Goal: Task Accomplishment & Management: Complete application form

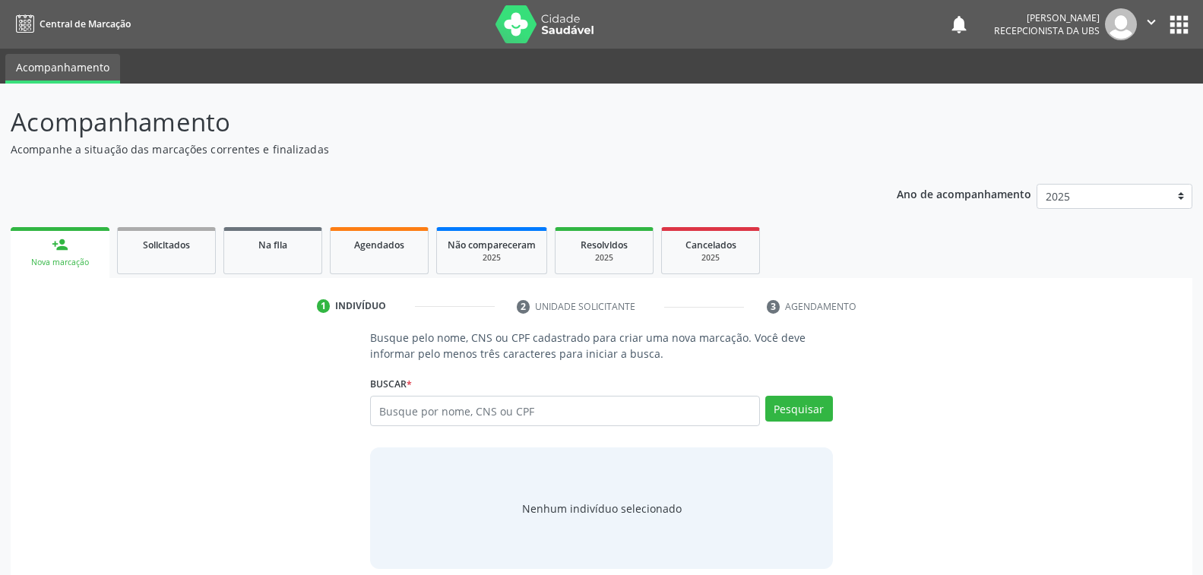
click at [90, 258] on div "Nova marcação" at bounding box center [59, 262] width 77 height 11
click at [517, 410] on input "text" at bounding box center [564, 411] width 389 height 30
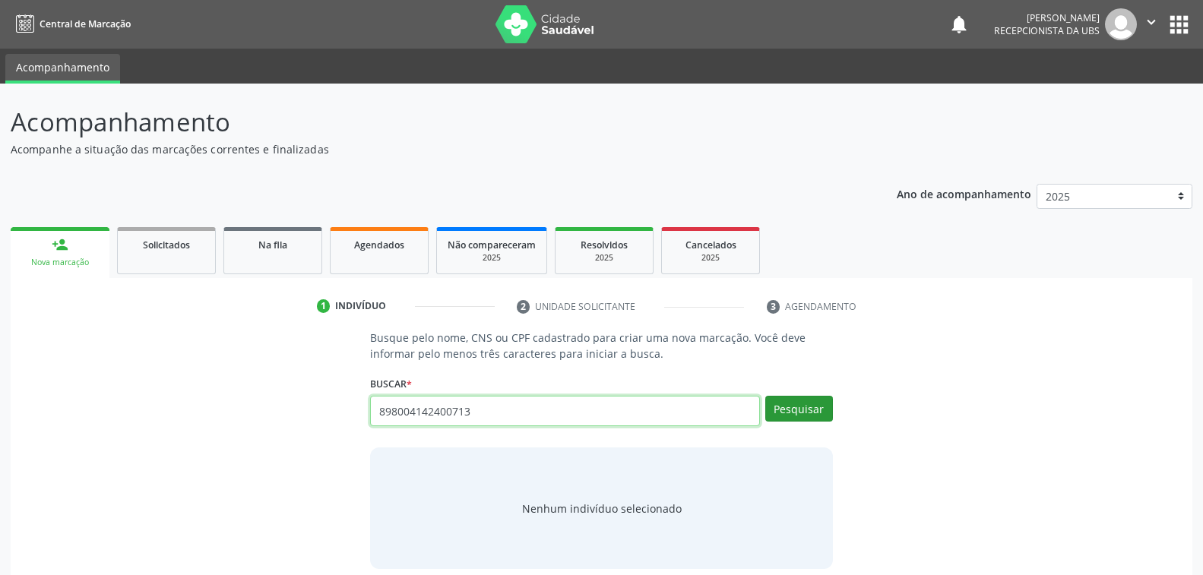
type input "898004142400713"
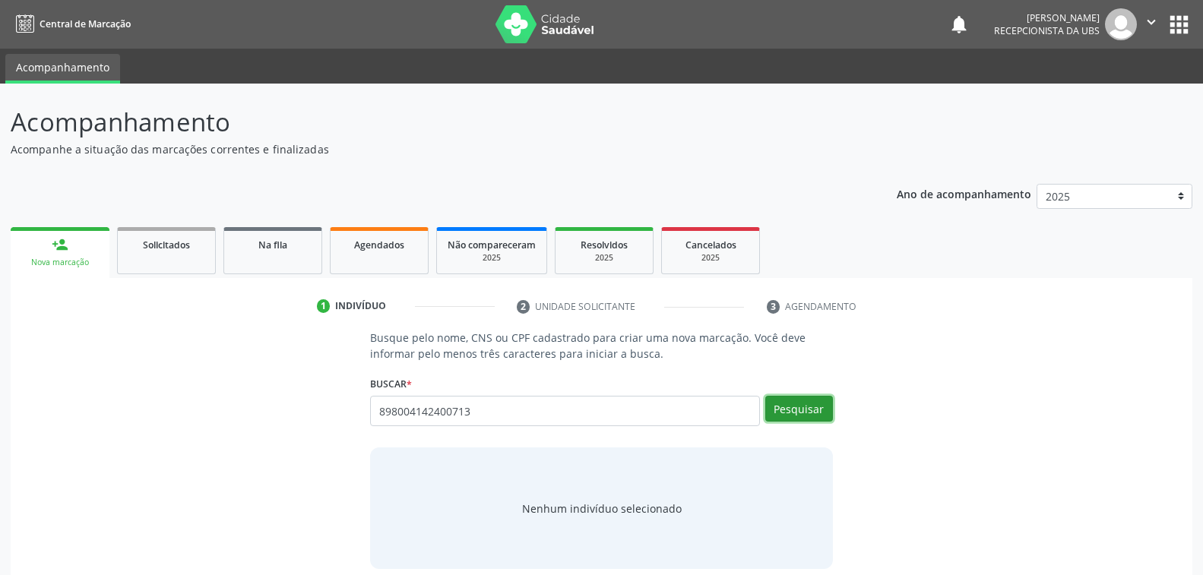
click at [795, 410] on button "Pesquisar" at bounding box center [799, 409] width 68 height 26
type input "898004142400713"
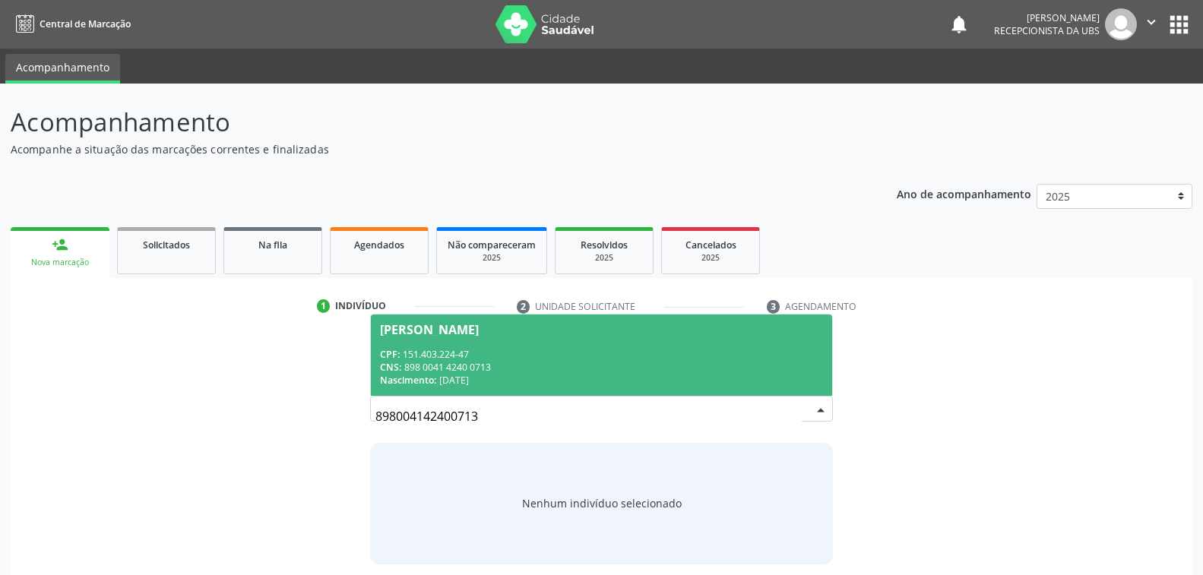
click at [566, 369] on div "CNS: 898 0041 4240 0713" at bounding box center [601, 367] width 442 height 13
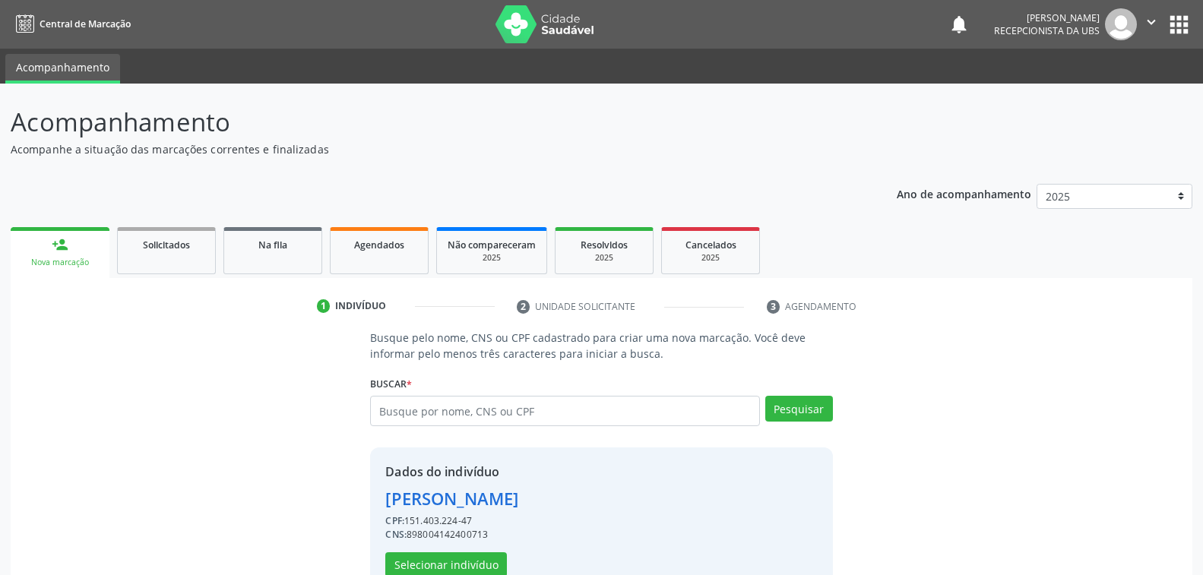
scroll to position [38, 0]
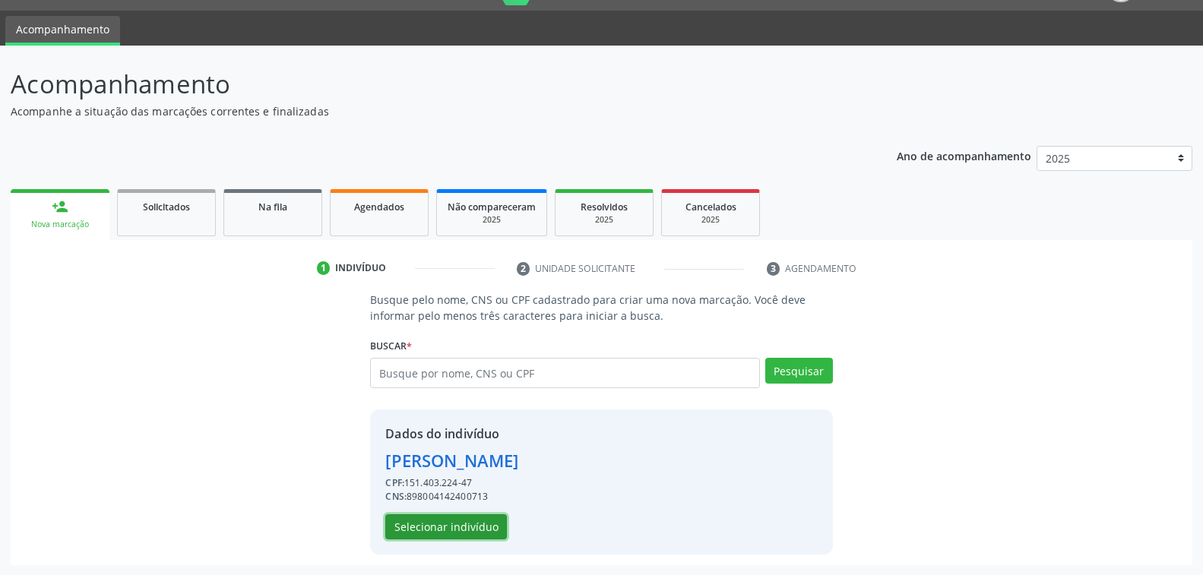
click at [475, 525] on button "Selecionar indivíduo" at bounding box center [446, 527] width 122 height 26
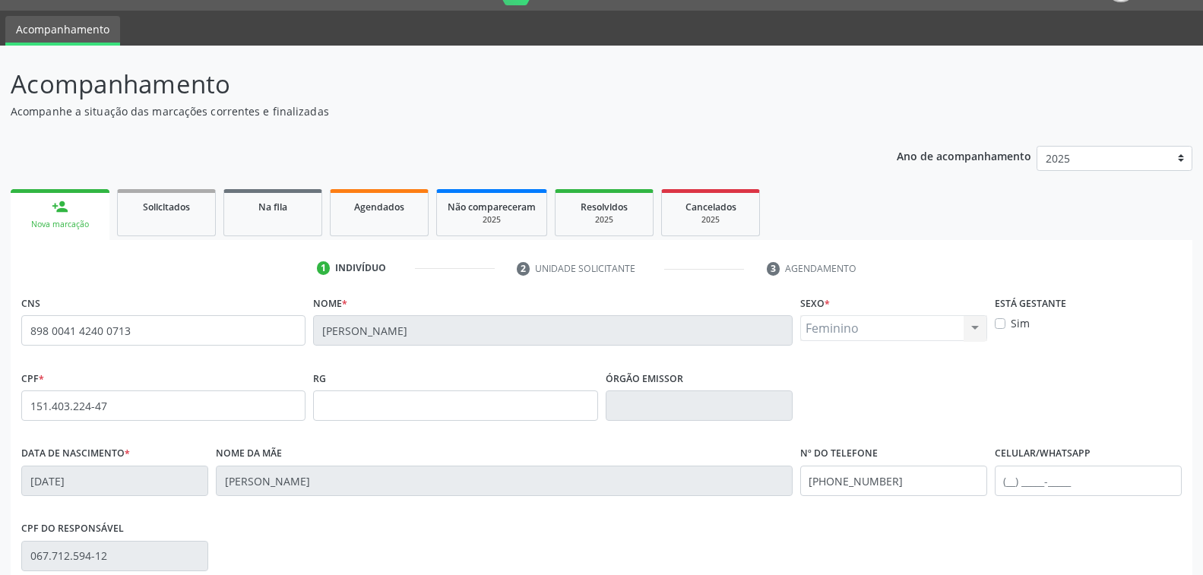
scroll to position [246, 0]
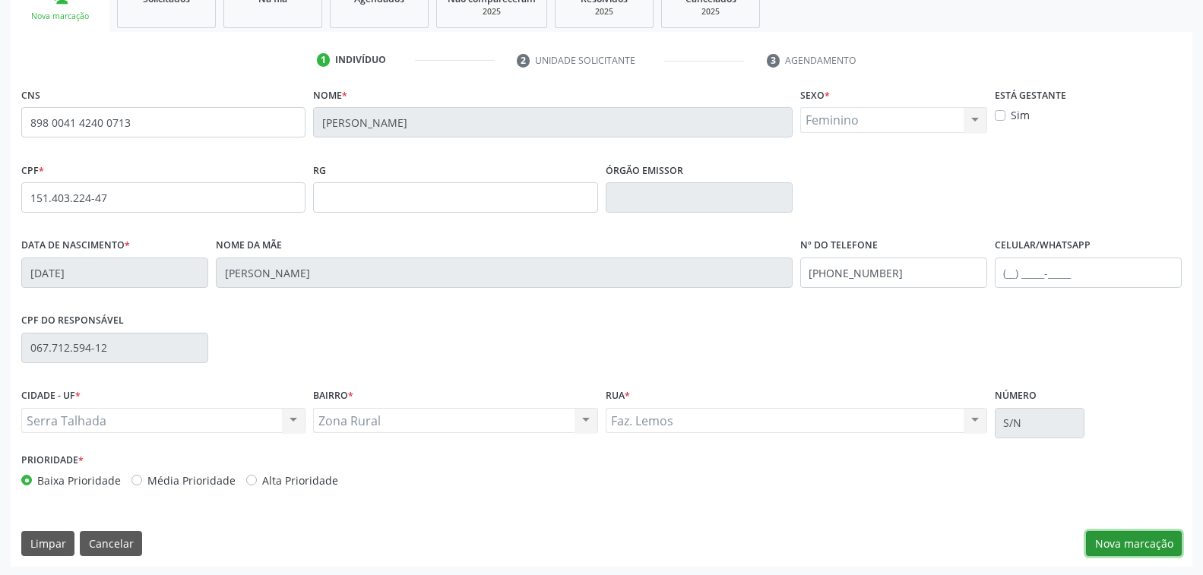
click at [1127, 536] on button "Nova marcação" at bounding box center [1134, 544] width 96 height 26
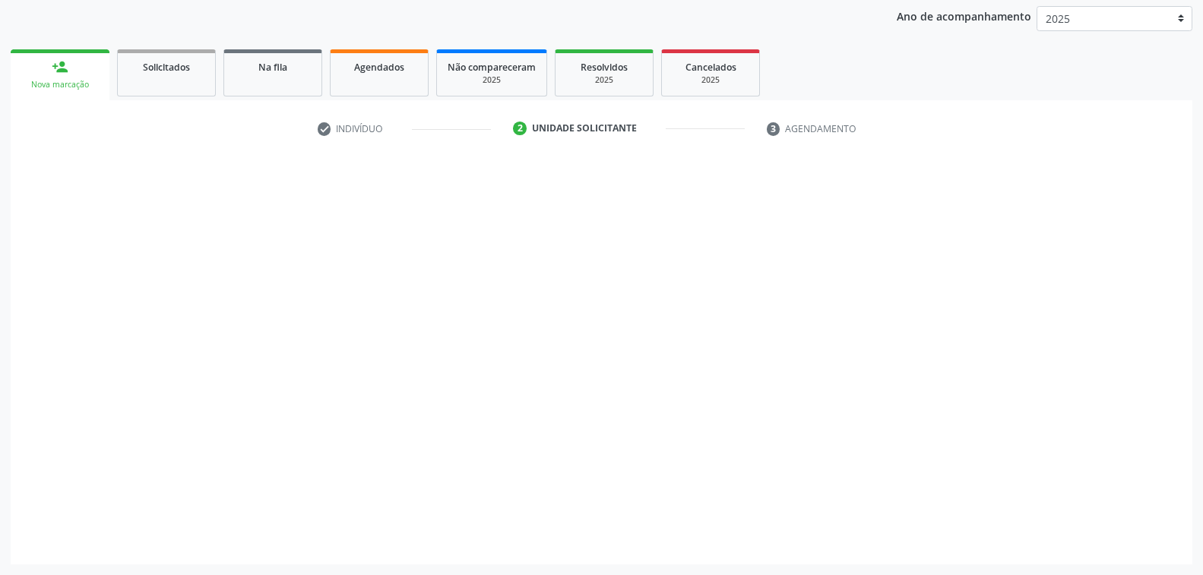
scroll to position [176, 0]
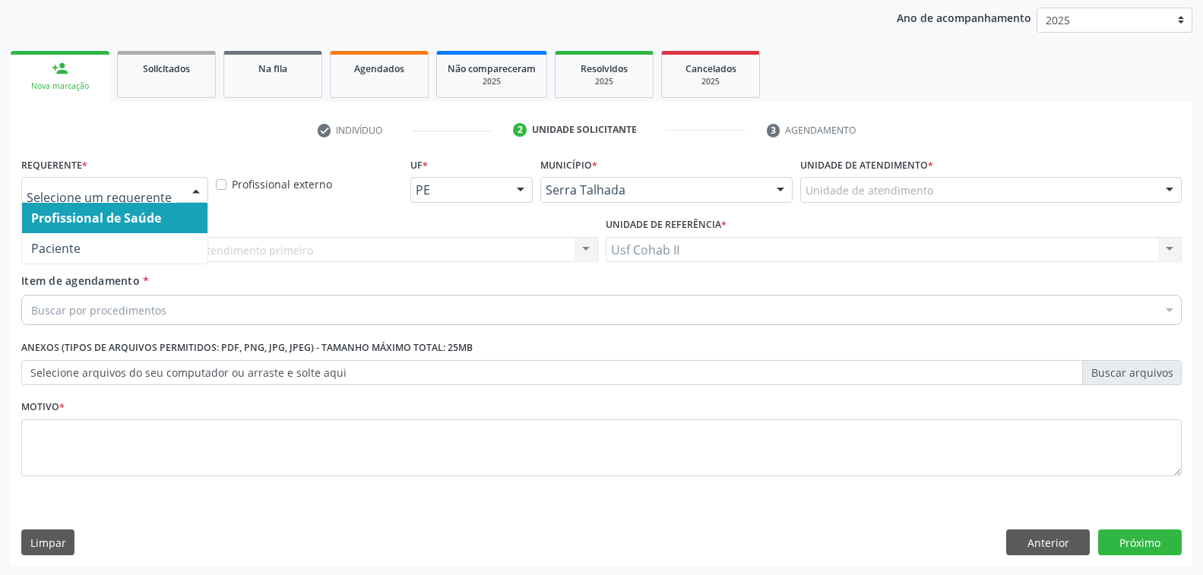
click at [196, 185] on div at bounding box center [196, 191] width 23 height 26
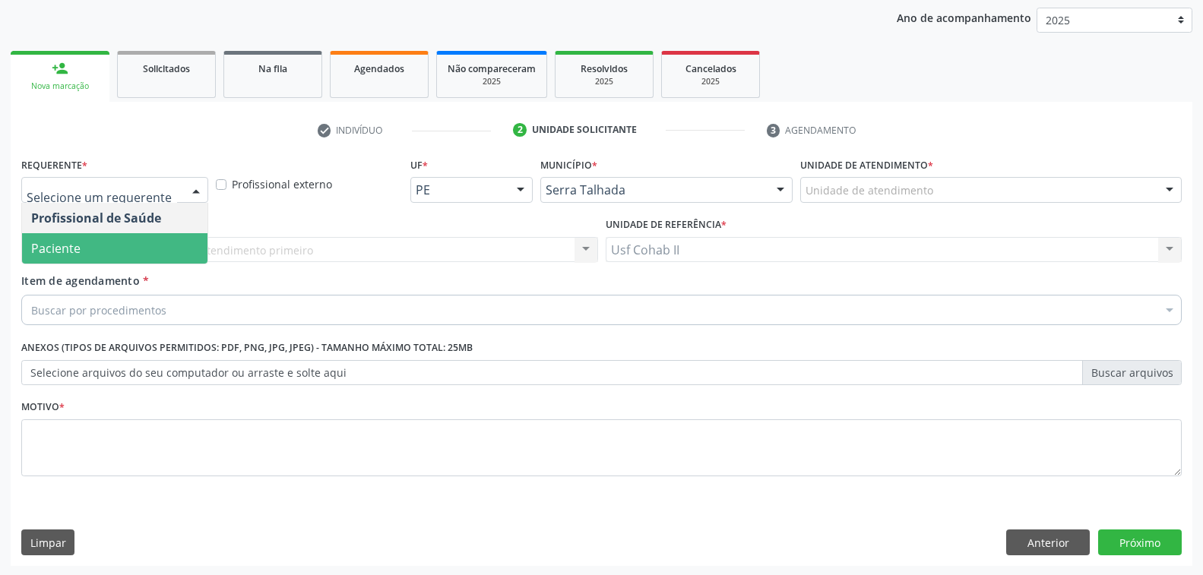
click at [158, 248] on span "Paciente" at bounding box center [114, 248] width 185 height 30
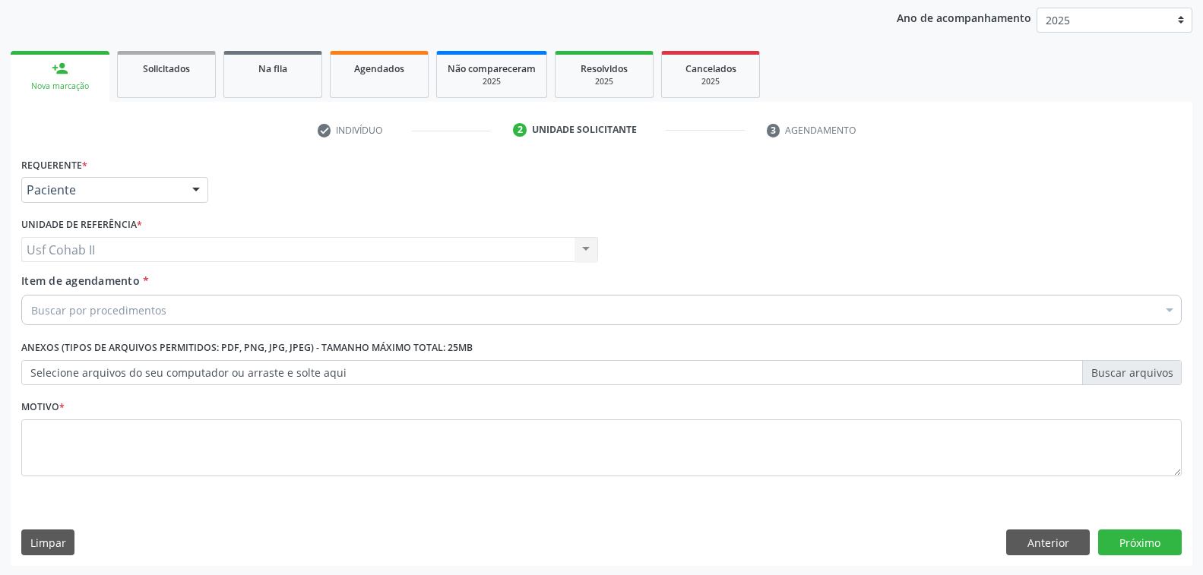
click at [178, 311] on div "Buscar por procedimentos" at bounding box center [601, 310] width 1160 height 30
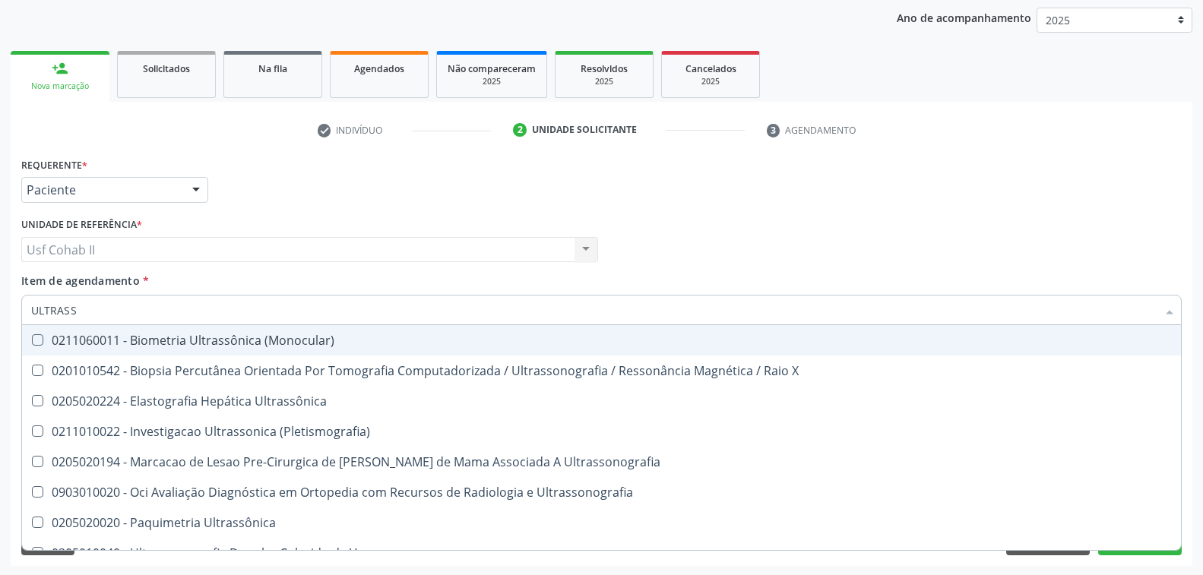
type input "ULTRASSO"
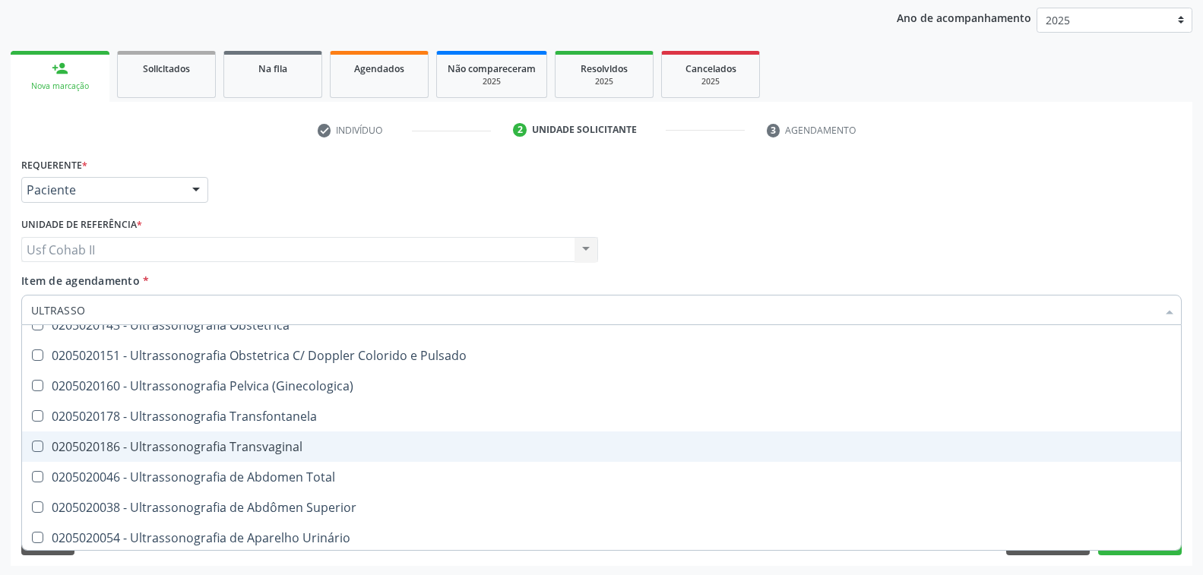
scroll to position [380, 0]
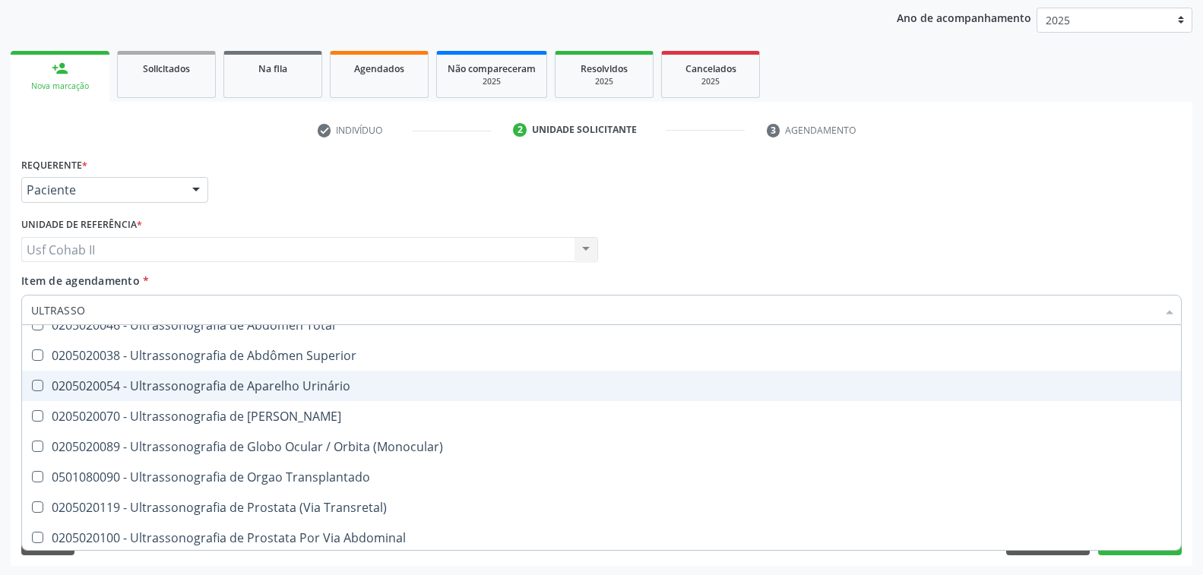
click at [274, 384] on div "0205020054 - Ultrassonografia de Aparelho Urinário" at bounding box center [601, 386] width 1140 height 12
checkbox Urinário "true"
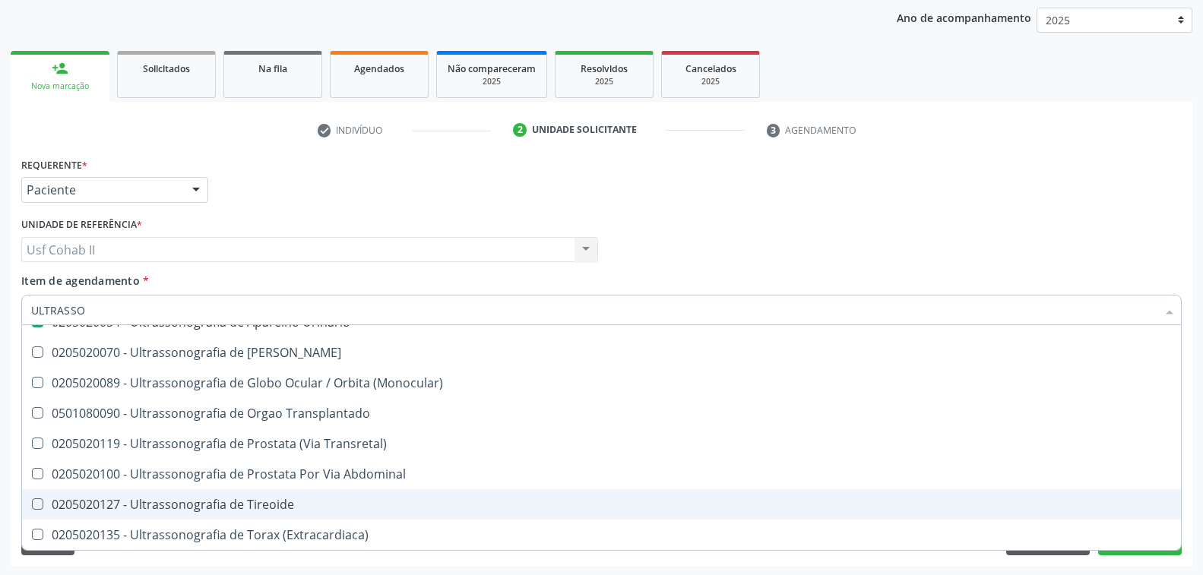
click at [941, 504] on span "0205020127 - Ultrassonografia de Tireoide" at bounding box center [601, 504] width 1159 height 30
checkbox Tireoide "true"
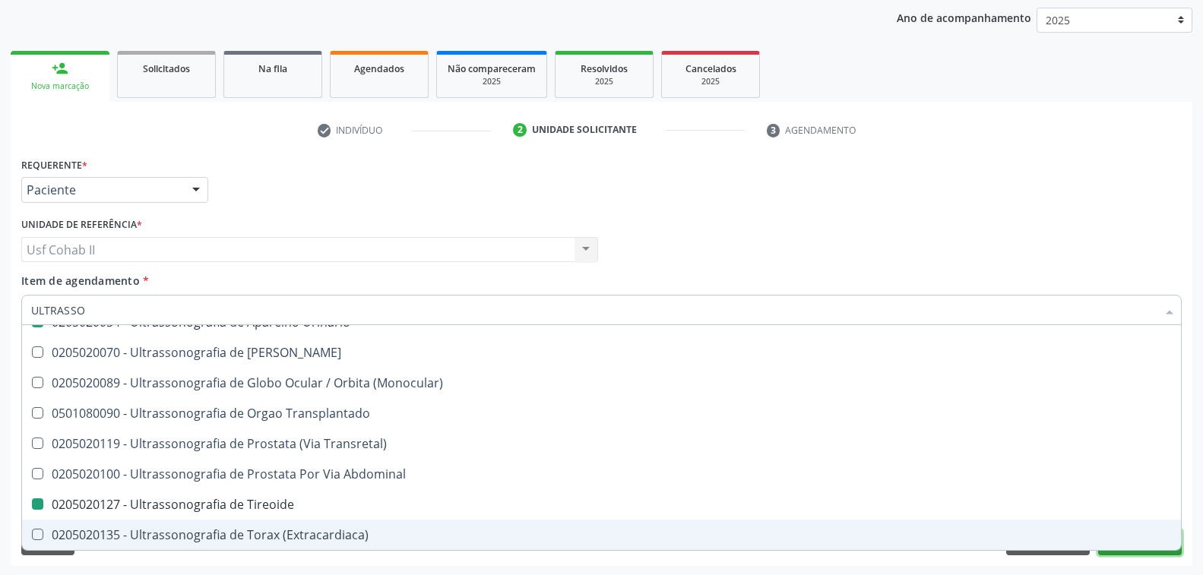
click at [1151, 552] on button "Próximo" at bounding box center [1140, 543] width 84 height 26
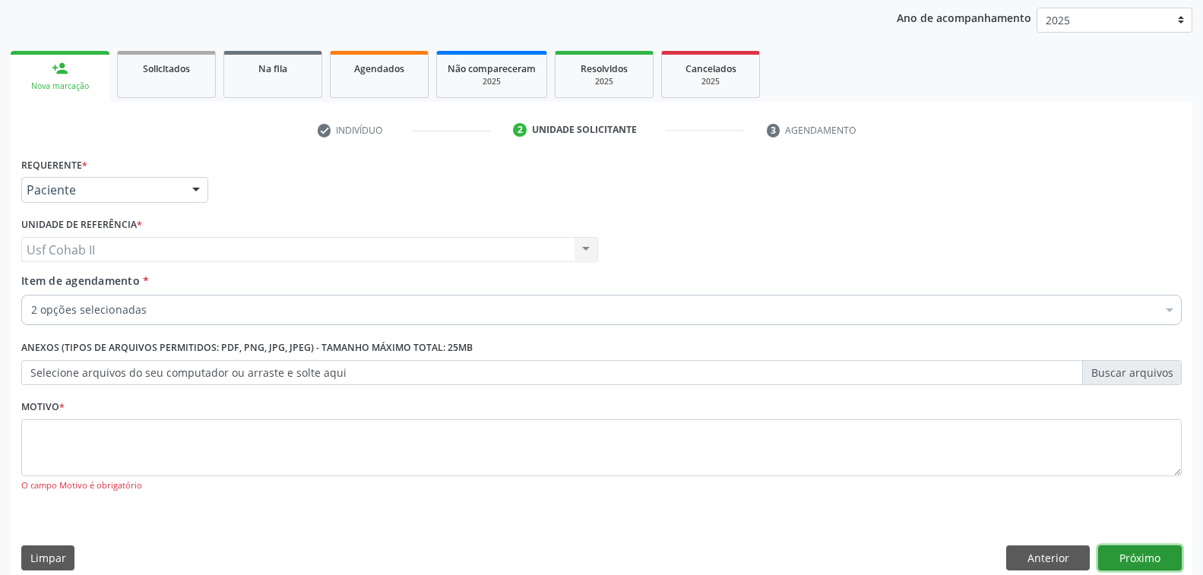
checkbox Urinário "true"
checkbox Tireoide "true"
checkbox Dente\) "false"
checkbox Psicossocial "false"
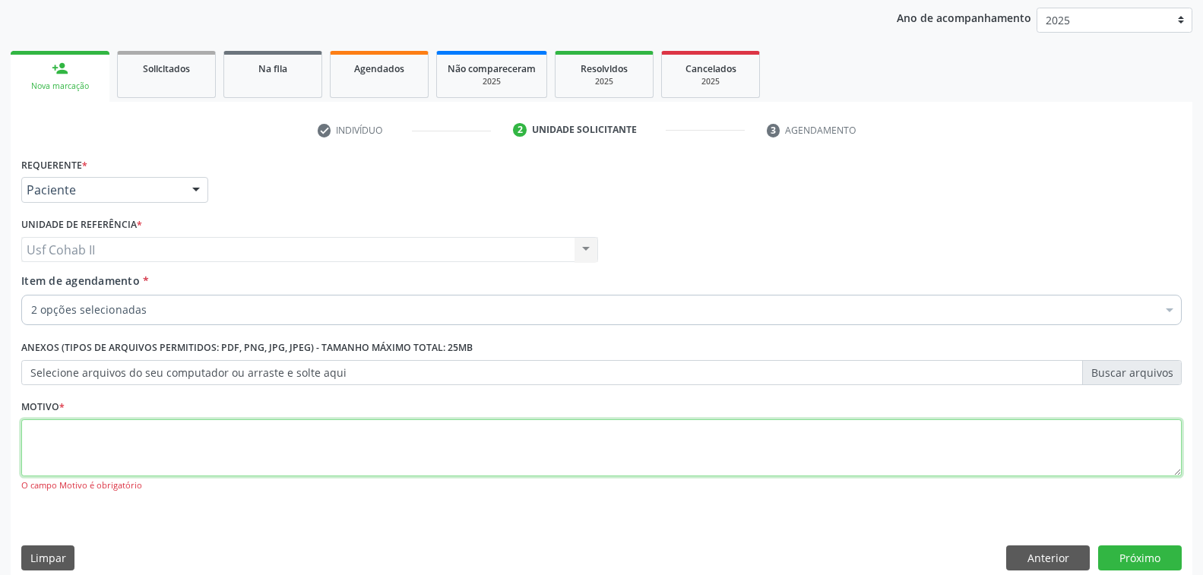
click at [225, 452] on textarea at bounding box center [601, 448] width 1160 height 58
type textarea "RR"
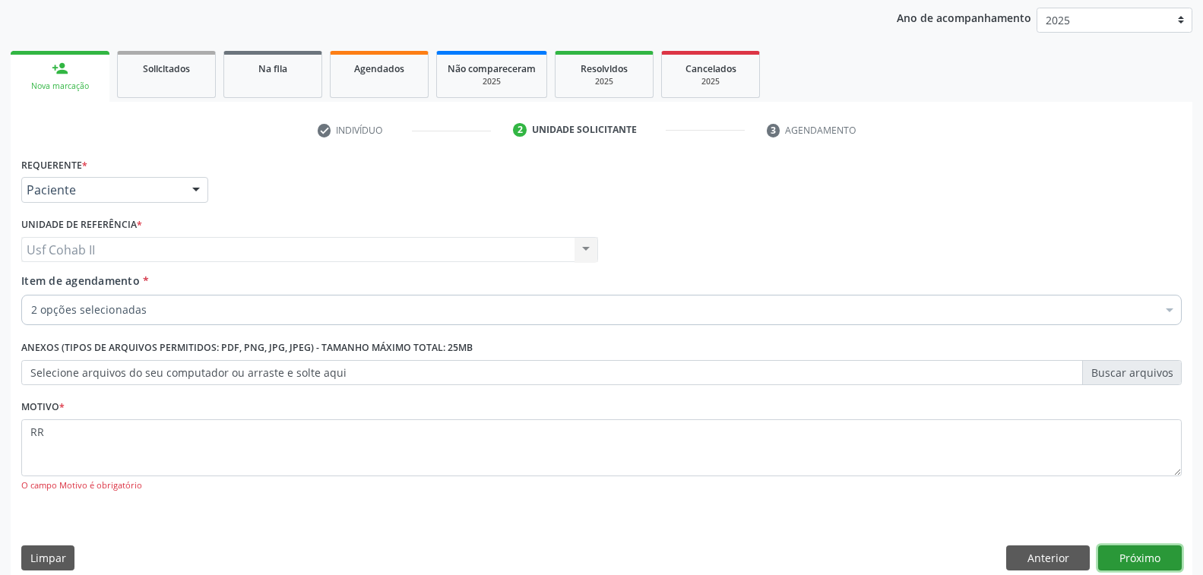
click at [1121, 550] on button "Próximo" at bounding box center [1140, 558] width 84 height 26
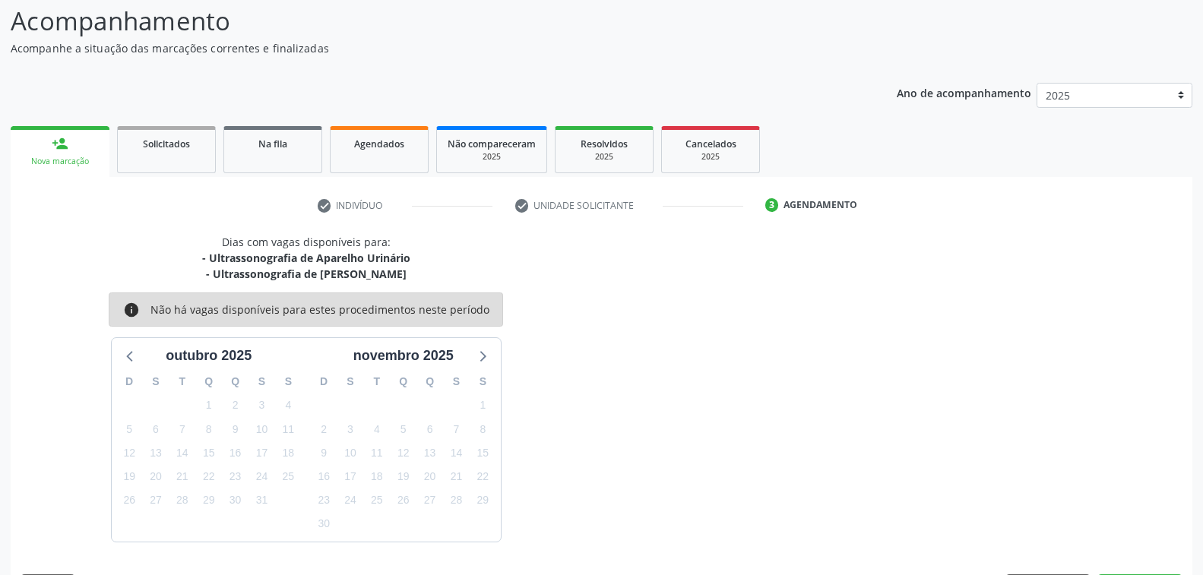
scroll to position [146, 0]
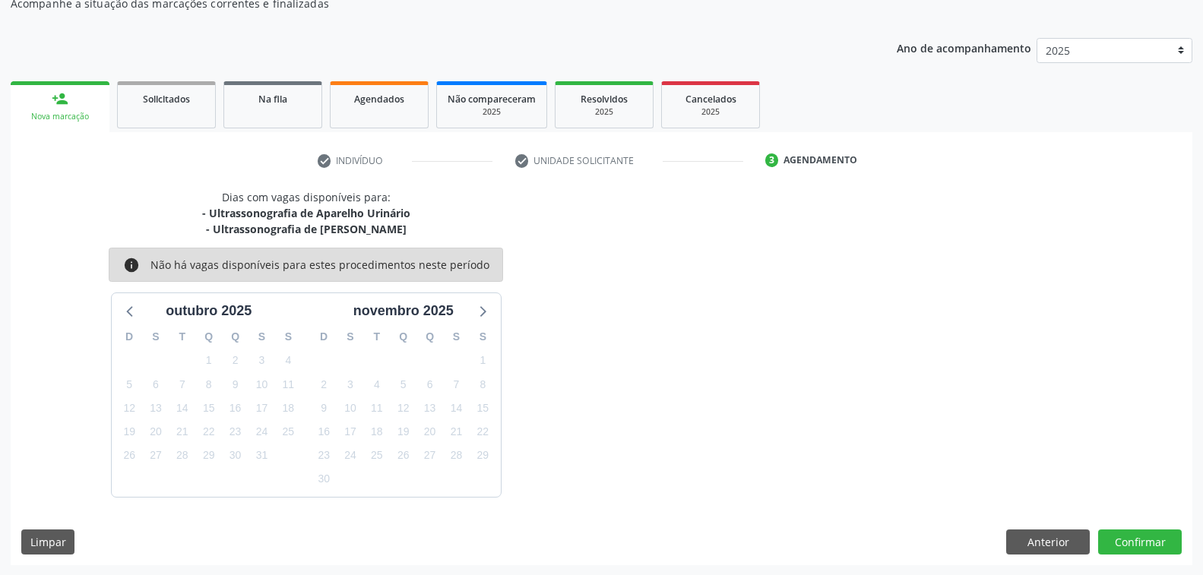
click at [647, 242] on div "Dias com vagas disponíveis para: - Ultrassonografia de Aparelho Urinário - Ultr…" at bounding box center [601, 343] width 1181 height 308
click at [1017, 541] on button "Anterior" at bounding box center [1048, 543] width 84 height 26
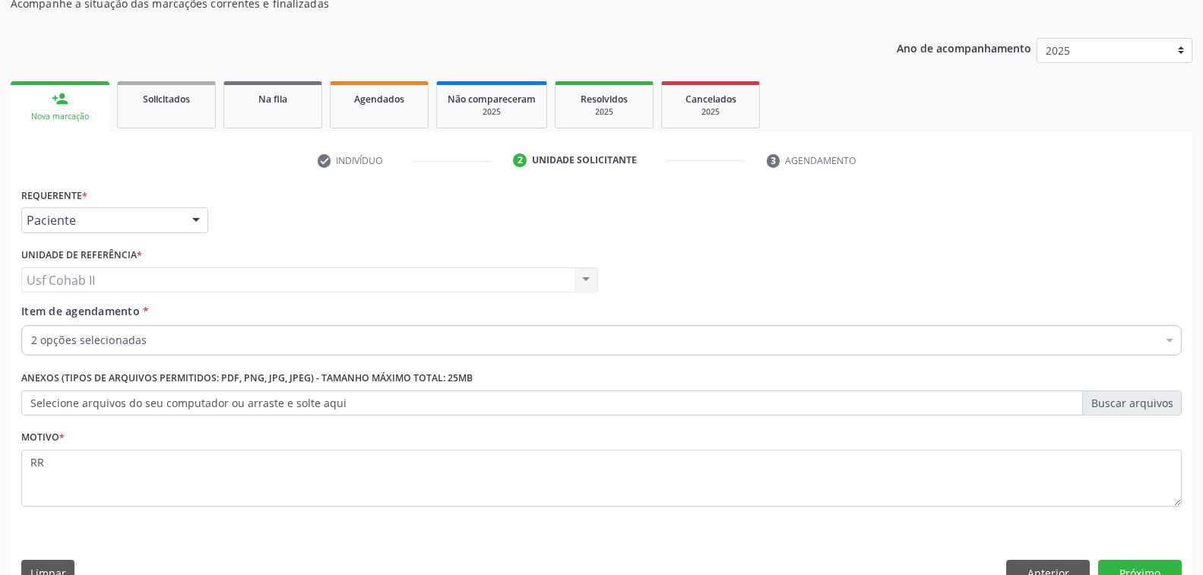
scroll to position [176, 0]
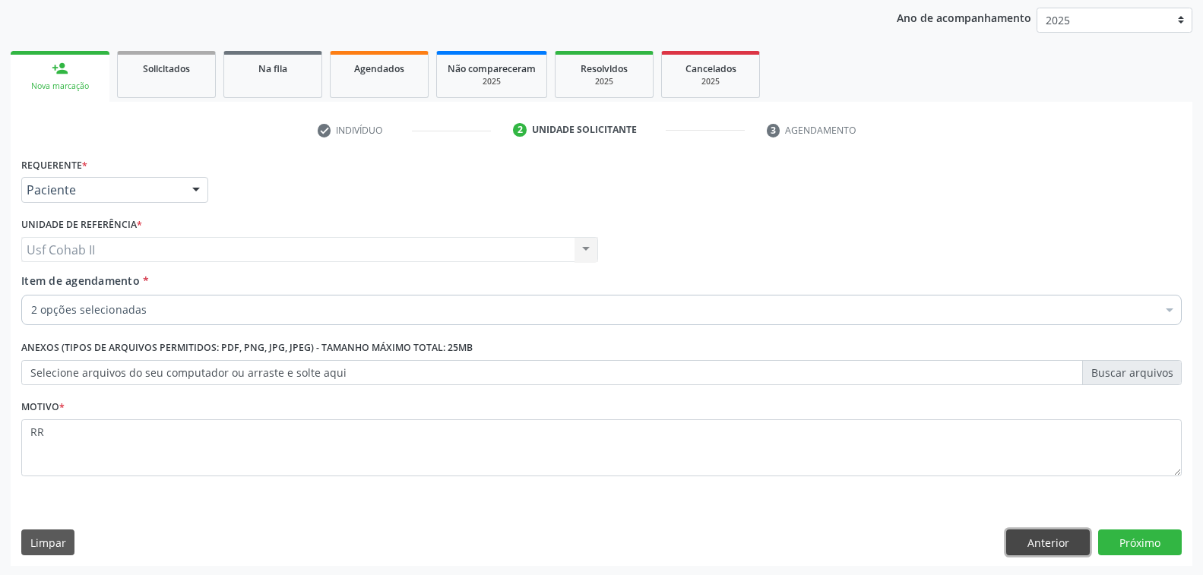
click at [1019, 534] on button "Anterior" at bounding box center [1048, 543] width 84 height 26
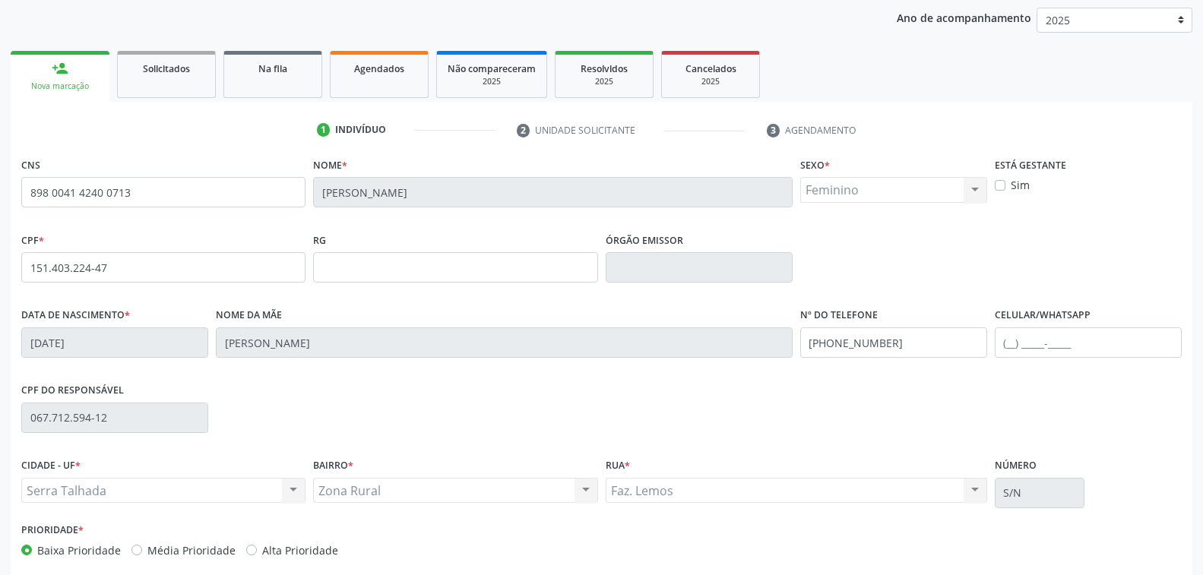
scroll to position [246, 0]
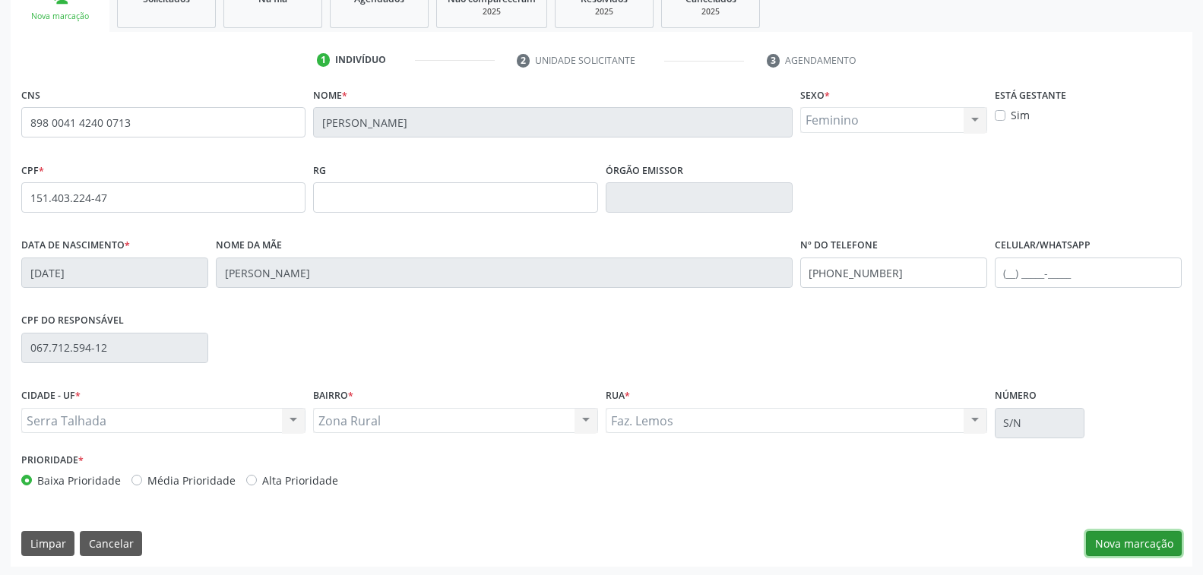
click at [1124, 543] on button "Nova marcação" at bounding box center [1134, 544] width 96 height 26
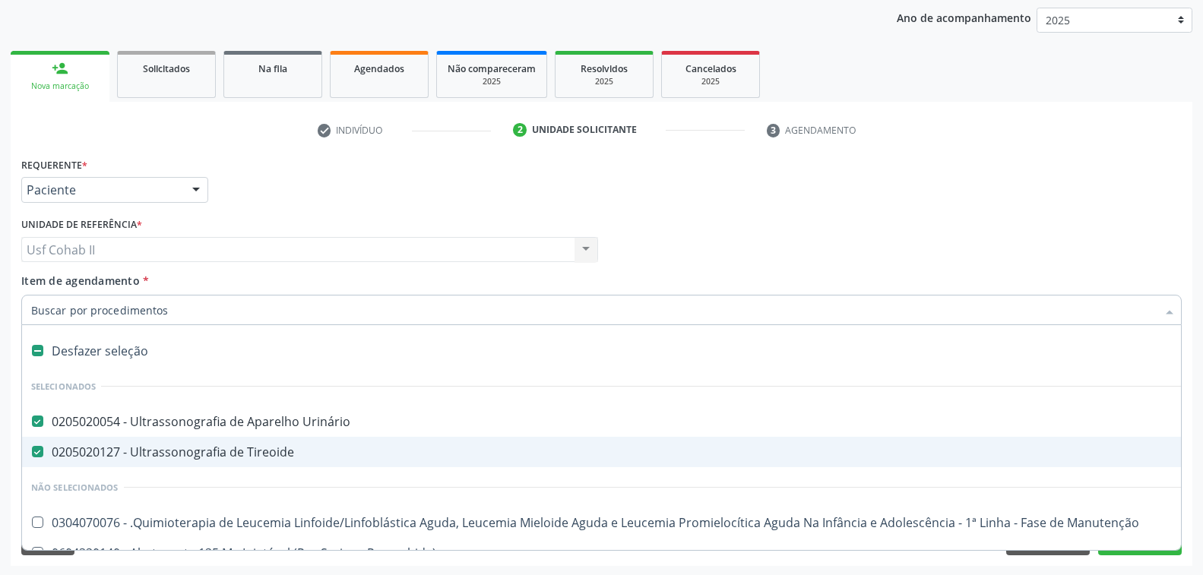
scroll to position [76, 0]
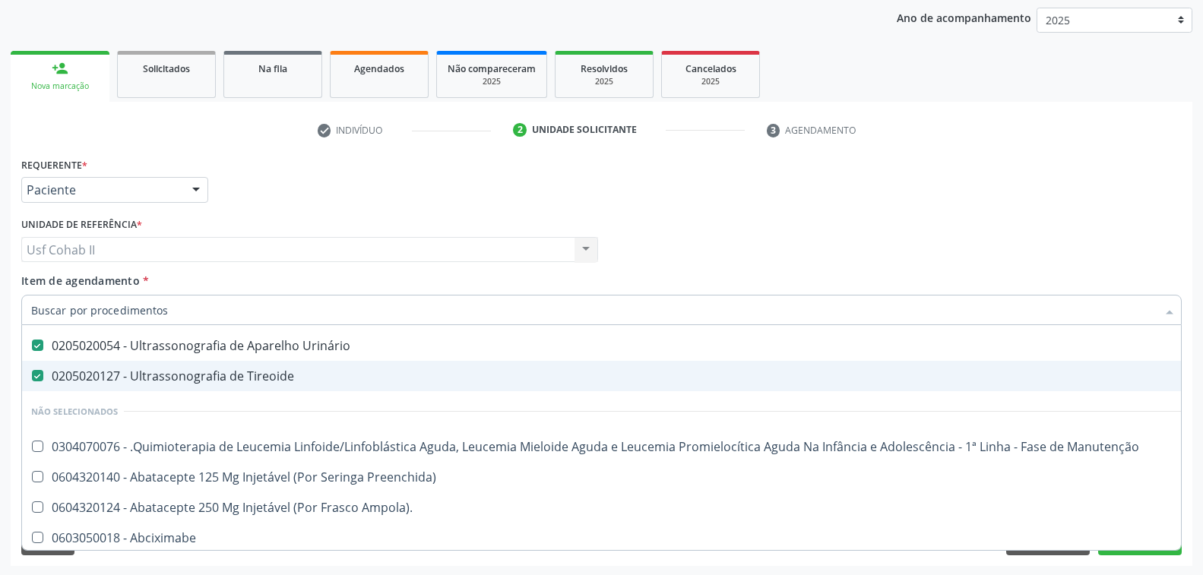
click at [172, 374] on div "0205020127 - Ultrassonografia de Tireoide" at bounding box center [622, 376] width 1183 height 12
checkbox Tireoide "false"
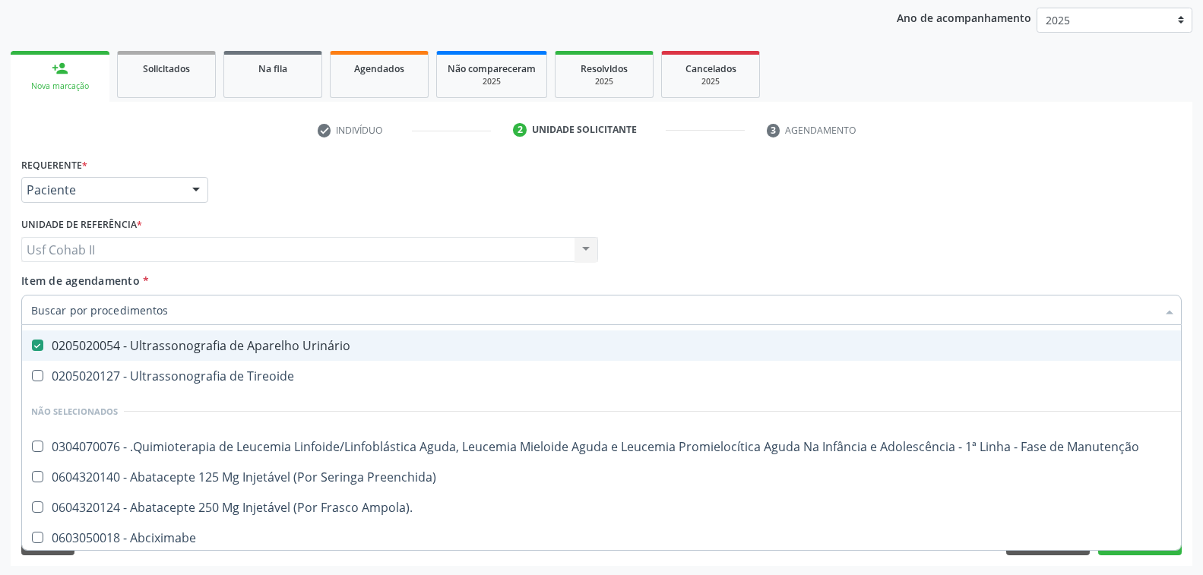
click at [291, 192] on div "Requerente * Paciente Profissional de Saúde Paciente Nenhum resultado encontrad…" at bounding box center [601, 182] width 1168 height 59
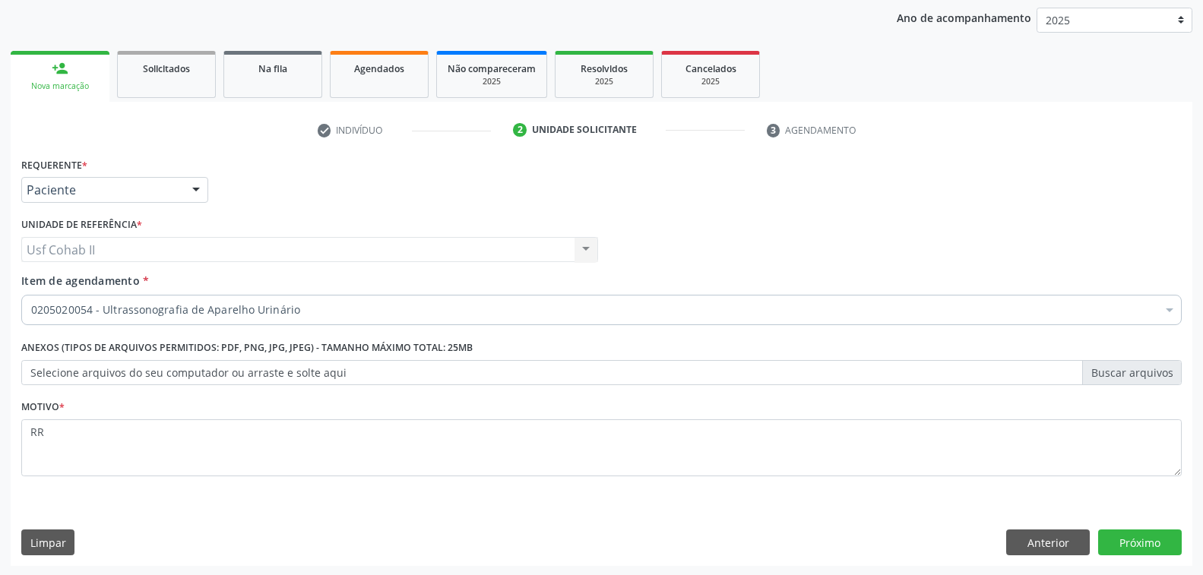
scroll to position [0, 0]
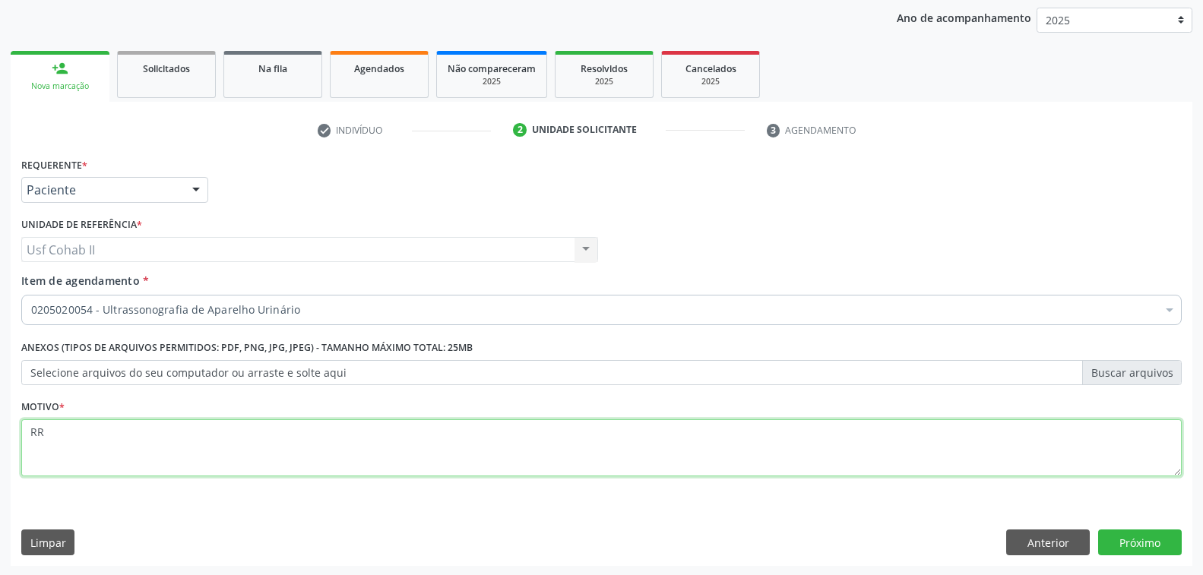
click at [166, 439] on textarea "RR" at bounding box center [601, 448] width 1160 height 58
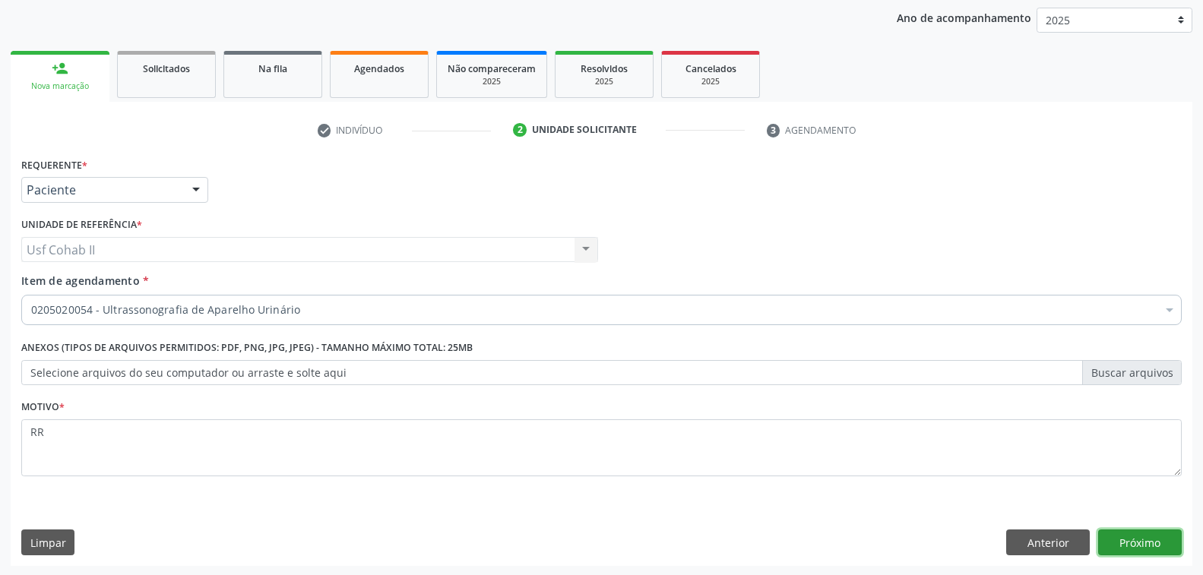
click at [1131, 540] on button "Próximo" at bounding box center [1140, 543] width 84 height 26
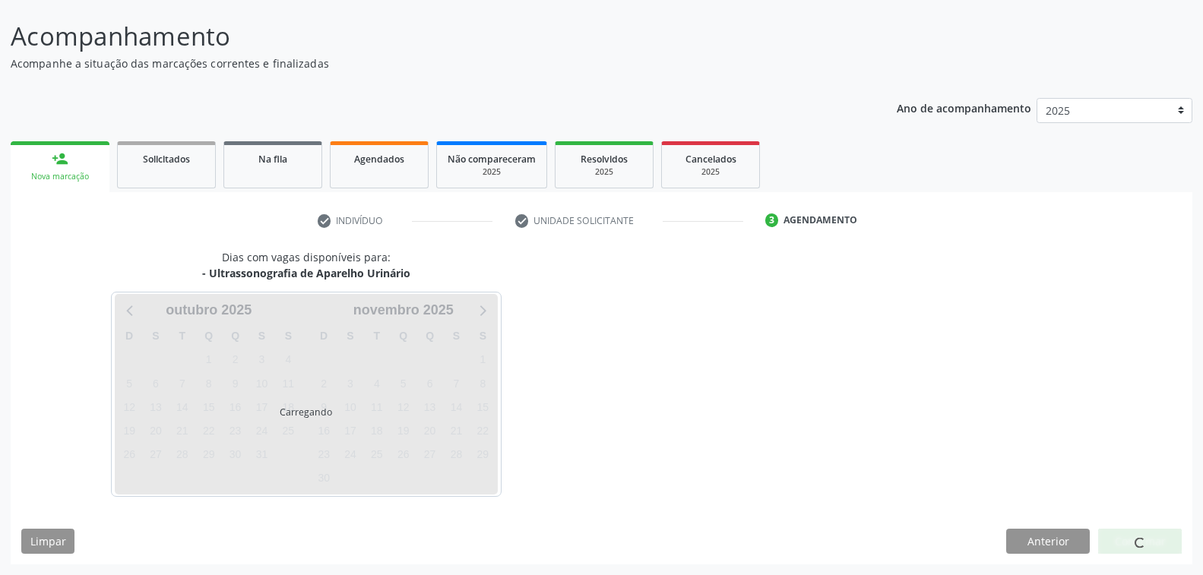
scroll to position [85, 0]
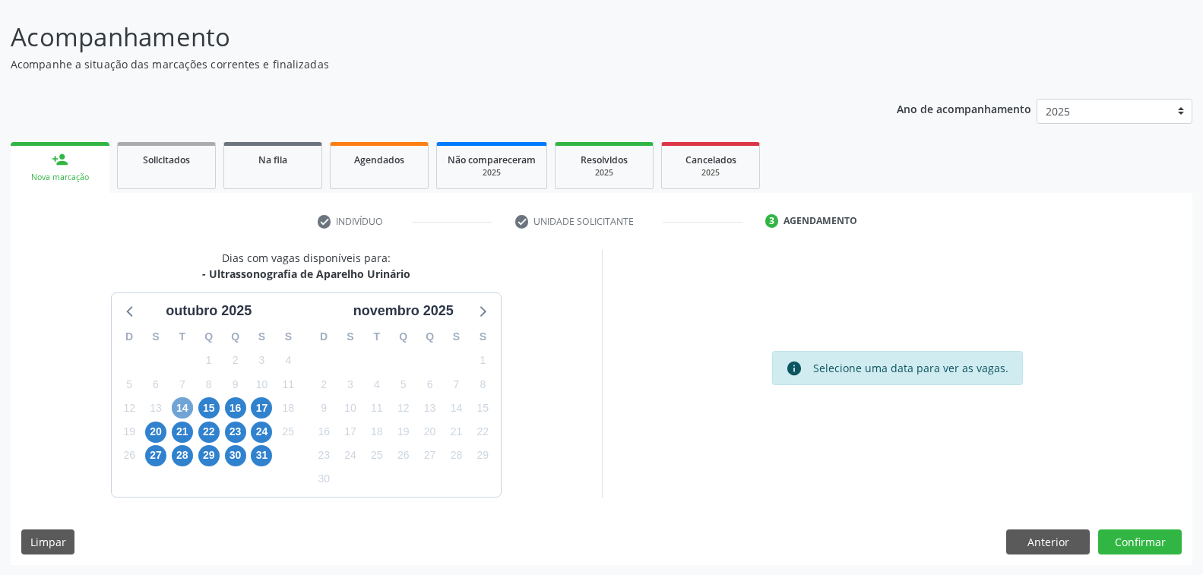
click at [188, 406] on span "14" at bounding box center [182, 407] width 21 height 21
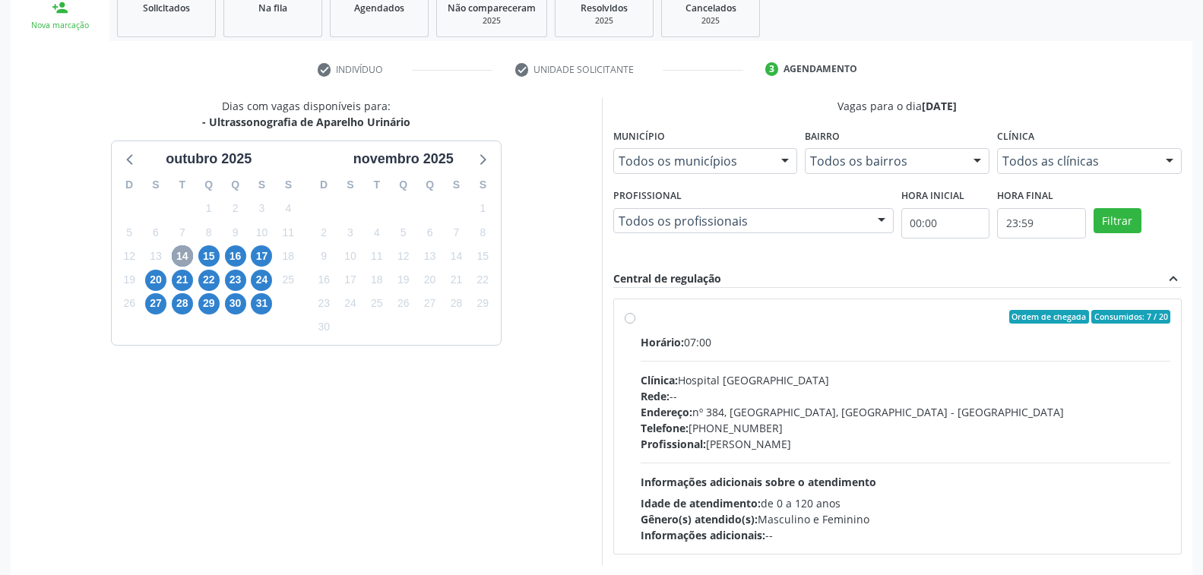
scroll to position [304, 0]
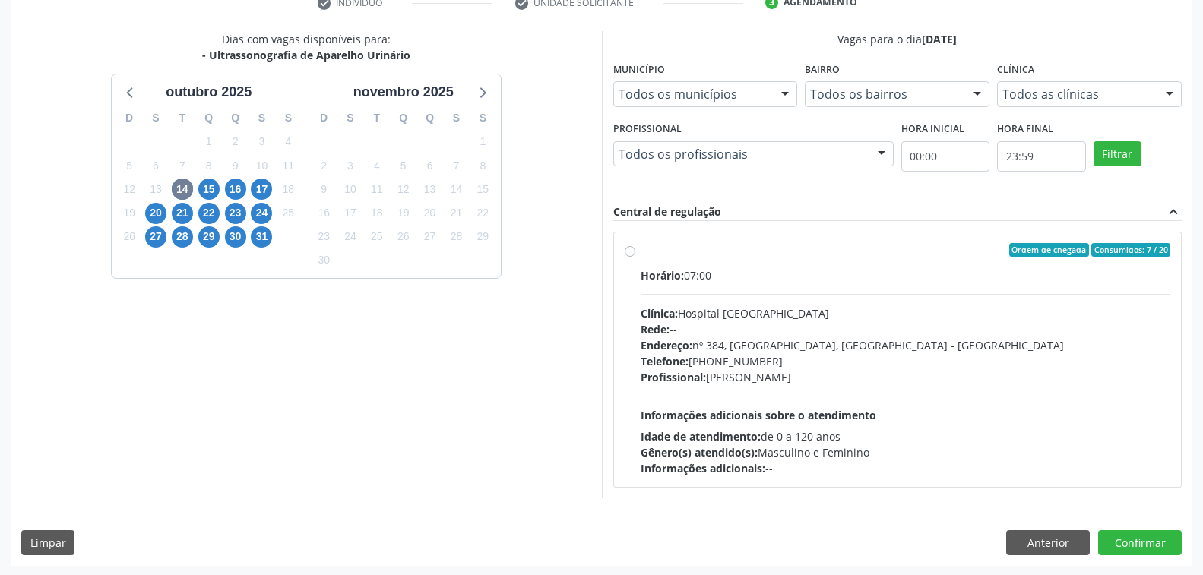
click at [640, 251] on label "Ordem de chegada Consumidos: 7 / 20 Horário: 07:00 Clínica: Hospital Sao Franci…" at bounding box center [905, 359] width 530 height 233
click at [632, 251] on input "Ordem de chegada Consumidos: 7 / 20 Horário: 07:00 Clínica: Hospital Sao Franci…" at bounding box center [630, 250] width 11 height 14
radio input "true"
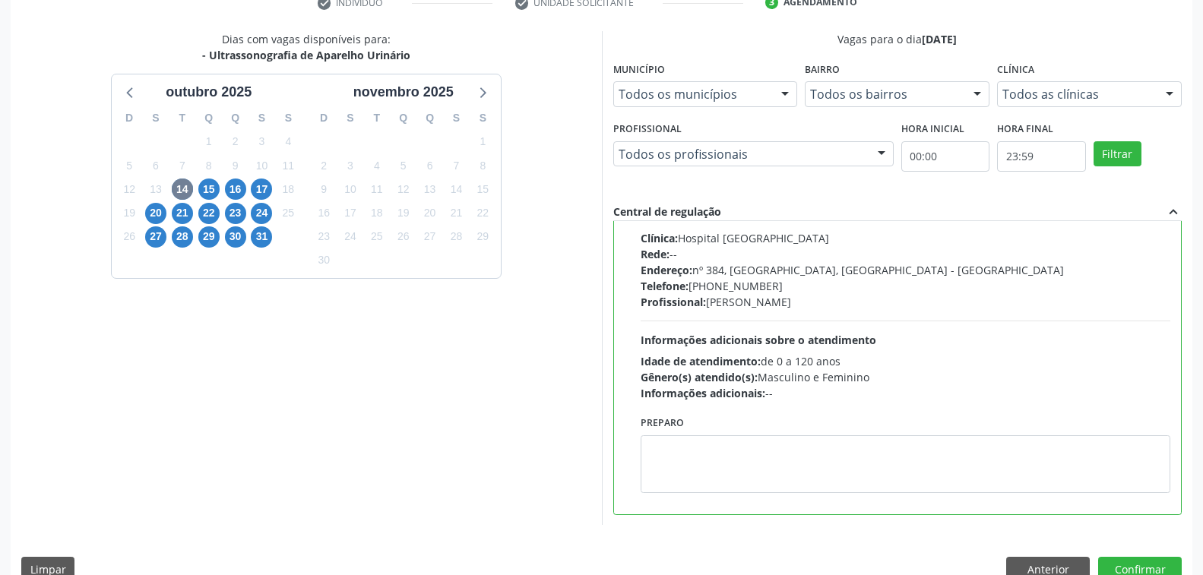
scroll to position [331, 0]
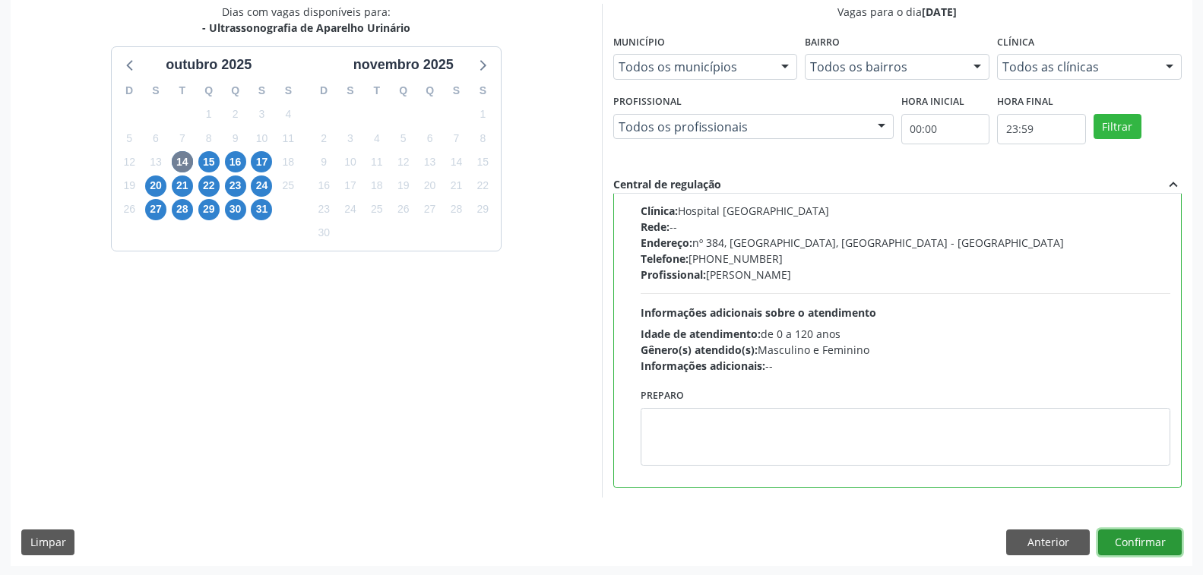
click at [1157, 542] on button "Confirmar" at bounding box center [1140, 543] width 84 height 26
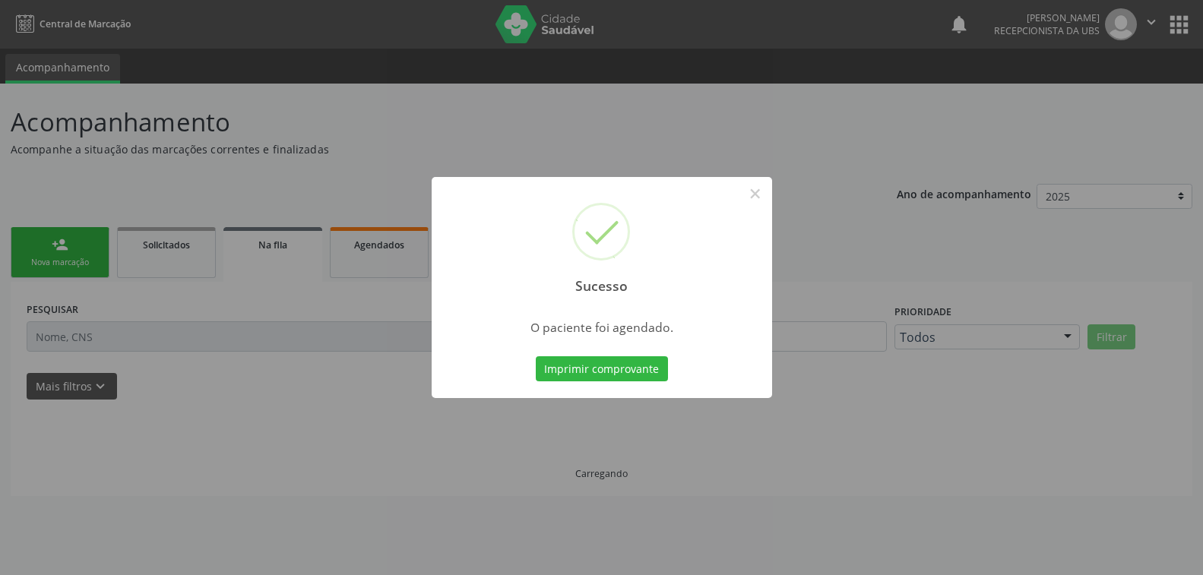
scroll to position [0, 0]
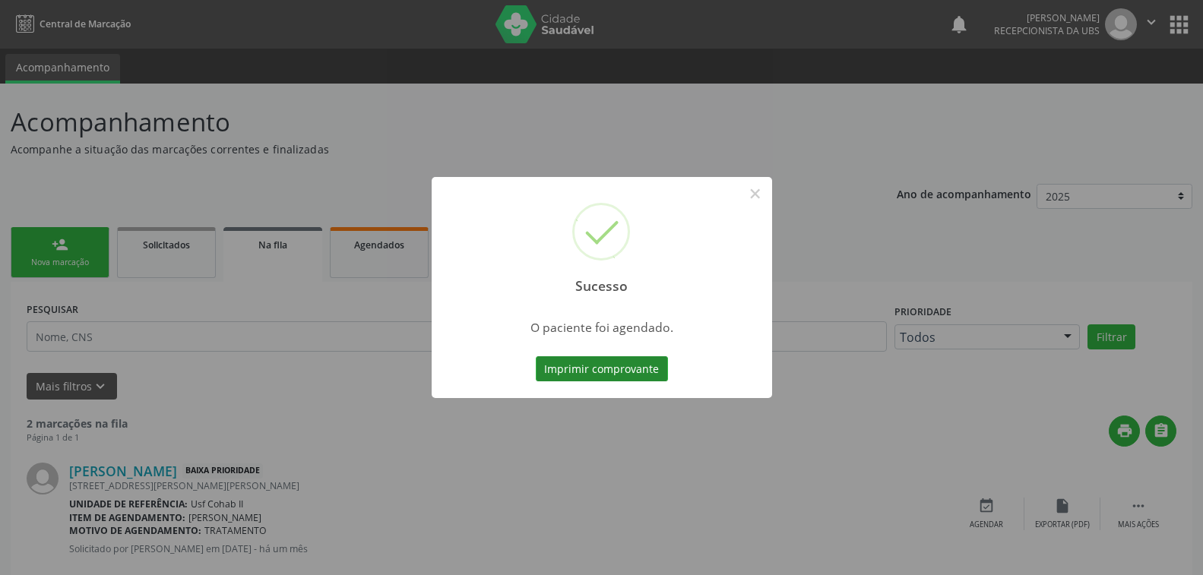
click at [644, 368] on button "Imprimir comprovante" at bounding box center [602, 369] width 132 height 26
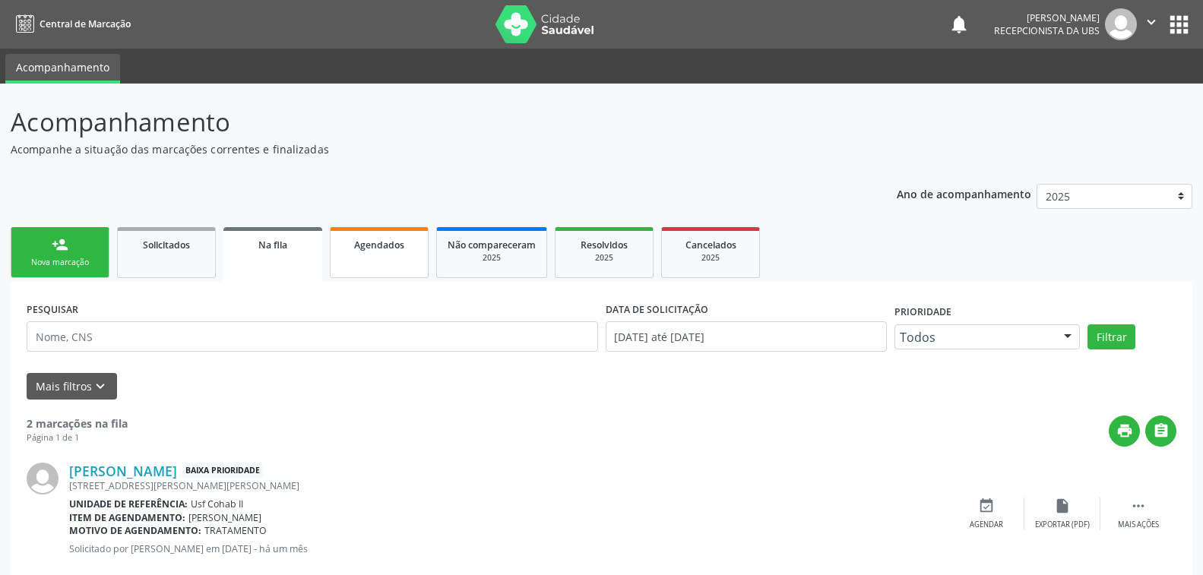
click at [385, 245] on span "Agendados" at bounding box center [379, 245] width 50 height 13
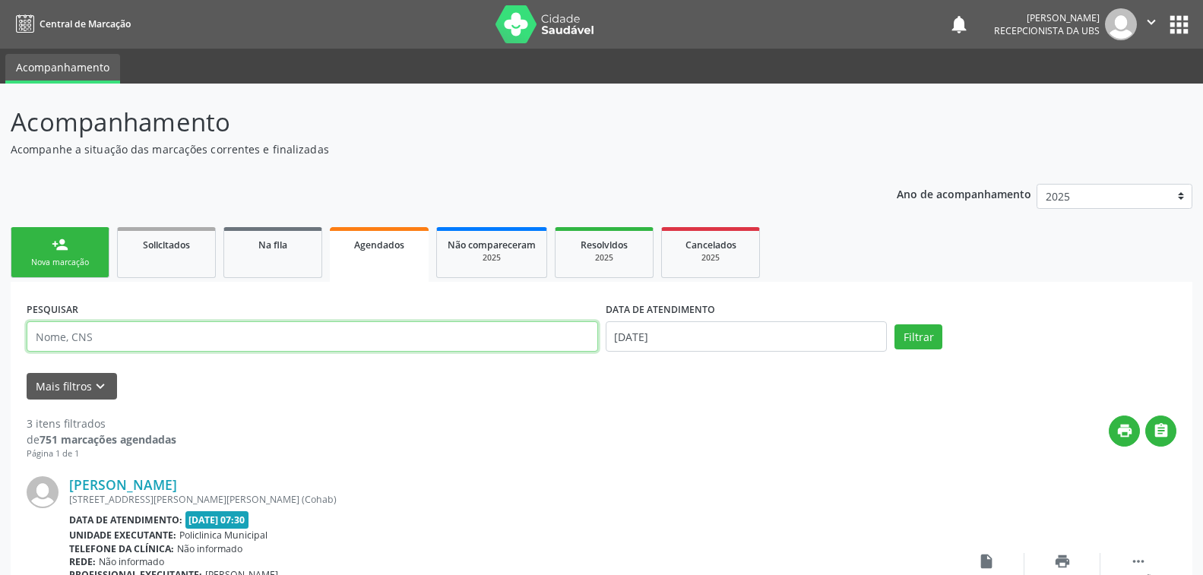
click at [155, 337] on input "text" at bounding box center [312, 336] width 571 height 30
type input "209136065740018"
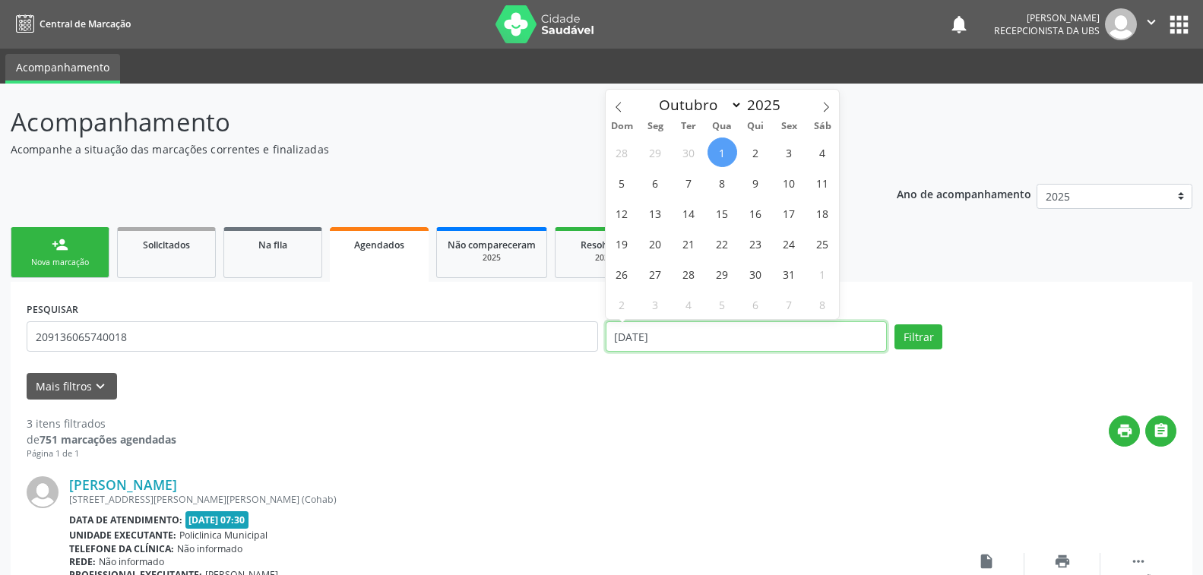
drag, startPoint x: 816, startPoint y: 325, endPoint x: 322, endPoint y: 359, distance: 495.0
click at [322, 359] on div "PESQUISAR 209136065740018 DATA DE ATENDIMENTO 01/10/2025 Filtrar" at bounding box center [601, 330] width 1157 height 65
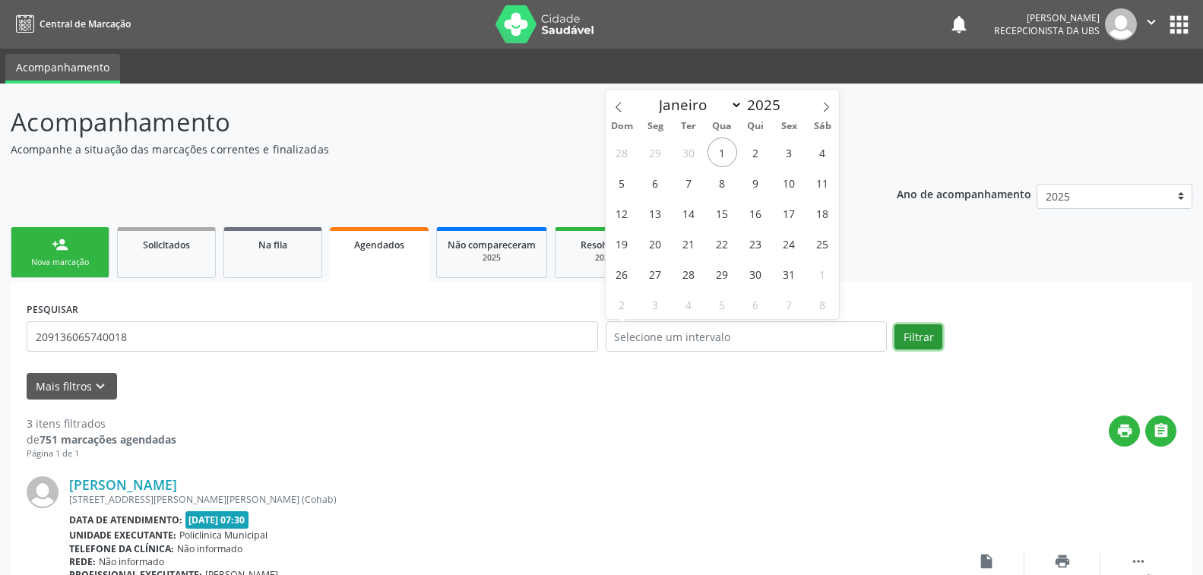
click at [919, 333] on button "Filtrar" at bounding box center [918, 337] width 48 height 26
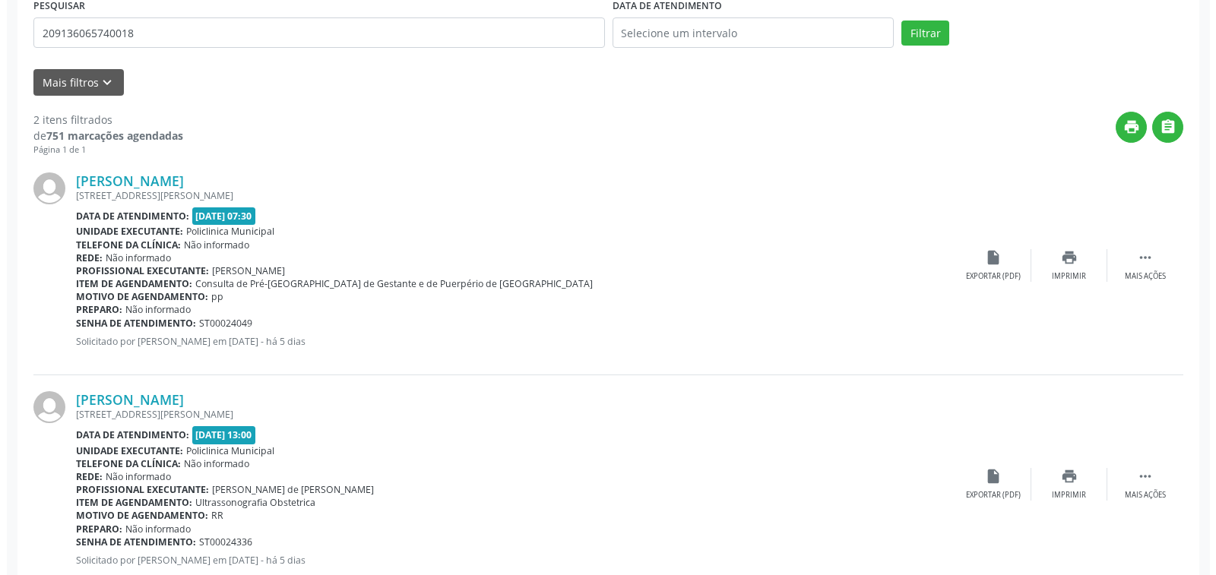
scroll to position [344, 0]
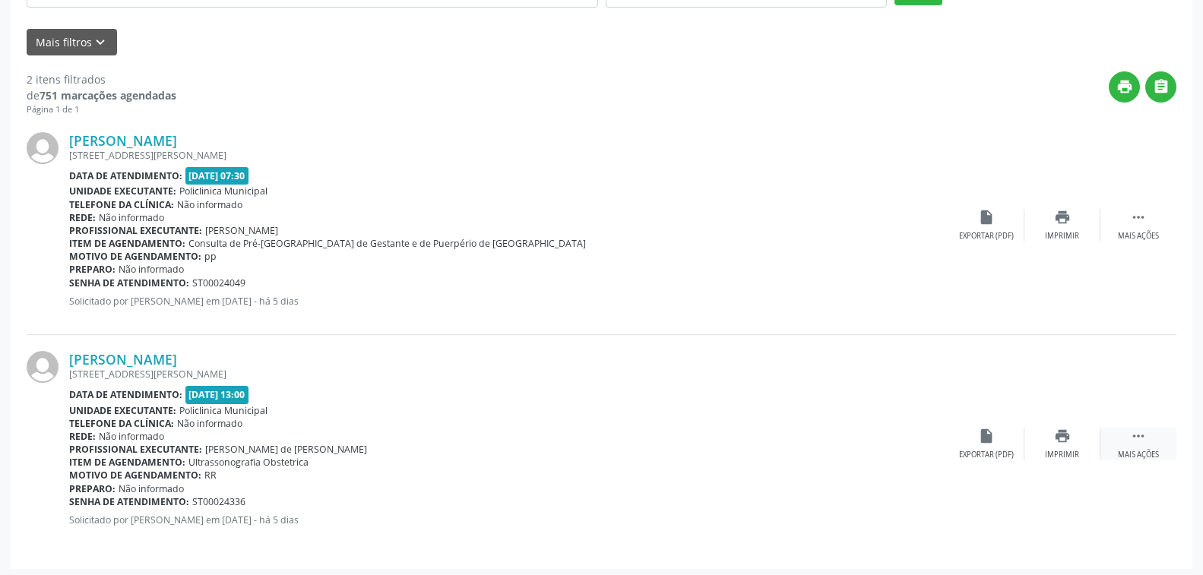
click at [1138, 437] on icon "" at bounding box center [1138, 436] width 17 height 17
click at [982, 435] on icon "cancel" at bounding box center [986, 436] width 17 height 17
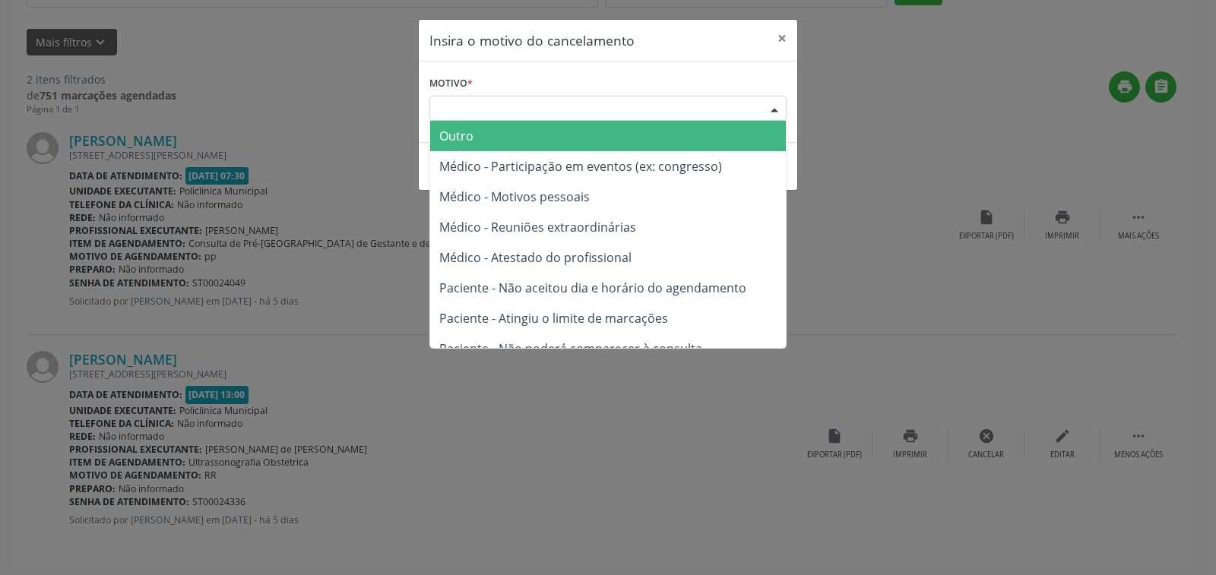
click at [766, 102] on div at bounding box center [774, 109] width 23 height 26
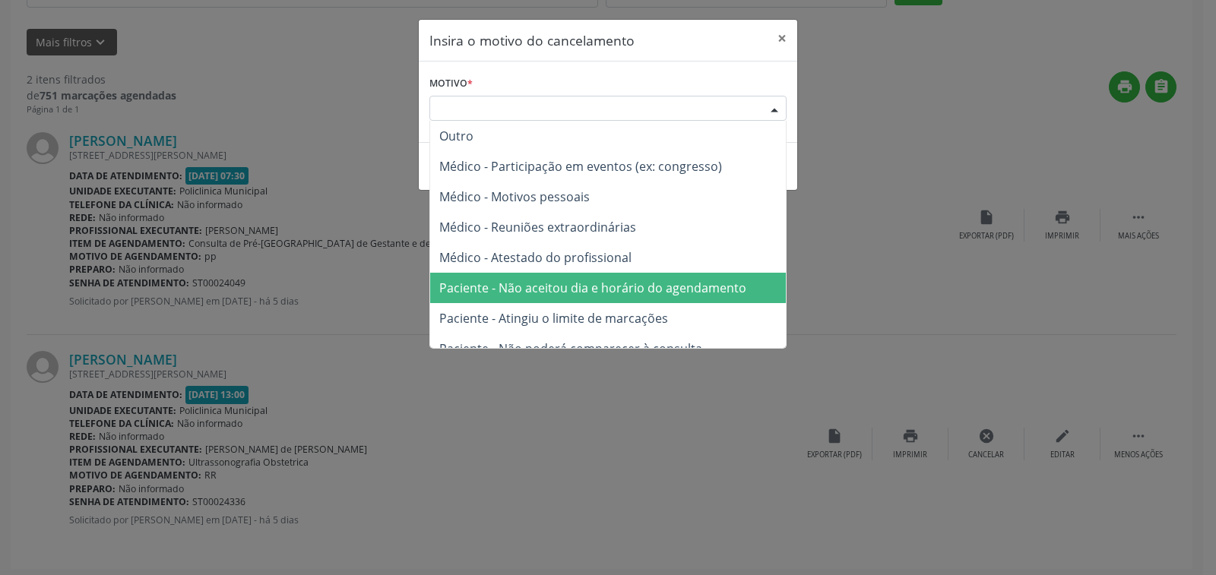
scroll to position [76, 0]
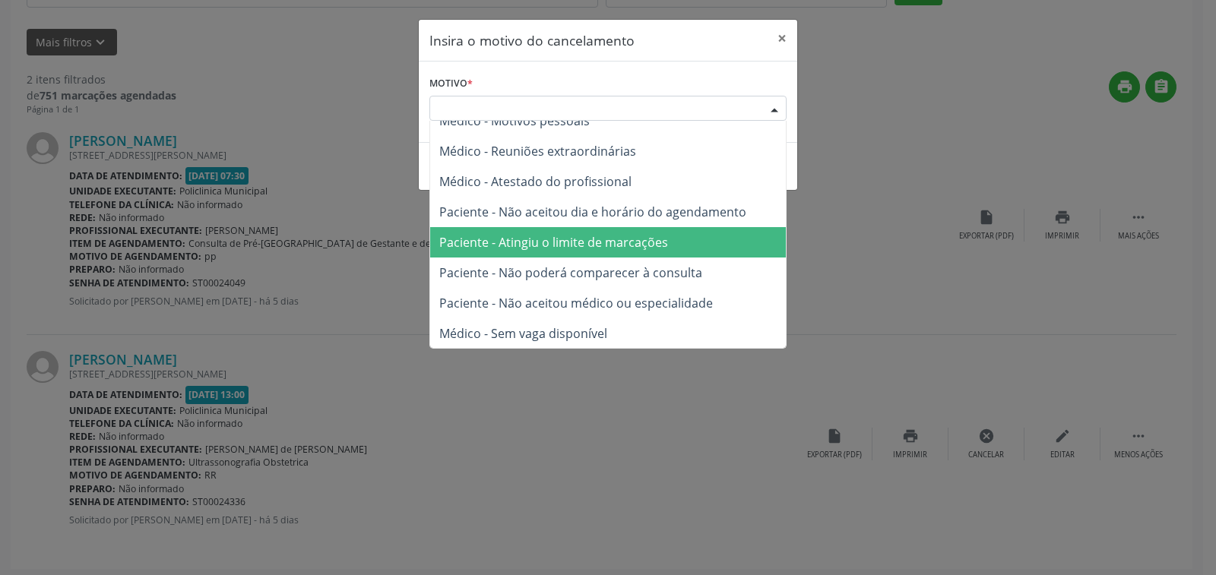
click at [605, 236] on span "Paciente - Atingiu o limite de marcações" at bounding box center [553, 242] width 229 height 17
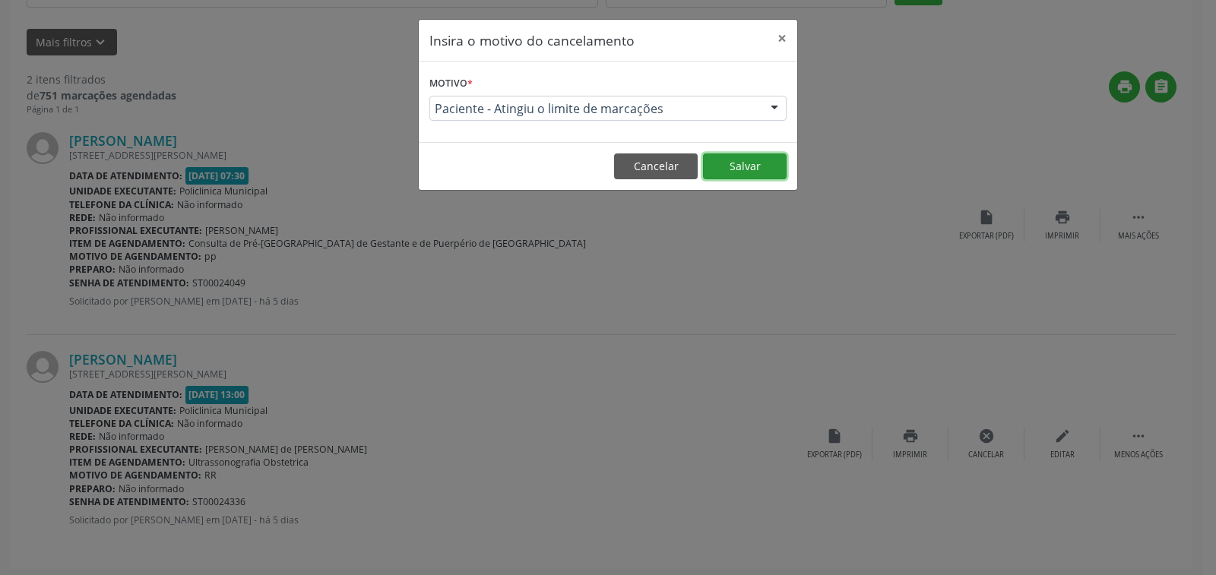
click at [770, 169] on button "Salvar" at bounding box center [745, 166] width 84 height 26
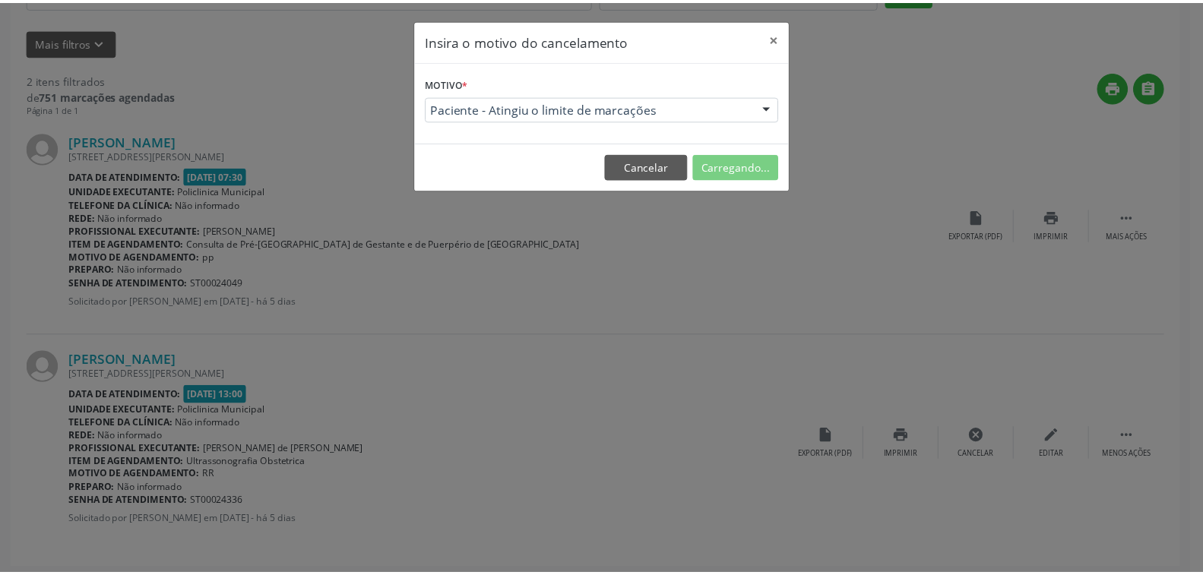
scroll to position [0, 0]
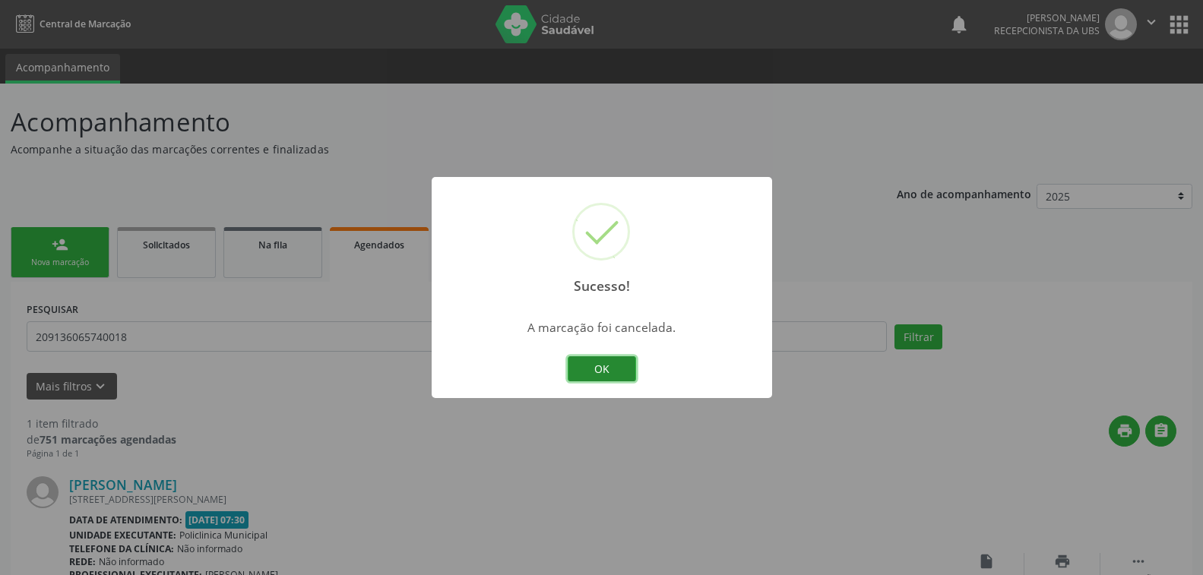
click at [612, 369] on button "OK" at bounding box center [602, 369] width 68 height 26
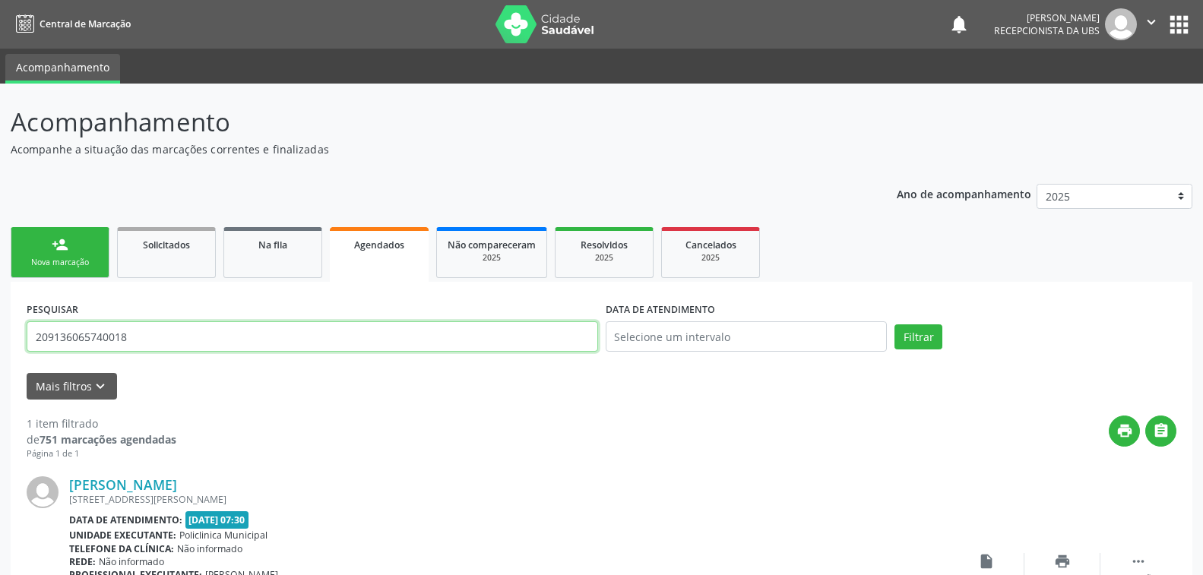
click at [121, 341] on input "209136065740018" at bounding box center [312, 336] width 571 height 30
click at [122, 341] on input "209136065740018" at bounding box center [312, 336] width 571 height 30
type input "898002371370497"
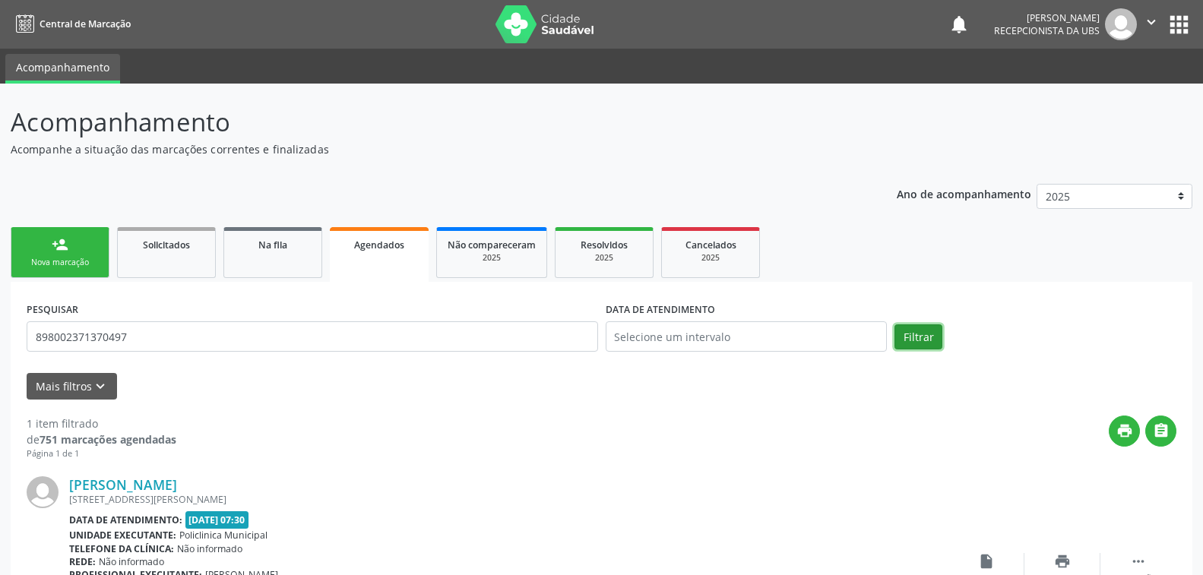
click at [922, 330] on button "Filtrar" at bounding box center [918, 337] width 48 height 26
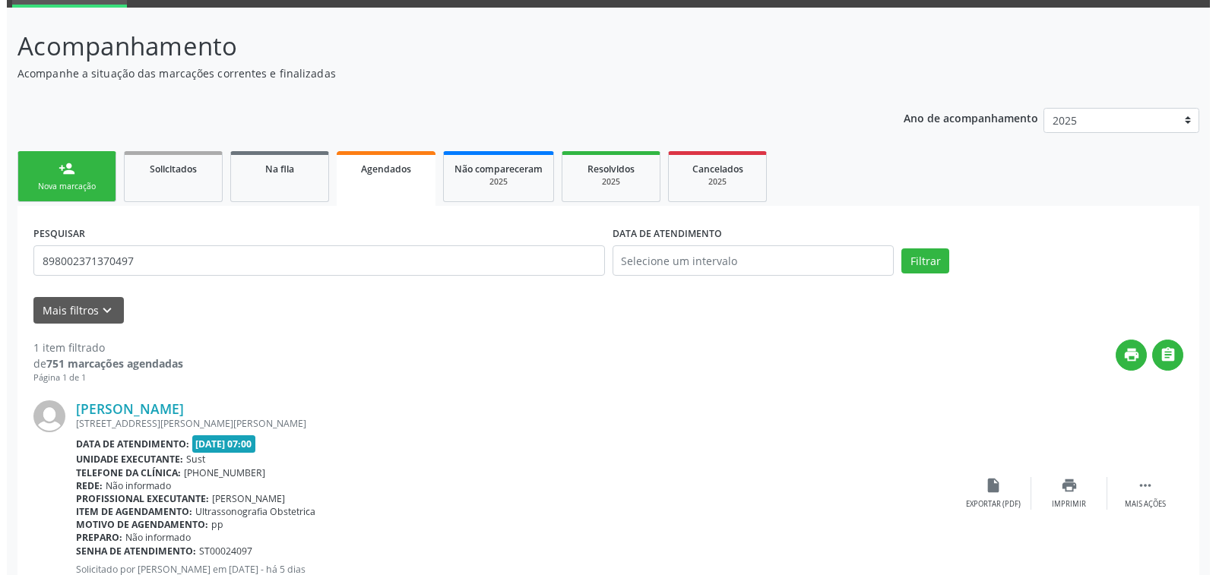
scroll to position [127, 0]
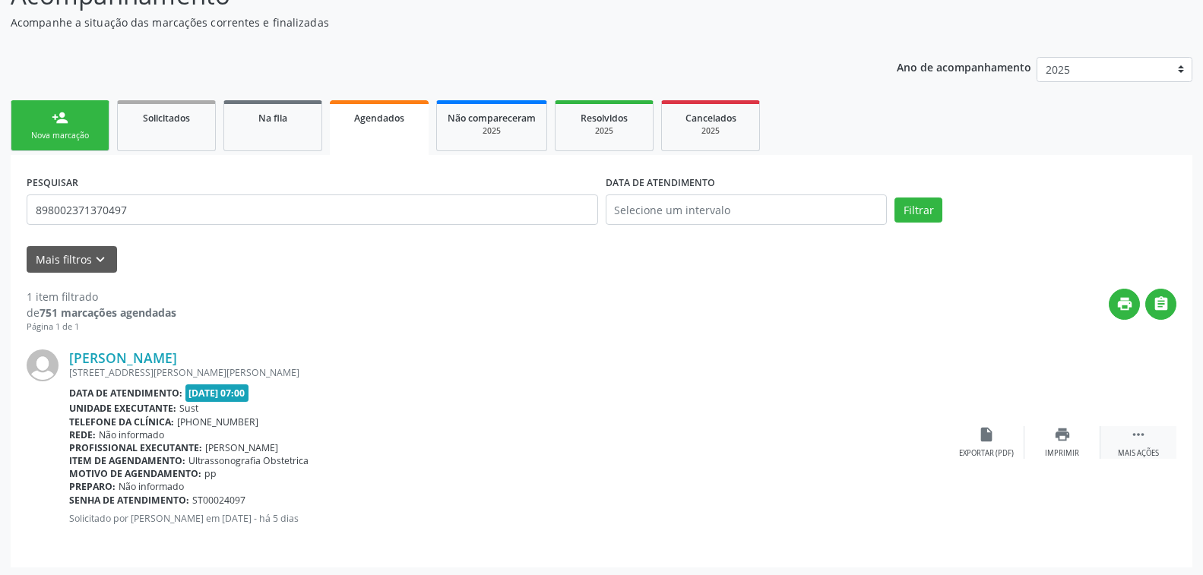
click at [1137, 430] on icon "" at bounding box center [1138, 434] width 17 height 17
click at [989, 432] on icon "cancel" at bounding box center [986, 434] width 17 height 17
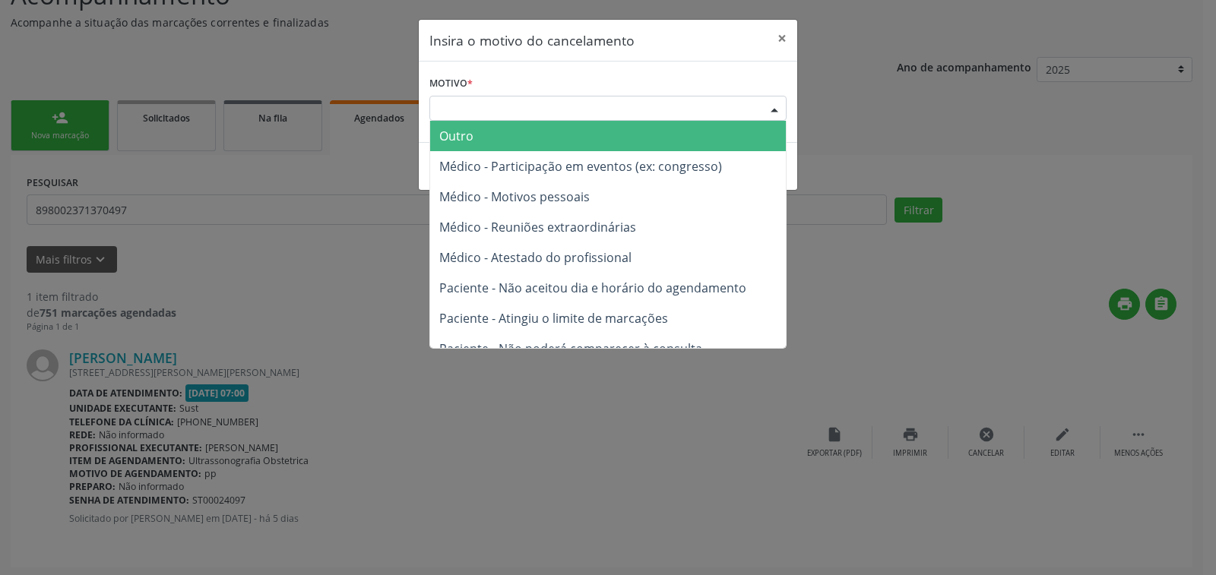
click at [583, 99] on div "Escolha o motivo" at bounding box center [607, 109] width 357 height 26
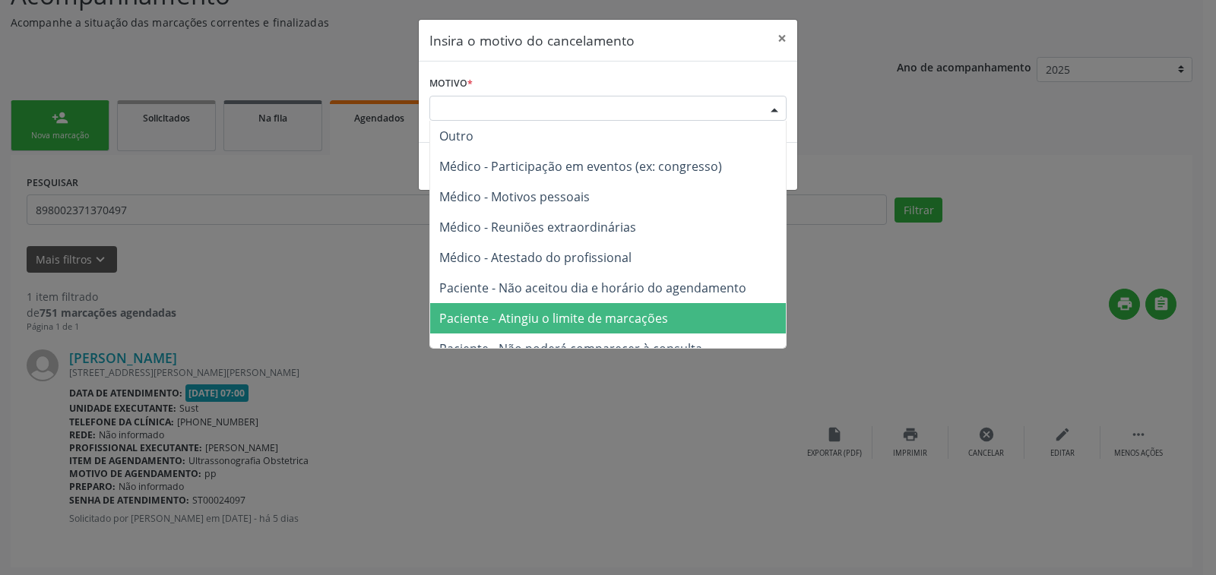
click at [546, 321] on span "Paciente - Atingiu o limite de marcações" at bounding box center [553, 318] width 229 height 17
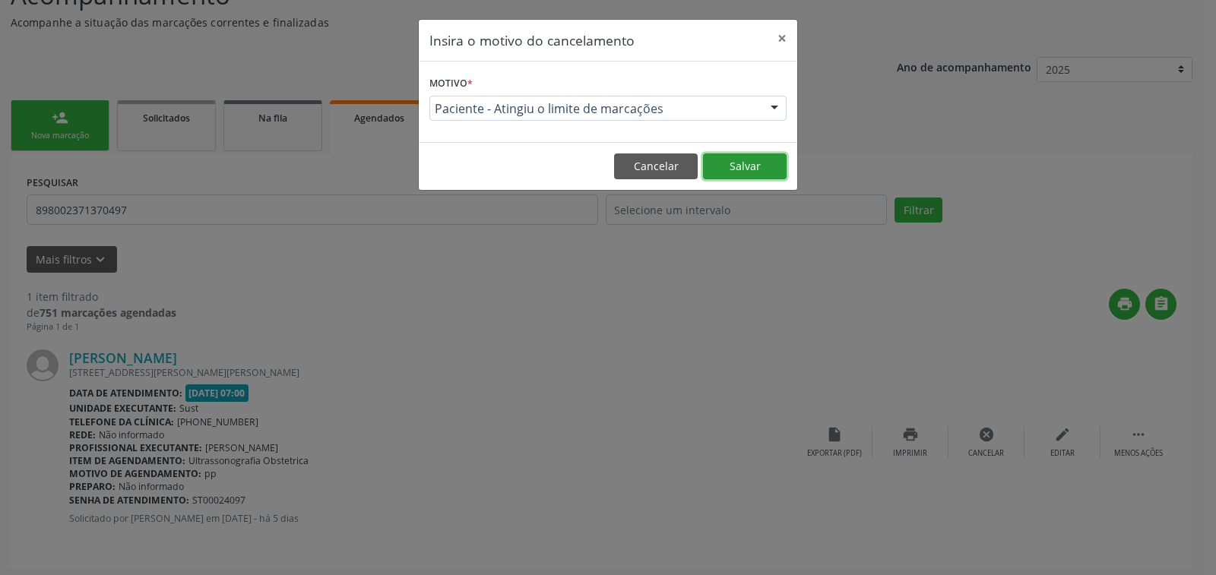
click at [753, 168] on button "Salvar" at bounding box center [745, 166] width 84 height 26
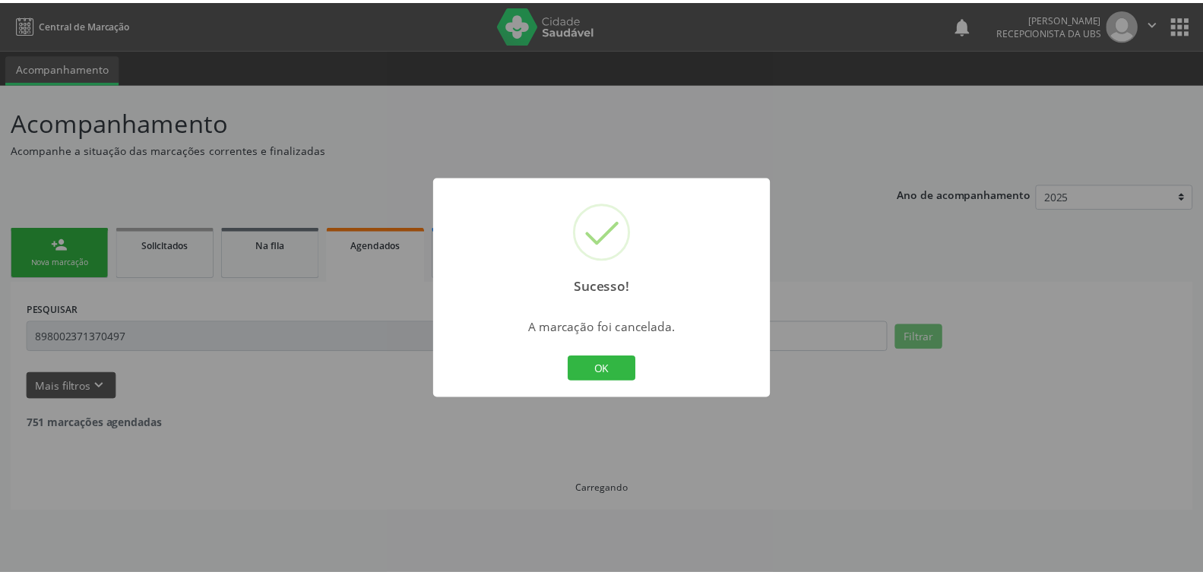
scroll to position [0, 0]
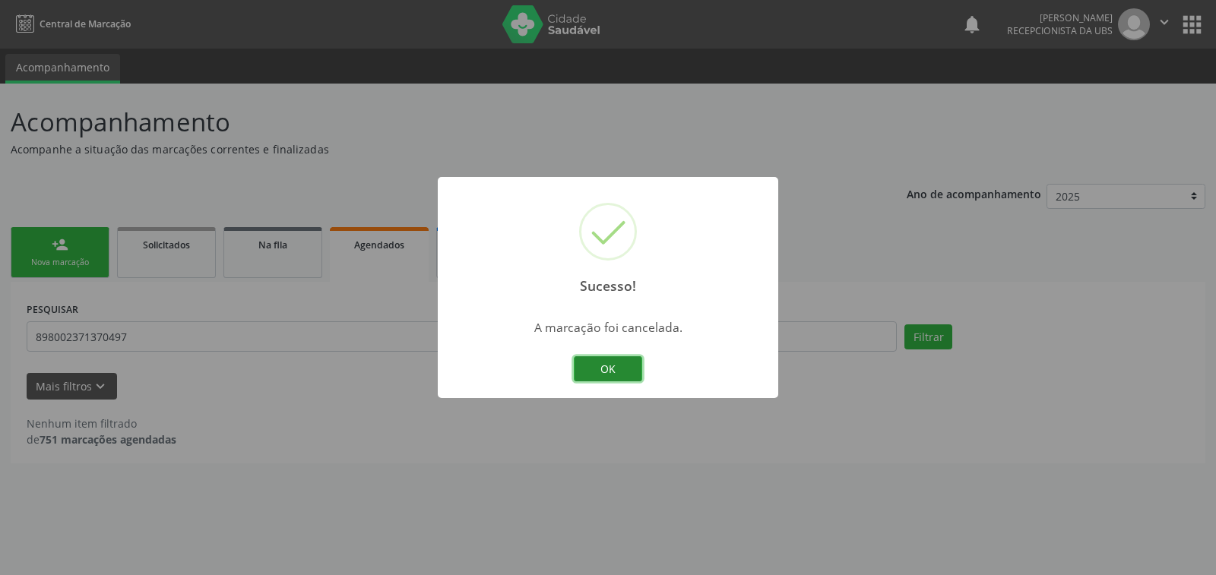
click at [592, 376] on button "OK" at bounding box center [608, 369] width 68 height 26
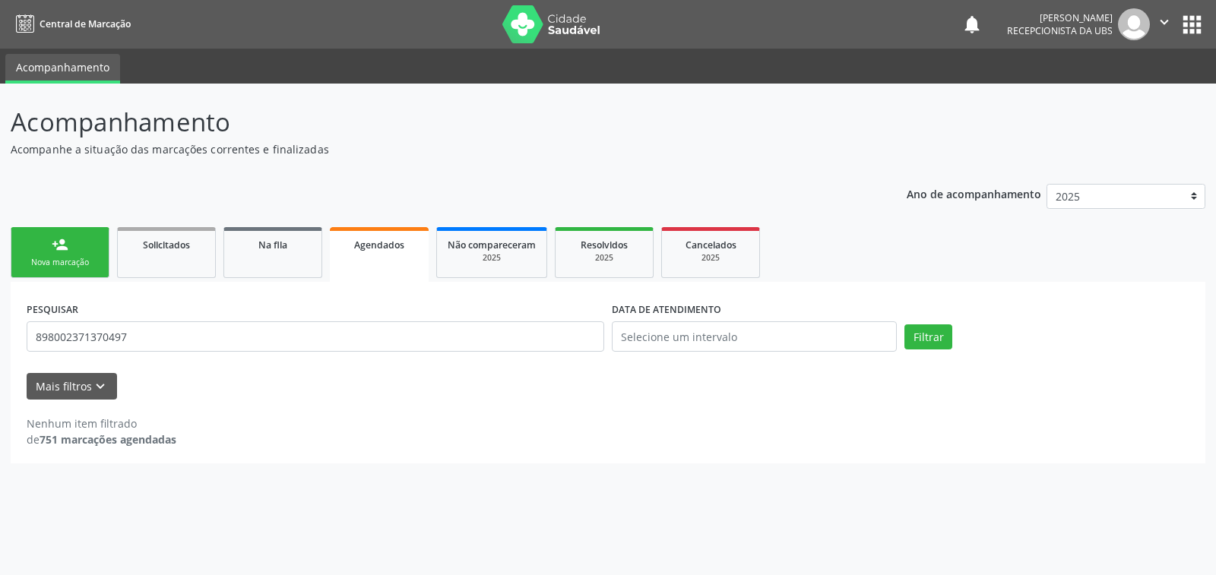
click at [49, 255] on link "person_add Nova marcação" at bounding box center [60, 252] width 99 height 51
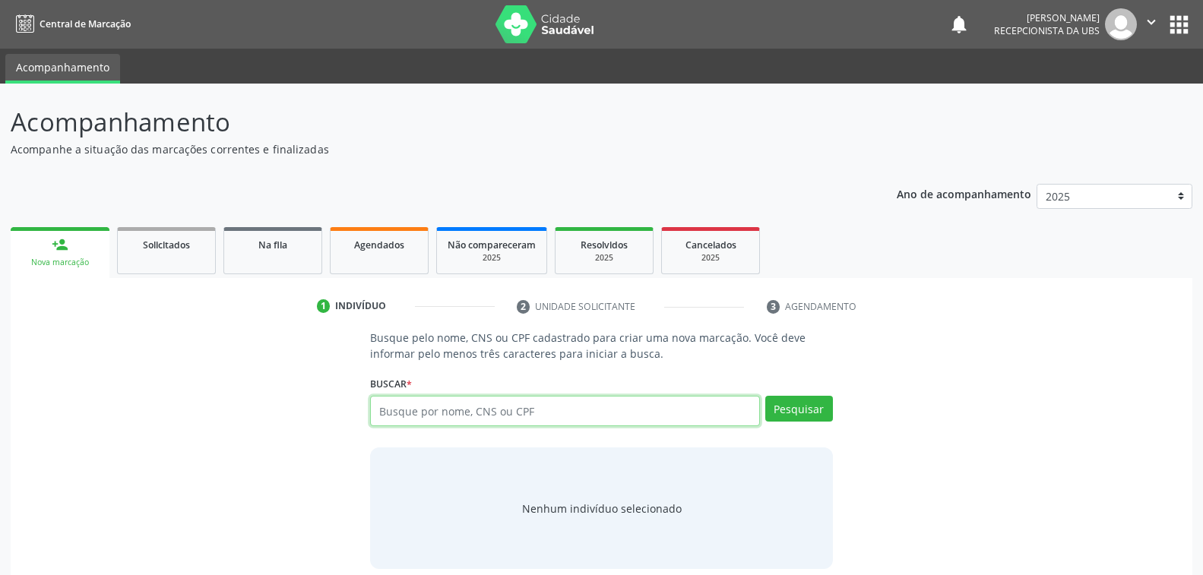
click at [474, 409] on input "text" at bounding box center [564, 411] width 389 height 30
type input "705408490665399"
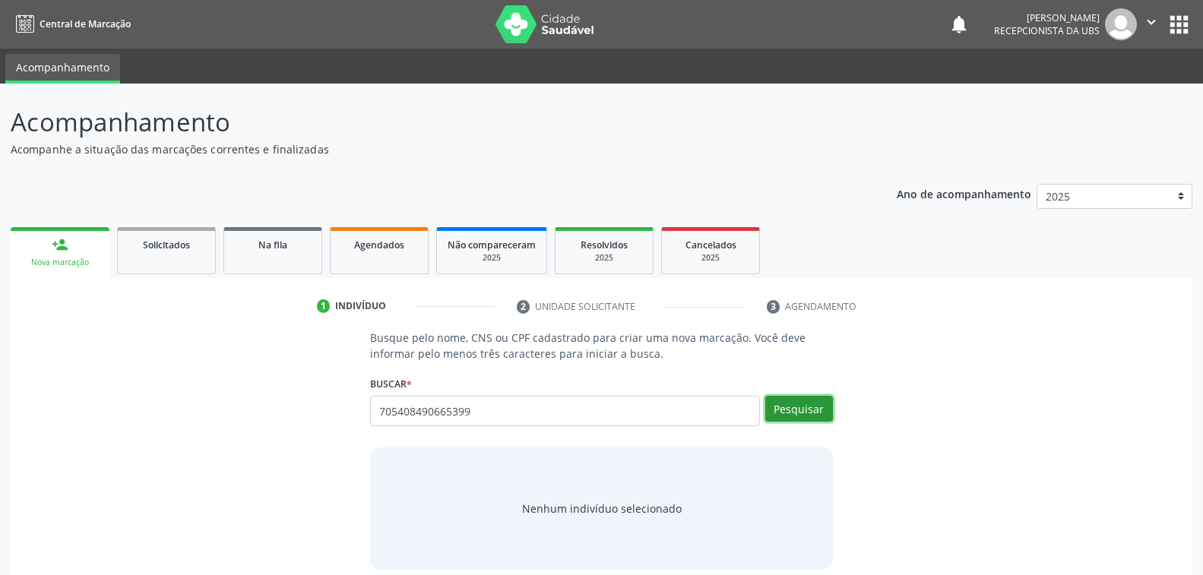
click at [790, 403] on button "Pesquisar" at bounding box center [799, 409] width 68 height 26
type input "705408490665399"
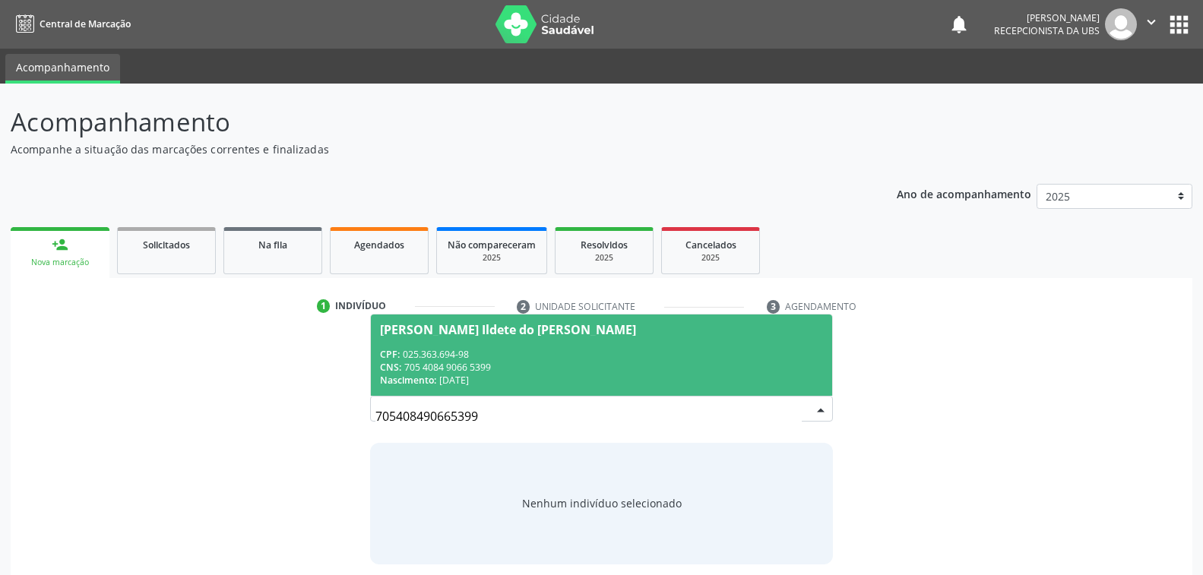
click at [475, 351] on div "CPF: 025.363.694-98" at bounding box center [601, 354] width 442 height 13
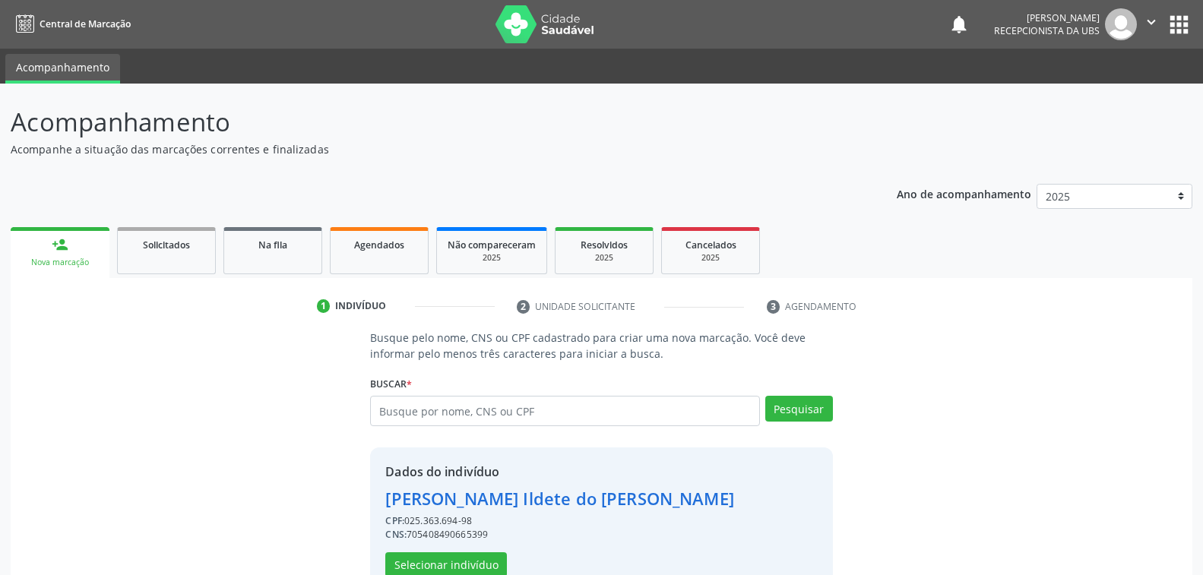
scroll to position [38, 0]
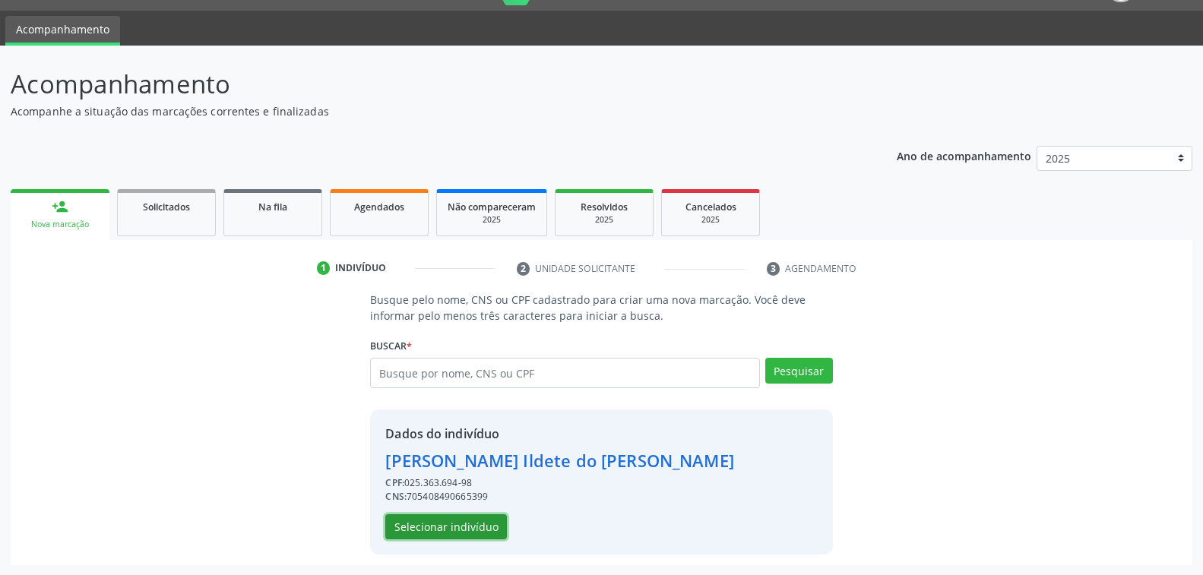
click at [447, 530] on button "Selecionar indivíduo" at bounding box center [446, 527] width 122 height 26
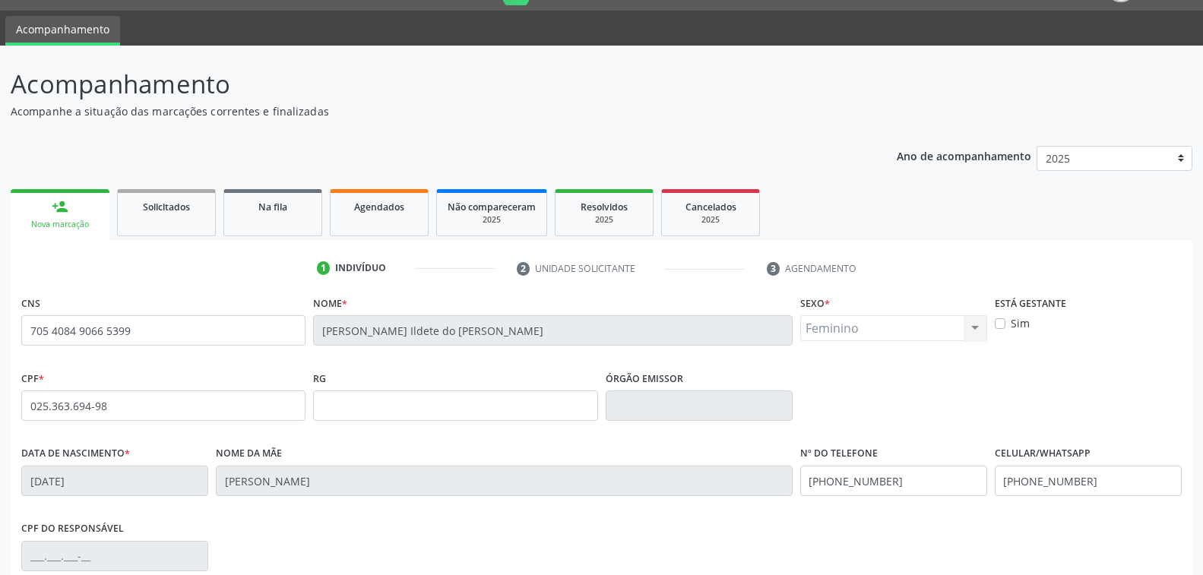
scroll to position [114, 0]
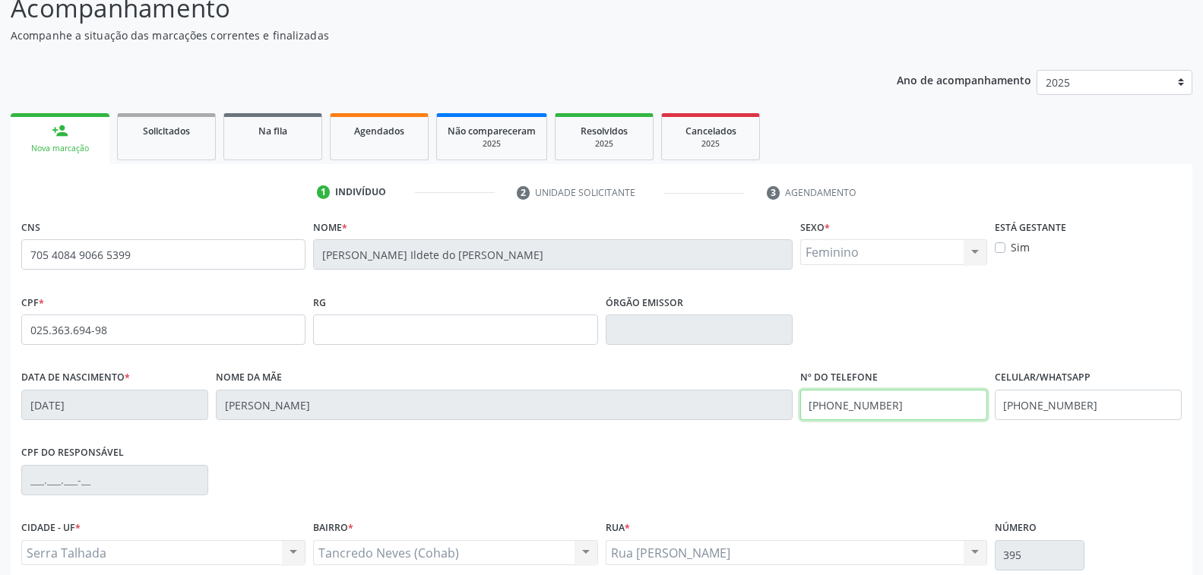
drag, startPoint x: 931, startPoint y: 403, endPoint x: 635, endPoint y: 404, distance: 296.3
click at [635, 404] on div "Data de nascimento * 10/05/1964 Nome da mãe Antonia Moreira do Nascimento Nº do…" at bounding box center [601, 403] width 1168 height 75
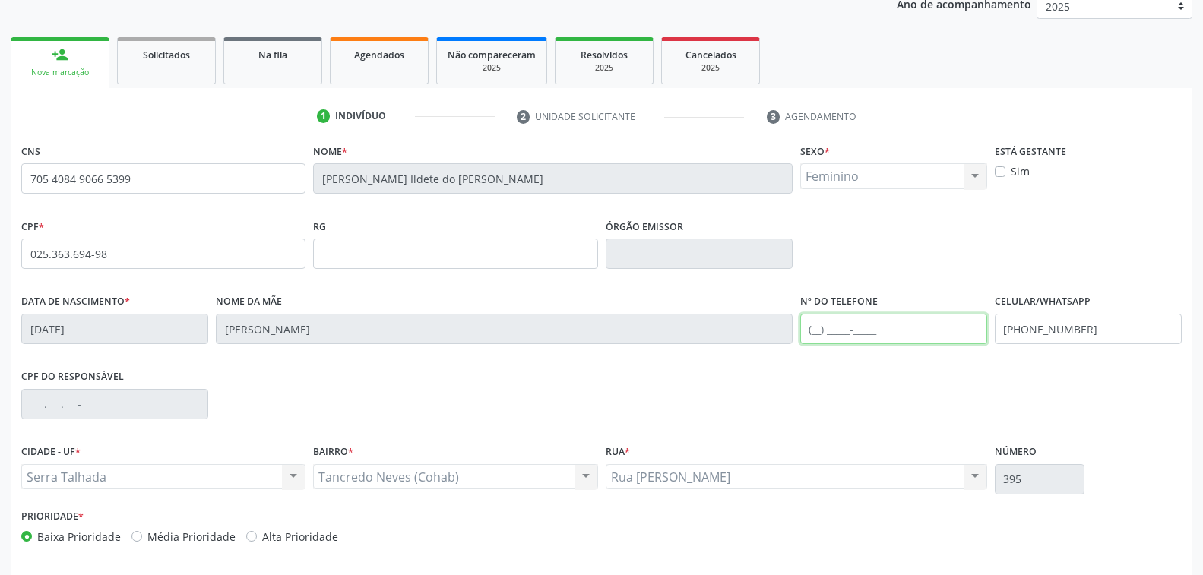
scroll to position [246, 0]
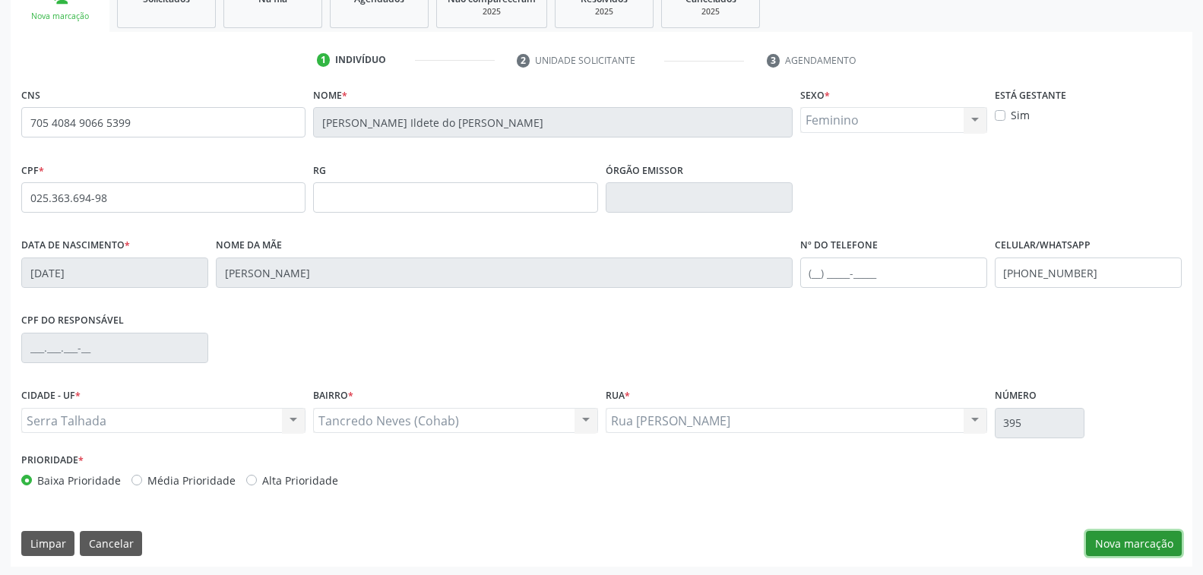
click at [1112, 540] on button "Nova marcação" at bounding box center [1134, 544] width 96 height 26
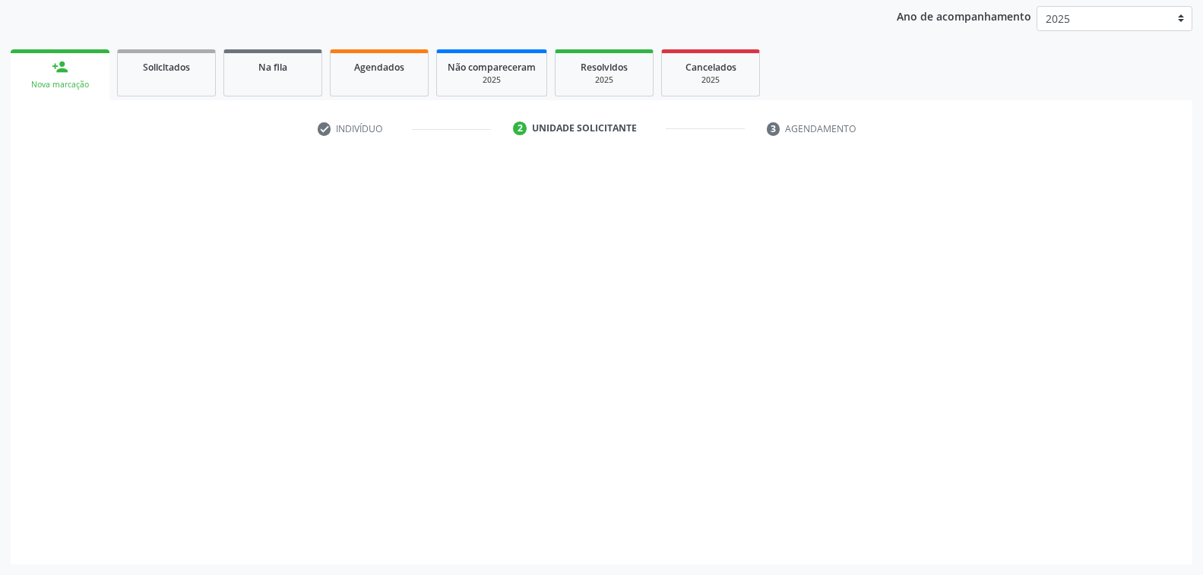
scroll to position [176, 0]
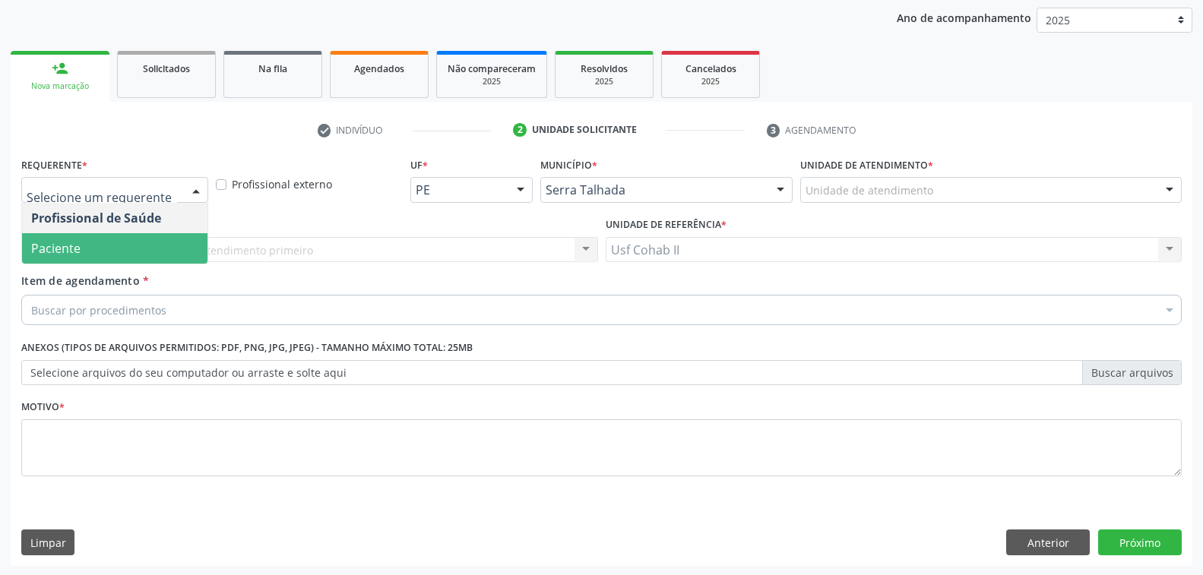
click at [104, 247] on span "Paciente" at bounding box center [114, 248] width 185 height 30
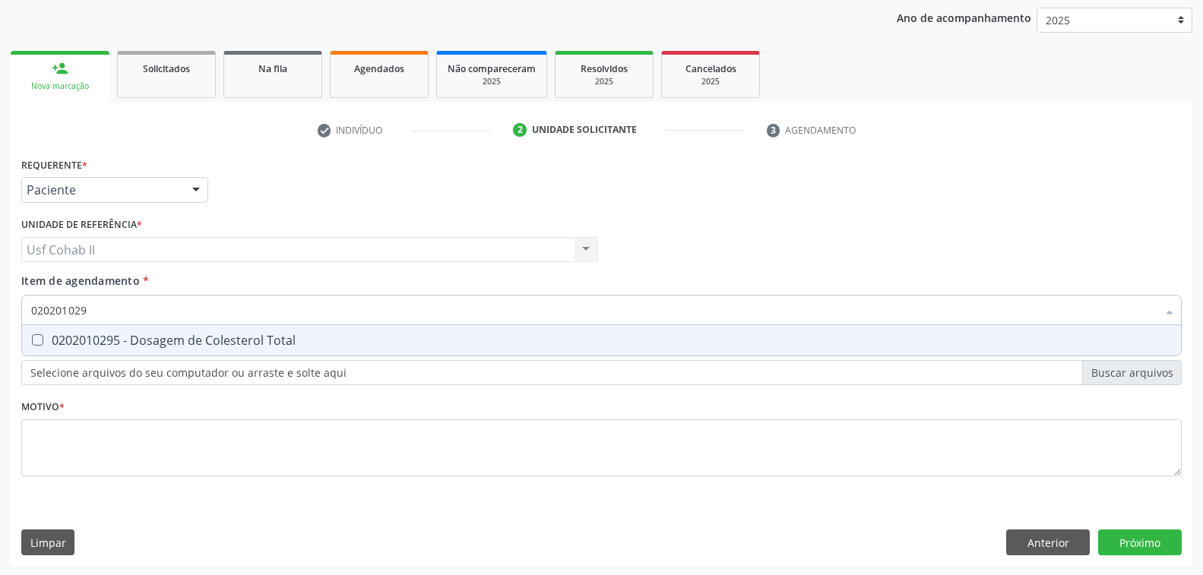
type input "0202010295"
click at [140, 334] on div "0202010295 - Dosagem de Colesterol Total" at bounding box center [601, 340] width 1140 height 12
checkbox Total "true"
type input "0202010295"
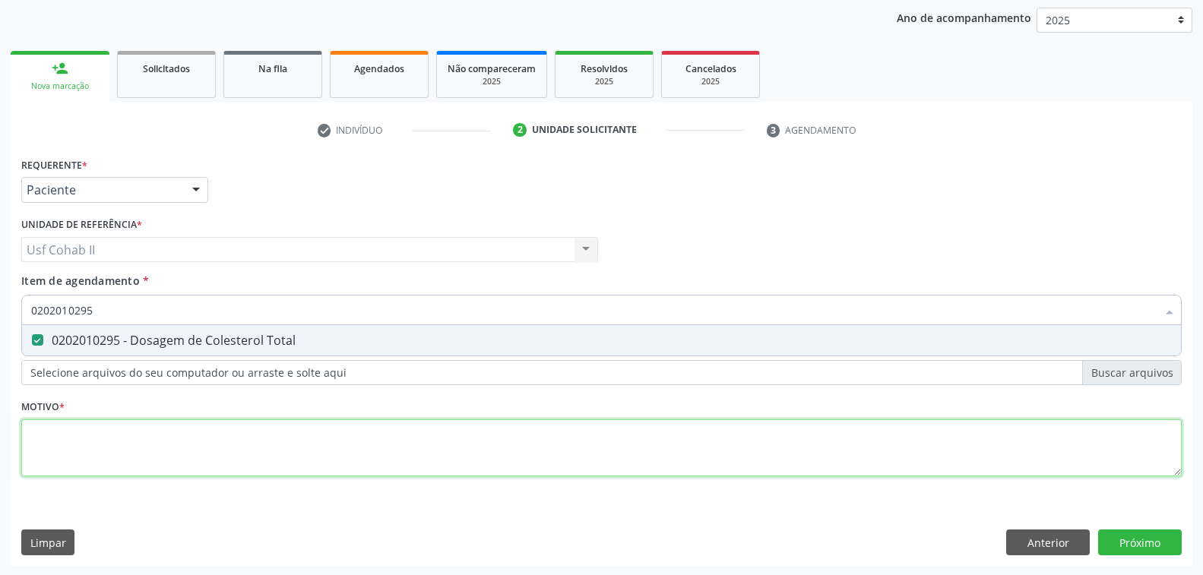
click at [124, 445] on div "Requerente * Paciente Profissional de Saúde Paciente Nenhum resultado encontrad…" at bounding box center [601, 325] width 1160 height 344
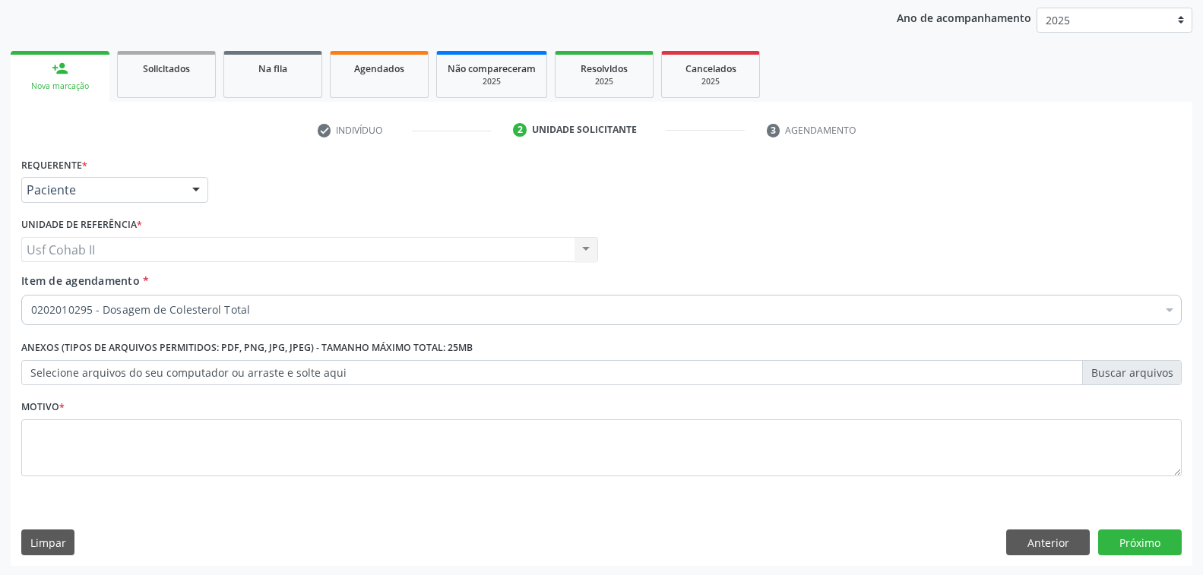
click at [120, 300] on div "0202010295 - Dosagem de Colesterol Total" at bounding box center [601, 310] width 1160 height 30
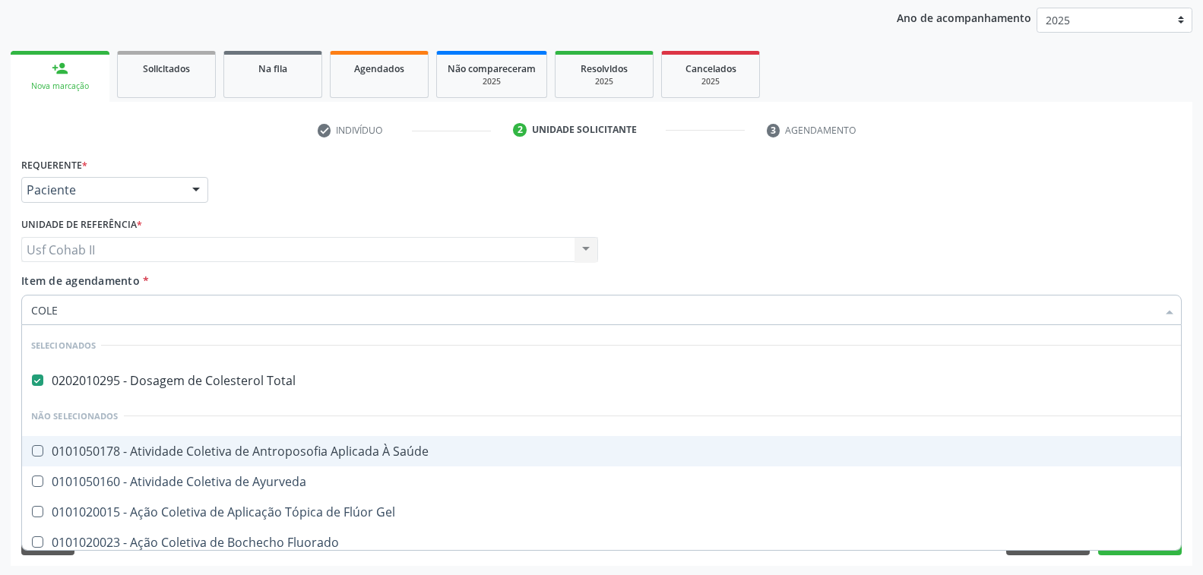
type input "COLES"
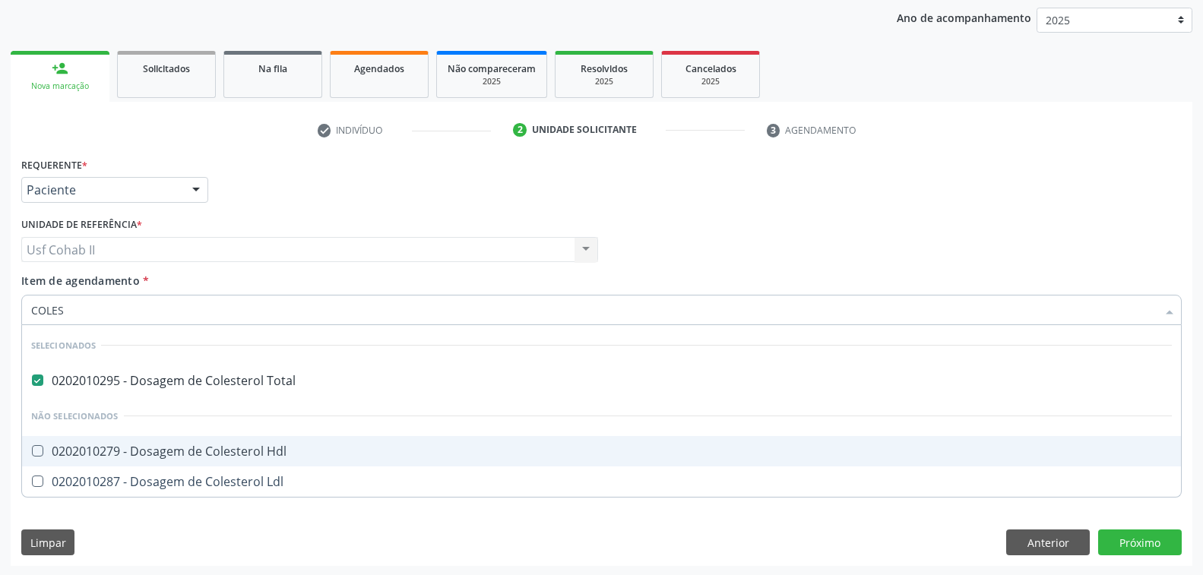
click at [190, 454] on div "0202010279 - Dosagem de Colesterol Hdl" at bounding box center [601, 451] width 1140 height 12
checkbox Hdl "true"
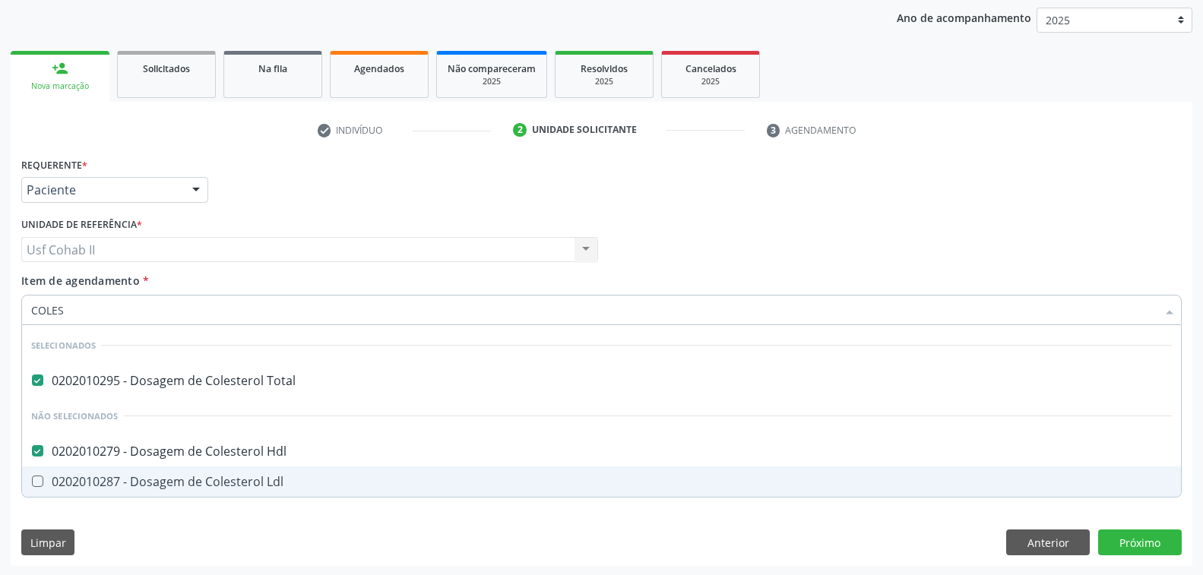
click at [177, 482] on div "0202010287 - Dosagem de Colesterol Ldl" at bounding box center [601, 482] width 1140 height 12
checkbox Ldl "true"
click at [144, 530] on div "Requerente * Paciente Profissional de Saúde Paciente Nenhum resultado encontrad…" at bounding box center [601, 359] width 1181 height 413
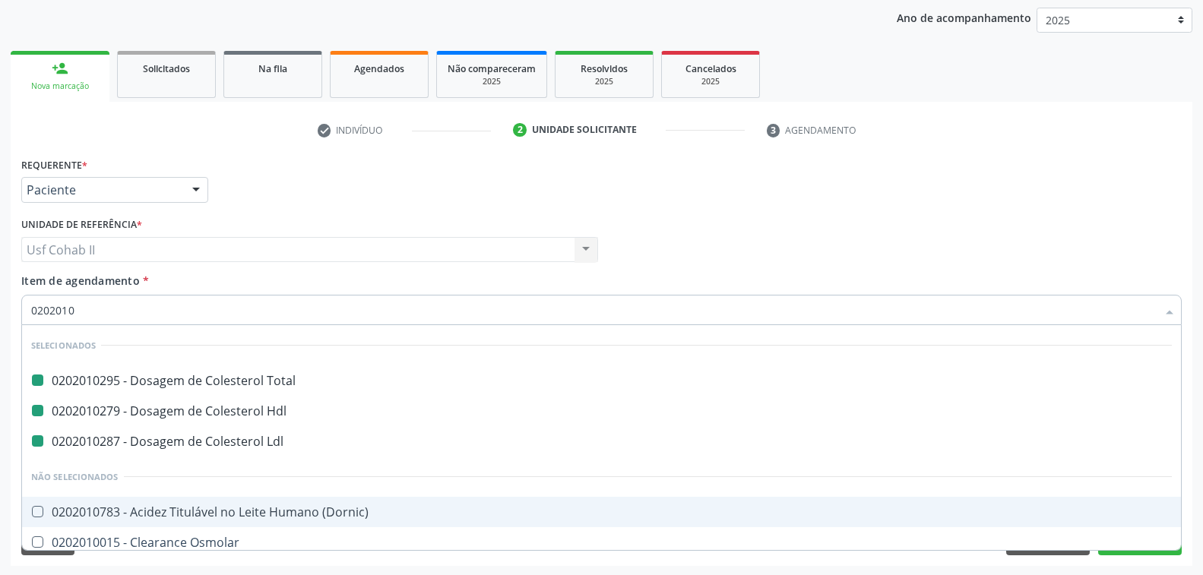
type input "02020103"
checkbox Total "false"
checkbox Ldl "false"
checkbox Hdl "false"
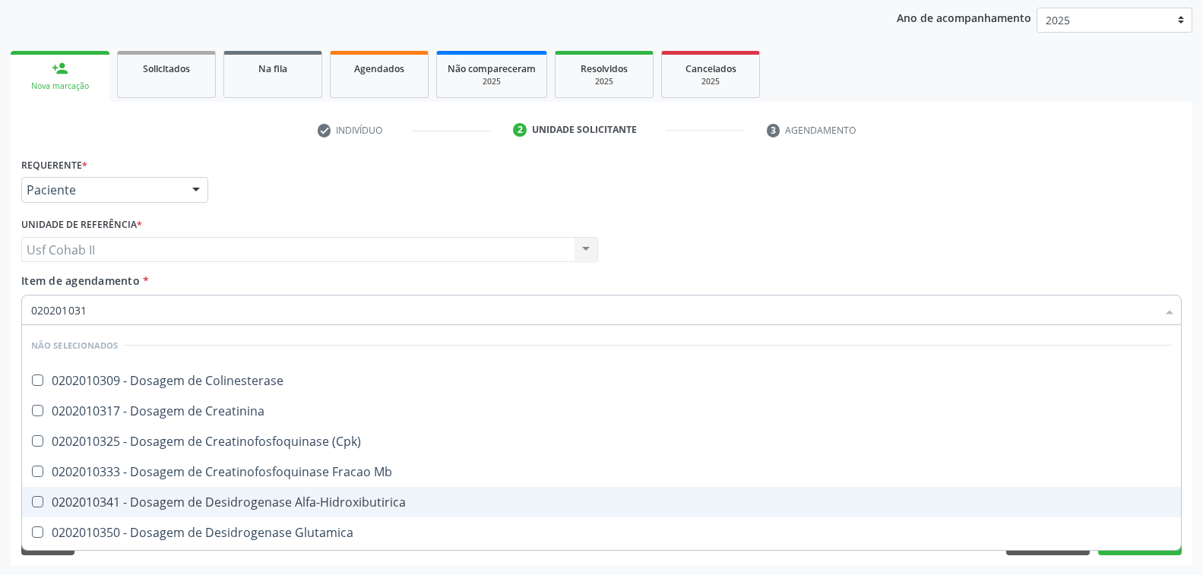
type input "0202010317"
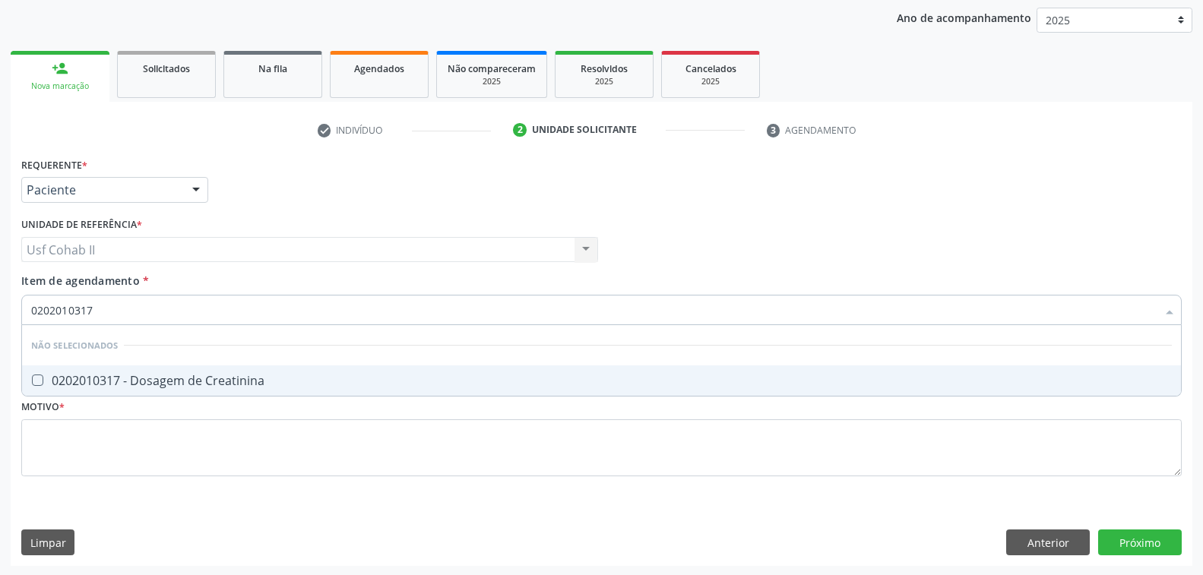
click at [148, 376] on div "0202010317 - Dosagem de Creatinina" at bounding box center [601, 381] width 1140 height 12
checkbox Creatinina "true"
type input "0202010317"
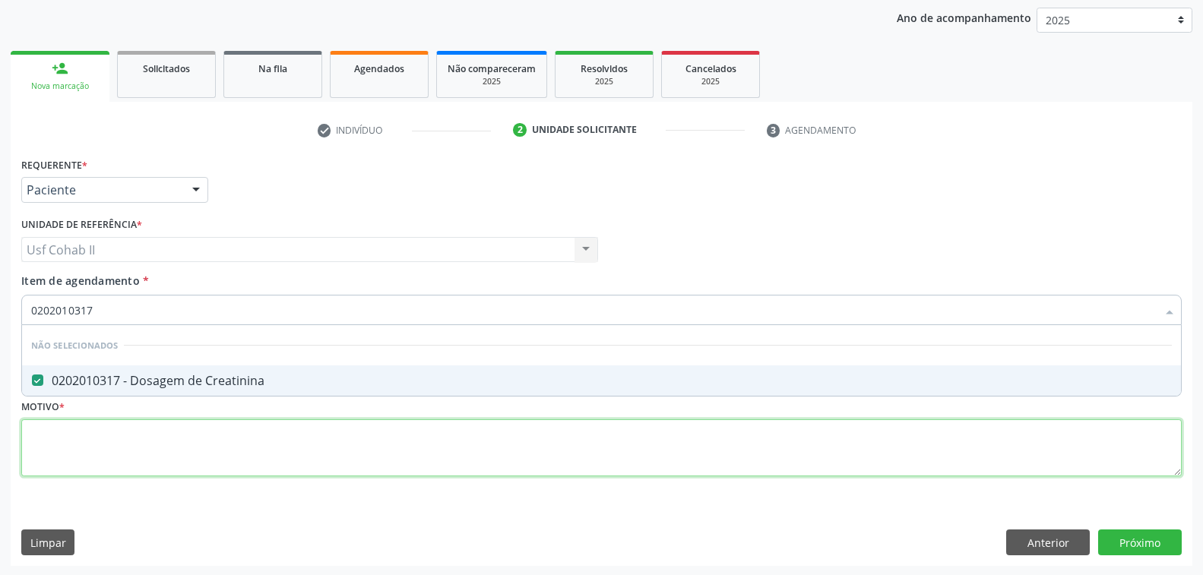
click at [112, 441] on div "Requerente * Paciente Profissional de Saúde Paciente Nenhum resultado encontrad…" at bounding box center [601, 325] width 1160 height 344
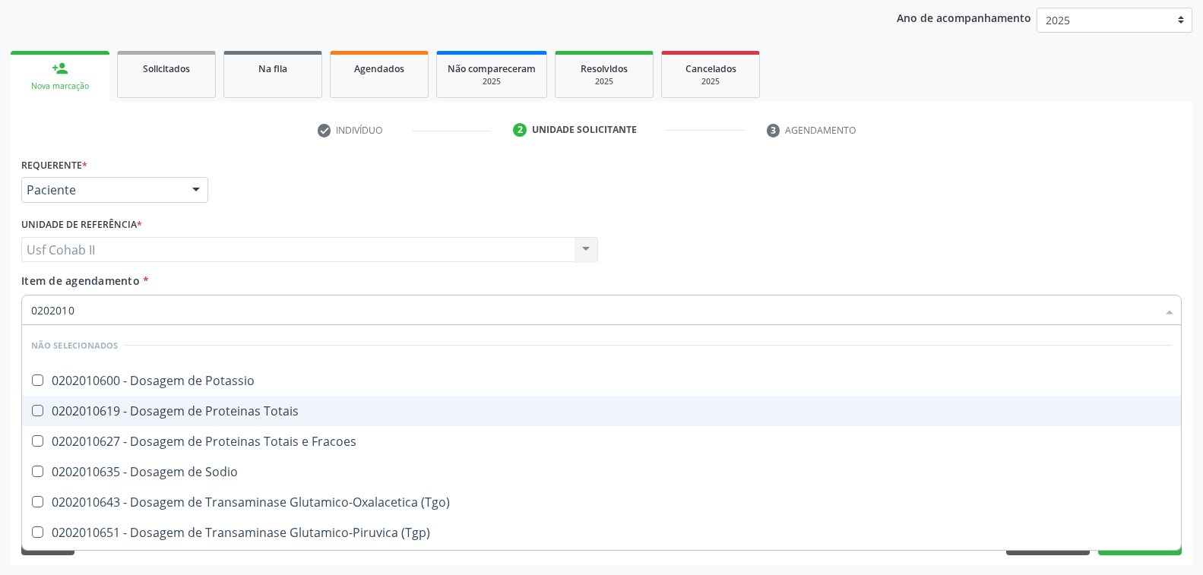
type input "02020106"
checkbox Potassio "false"
checkbox Totais "false"
checkbox Fracoes "false"
checkbox Sodio "false"
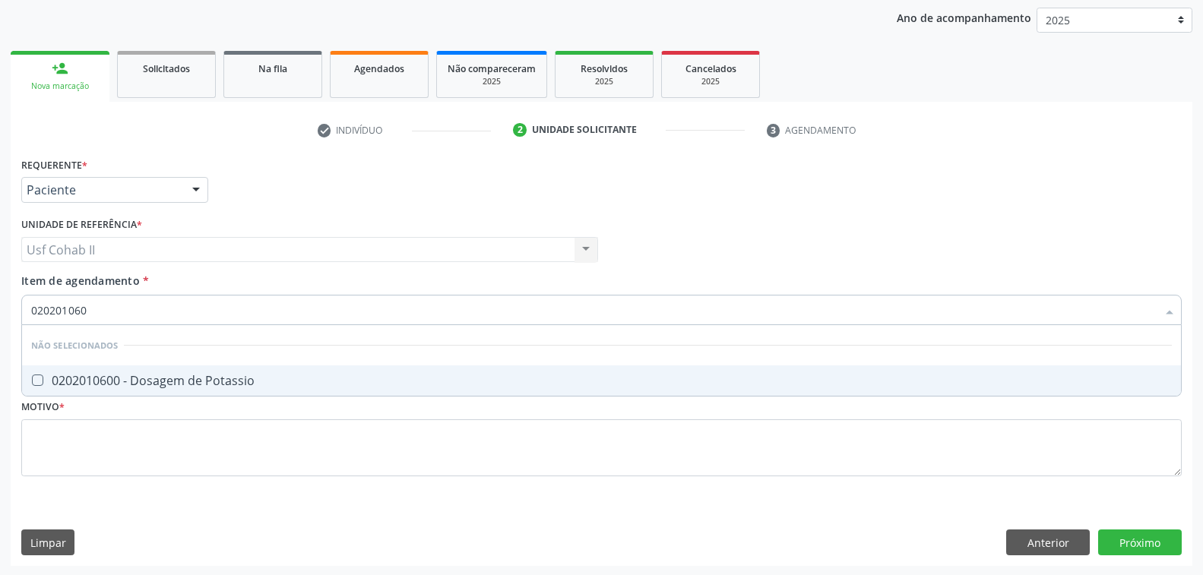
type input "0202010600"
drag, startPoint x: 125, startPoint y: 307, endPoint x: 0, endPoint y: 302, distance: 125.4
click at [0, 302] on div "Acompanhamento Acompanhe a situação das marcações correntes e finalizadas Relat…" at bounding box center [601, 241] width 1203 height 669
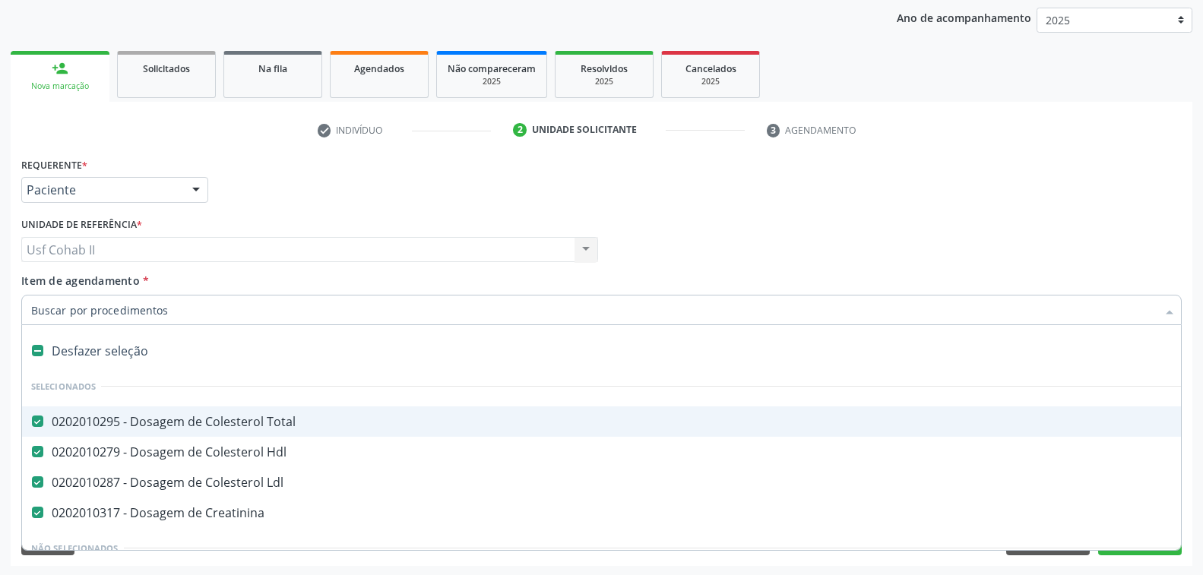
checkbox Total "true"
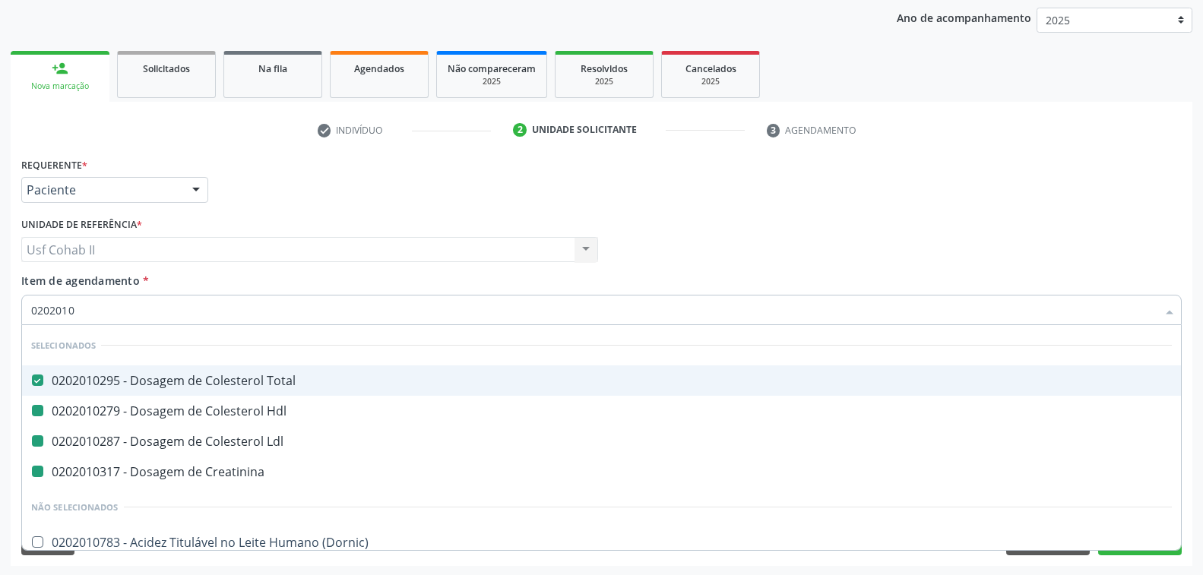
type input "02020106"
checkbox Total "false"
checkbox Hdl "false"
checkbox Ldl "false"
checkbox Creatinina "false"
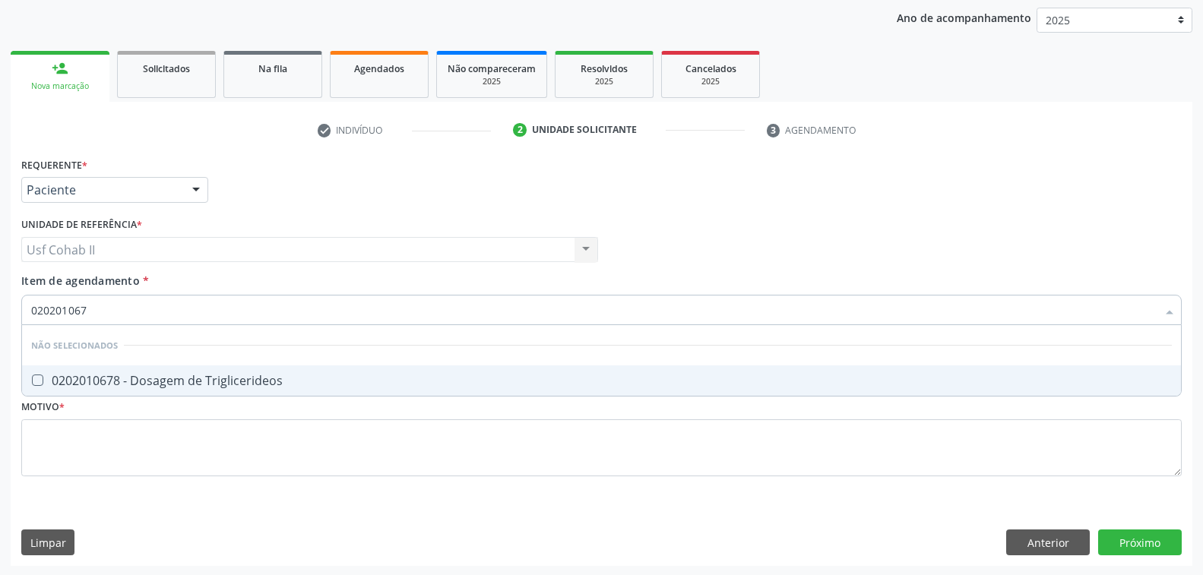
type input "0202010678"
click at [156, 381] on div "0202010678 - Dosagem de Triglicerideos" at bounding box center [601, 381] width 1140 height 12
checkbox Triglicerideos "true"
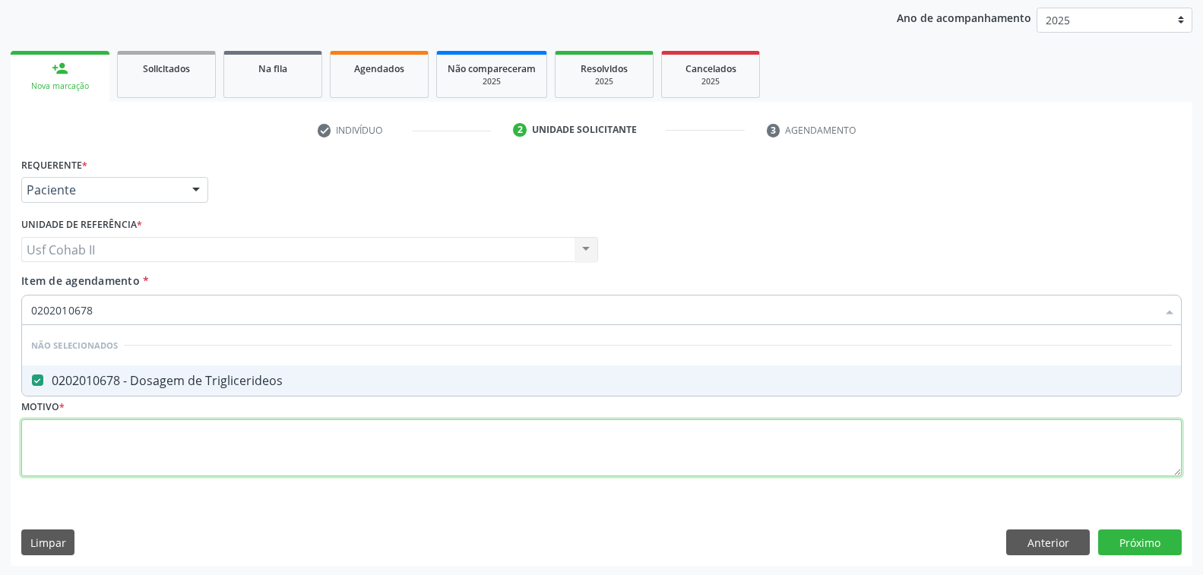
click at [97, 441] on div "Requerente * Paciente Profissional de Saúde Paciente Nenhum resultado encontrad…" at bounding box center [601, 325] width 1160 height 344
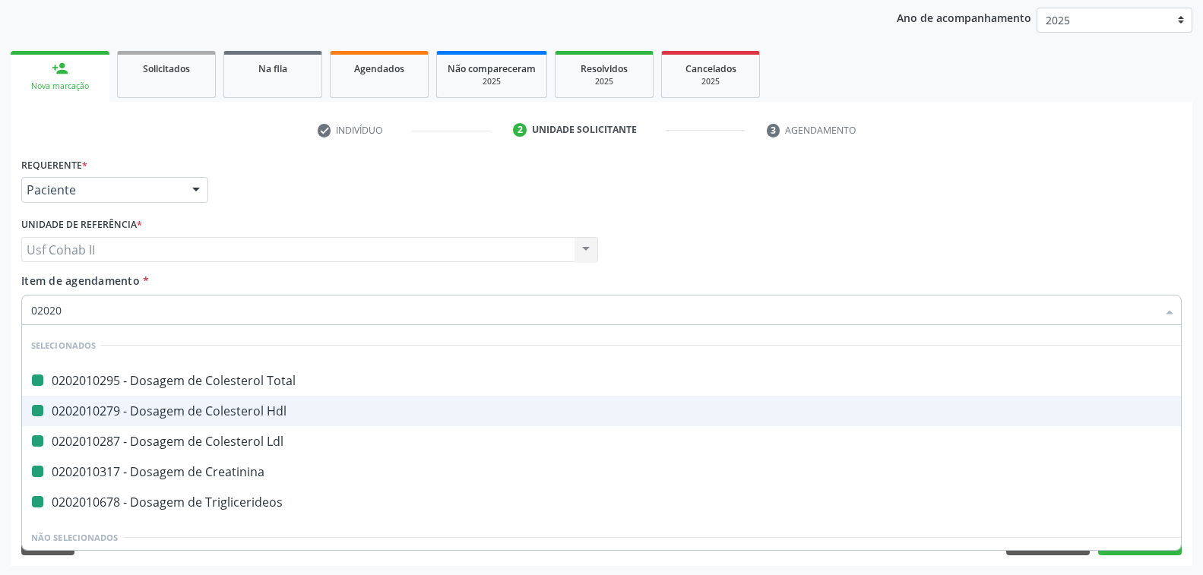
type input "020205"
checkbox Total "false"
checkbox Hdl "false"
checkbox Ldl "false"
checkbox Creatinina "false"
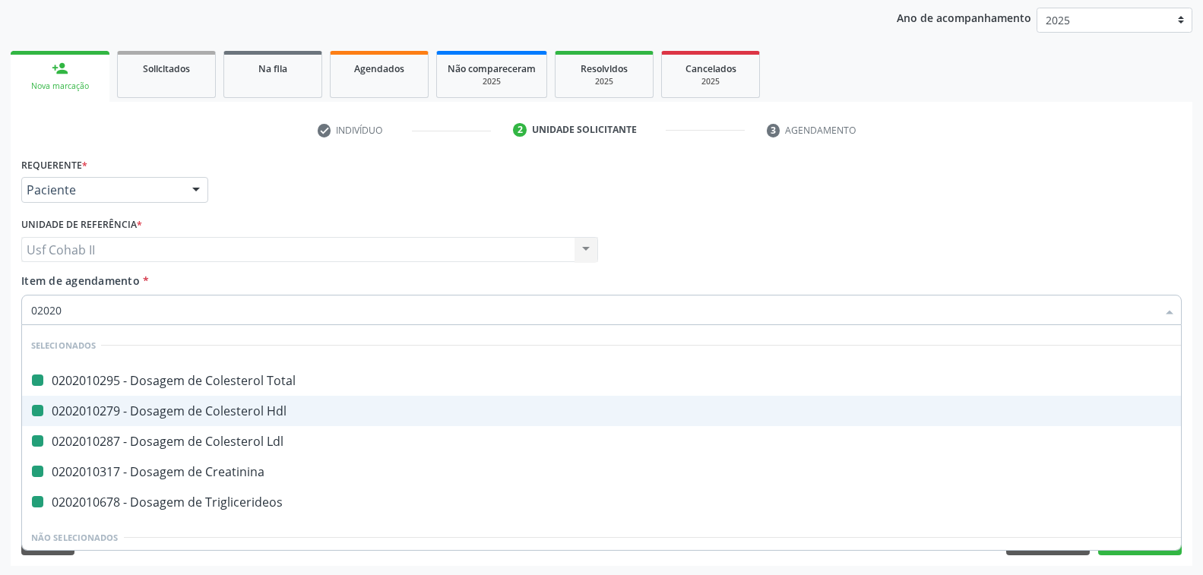
checkbox Triglicerideos "false"
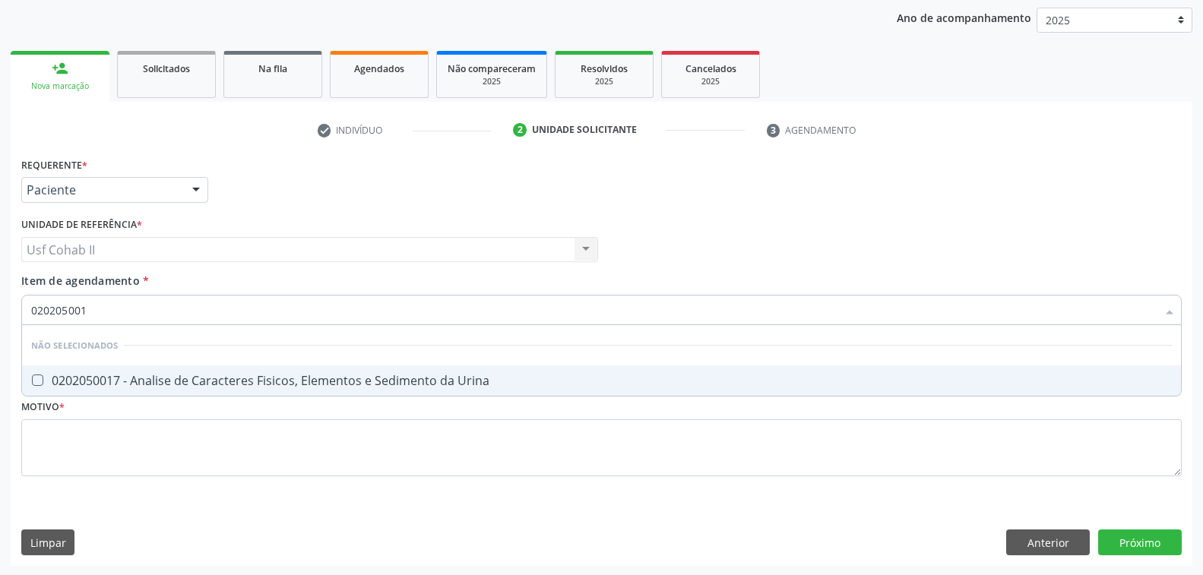
type input "0202050017"
click at [160, 381] on div "0202050017 - Analise de Caracteres Fisicos, Elementos e Sedimento da Urina" at bounding box center [601, 381] width 1140 height 12
checkbox Urina "true"
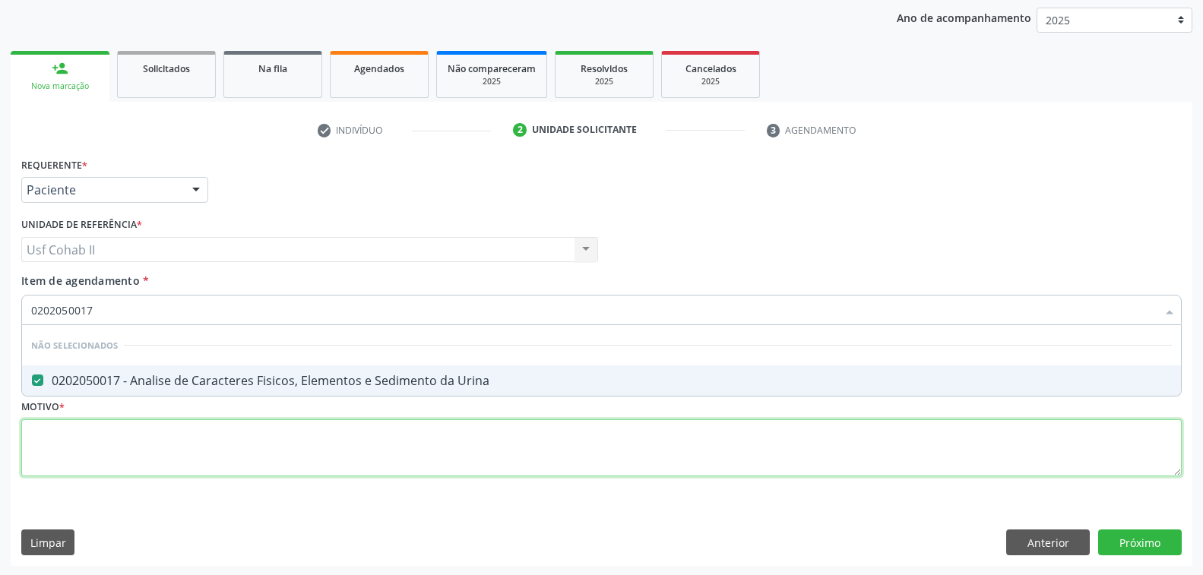
click at [114, 454] on div "Requerente * Paciente Profissional de Saúde Paciente Nenhum resultado encontrad…" at bounding box center [601, 325] width 1160 height 344
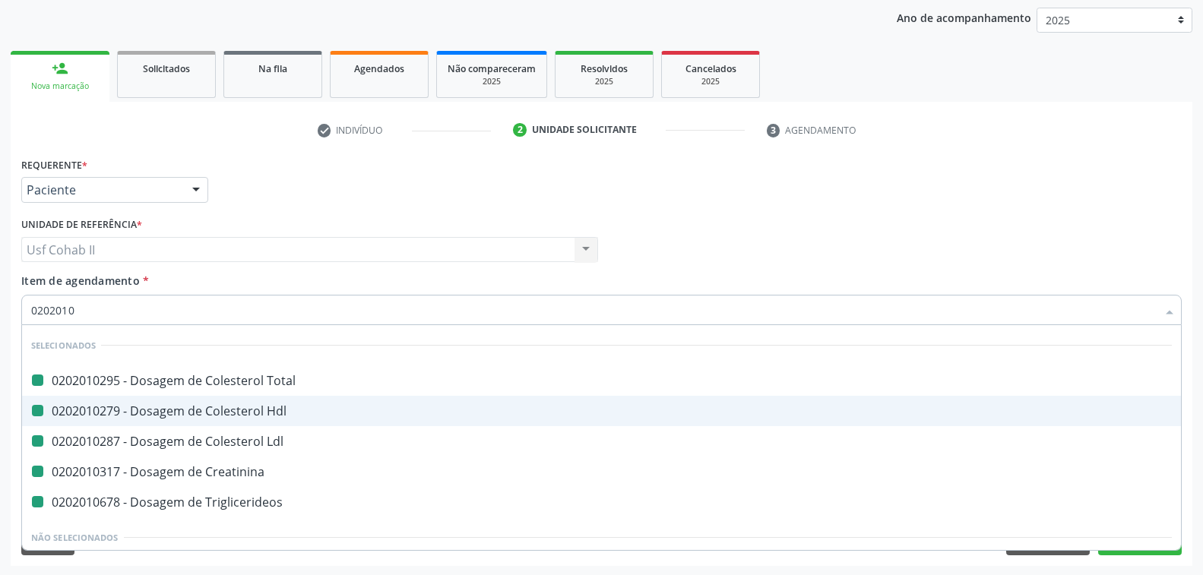
type input "02020104"
checkbox Total "false"
checkbox Hdl "false"
checkbox Ldl "false"
checkbox Creatinina "false"
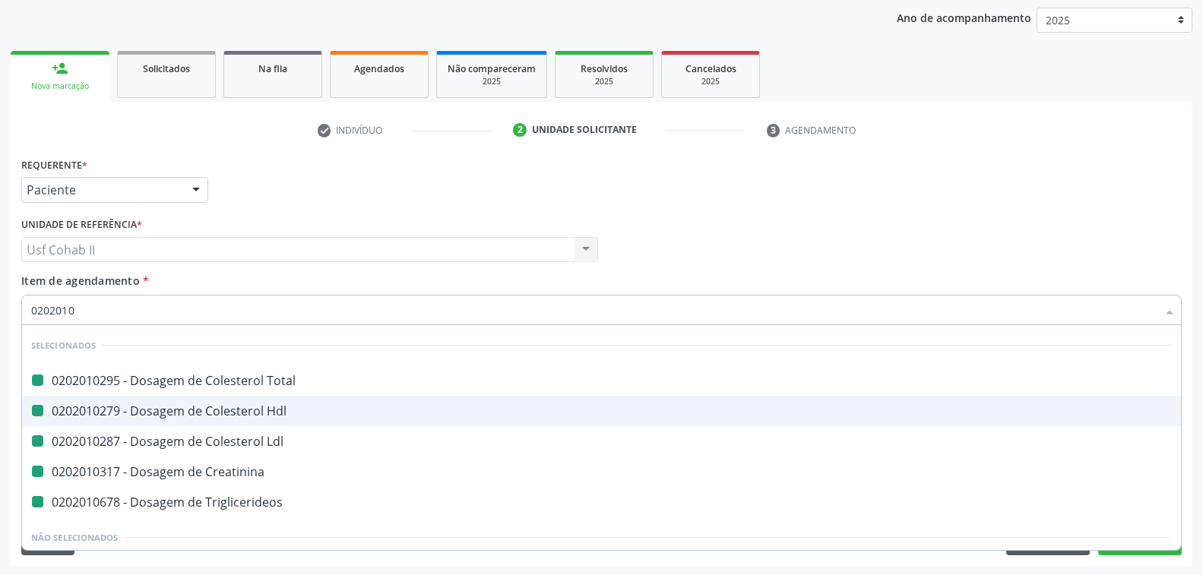
checkbox Triglicerideos "false"
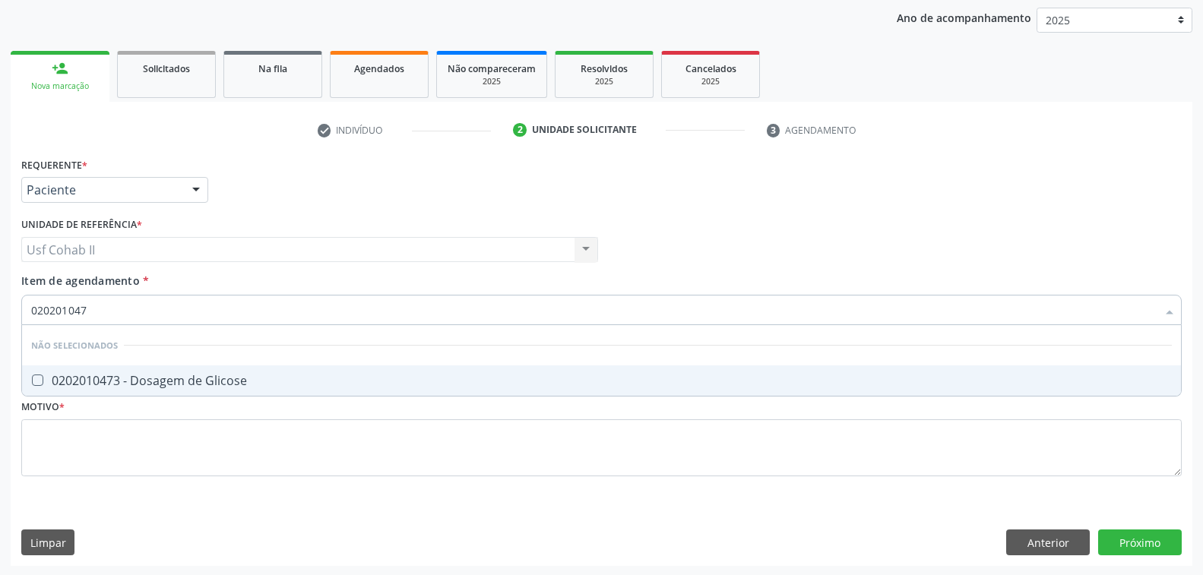
type input "0202010473"
click at [126, 370] on span "0202010473 - Dosagem de Glicose" at bounding box center [601, 380] width 1159 height 30
checkbox Glicose "true"
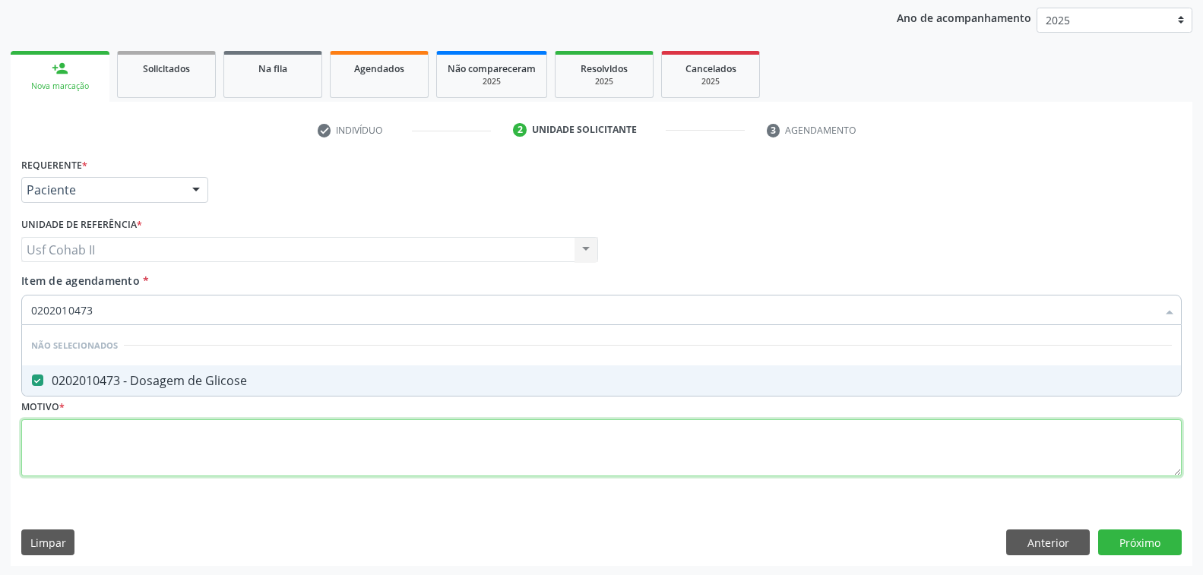
click at [115, 434] on div "Requerente * Paciente Profissional de Saúde Paciente Nenhum resultado encontrad…" at bounding box center [601, 325] width 1160 height 344
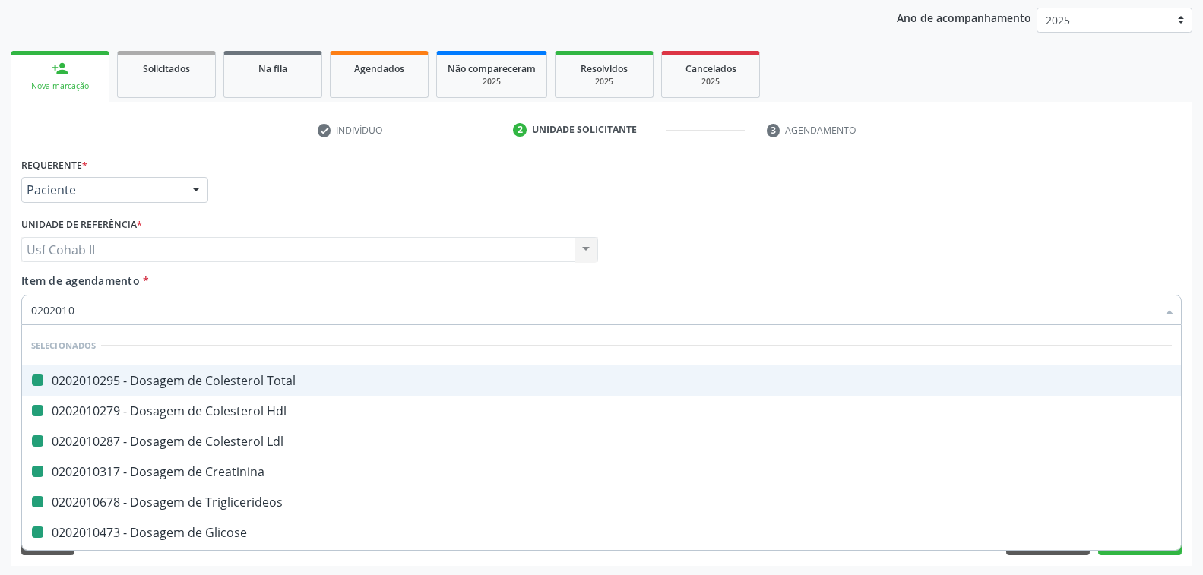
type input "02020105"
checkbox Total "false"
checkbox Hdl "false"
checkbox Ldl "false"
checkbox Creatinina "false"
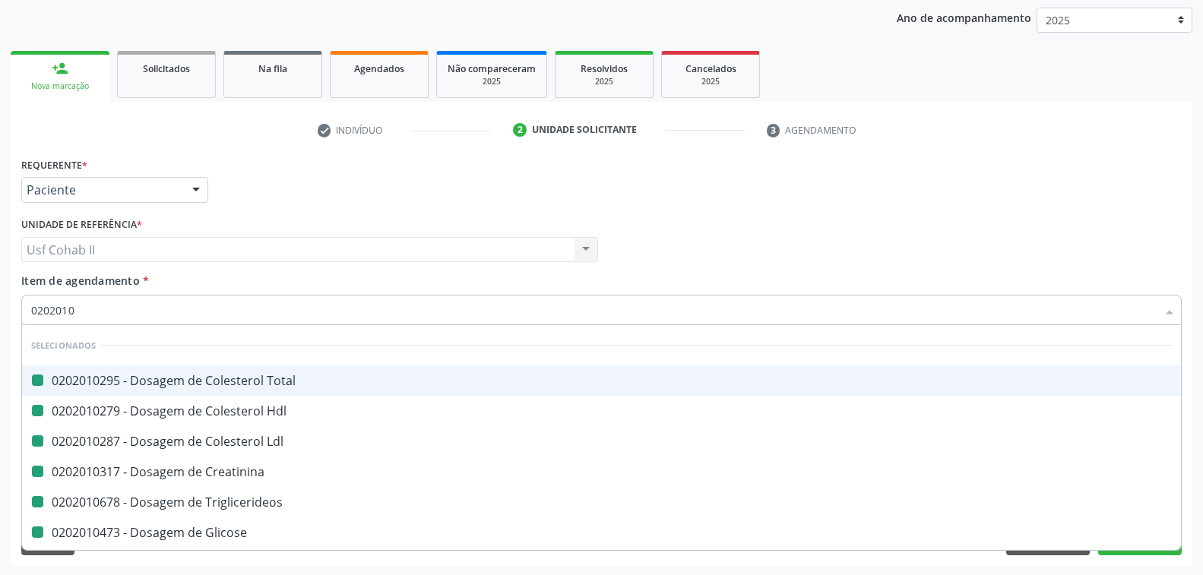
checkbox Triglicerideos "false"
checkbox Glicose "false"
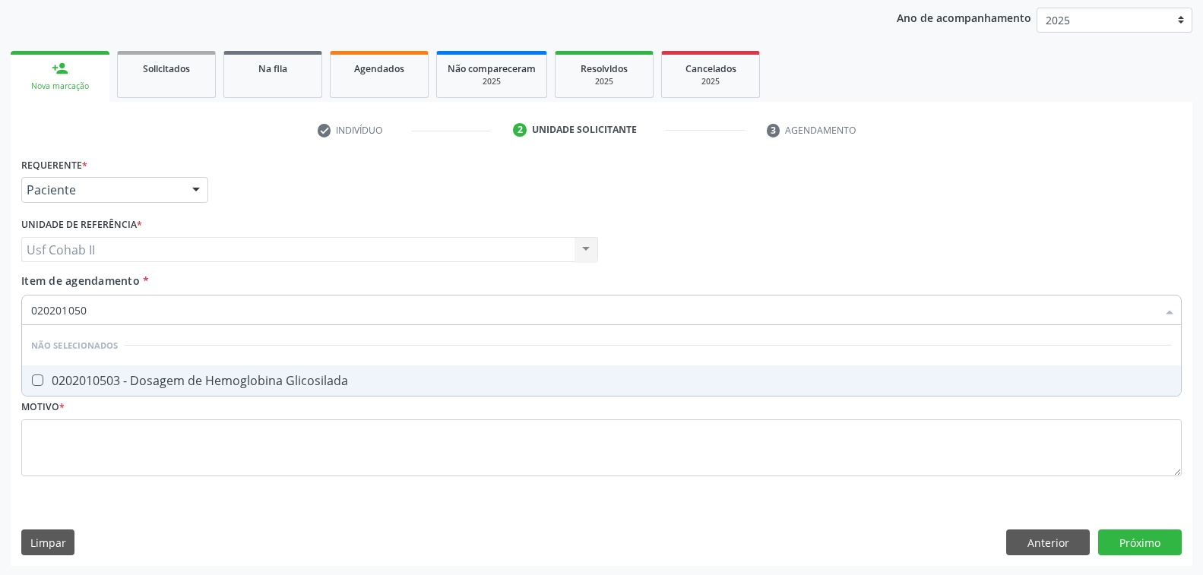
type input "0202010503"
click at [147, 383] on div "0202010503 - Dosagem de Hemoglobina Glicosilada" at bounding box center [601, 381] width 1140 height 12
checkbox Glicosilada "true"
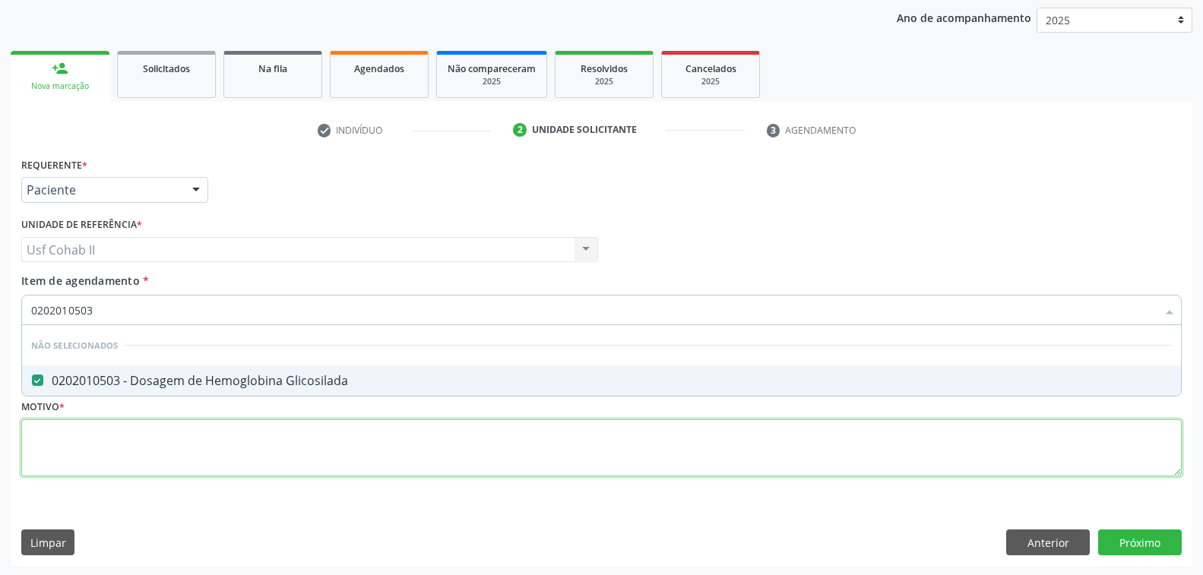
click at [127, 441] on div "Requerente * Paciente Profissional de Saúde Paciente Nenhum resultado encontrad…" at bounding box center [601, 325] width 1160 height 344
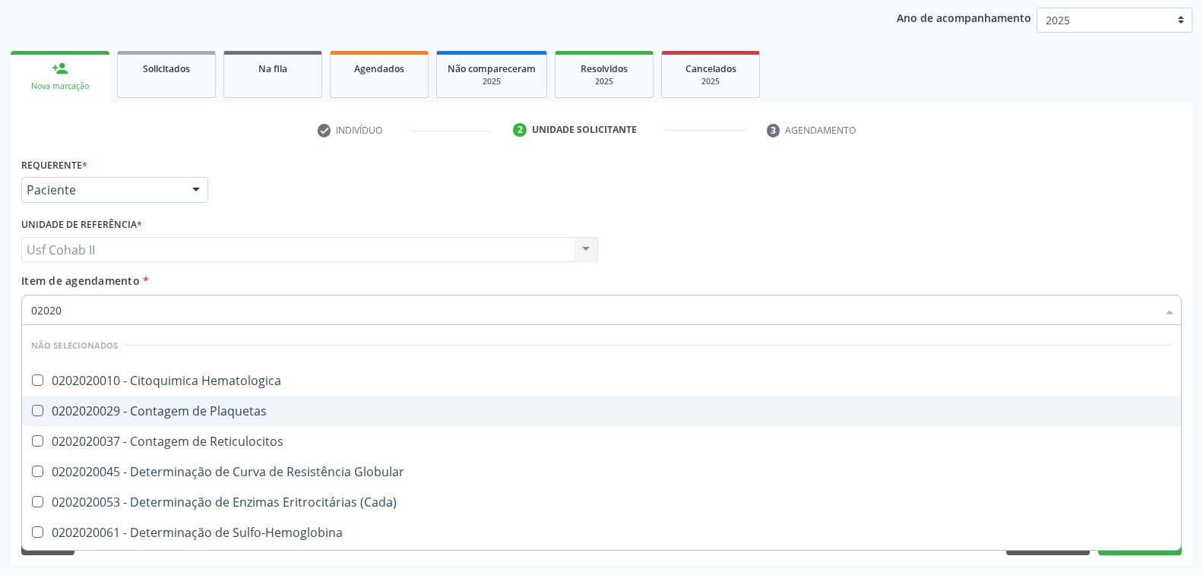
type input "020202"
checkbox Hematologica "false"
checkbox Plaquetas "false"
checkbox Reticulocitos "false"
checkbox Globular "false"
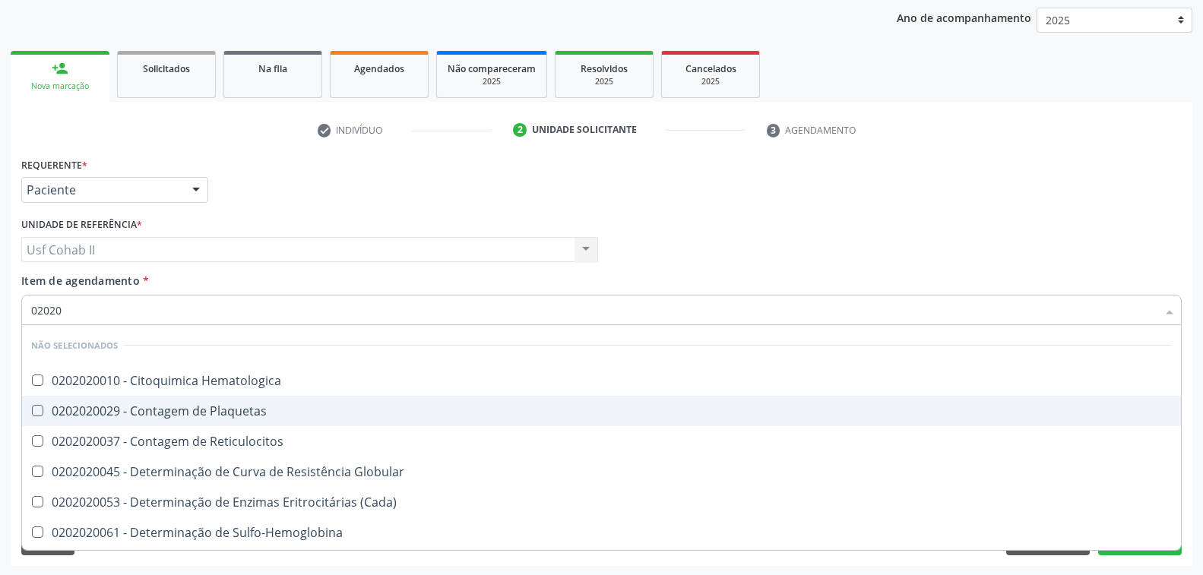
checkbox \(Cada\) "false"
checkbox Sulfo-Hemoglobina "false"
checkbox Coagulação "false"
checkbox Euglobulina "false"
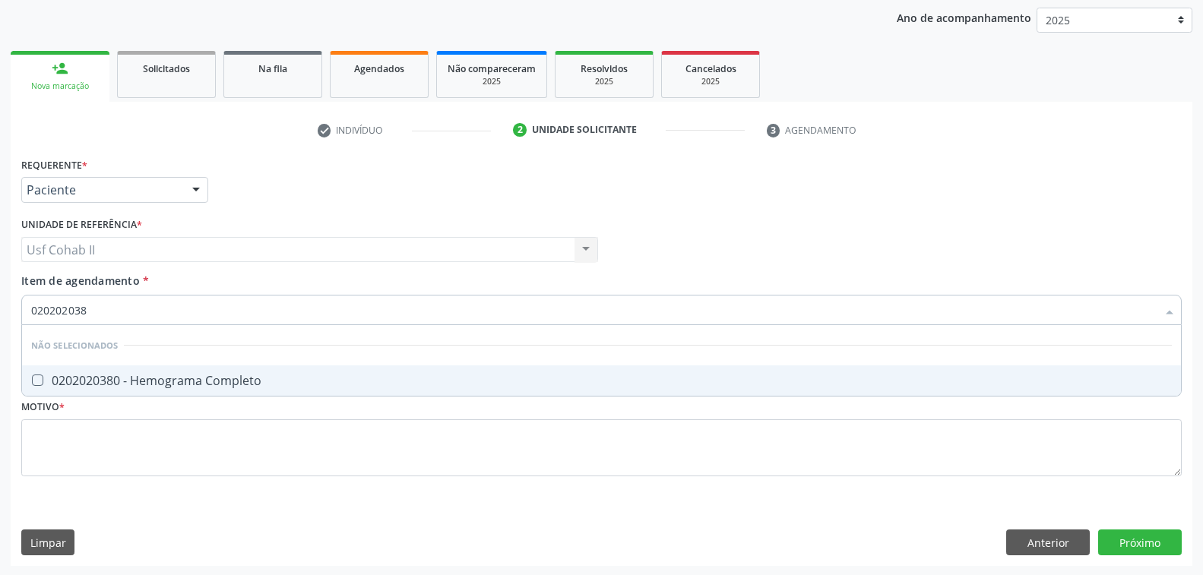
type input "0202020380"
click at [260, 377] on div "0202020380 - Hemograma Completo" at bounding box center [601, 381] width 1140 height 12
checkbox Completo "true"
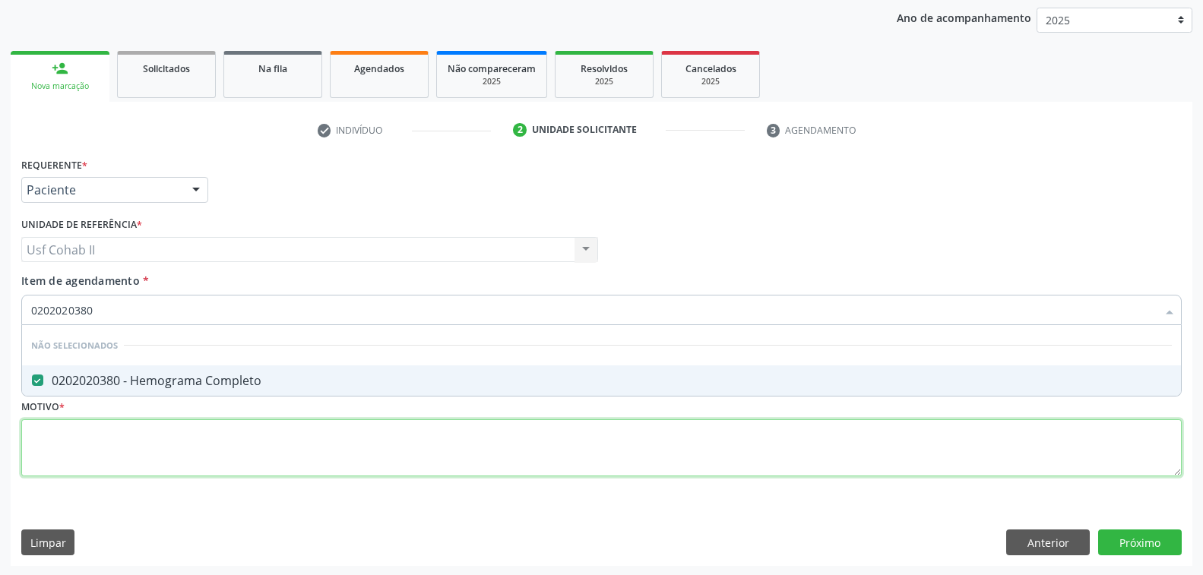
click at [230, 418] on div "Requerente * Paciente Profissional de Saúde Paciente Nenhum resultado encontrad…" at bounding box center [601, 325] width 1160 height 344
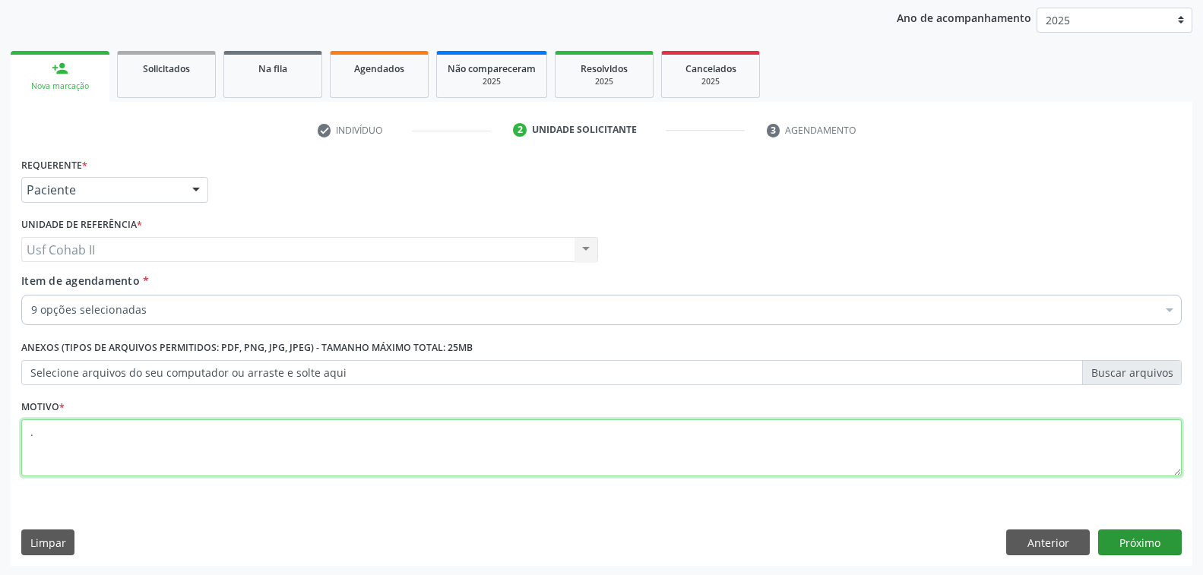
type textarea "."
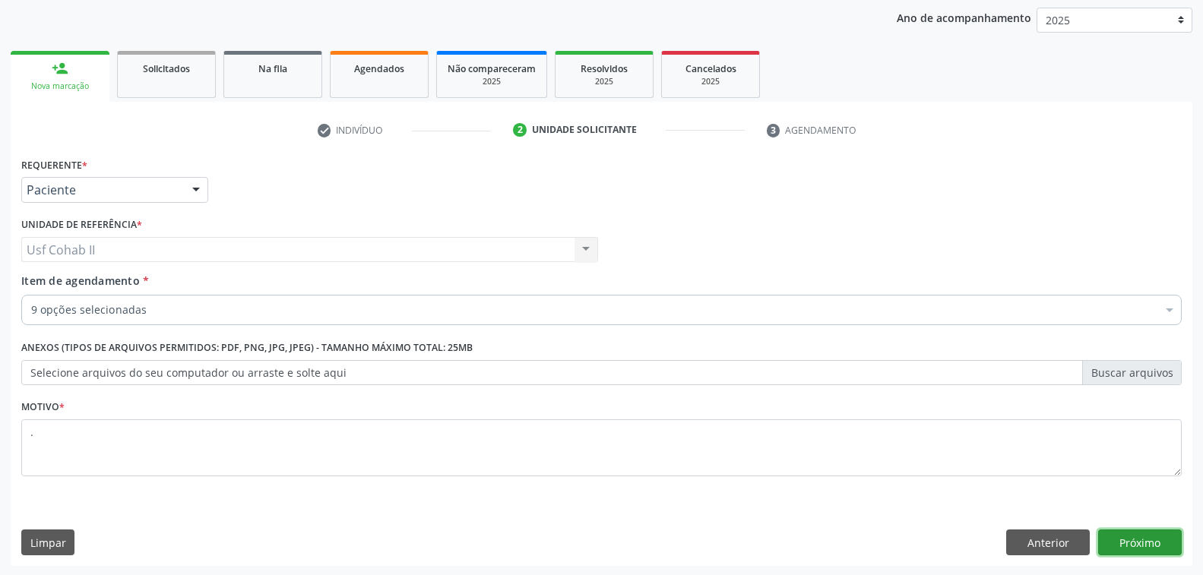
click at [1139, 543] on button "Próximo" at bounding box center [1140, 543] width 84 height 26
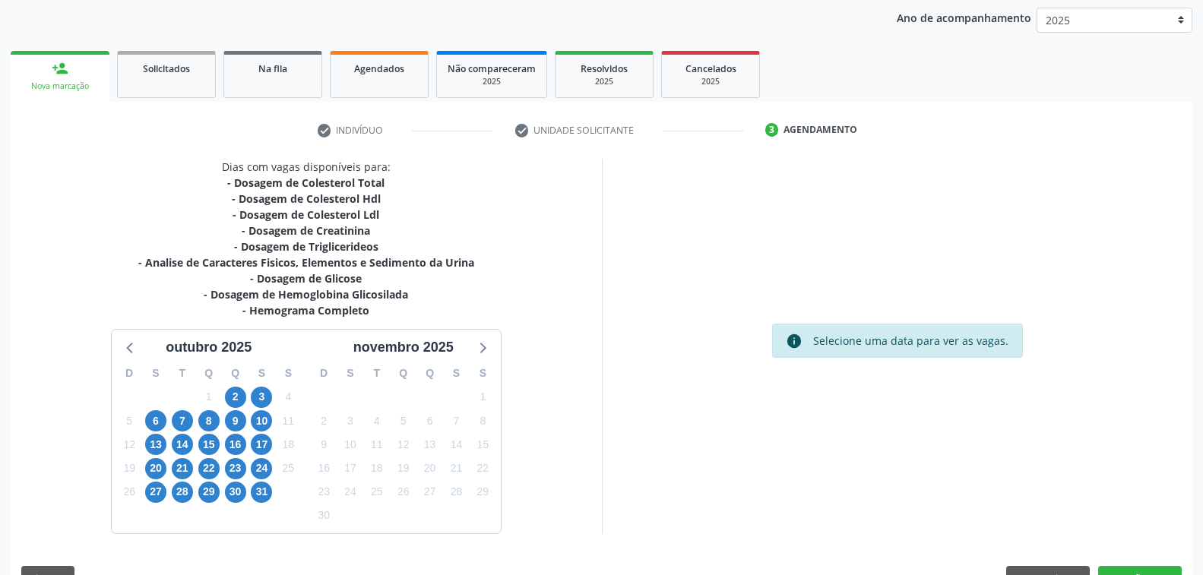
scroll to position [213, 0]
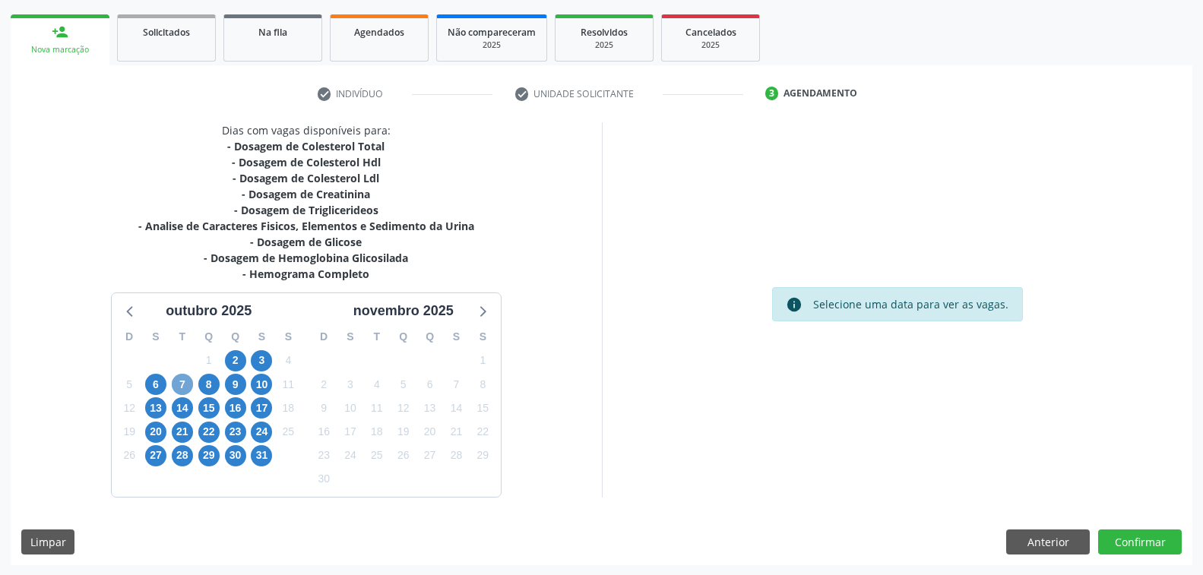
click at [179, 381] on span "7" at bounding box center [182, 384] width 21 height 21
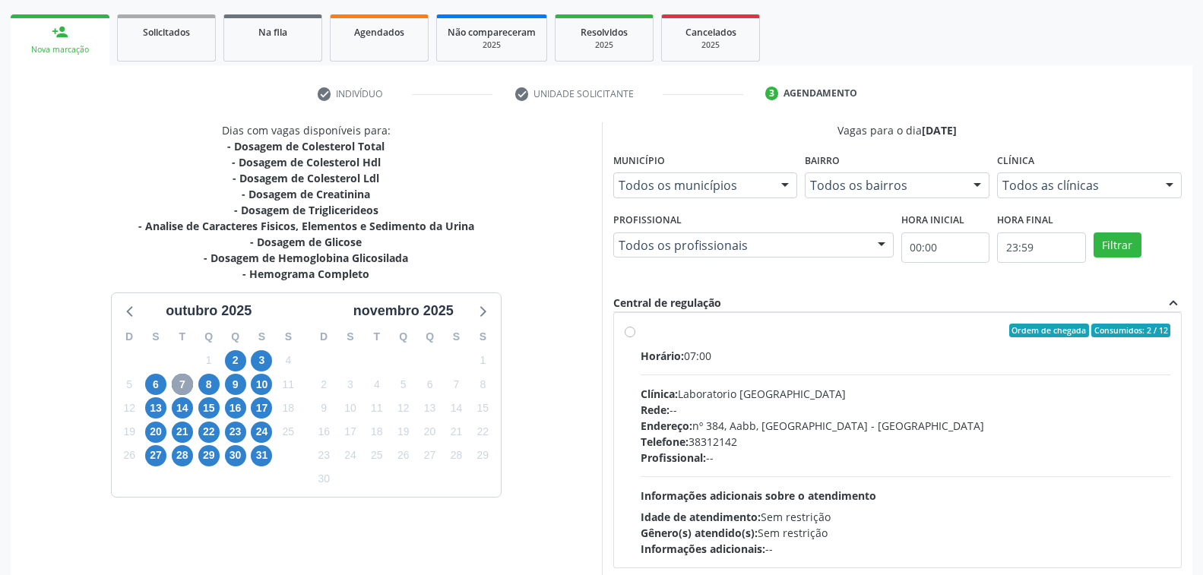
scroll to position [0, 0]
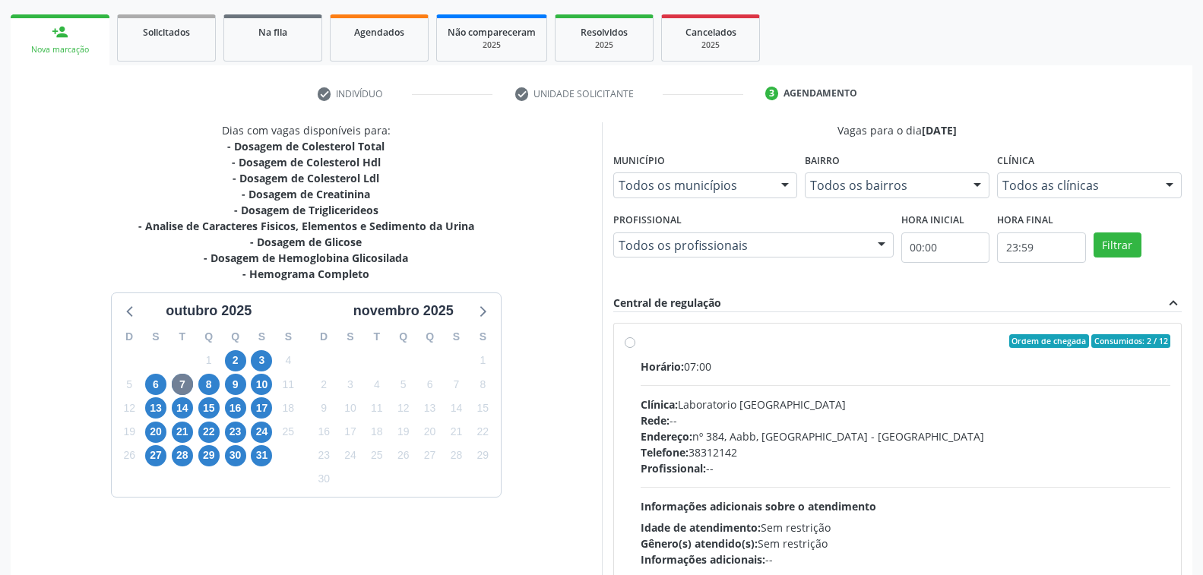
click at [640, 341] on label "Ordem de chegada Consumidos: 2 / 12 Horário: 07:00 Clínica: Laboratorio Sao Fra…" at bounding box center [905, 450] width 530 height 233
click at [629, 341] on input "Ordem de chegada Consumidos: 2 / 12 Horário: 07:00 Clínica: Laboratorio Sao Fra…" at bounding box center [630, 341] width 11 height 14
radio input "true"
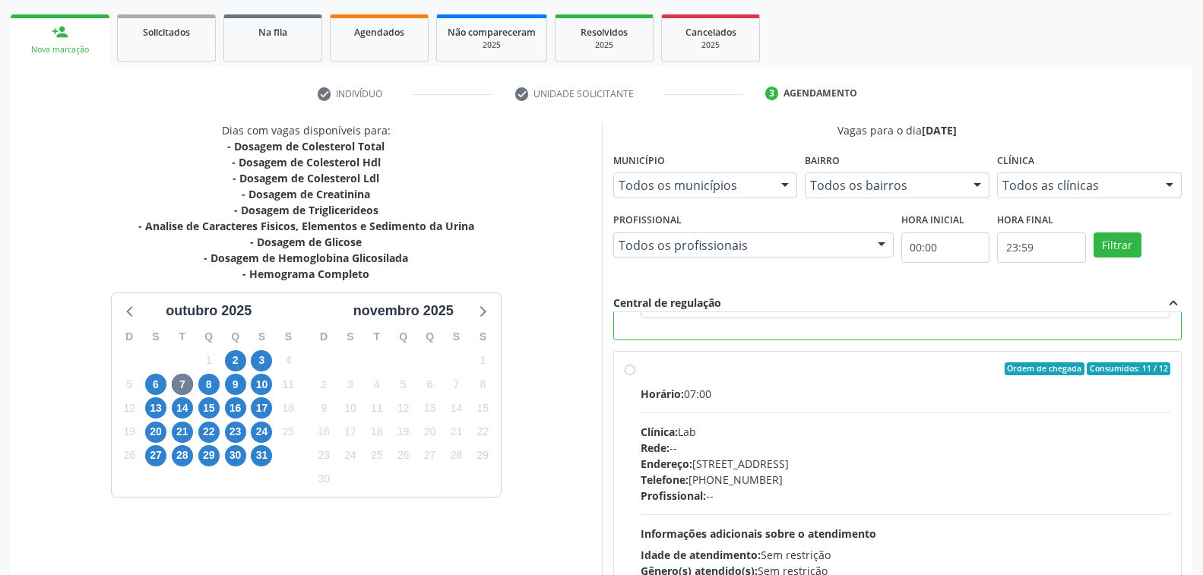
scroll to position [331, 0]
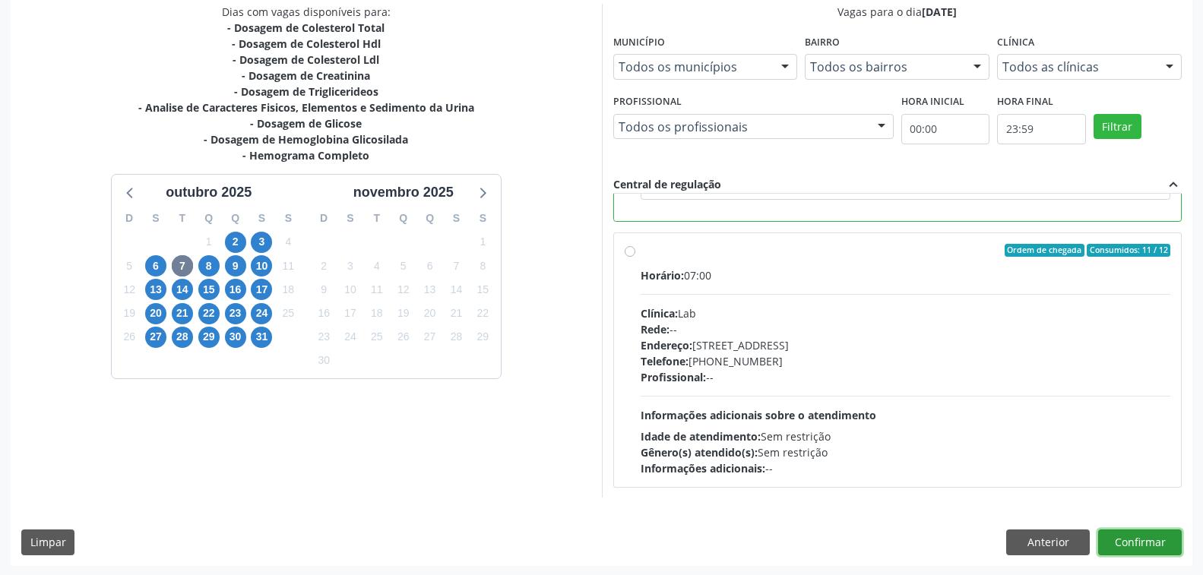
click at [1146, 540] on button "Confirmar" at bounding box center [1140, 543] width 84 height 26
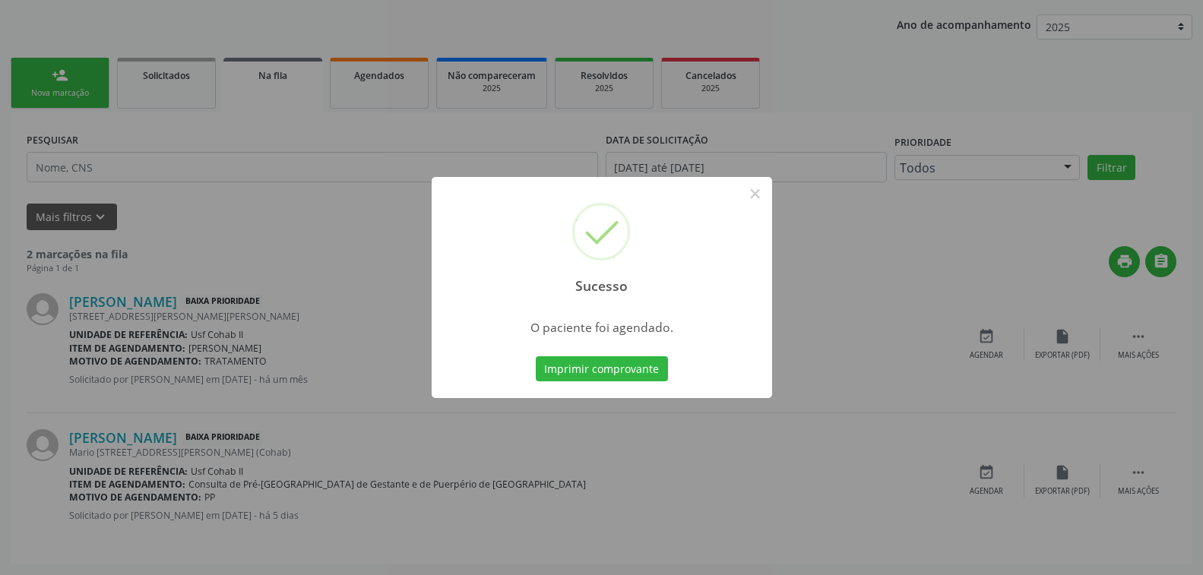
scroll to position [0, 0]
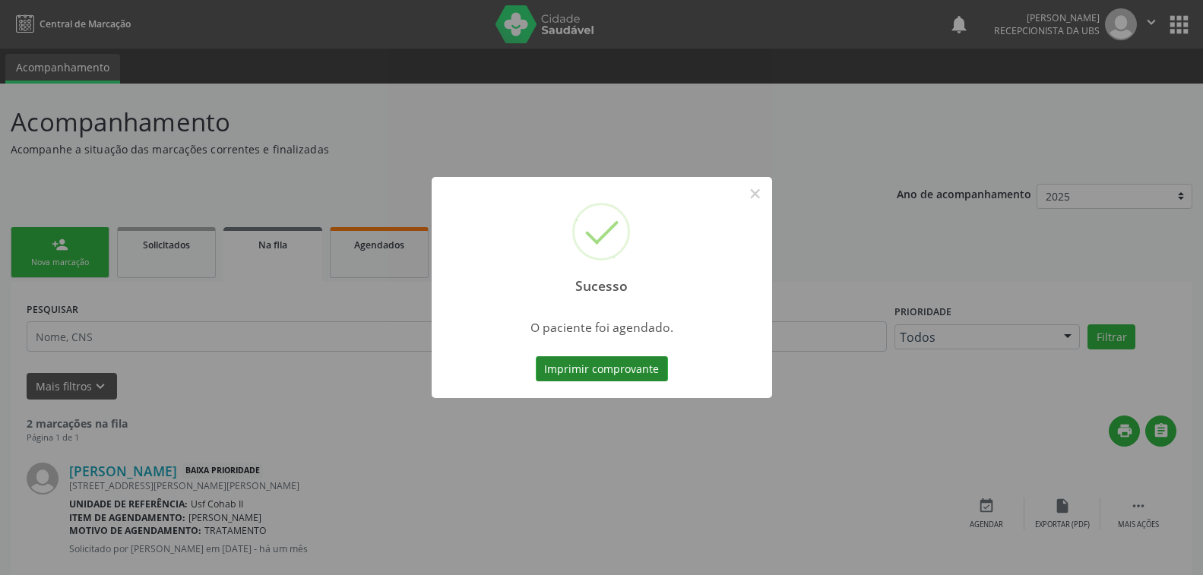
click at [632, 372] on button "Imprimir comprovante" at bounding box center [602, 369] width 132 height 26
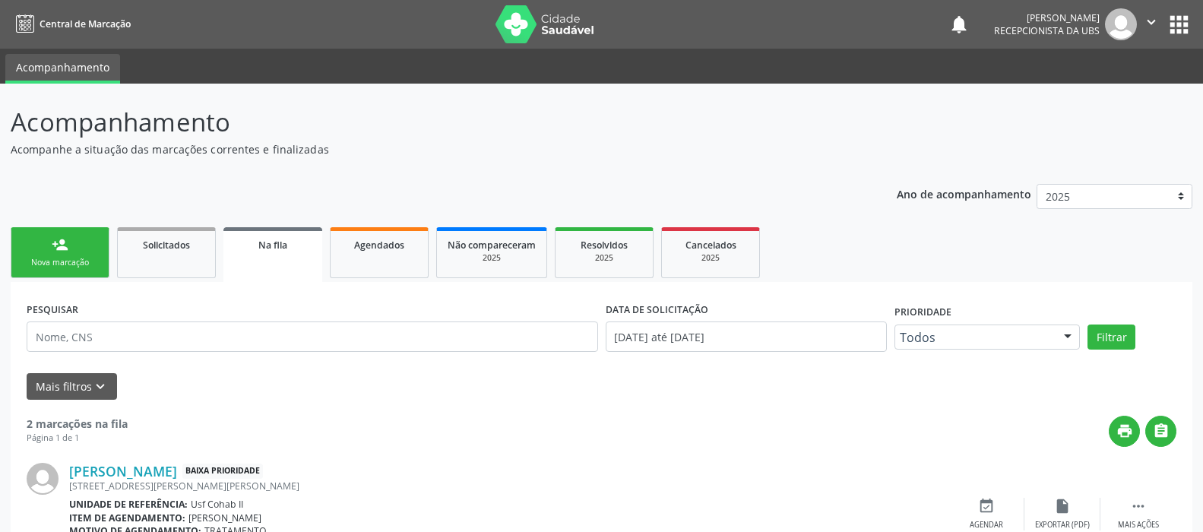
scroll to position [152, 0]
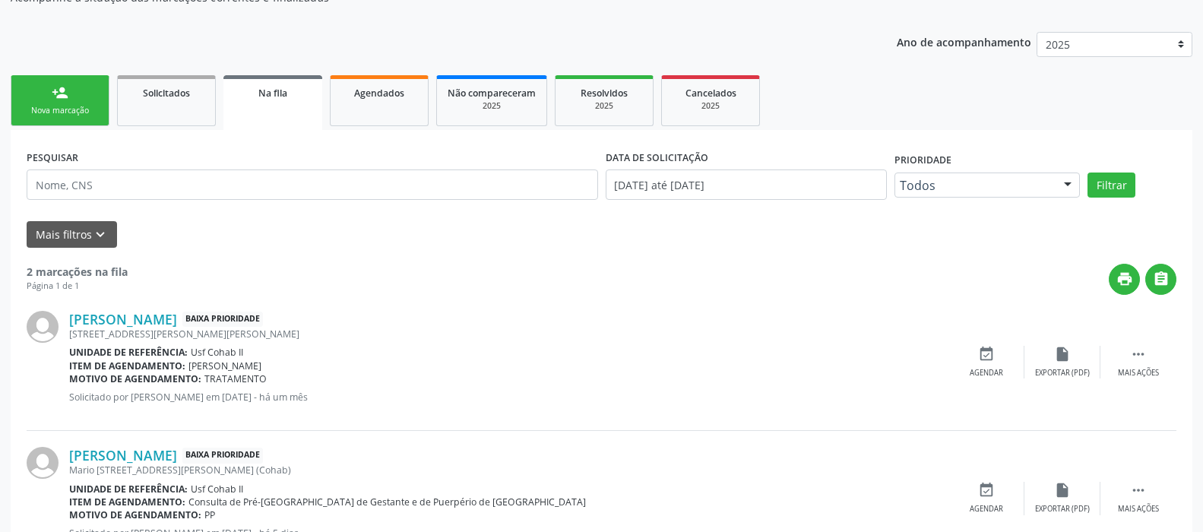
click at [56, 91] on div "person_add" at bounding box center [60, 92] width 17 height 17
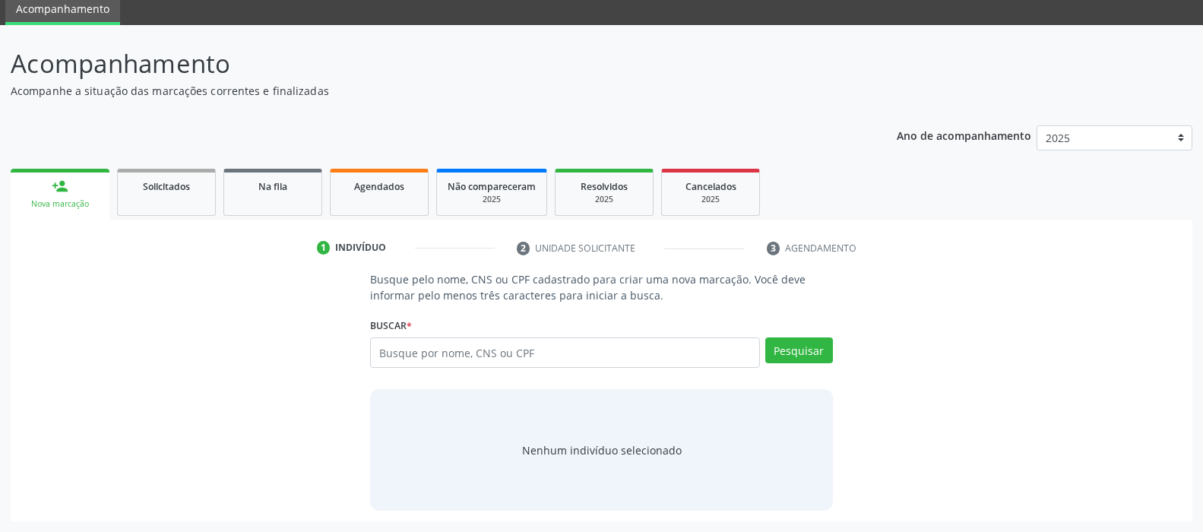
scroll to position [58, 0]
click at [436, 351] on input "text" at bounding box center [564, 353] width 389 height 30
type input "14273170892"
click at [797, 341] on button "Pesquisar" at bounding box center [799, 351] width 68 height 26
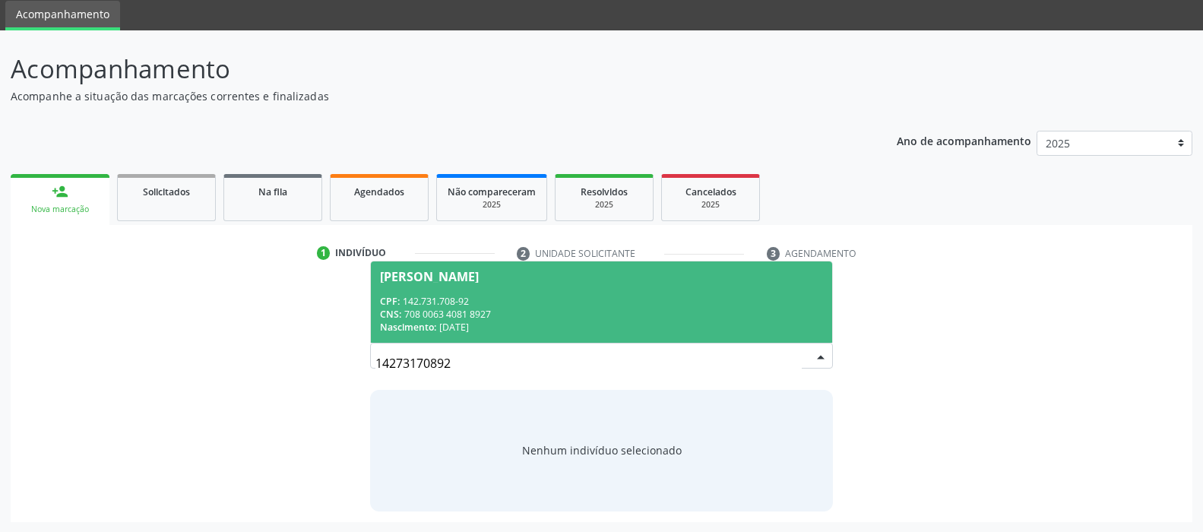
click at [567, 288] on span "Francisca Lisboa da Silva CPF: 142.731.708-92 CNS: 708 0063 4081 8927 Nasciment…" at bounding box center [601, 301] width 460 height 81
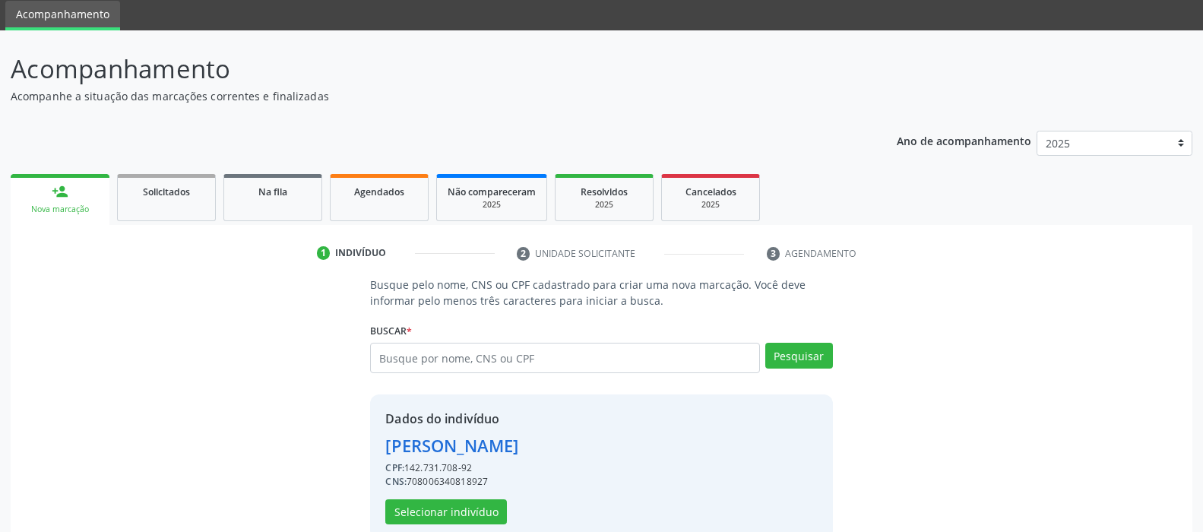
scroll to position [81, 0]
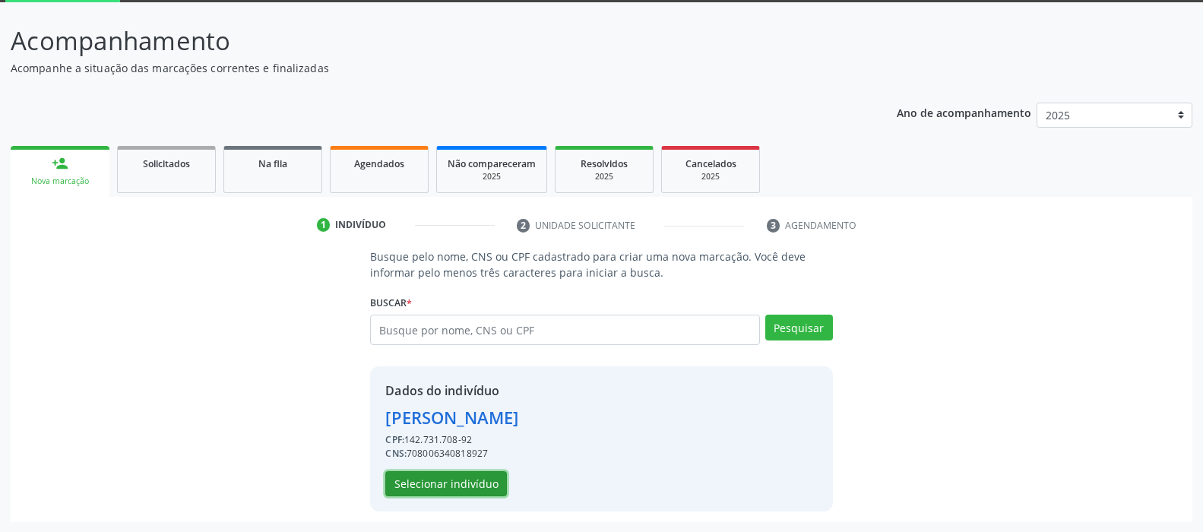
click at [444, 481] on button "Selecionar indivíduo" at bounding box center [446, 484] width 122 height 26
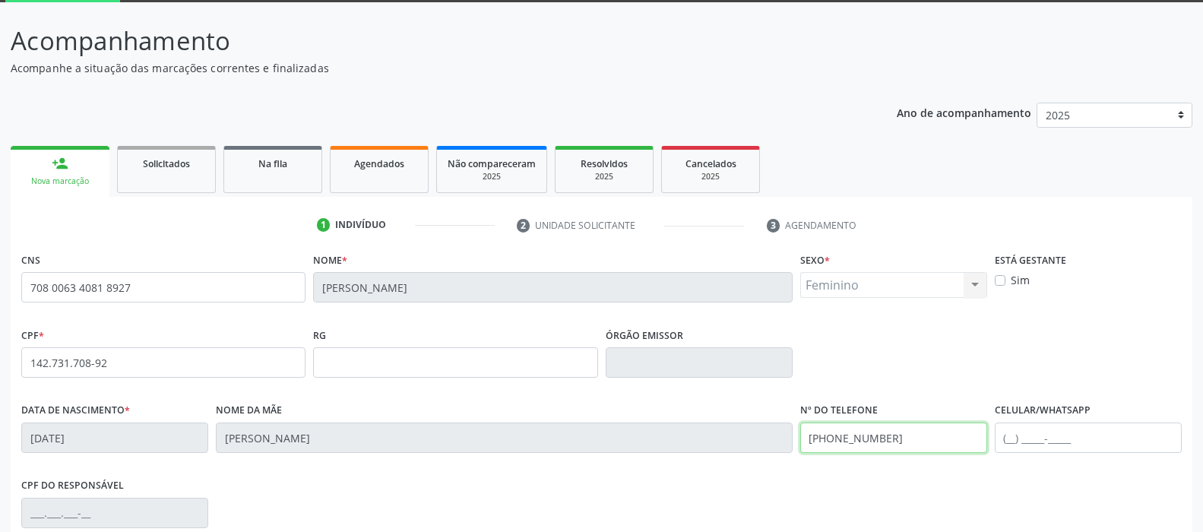
drag, startPoint x: 896, startPoint y: 436, endPoint x: 558, endPoint y: 464, distance: 340.0
click at [558, 464] on div "Data de nascimento * 08/09/1945 Nome da mãe Raimunda Lisboa da Silva Nº do Tele…" at bounding box center [601, 436] width 1168 height 75
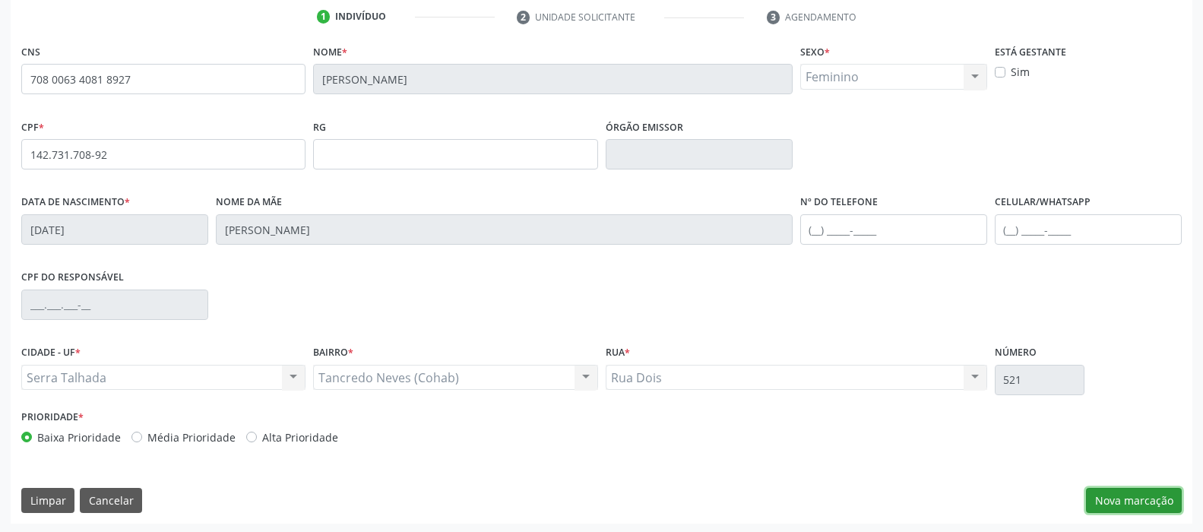
click at [1131, 498] on button "Nova marcação" at bounding box center [1134, 501] width 96 height 26
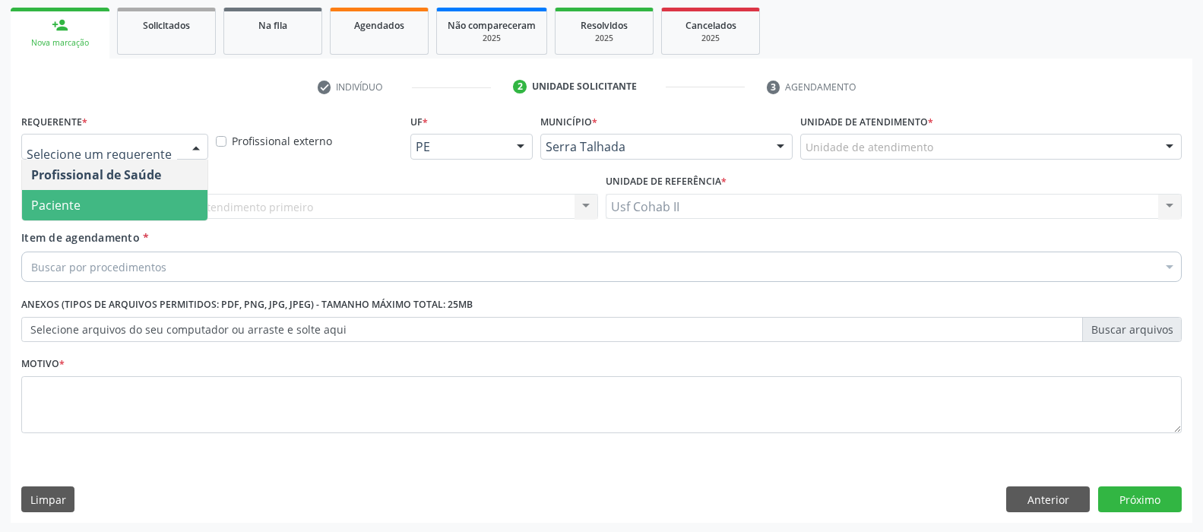
click at [119, 204] on span "Paciente" at bounding box center [114, 205] width 185 height 30
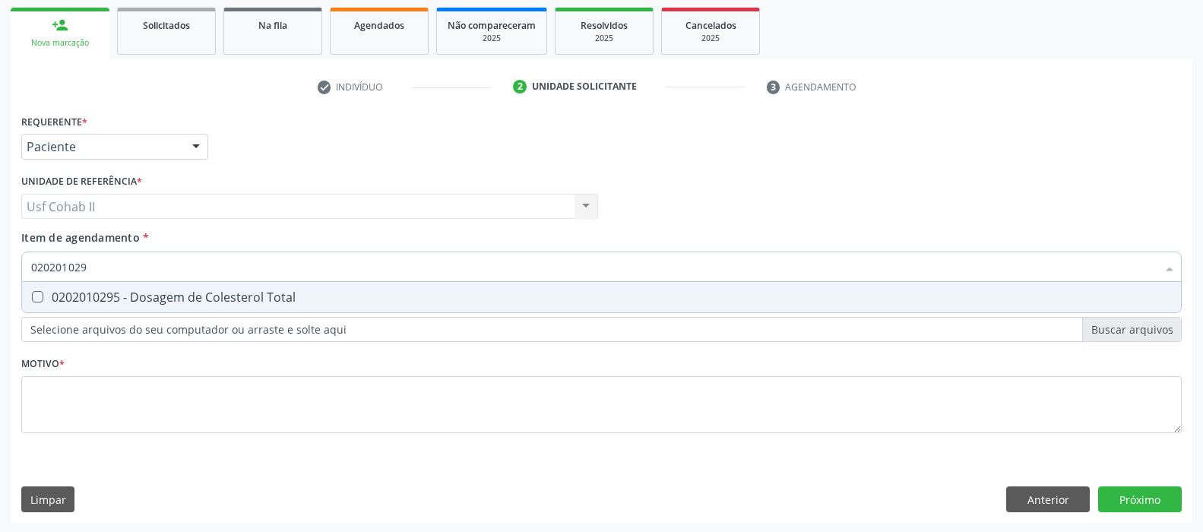
type input "0202010295"
click at [134, 296] on div "0202010295 - Dosagem de Colesterol Total" at bounding box center [601, 297] width 1140 height 12
checkbox Total "true"
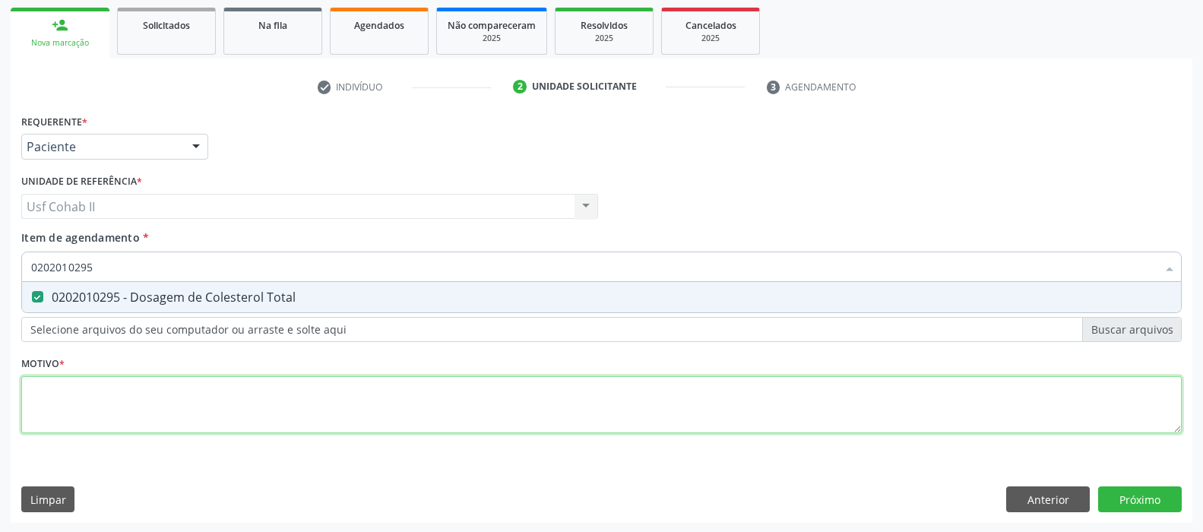
click at [107, 397] on div "Requerente * Paciente Profissional de Saúde Paciente Nenhum resultado encontrad…" at bounding box center [601, 282] width 1160 height 344
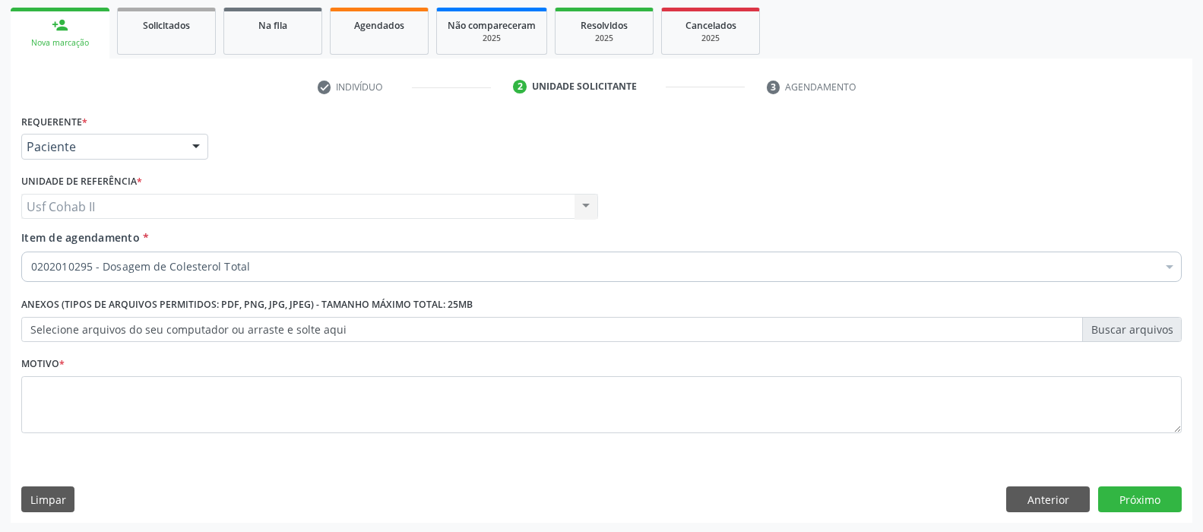
click at [100, 287] on div "Requerente * Paciente Profissional de Saúde Paciente Nenhum resultado encontrad…" at bounding box center [601, 282] width 1160 height 344
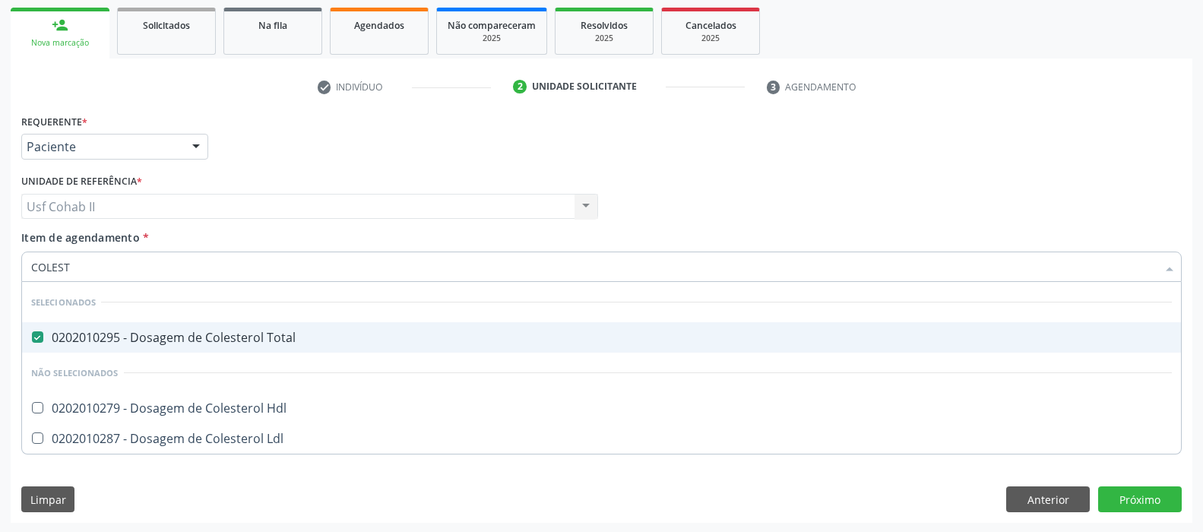
type input "COLESTE"
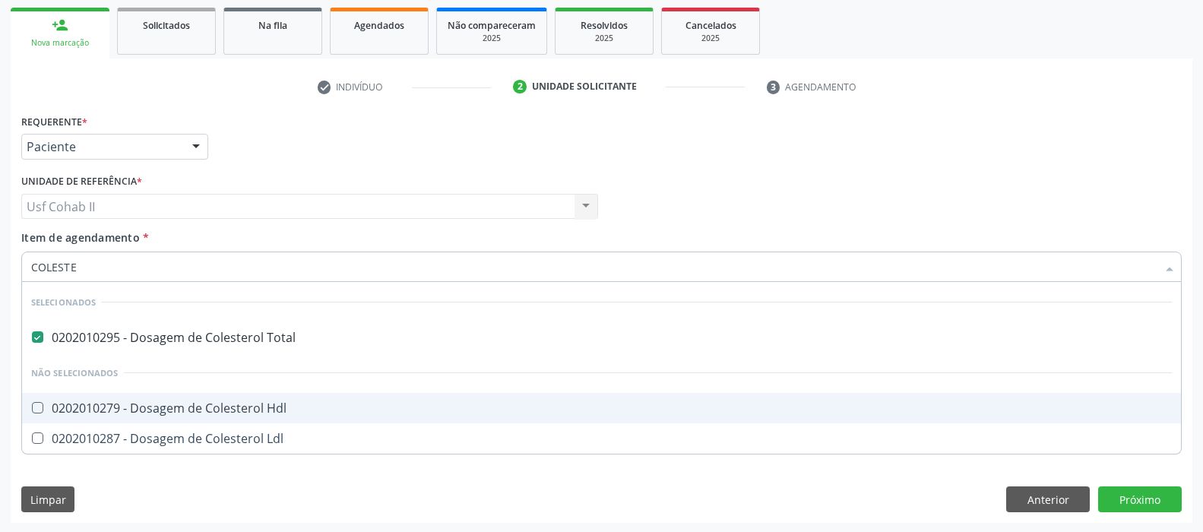
click at [182, 405] on div "0202010279 - Dosagem de Colesterol Hdl" at bounding box center [601, 408] width 1140 height 12
checkbox Hdl "true"
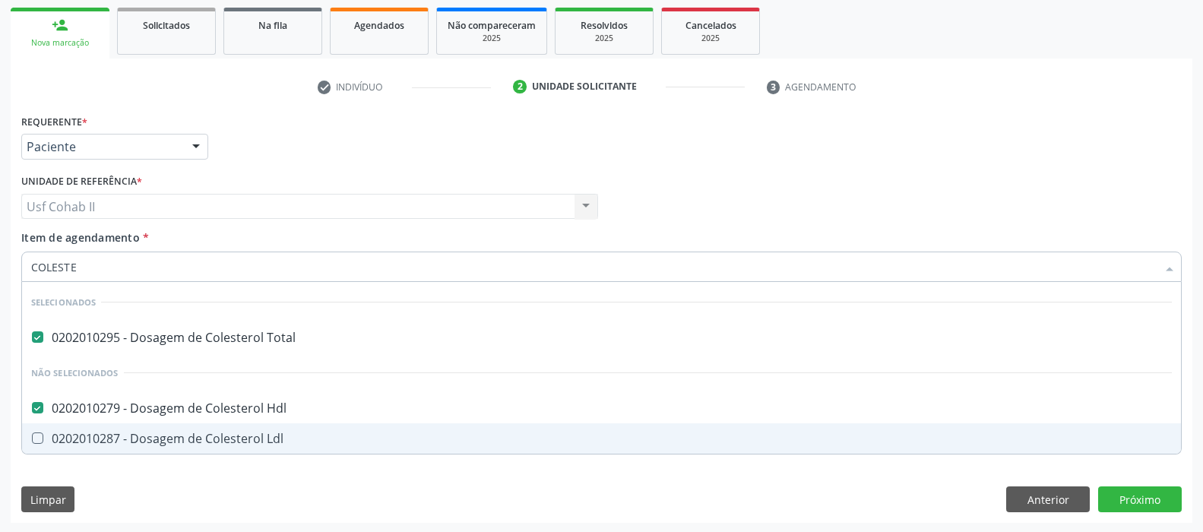
click at [163, 439] on div "0202010287 - Dosagem de Colesterol Ldl" at bounding box center [601, 438] width 1140 height 12
checkbox Ldl "true"
click at [151, 486] on div "Requerente * Paciente Profissional de Saúde Paciente Nenhum resultado encontrad…" at bounding box center [601, 316] width 1181 height 413
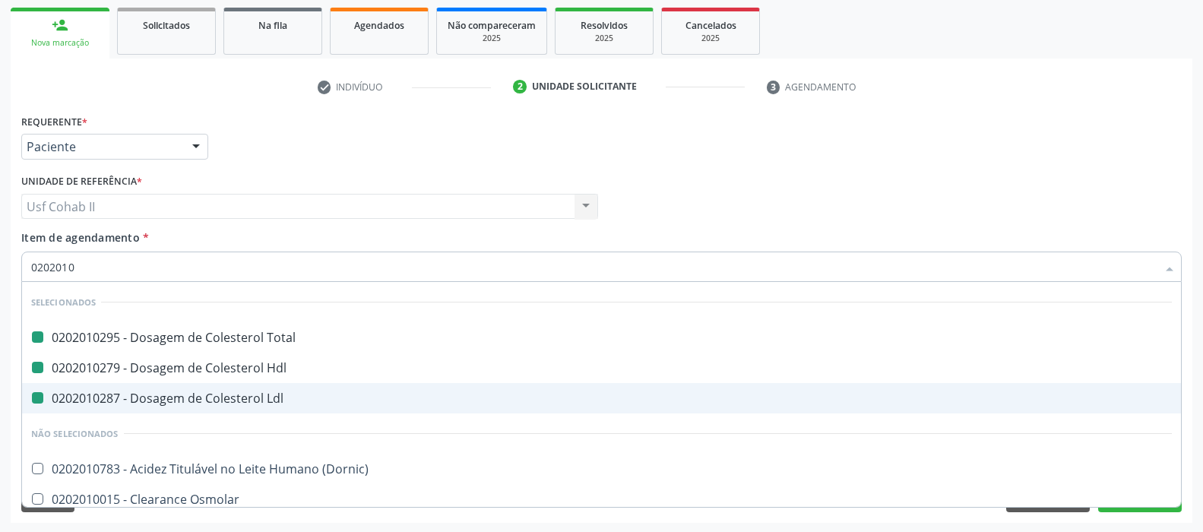
type input "02020103"
checkbox Total "false"
checkbox Ldl "false"
checkbox Hdl "false"
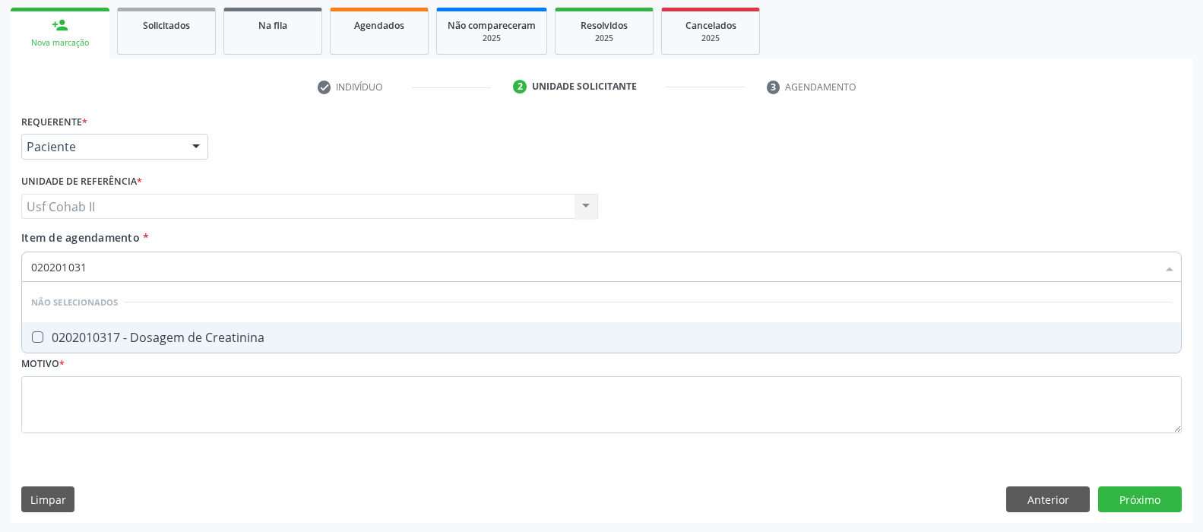
type input "0202010317"
click at [224, 333] on div "0202010317 - Dosagem de Creatinina" at bounding box center [601, 337] width 1140 height 12
checkbox Creatinina "true"
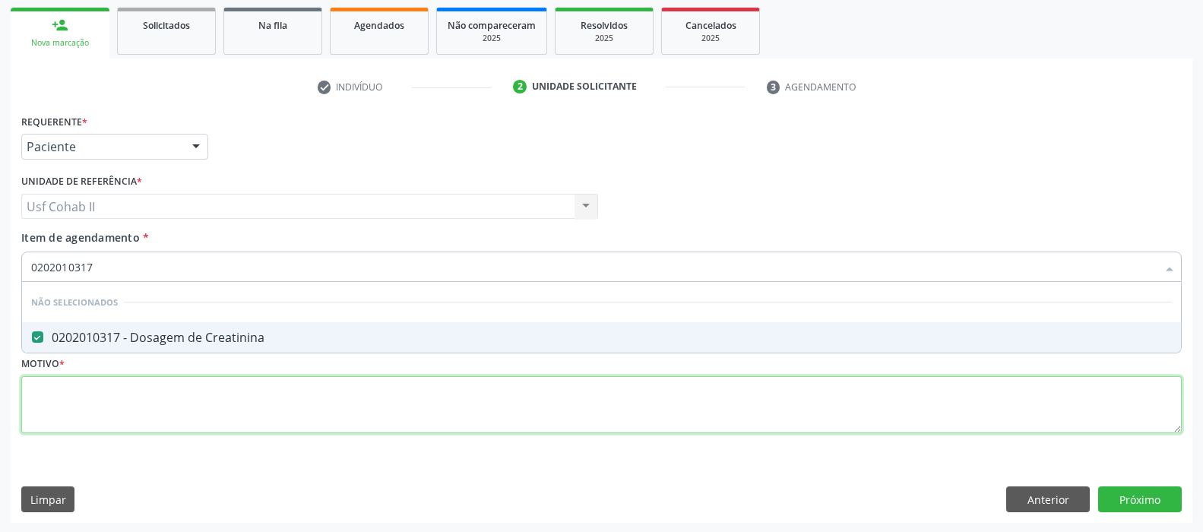
click at [197, 413] on div "Requerente * Paciente Profissional de Saúde Paciente Nenhum resultado encontrad…" at bounding box center [601, 282] width 1160 height 344
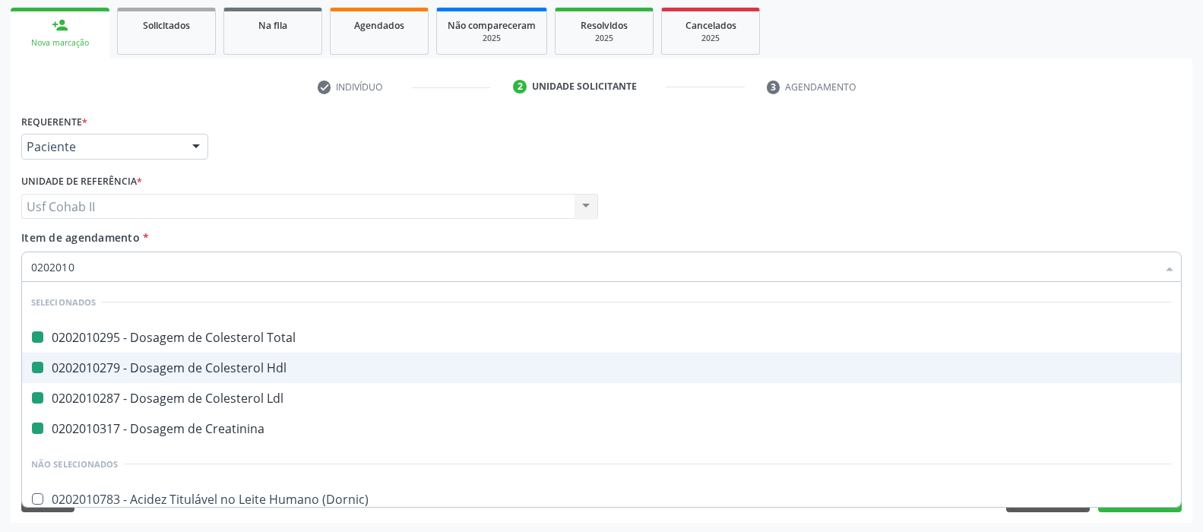
type input "02020106"
checkbox Total "false"
checkbox Hdl "false"
checkbox Ldl "false"
checkbox Creatinina "false"
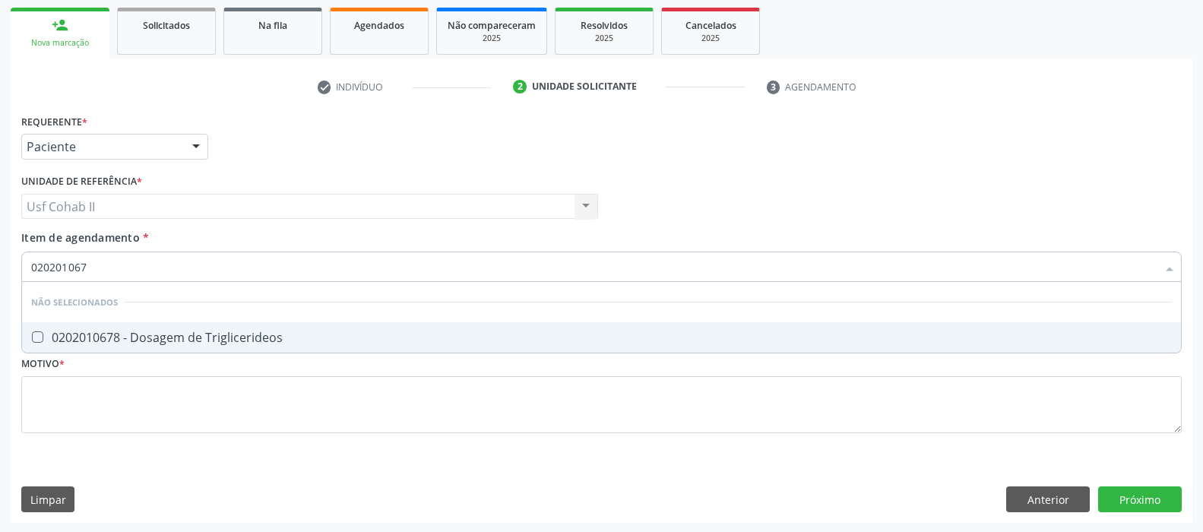
type input "0202010678"
click at [172, 331] on div "0202010678 - Dosagem de Triglicerideos" at bounding box center [601, 337] width 1140 height 12
checkbox Triglicerideos "true"
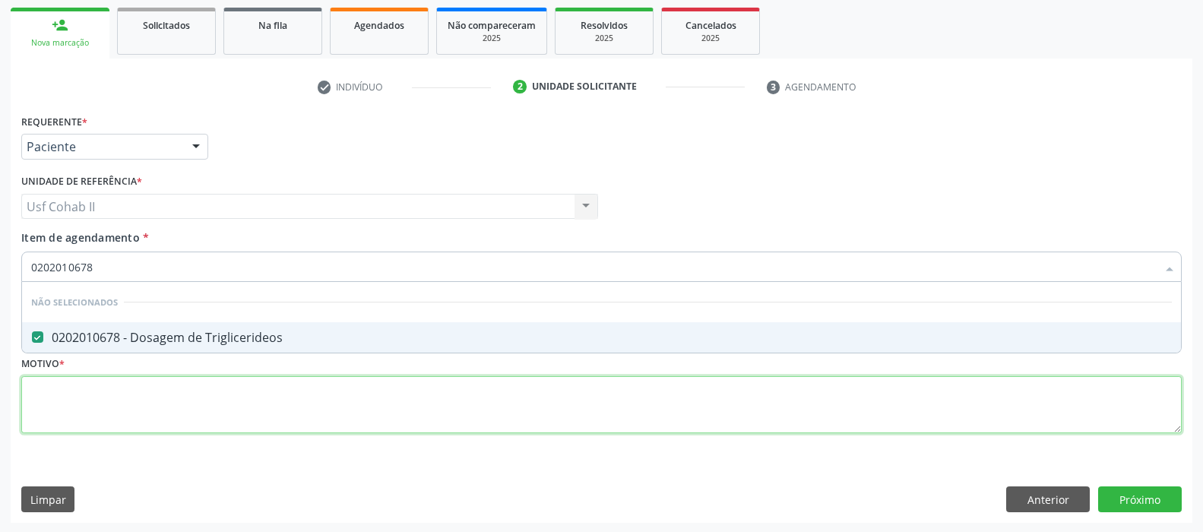
click at [150, 412] on div "Requerente * Paciente Profissional de Saúde Paciente Nenhum resultado encontrad…" at bounding box center [601, 282] width 1160 height 344
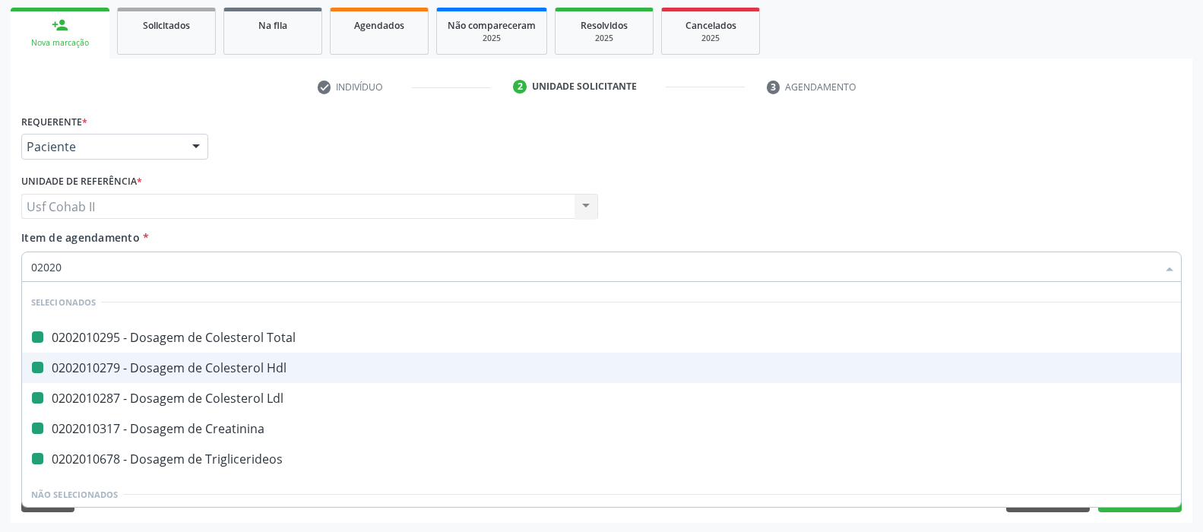
type input "020205"
checkbox Total "false"
checkbox Hdl "false"
checkbox Ldl "false"
checkbox Creatinina "false"
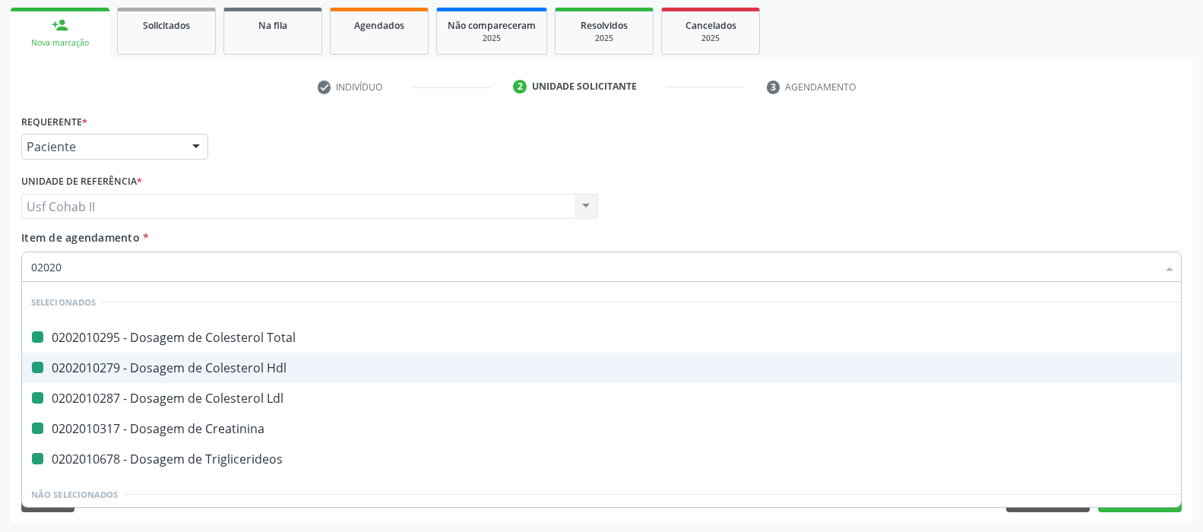
checkbox Triglicerideos "false"
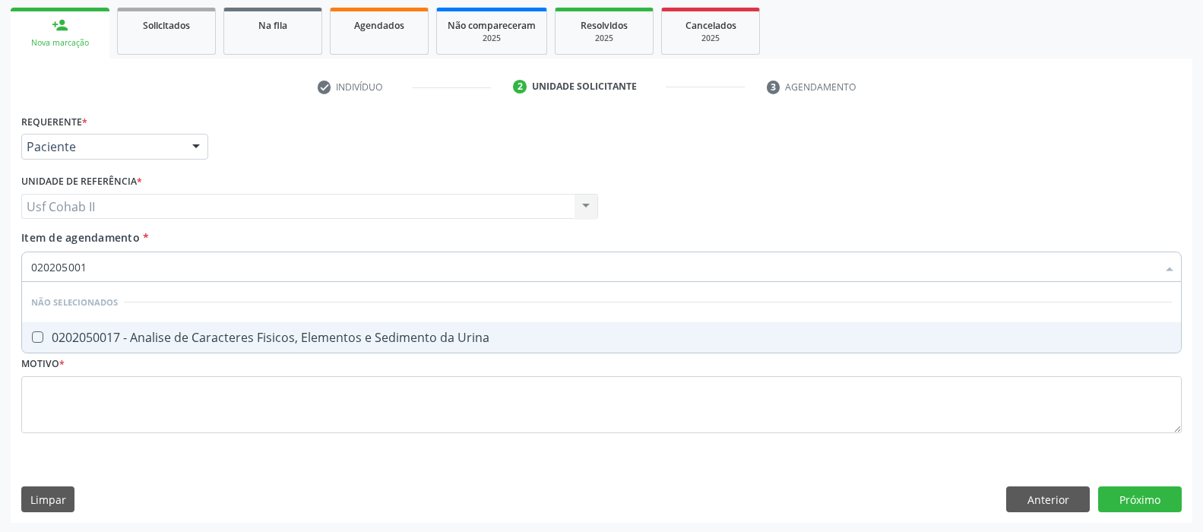
type input "0202050017"
click at [150, 331] on div "0202050017 - Analise de Caracteres Fisicos, Elementos e Sedimento da Urina" at bounding box center [601, 337] width 1140 height 12
checkbox Urina "true"
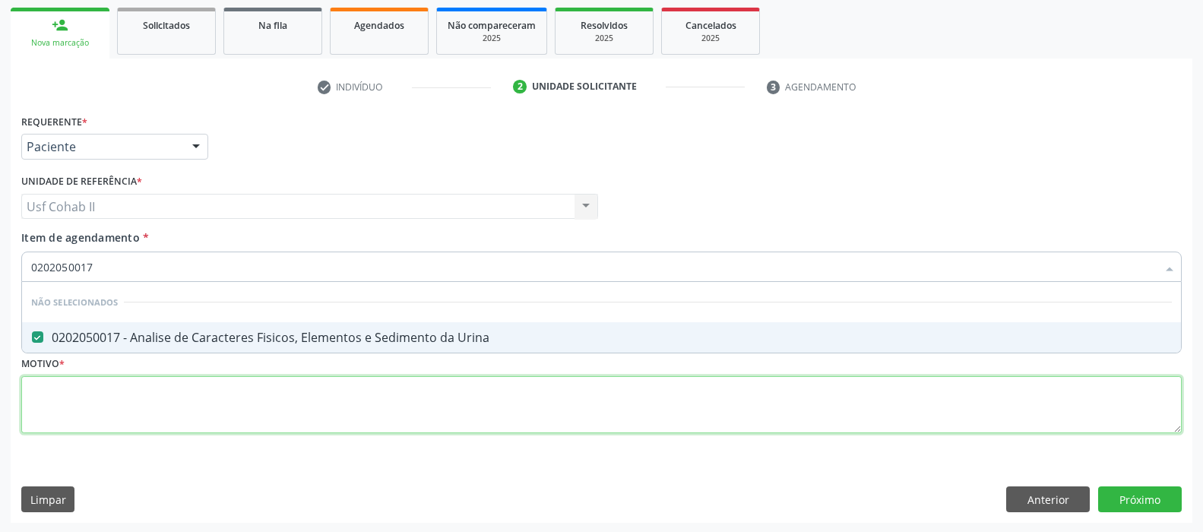
click at [157, 414] on div "Requerente * Paciente Profissional de Saúde Paciente Nenhum resultado encontrad…" at bounding box center [601, 282] width 1160 height 344
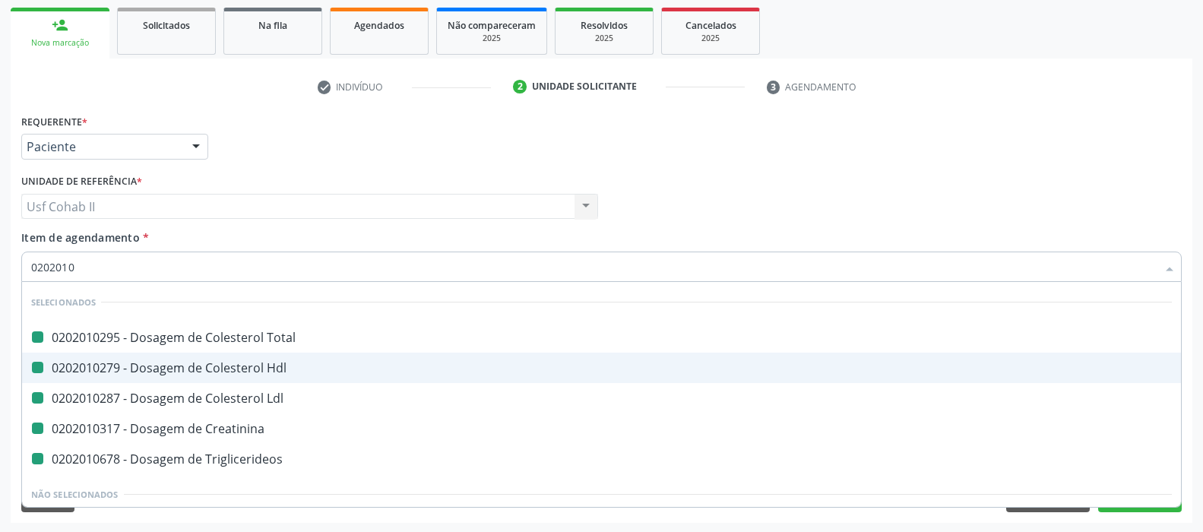
type input "02020104"
checkbox Total "false"
checkbox Hdl "false"
checkbox Ldl "false"
checkbox Creatinina "false"
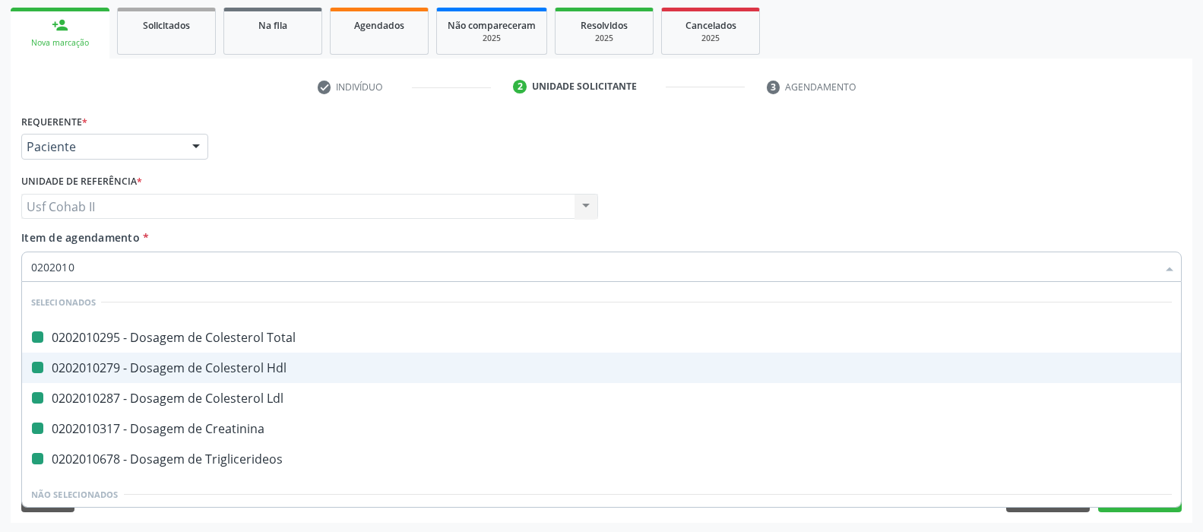
checkbox Triglicerideos "false"
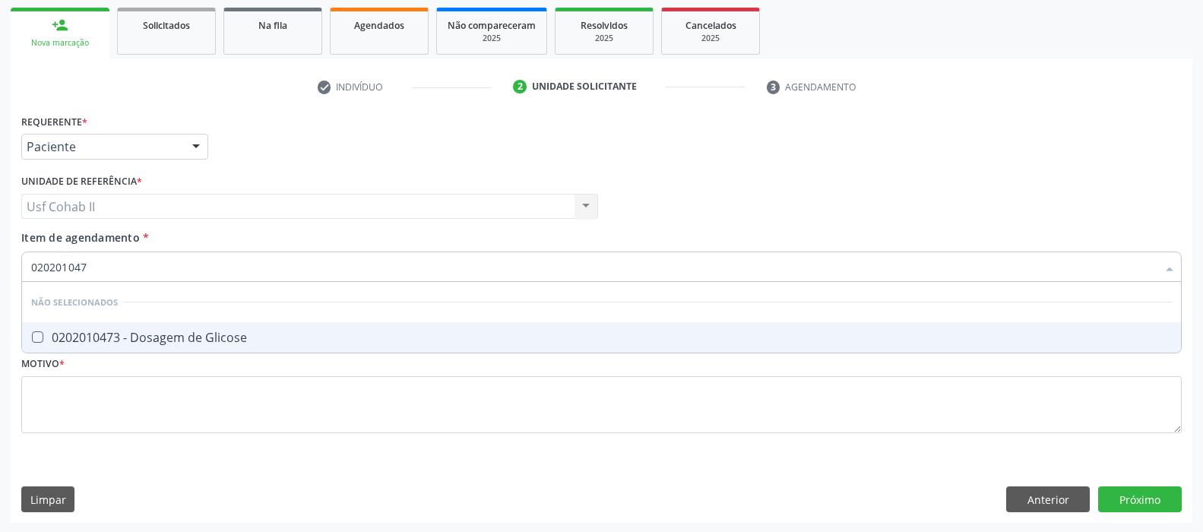
type input "0202010473"
click at [175, 327] on span "0202010473 - Dosagem de Glicose" at bounding box center [601, 337] width 1159 height 30
checkbox Glicose "true"
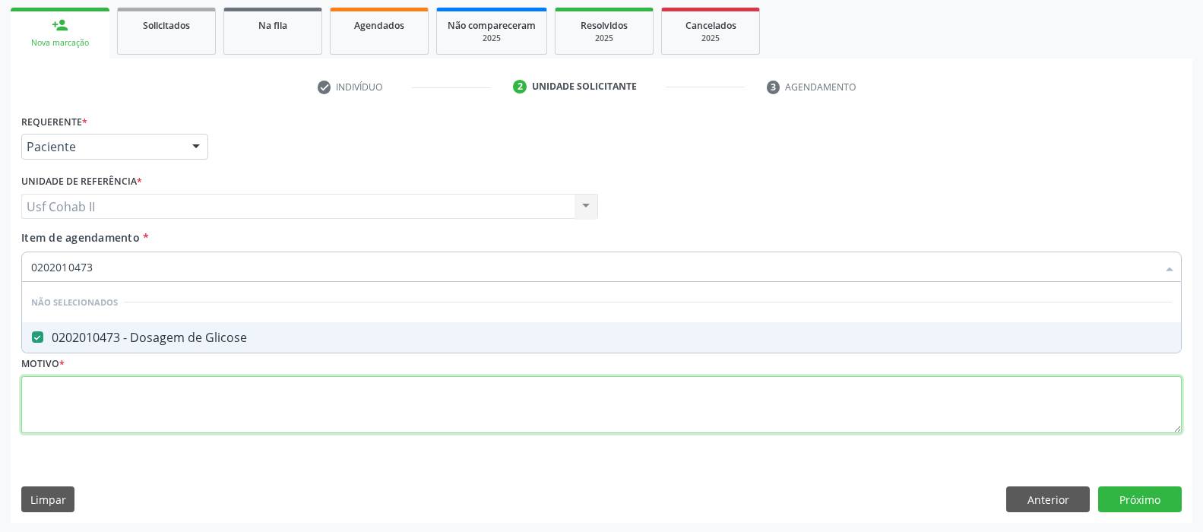
click at [143, 382] on div "Requerente * Paciente Profissional de Saúde Paciente Nenhum resultado encontrad…" at bounding box center [601, 282] width 1160 height 344
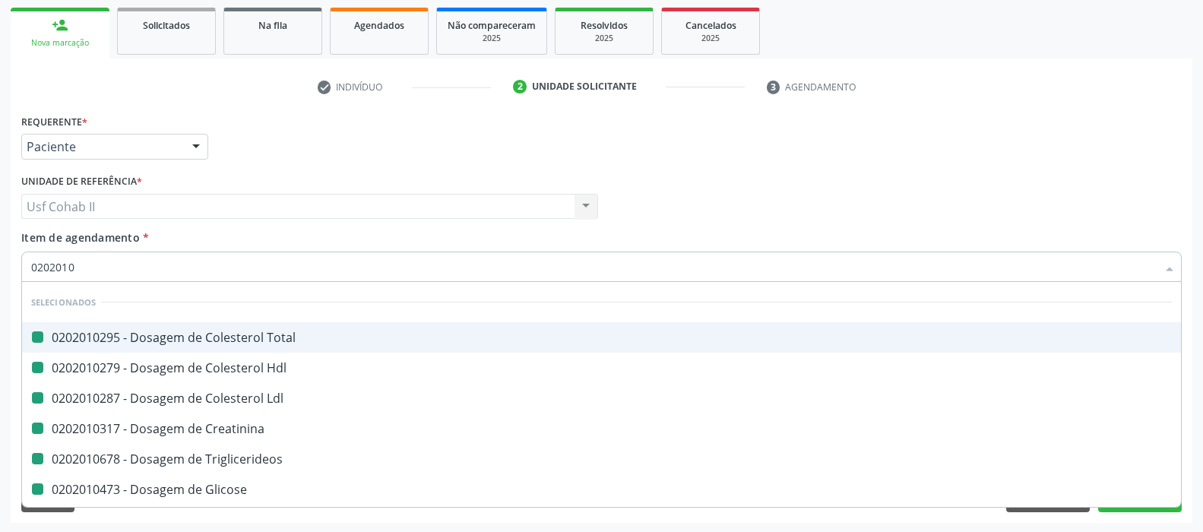
type input "02020105"
checkbox Total "false"
checkbox Hdl "false"
checkbox Ldl "false"
checkbox Creatinina "false"
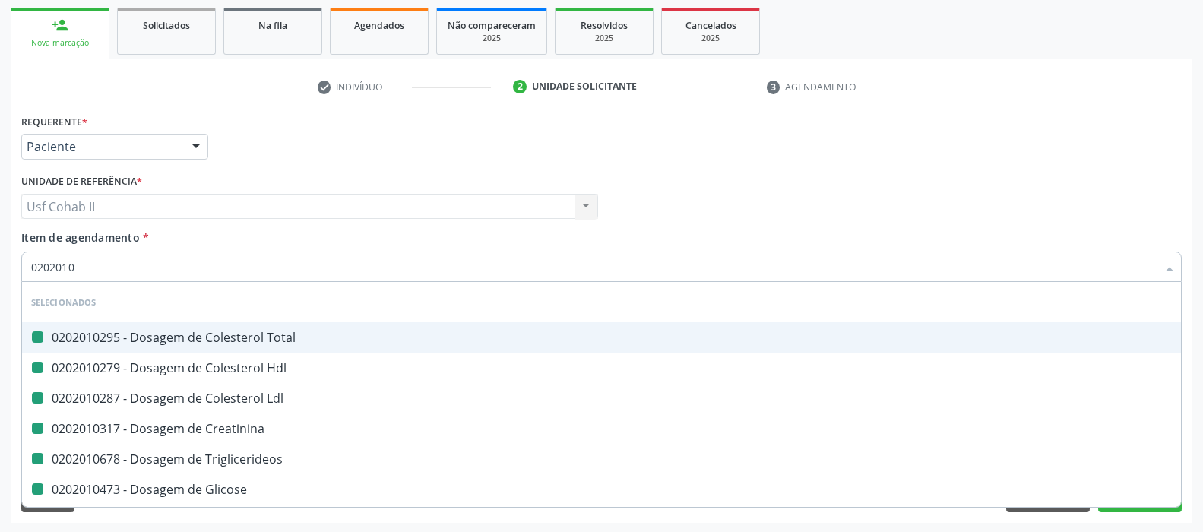
checkbox Triglicerideos "false"
checkbox Glicose "false"
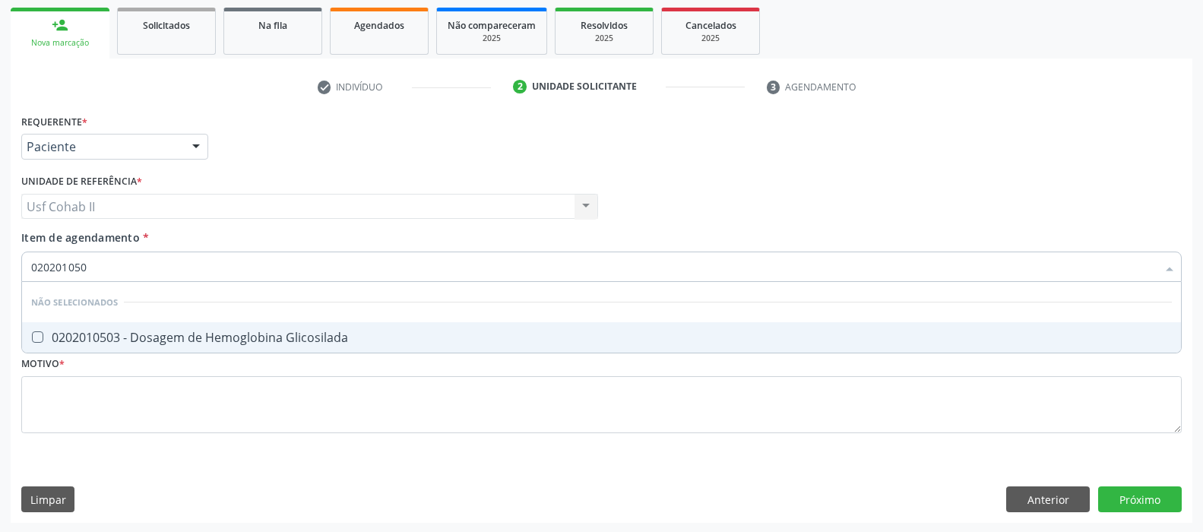
type input "0202010503"
click at [194, 335] on div "0202010503 - Dosagem de Hemoglobina Glicosilada" at bounding box center [601, 337] width 1140 height 12
checkbox Glicosilada "true"
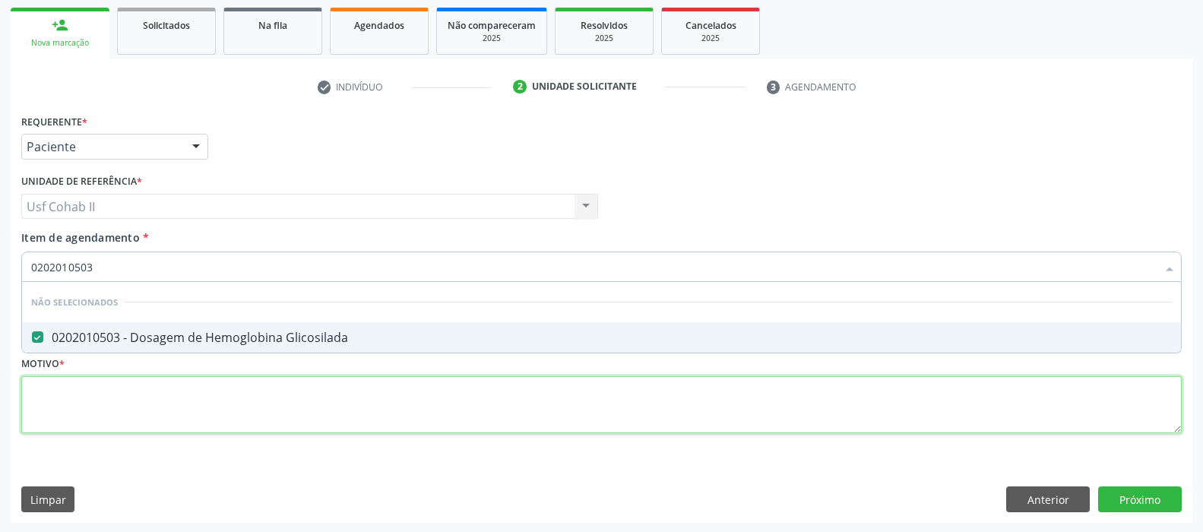
click at [175, 406] on div "Requerente * Paciente Profissional de Saúde Paciente Nenhum resultado encontrad…" at bounding box center [601, 282] width 1160 height 344
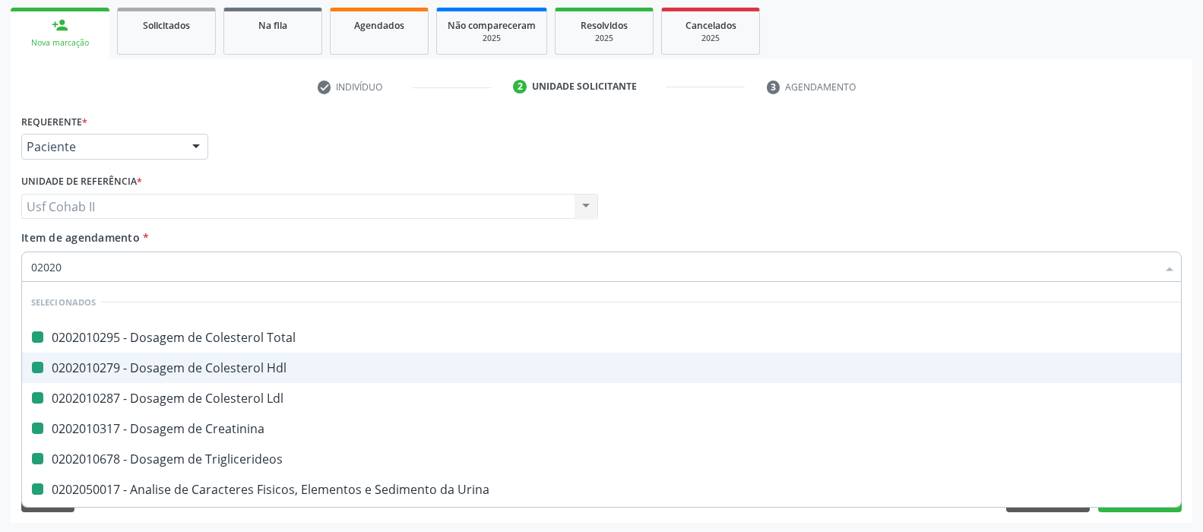
type input "020202"
checkbox Total "false"
checkbox Hdl "false"
checkbox Ldl "false"
checkbox Creatinina "false"
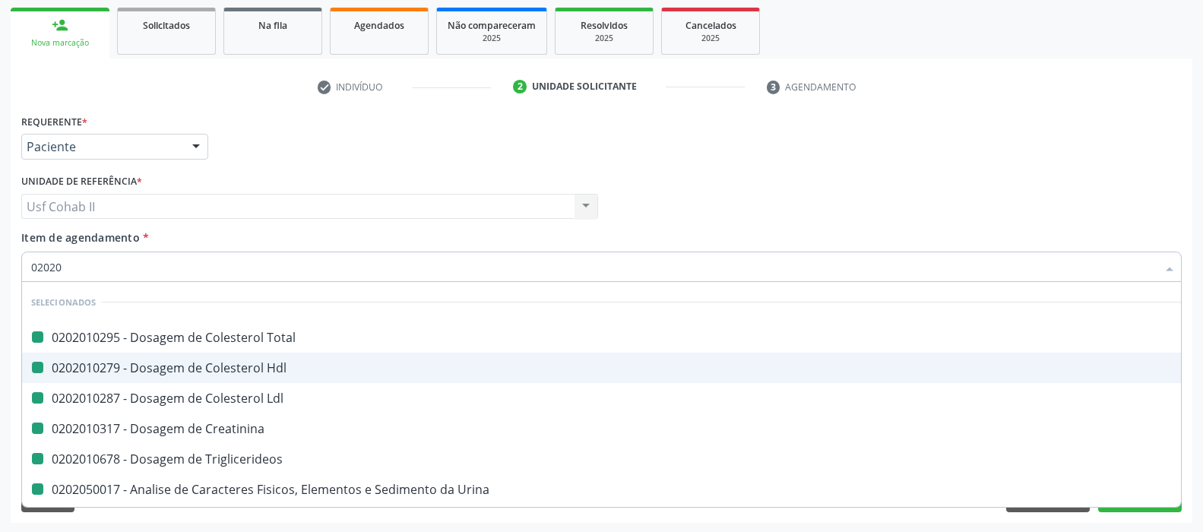
checkbox Triglicerideos "false"
checkbox Urina "false"
checkbox Glicose "false"
checkbox Glicosilada "false"
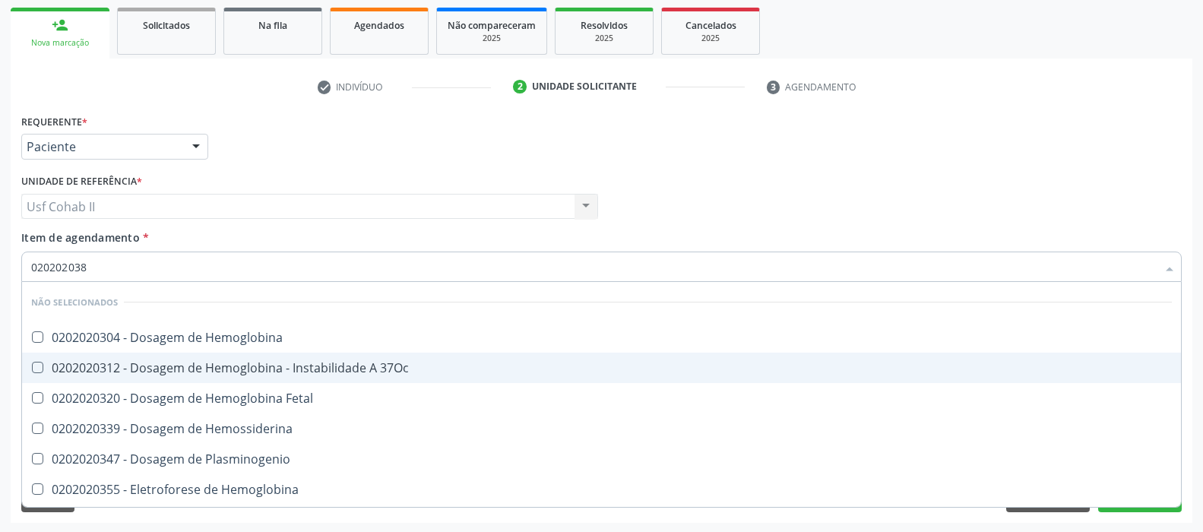
type input "0202020380"
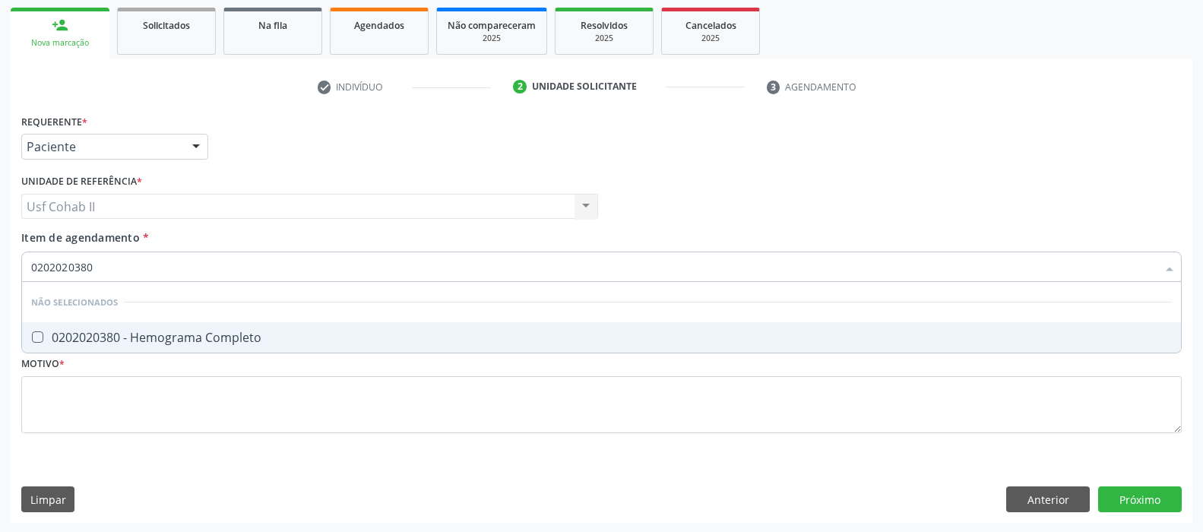
click at [160, 335] on div "0202020380 - Hemograma Completo" at bounding box center [601, 337] width 1140 height 12
checkbox Completo "true"
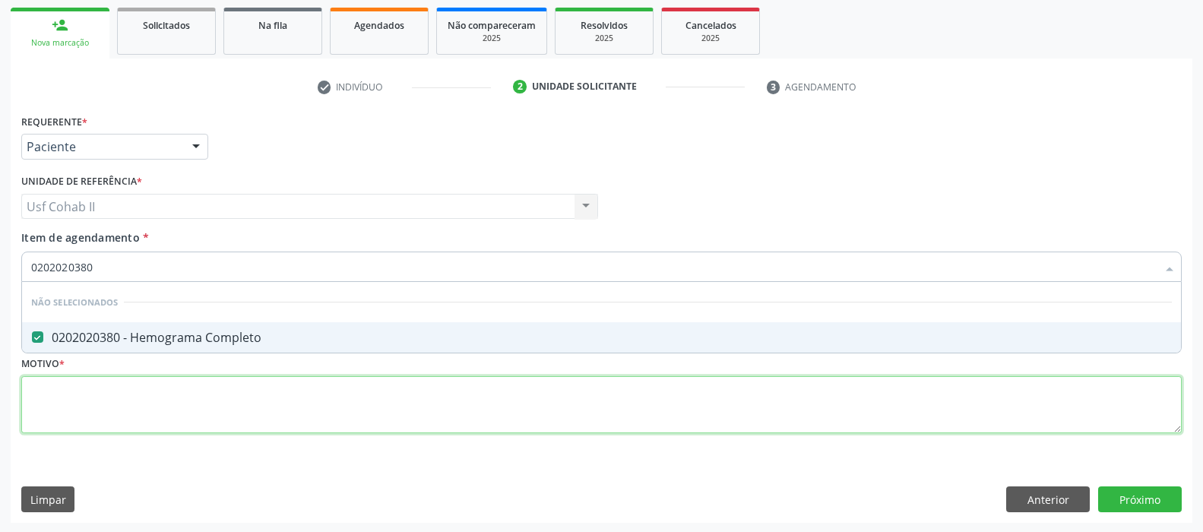
click at [136, 396] on div "Requerente * Paciente Profissional de Saúde Paciente Nenhum resultado encontrad…" at bounding box center [601, 282] width 1160 height 344
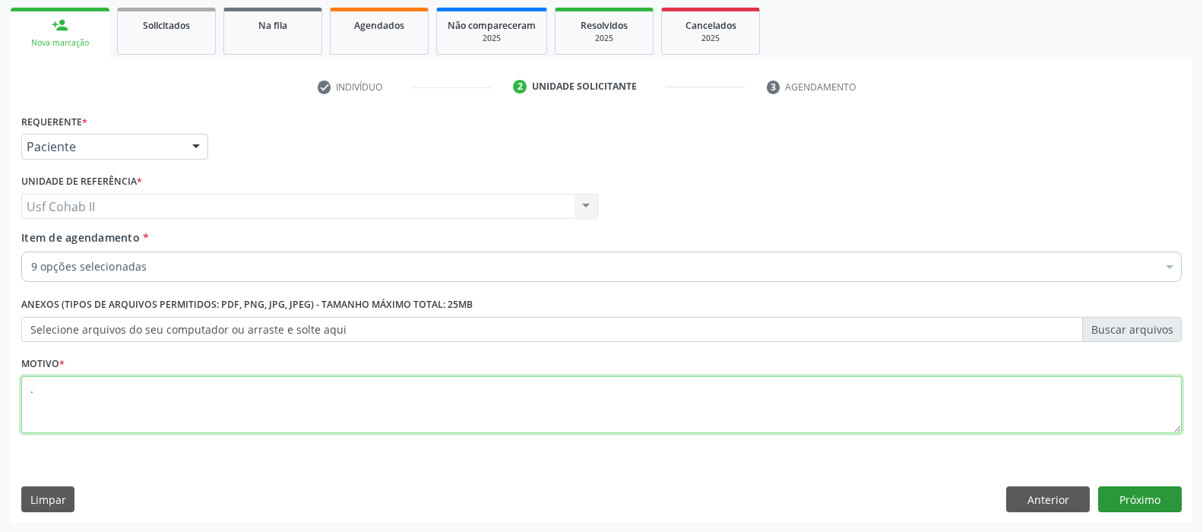
type textarea "."
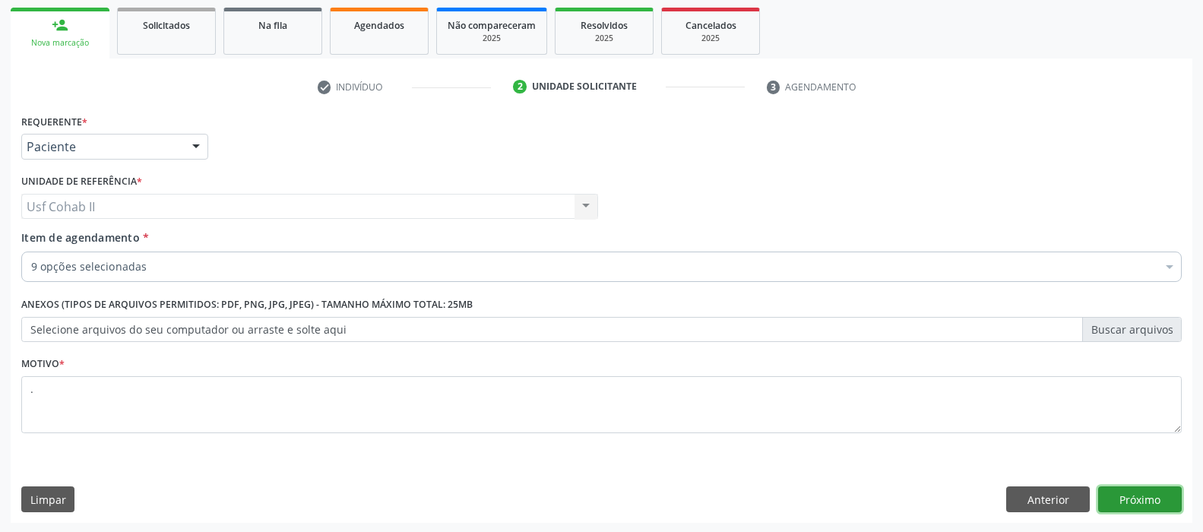
click at [1129, 494] on button "Próximo" at bounding box center [1140, 499] width 84 height 26
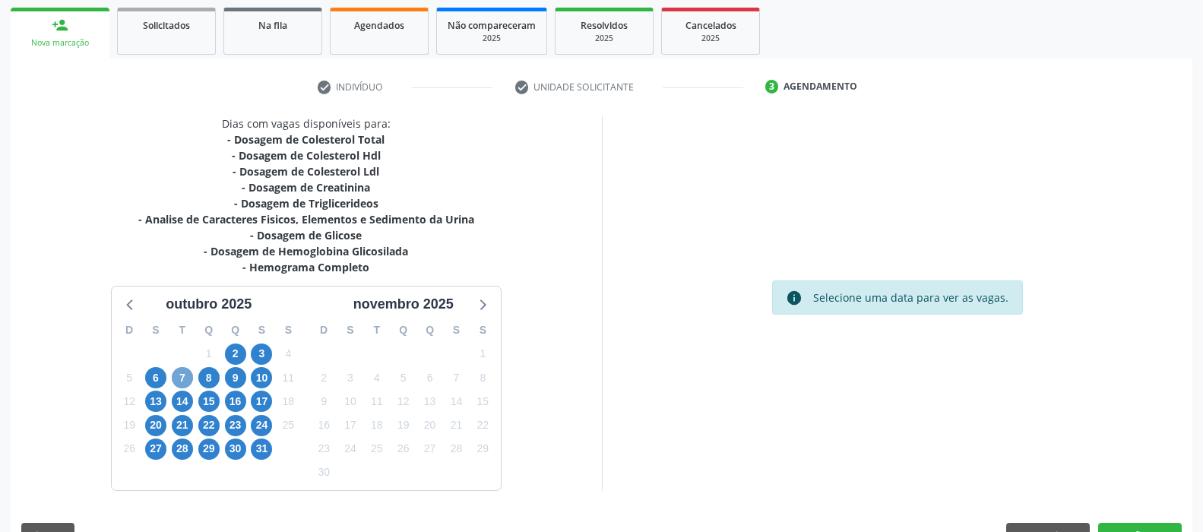
click at [176, 382] on span "7" at bounding box center [182, 377] width 21 height 21
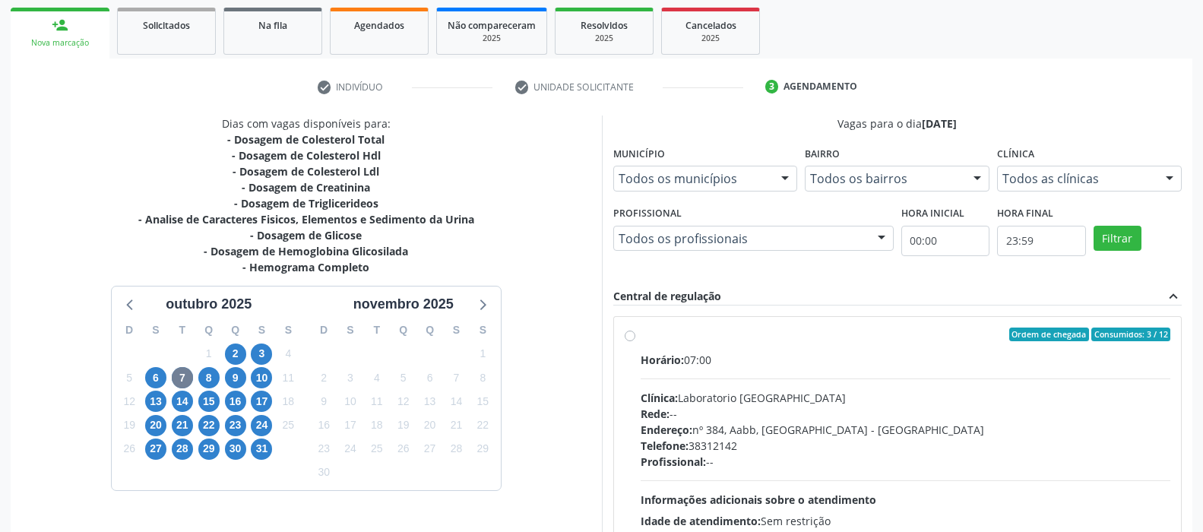
click at [640, 335] on label "Ordem de chegada Consumidos: 3 / 12 Horário: 07:00 Clínica: Laboratorio Sao Fra…" at bounding box center [905, 443] width 530 height 233
click at [631, 335] on input "Ordem de chegada Consumidos: 3 / 12 Horário: 07:00 Clínica: Laboratorio Sao Fra…" at bounding box center [630, 334] width 11 height 14
radio input "true"
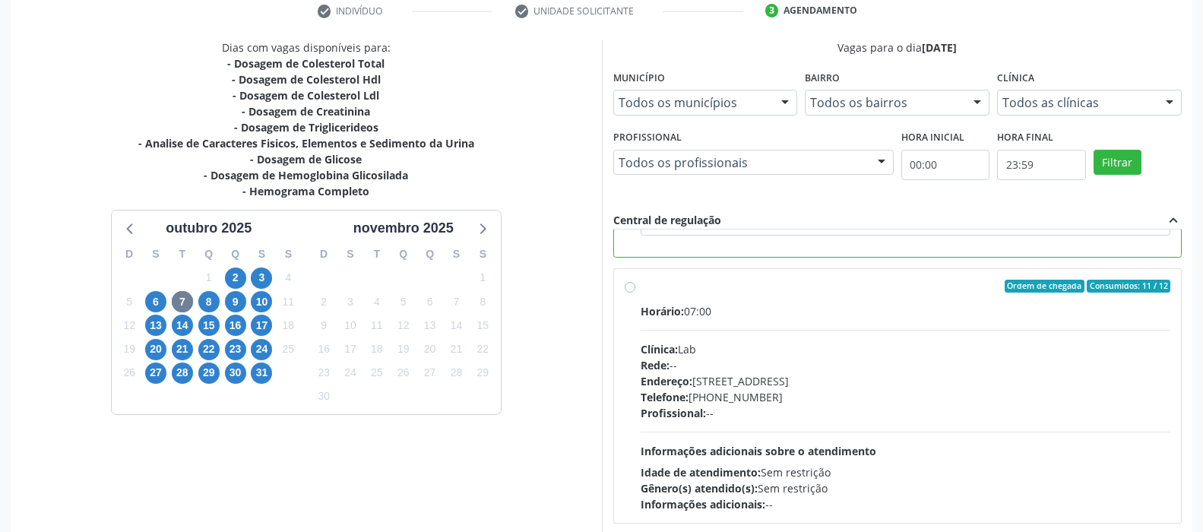
scroll to position [375, 0]
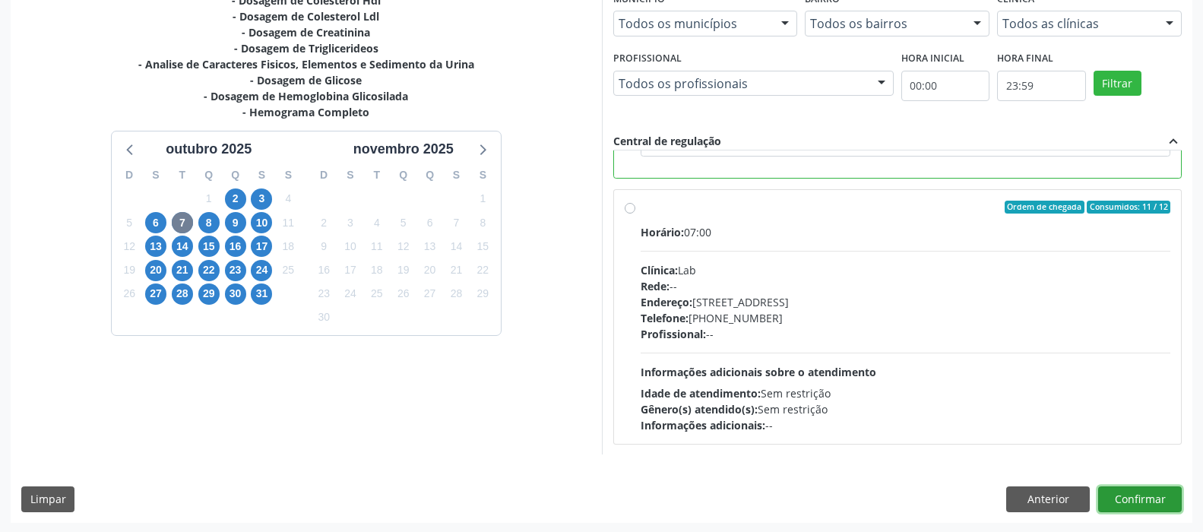
click at [1125, 500] on button "Confirmar" at bounding box center [1140, 499] width 84 height 26
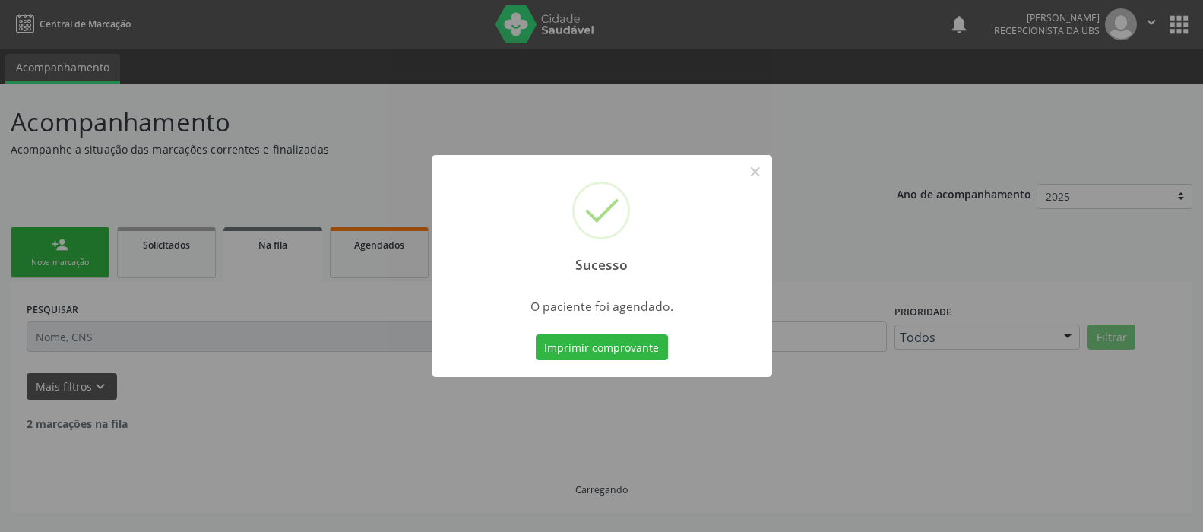
scroll to position [0, 0]
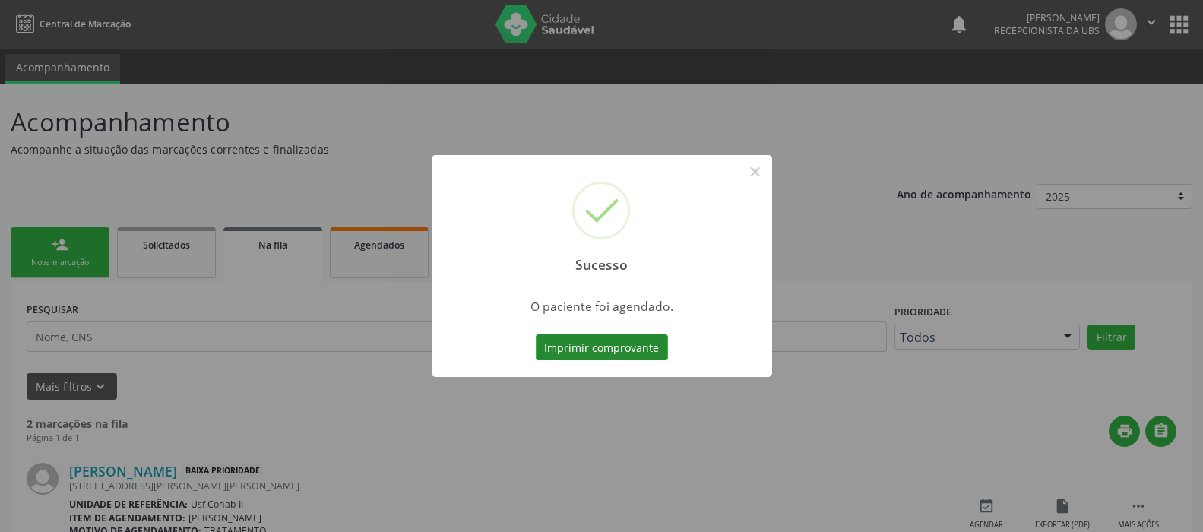
click at [602, 346] on button "Imprimir comprovante" at bounding box center [602, 347] width 132 height 26
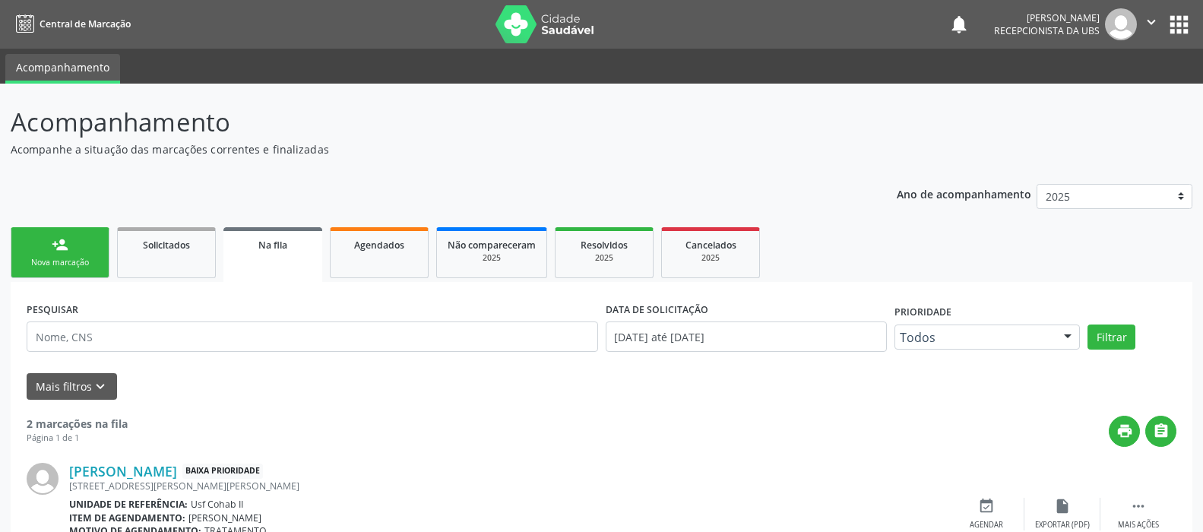
click at [62, 246] on div "person_add" at bounding box center [60, 244] width 17 height 17
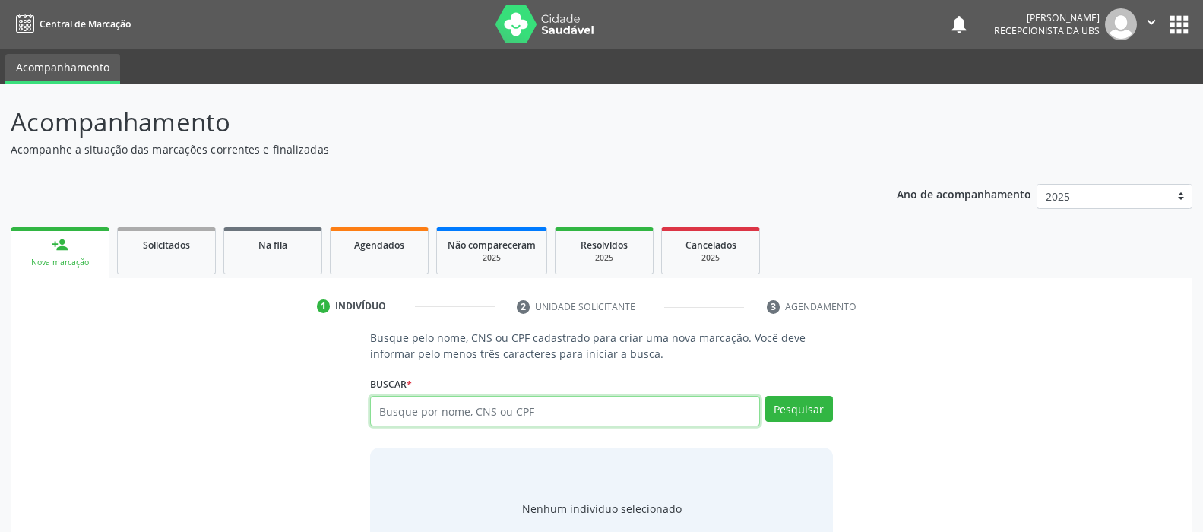
click at [500, 413] on input "text" at bounding box center [564, 411] width 389 height 30
type input "00997733411"
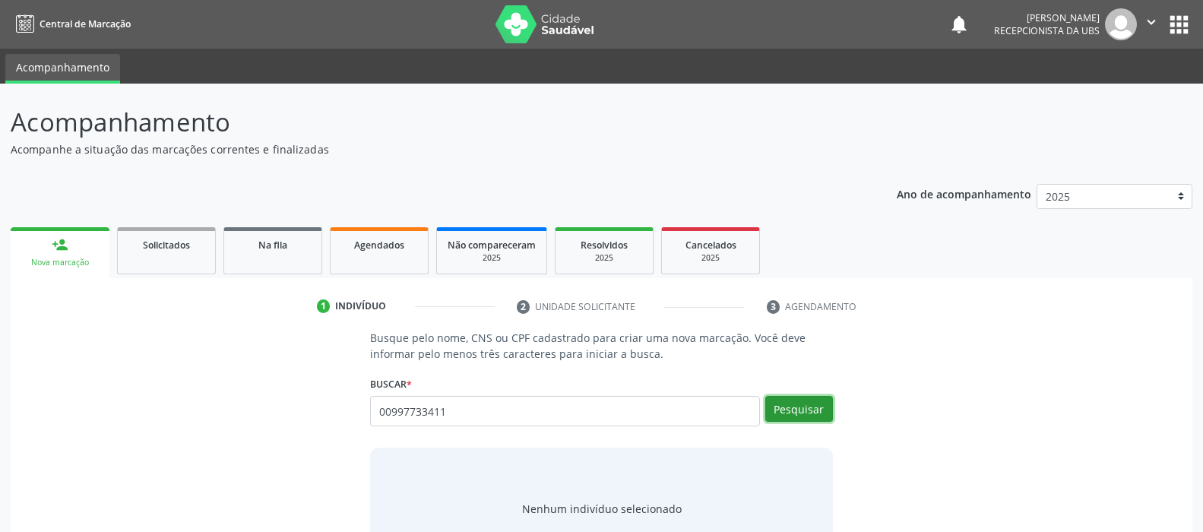
click at [802, 405] on button "Pesquisar" at bounding box center [799, 409] width 68 height 26
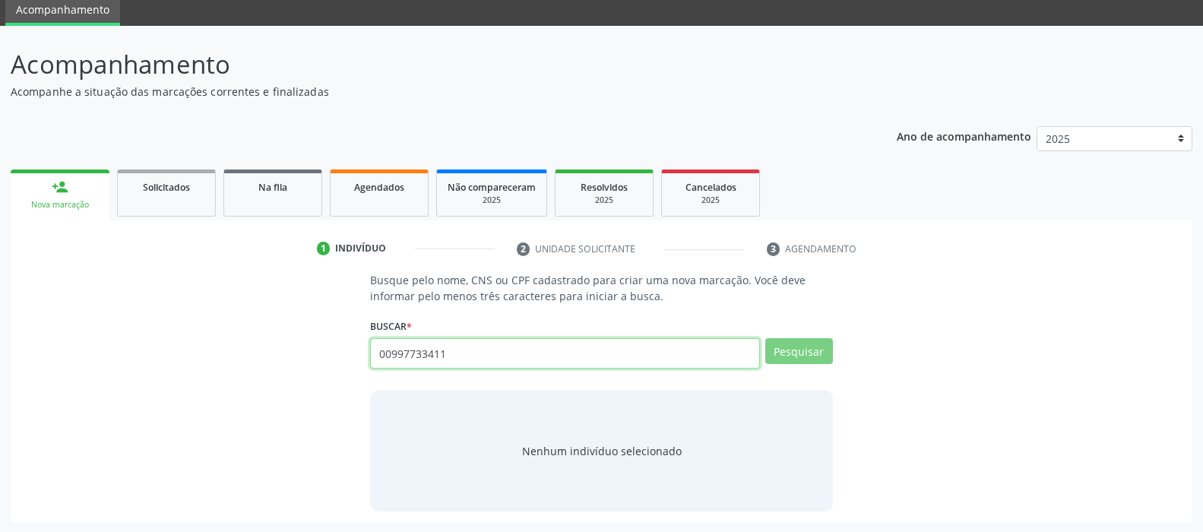
drag, startPoint x: 478, startPoint y: 349, endPoint x: 261, endPoint y: 367, distance: 217.2
click at [261, 367] on div "Busque pelo nome, CNS ou CPF cadastrado para criar uma nova marcação. Você deve…" at bounding box center [601, 391] width 1160 height 239
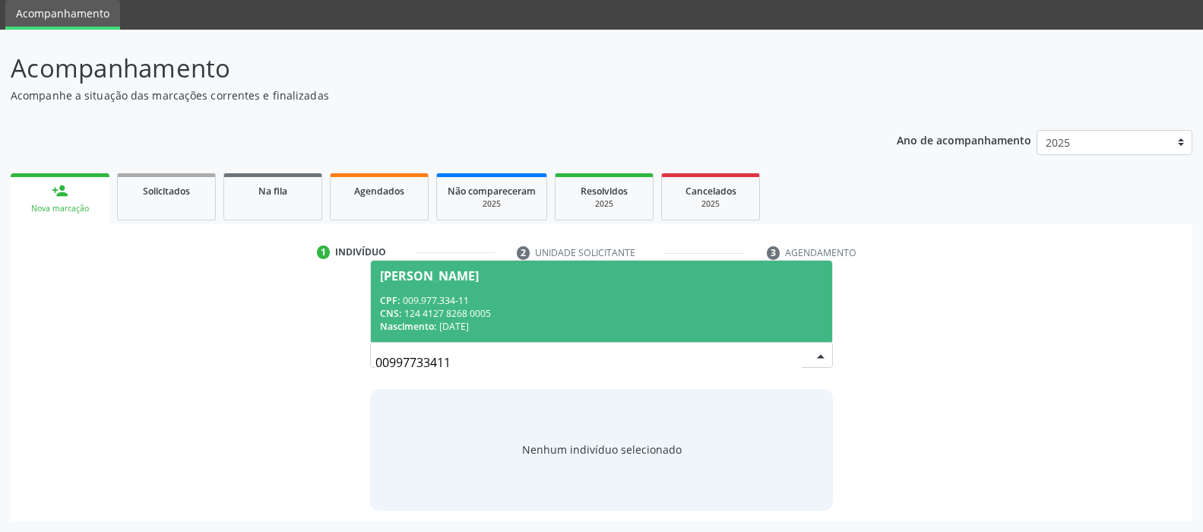
scroll to position [53, 0]
click at [454, 321] on div "Nascimento: [DATE]" at bounding box center [601, 327] width 442 height 13
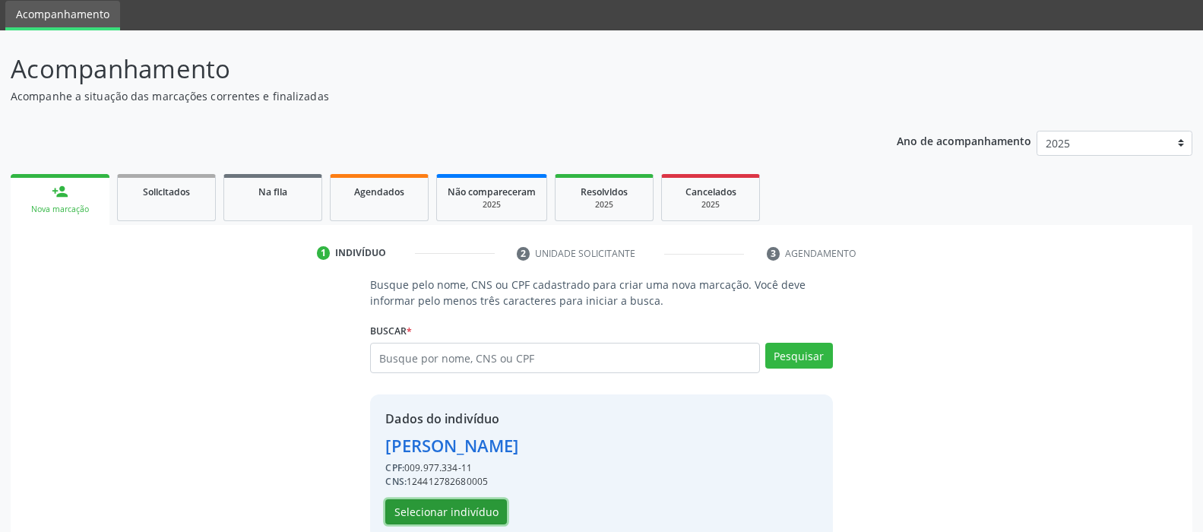
click at [428, 512] on button "Selecionar indivíduo" at bounding box center [446, 512] width 122 height 26
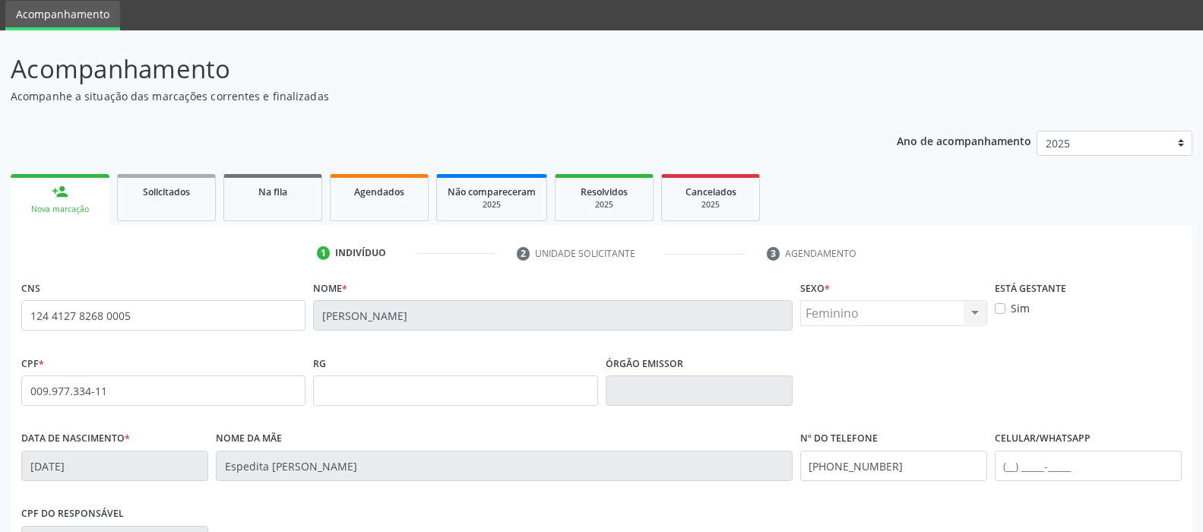
scroll to position [129, 0]
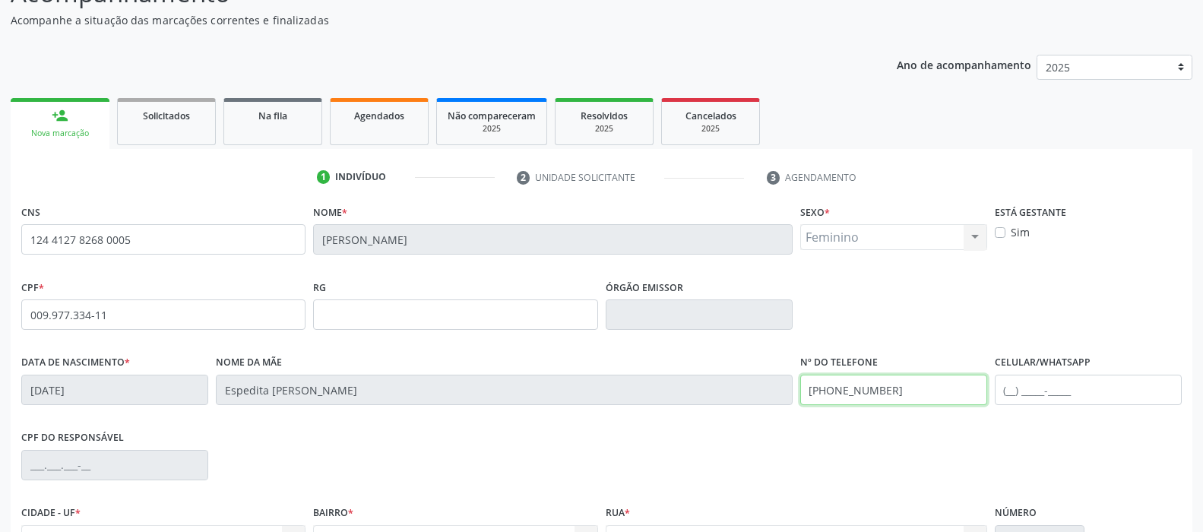
drag, startPoint x: 903, startPoint y: 381, endPoint x: 606, endPoint y: 422, distance: 299.1
click at [606, 422] on div "Data de nascimento * [DATE] Nome da mãe Espedita [PERSON_NAME] Nº do Telefone […" at bounding box center [601, 388] width 1168 height 75
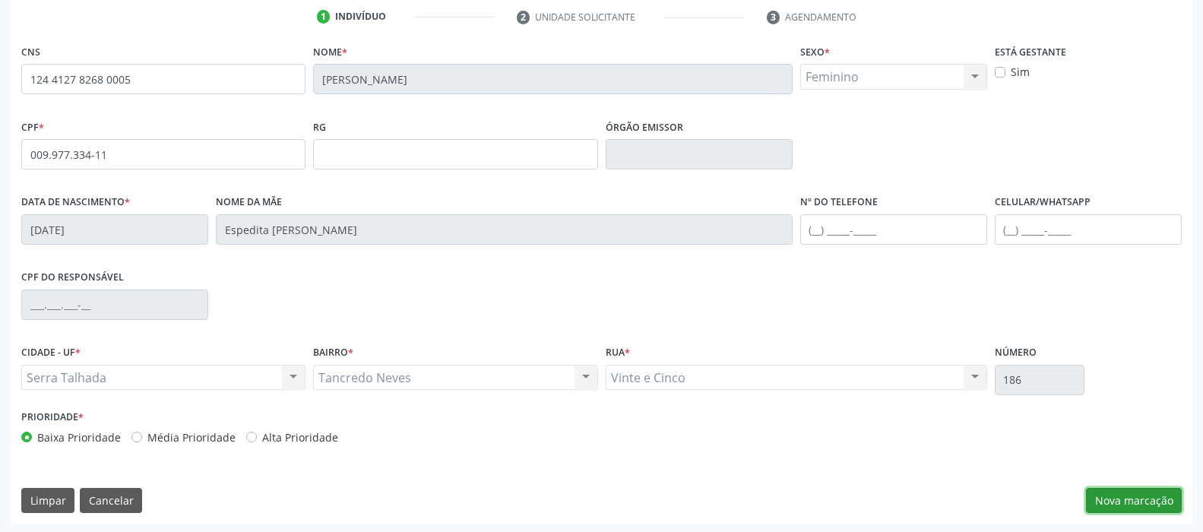
click at [1131, 495] on button "Nova marcação" at bounding box center [1134, 501] width 96 height 26
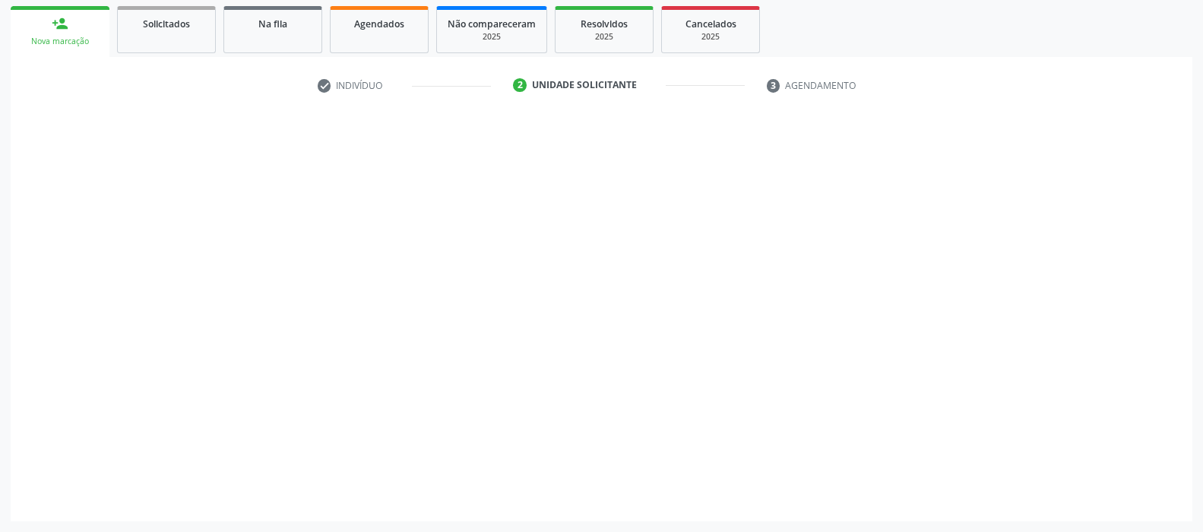
scroll to position [220, 0]
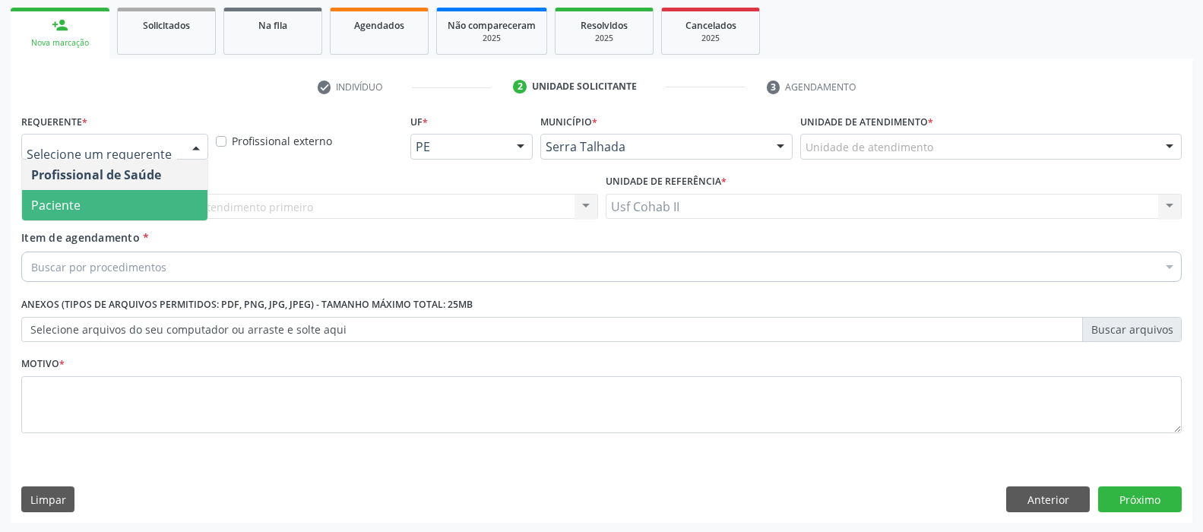
click at [100, 210] on span "Paciente" at bounding box center [114, 205] width 185 height 30
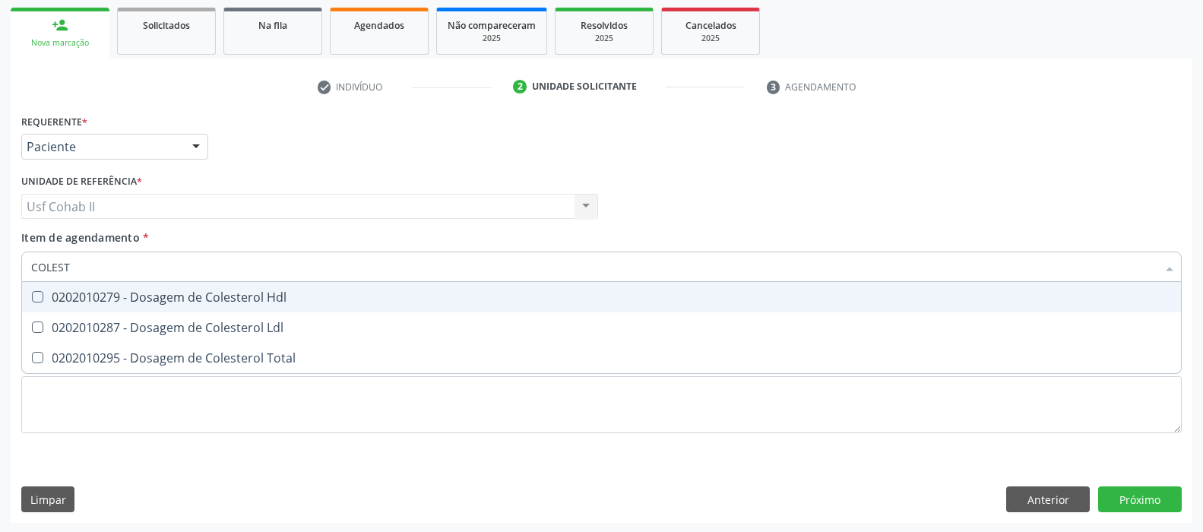
type input "COLESTE"
click at [149, 293] on div "0202010279 - Dosagem de Colesterol Hdl" at bounding box center [601, 297] width 1140 height 12
checkbox Hdl "true"
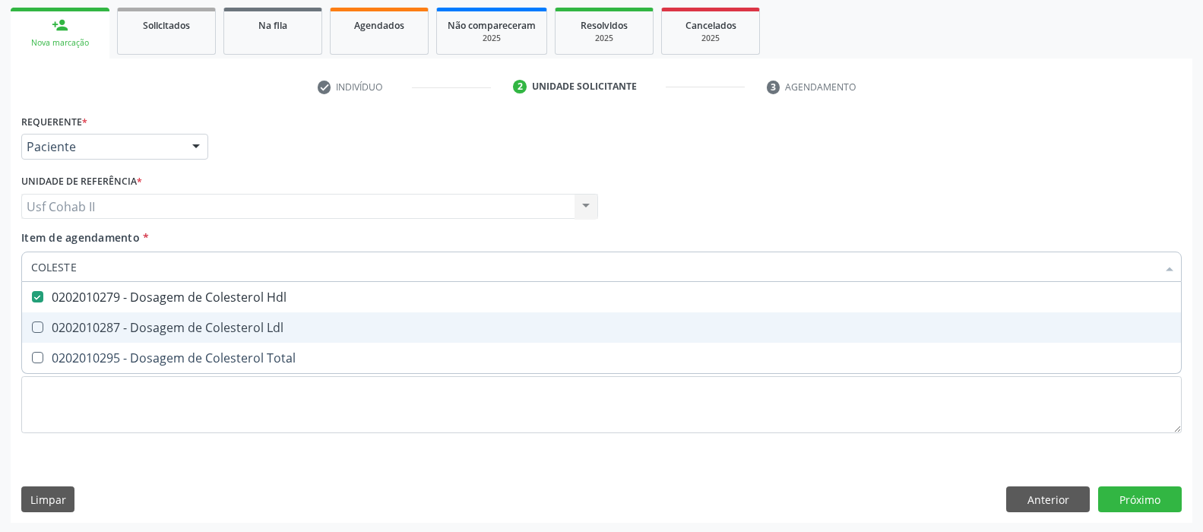
click at [143, 330] on div "0202010287 - Dosagem de Colesterol Ldl" at bounding box center [601, 327] width 1140 height 12
checkbox Ldl "true"
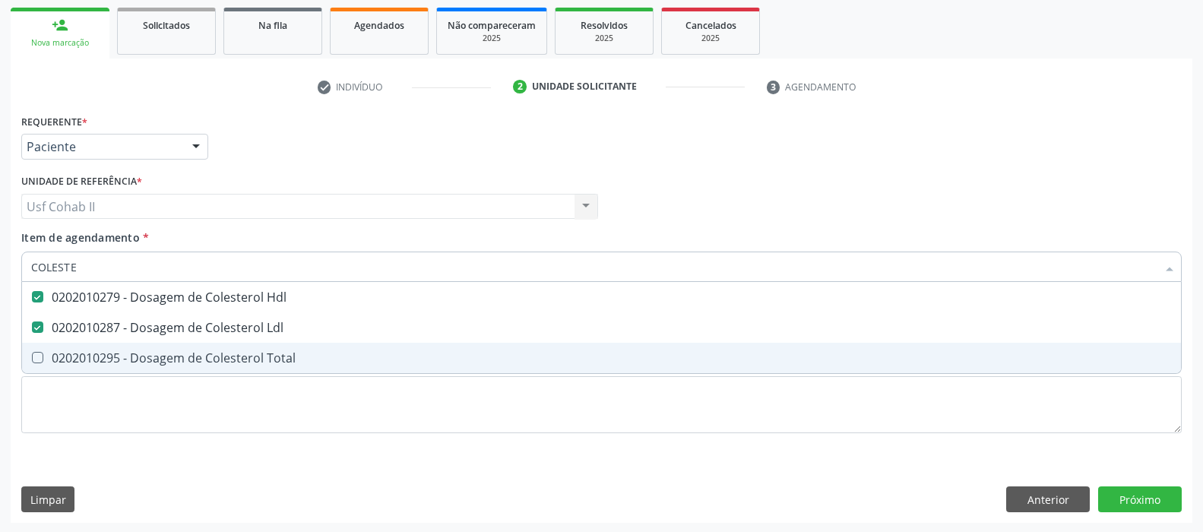
click at [138, 364] on div "0202010295 - Dosagem de Colesterol Total" at bounding box center [601, 358] width 1140 height 12
checkbox Total "true"
type input "COLESTE"
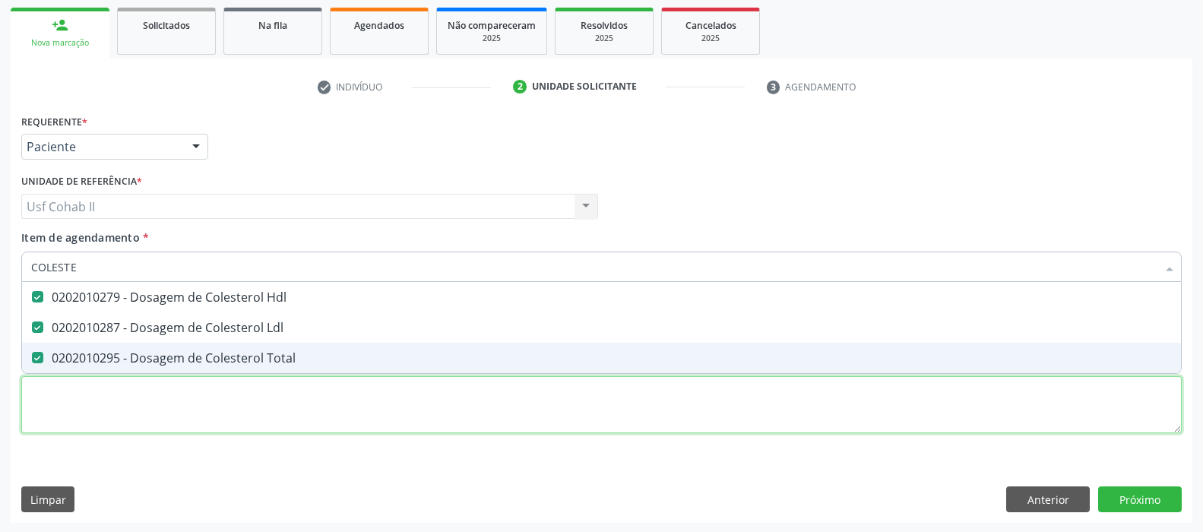
click at [128, 387] on div "Requerente * Paciente Profissional de Saúde Paciente Nenhum resultado encontrad…" at bounding box center [601, 282] width 1160 height 344
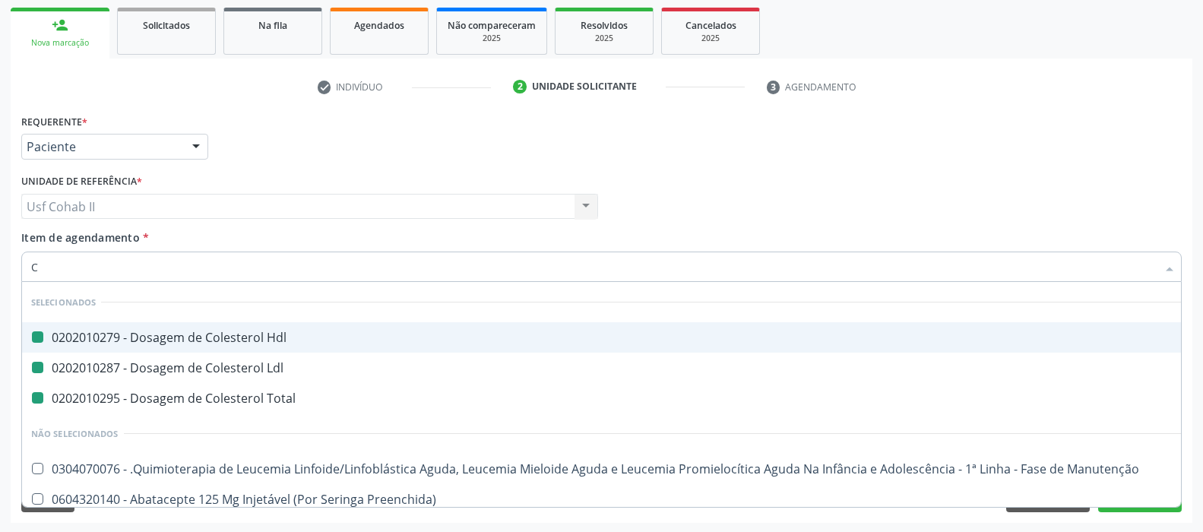
type input "CR"
checkbox Hdl "false"
checkbox Ldl "false"
checkbox Total "false"
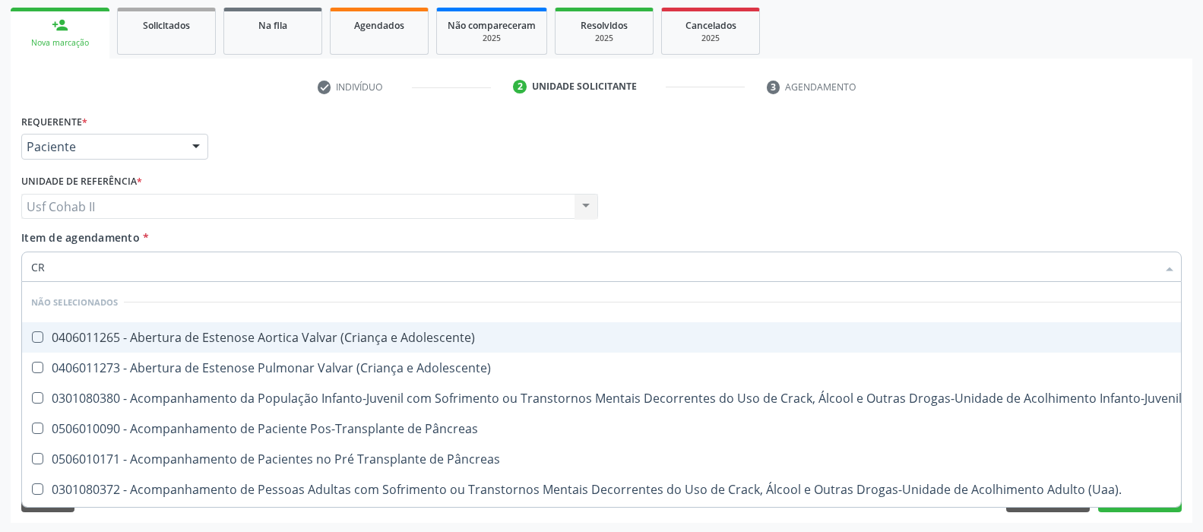
type input "C"
checkbox Adolescente\) "true"
checkbox \(Uai\)\ "true"
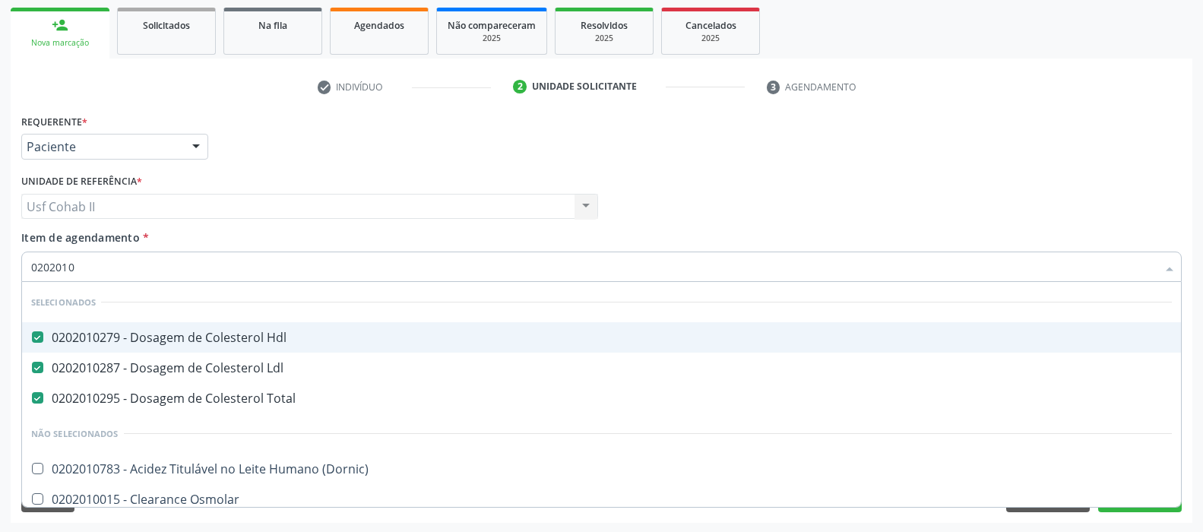
type input "02020103"
checkbox Hdl "false"
checkbox Ldl "false"
checkbox Total "false"
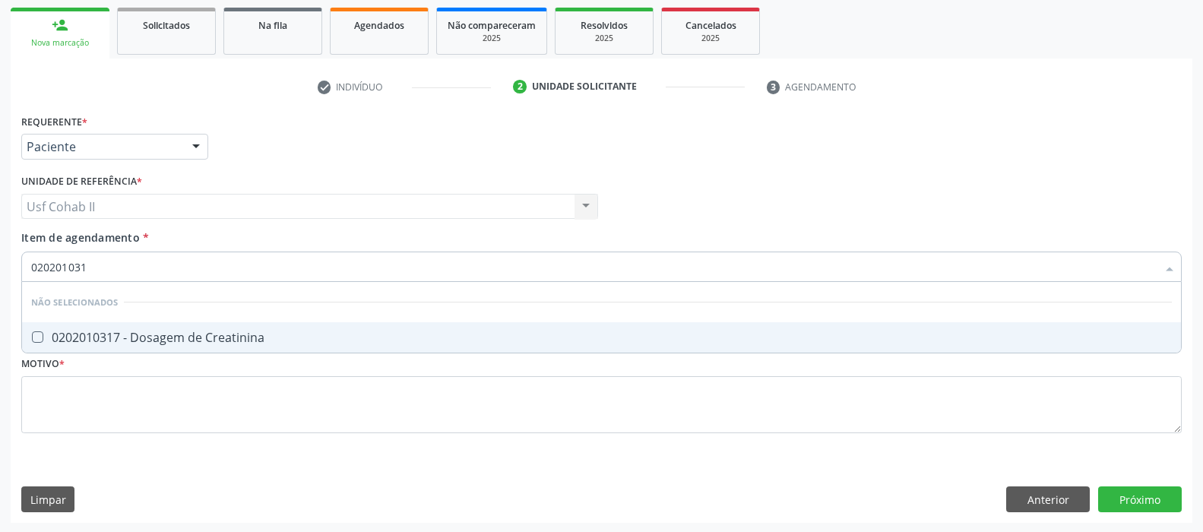
type input "0202010317"
click at [160, 324] on span "0202010317 - Dosagem de Creatinina" at bounding box center [601, 337] width 1159 height 30
checkbox Creatinina "true"
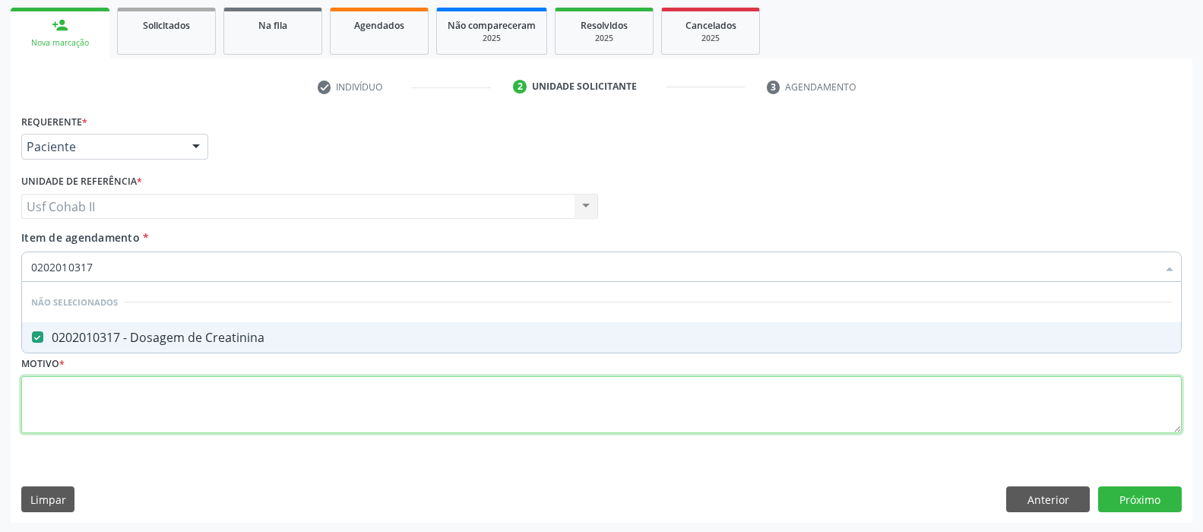
click at [128, 379] on div "Requerente * Paciente Profissional de Saúde Paciente Nenhum resultado encontrad…" at bounding box center [601, 282] width 1160 height 344
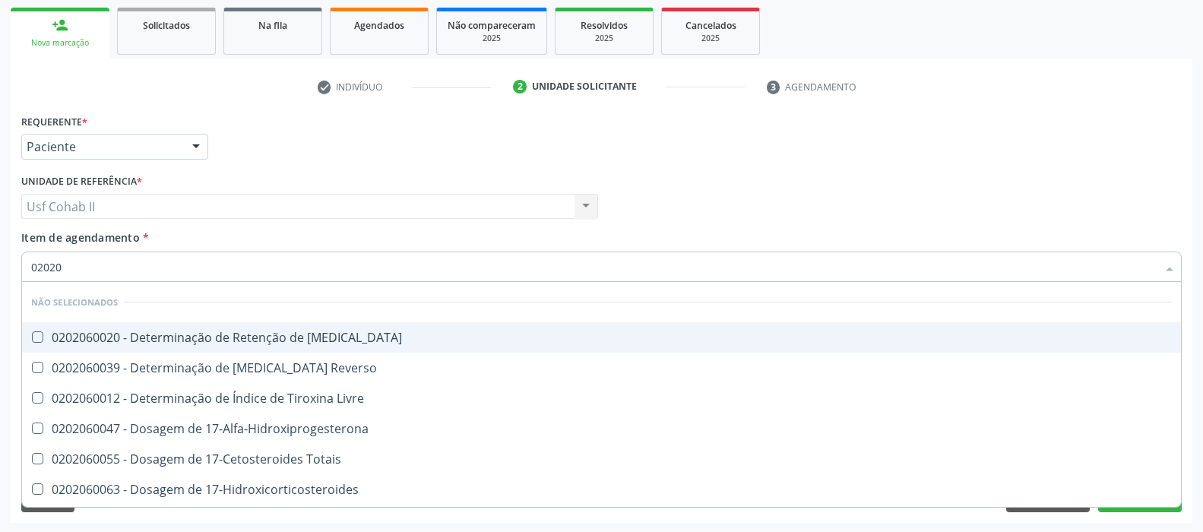
type input "020206"
checkbox T3 "false"
checkbox Reverso "false"
checkbox Livre "false"
checkbox 17-Alfa-Hidroxiprogesterona "false"
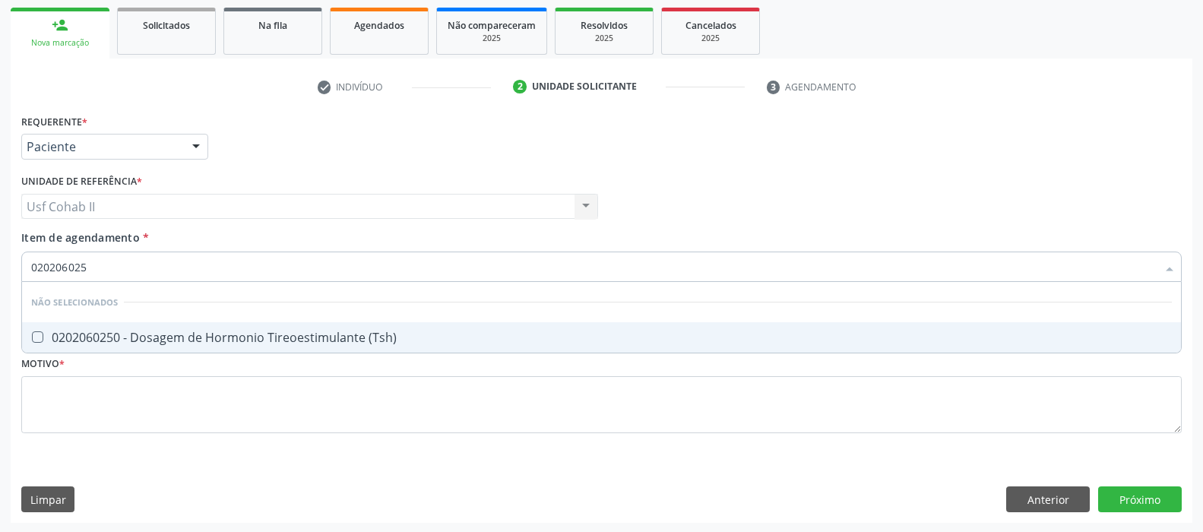
type input "0202060250"
click at [186, 337] on div "0202060250 - Dosagem de Hormonio Tireoestimulante (Tsh)" at bounding box center [601, 337] width 1140 height 12
checkbox \(Tsh\) "true"
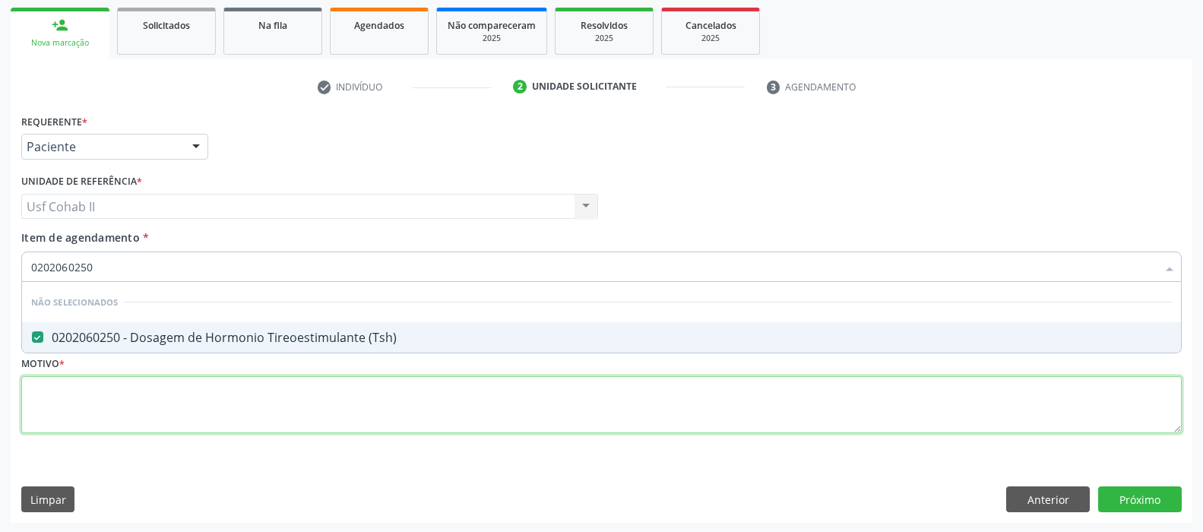
click at [140, 397] on div "Requerente * Paciente Profissional de Saúde Paciente Nenhum resultado encontrad…" at bounding box center [601, 282] width 1160 height 344
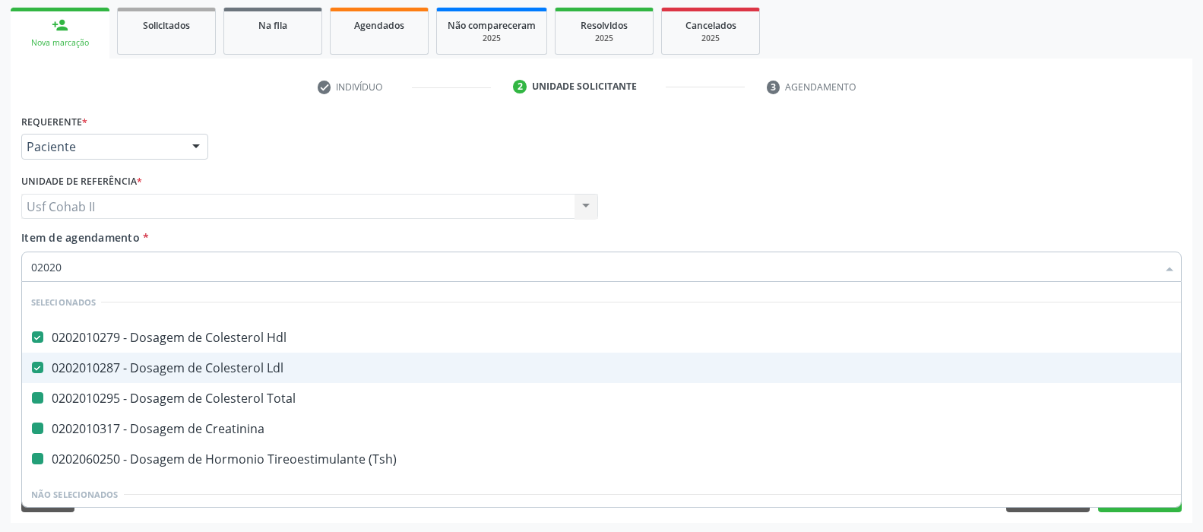
type input "020206"
checkbox Total "false"
checkbox Creatinina "false"
checkbox \(Tsh\) "false"
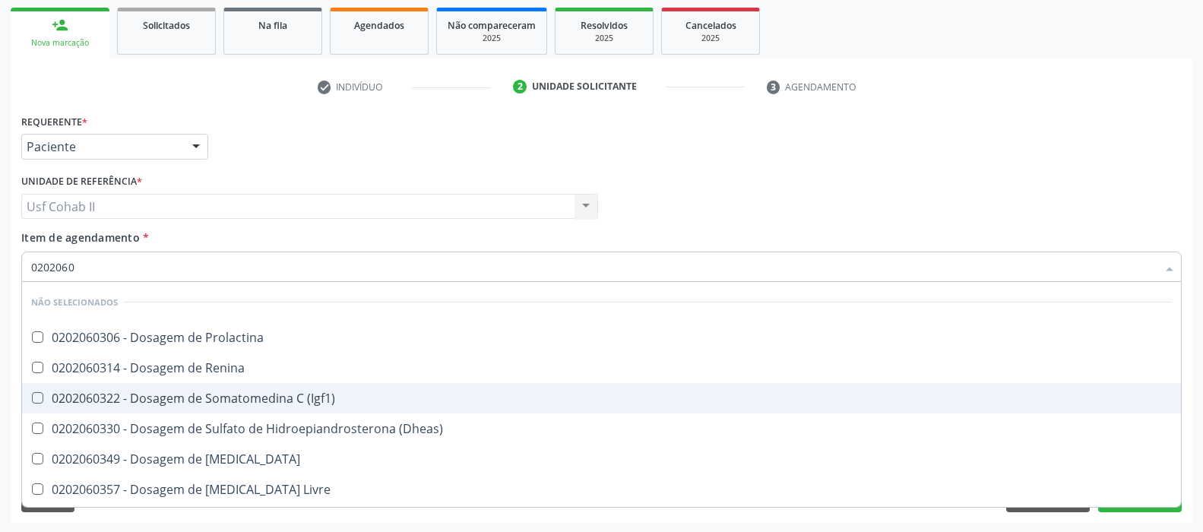
type input "02020603"
checkbox Prolactina "false"
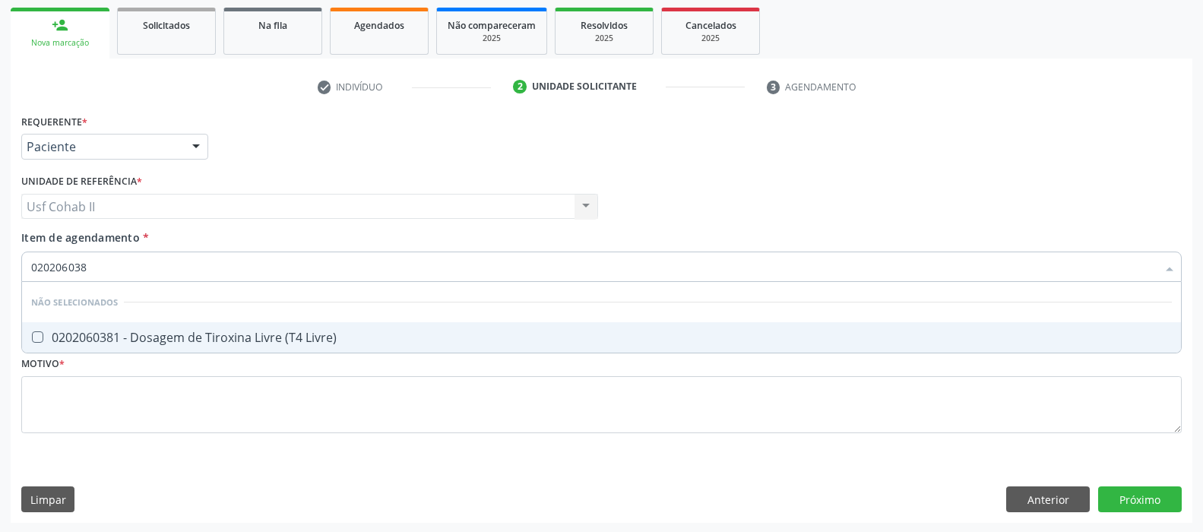
type input "0202060381"
click at [183, 334] on div "0202060381 - Dosagem de Tiroxina Livre (T4 Livre)" at bounding box center [601, 337] width 1140 height 12
checkbox Livre\) "true"
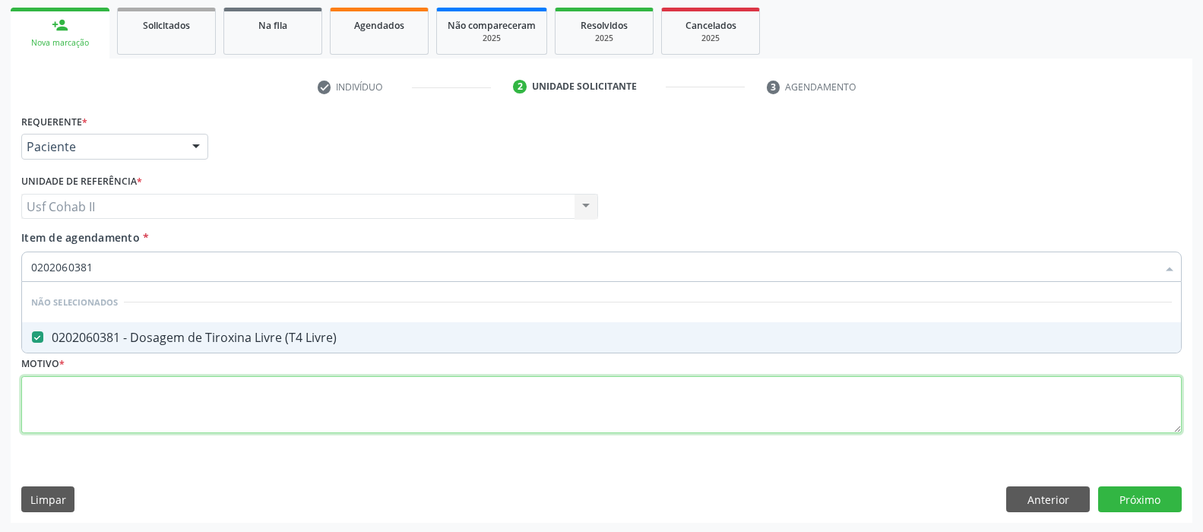
click at [144, 404] on div "Requerente * Paciente Profissional de Saúde Paciente Nenhum resultado encontrad…" at bounding box center [601, 282] width 1160 height 344
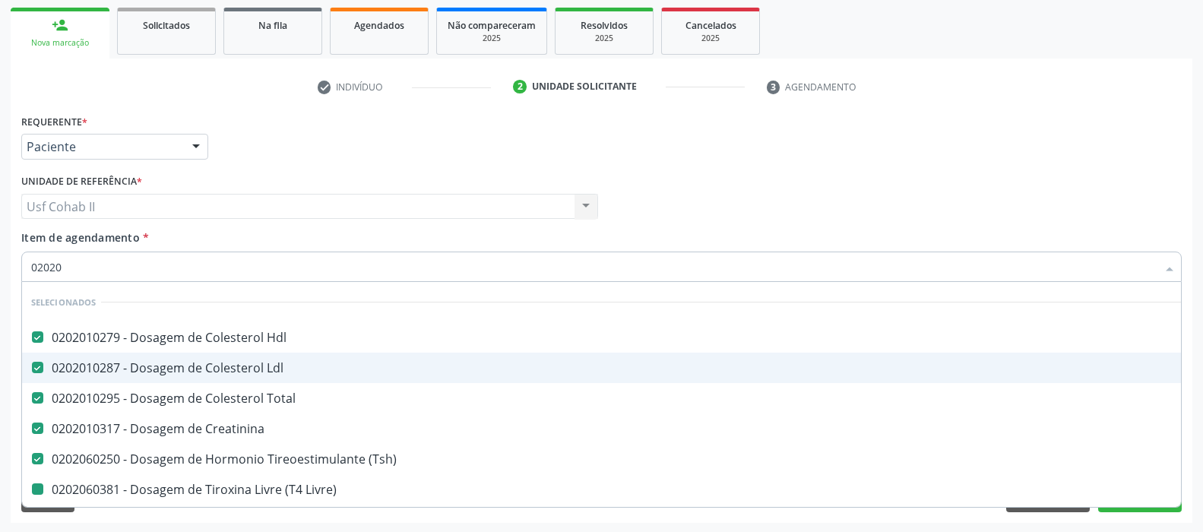
type input "020201"
checkbox Livre\) "false"
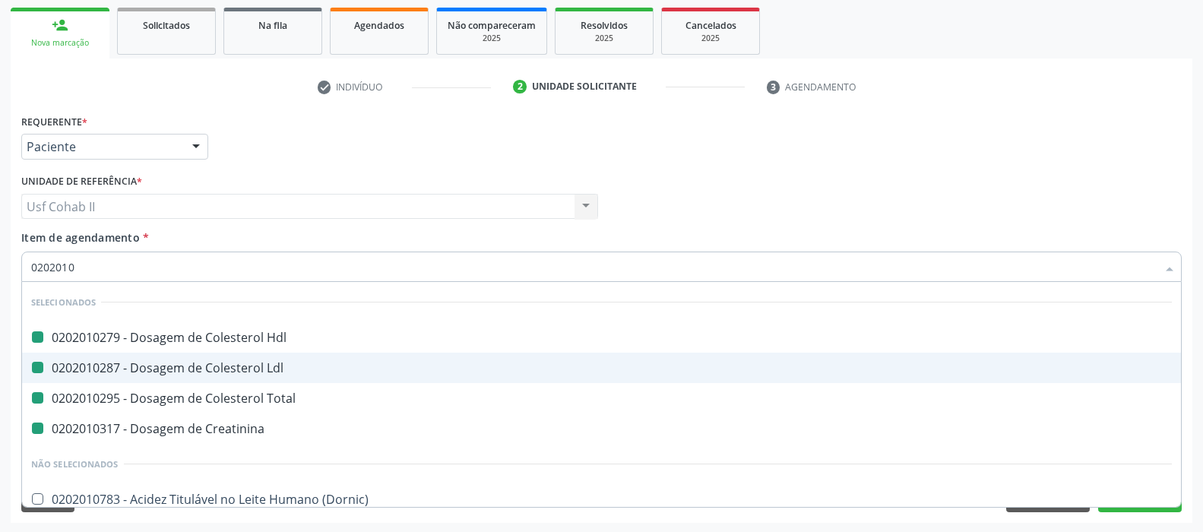
type input "02020106"
checkbox Hdl "false"
checkbox Ldl "false"
checkbox Total "false"
checkbox Creatinina "false"
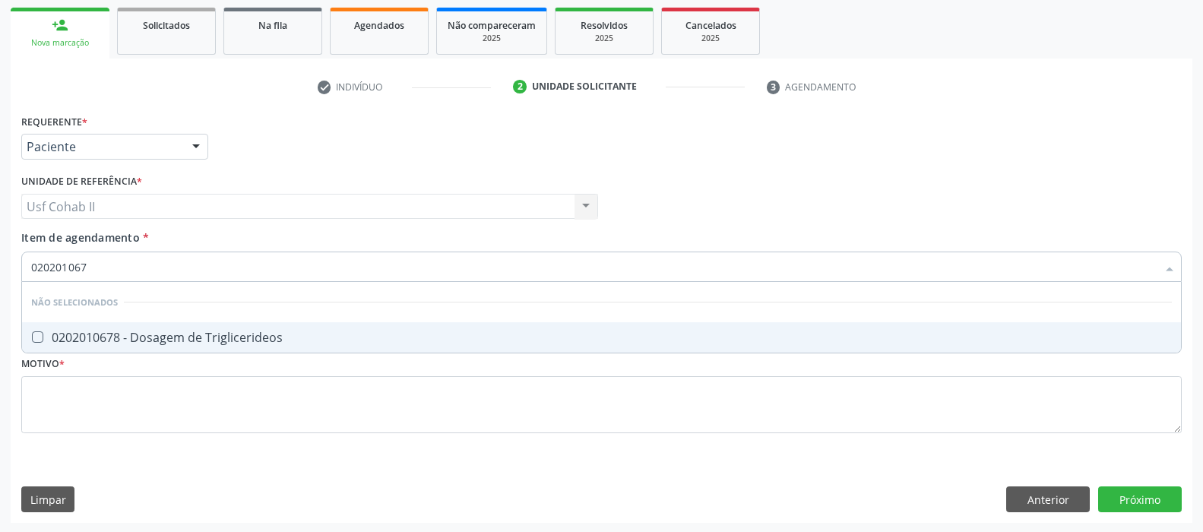
type input "0202010678"
click at [192, 337] on div "0202010678 - Dosagem de Triglicerideos" at bounding box center [601, 337] width 1140 height 12
checkbox Triglicerideos "true"
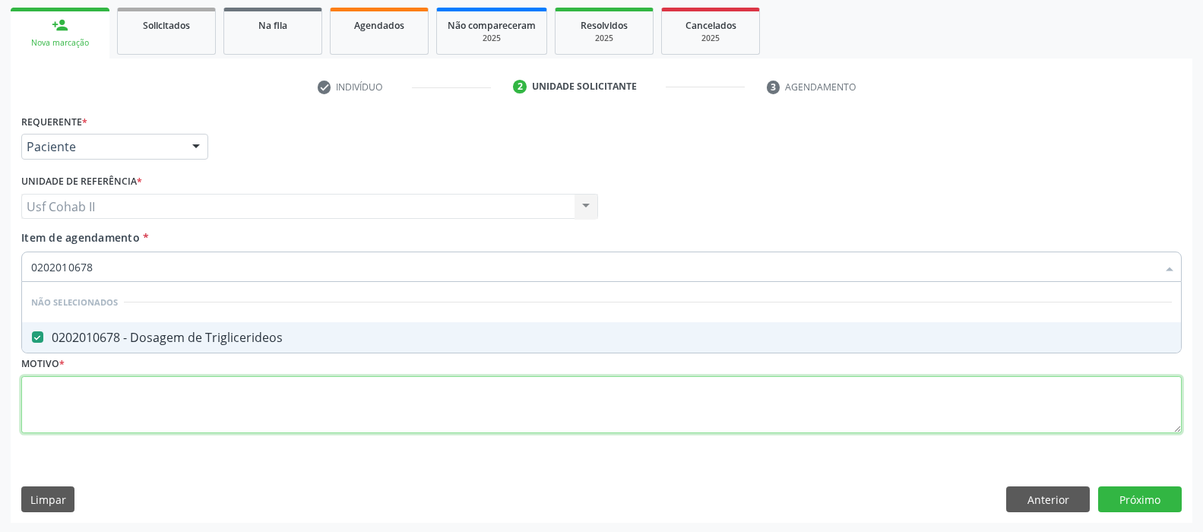
click at [144, 412] on div "Requerente * Paciente Profissional de Saúde Paciente Nenhum resultado encontrad…" at bounding box center [601, 282] width 1160 height 344
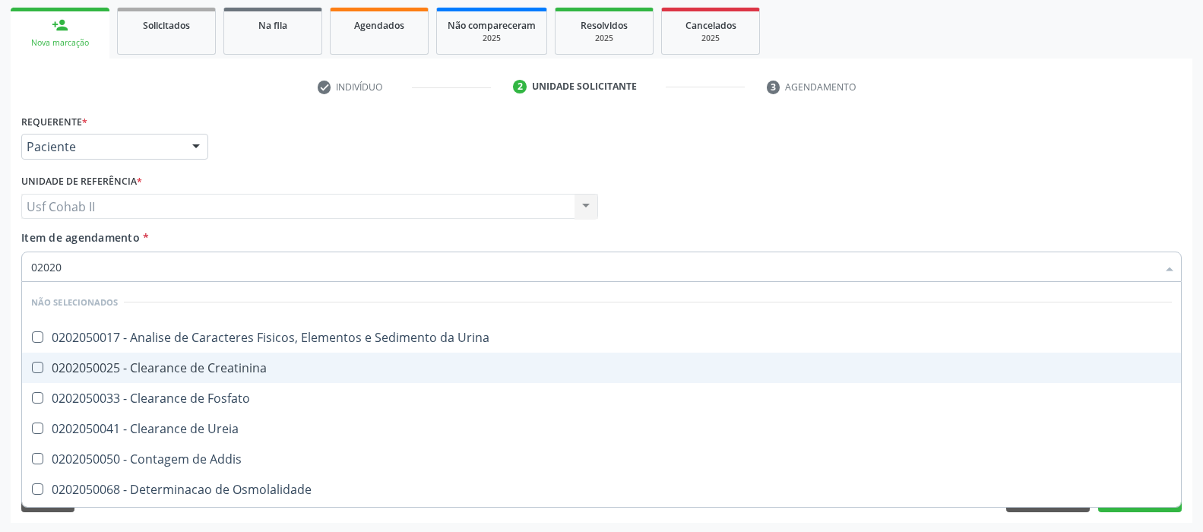
type input "020205"
checkbox Urina "false"
checkbox Creatinina "false"
checkbox Fosfato "false"
checkbox Ureia "false"
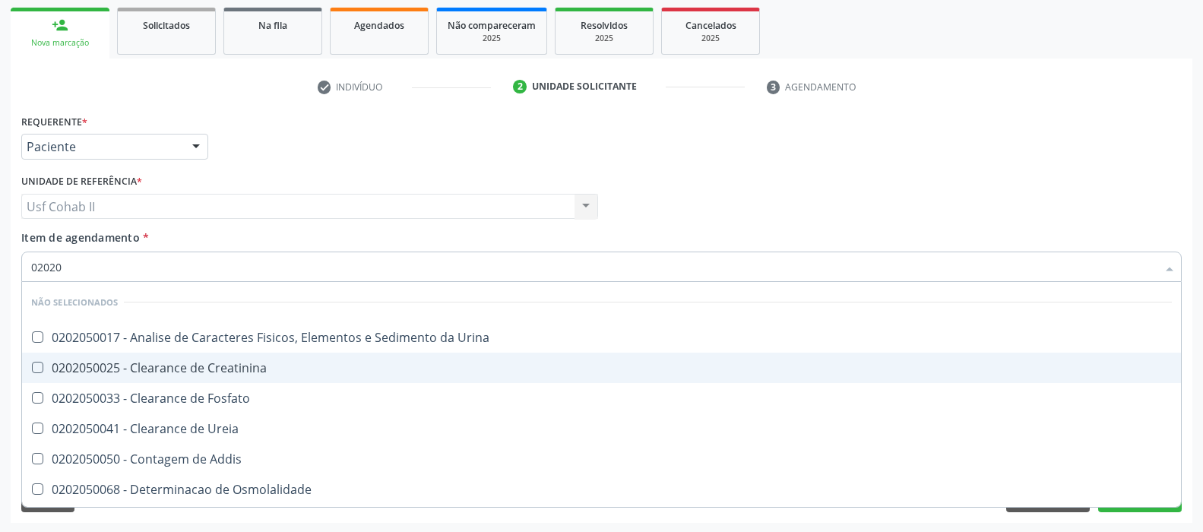
checkbox Addis "false"
checkbox Osmolalidade "false"
checkbox Organicos "false"
type input "0202050017"
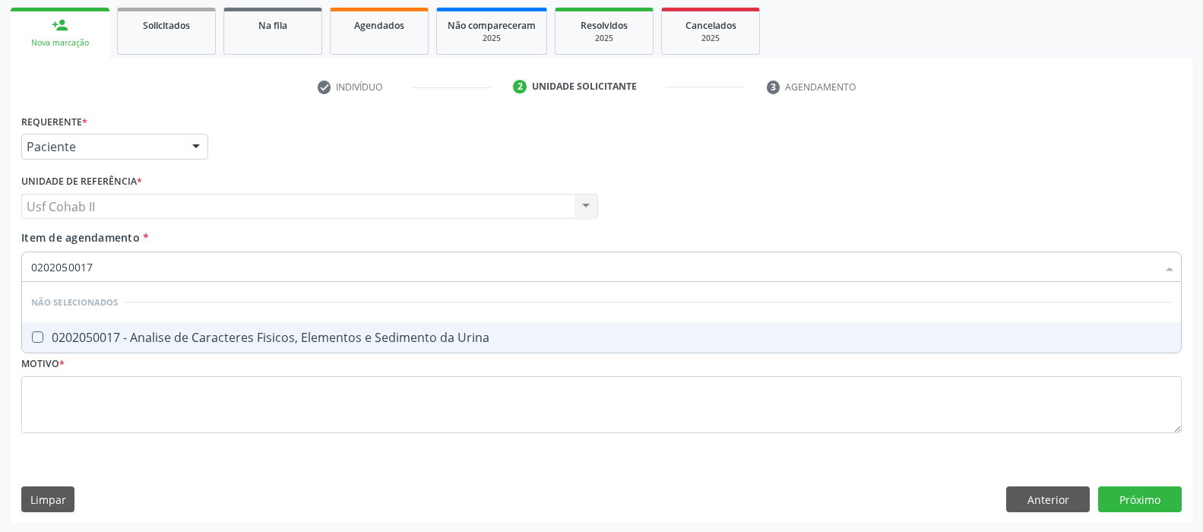
click at [185, 334] on div "0202050017 - Analise de Caracteres Fisicos, Elementos e Sedimento da Urina" at bounding box center [601, 337] width 1140 height 12
checkbox Urina "true"
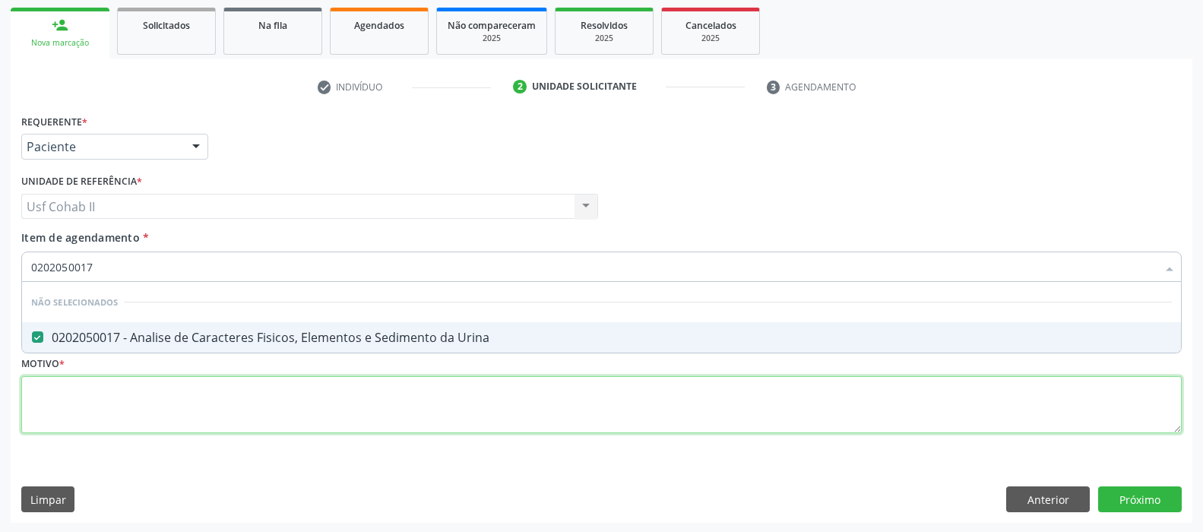
click at [155, 391] on div "Requerente * Paciente Profissional de Saúde Paciente Nenhum resultado encontrad…" at bounding box center [601, 282] width 1160 height 344
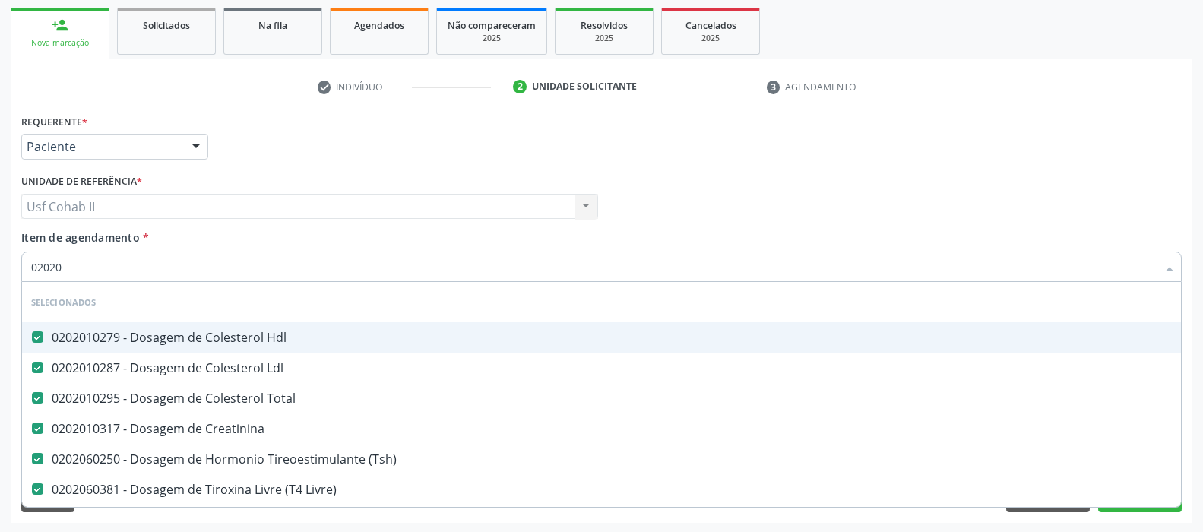
type input "020201"
checkbox Triglicerideos "false"
checkbox Urina "false"
type input "02020104"
checkbox Hdl "false"
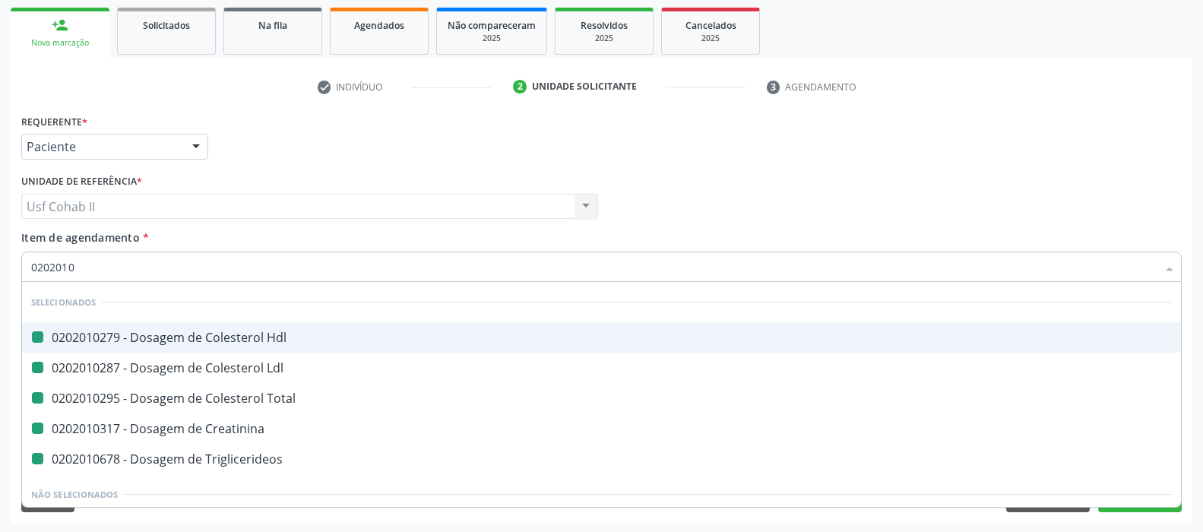
checkbox Ldl "false"
checkbox Total "false"
checkbox Creatinina "false"
checkbox Triglicerideos "false"
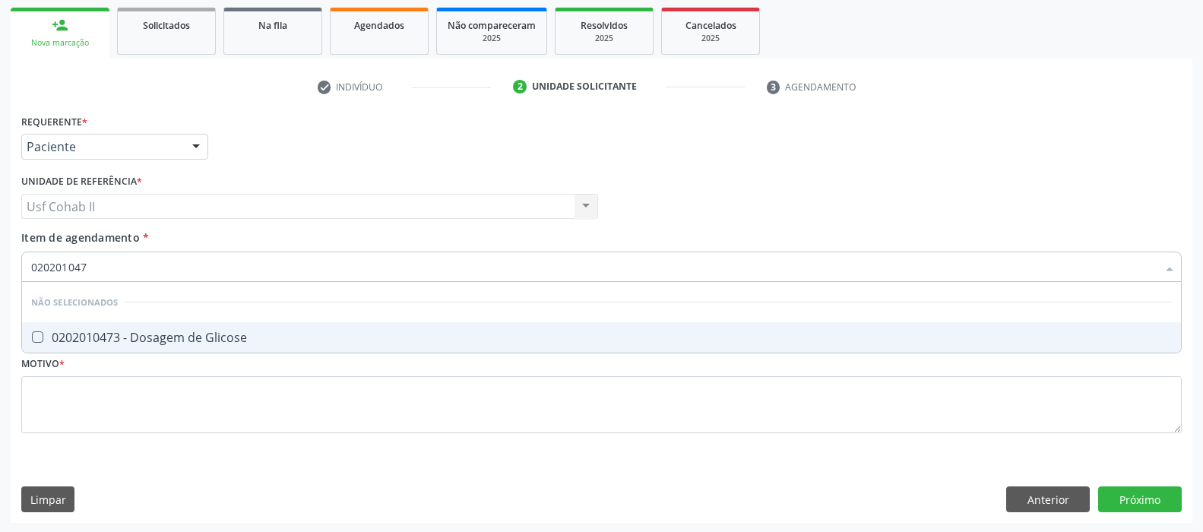
type input "0202010473"
click at [132, 331] on div "0202010473 - Dosagem de Glicose" at bounding box center [601, 337] width 1140 height 12
checkbox Glicose "true"
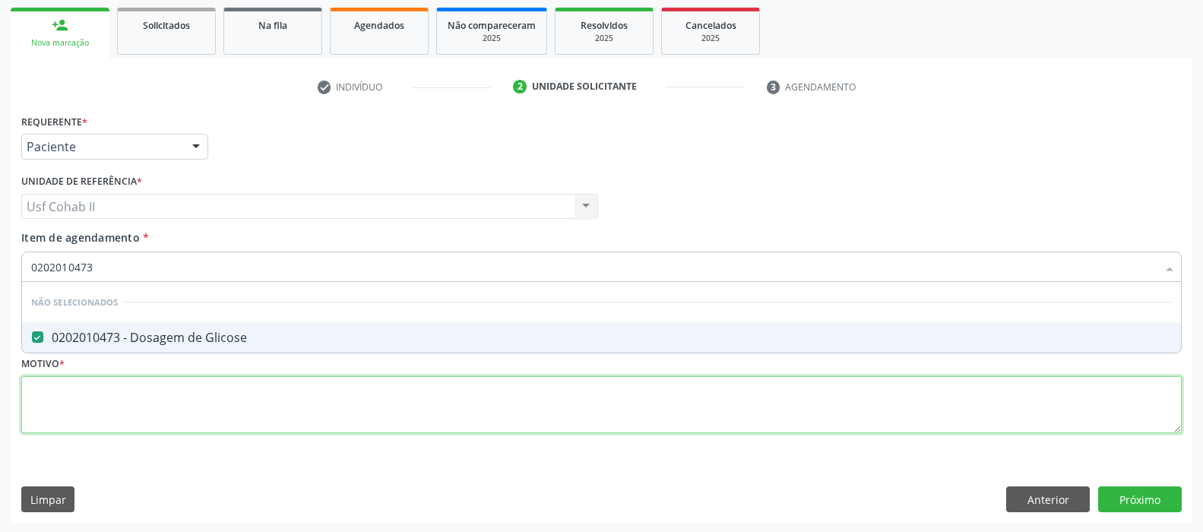
click at [125, 392] on div "Requerente * Paciente Profissional de Saúde Paciente Nenhum resultado encontrad…" at bounding box center [601, 282] width 1160 height 344
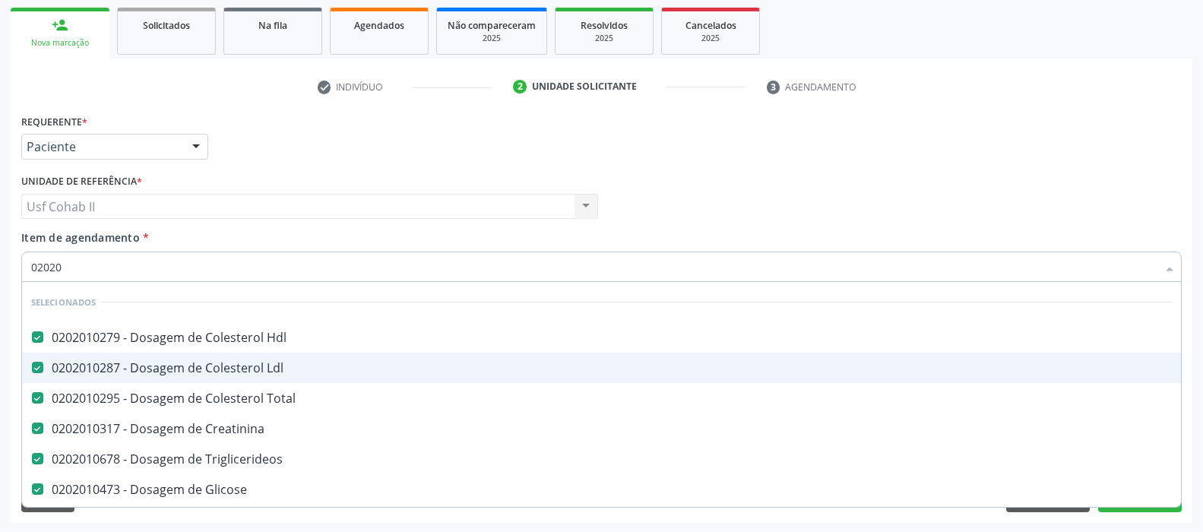
type input "020201"
checkbox \(Dornic\) "false"
checkbox Trabalhador "false"
type input "02020105"
checkbox Hdl "false"
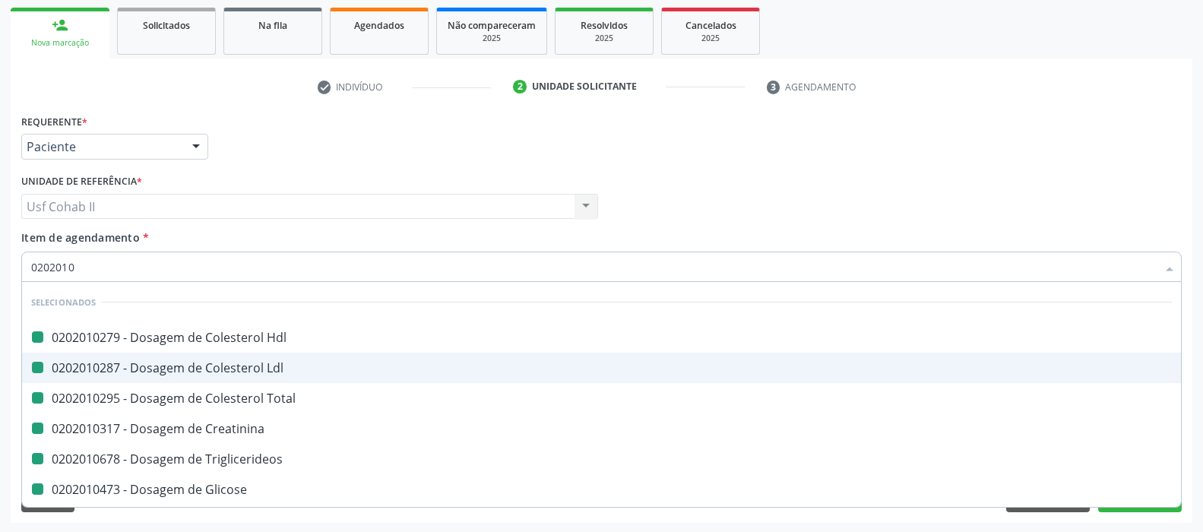
checkbox Ldl "false"
checkbox Total "false"
checkbox Creatinina "false"
checkbox Triglicerideos "false"
checkbox Glicose "false"
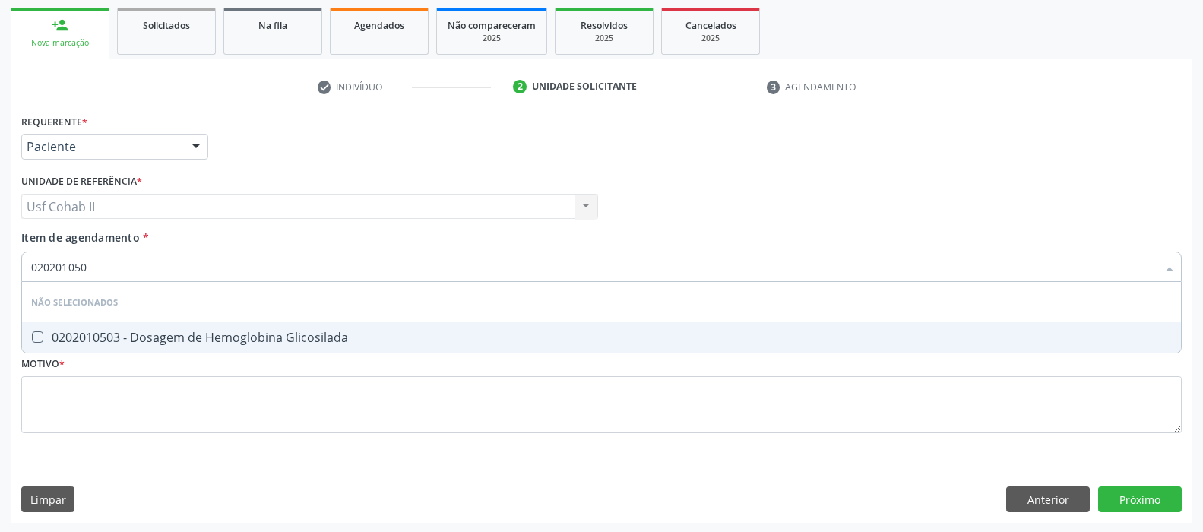
type input "0202010503"
click at [183, 322] on span "0202010503 - Dosagem de Hemoglobina Glicosilada" at bounding box center [601, 337] width 1159 height 30
checkbox Glicosilada "true"
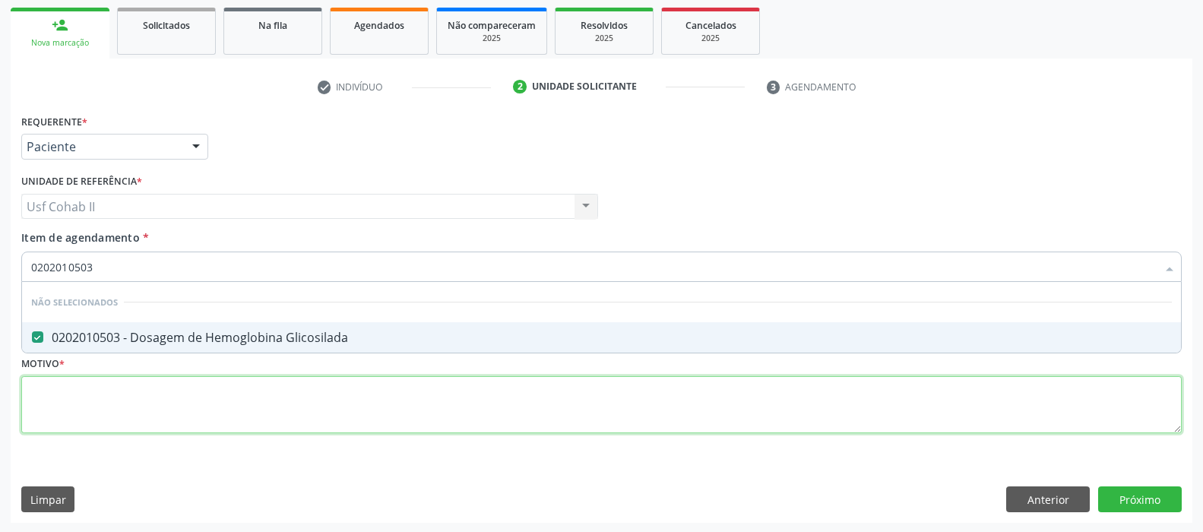
click at [169, 400] on div "Requerente * Paciente Profissional de Saúde Paciente Nenhum resultado encontrad…" at bounding box center [601, 282] width 1160 height 344
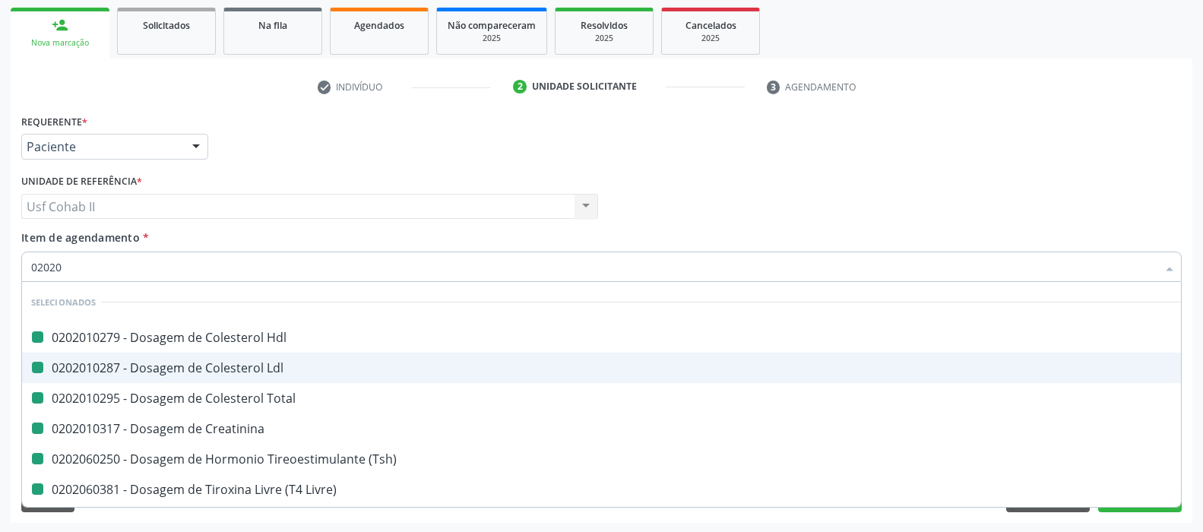
type input "020202"
checkbox Hdl "false"
checkbox Ldl "false"
checkbox Total "false"
checkbox Creatinina "false"
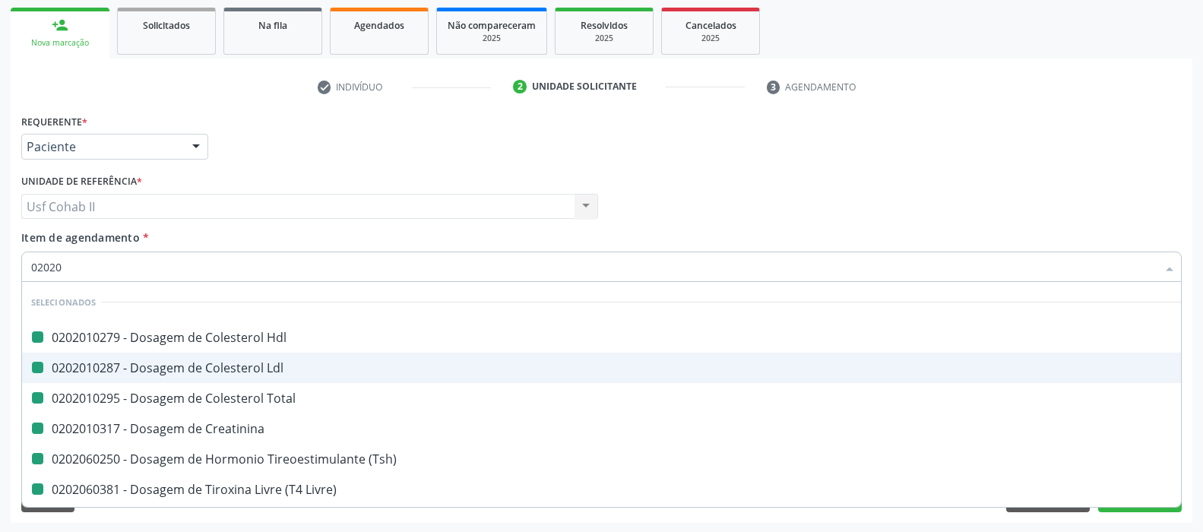
checkbox \(Tsh\) "false"
checkbox Livre\) "false"
checkbox Triglicerideos "false"
checkbox Urina "false"
checkbox Glicose "false"
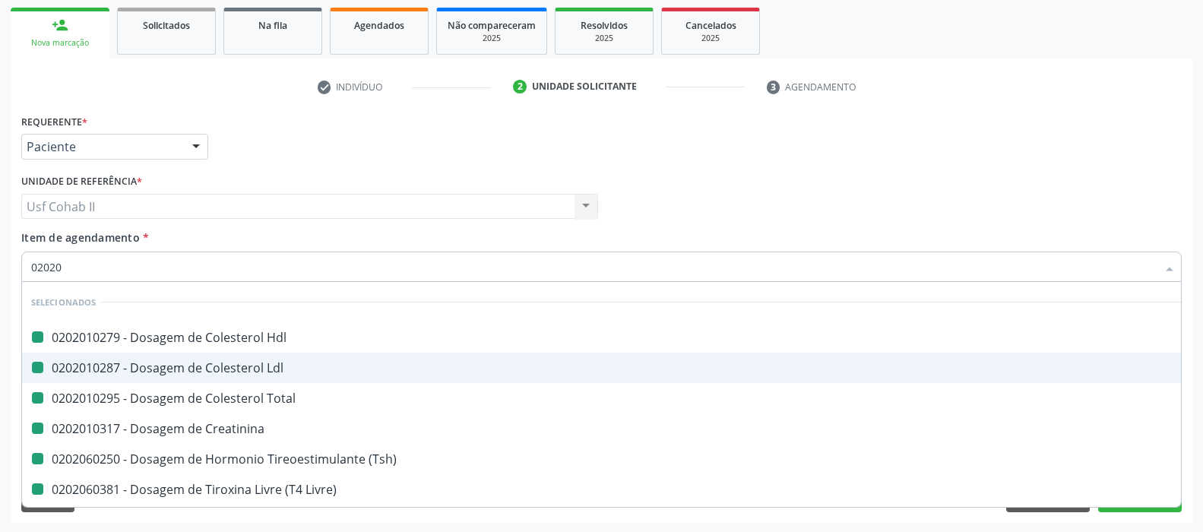
checkbox Glicosilada "false"
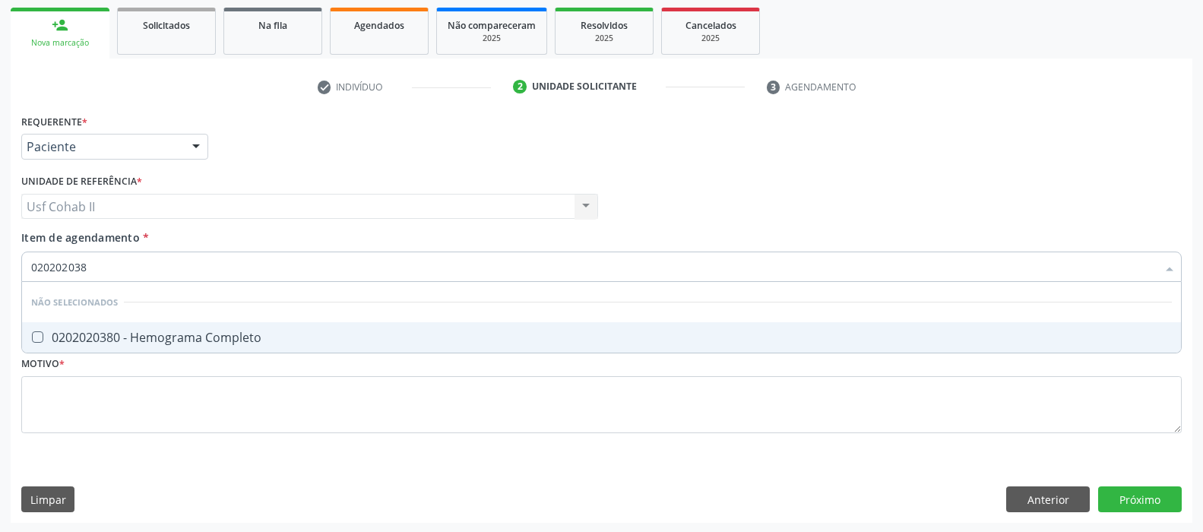
type input "0202020380"
click at [188, 332] on div "0202020380 - Hemograma Completo" at bounding box center [601, 337] width 1140 height 12
checkbox Completo "true"
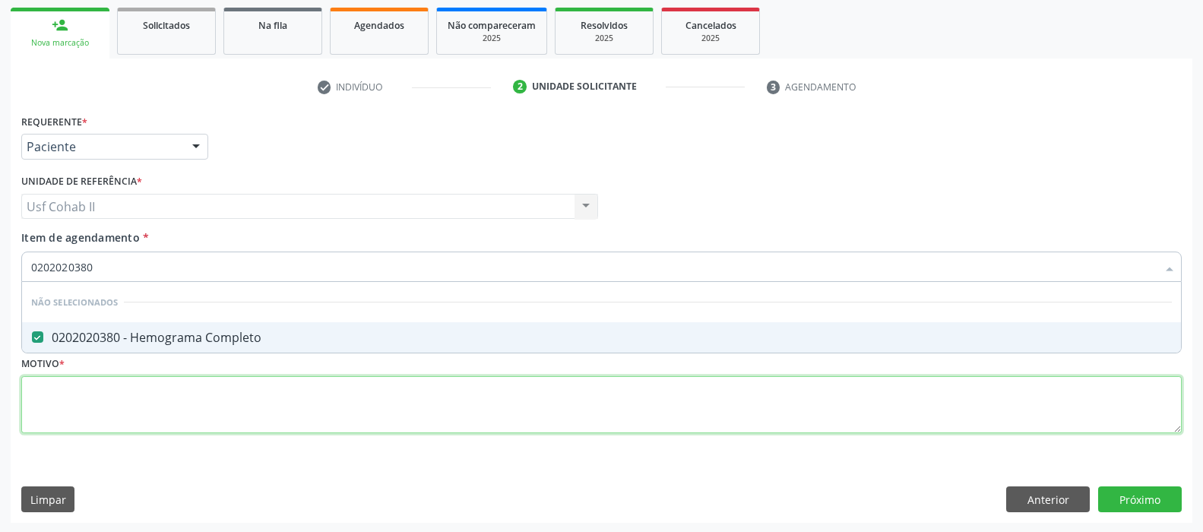
click at [153, 392] on div "Requerente * Paciente Profissional de Saúde Paciente Nenhum resultado encontrad…" at bounding box center [601, 282] width 1160 height 344
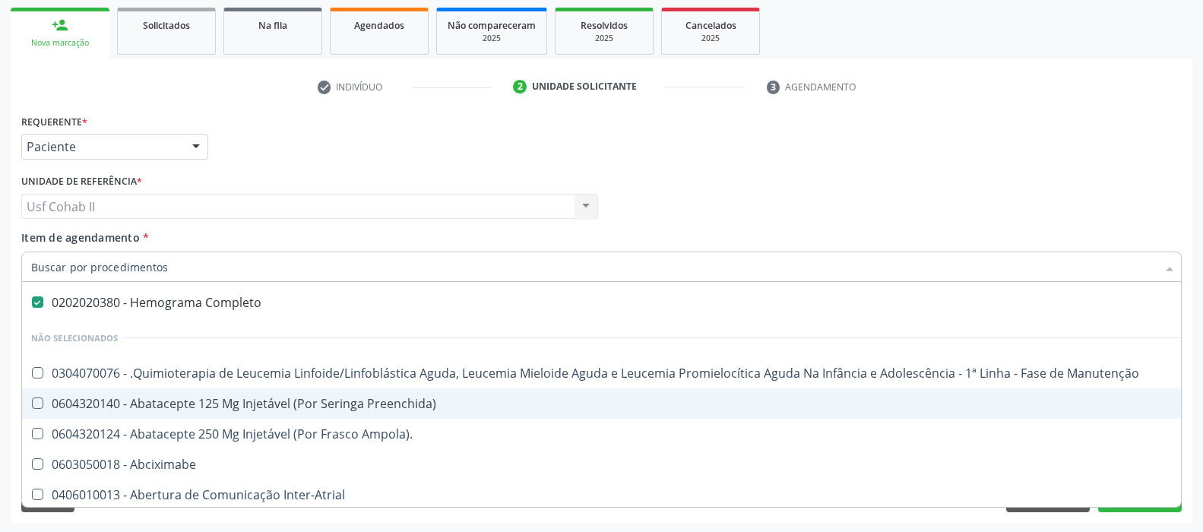
scroll to position [456, 0]
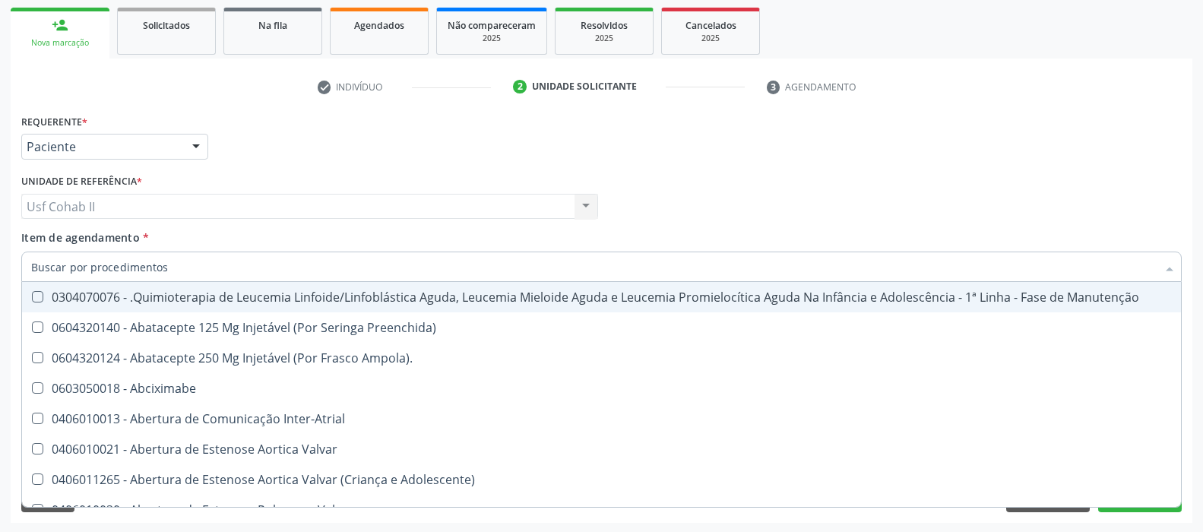
click at [651, 143] on div "Requerente * Paciente Profissional de Saúde Paciente Nenhum resultado encontrad…" at bounding box center [601, 139] width 1168 height 59
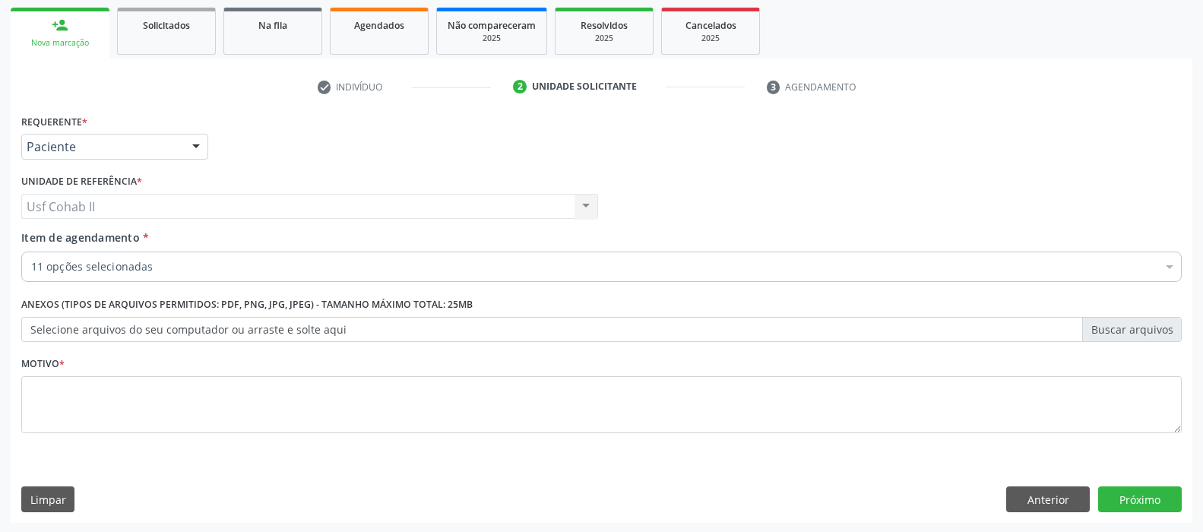
scroll to position [0, 0]
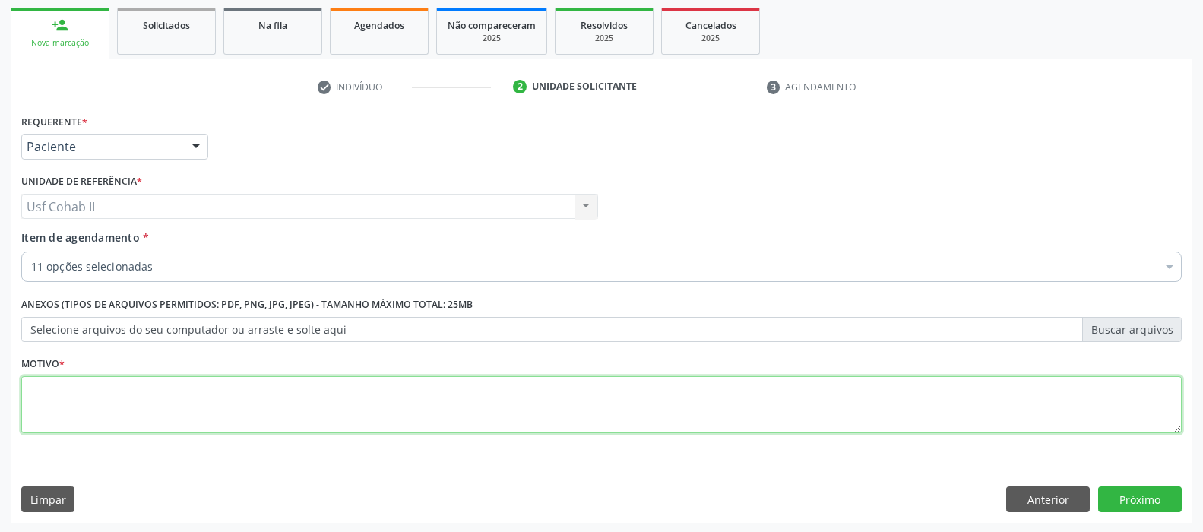
click at [285, 404] on textarea at bounding box center [601, 405] width 1160 height 58
type textarea "."
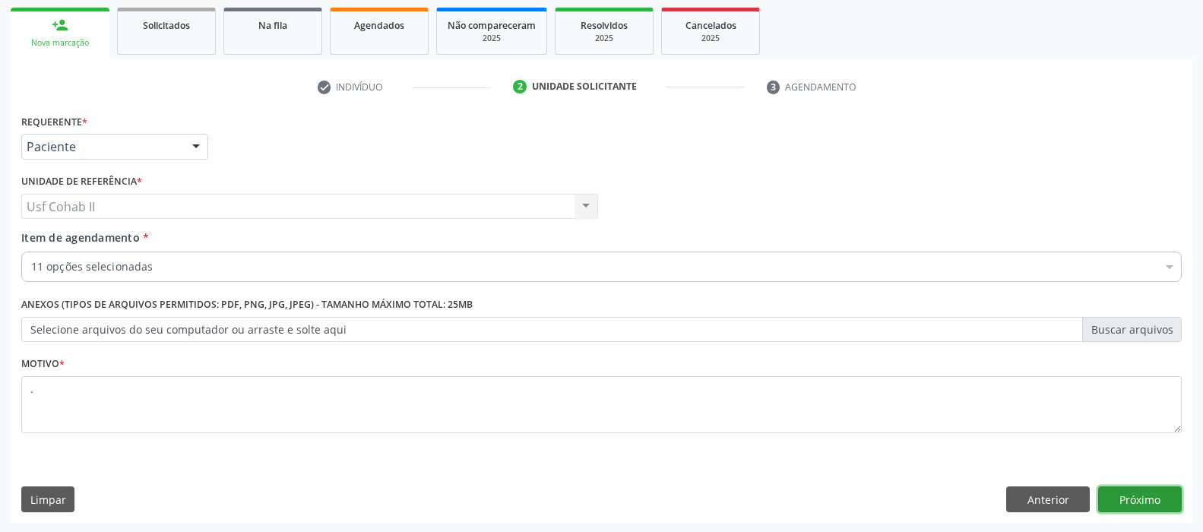
click at [1134, 489] on button "Próximo" at bounding box center [1140, 499] width 84 height 26
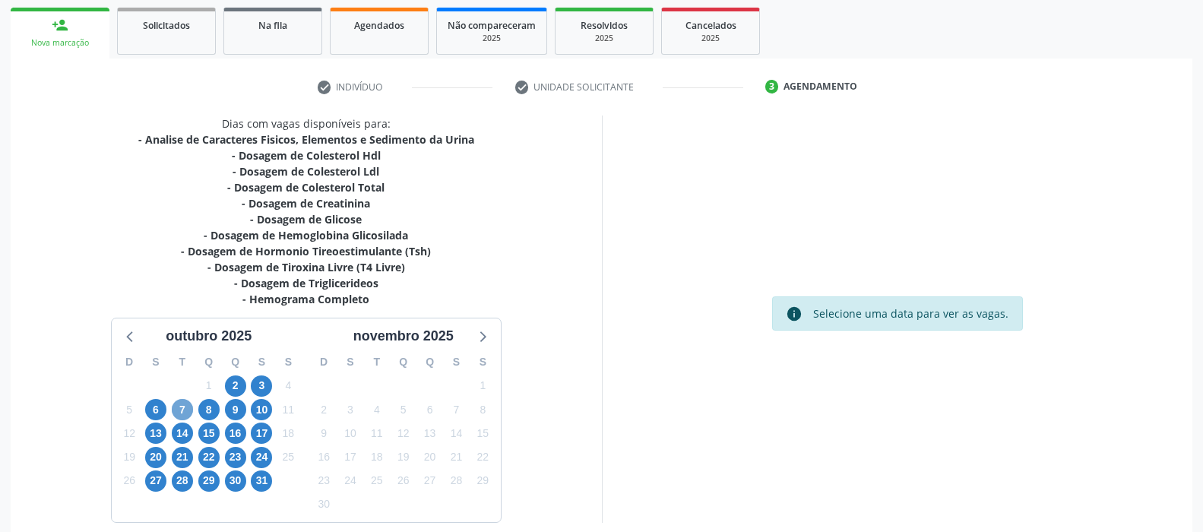
click at [181, 410] on span "7" at bounding box center [182, 409] width 21 height 21
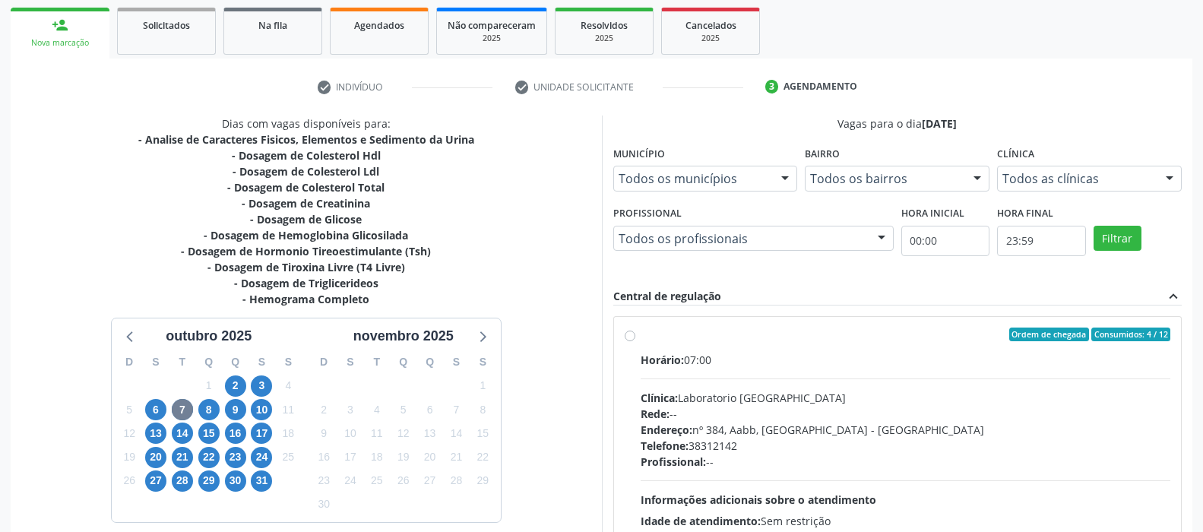
click at [640, 333] on label "Ordem de chegada Consumidos: 4 / 12 Horário: 07:00 Clínica: Laboratorio Sao Fra…" at bounding box center [905, 443] width 530 height 233
click at [631, 333] on input "Ordem de chegada Consumidos: 4 / 12 Horário: 07:00 Clínica: Laboratorio Sao Fra…" at bounding box center [630, 334] width 11 height 14
radio input "true"
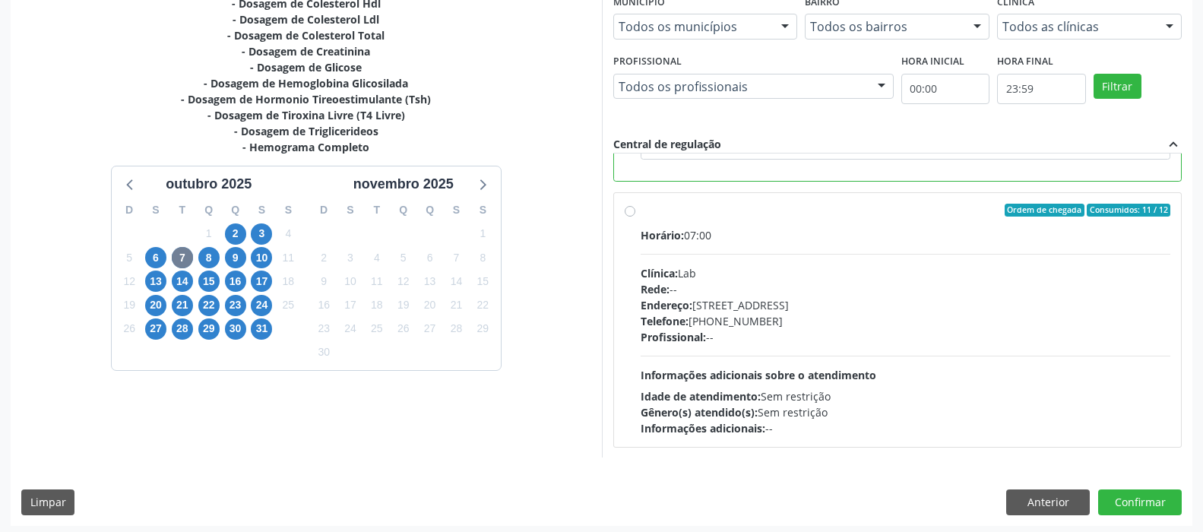
scroll to position [375, 0]
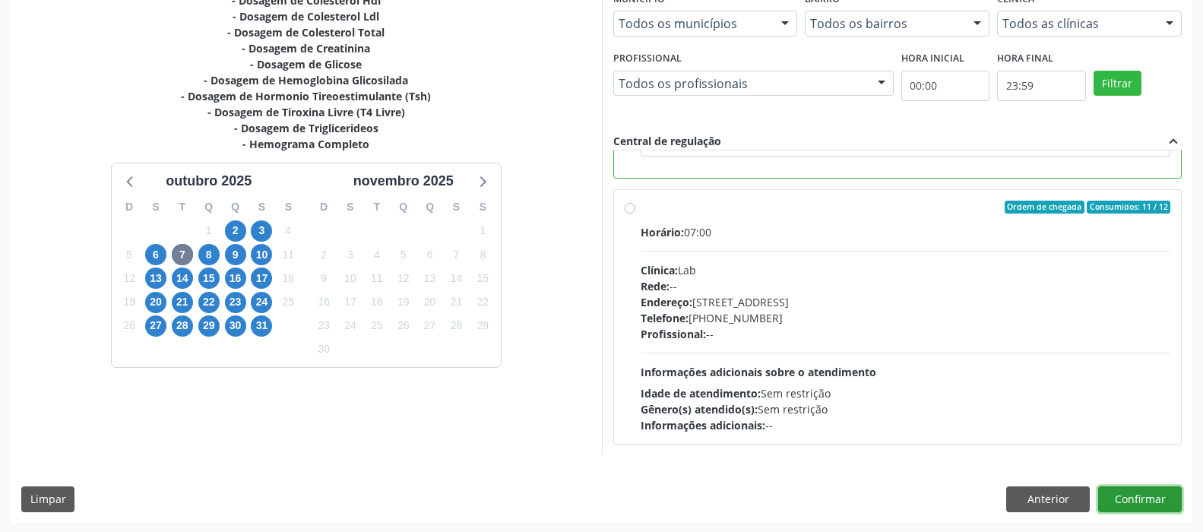
click at [1126, 493] on button "Confirmar" at bounding box center [1140, 499] width 84 height 26
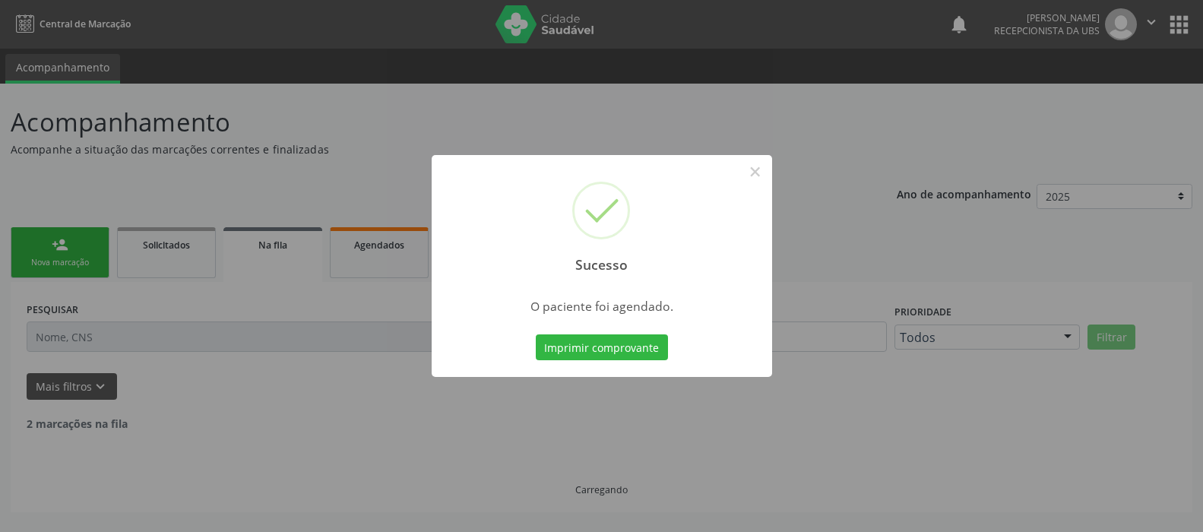
scroll to position [0, 0]
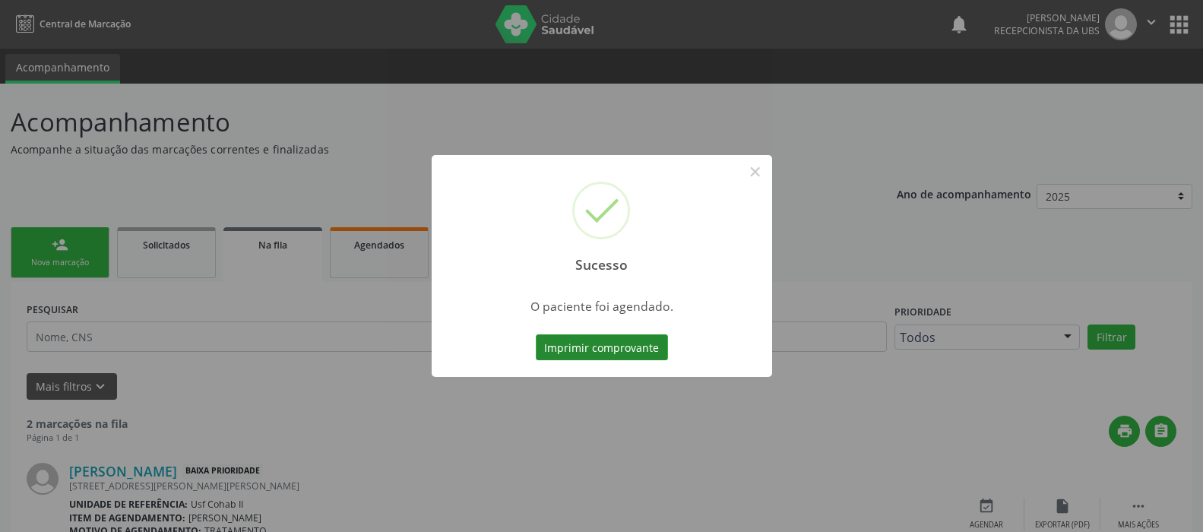
click at [583, 349] on button "Imprimir comprovante" at bounding box center [602, 347] width 132 height 26
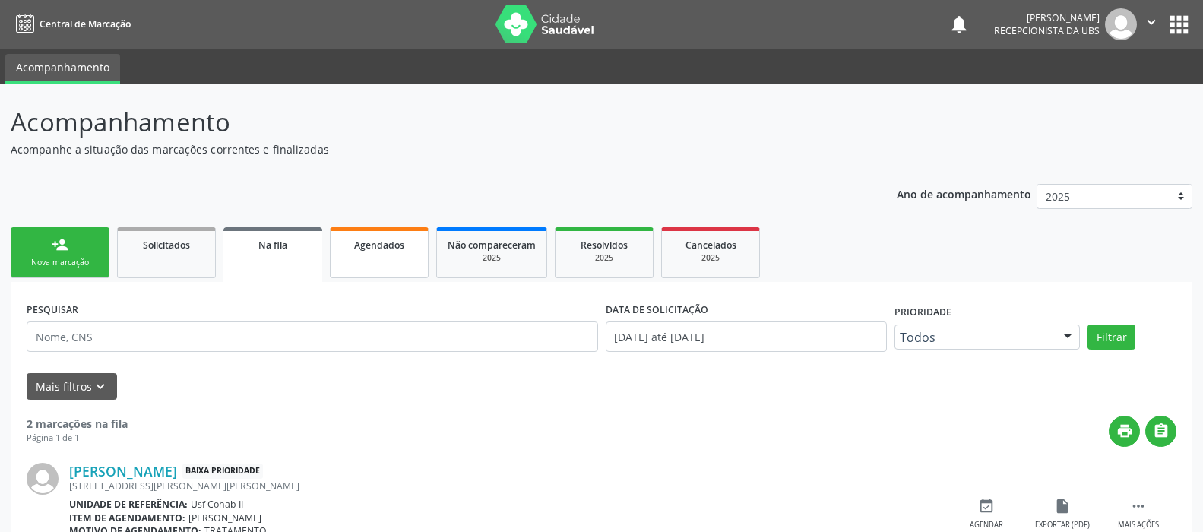
click at [406, 253] on link "Agendados" at bounding box center [379, 252] width 99 height 51
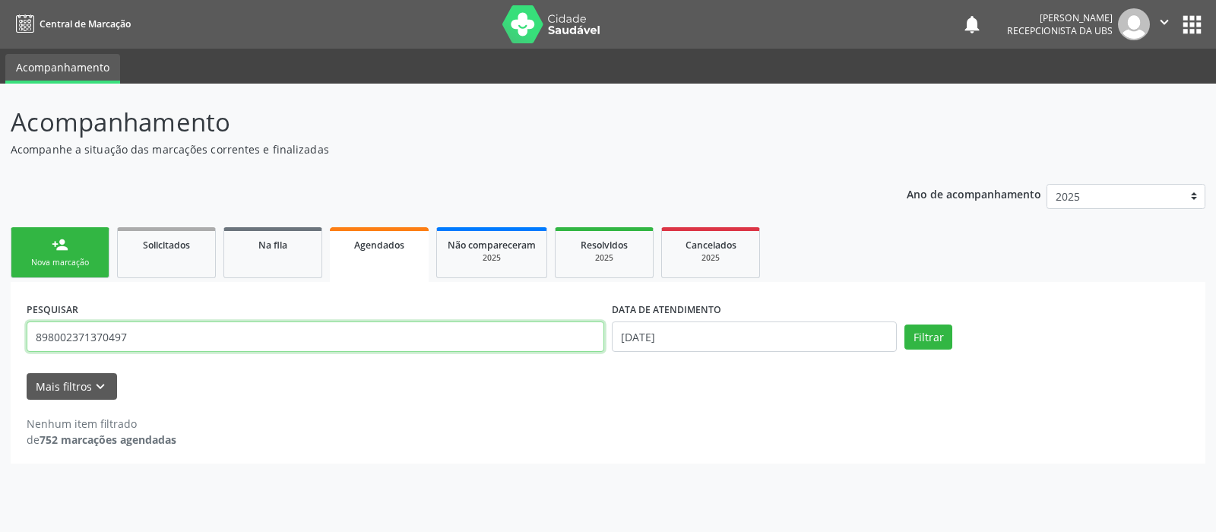
drag, startPoint x: 307, startPoint y: 340, endPoint x: 0, endPoint y: 361, distance: 307.6
click at [0, 361] on div "Acompanhamento Acompanhe a situação das marcações correntes e finalizadas Relat…" at bounding box center [608, 308] width 1216 height 448
type input "705408490665399"
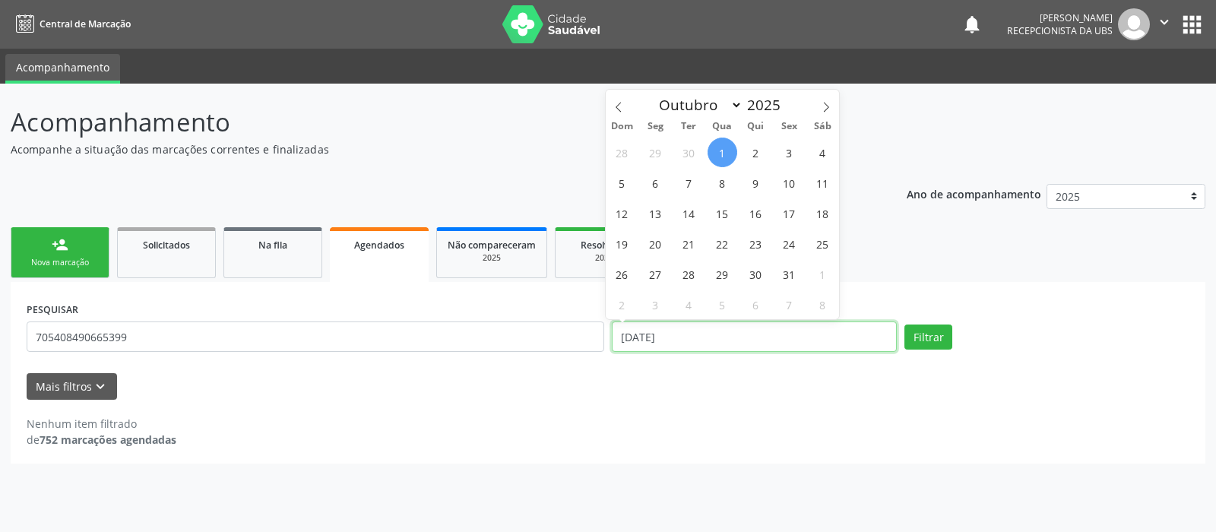
drag, startPoint x: 711, startPoint y: 335, endPoint x: 353, endPoint y: 339, distance: 358.6
click at [353, 339] on div "PESQUISAR 705408490665399 DATA DE ATENDIMENTO 01/10/2025 Filtrar" at bounding box center [608, 330] width 1170 height 65
click at [937, 329] on button "Filtrar" at bounding box center [928, 337] width 48 height 26
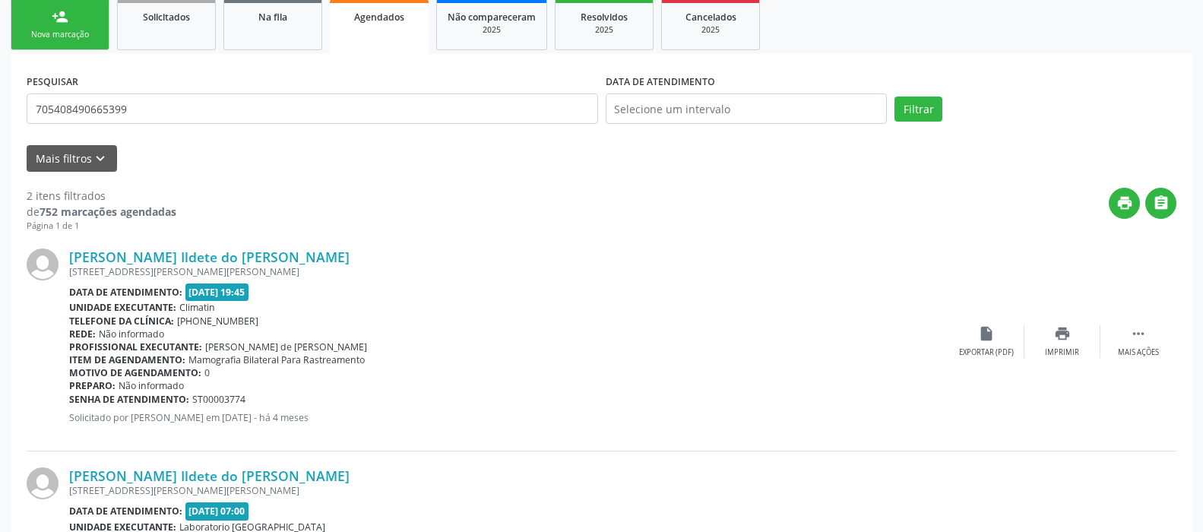
scroll to position [387, 0]
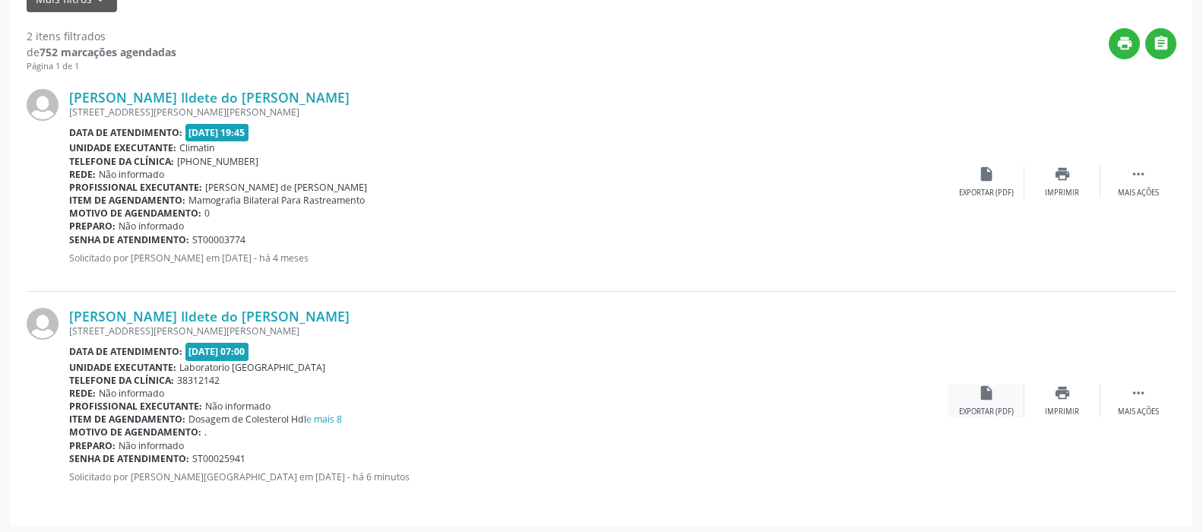
click at [976, 392] on div "insert_drive_file Exportar (PDF)" at bounding box center [986, 400] width 76 height 33
click at [1055, 387] on icon "print" at bounding box center [1062, 392] width 17 height 17
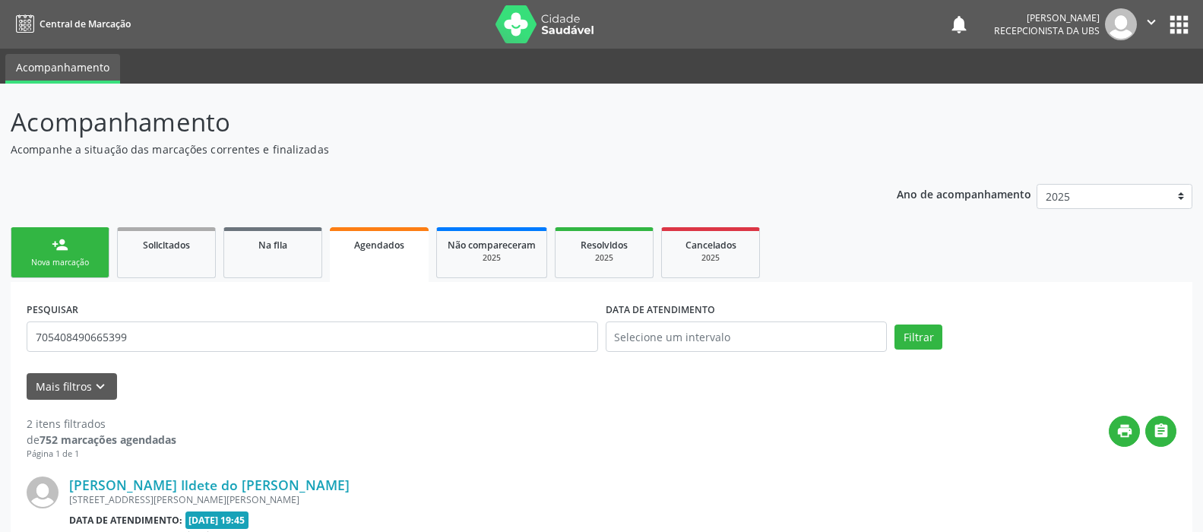
click at [43, 248] on link "person_add Nova marcação" at bounding box center [60, 252] width 99 height 51
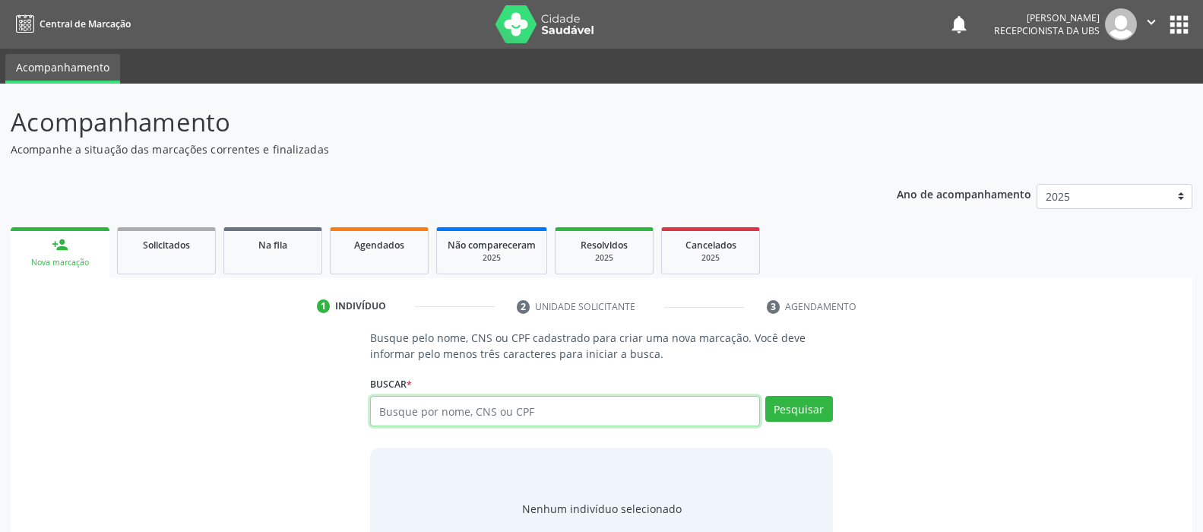
click at [454, 410] on input "text" at bounding box center [564, 411] width 389 height 30
type input "0"
type input "707600226667797"
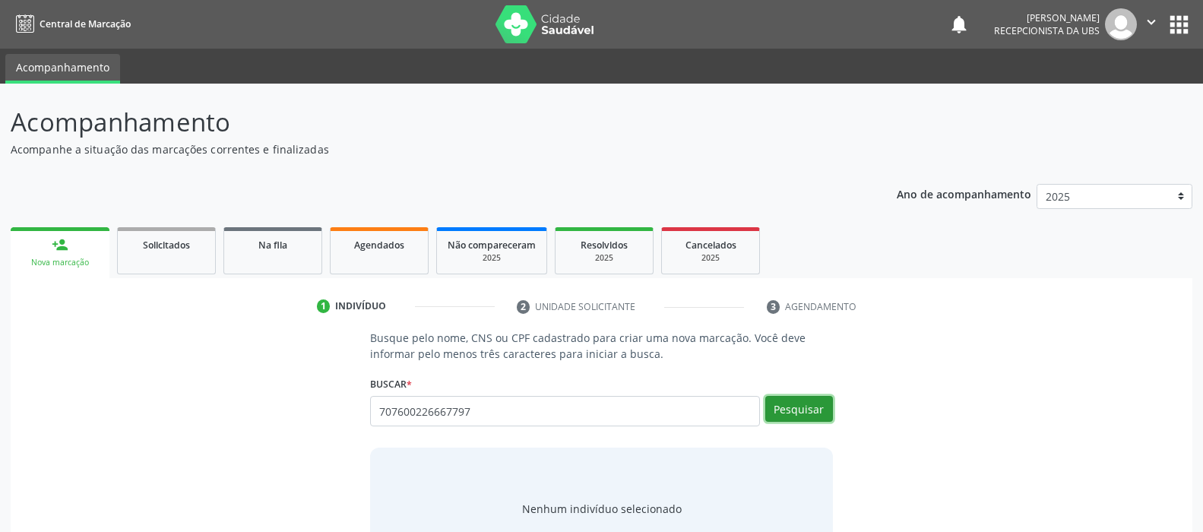
click at [779, 403] on button "Pesquisar" at bounding box center [799, 409] width 68 height 26
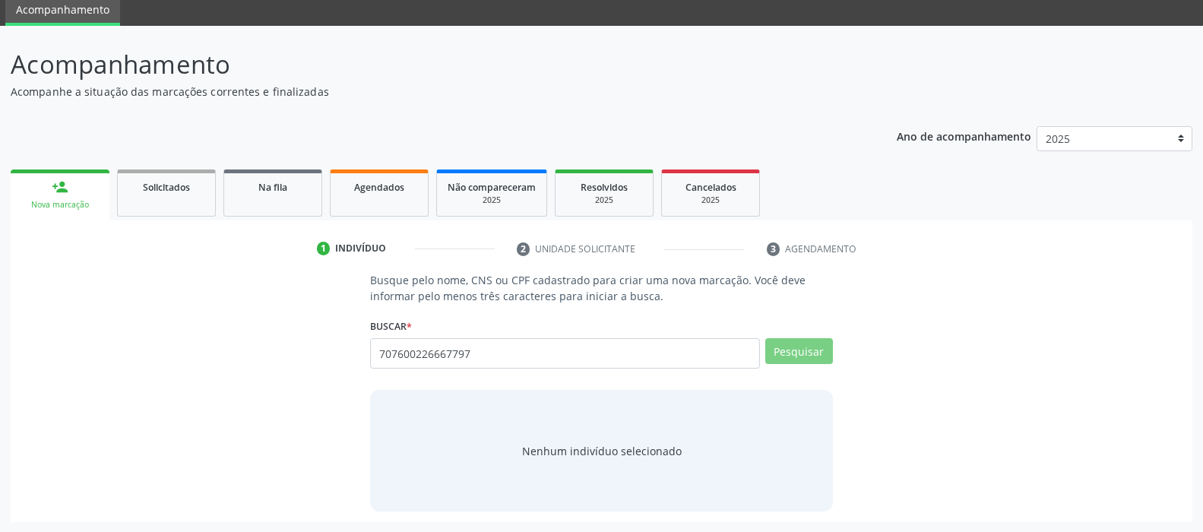
scroll to position [53, 0]
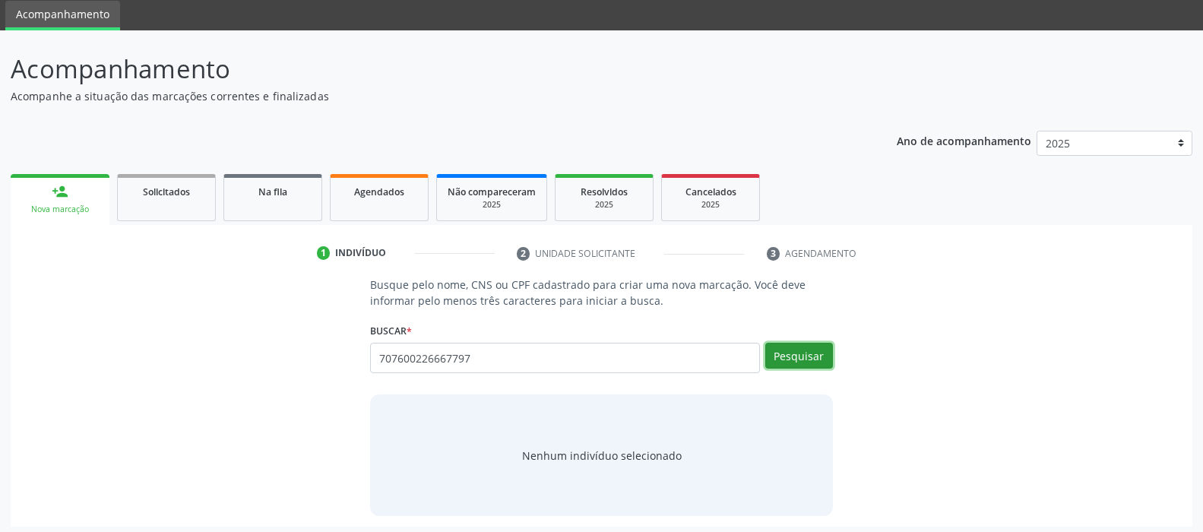
click at [796, 360] on button "Pesquisar" at bounding box center [799, 356] width 68 height 26
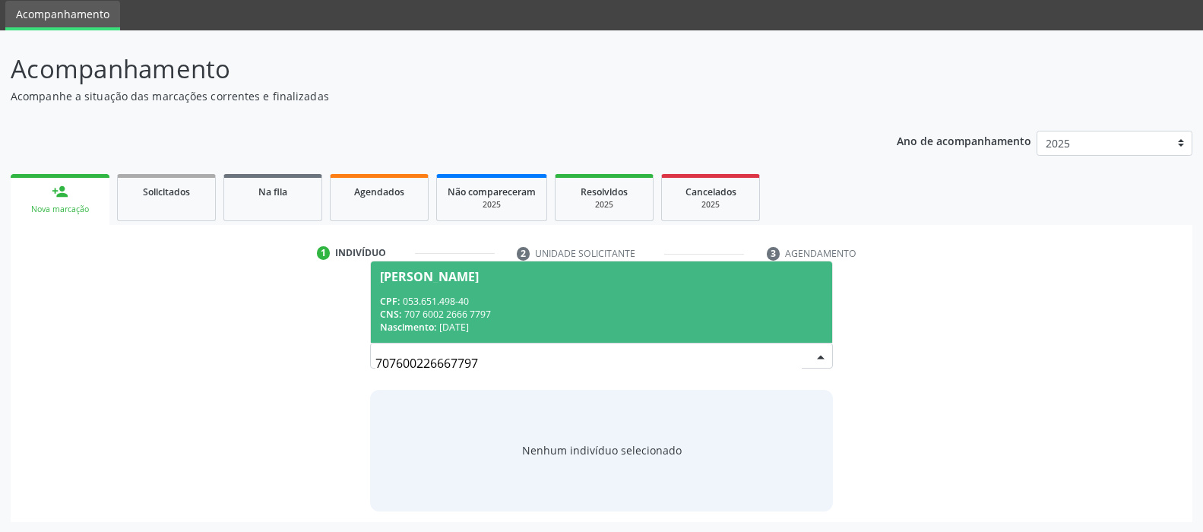
click at [577, 297] on div "CPF: 053.651.498-40" at bounding box center [601, 301] width 442 height 13
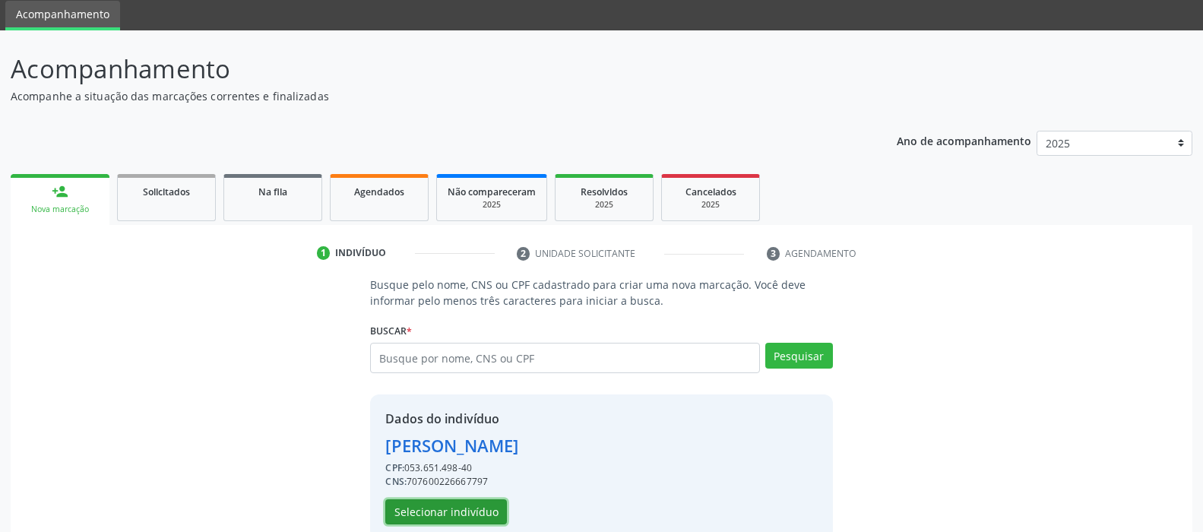
click at [424, 508] on button "Selecionar indivíduo" at bounding box center [446, 512] width 122 height 26
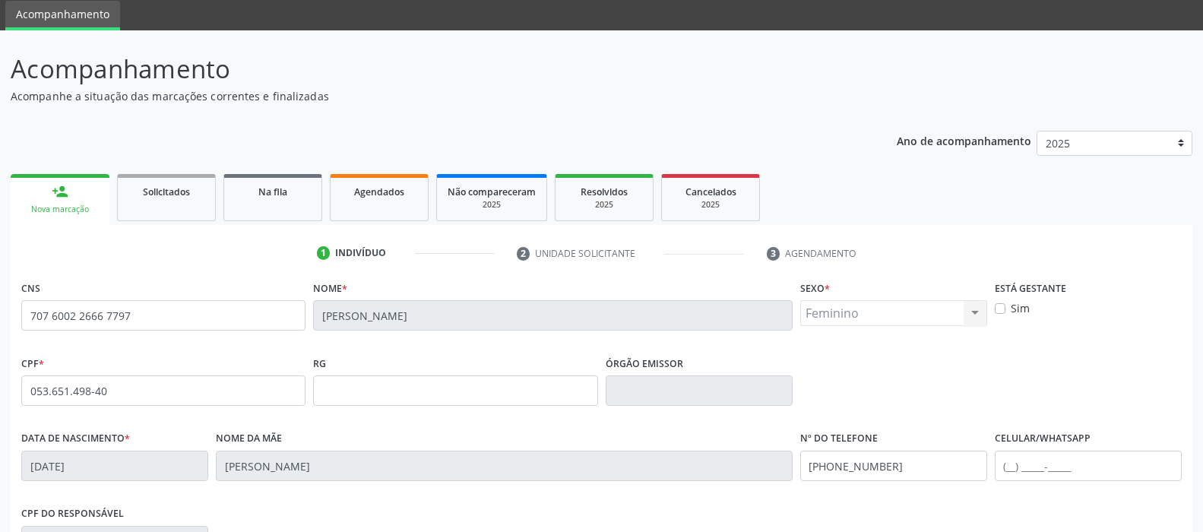
scroll to position [205, 0]
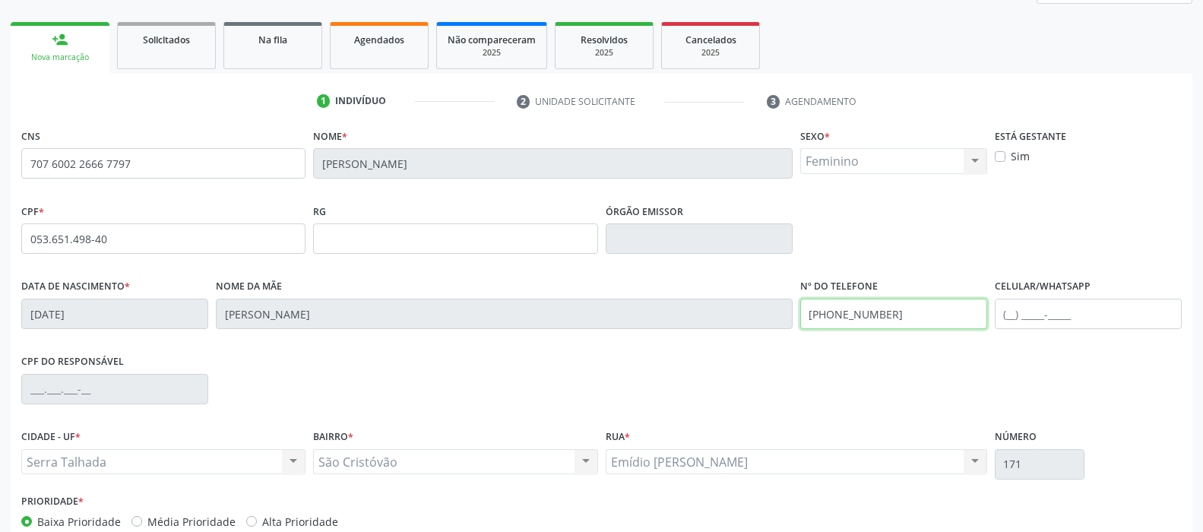
drag, startPoint x: 920, startPoint y: 320, endPoint x: 686, endPoint y: 315, distance: 234.0
click at [686, 315] on div "Data de nascimento * 05/03/1941 Nome da mãe Josepha Gomes de Sa Nº do Telefone …" at bounding box center [601, 312] width 1168 height 75
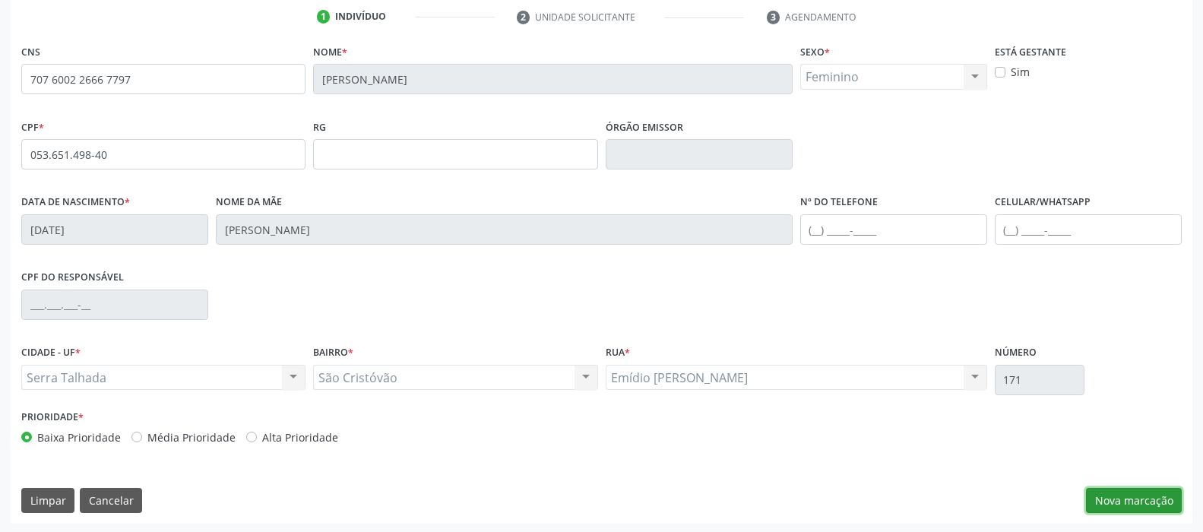
click at [1118, 492] on button "Nova marcação" at bounding box center [1134, 501] width 96 height 26
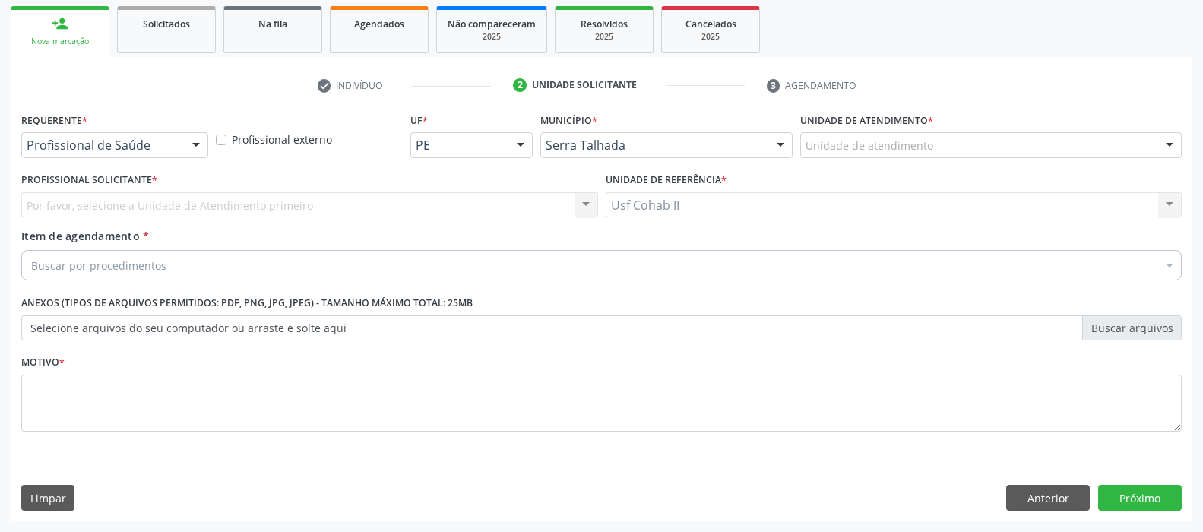
scroll to position [220, 0]
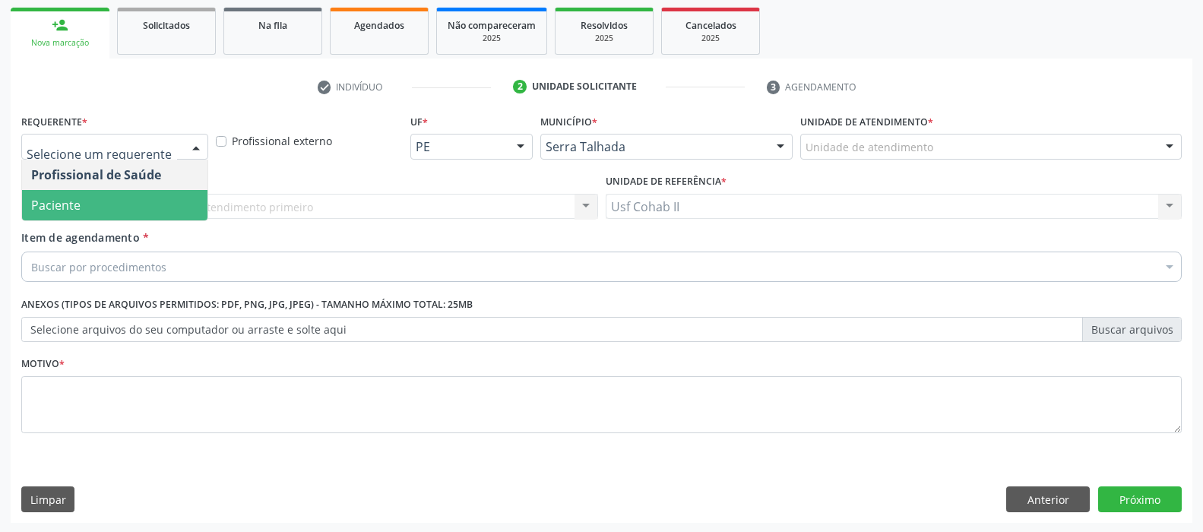
click at [157, 200] on span "Paciente" at bounding box center [114, 205] width 185 height 30
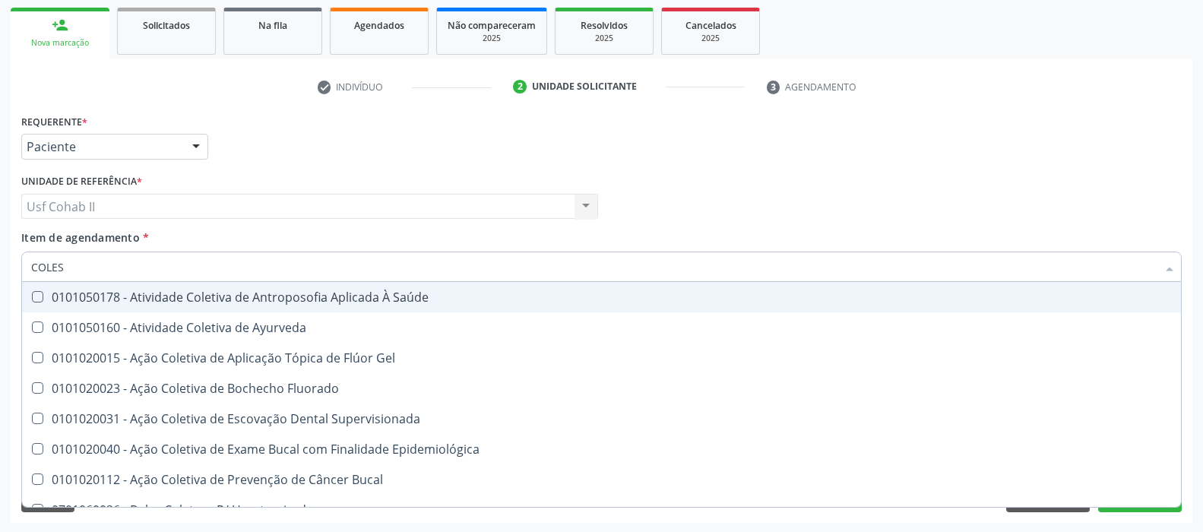
type input "COLEST"
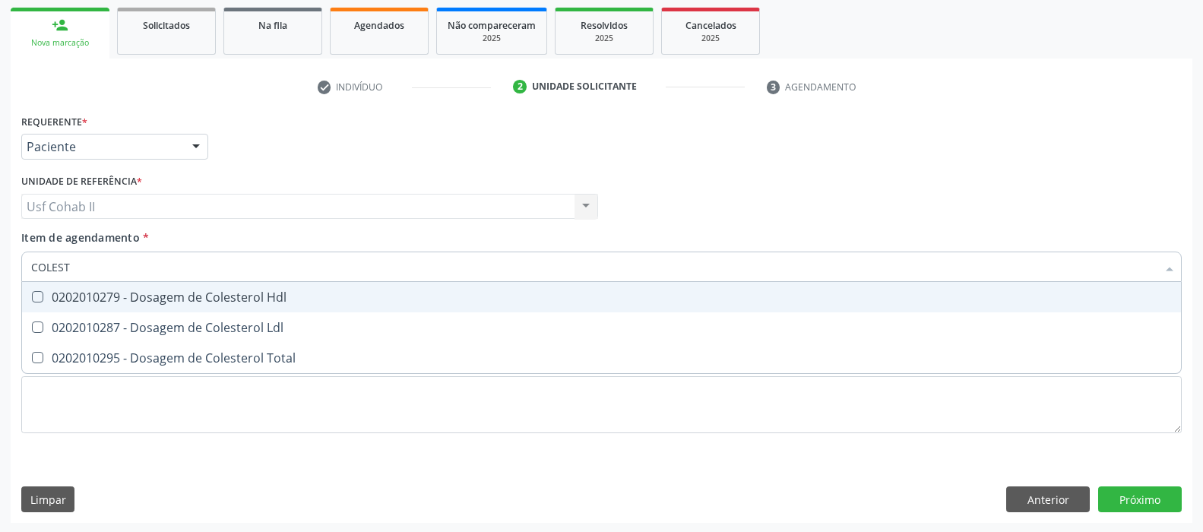
click at [153, 291] on div "0202010279 - Dosagem de Colesterol Hdl" at bounding box center [601, 297] width 1140 height 12
checkbox Hdl "true"
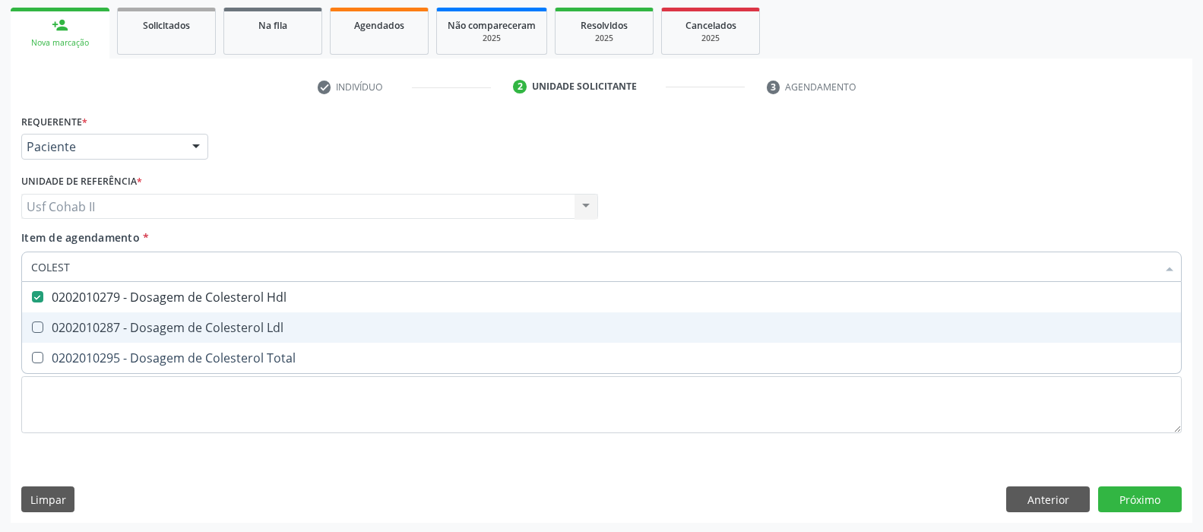
click at [142, 327] on div "0202010287 - Dosagem de Colesterol Ldl" at bounding box center [601, 327] width 1140 height 12
checkbox Ldl "true"
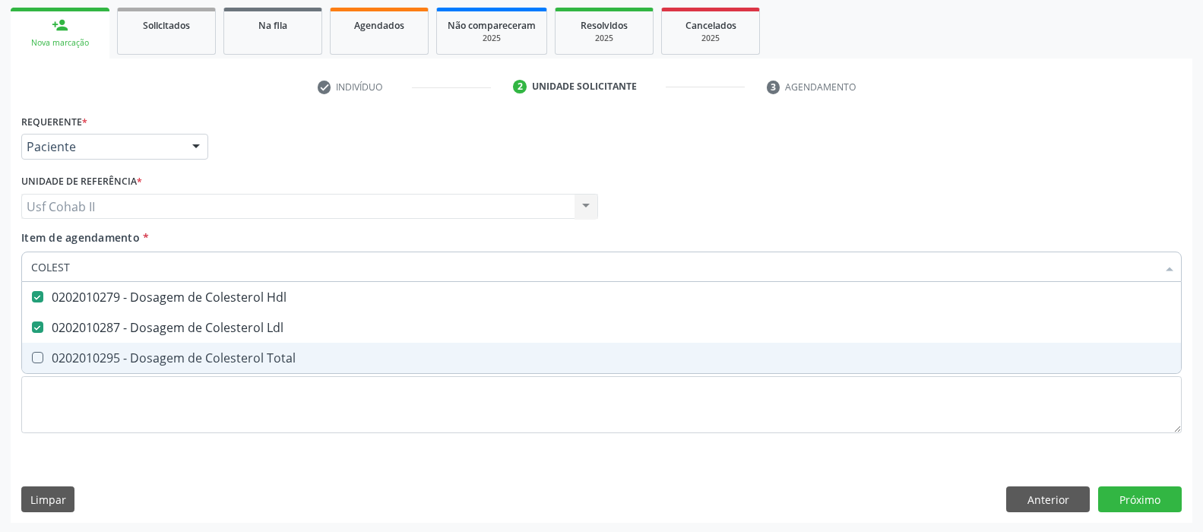
click at [131, 352] on div "0202010295 - Dosagem de Colesterol Total" at bounding box center [601, 358] width 1140 height 12
checkbox Total "true"
type input "COLEST"
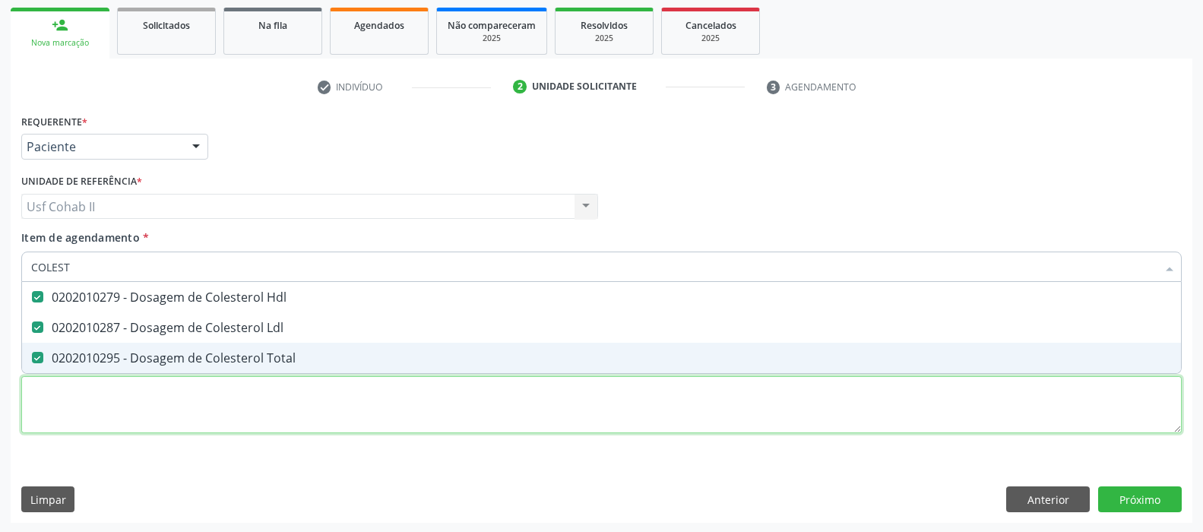
click at [122, 406] on div "Requerente * Paciente Profissional de Saúde Paciente Nenhum resultado encontrad…" at bounding box center [601, 282] width 1160 height 344
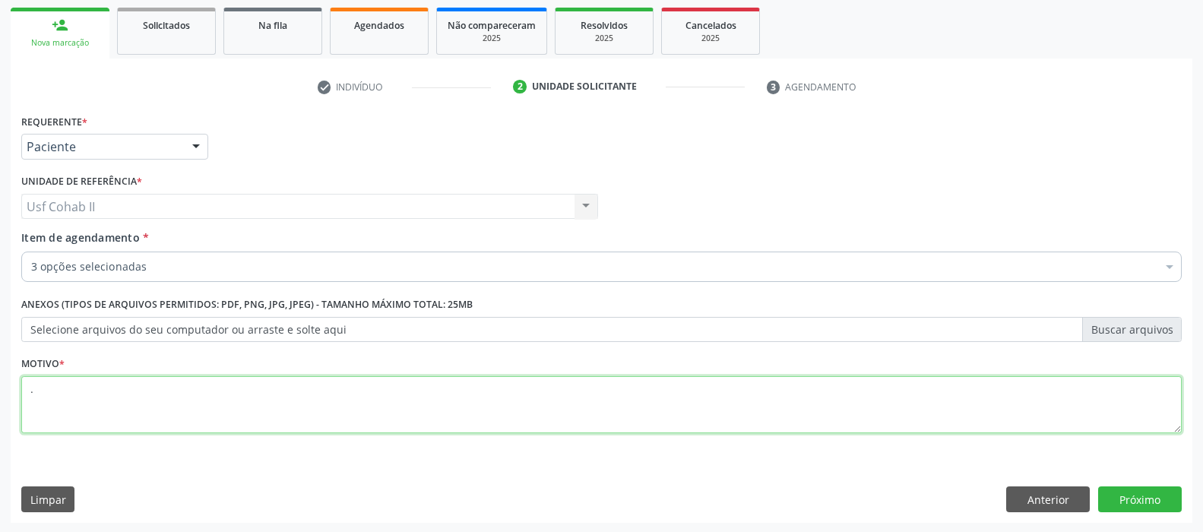
type textarea "."
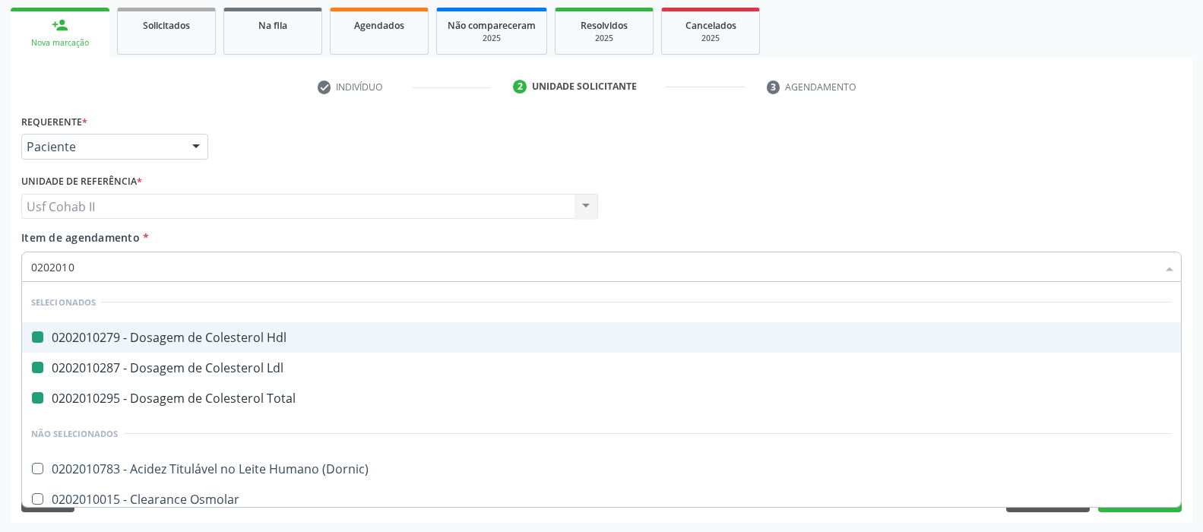
type input "02020106"
checkbox Hdl "false"
checkbox Ldl "false"
checkbox Total "false"
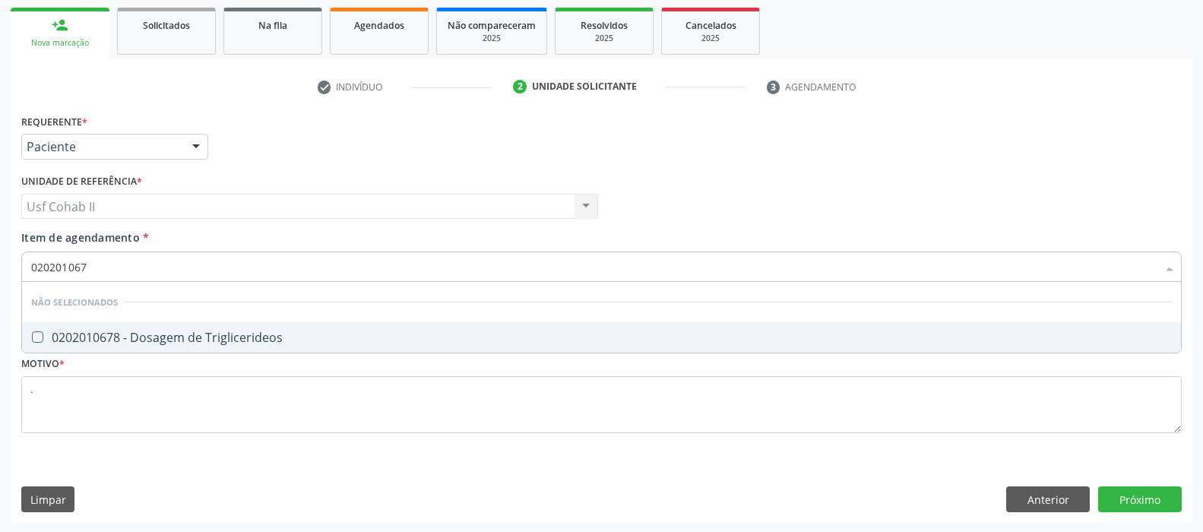
type input "0202010678"
click at [176, 334] on div "0202010678 - Dosagem de Triglicerideos" at bounding box center [601, 337] width 1140 height 12
checkbox Triglicerideos "true"
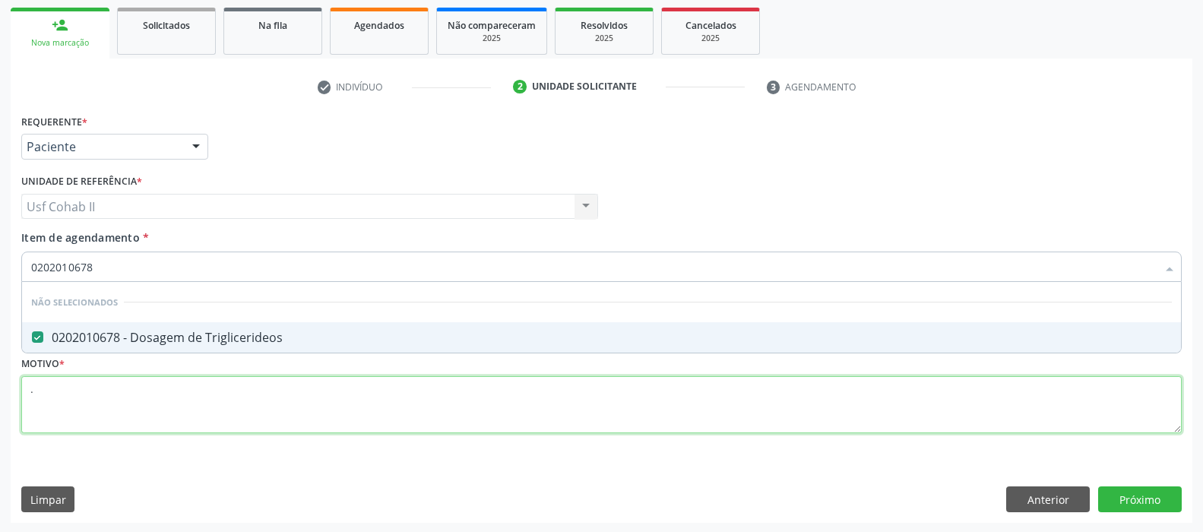
click at [126, 397] on div "Requerente * Paciente Profissional de Saúde Paciente Nenhum resultado encontrad…" at bounding box center [601, 282] width 1160 height 344
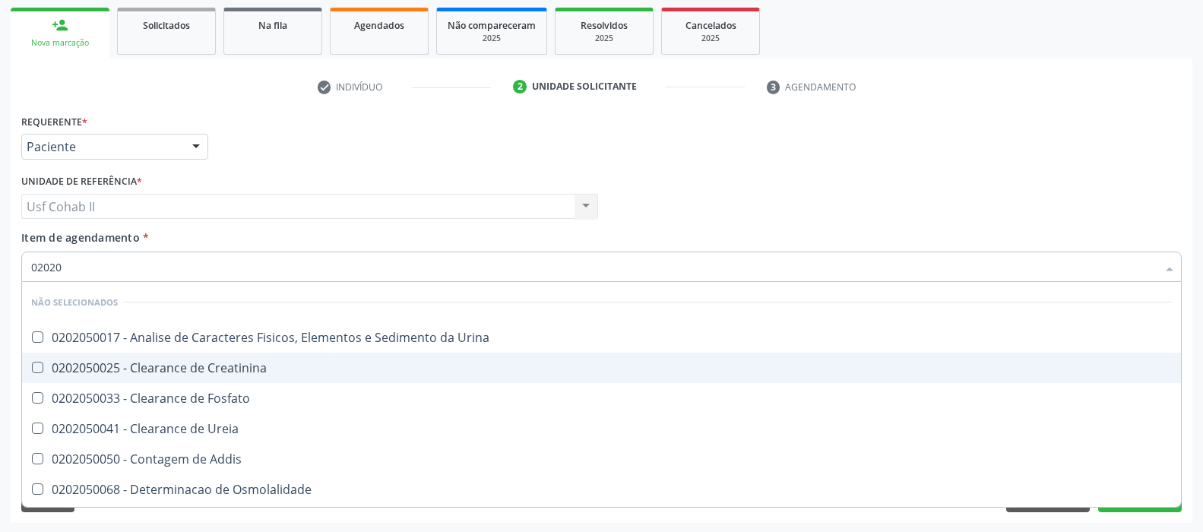
type input "020205"
checkbox Urina "false"
checkbox Creatinina "false"
checkbox Fosfato "false"
checkbox Ureia "false"
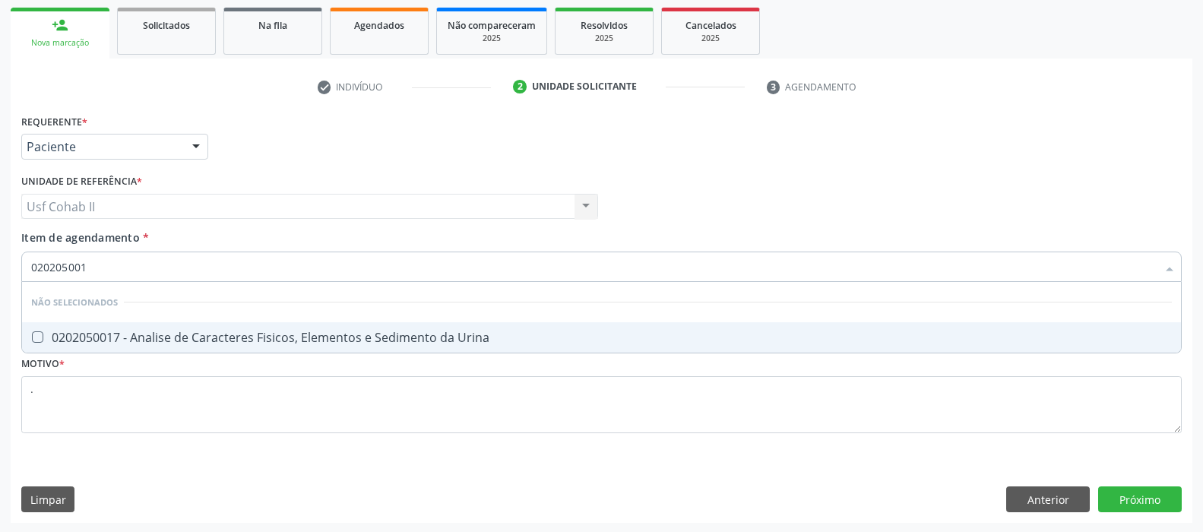
type input "0202050017"
click at [160, 337] on div "0202050017 - Analise de Caracteres Fisicos, Elementos e Sedimento da Urina" at bounding box center [601, 337] width 1140 height 12
checkbox Urina "true"
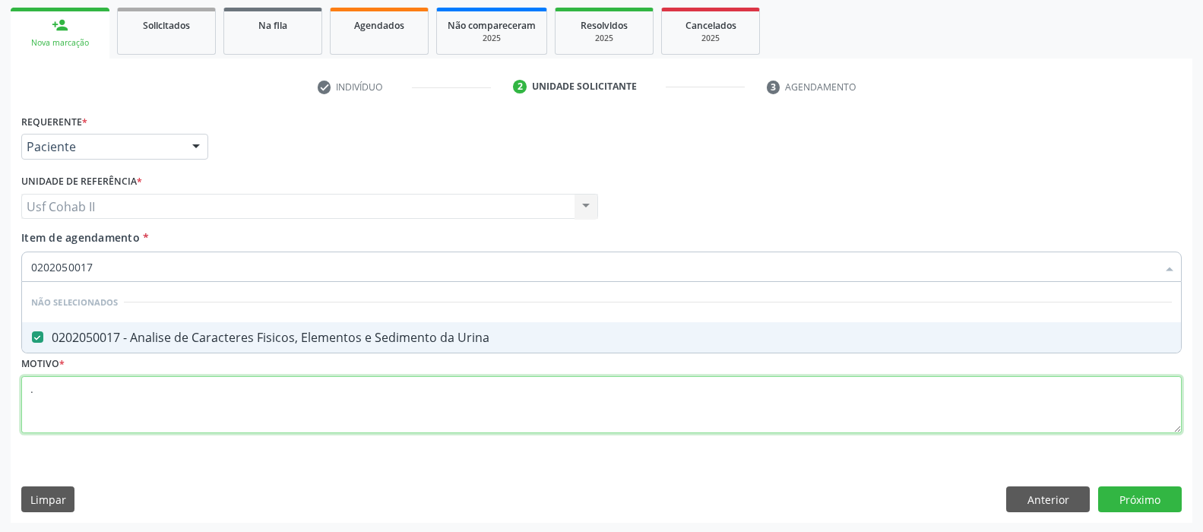
click at [150, 383] on div "Requerente * Paciente Profissional de Saúde Paciente Nenhum resultado encontrad…" at bounding box center [601, 282] width 1160 height 344
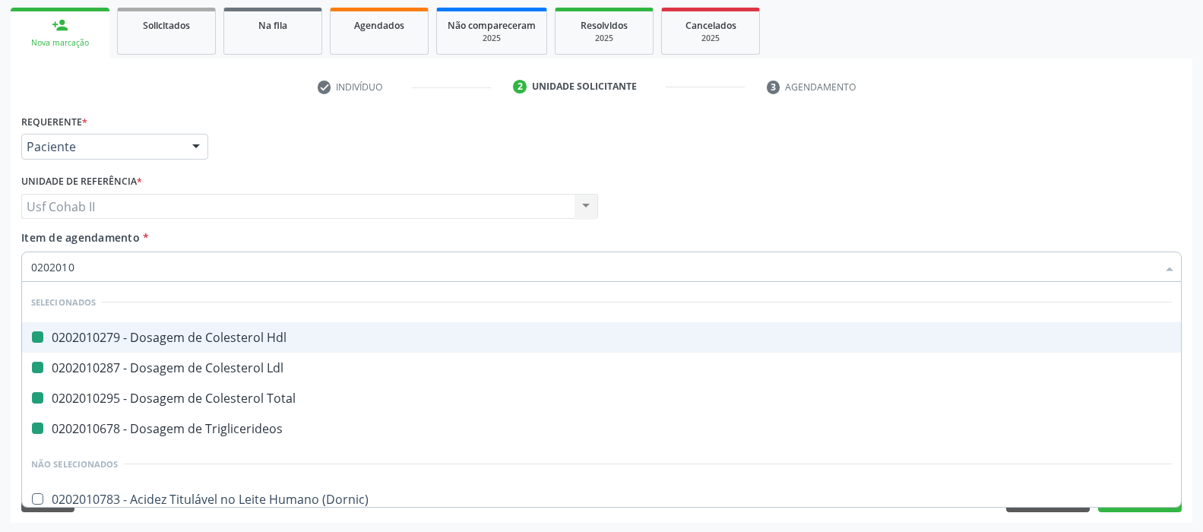
type input "02020104"
checkbox Hdl "false"
checkbox Ldl "false"
checkbox Total "false"
checkbox Triglicerideos "false"
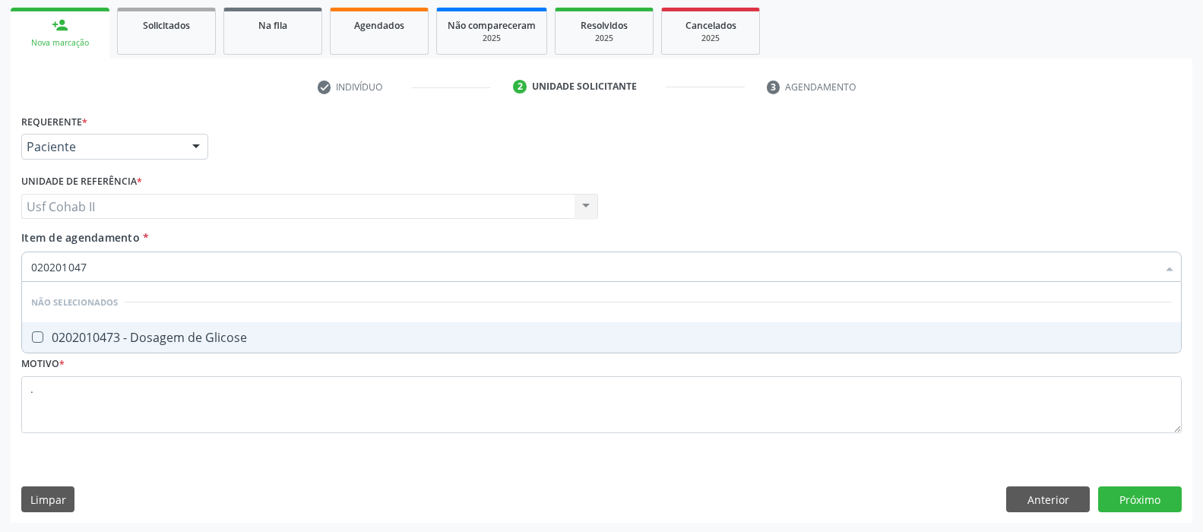
type input "0202010473"
click at [173, 331] on div "0202010473 - Dosagem de Glicose" at bounding box center [601, 337] width 1140 height 12
checkbox Glicose "true"
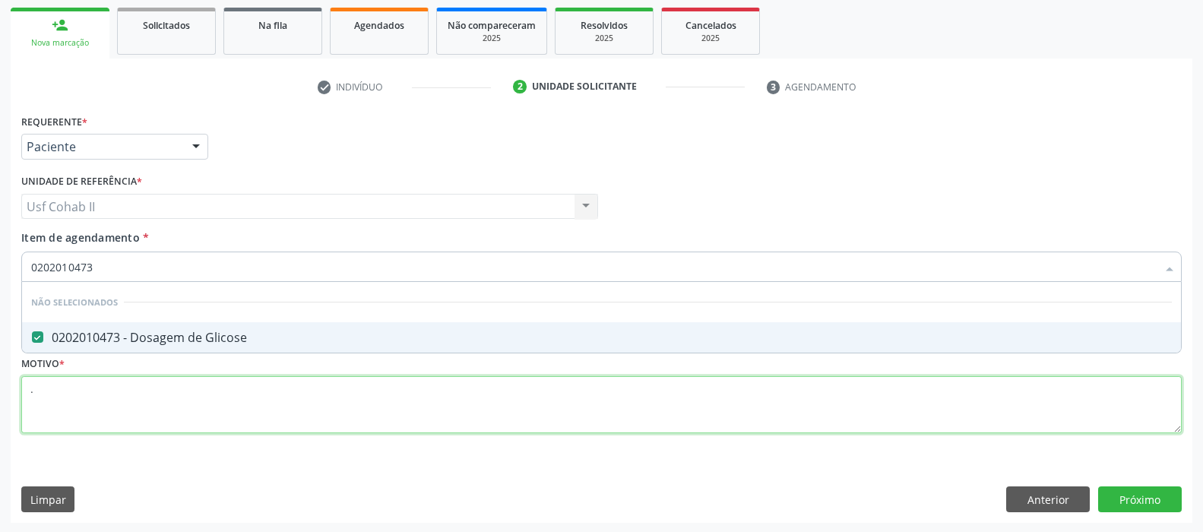
click at [90, 408] on div "Requerente * Paciente Profissional de Saúde Paciente Nenhum resultado encontrad…" at bounding box center [601, 282] width 1160 height 344
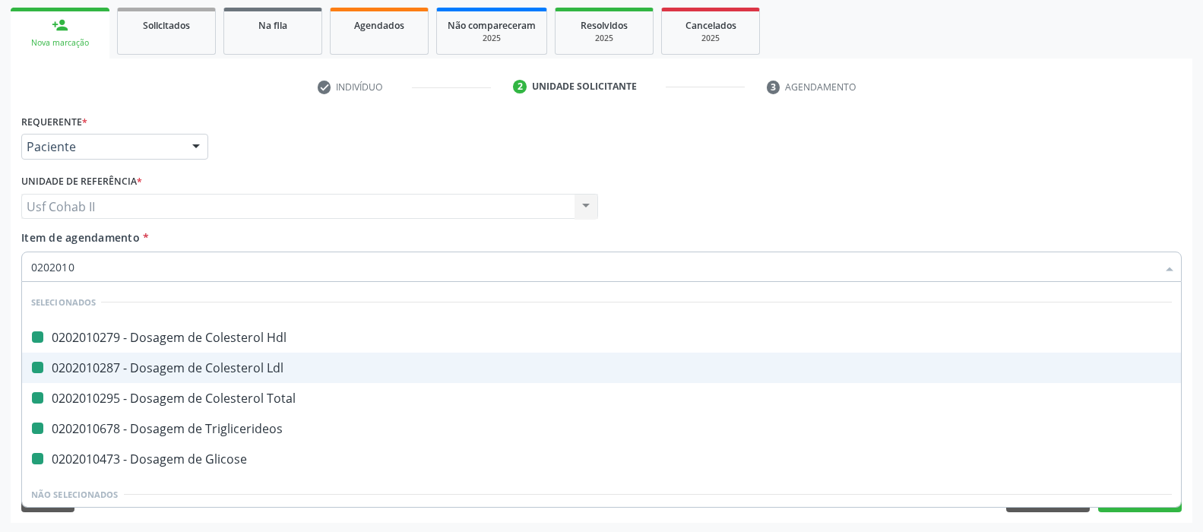
type input "02020105"
checkbox Hdl "false"
checkbox Ldl "false"
checkbox Total "false"
checkbox Triglicerideos "false"
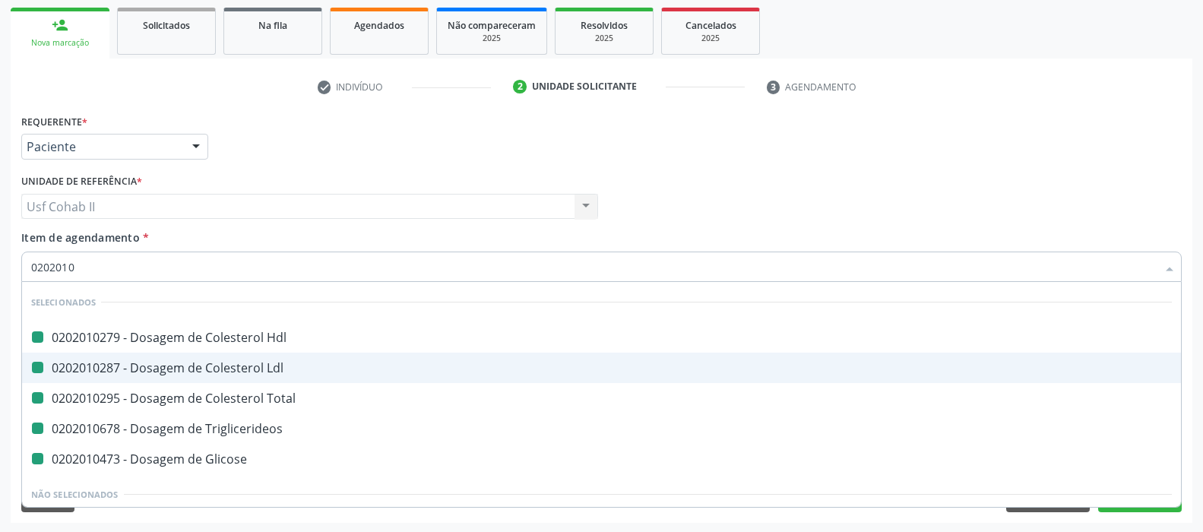
checkbox Glicose "false"
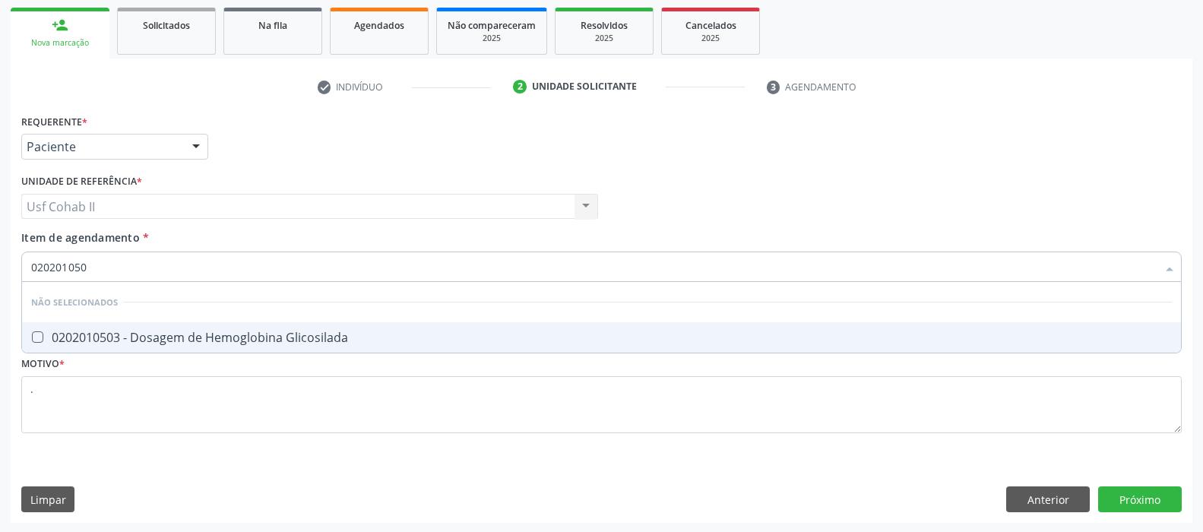
type input "0202010503"
click at [152, 340] on div "0202010503 - Dosagem de Hemoglobina Glicosilada" at bounding box center [601, 337] width 1140 height 12
checkbox Glicosilada "true"
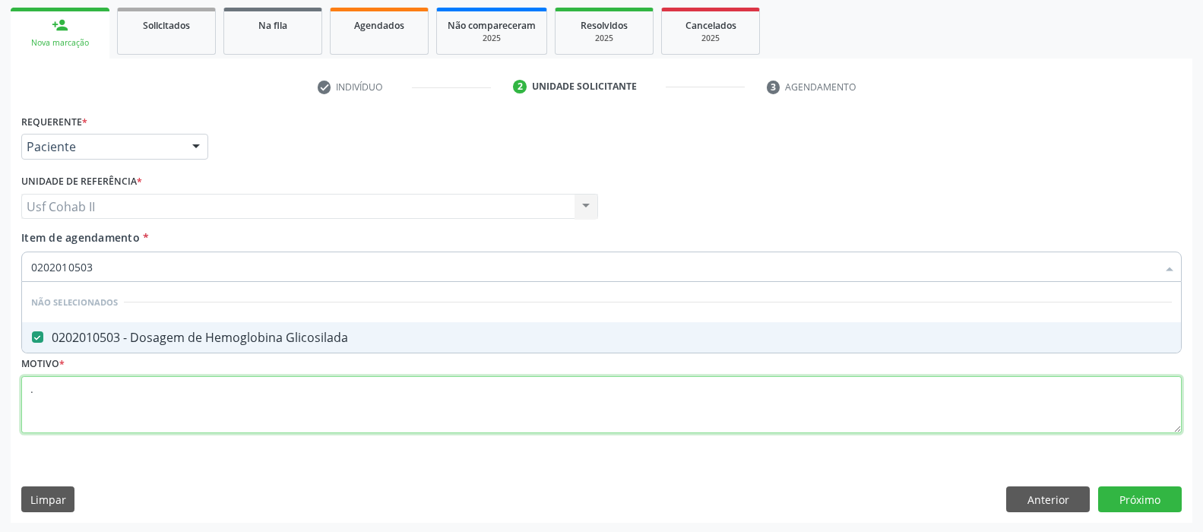
click at [85, 403] on div "Requerente * Paciente Profissional de Saúde Paciente Nenhum resultado encontrad…" at bounding box center [601, 282] width 1160 height 344
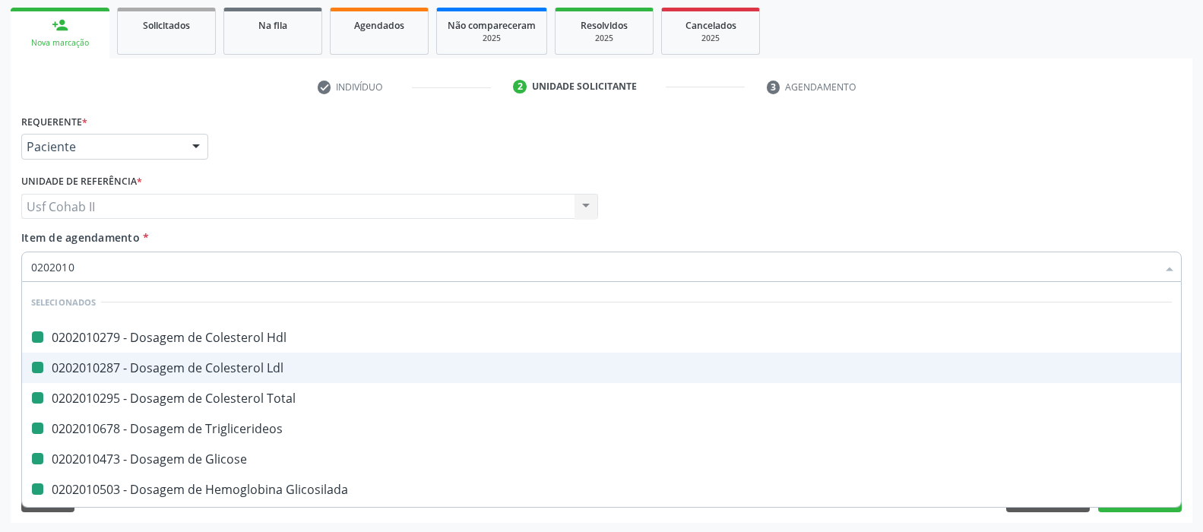
type input "02020103"
checkbox Hdl "false"
checkbox Ldl "false"
checkbox Total "false"
checkbox Triglicerideos "false"
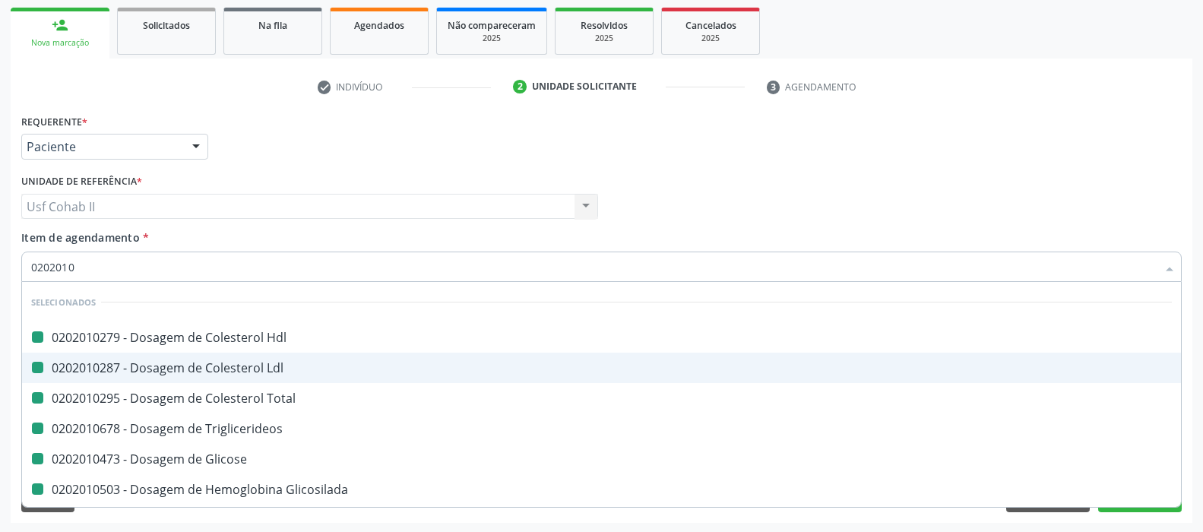
checkbox Glicose "false"
checkbox Glicosilada "false"
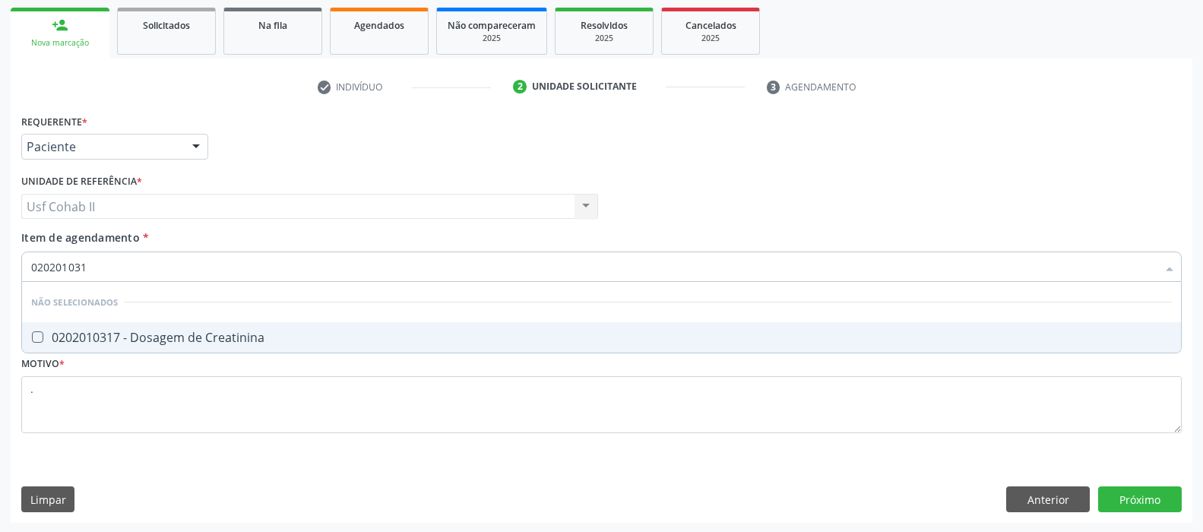
type input "0202010317"
click at [190, 342] on div "0202010317 - Dosagem de Creatinina" at bounding box center [601, 337] width 1140 height 12
checkbox Creatinina "true"
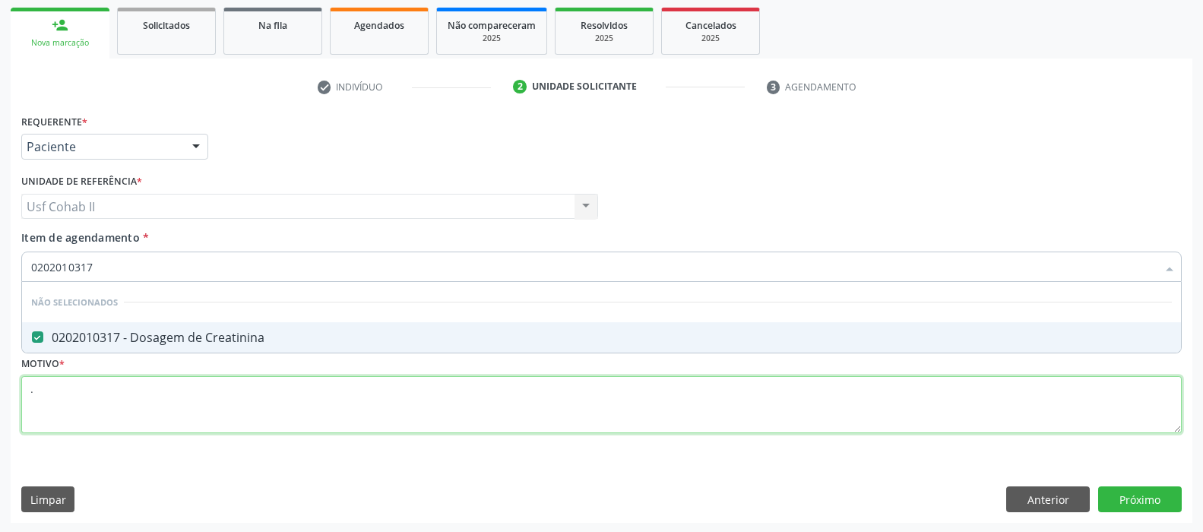
click at [138, 392] on div "Requerente * Paciente Profissional de Saúde Paciente Nenhum resultado encontrad…" at bounding box center [601, 282] width 1160 height 344
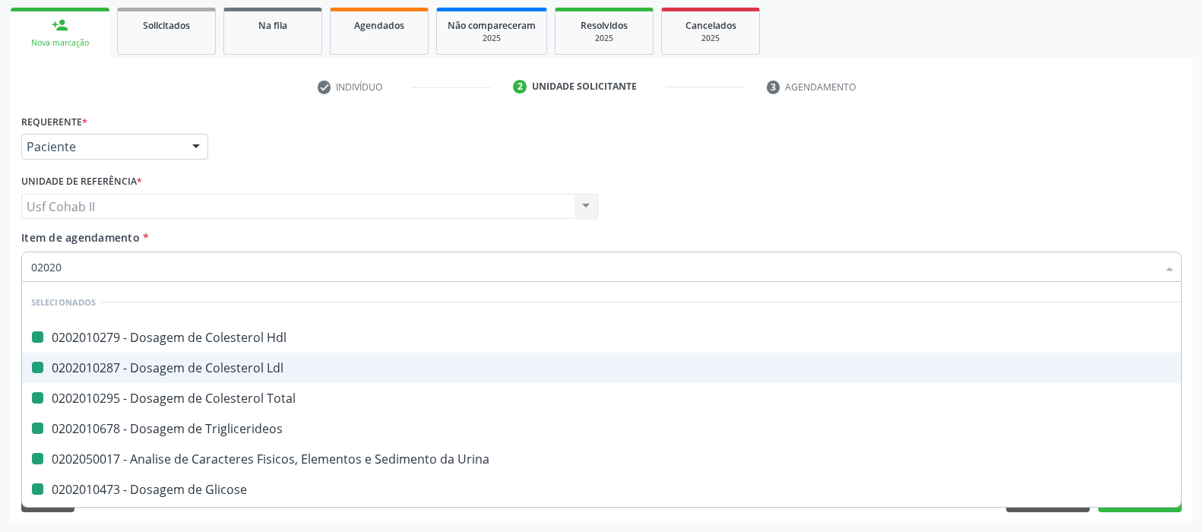
type input "020202"
checkbox Hdl "false"
checkbox Ldl "false"
checkbox Total "false"
checkbox Triglicerideos "false"
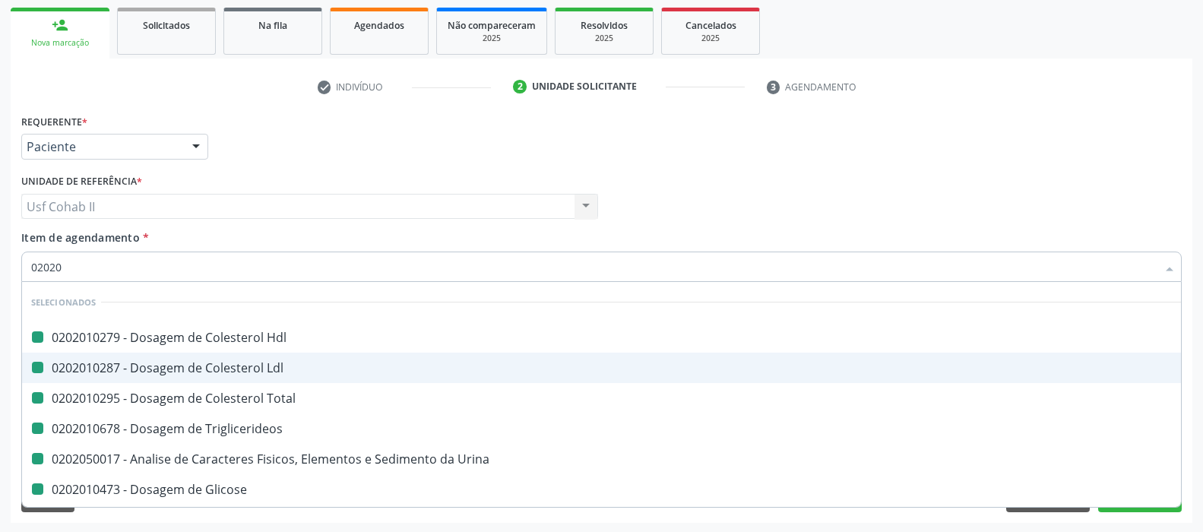
checkbox Urina "false"
checkbox Glicose "false"
checkbox Glicosilada "false"
checkbox Creatinina "false"
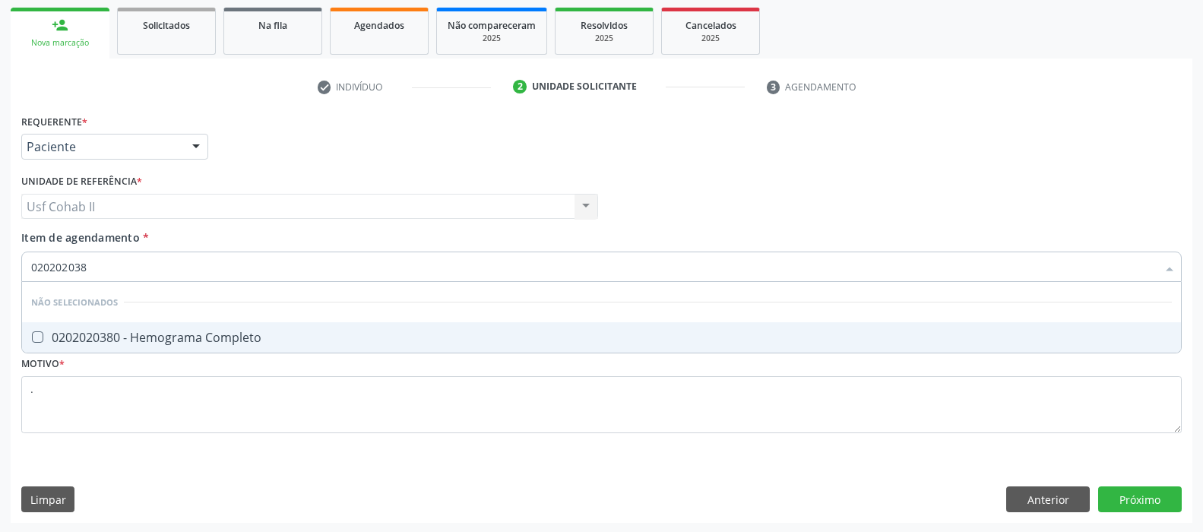
type input "0202020380"
click at [163, 339] on div "0202020380 - Hemograma Completo" at bounding box center [601, 337] width 1140 height 12
checkbox Completo "true"
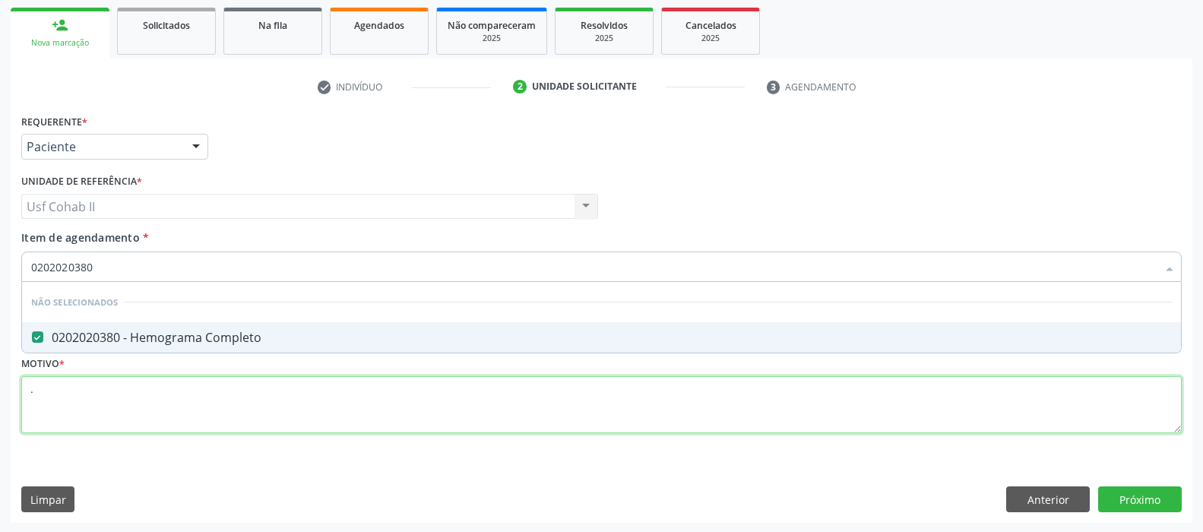
click at [134, 384] on div "Requerente * Paciente Profissional de Saúde Paciente Nenhum resultado encontrad…" at bounding box center [601, 282] width 1160 height 344
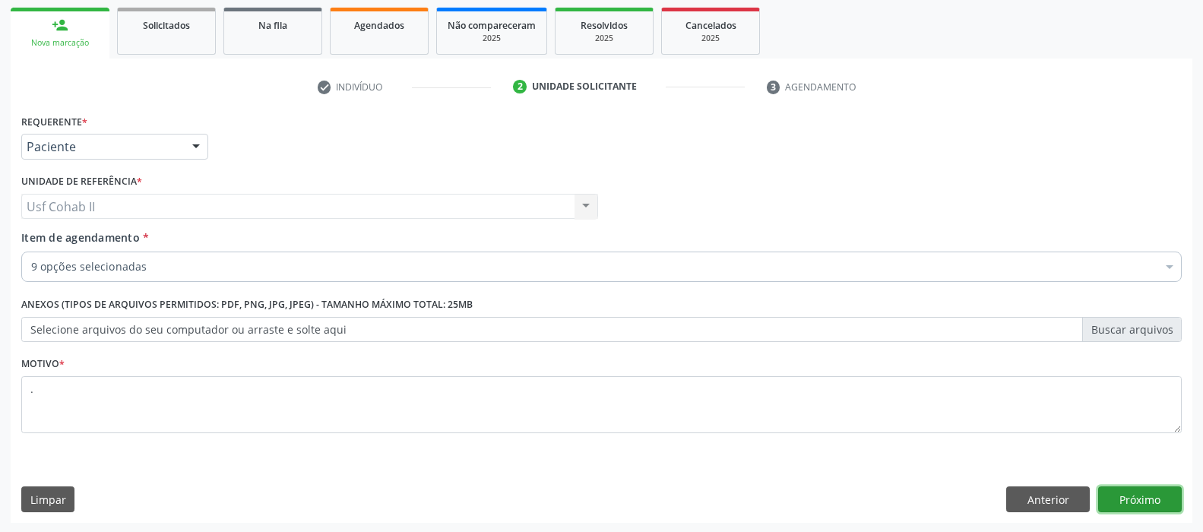
click at [1134, 504] on button "Próximo" at bounding box center [1140, 499] width 84 height 26
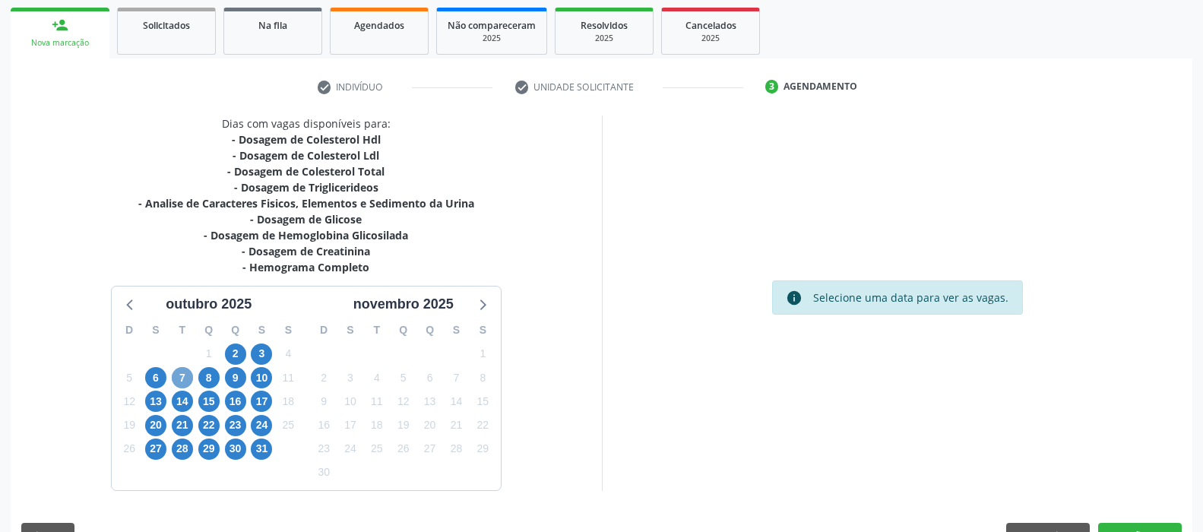
click at [187, 373] on span "7" at bounding box center [182, 377] width 21 height 21
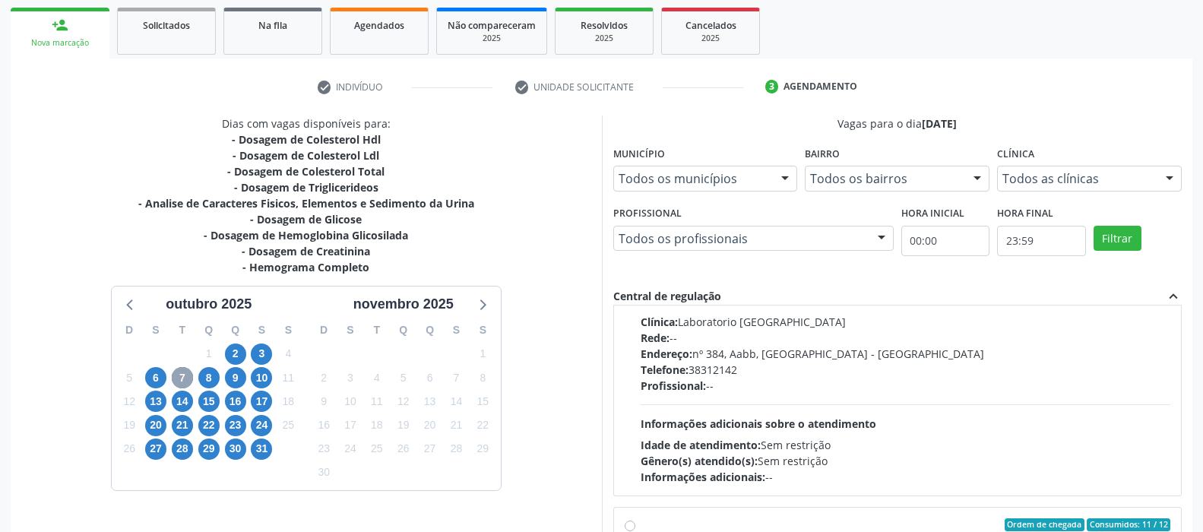
scroll to position [0, 0]
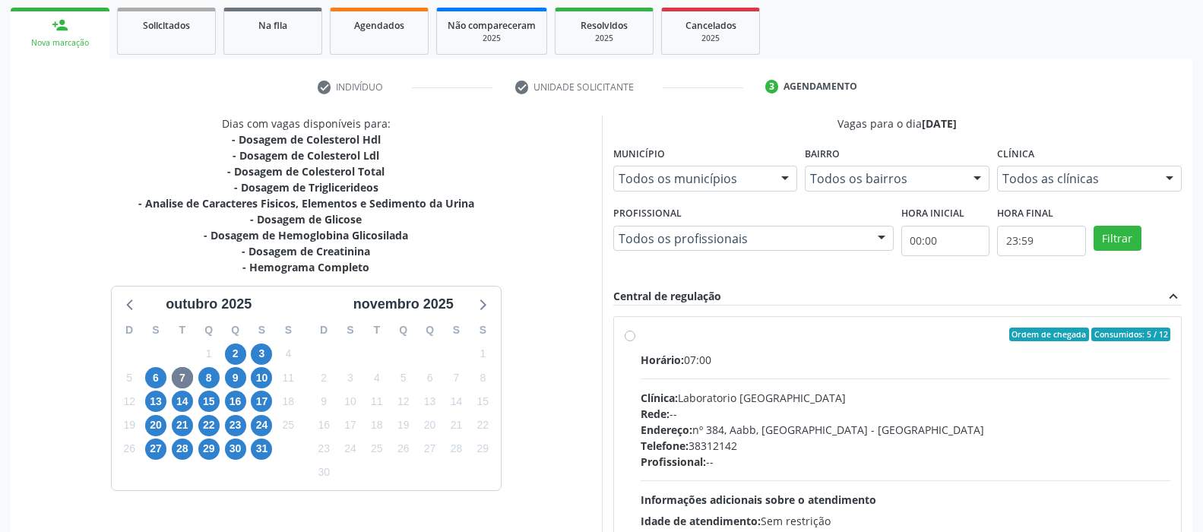
click at [640, 332] on label "Ordem de chegada Consumidos: 5 / 12 Horário: 07:00 Clínica: Laboratorio Sao Fra…" at bounding box center [905, 443] width 530 height 233
click at [631, 332] on input "Ordem de chegada Consumidos: 5 / 12 Horário: 07:00 Clínica: Laboratorio Sao Fra…" at bounding box center [630, 334] width 11 height 14
radio input "true"
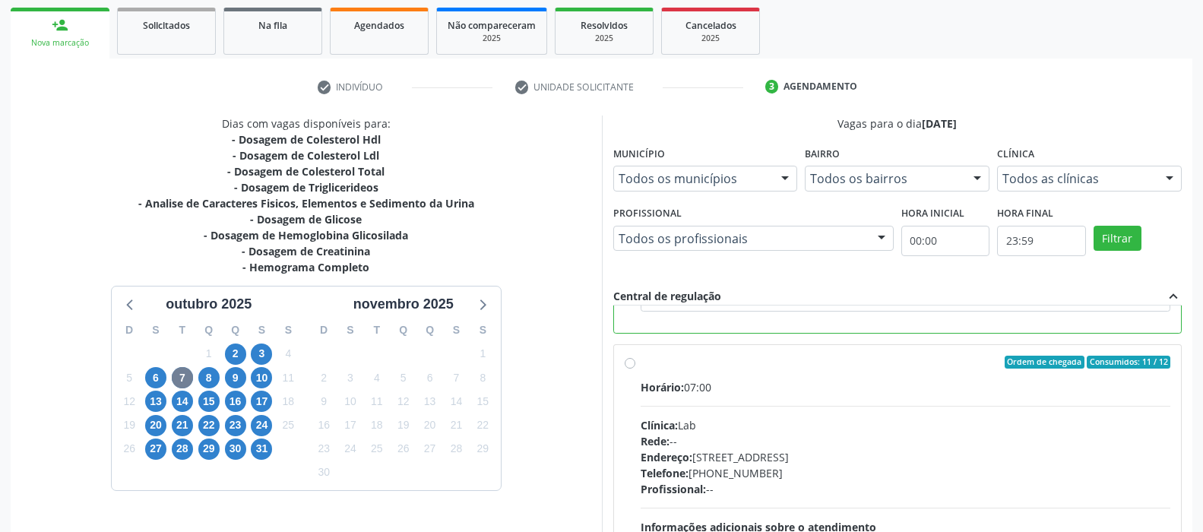
scroll to position [375, 0]
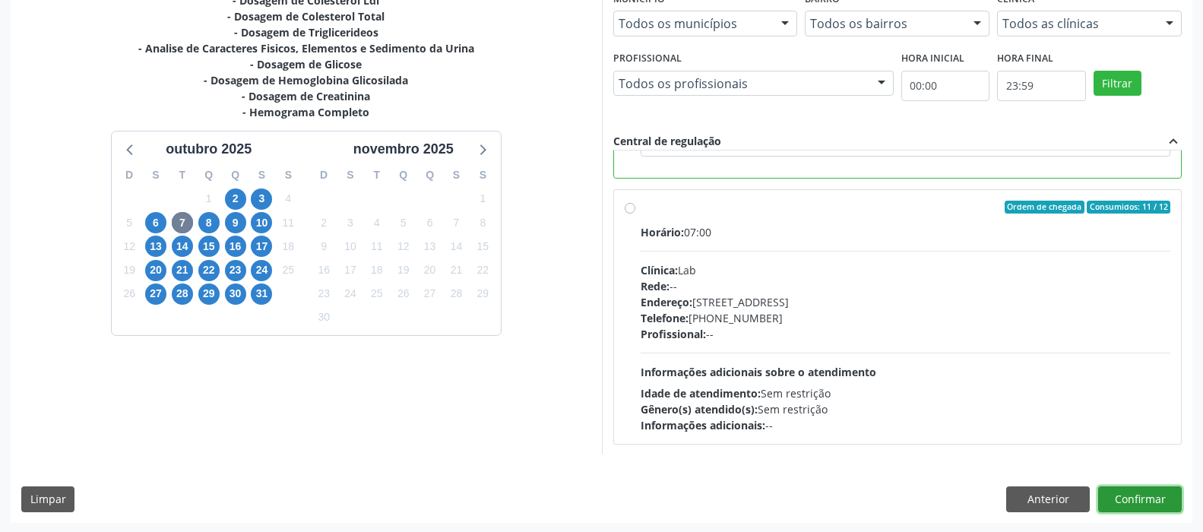
click at [1128, 497] on button "Confirmar" at bounding box center [1140, 499] width 84 height 26
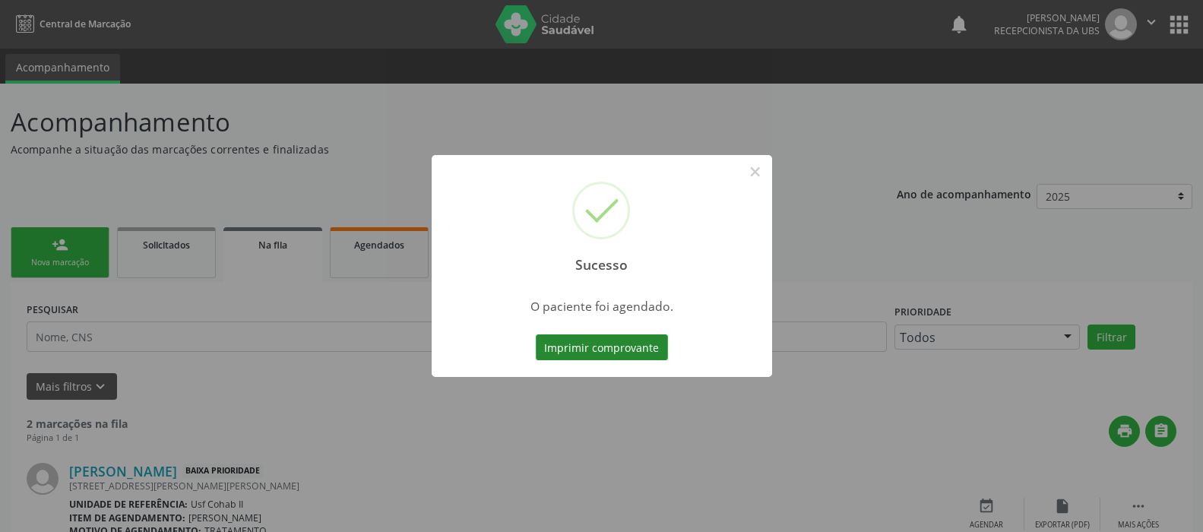
click at [643, 352] on button "Imprimir comprovante" at bounding box center [602, 347] width 132 height 26
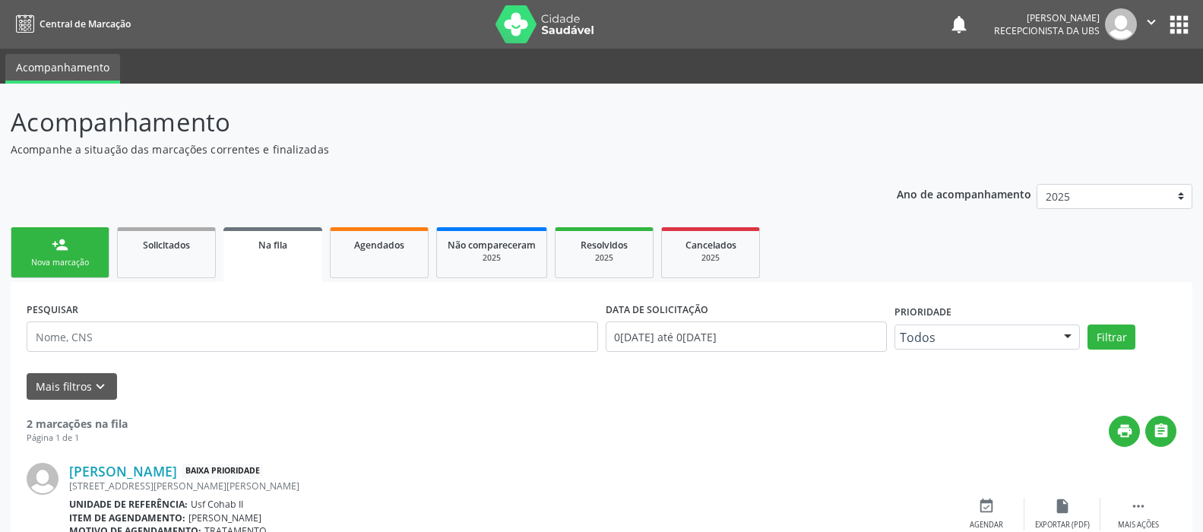
click at [66, 255] on link "person_add Nova marcação" at bounding box center [60, 252] width 99 height 51
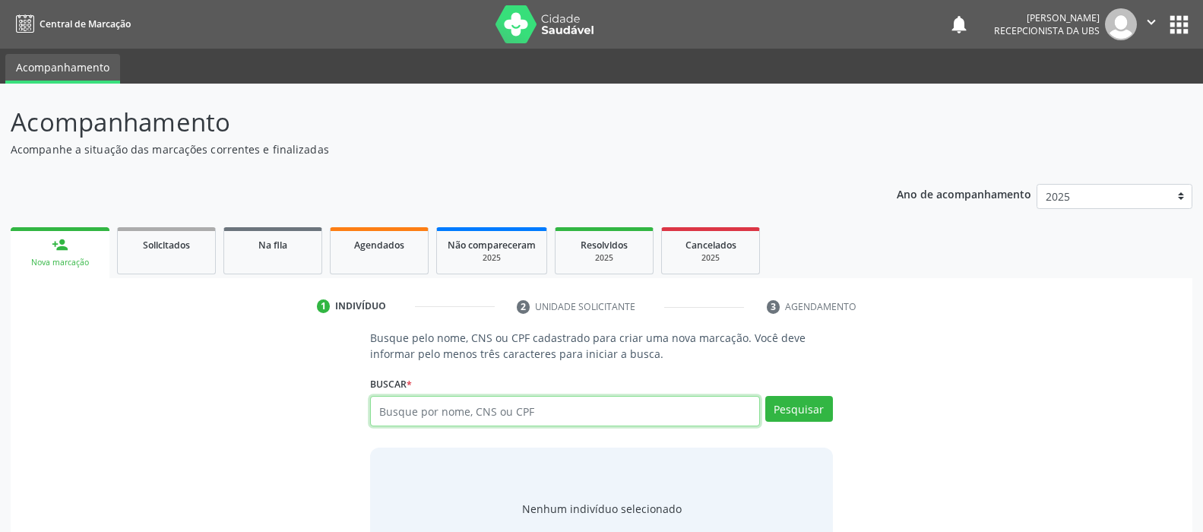
click at [535, 410] on input "text" at bounding box center [564, 411] width 389 height 30
type input "86365352557"
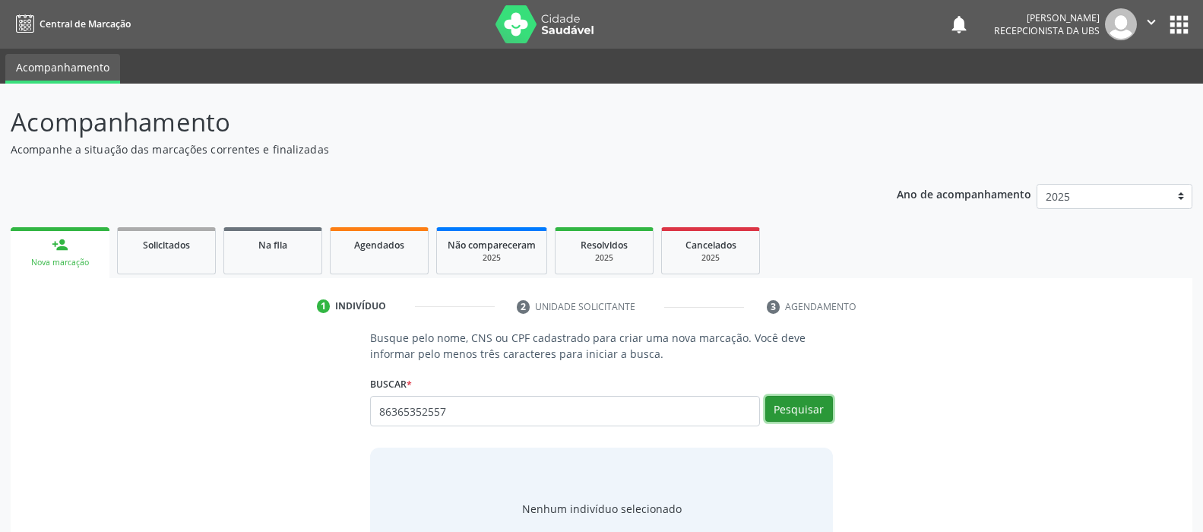
click at [786, 407] on button "Pesquisar" at bounding box center [799, 409] width 68 height 26
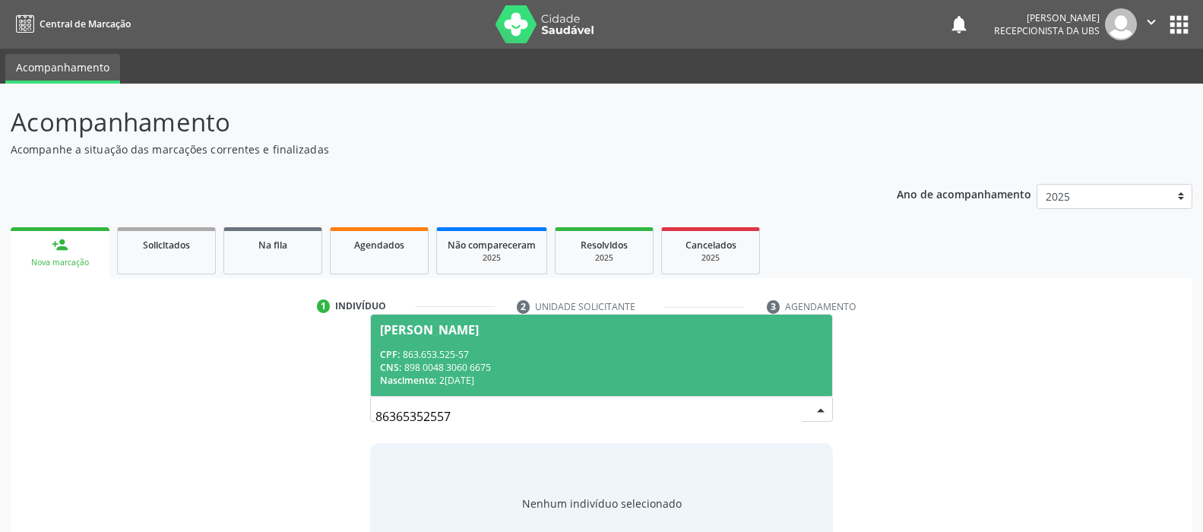
click at [541, 344] on span "Maria Edivania da Silva Correia CPF: 863.653.525-57 CNS: 898 0048 3060 6675 Nas…" at bounding box center [601, 355] width 460 height 81
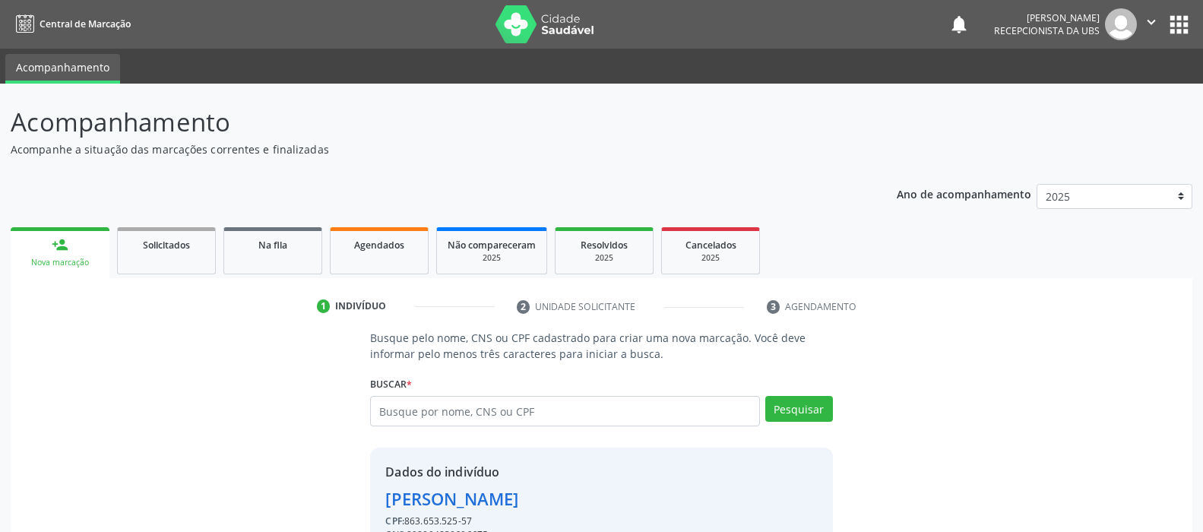
scroll to position [81, 0]
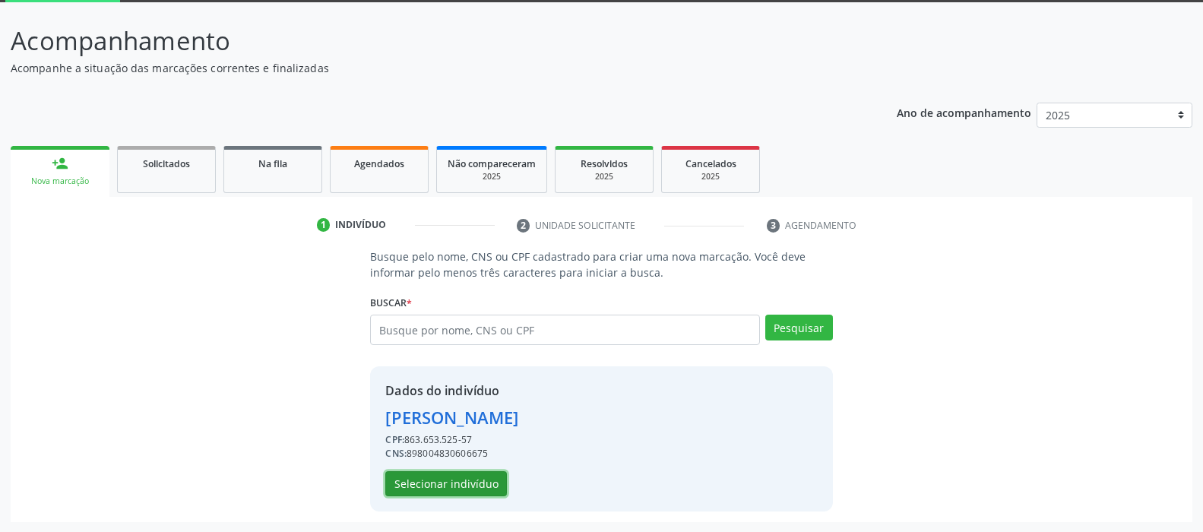
click at [460, 480] on button "Selecionar indivíduo" at bounding box center [446, 484] width 122 height 26
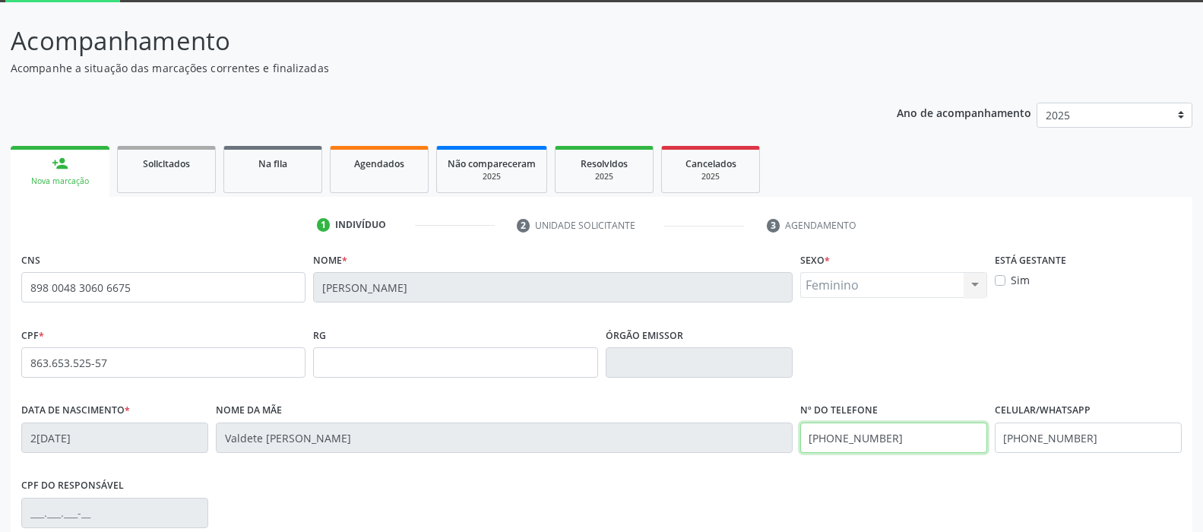
drag, startPoint x: 903, startPoint y: 439, endPoint x: 663, endPoint y: 443, distance: 239.4
click at [663, 443] on div "Data de nascimento * 23/12/1997 Nome da mãe Valdete Gregorio da Silva Correia N…" at bounding box center [601, 436] width 1168 height 75
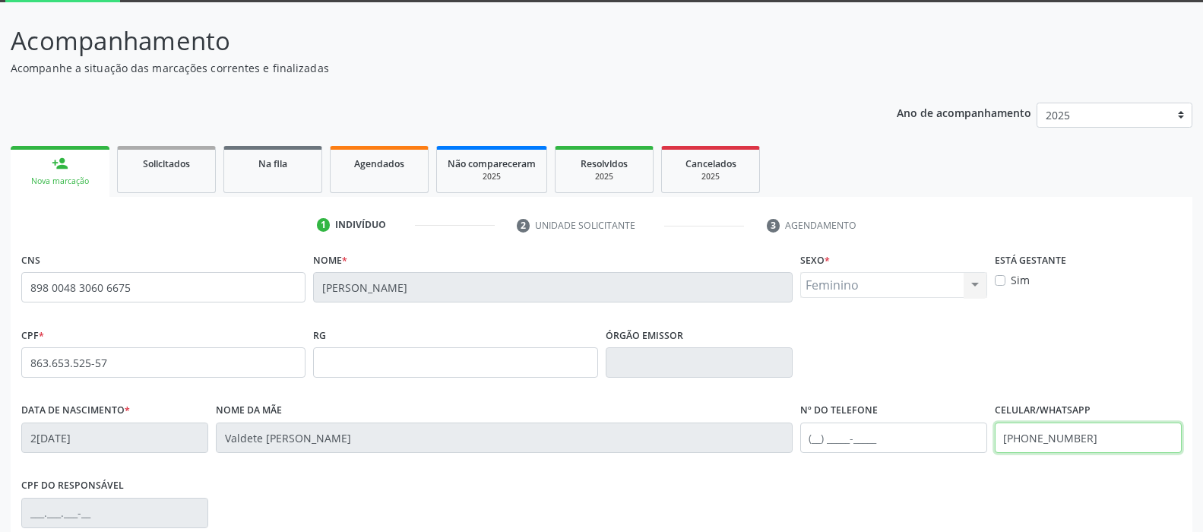
drag, startPoint x: 1105, startPoint y: 433, endPoint x: 798, endPoint y: 441, distance: 307.0
click at [804, 438] on div "Data de nascimento * 23/12/1997 Nome da mãe Valdete Gregorio da Silva Correia N…" at bounding box center [601, 436] width 1168 height 75
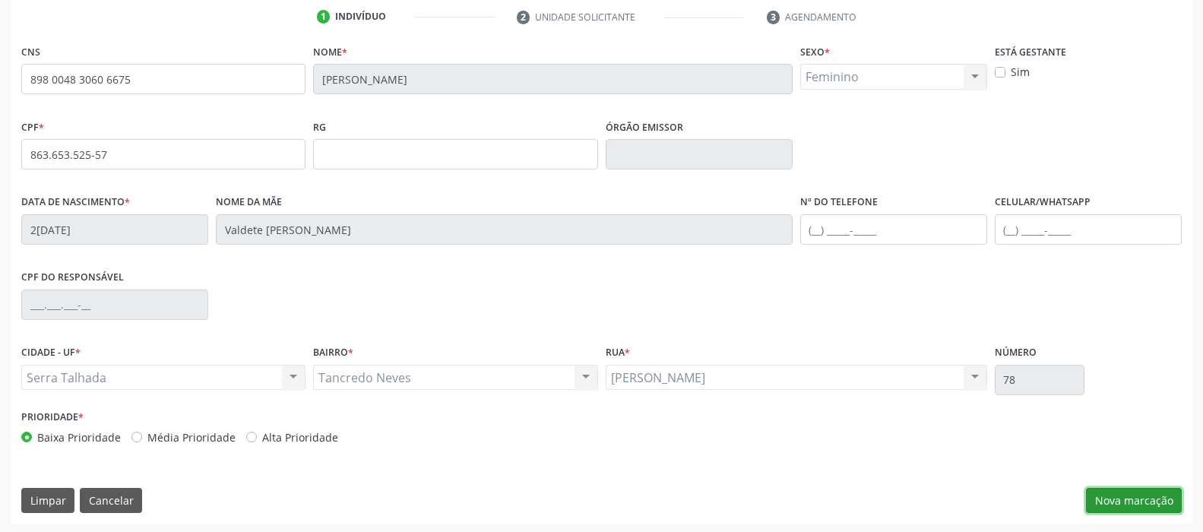
click at [1124, 491] on button "Nova marcação" at bounding box center [1134, 501] width 96 height 26
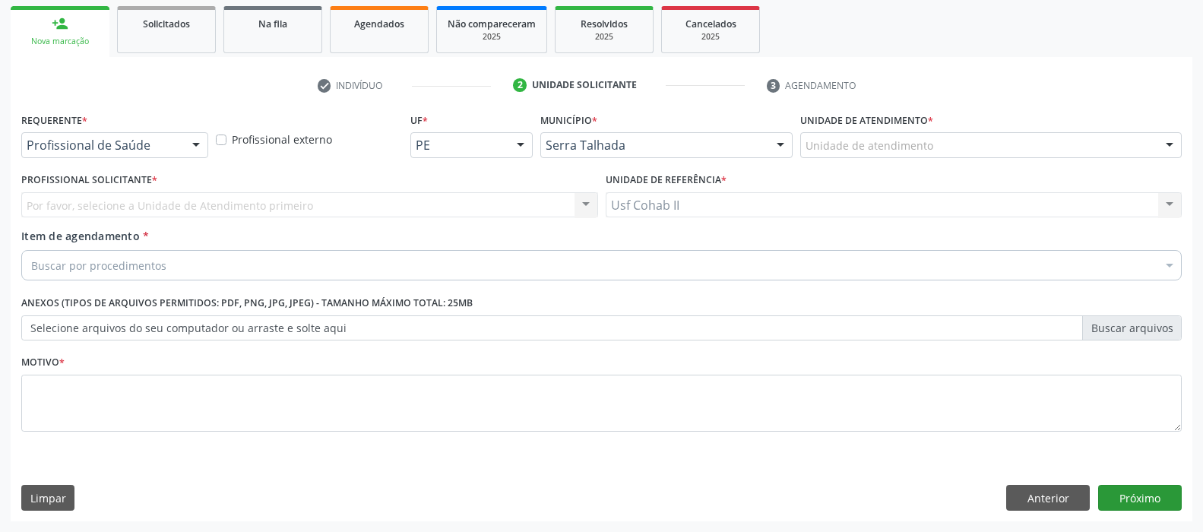
scroll to position [220, 0]
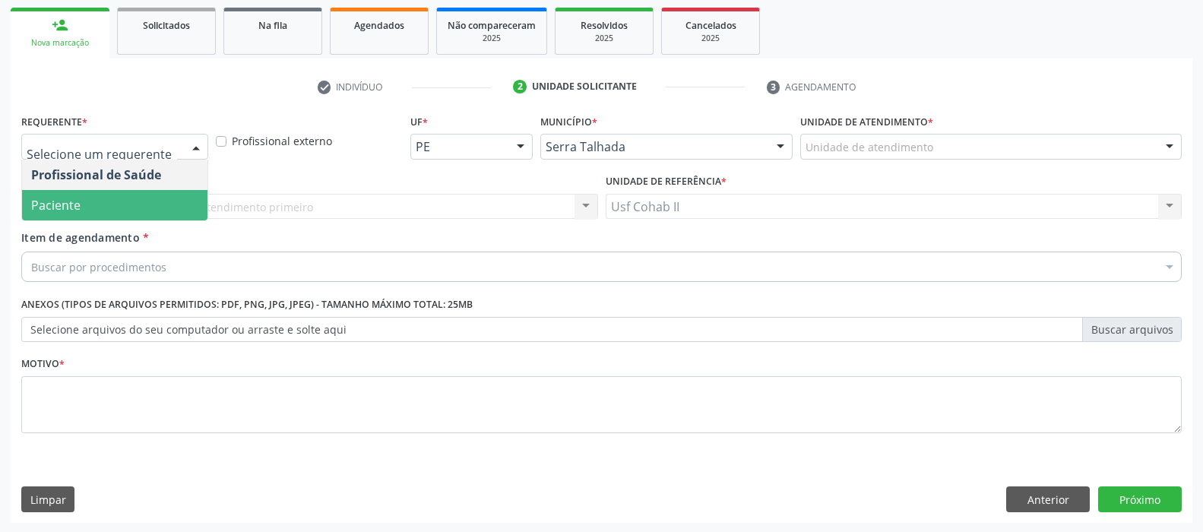
click at [112, 198] on span "Paciente" at bounding box center [114, 205] width 185 height 30
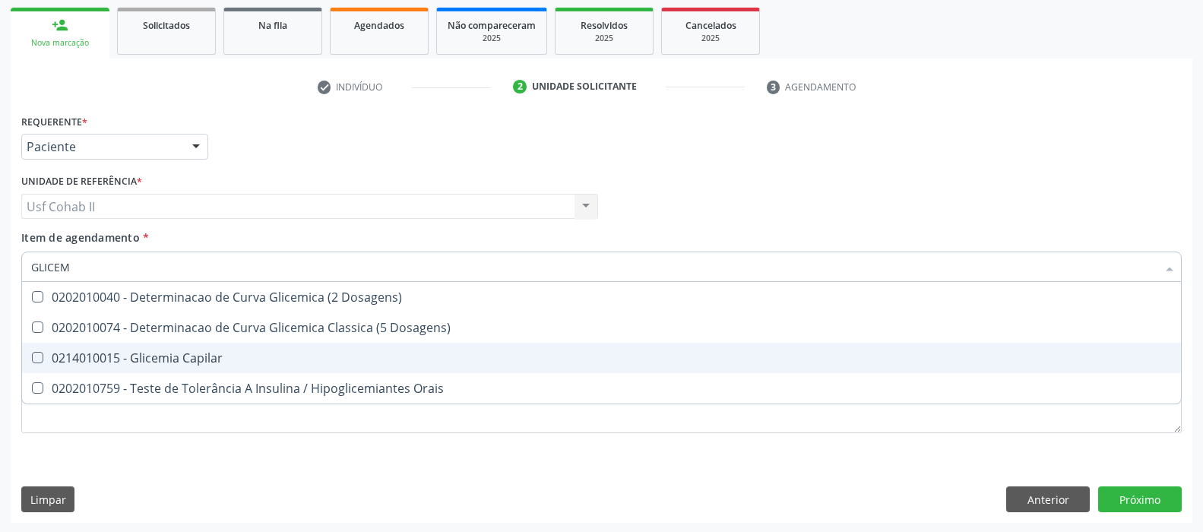
scroll to position [144, 0]
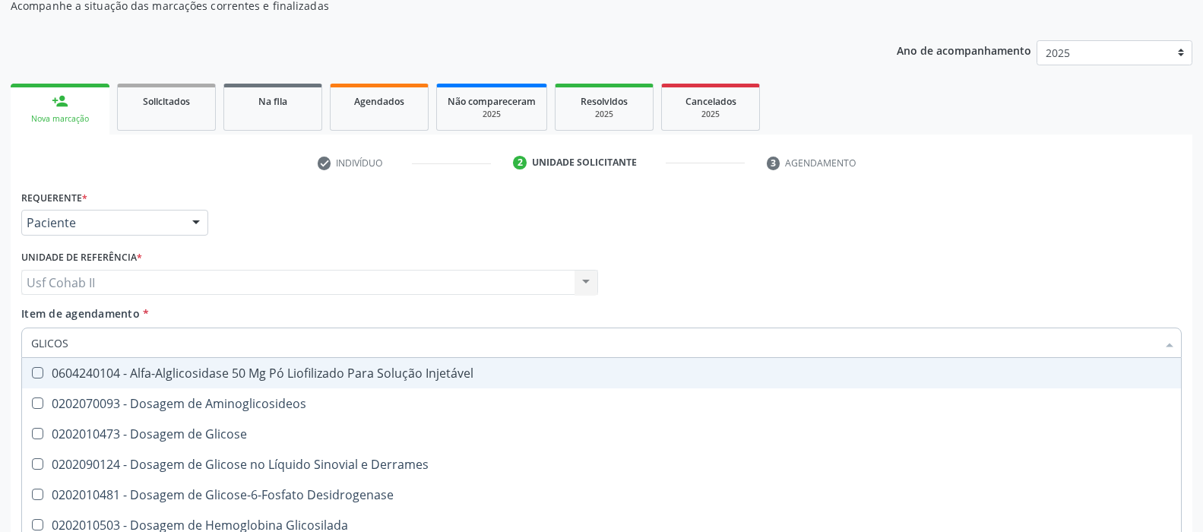
type input "GLICOSE"
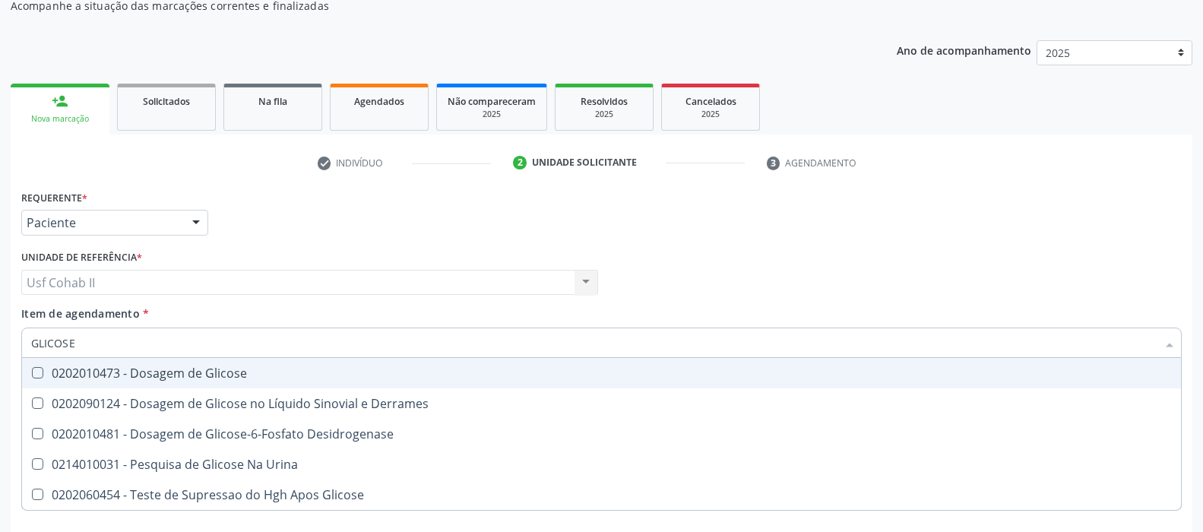
click at [219, 372] on div "0202010473 - Dosagem de Glicose" at bounding box center [601, 373] width 1140 height 12
checkbox Glicose "true"
type input "GLICOSE"
click at [242, 230] on div "Requerente * Paciente Profissional de Saúde Paciente Nenhum resultado encontrad…" at bounding box center [601, 215] width 1168 height 59
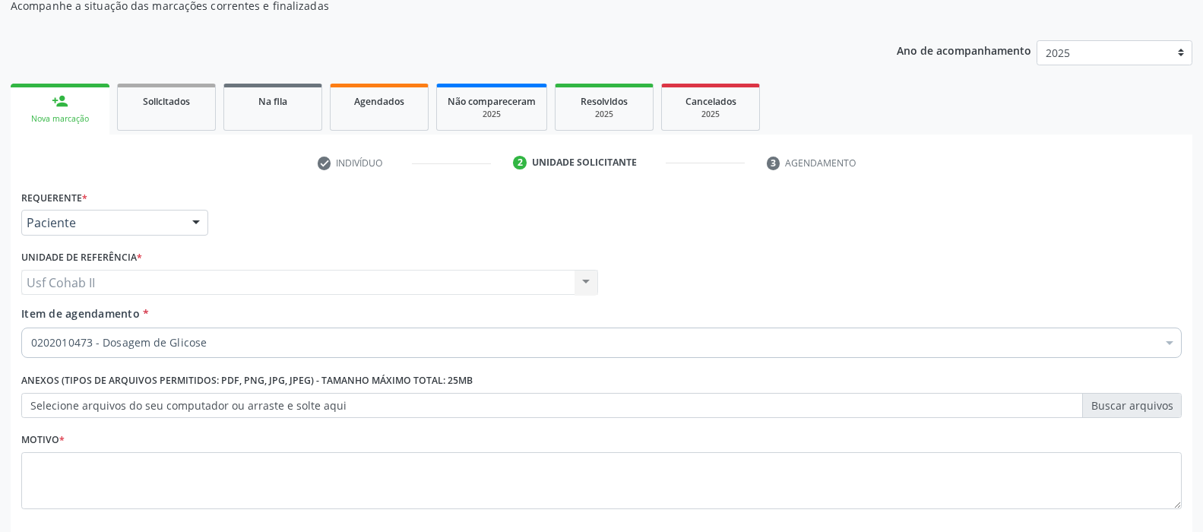
checkbox Glicose "true"
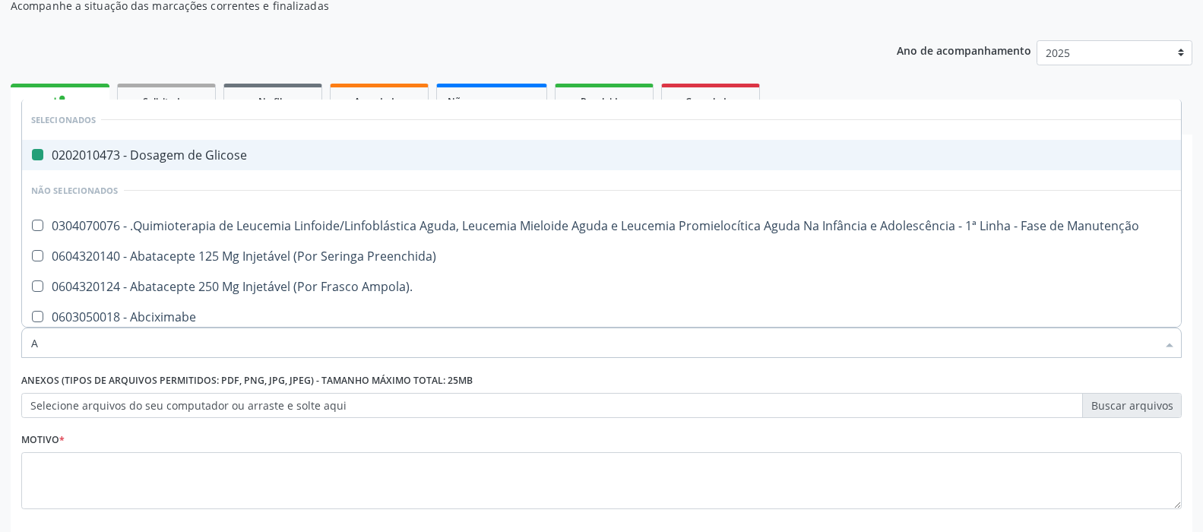
type input "AB"
checkbox Glicose "false"
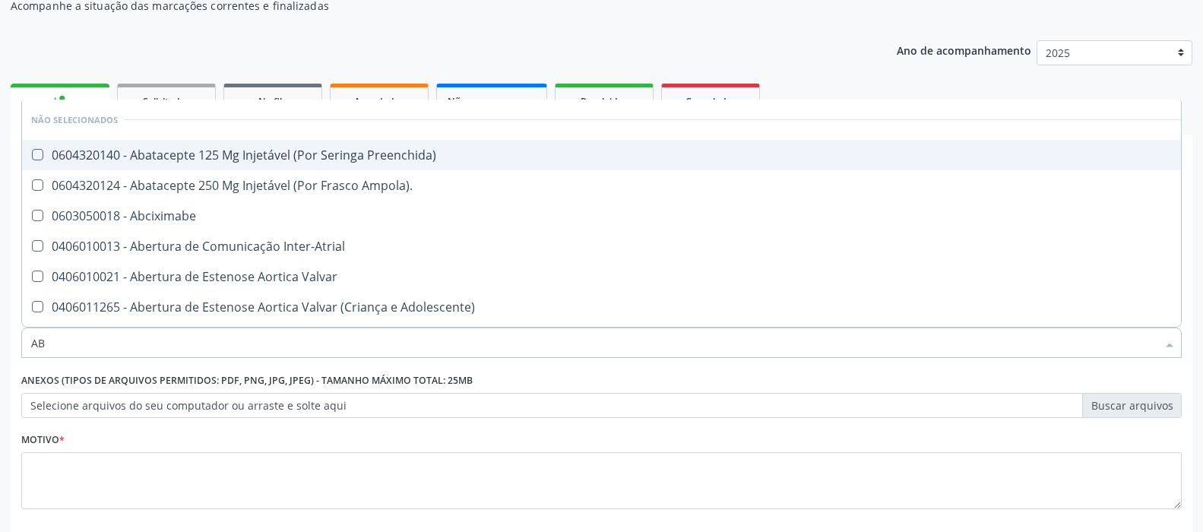
type input "ABO"
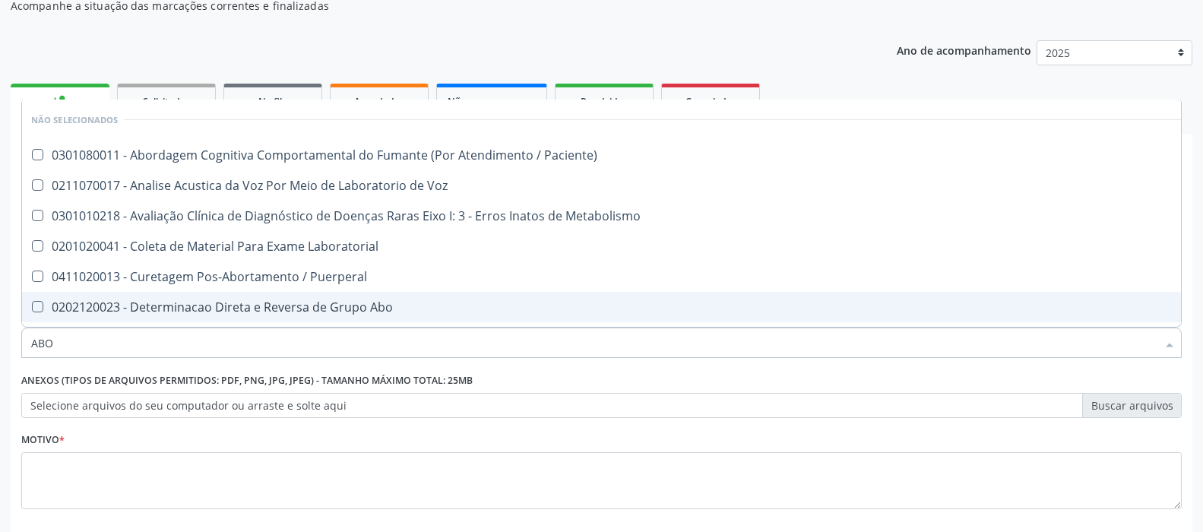
click at [313, 305] on div "0202120023 - Determinacao Direta e Reversa de Grupo Abo" at bounding box center [612, 307] width 1162 height 12
checkbox Abo "true"
type input "ABO"
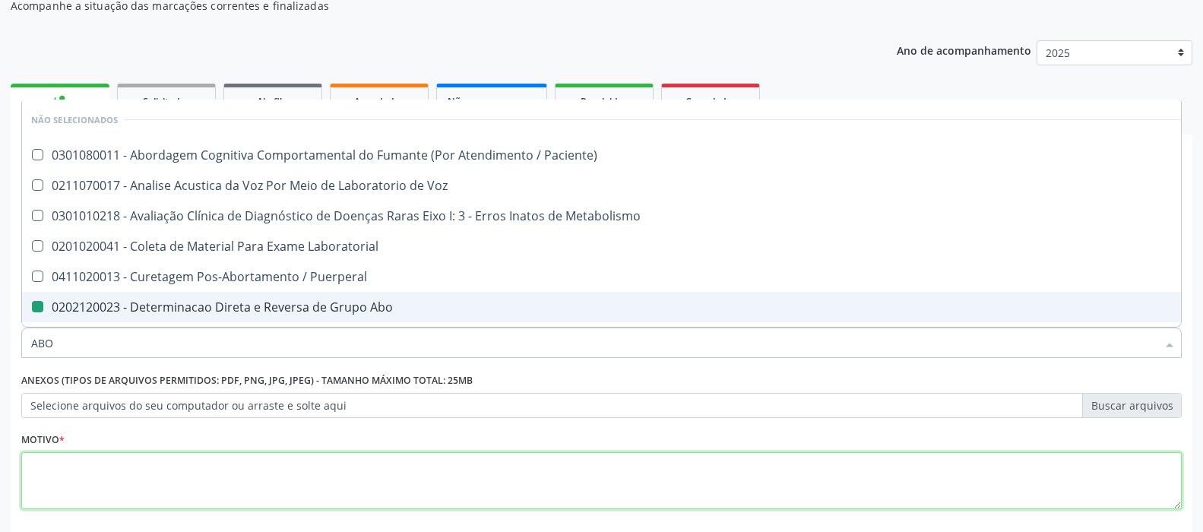
click at [223, 473] on textarea at bounding box center [601, 481] width 1160 height 58
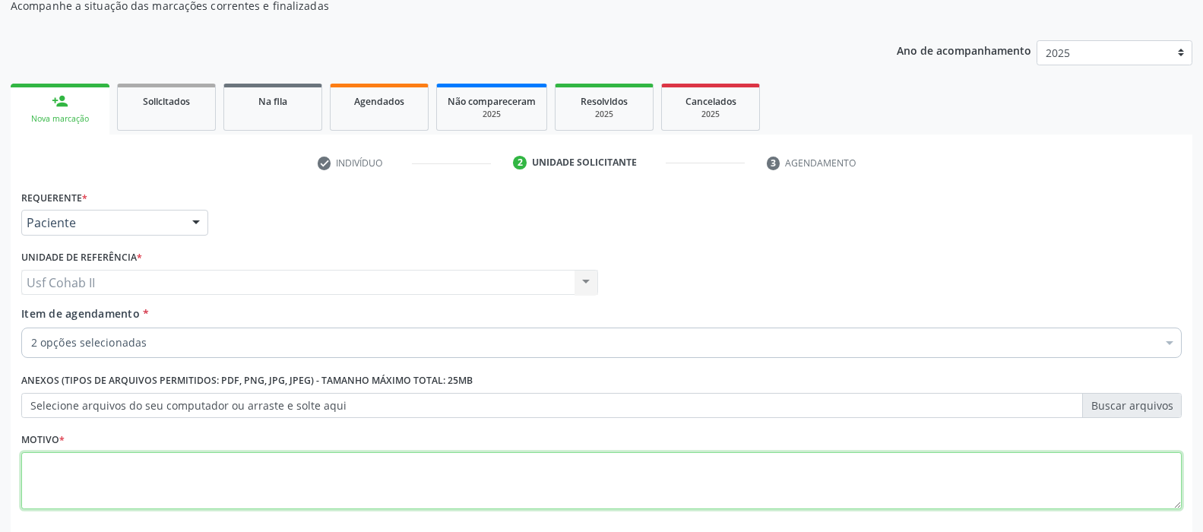
checkbox Glicose "true"
checkbox Ampola\)\ "false"
checkbox Abo "true"
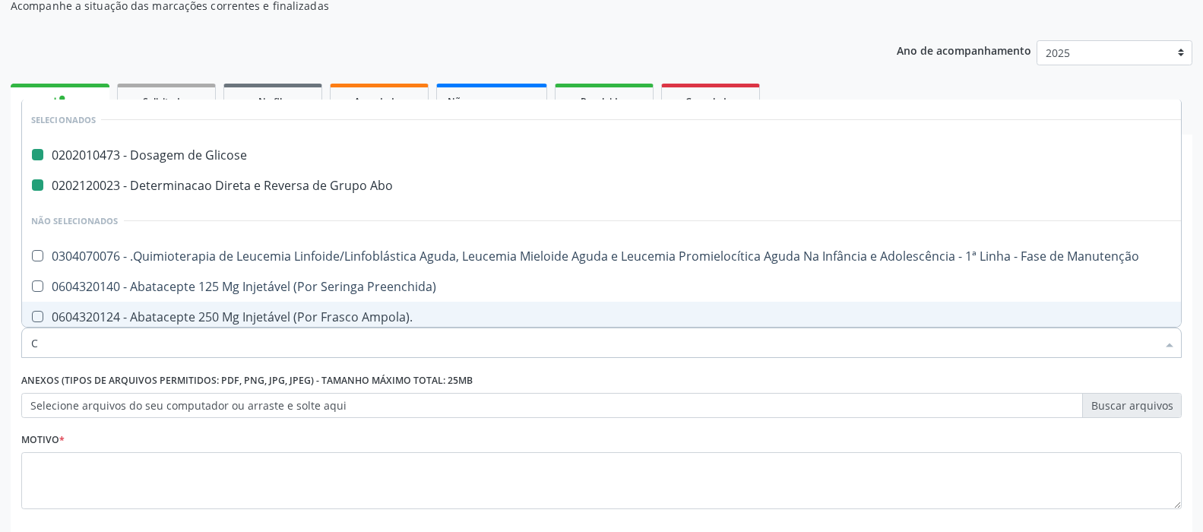
type input "CR"
checkbox Glicose "false"
checkbox Abo "false"
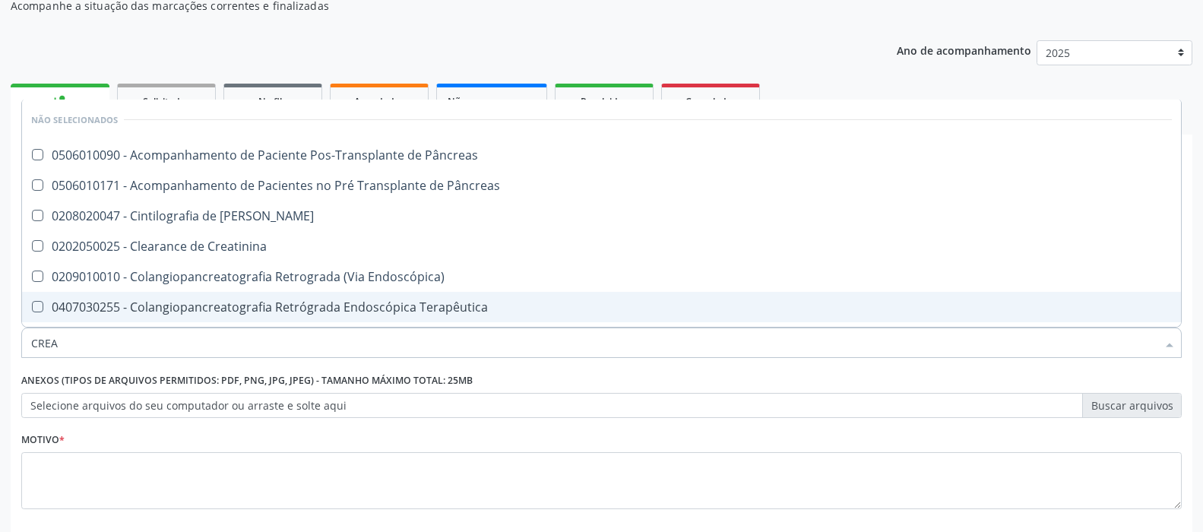
type input "CREAT"
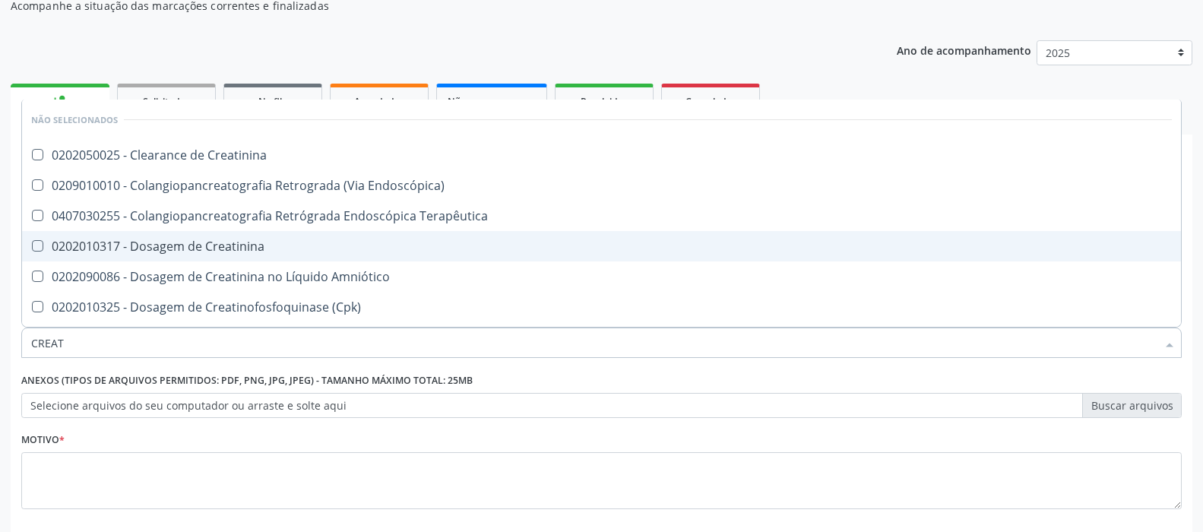
click at [251, 241] on div "0202010317 - Dosagem de Creatinina" at bounding box center [601, 246] width 1140 height 12
checkbox Creatinina "true"
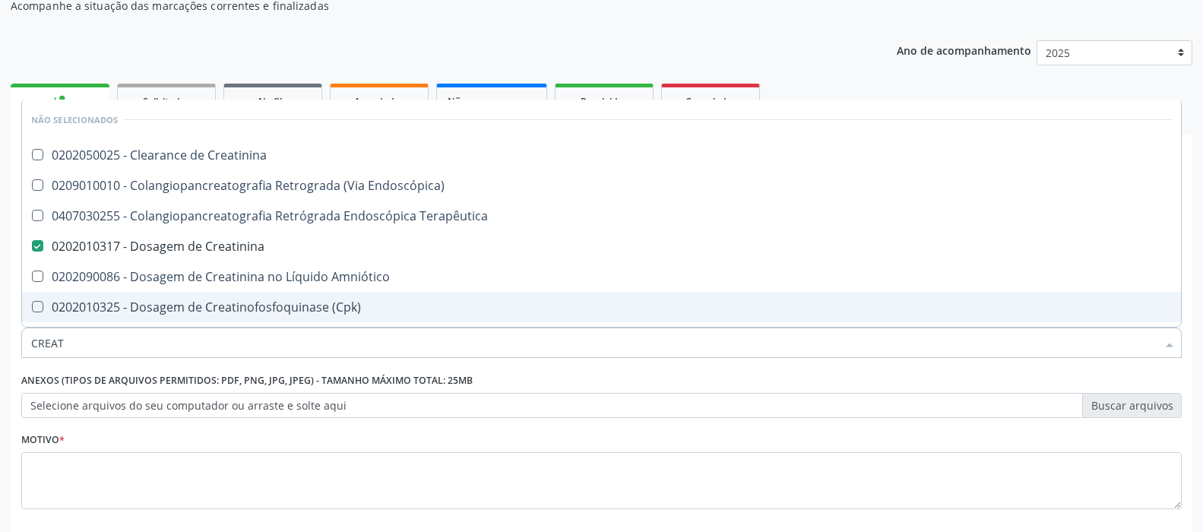
type input "CREAT"
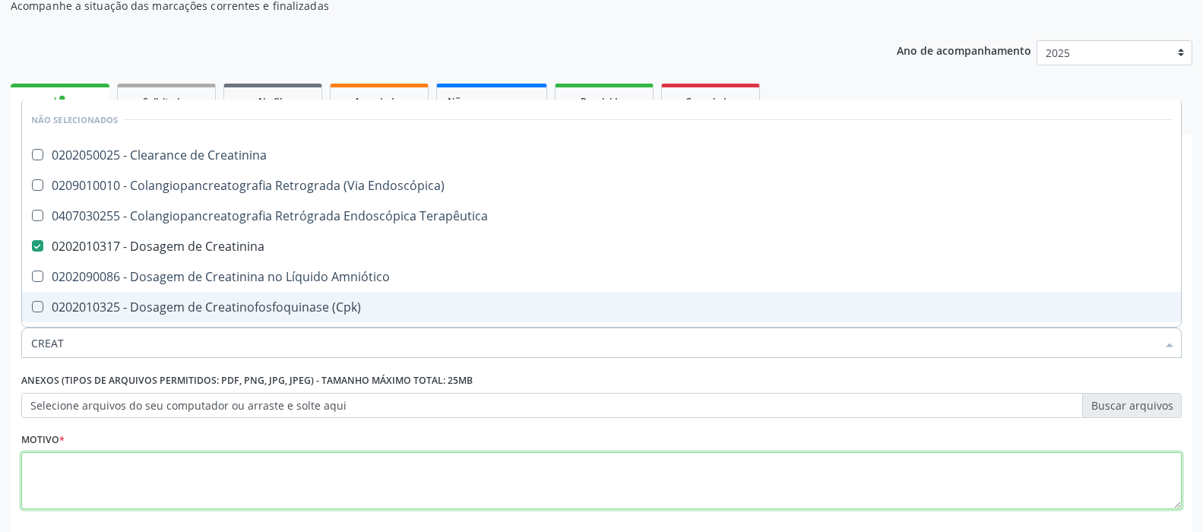
click at [141, 477] on textarea at bounding box center [601, 481] width 1160 height 58
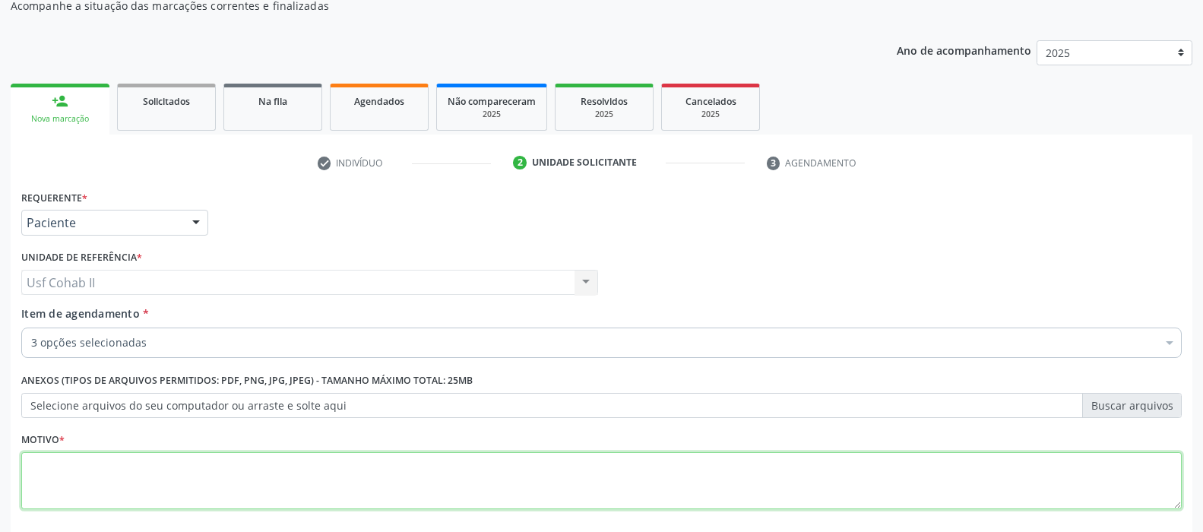
checkbox Glicose "true"
checkbox Abo "true"
checkbox Creatinina "true"
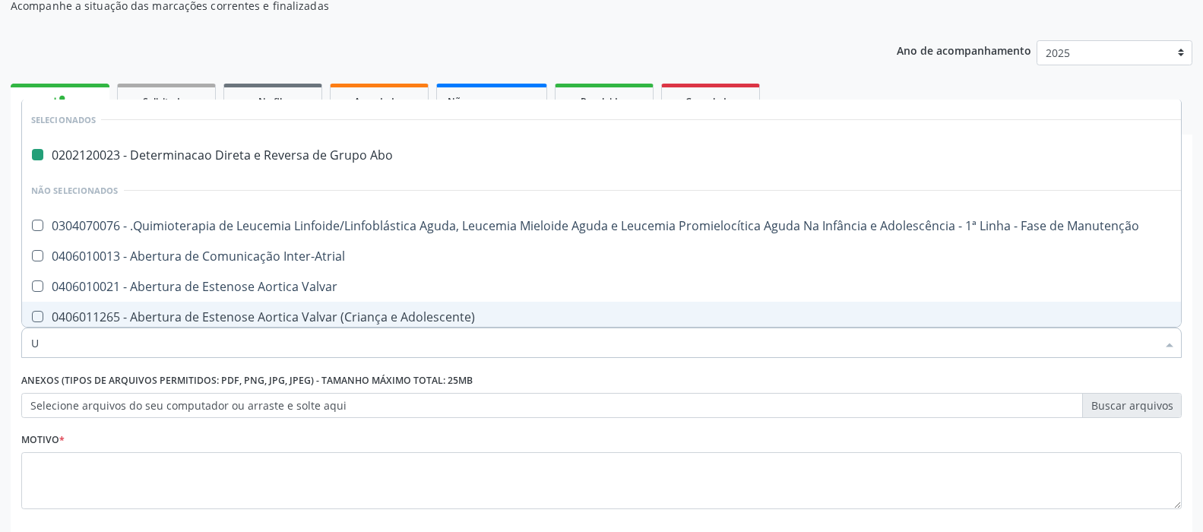
type input "UR"
checkbox Abo "false"
checkbox Manutenção "false"
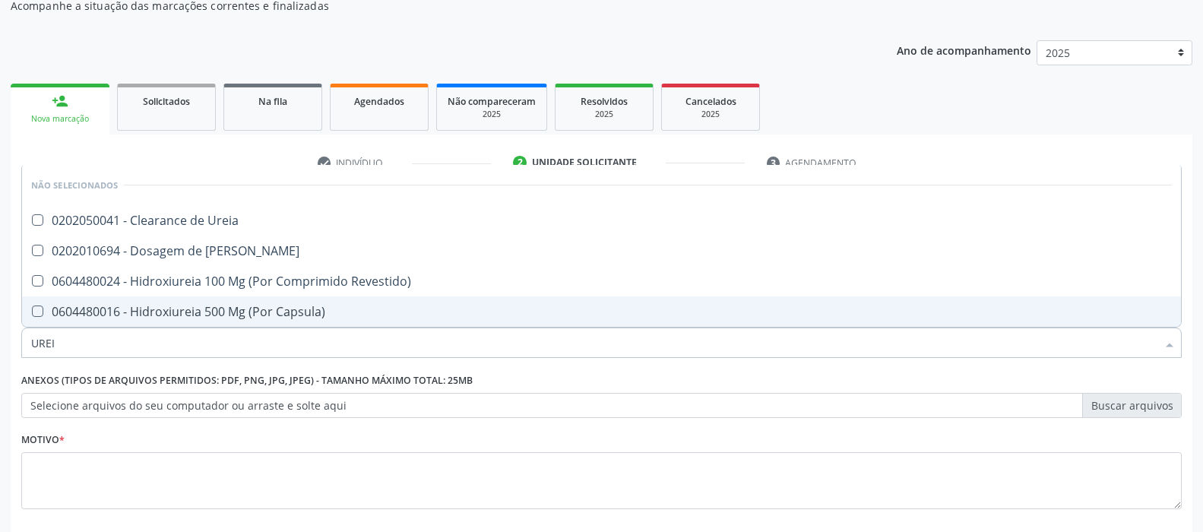
type input "UREIA"
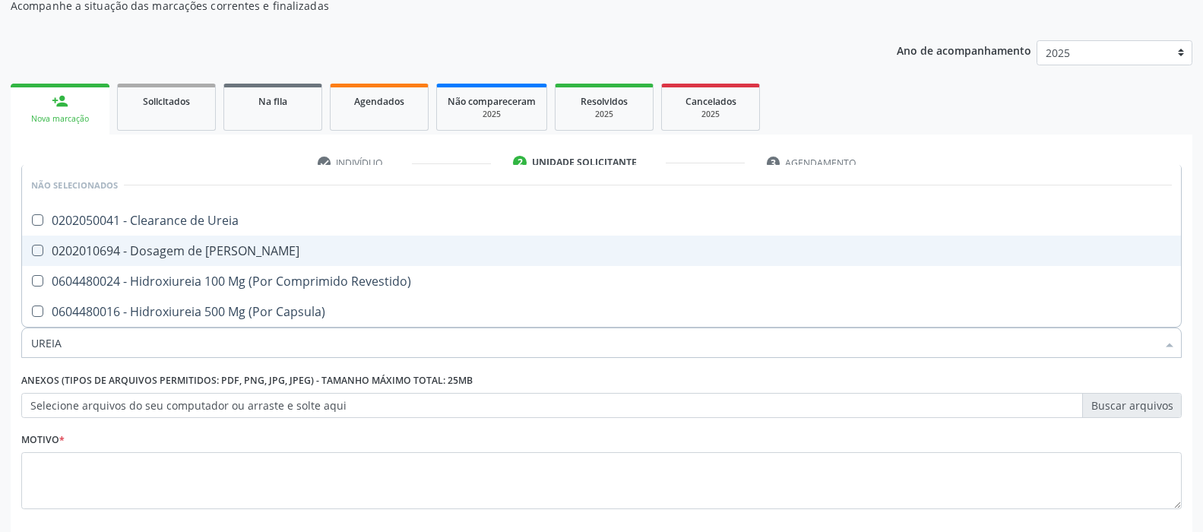
click at [206, 255] on div "0202010694 - Dosagem de Ureia" at bounding box center [601, 251] width 1140 height 12
checkbox Ureia "true"
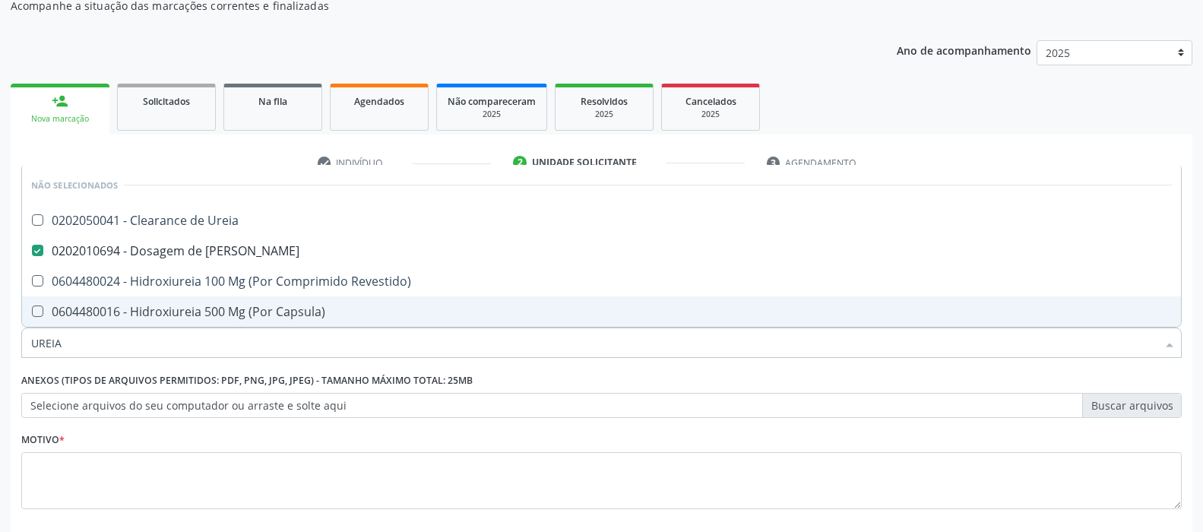
type input "UREIA"
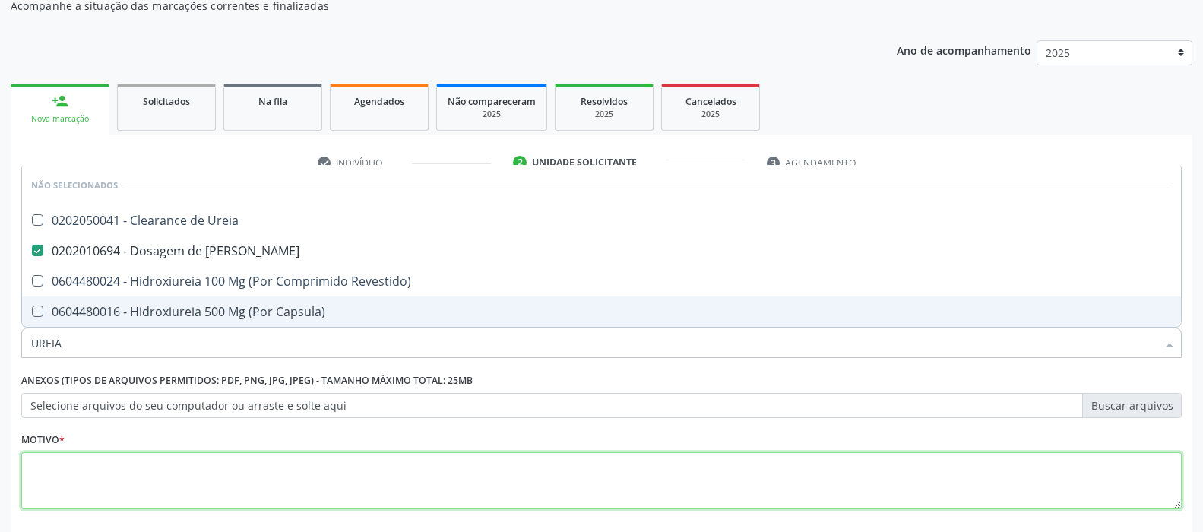
click at [117, 466] on textarea at bounding box center [601, 481] width 1160 height 58
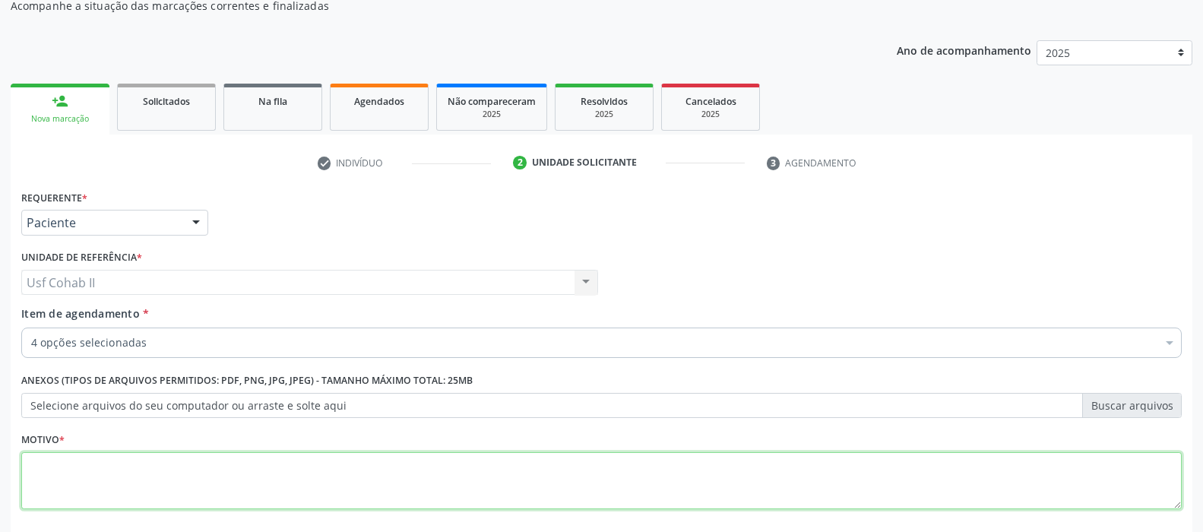
checkbox Glicose "true"
checkbox Creatinina "true"
checkbox Ureia "true"
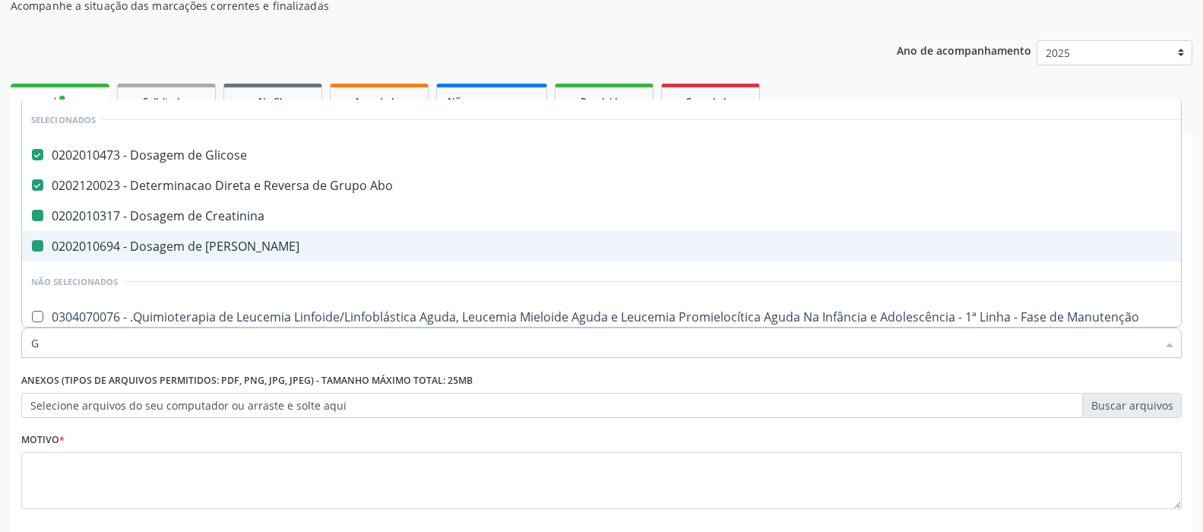
type input "GL"
checkbox Creatinina "false"
checkbox Ureia "false"
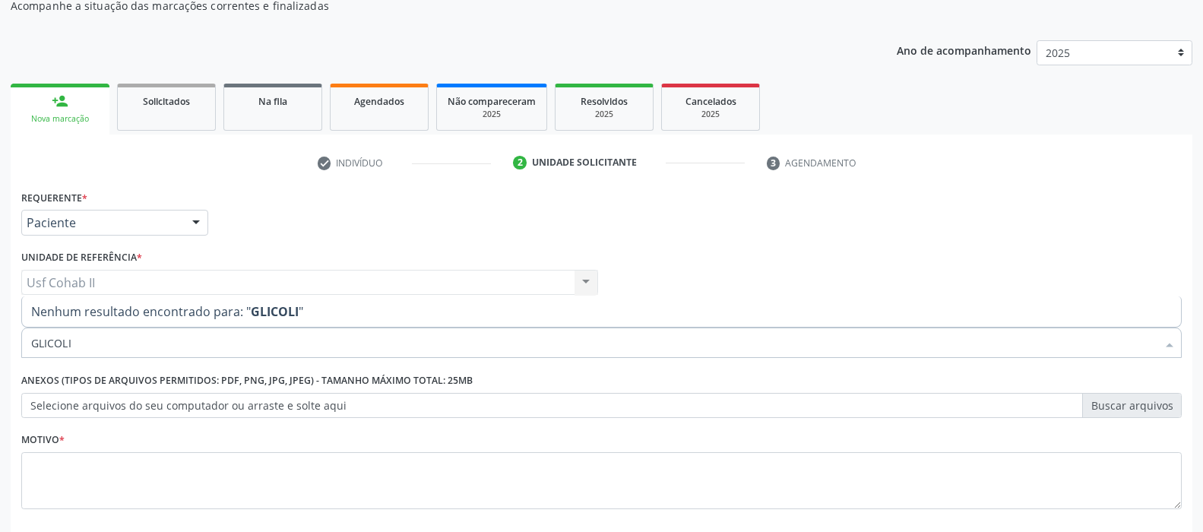
drag, startPoint x: 142, startPoint y: 338, endPoint x: 103, endPoint y: 339, distance: 39.5
click at [103, 339] on input "GLICOLI" at bounding box center [593, 342] width 1125 height 30
type input "GLICO"
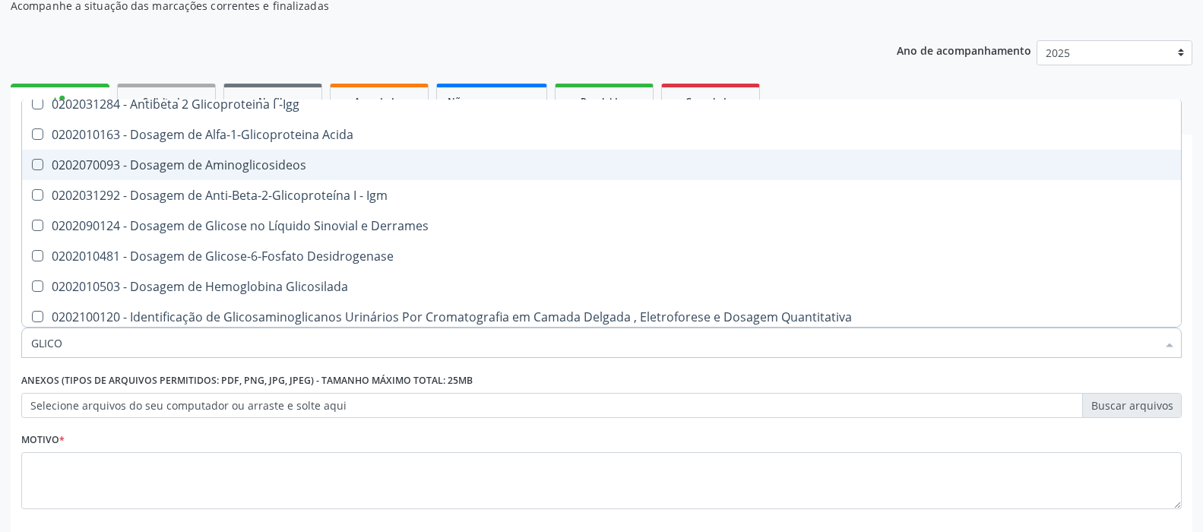
scroll to position [218, 0]
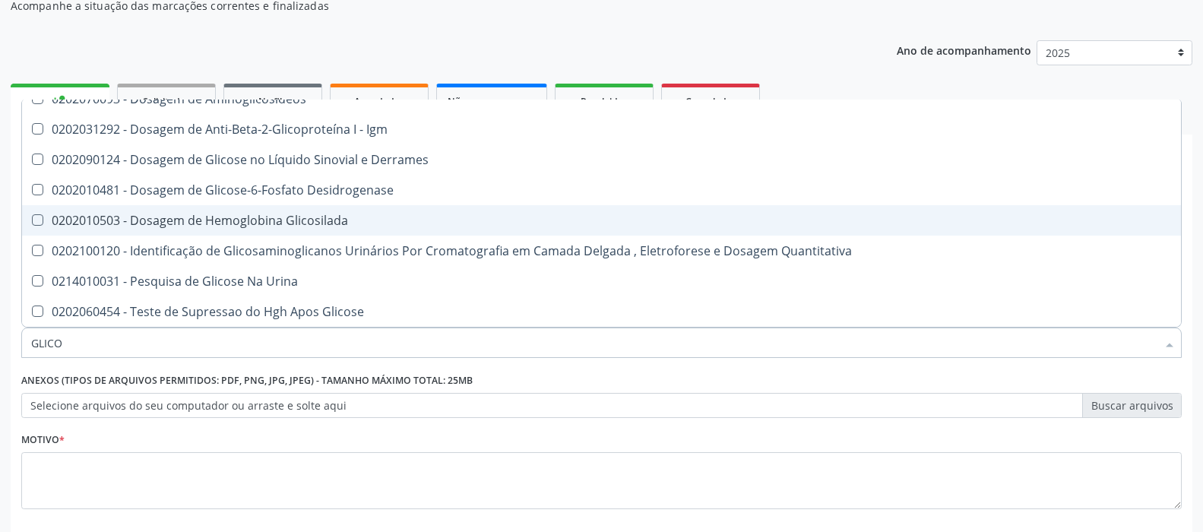
click at [244, 226] on div "0202010503 - Dosagem de Hemoglobina Glicosilada" at bounding box center [601, 220] width 1140 height 12
checkbox Glicosilada "true"
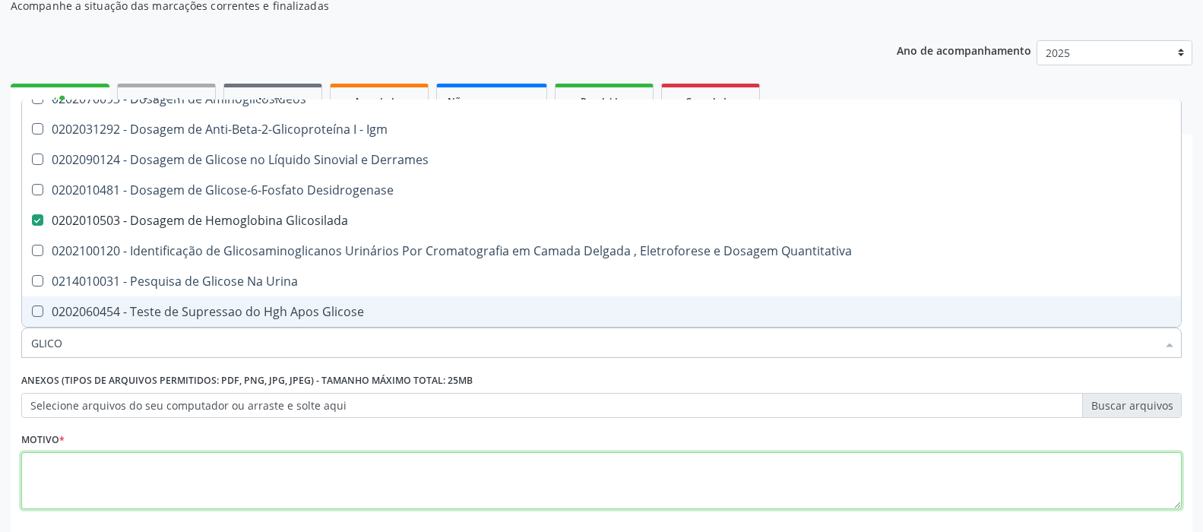
click at [155, 468] on textarea at bounding box center [601, 481] width 1160 height 58
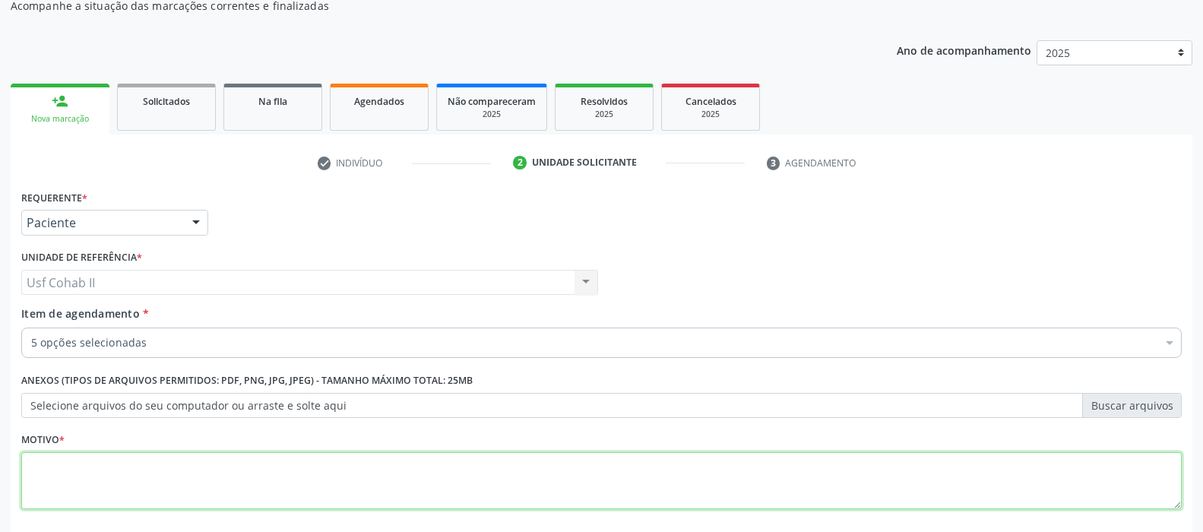
checkbox Creatinina "true"
checkbox Ureia "true"
checkbox Glicosilada "true"
checkbox Abciximabe "false"
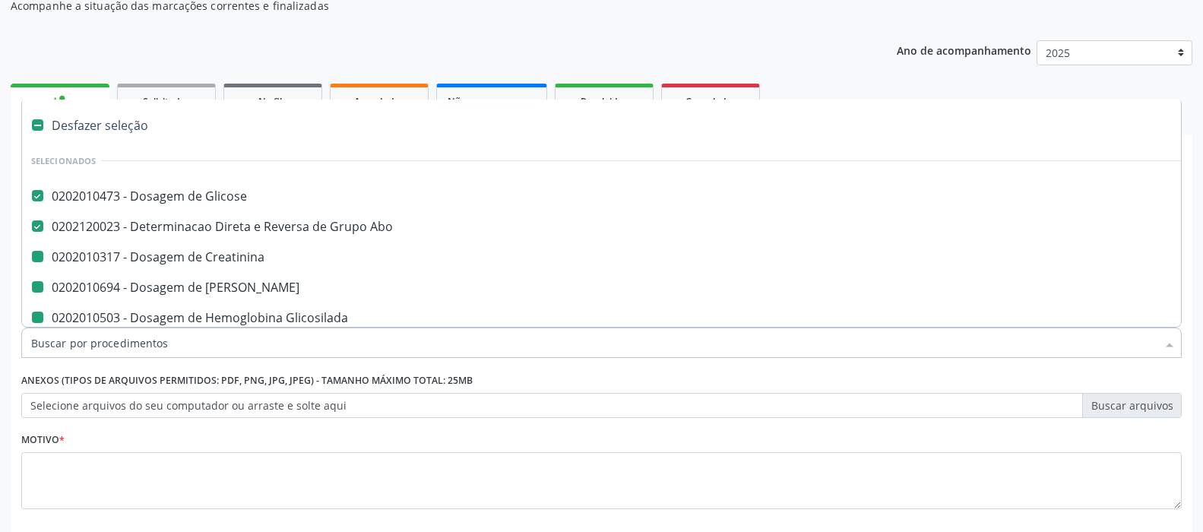
type input "H"
checkbox Creatinina "false"
checkbox Ureia "false"
checkbox Glicosilada "false"
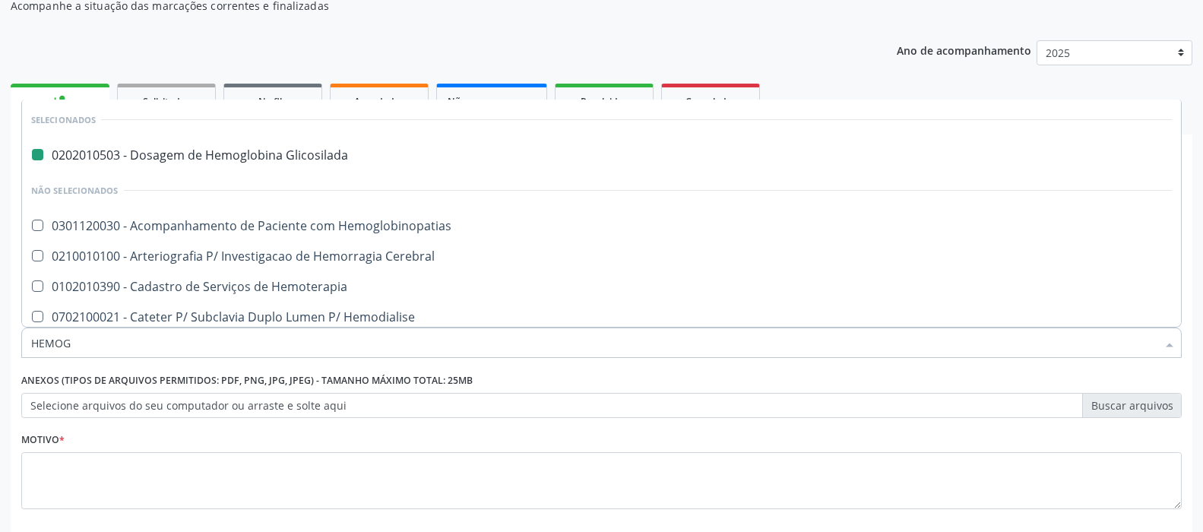
type input "HEMOGR"
checkbox Glicosilada "false"
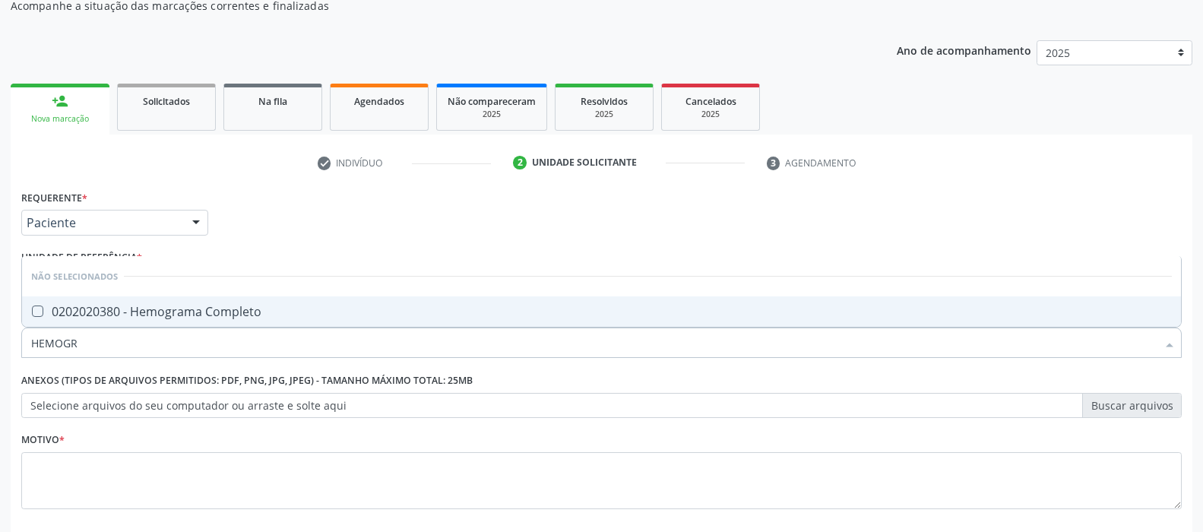
type input "HEMOGRA"
click at [172, 310] on div "0202020380 - Hemograma Completo" at bounding box center [601, 311] width 1140 height 12
checkbox Completo "true"
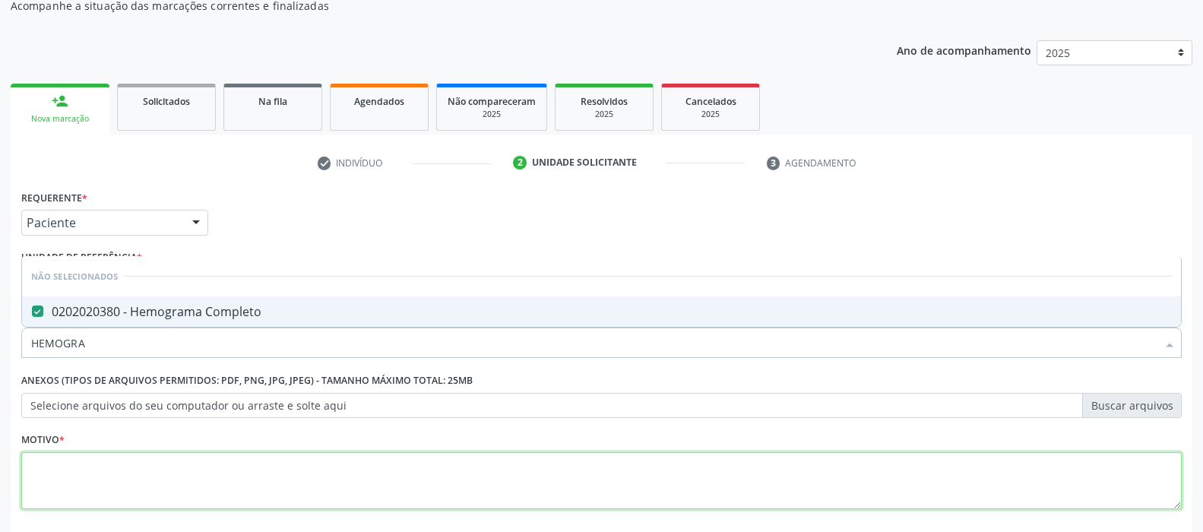
click at [87, 461] on textarea at bounding box center [601, 481] width 1160 height 58
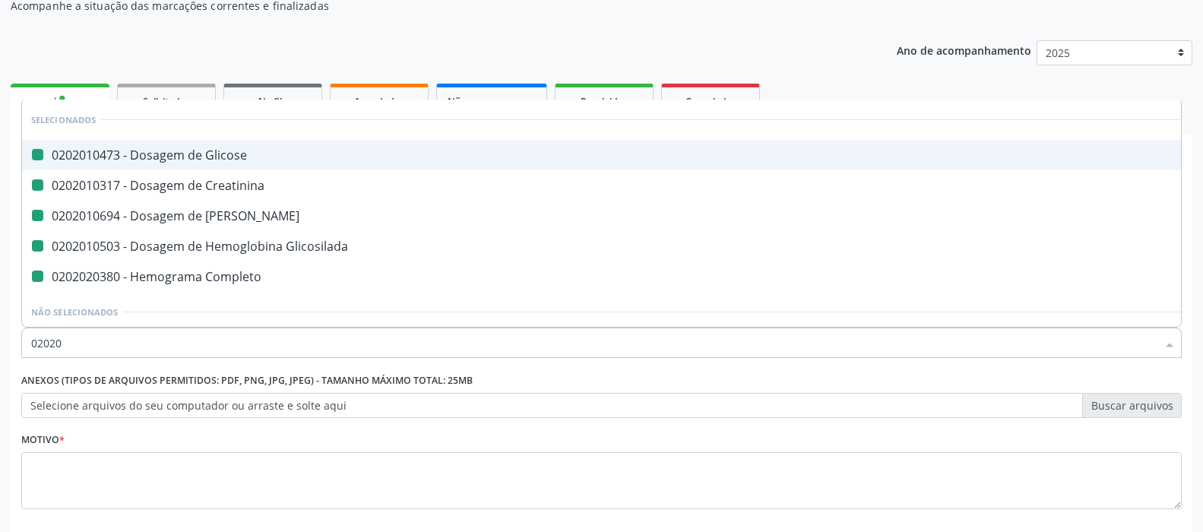
type input "020205"
checkbox Glicose "false"
checkbox Creatinina "false"
checkbox Ureia "false"
checkbox Glicosilada "false"
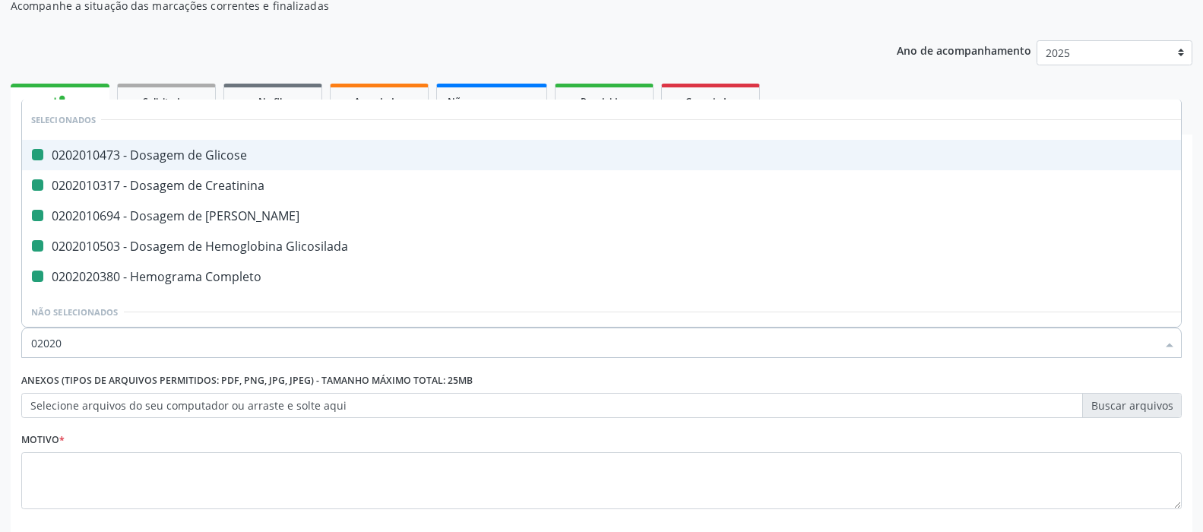
checkbox Completo "false"
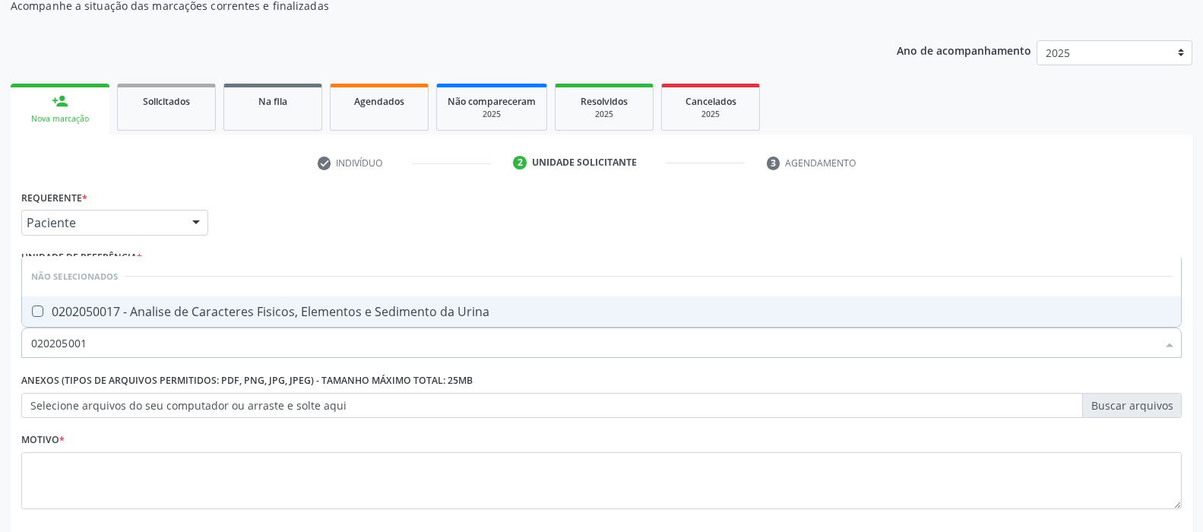
type input "0202050017"
click at [184, 311] on div "0202050017 - Analise de Caracteres Fisicos, Elementos e Sedimento da Urina" at bounding box center [601, 311] width 1140 height 12
checkbox Urina "true"
click at [114, 433] on div "Motivo *" at bounding box center [601, 468] width 1160 height 81
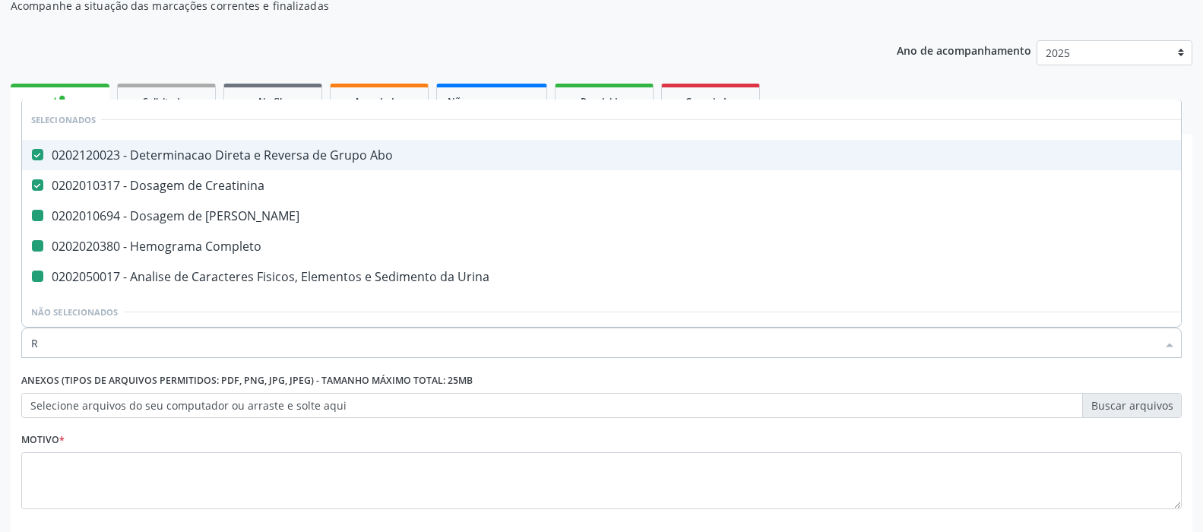
type input "RU"
checkbox Ureia "false"
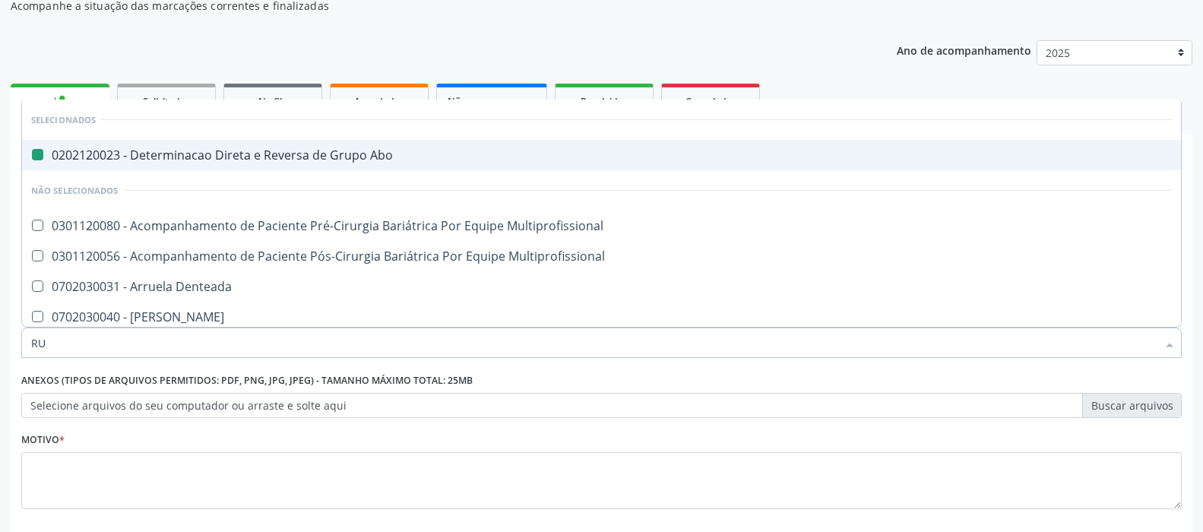
type input "RUB"
checkbox Abo "false"
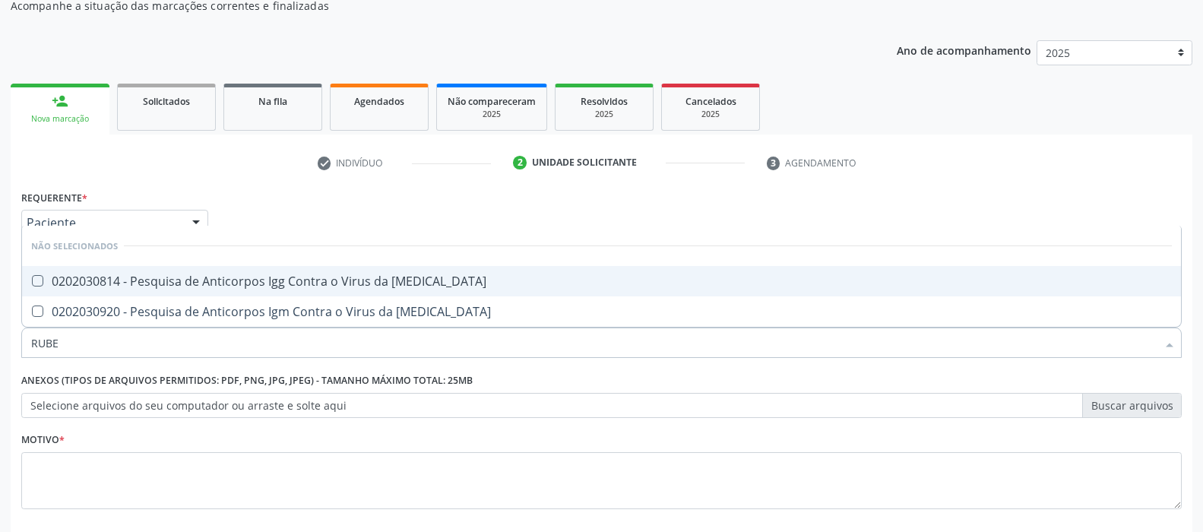
type input "RUBEO"
click at [165, 282] on div "0202030814 - Pesquisa de Anticorpos Igg Contra o Virus da Rubeola" at bounding box center [601, 281] width 1140 height 12
checkbox Rubeola "true"
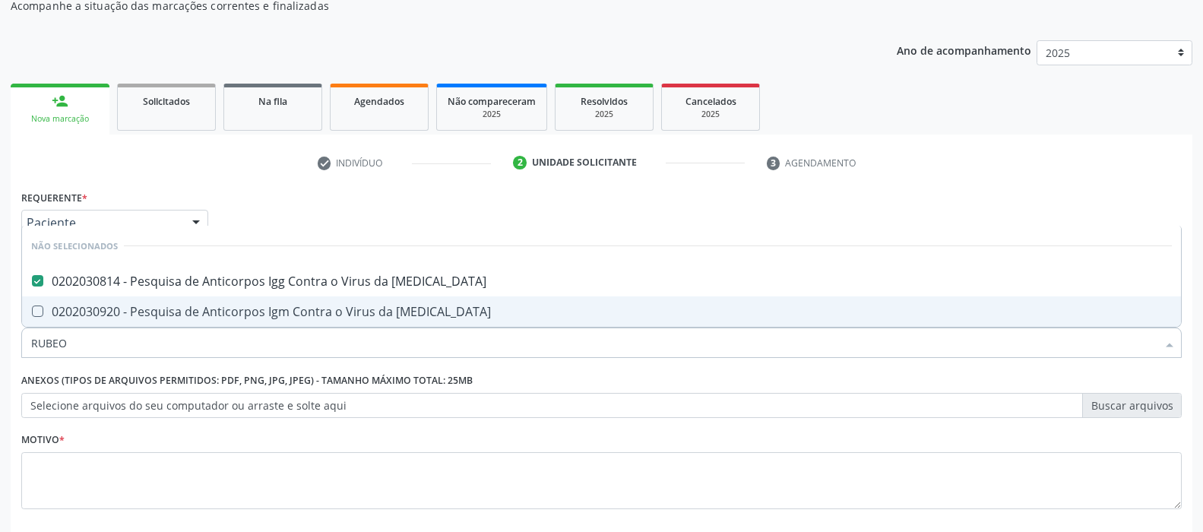
click at [116, 309] on div "0202030920 - Pesquisa de Anticorpos Igm Contra o Virus da Rubeola" at bounding box center [601, 311] width 1140 height 12
checkbox Rubeola "true"
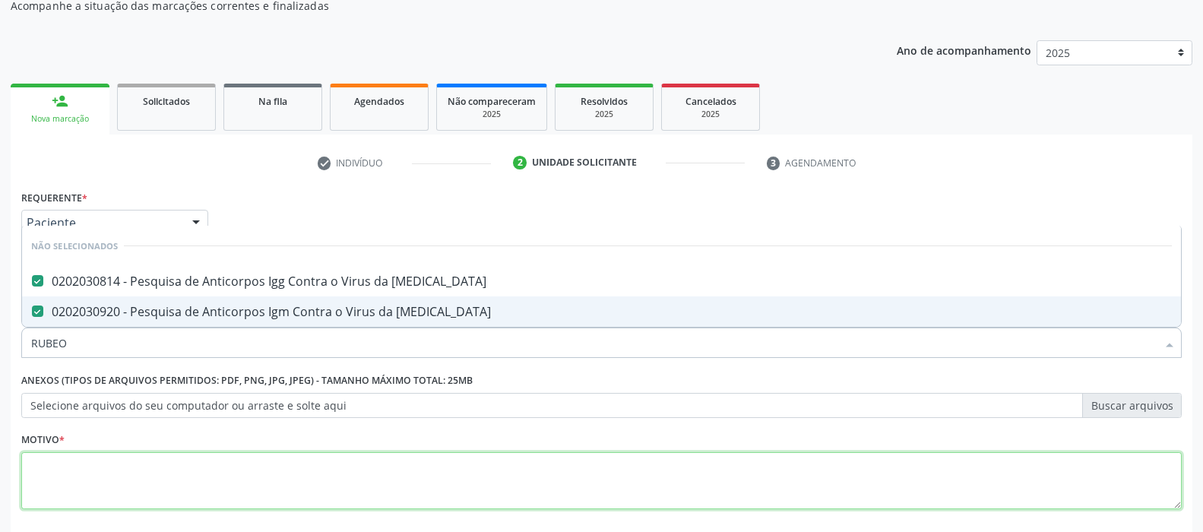
click at [87, 464] on textarea at bounding box center [601, 481] width 1160 height 58
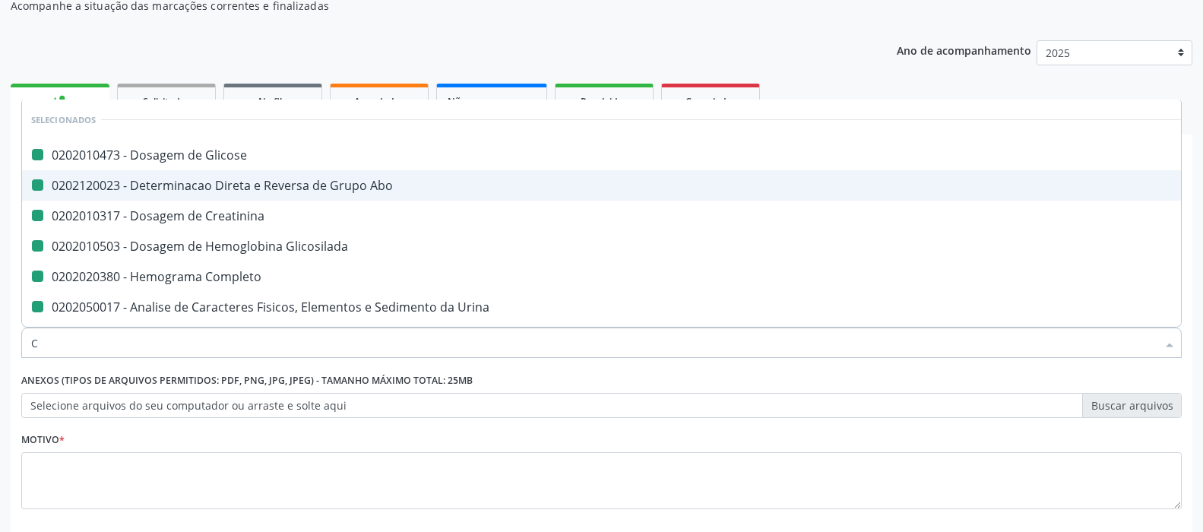
type input "CE"
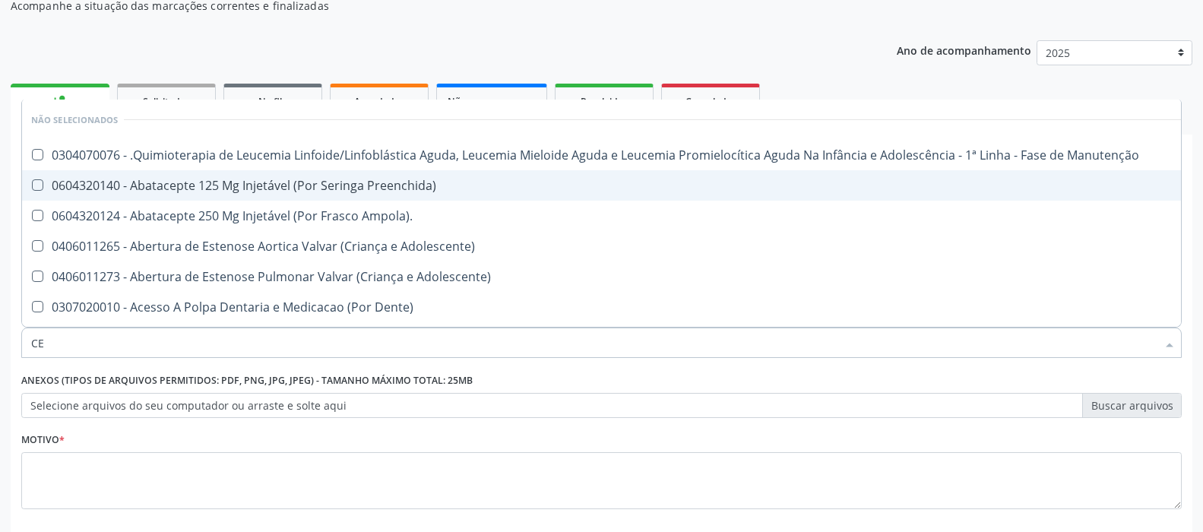
checkbox Manutenção "false"
checkbox Preenchida\) "false"
checkbox Ampola\)\ "false"
checkbox Adolescente\) "false"
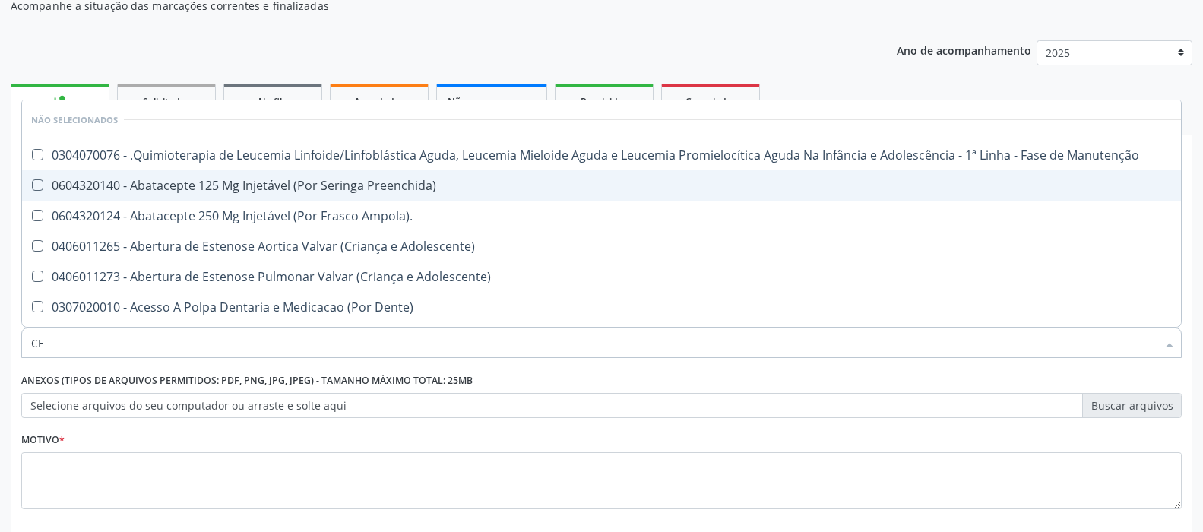
checkbox Dente\) "false"
checkbox Comprimido\) "false"
checkbox Psicossocial "false"
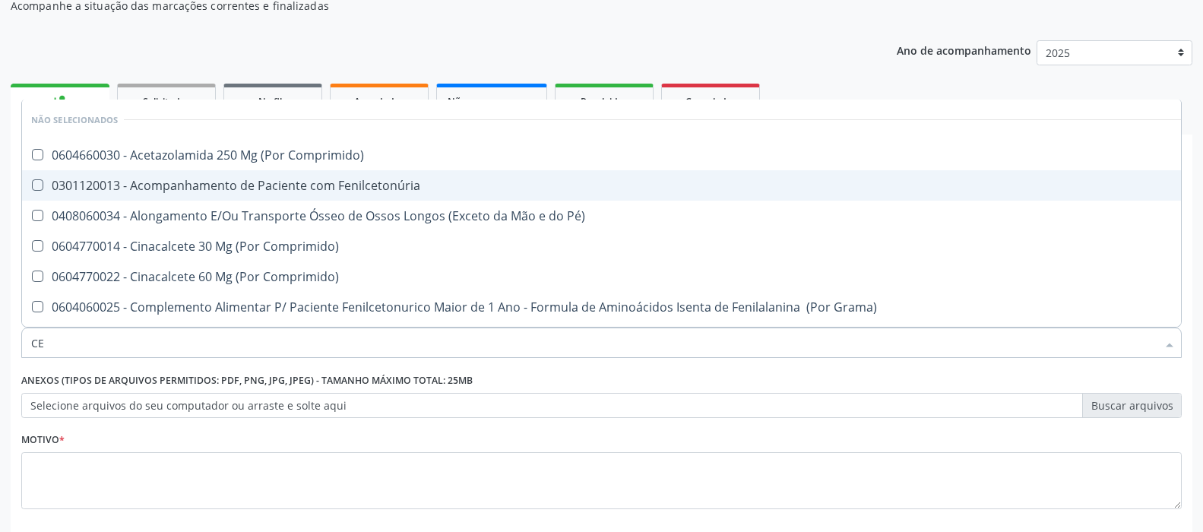
type input "C"
checkbox Comprimido\) "true"
checkbox Fenilcetonúria "true"
checkbox Pé\) "true"
checkbox Comprimido\) "true"
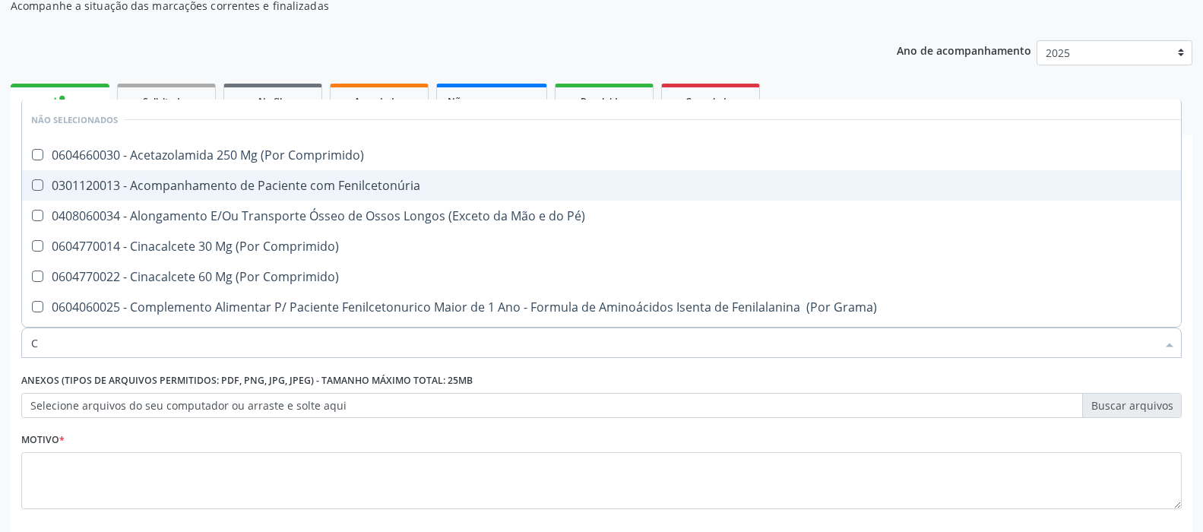
checkbox Comprimido\) "true"
checkbox Grama\) "true"
checkbox Revisão "true"
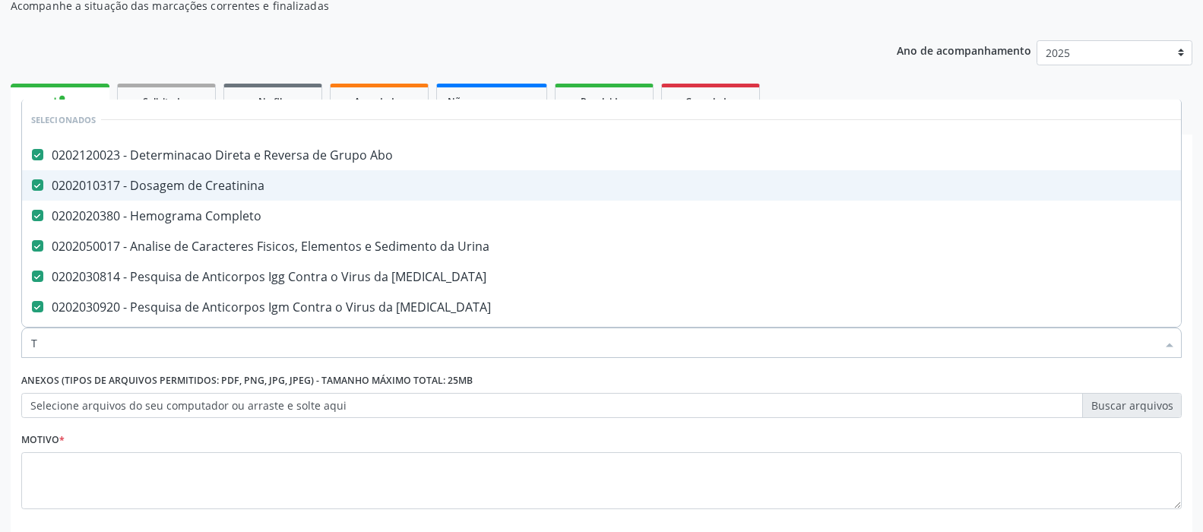
type input "TO"
checkbox Urina "false"
checkbox Rubeola "false"
checkbox Manutenção "false"
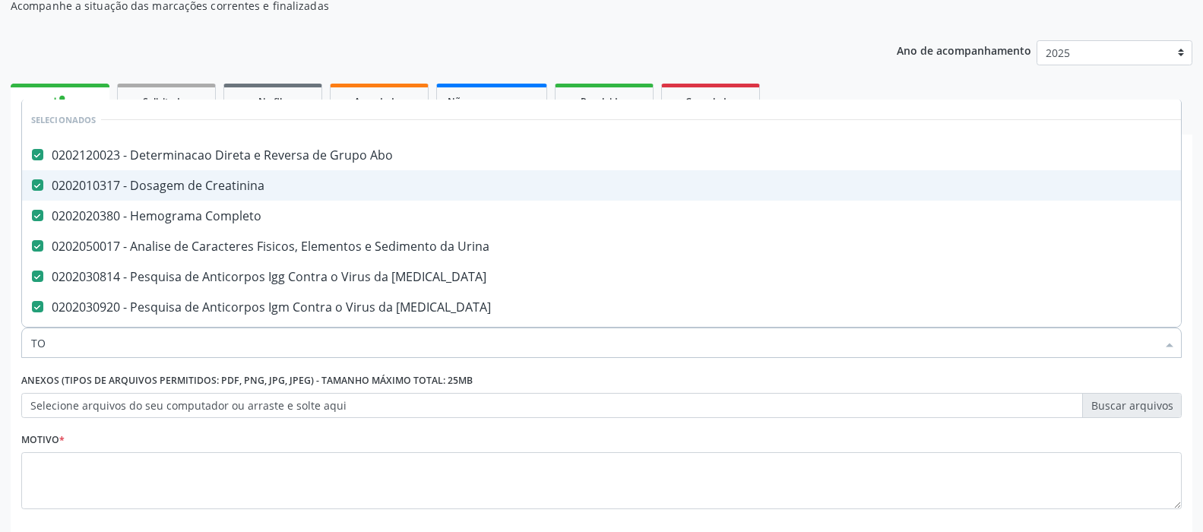
checkbox Preenchida\) "false"
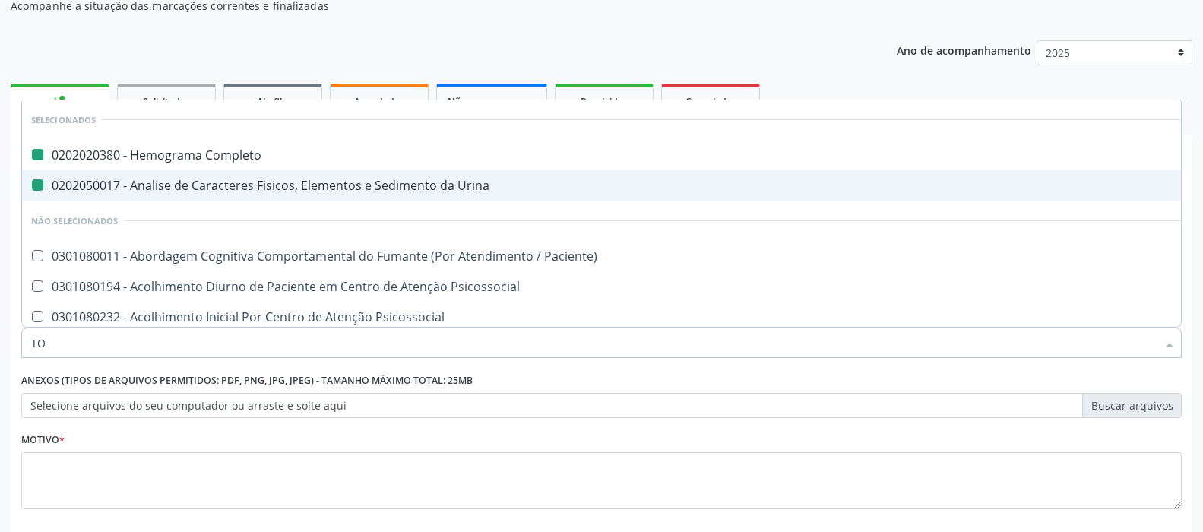
type input "TOX"
checkbox Completo "false"
checkbox Urina "false"
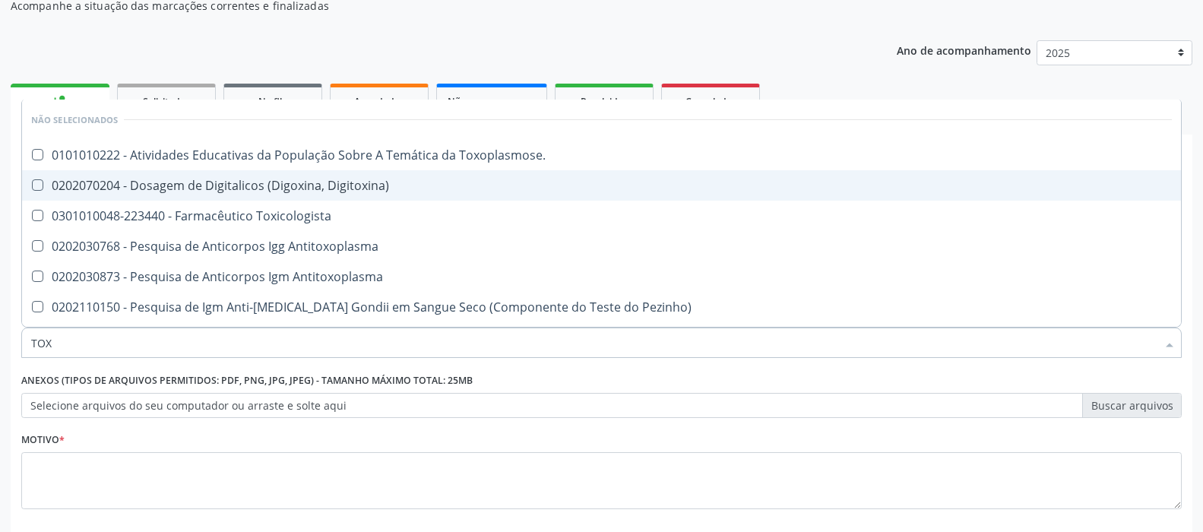
type input "TOXO"
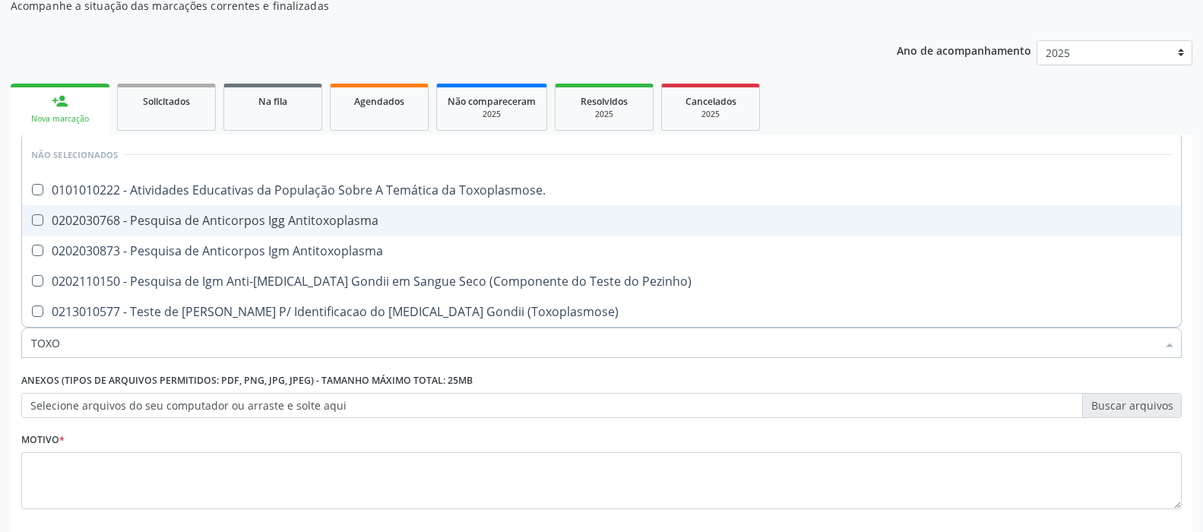
click at [226, 215] on div "0202030768 - Pesquisa de Anticorpos Igg Antitoxoplasma" at bounding box center [601, 220] width 1140 height 12
checkbox Antitoxoplasma "true"
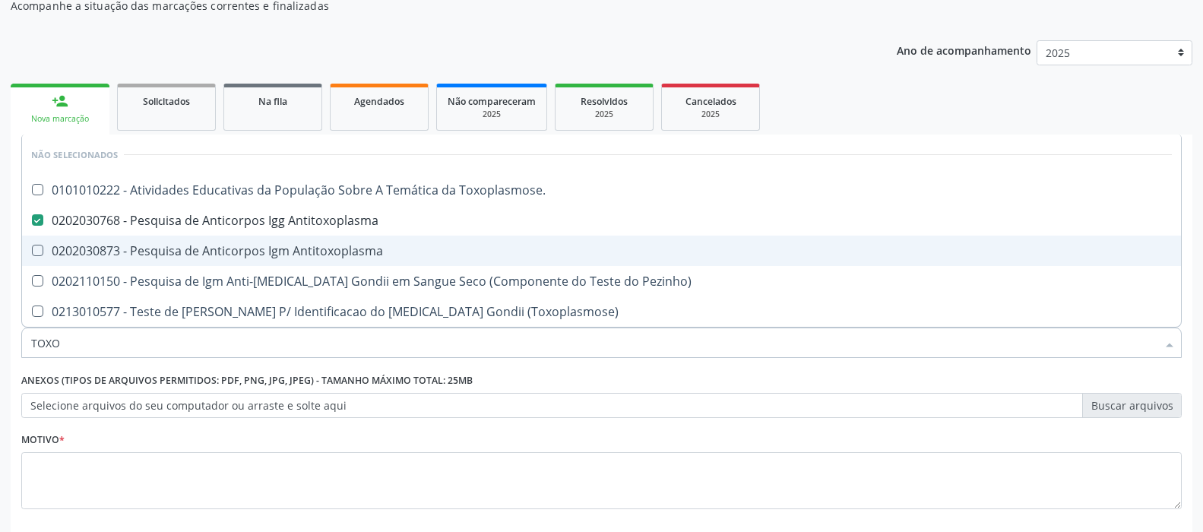
click at [207, 245] on div "0202030873 - Pesquisa de Anticorpos Igm Antitoxoplasma" at bounding box center [601, 251] width 1140 height 12
checkbox Antitoxoplasma "true"
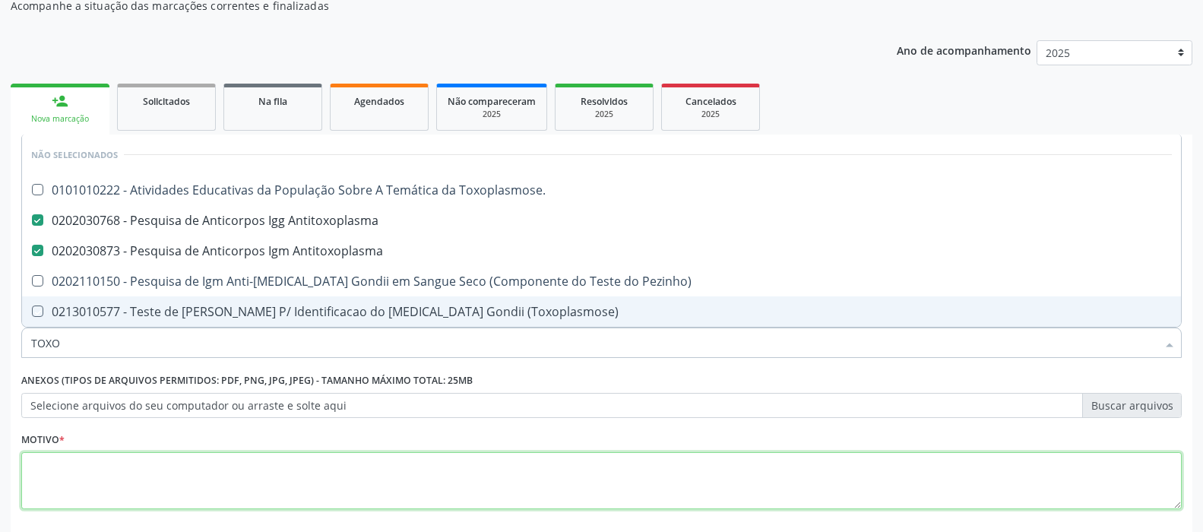
click at [120, 470] on textarea at bounding box center [601, 481] width 1160 height 58
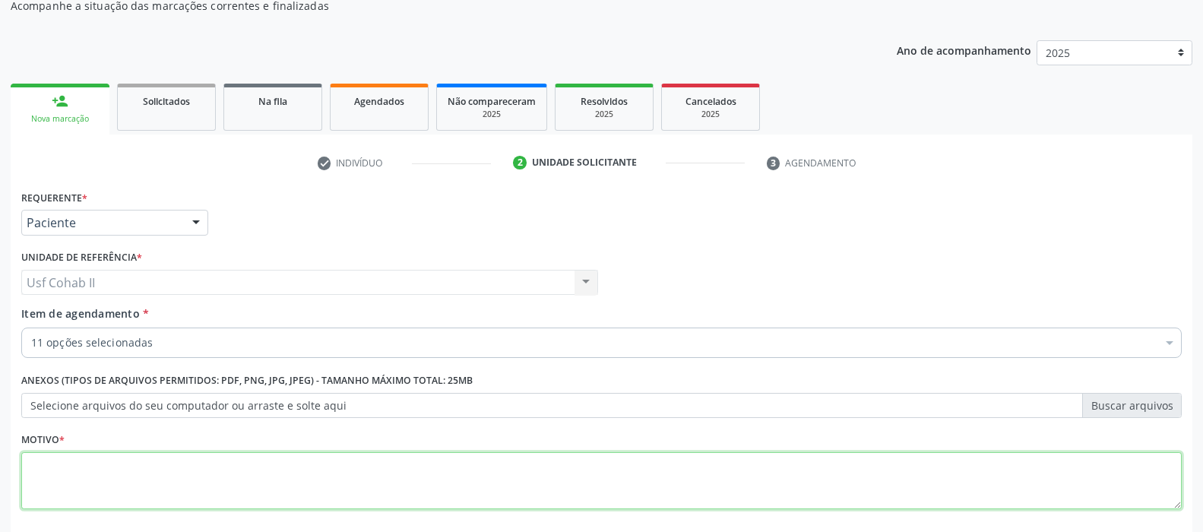
checkbox Glicose "true"
checkbox Ureia "true"
checkbox Glicosilada "true"
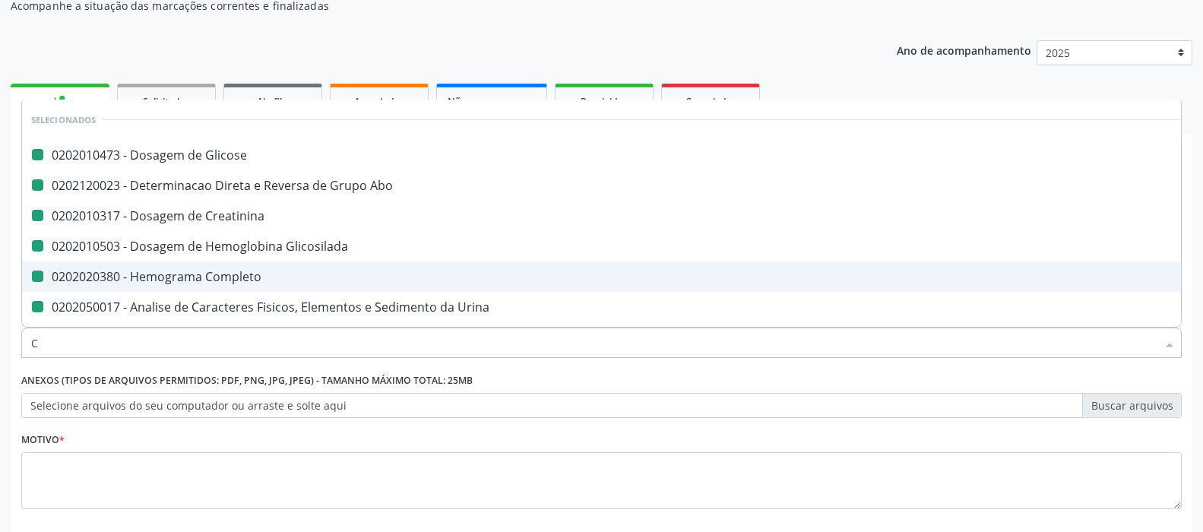
type input "CU"
checkbox Glicose "false"
checkbox Abo "false"
checkbox Glicosilada "false"
checkbox Completo "false"
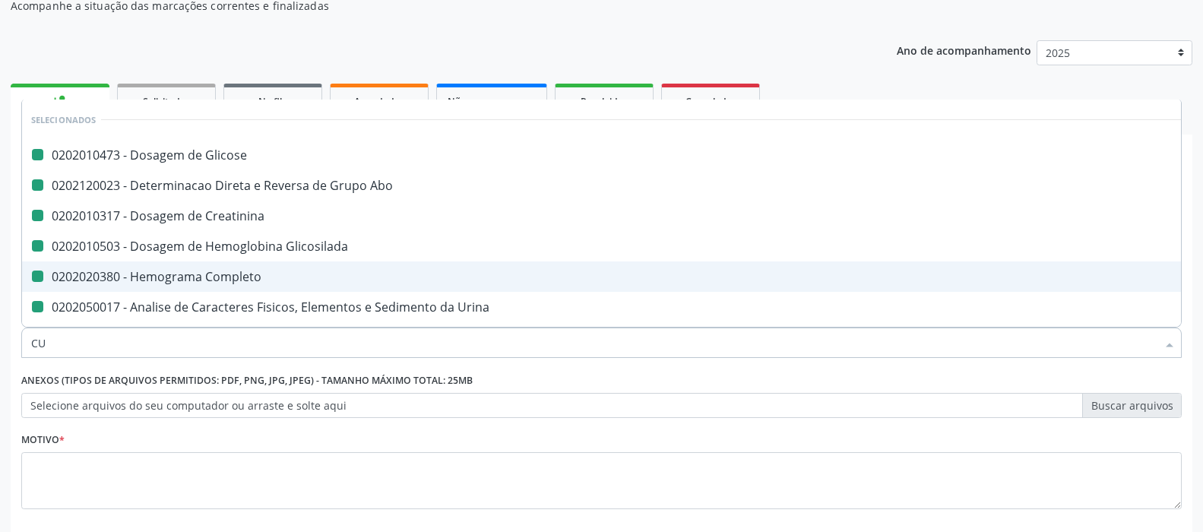
checkbox Creatinina "false"
checkbox Urina "false"
checkbox Rubeola "false"
checkbox Antitoxoplasma "false"
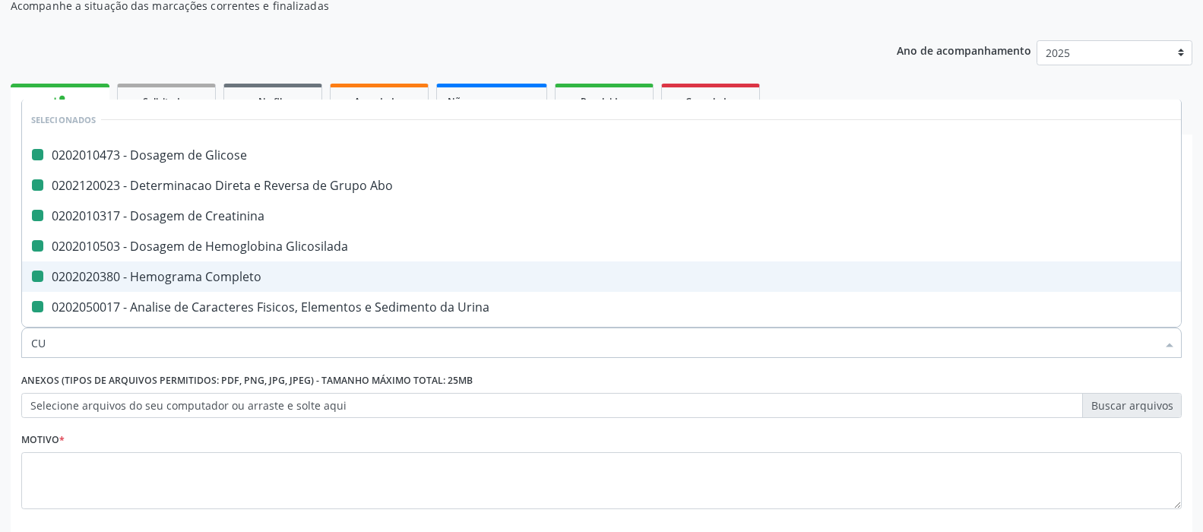
checkbox Antitoxoplasma "false"
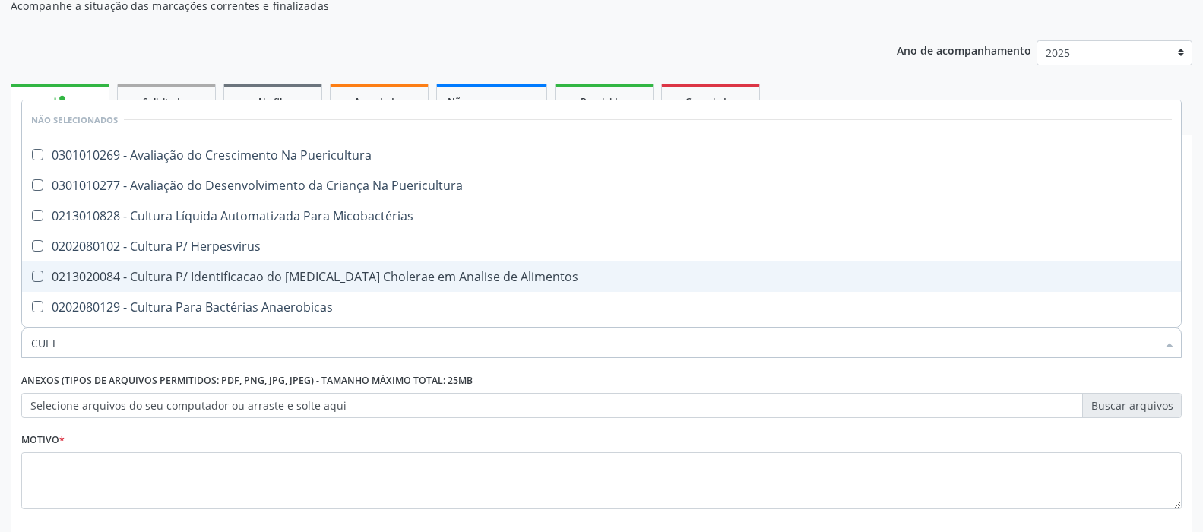
type input "CULTU"
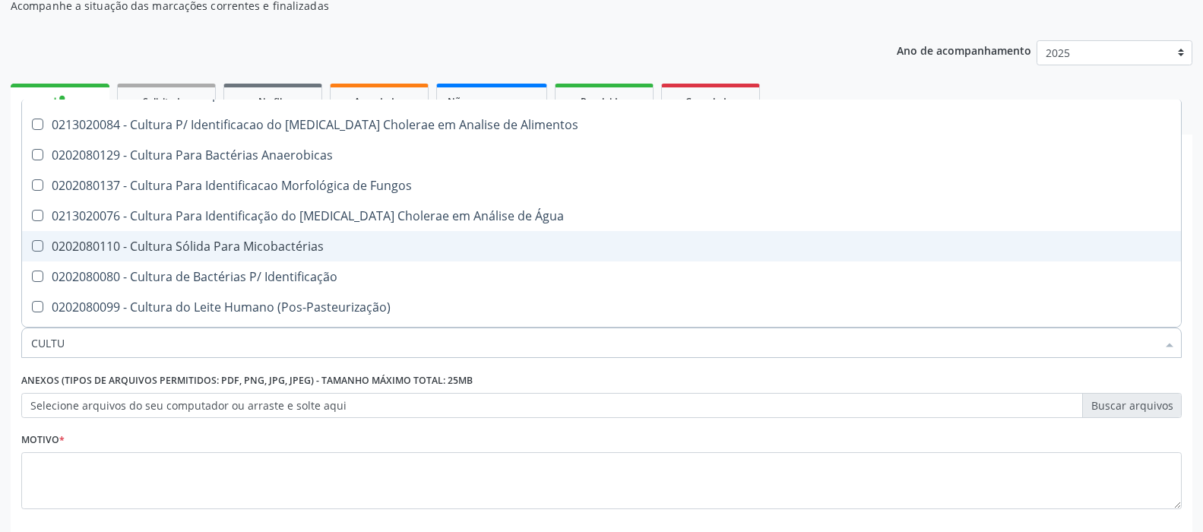
scroll to position [208, 0]
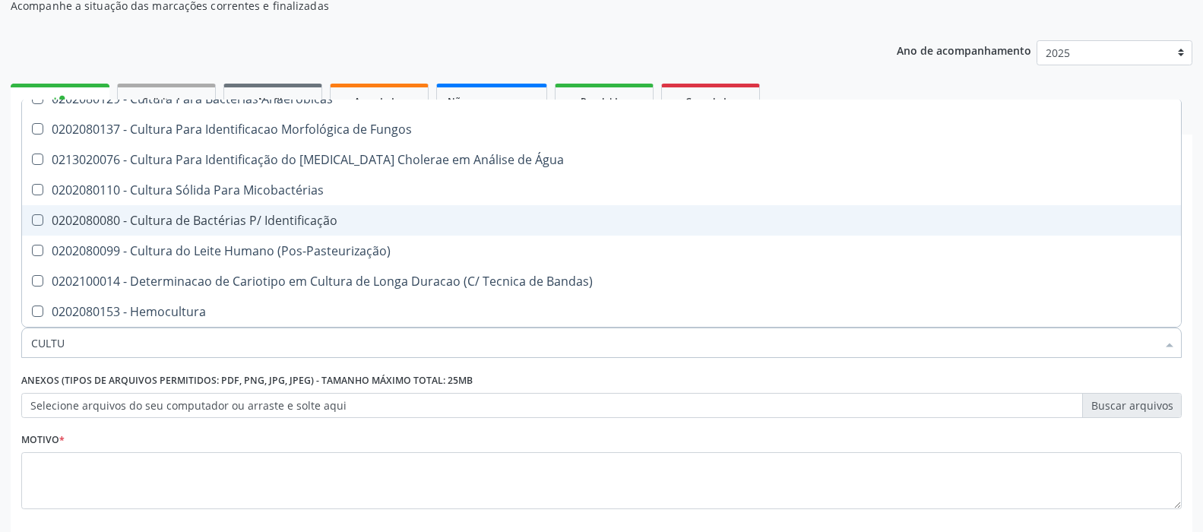
click at [270, 224] on div "0202080080 - Cultura de Bactérias P/ Identificação" at bounding box center [601, 220] width 1140 height 12
checkbox Identificação "true"
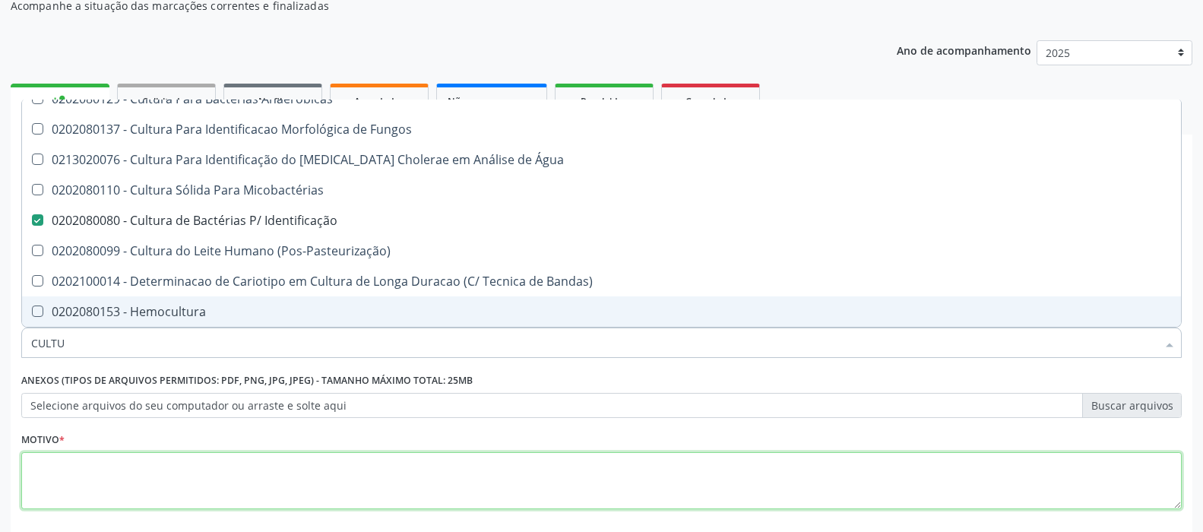
click at [196, 463] on textarea at bounding box center [601, 481] width 1160 height 58
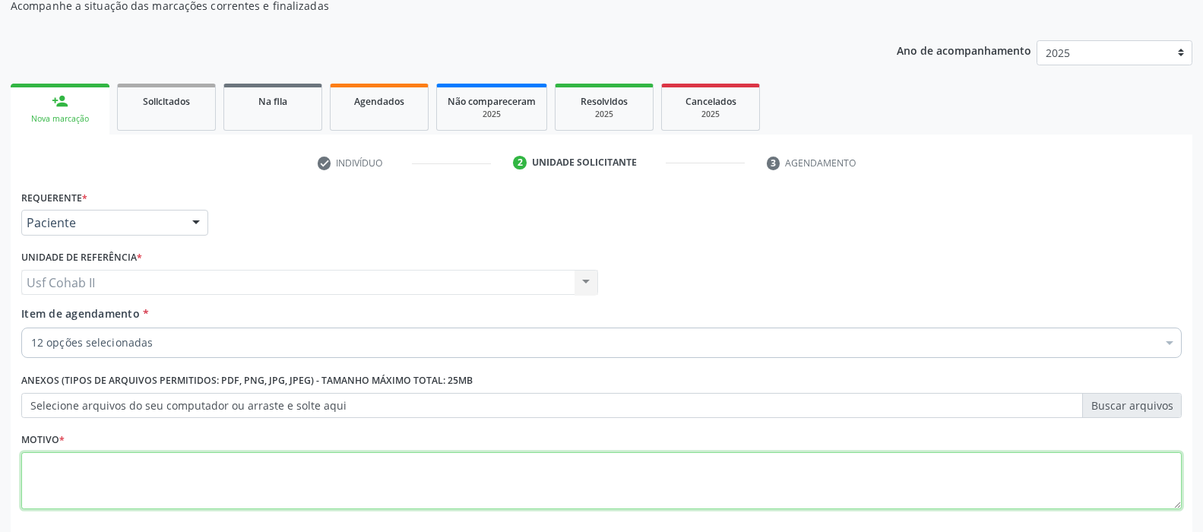
checkbox Glicose "true"
checkbox Abo "true"
checkbox Ureia "true"
checkbox Glicosilada "true"
checkbox Creatinina "true"
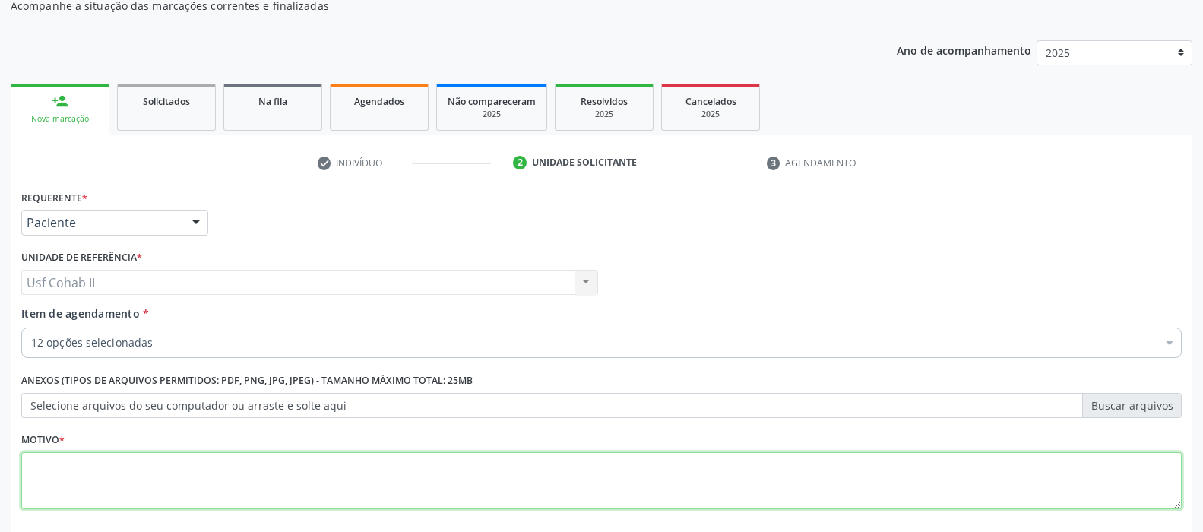
checkbox Completo "true"
checkbox Urina "true"
checkbox Rubeola "true"
checkbox Identificação "true"
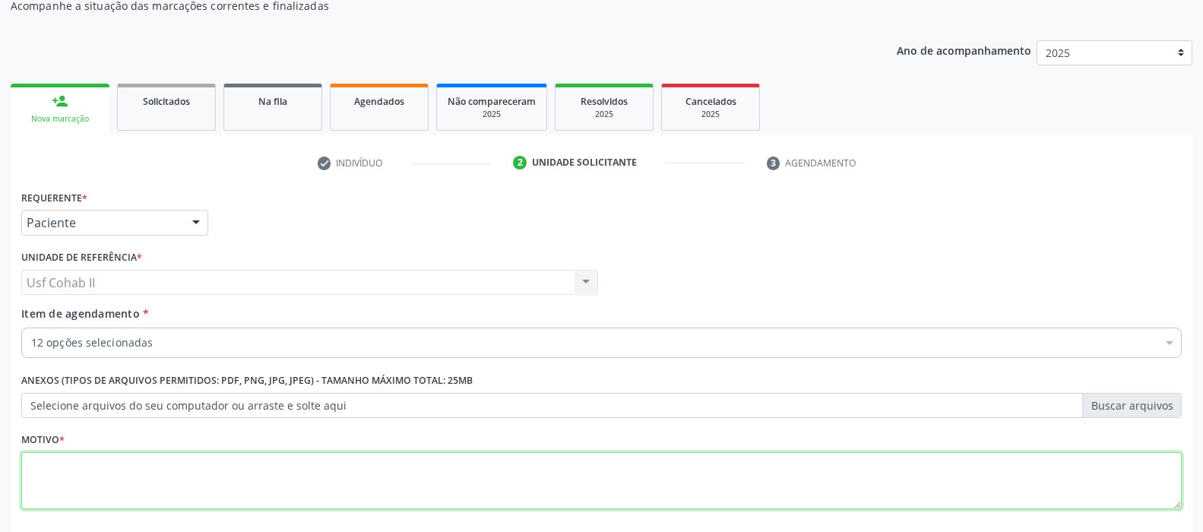
checkbox Antitoxoplasma "true"
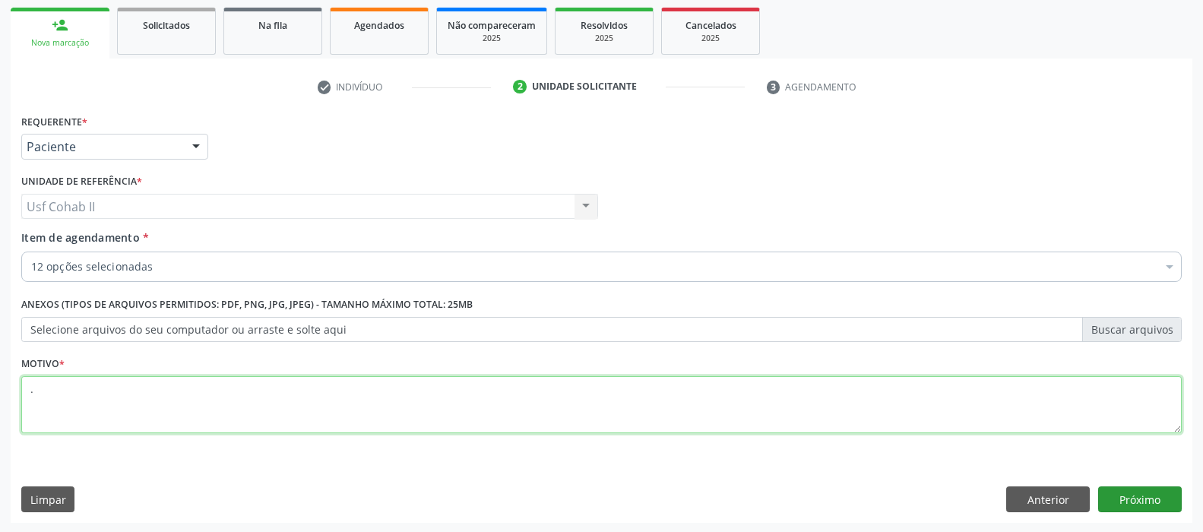
type textarea "."
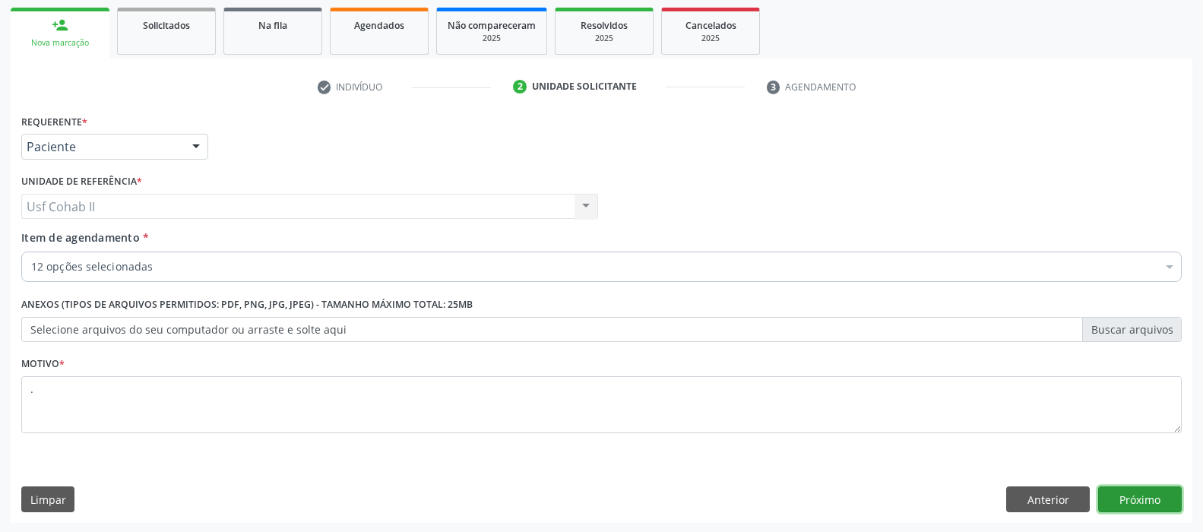
click at [1144, 492] on button "Próximo" at bounding box center [1140, 499] width 84 height 26
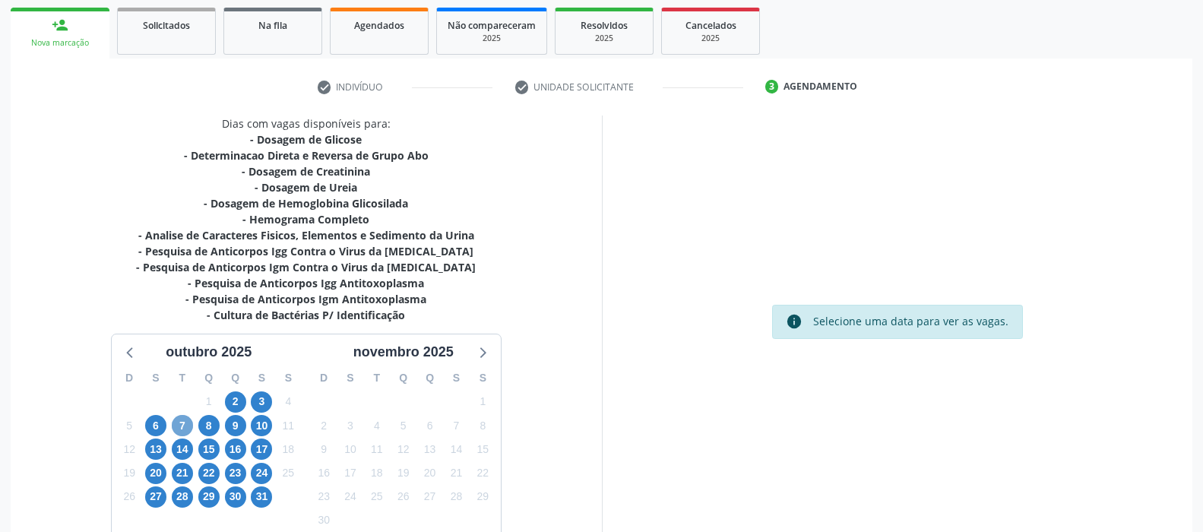
click at [175, 424] on span "7" at bounding box center [182, 425] width 21 height 21
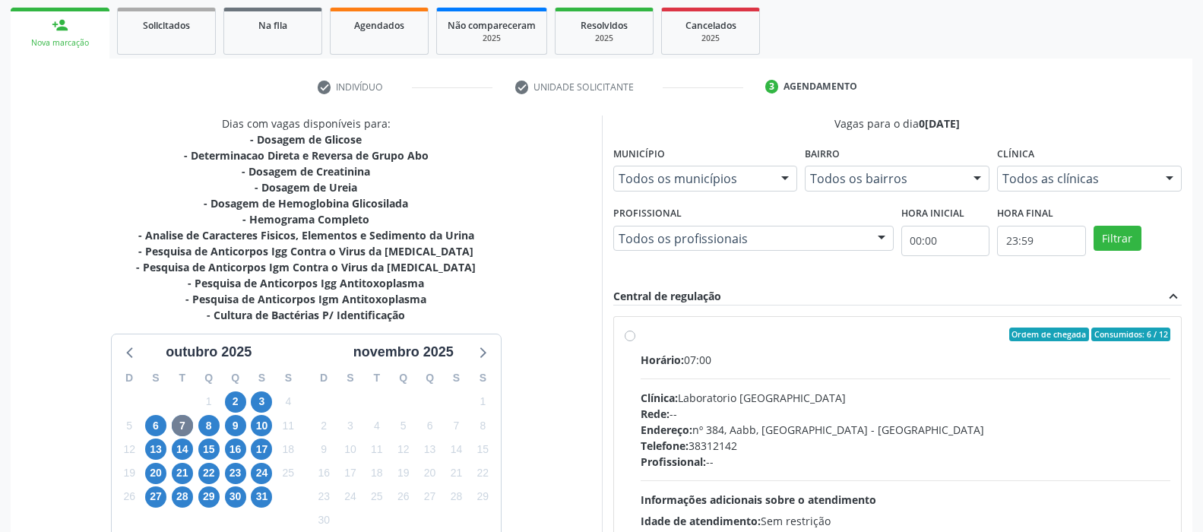
click at [640, 333] on label "Ordem de chegada Consumidos: 6 / 12 Horário: 07:00 Clínica: Laboratorio Sao Fra…" at bounding box center [905, 443] width 530 height 233
click at [627, 333] on input "Ordem de chegada Consumidos: 6 / 12 Horário: 07:00 Clínica: Laboratorio Sao Fra…" at bounding box center [630, 334] width 11 height 14
radio input "true"
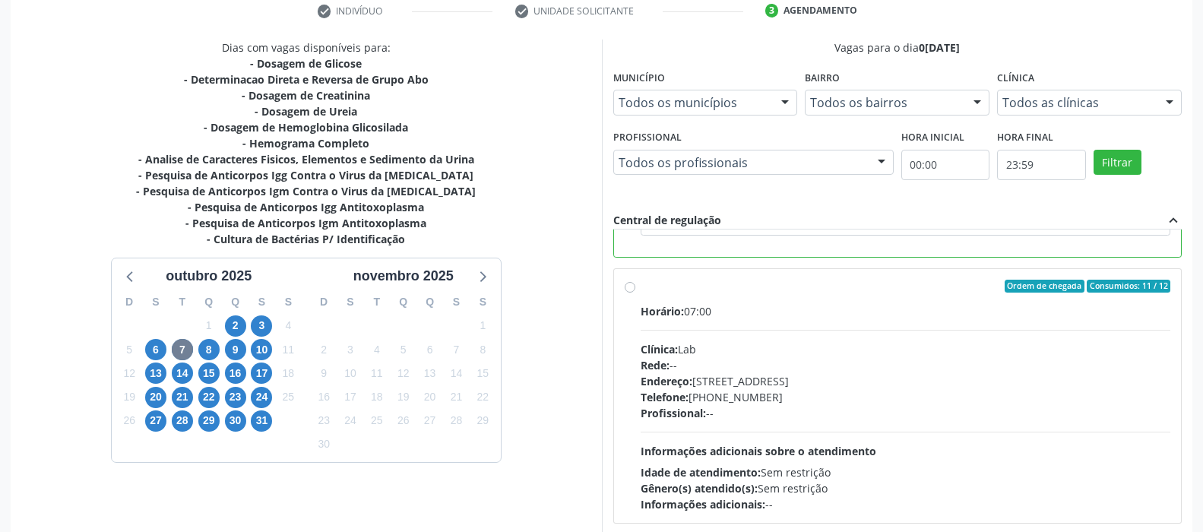
scroll to position [375, 0]
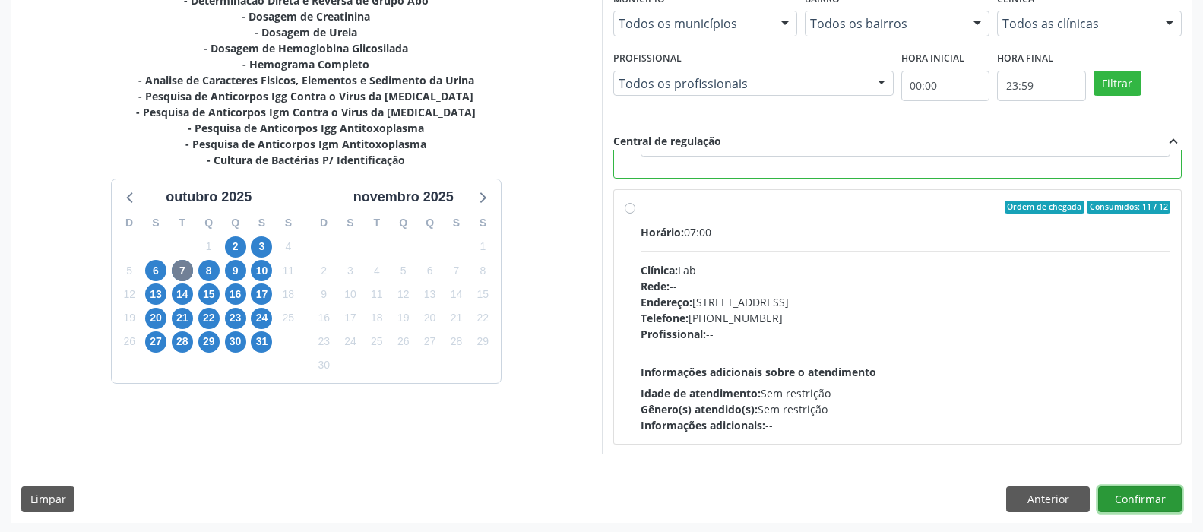
click at [1127, 488] on button "Confirmar" at bounding box center [1140, 499] width 84 height 26
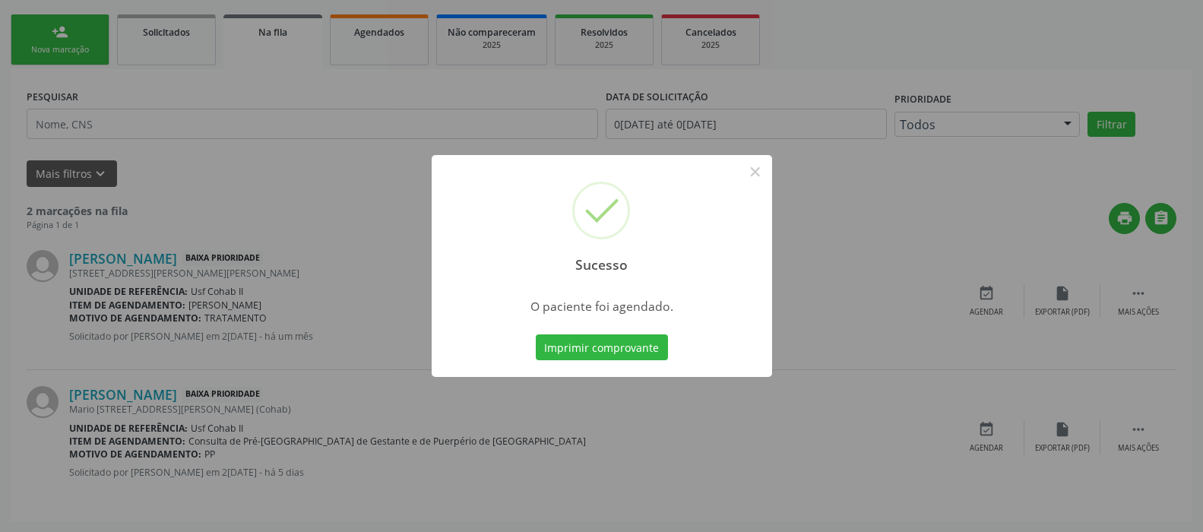
scroll to position [0, 0]
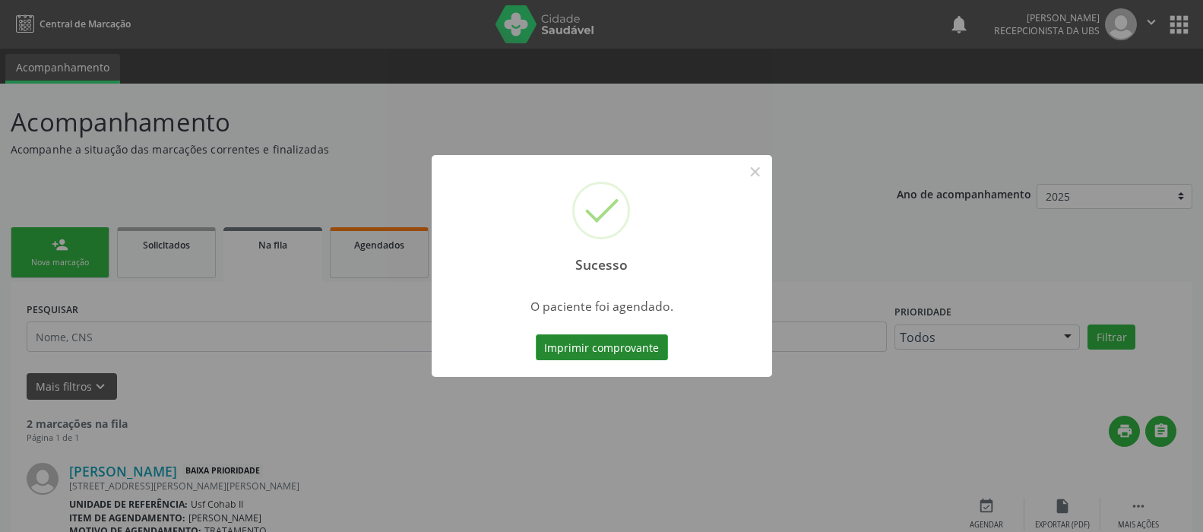
click at [618, 355] on button "Imprimir comprovante" at bounding box center [602, 347] width 132 height 26
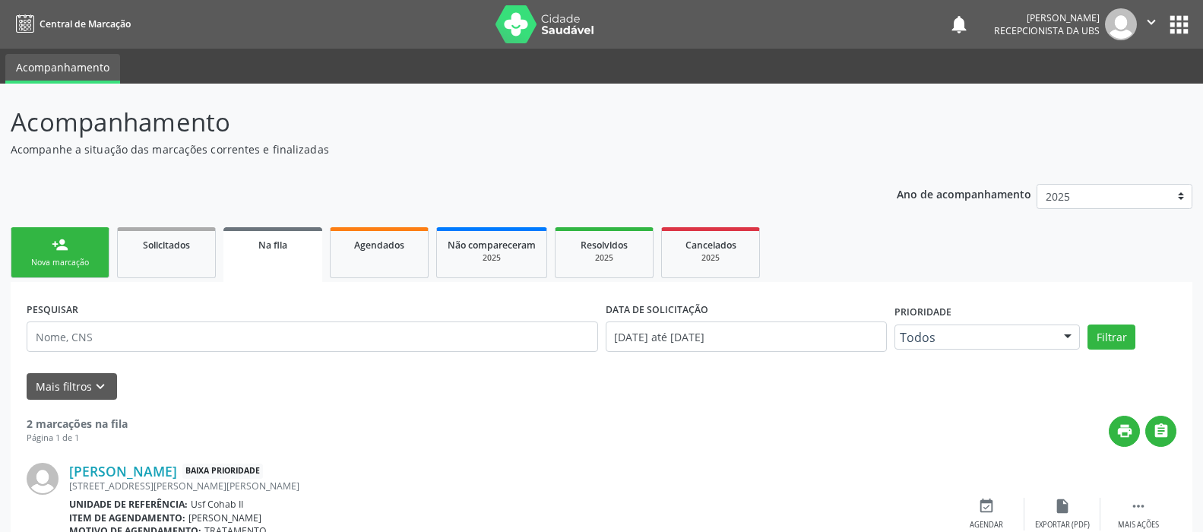
click at [64, 242] on div "person_add" at bounding box center [60, 244] width 17 height 17
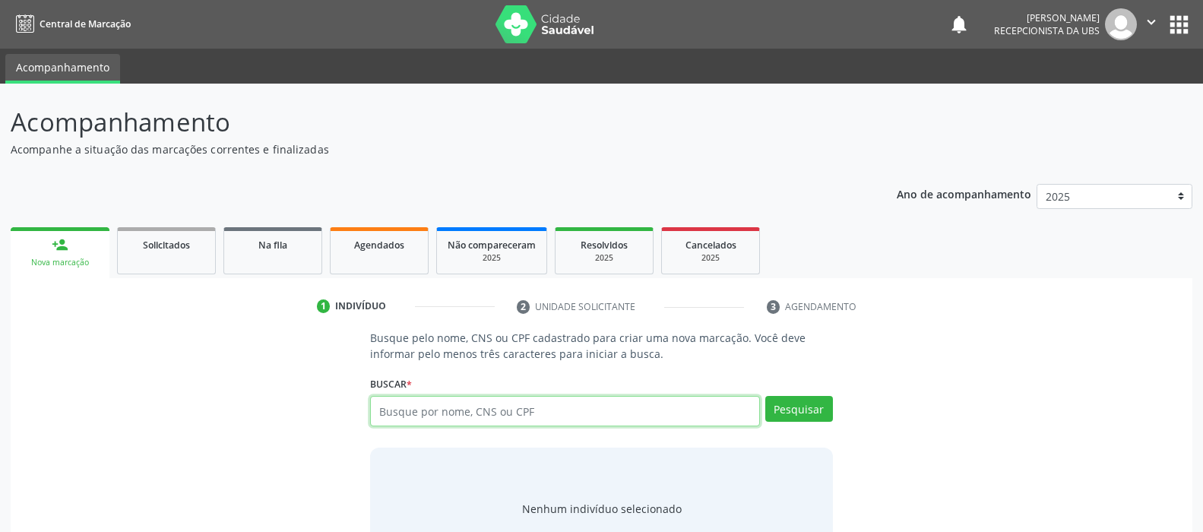
click at [461, 403] on input "text" at bounding box center [564, 411] width 389 height 30
type input "7"
type input "01833585461"
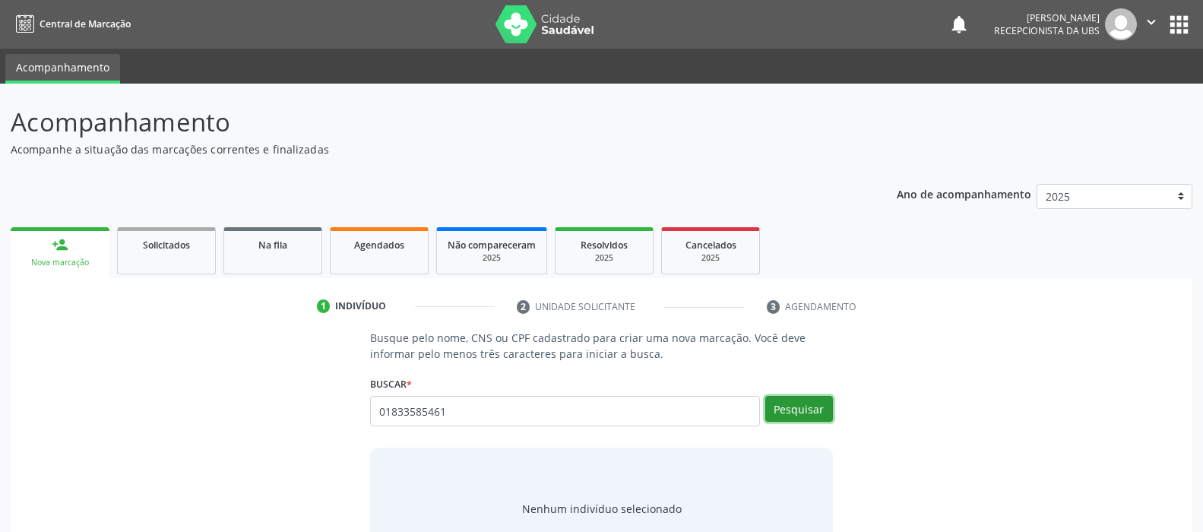
click at [799, 405] on button "Pesquisar" at bounding box center [799, 409] width 68 height 26
type input "01833585461"
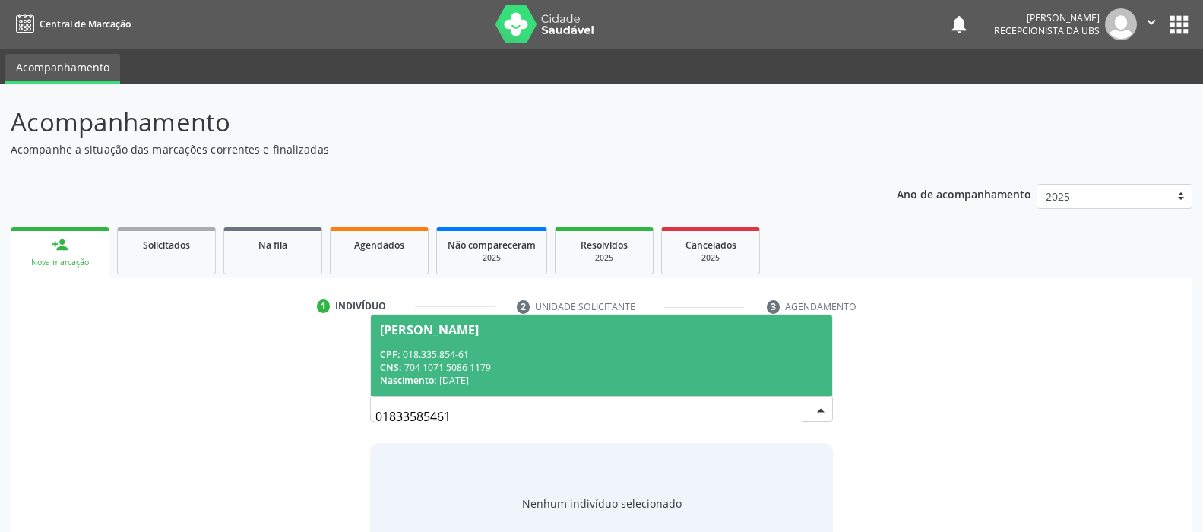
click at [508, 354] on div "CPF: 018.335.854-61" at bounding box center [601, 354] width 442 height 13
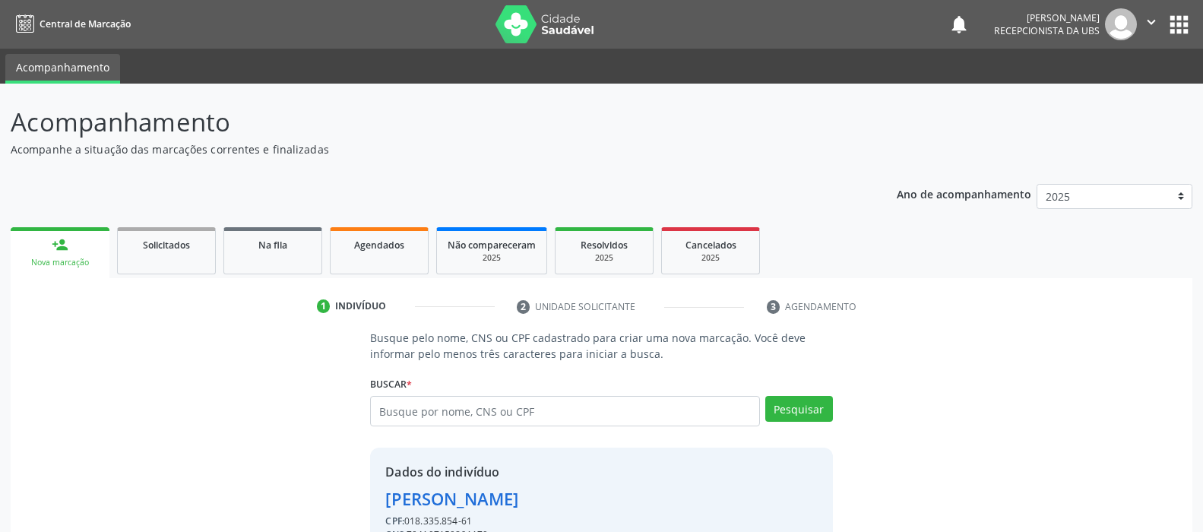
scroll to position [81, 0]
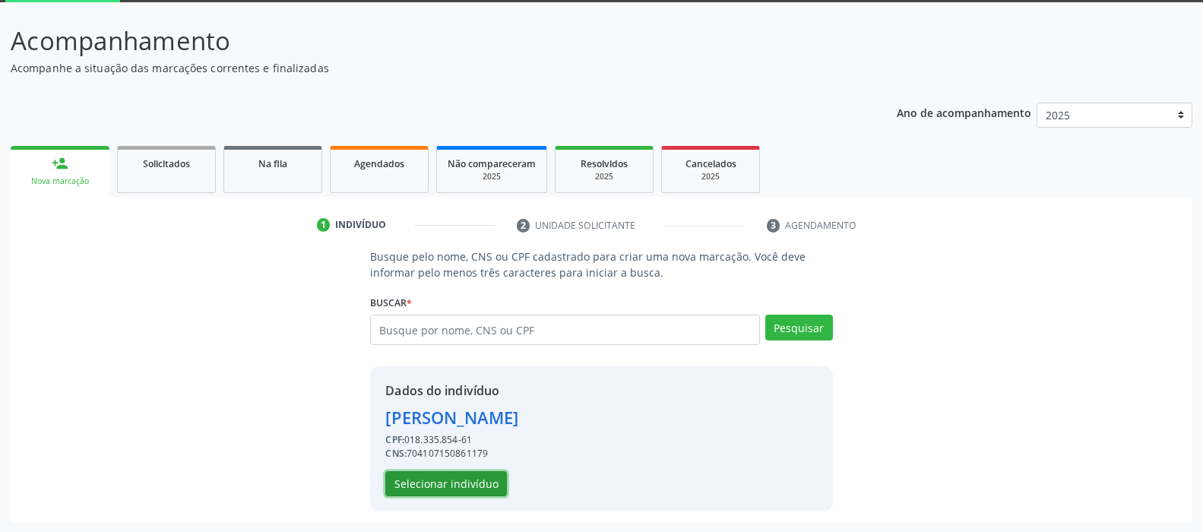
click at [477, 480] on button "Selecionar indivíduo" at bounding box center [446, 484] width 122 height 26
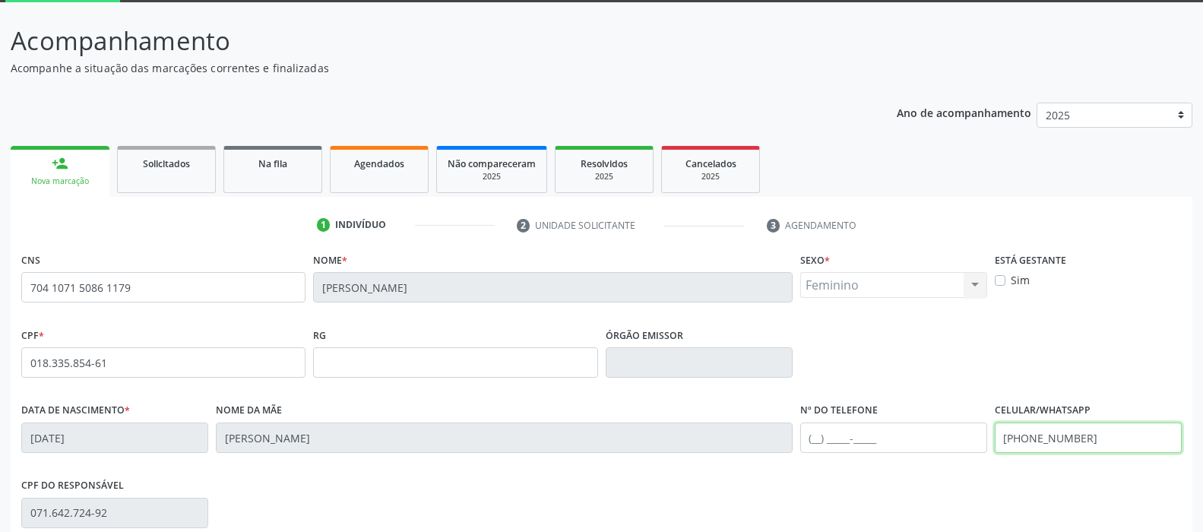
drag, startPoint x: 1099, startPoint y: 432, endPoint x: 882, endPoint y: 443, distance: 216.8
click at [882, 443] on div "Data de nascimento * 0[DATE] Nome da mãe [PERSON_NAME] Diniz Nº do Telefone Cel…" at bounding box center [601, 436] width 1168 height 75
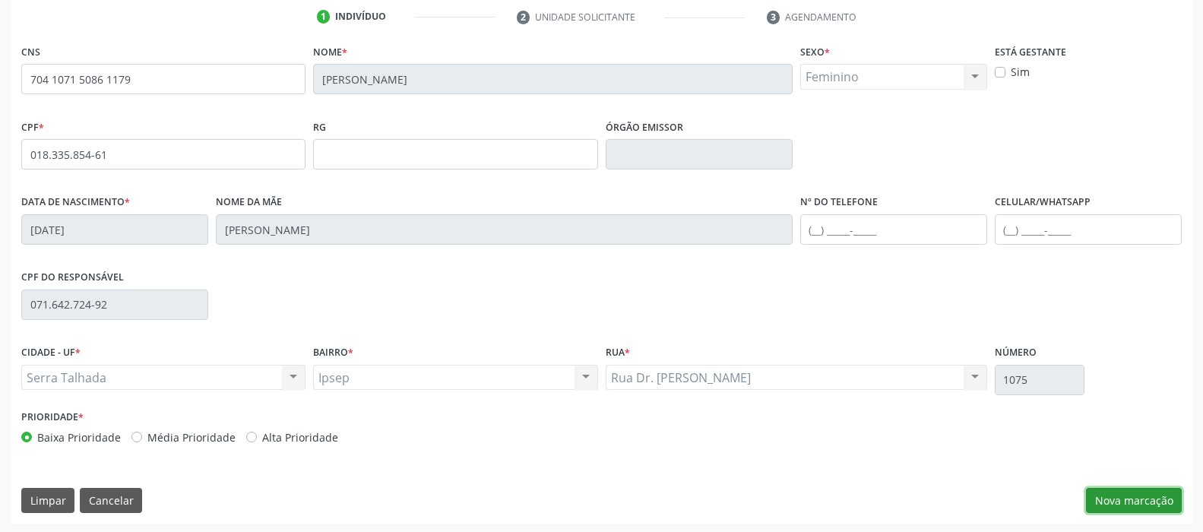
click at [1156, 496] on button "Nova marcação" at bounding box center [1134, 501] width 96 height 26
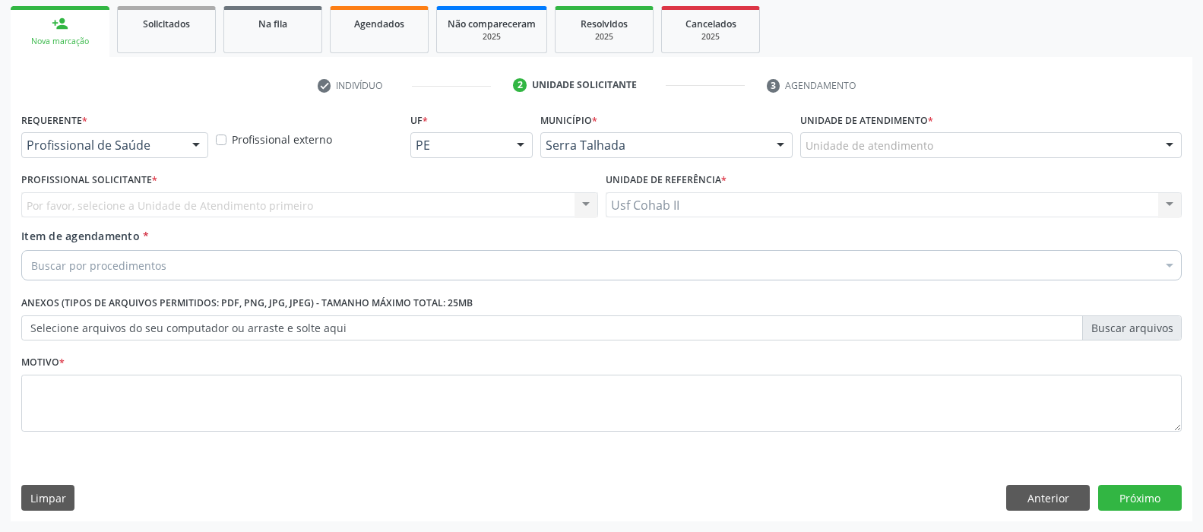
scroll to position [220, 0]
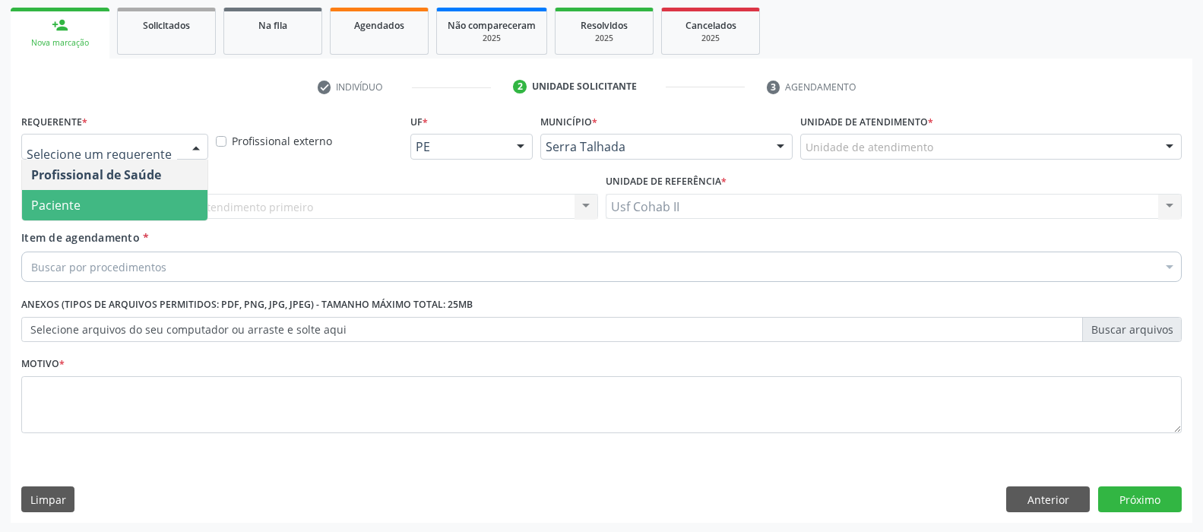
click at [122, 210] on span "Paciente" at bounding box center [114, 205] width 185 height 30
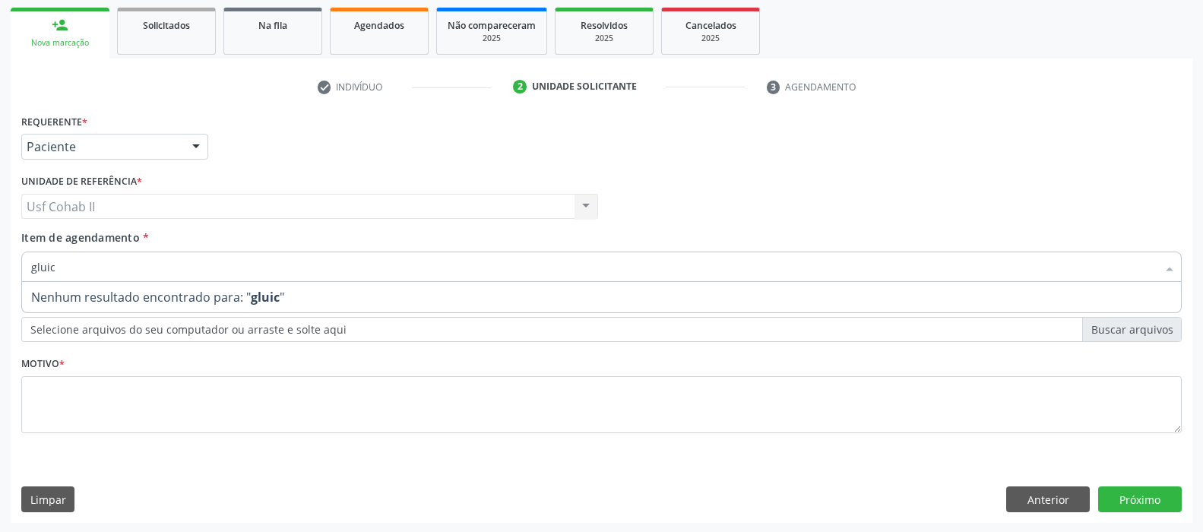
click at [120, 266] on input "gluic" at bounding box center [593, 266] width 1125 height 30
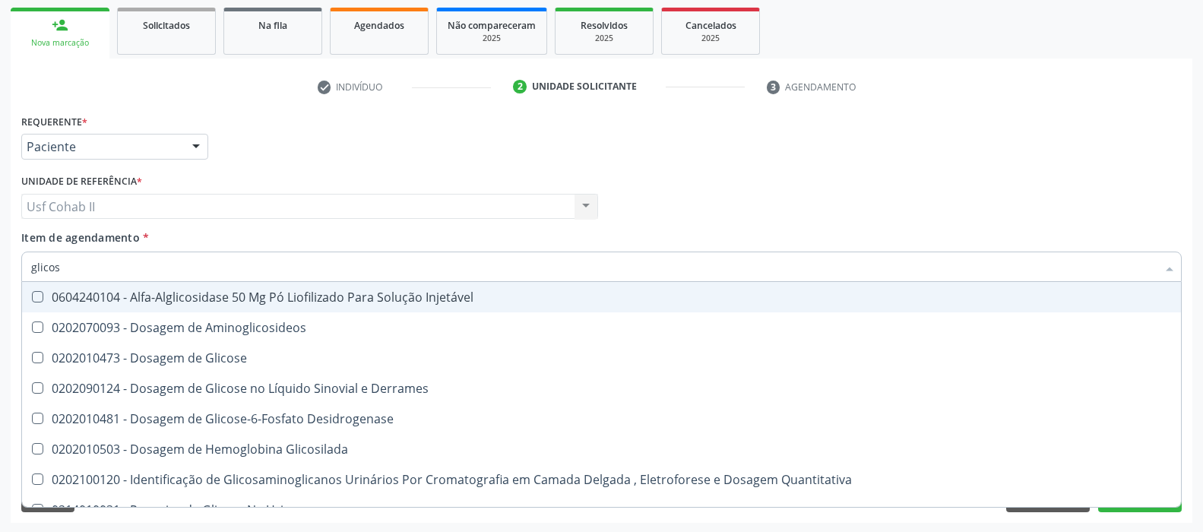
type input "glicose"
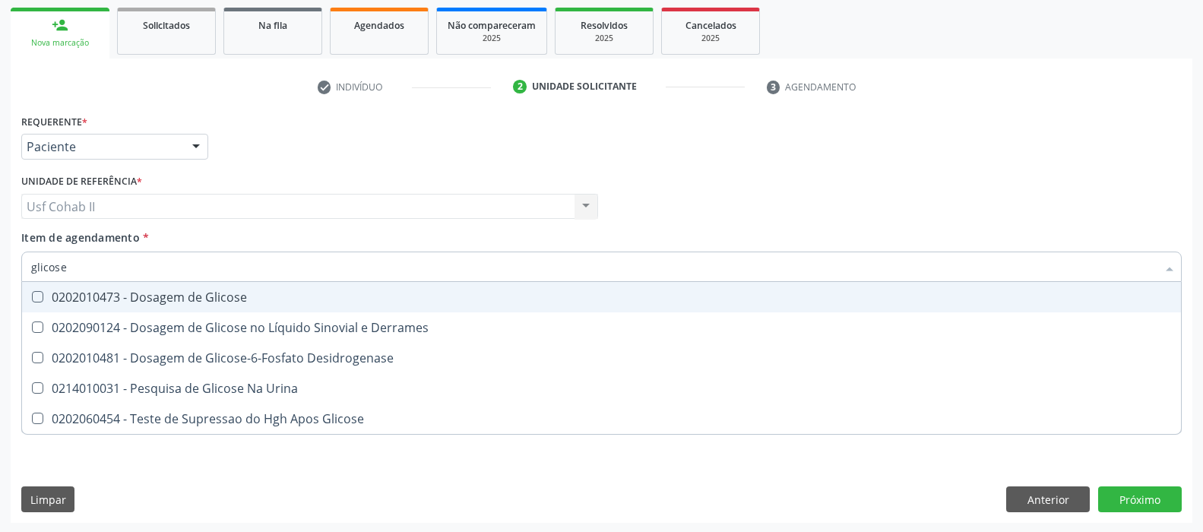
click at [172, 294] on div "0202010473 - Dosagem de Glicose" at bounding box center [601, 297] width 1140 height 12
checkbox Glicose "true"
type input "glicose"
click at [263, 136] on div "Requerente * Paciente Profissional de Saúde Paciente Nenhum resultado encontrad…" at bounding box center [601, 139] width 1168 height 59
checkbox Derrames "true"
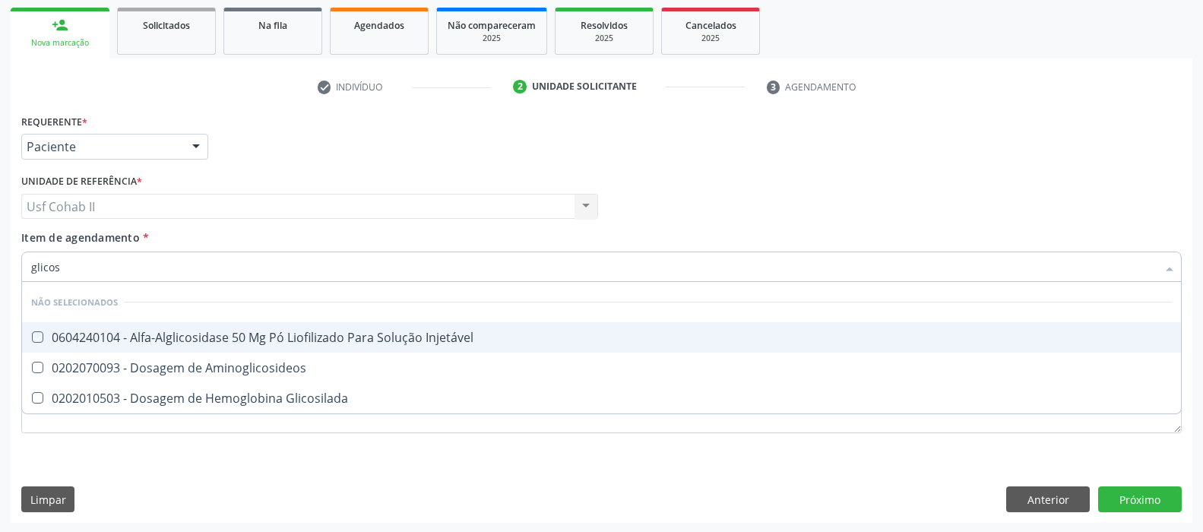
type input "glicosi"
checkbox Injetável "false"
type input "glicosil"
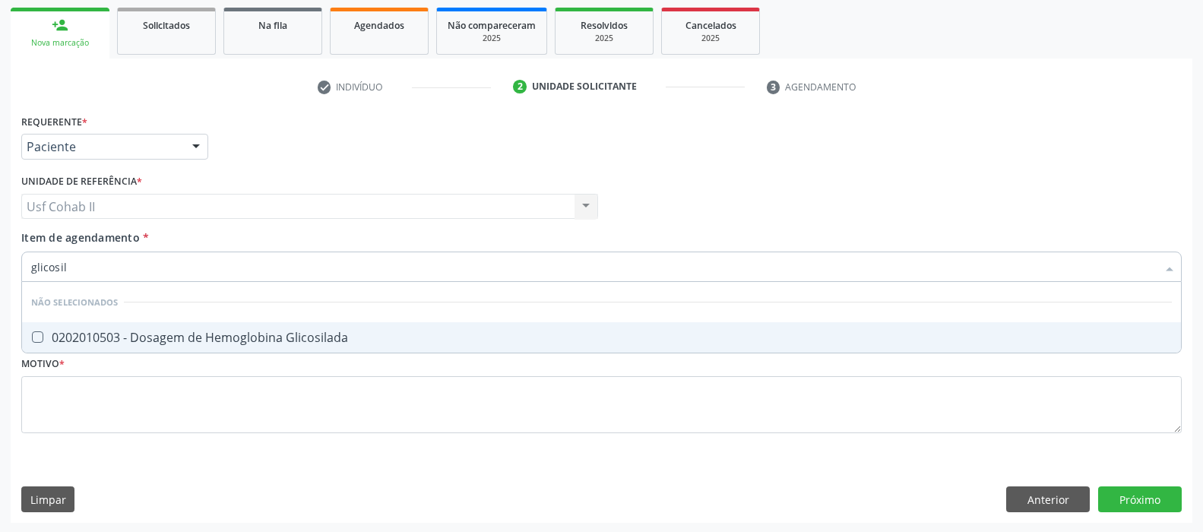
click at [146, 331] on div "0202010503 - Dosagem de Hemoglobina Glicosilada" at bounding box center [601, 337] width 1140 height 12
checkbox Glicosilada "true"
type input "glicosil"
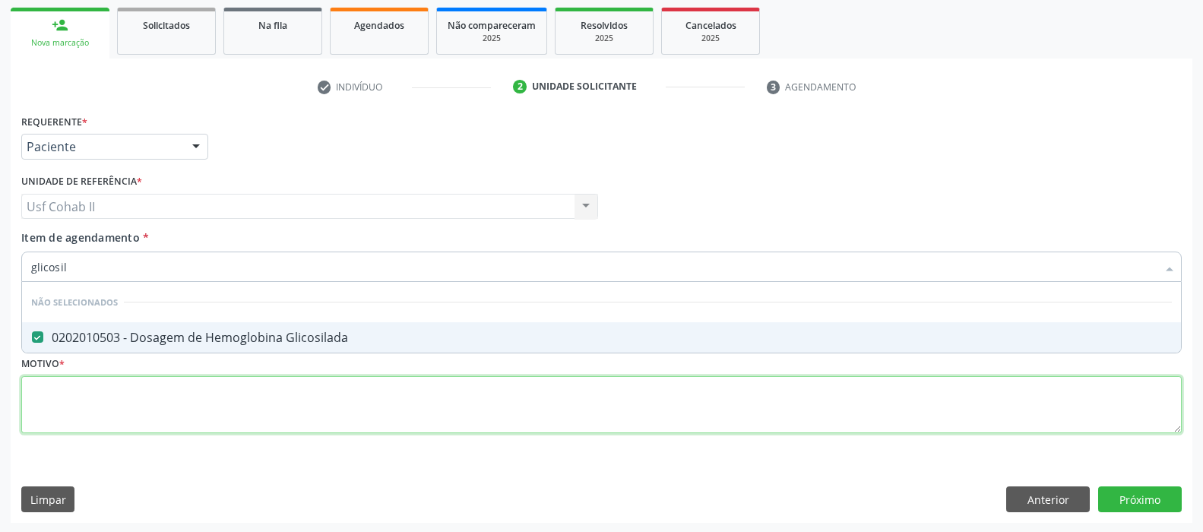
click at [121, 419] on div "Requerente * Paciente Profissional de Saúde Paciente Nenhum resultado encontrad…" at bounding box center [601, 282] width 1160 height 344
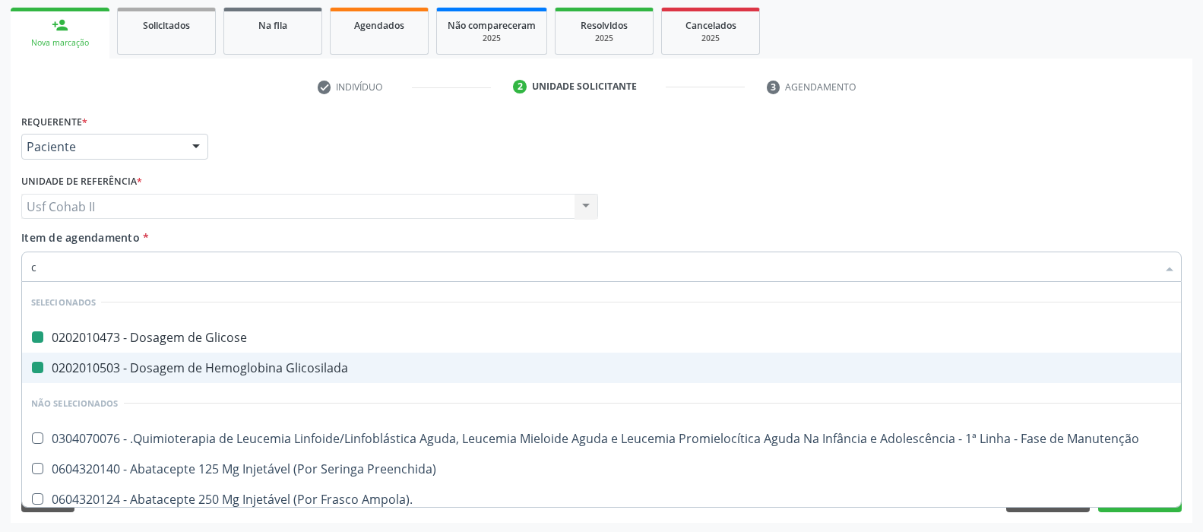
type input "cu"
checkbox Glicose "false"
checkbox Glicosilada "false"
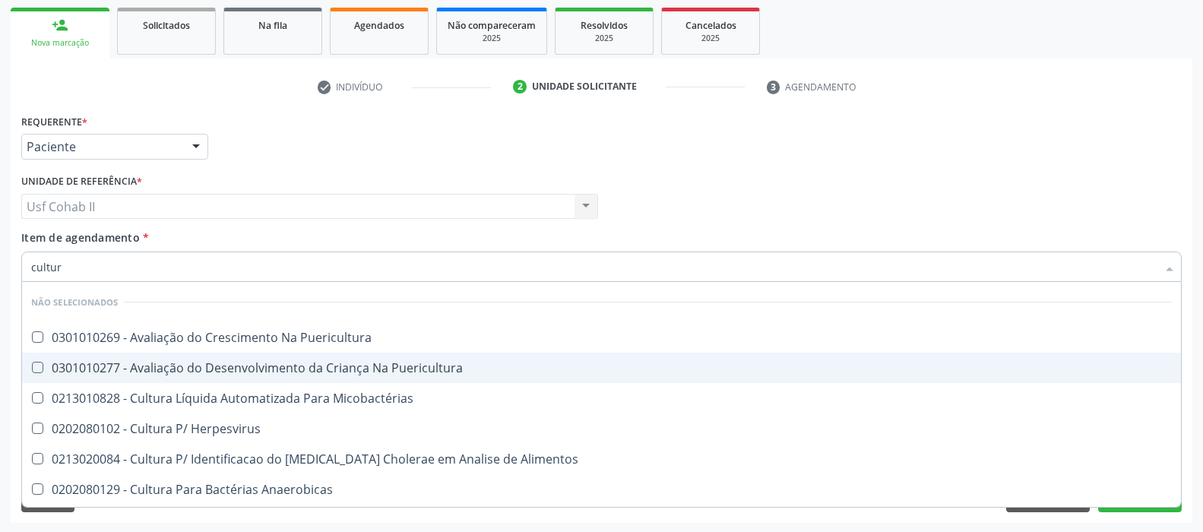
type input "cultura"
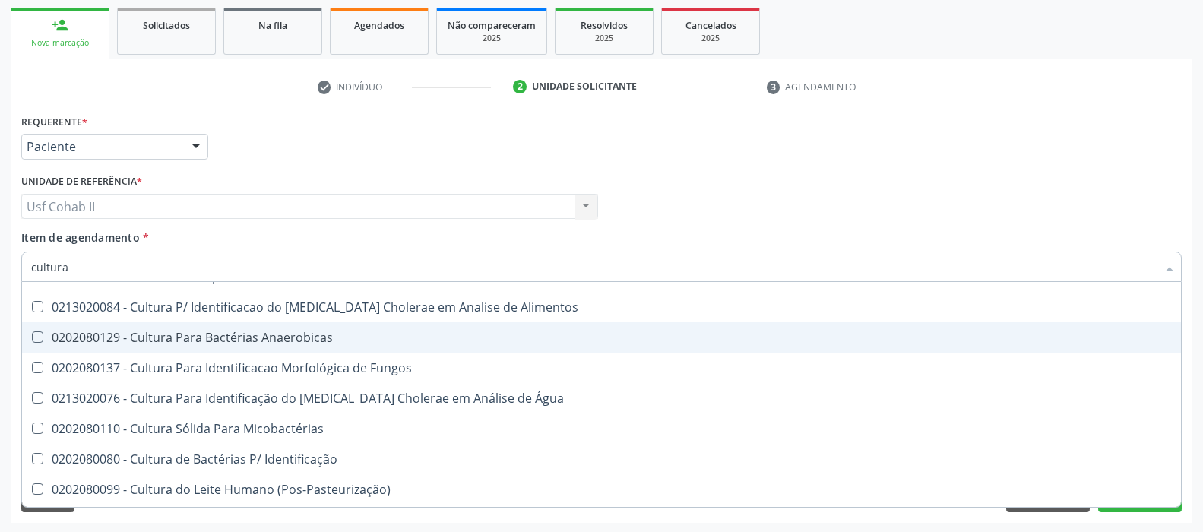
click at [249, 343] on div "0202080129 - Cultura Para Bactérias Anaerobicas" at bounding box center [601, 337] width 1140 height 12
checkbox Anaerobicas "true"
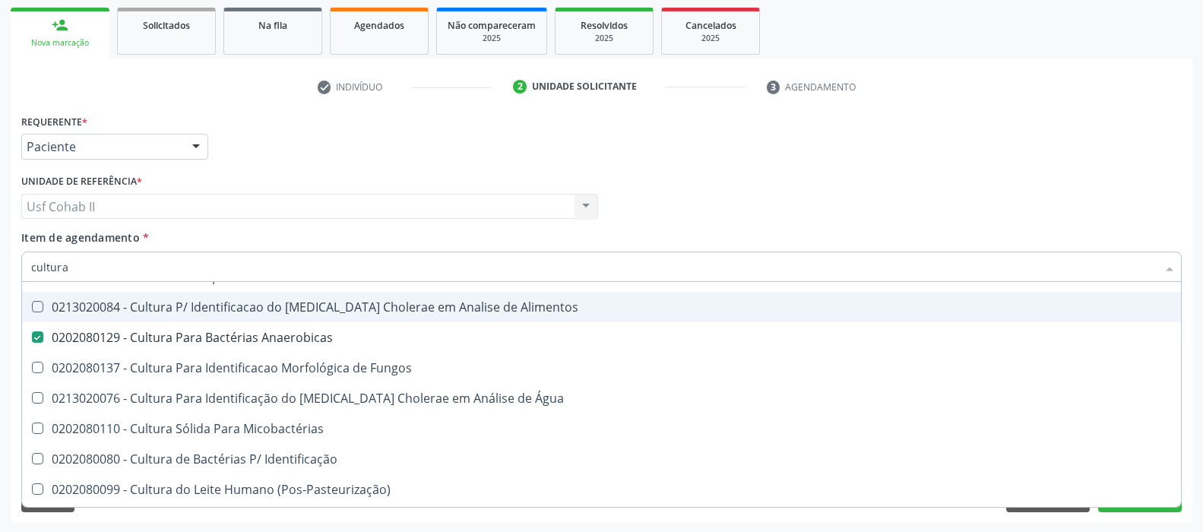
type input "cultura"
click at [321, 139] on div "Requerente * Paciente Profissional de Saúde Paciente Nenhum resultado encontrad…" at bounding box center [601, 139] width 1168 height 59
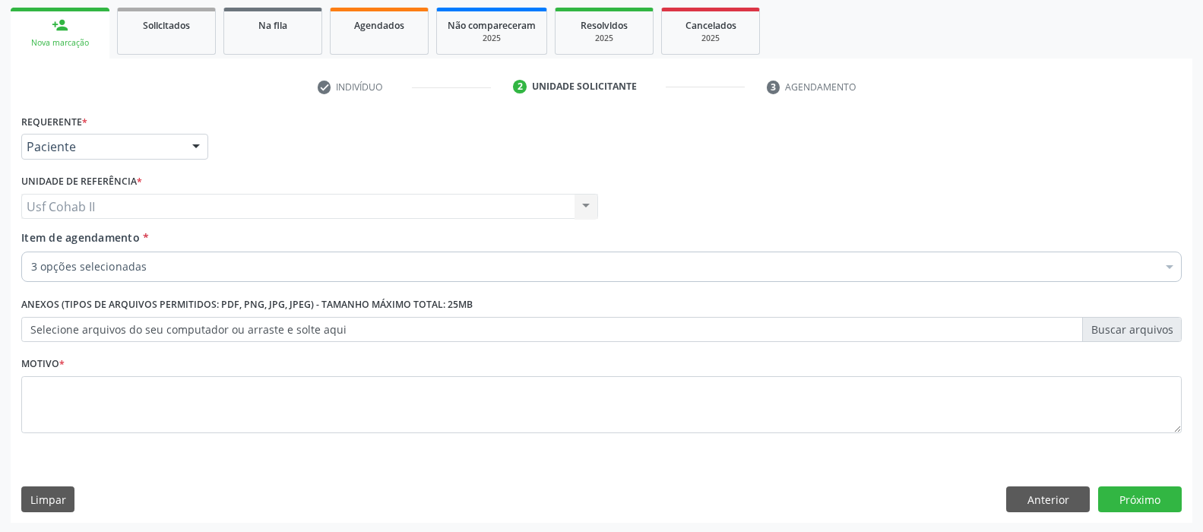
checkbox Glicose "true"
checkbox Glicosilada "true"
checkbox Preenchida\) "false"
checkbox Anaerobicas "true"
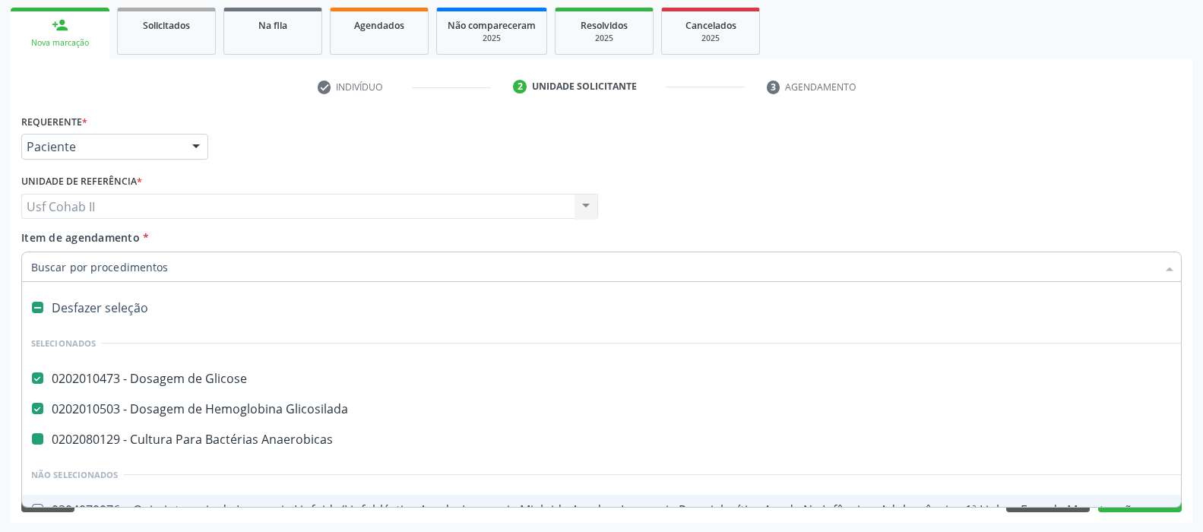
type input "r"
checkbox Anaerobicas "false"
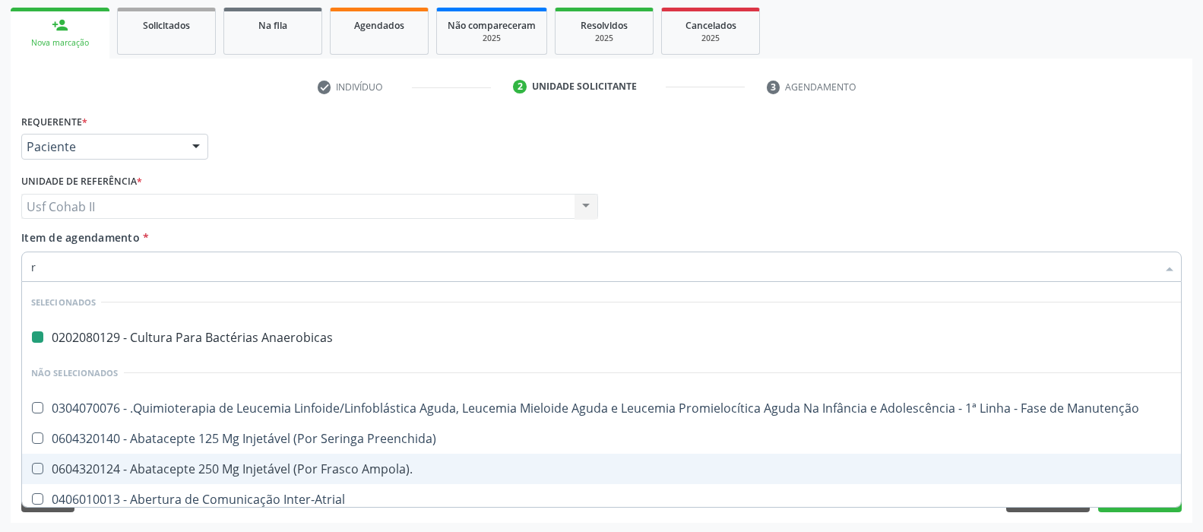
type input "ru"
checkbox Anaerobicas "false"
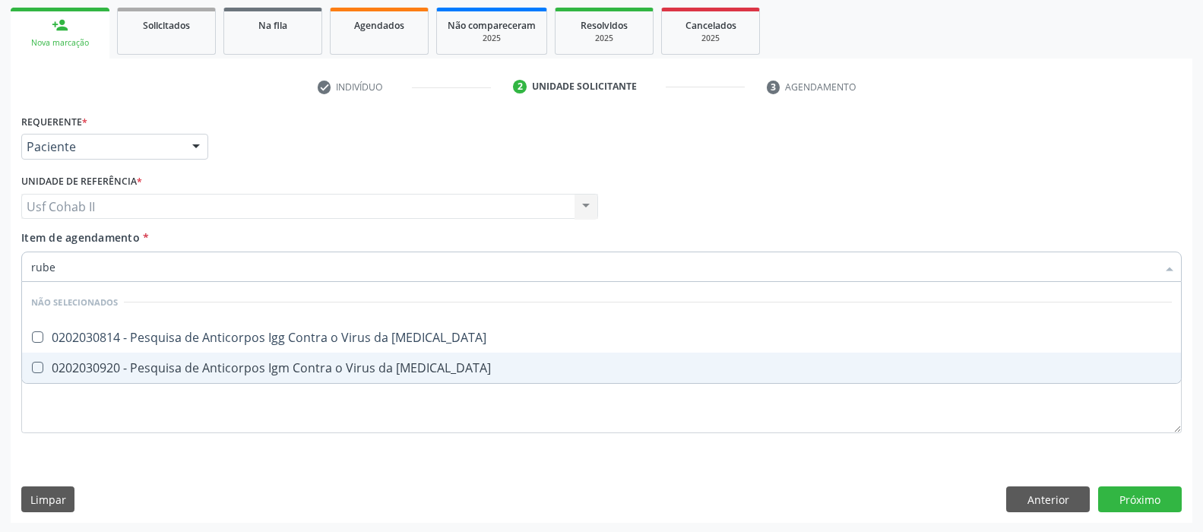
type input "rubeo"
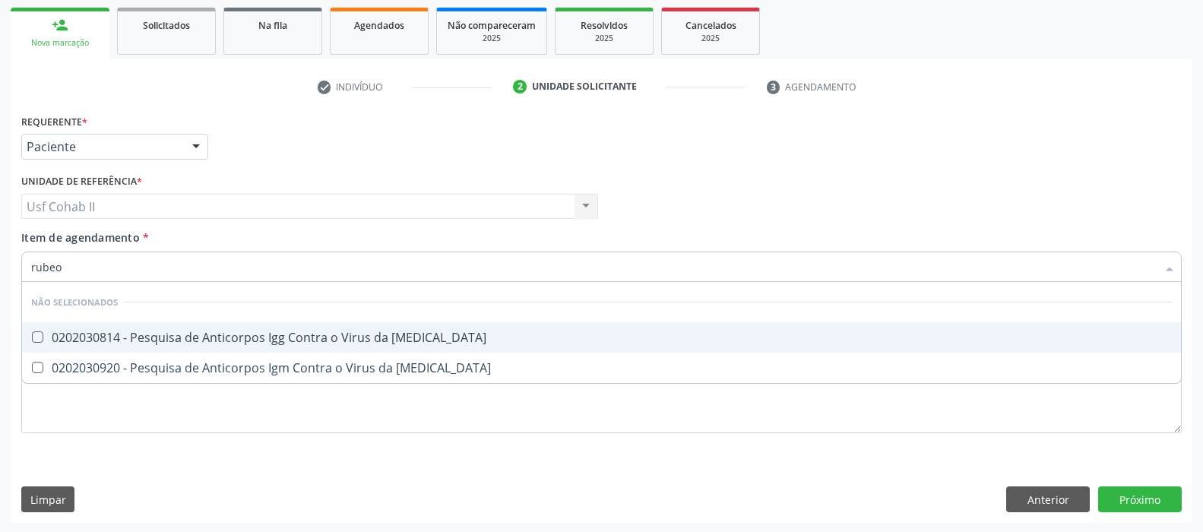
click at [170, 332] on div "0202030814 - Pesquisa de Anticorpos Igg Contra o Virus da Rubeola" at bounding box center [601, 337] width 1140 height 12
checkbox Rubeola "true"
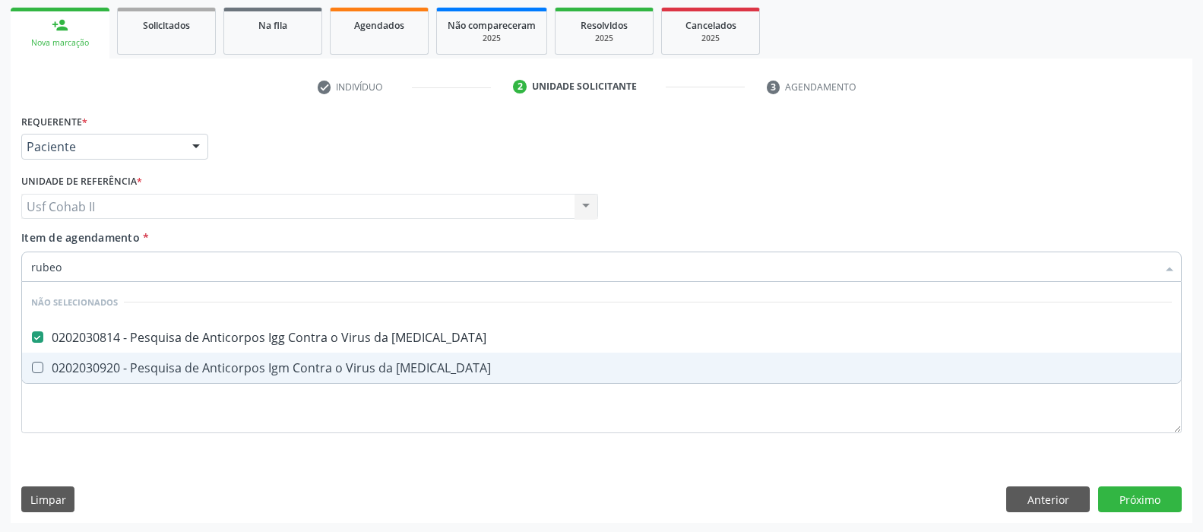
click at [160, 372] on div "0202030920 - Pesquisa de Anticorpos Igm Contra o Virus da Rubeola" at bounding box center [601, 368] width 1140 height 12
checkbox Rubeola "true"
type input "rubeo"
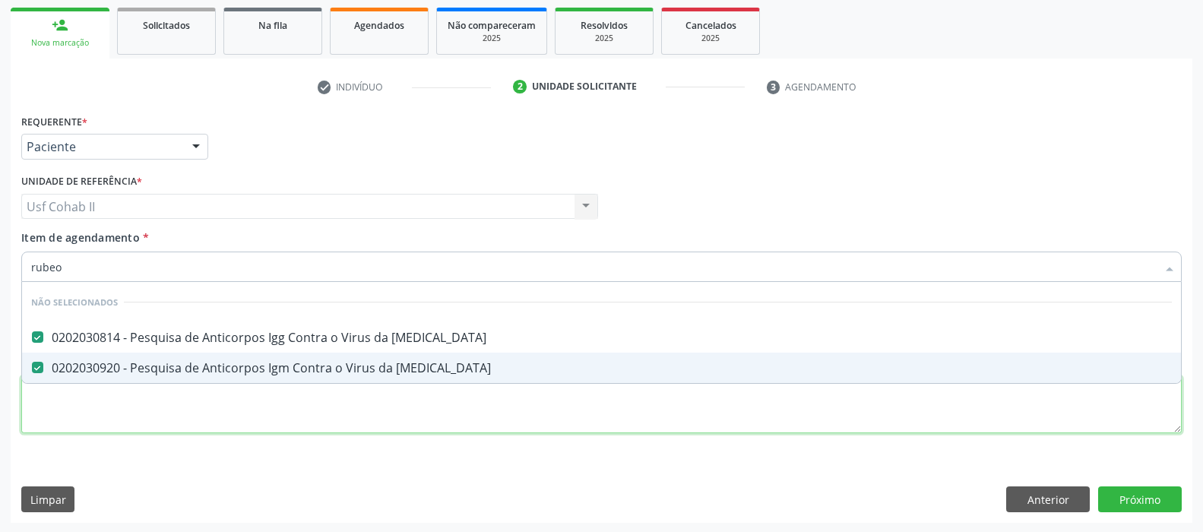
click at [140, 398] on div "Requerente * Paciente Profissional de Saúde Paciente Nenhum resultado encontrad…" at bounding box center [601, 282] width 1160 height 344
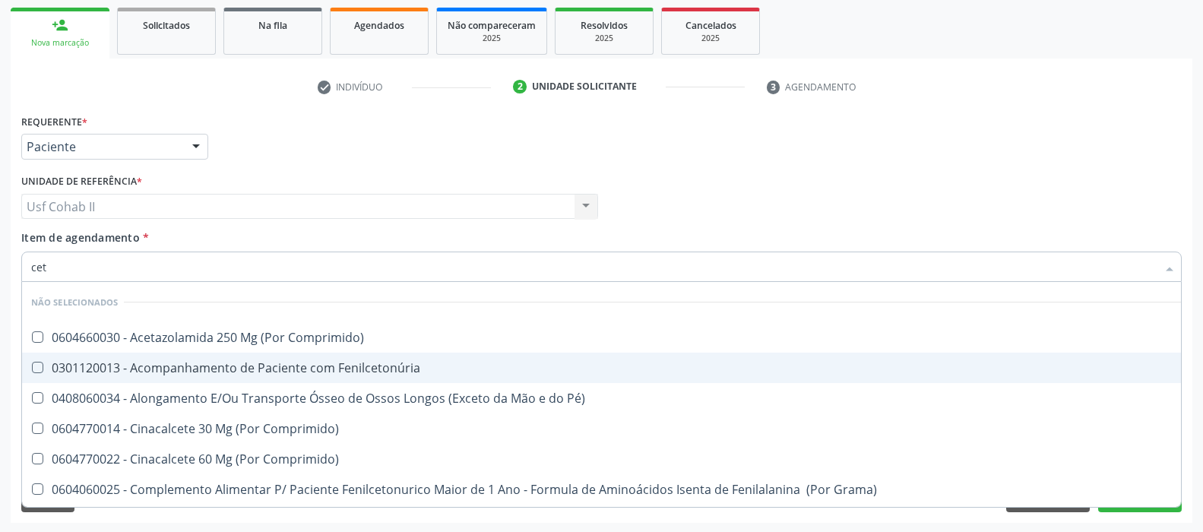
type input "ceta"
checkbox Comprimido\) "false"
checkbox Fenilcetonúria "false"
checkbox Pé\) "false"
checkbox Comprimido\) "false"
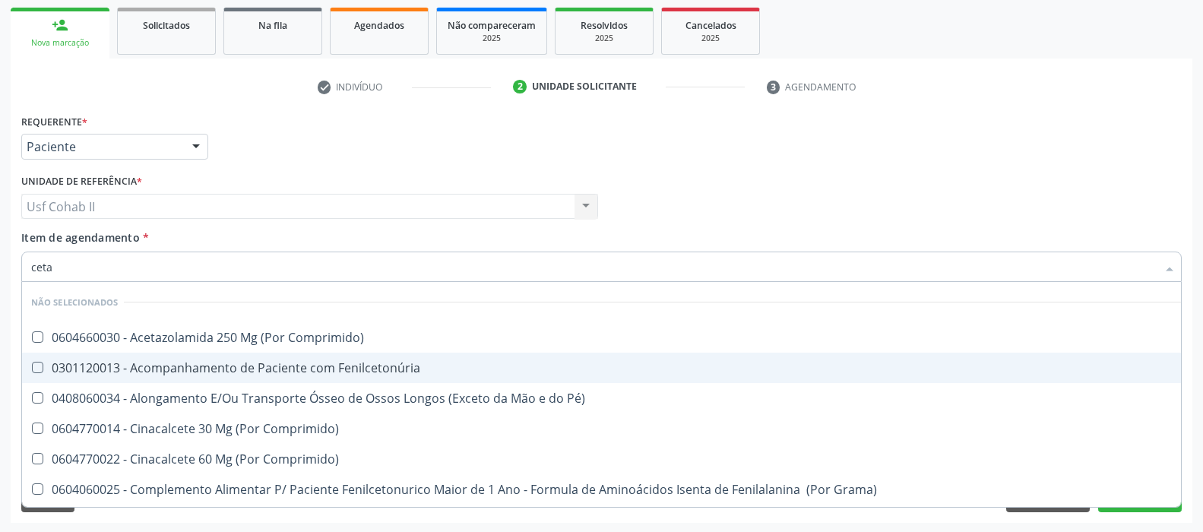
checkbox Comprimido\) "false"
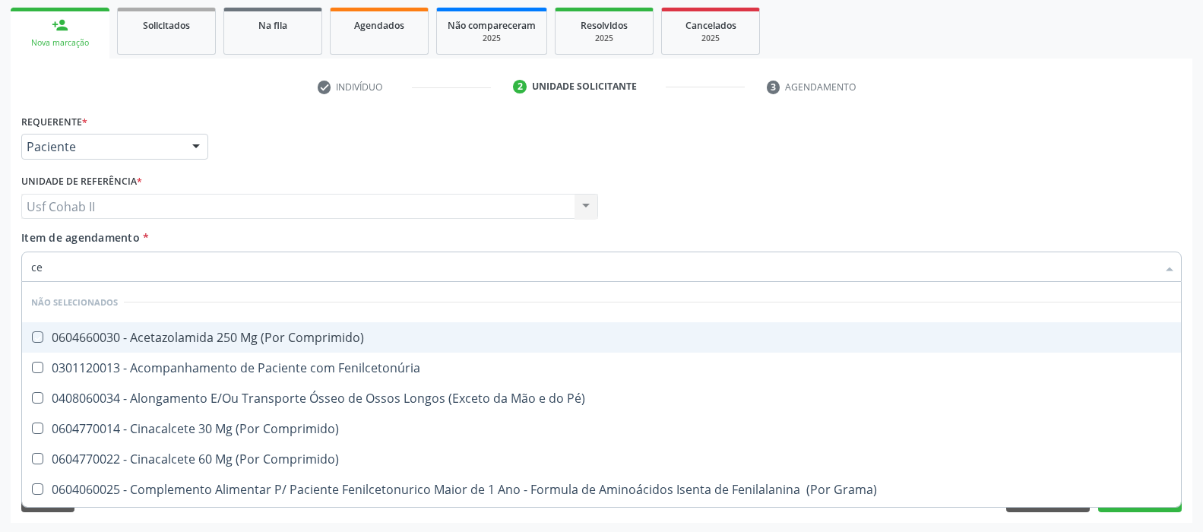
type input "c"
checkbox Comprimido\) "true"
checkbox Fenilcetonúria "true"
checkbox Pé\) "true"
checkbox Comprimido\) "true"
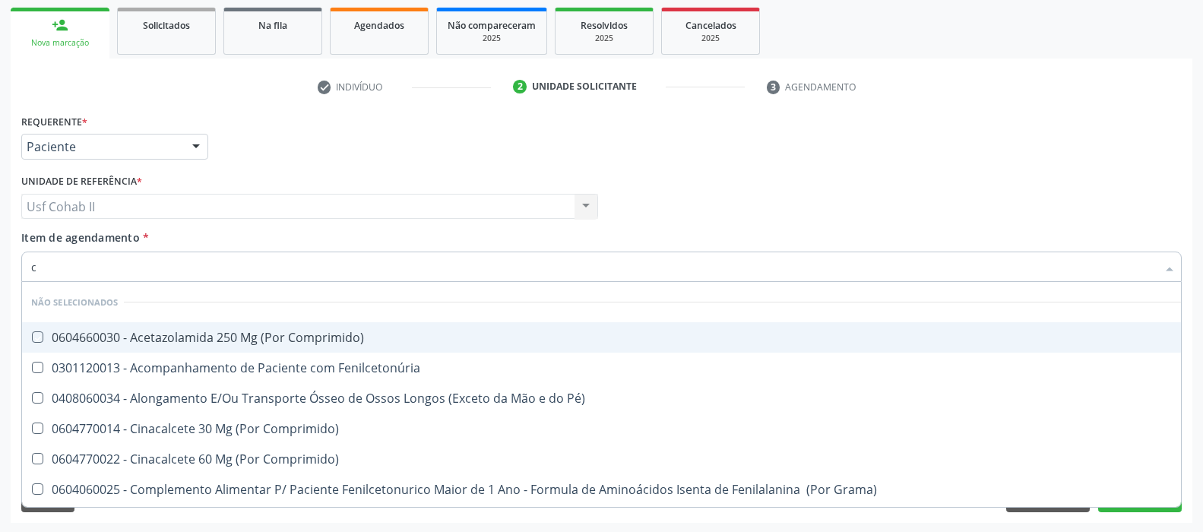
checkbox Comprimido\) "true"
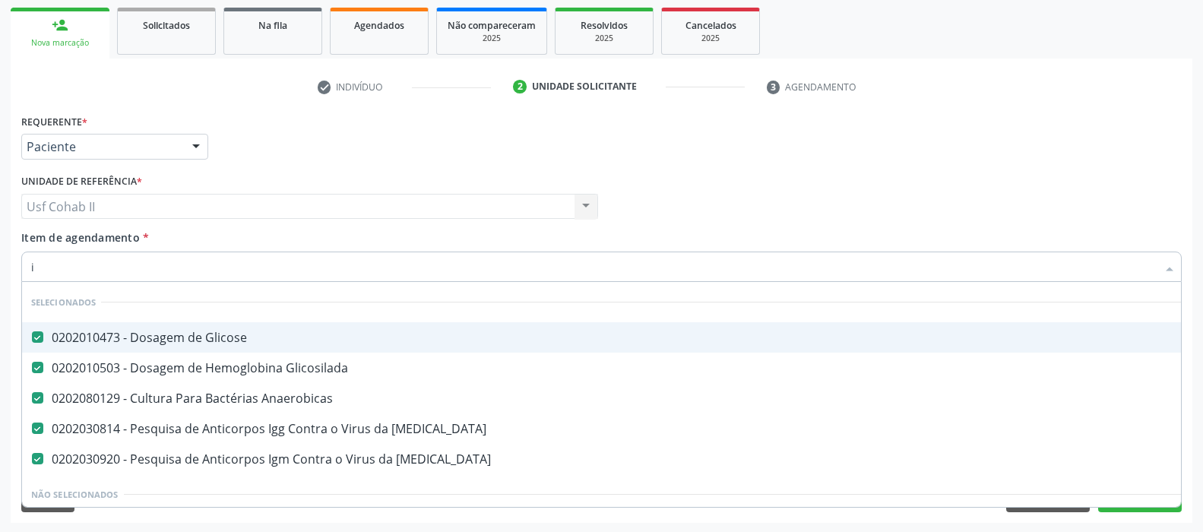
type input "ig"
checkbox Rubeola "false"
type input "igg"
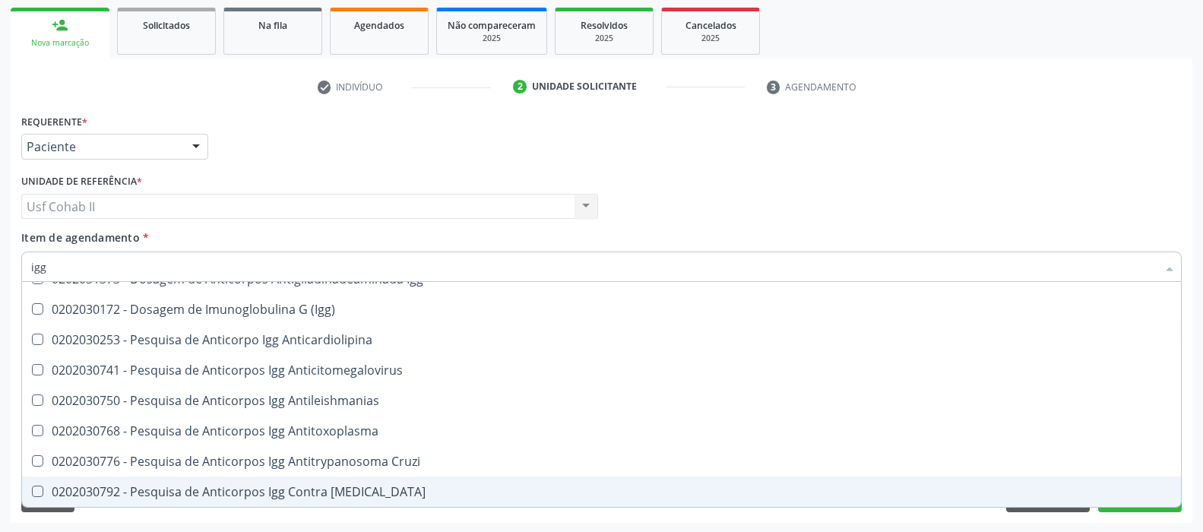
scroll to position [84, 0]
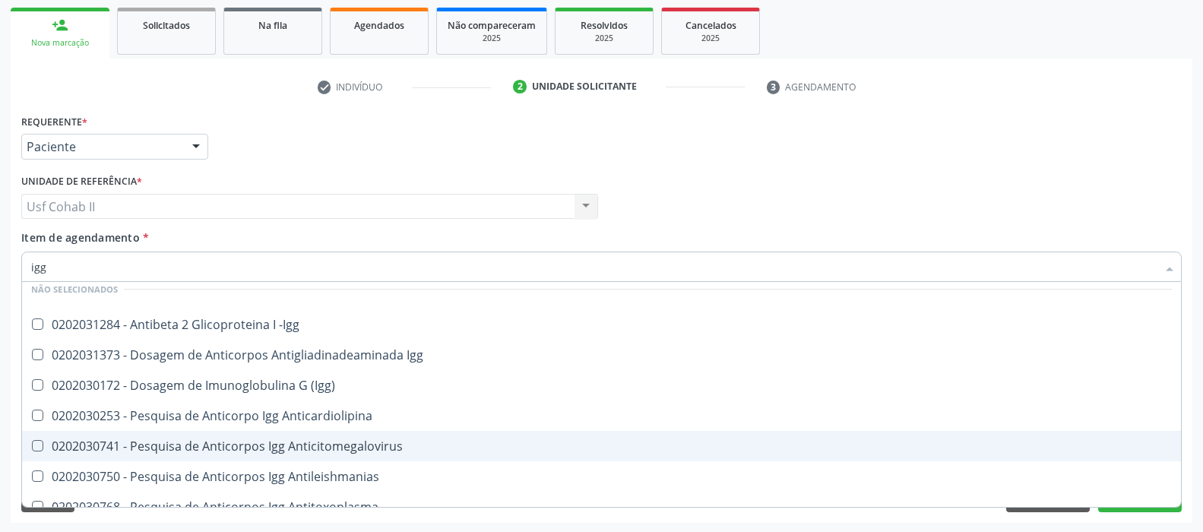
click at [334, 443] on div "0202030741 - Pesquisa de Anticorpos Igg Anticitomegalovirus" at bounding box center [601, 446] width 1140 height 12
checkbox Anticitomegalovirus "true"
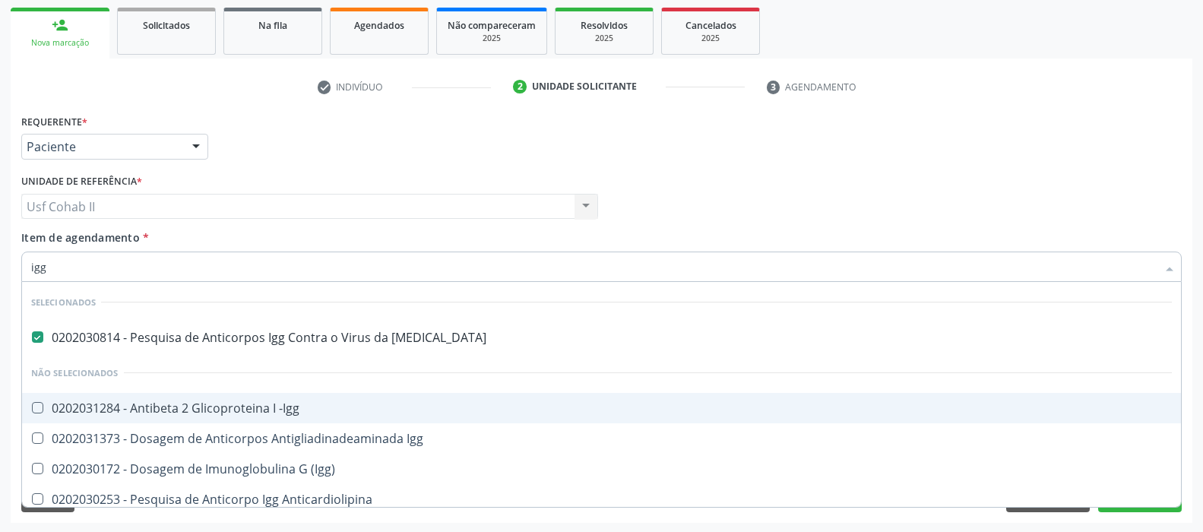
scroll to position [76, 0]
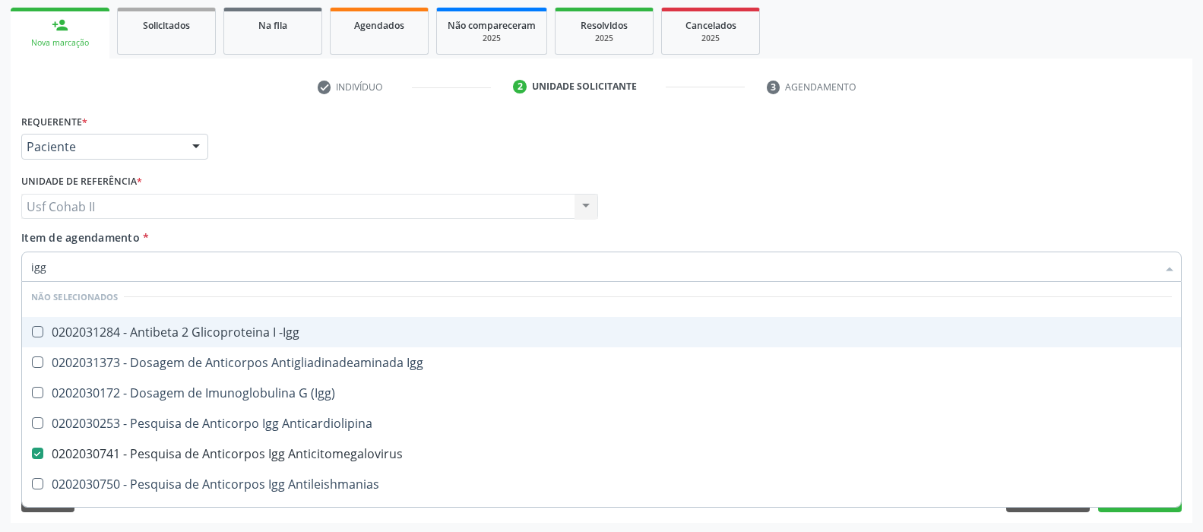
type input "igg"
click at [340, 139] on div "Requerente * Paciente Profissional de Saúde Paciente Nenhum resultado encontrad…" at bounding box center [601, 139] width 1168 height 59
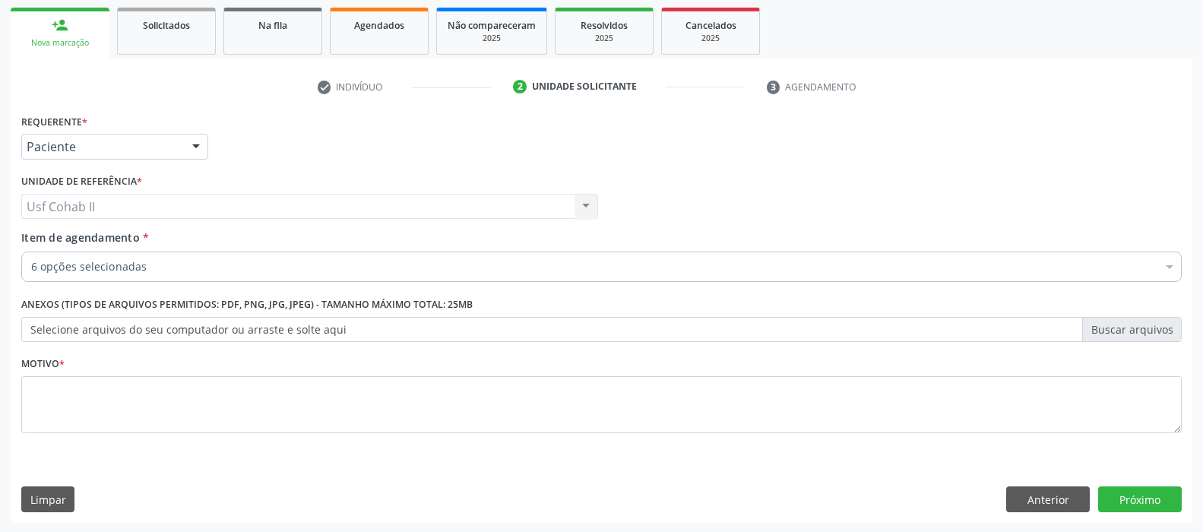
checkbox Rubeola "true"
checkbox Anaerobicas "true"
checkbox Anticitomegalovirus "true"
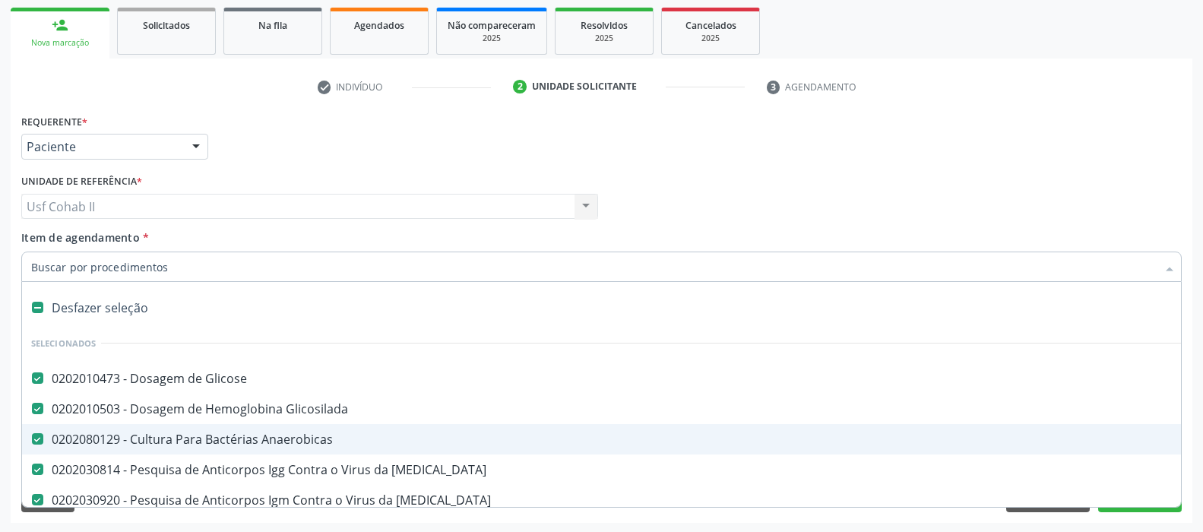
type input "t"
checkbox Anticitomegalovirus "false"
type input "to"
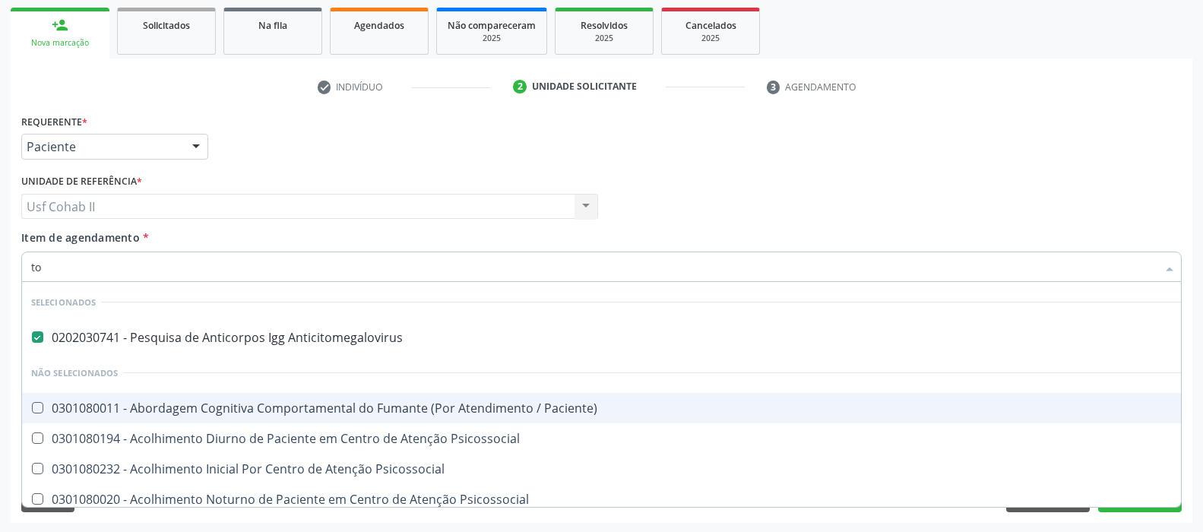
checkbox Psicossocial "false"
checkbox Paciente\) "false"
type input "tox"
checkbox Anticitomegalovirus "false"
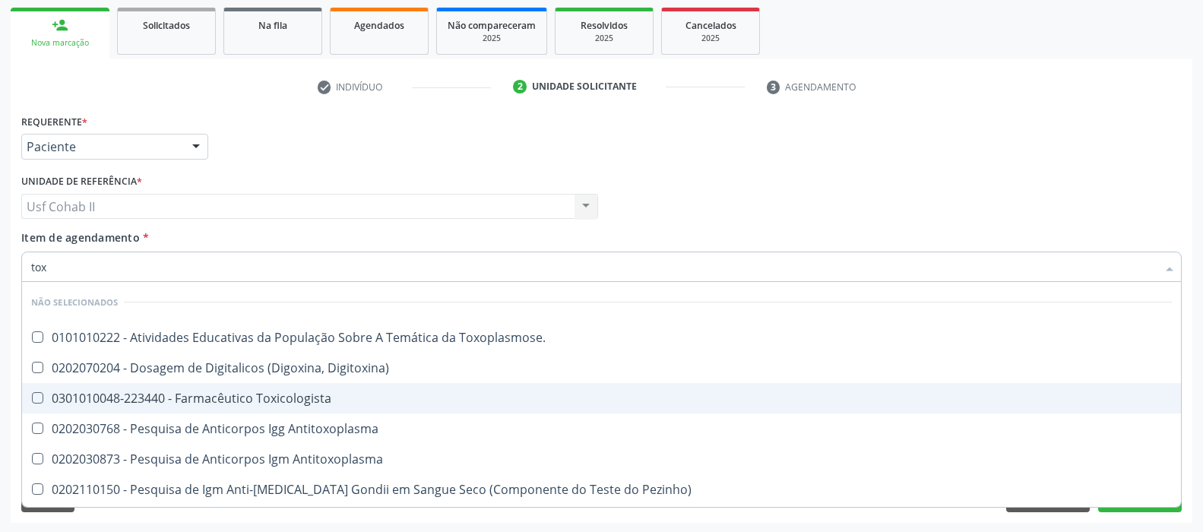
type input "toxo"
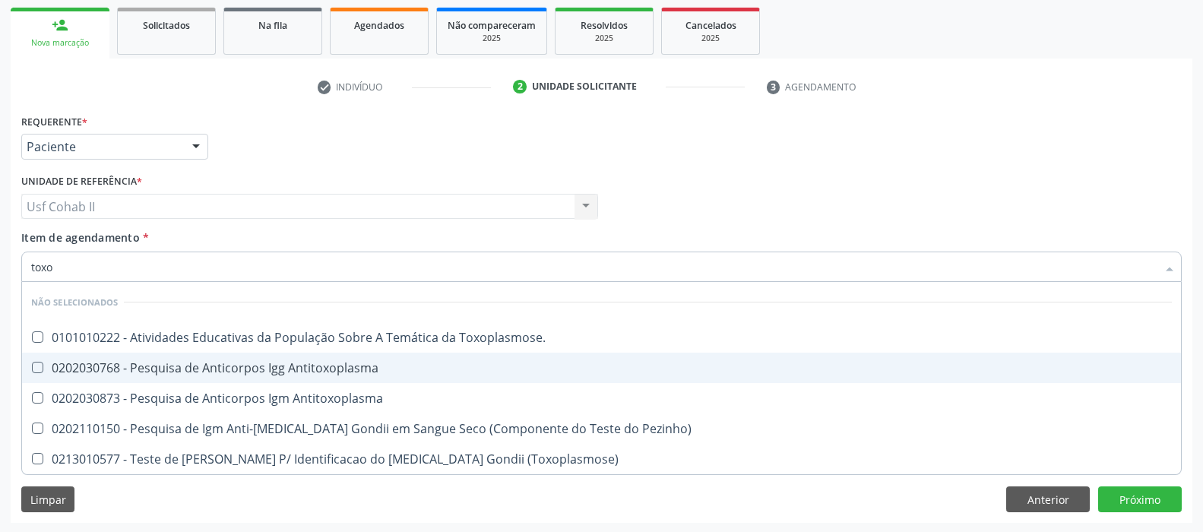
click at [230, 368] on div "0202030768 - Pesquisa de Anticorpos Igg Antitoxoplasma" at bounding box center [601, 368] width 1140 height 12
checkbox Antitoxoplasma "true"
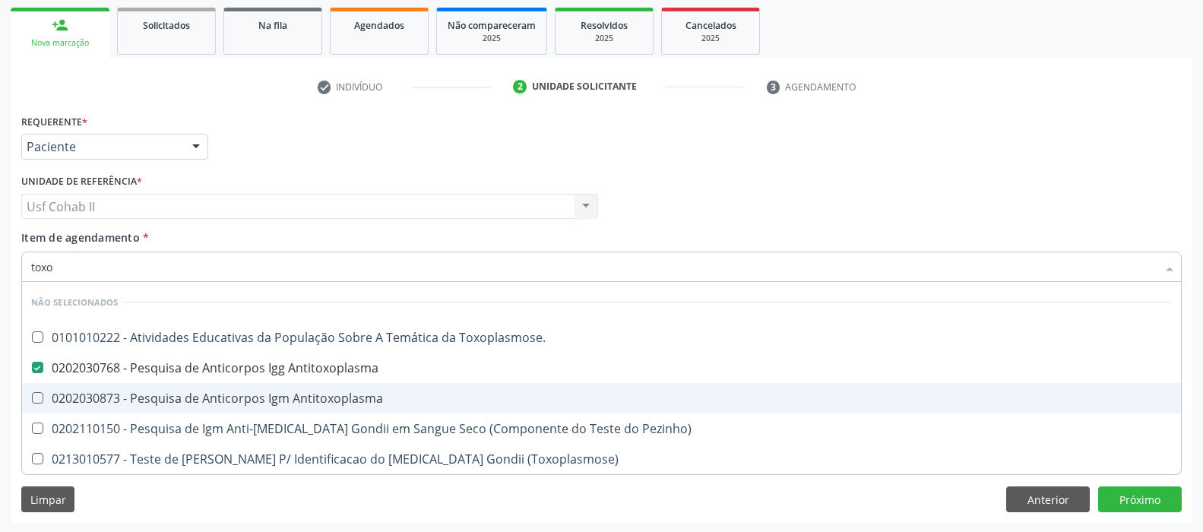
click at [204, 392] on div "0202030873 - Pesquisa de Anticorpos Igm Antitoxoplasma" at bounding box center [601, 398] width 1140 height 12
checkbox Antitoxoplasma "true"
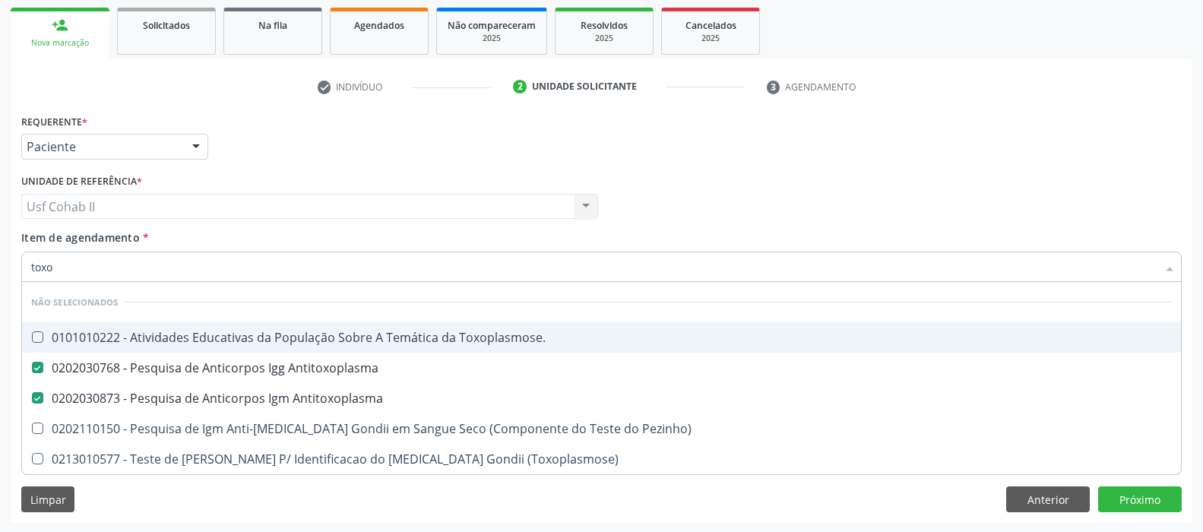
type input "toxo"
click at [292, 138] on div "Requerente * Paciente Profissional de Saúde Paciente Nenhum resultado encontrad…" at bounding box center [601, 139] width 1168 height 59
checkbox Toxoplasmose\ "true"
checkbox Pezinho\) "true"
checkbox \(Toxoplasmose\) "true"
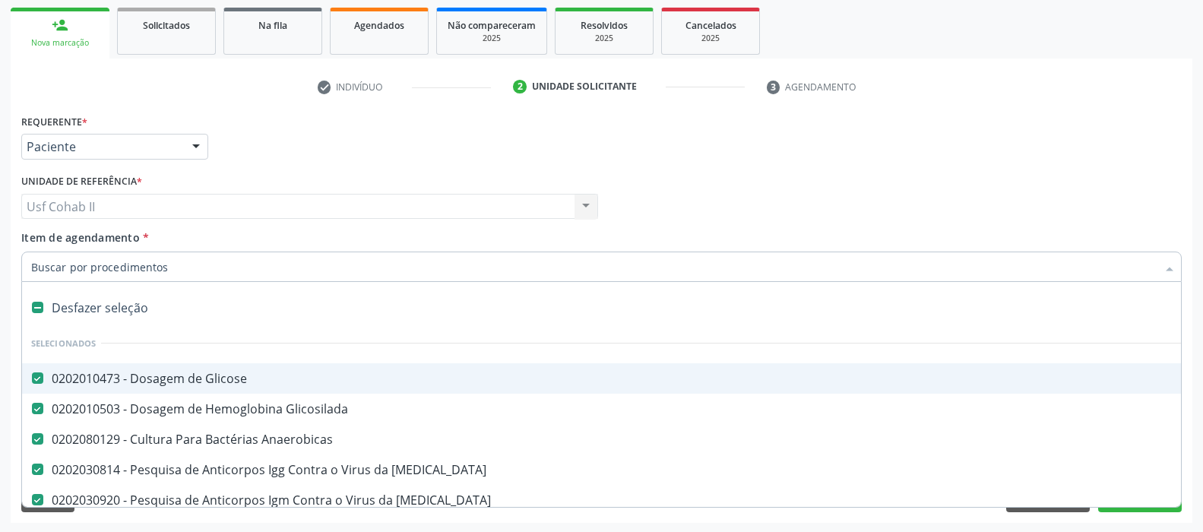
scroll to position [152, 0]
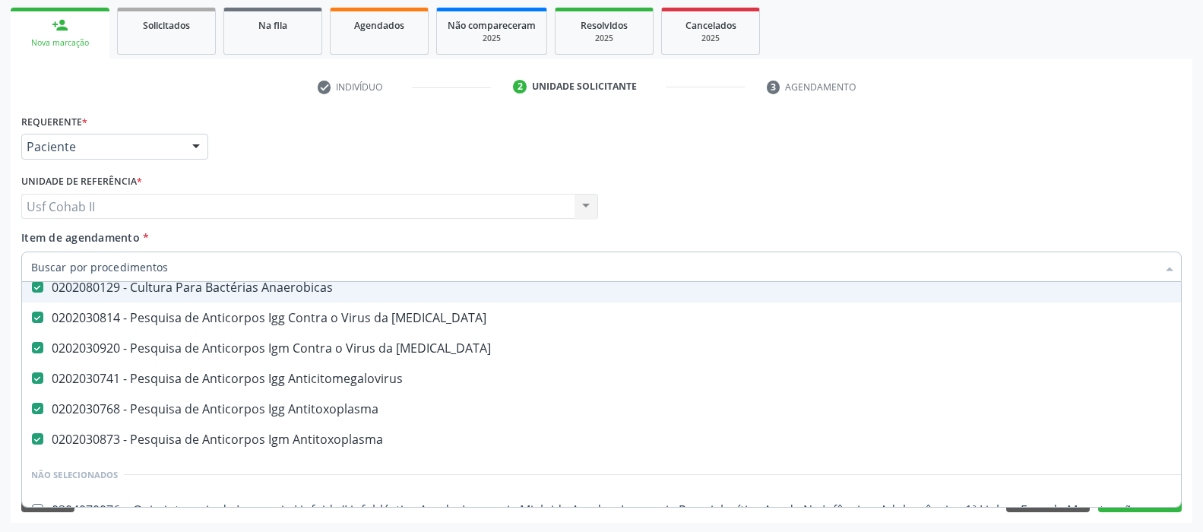
click at [208, 266] on input "Item de agendamento *" at bounding box center [593, 266] width 1125 height 30
type input "h"
checkbox Rubeola "false"
checkbox Anaerobicas "false"
checkbox Rubeola "false"
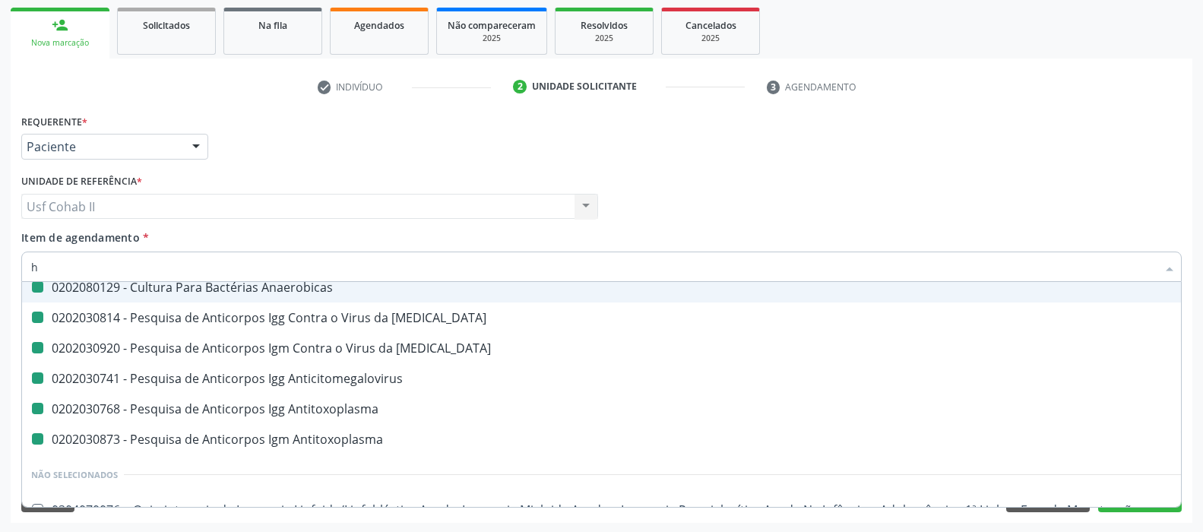
checkbox Anticitomegalovirus "false"
checkbox Antitoxoplasma "false"
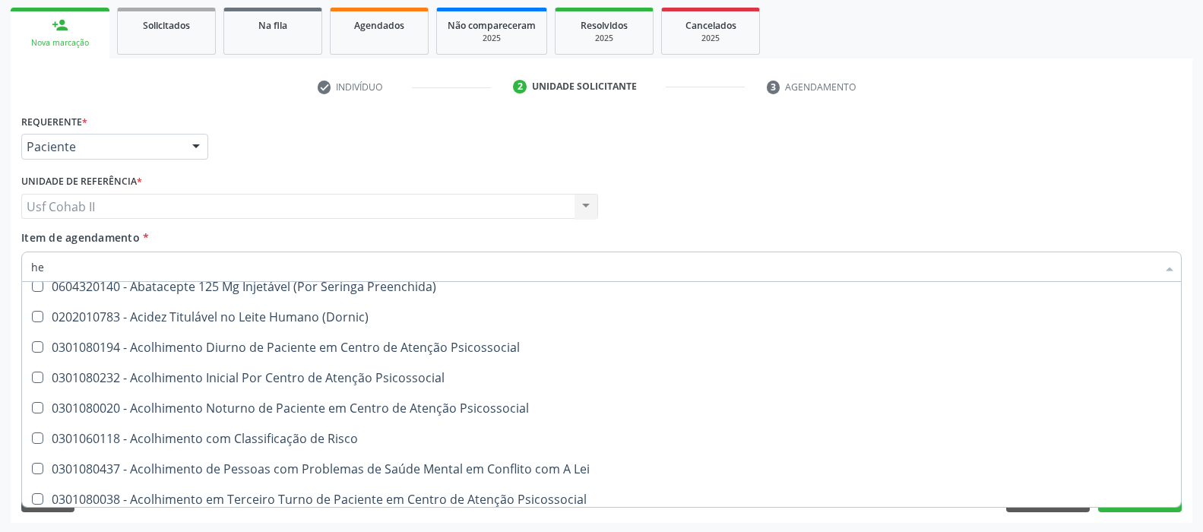
scroll to position [121, 0]
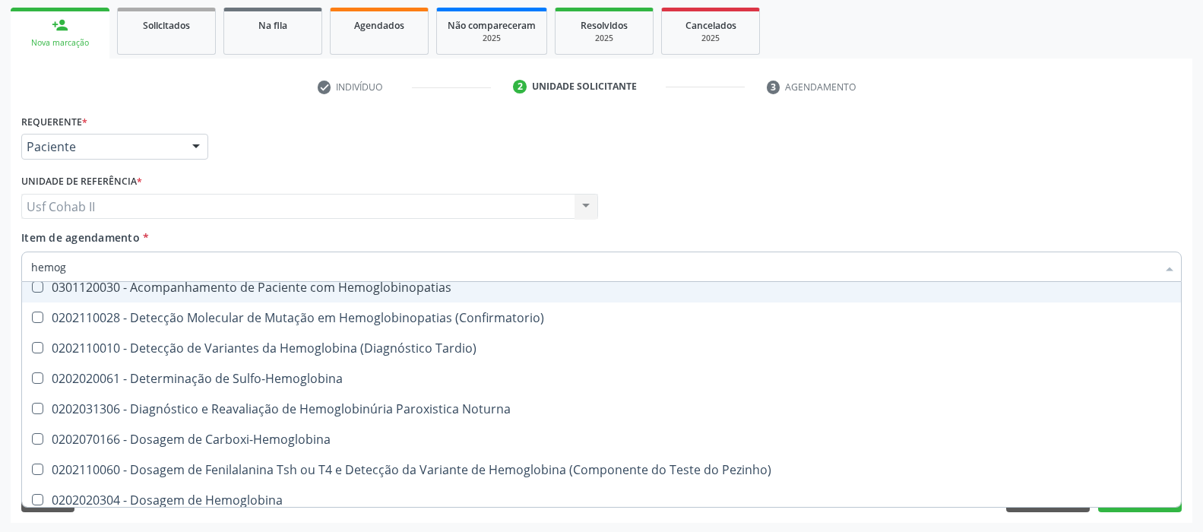
type input "hemogr"
checkbox Glicosilada "false"
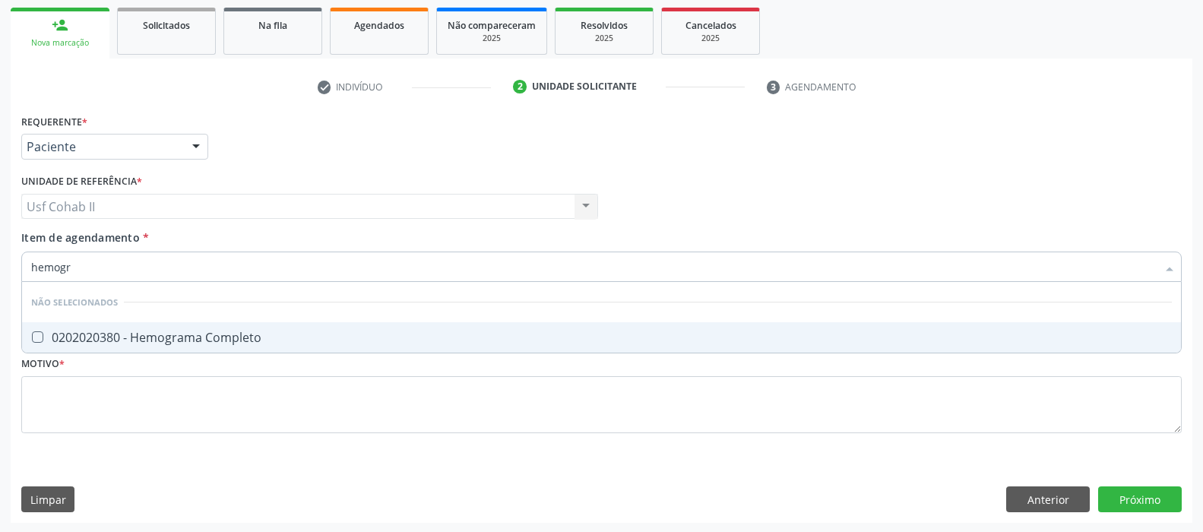
scroll to position [0, 0]
type input "hemogra"
click at [140, 339] on div "0202020380 - Hemograma Completo" at bounding box center [601, 337] width 1140 height 12
checkbox Completo "true"
type input "hemogra"
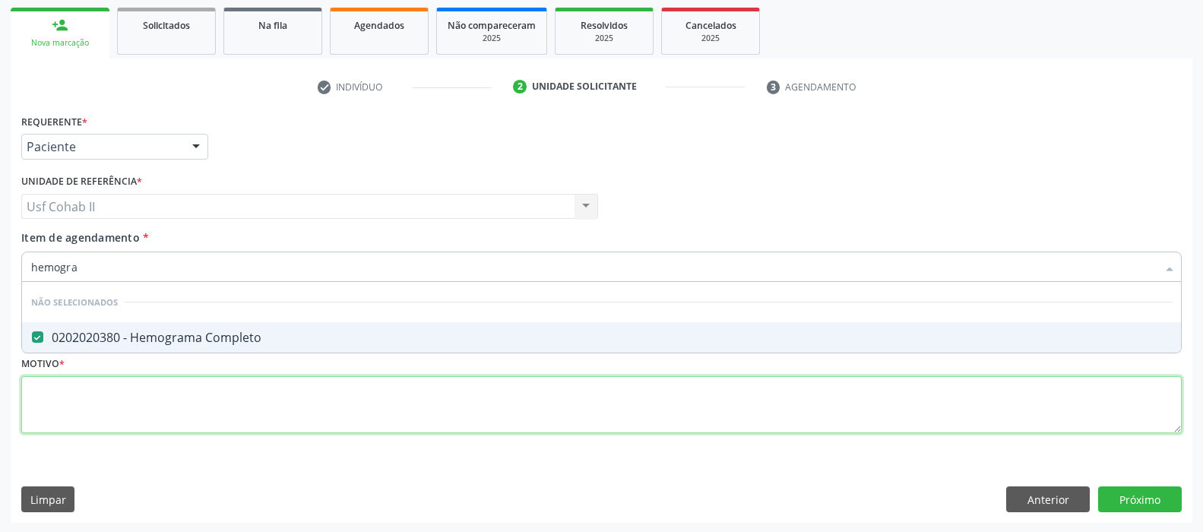
click at [86, 409] on div "Requerente * Paciente Profissional de Saúde Paciente Nenhum resultado encontrad…" at bounding box center [601, 282] width 1160 height 344
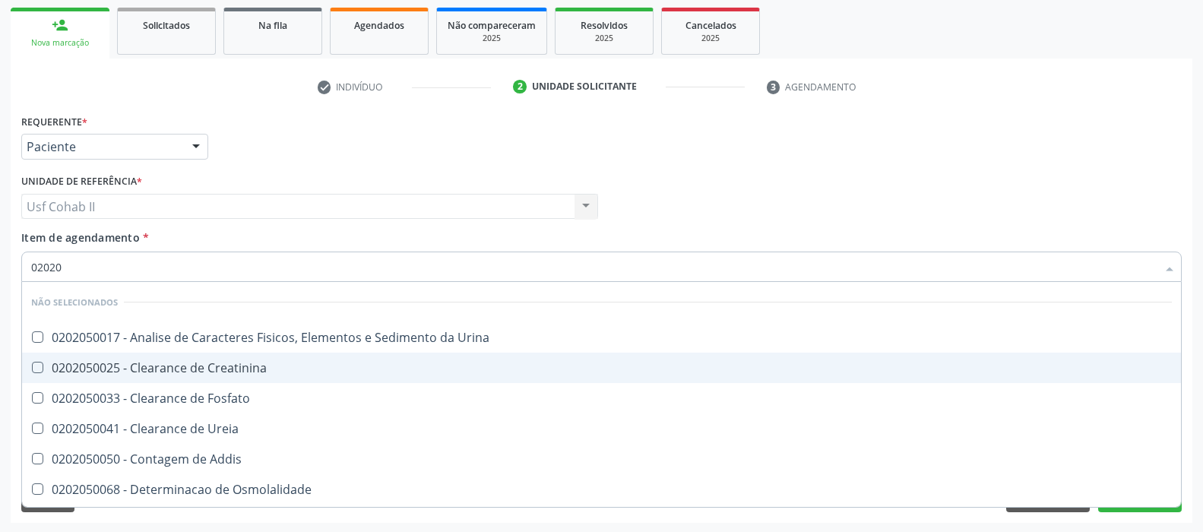
type input "020205"
checkbox Urina "false"
checkbox Creatinina "false"
checkbox Fosfato "false"
checkbox Ureia "false"
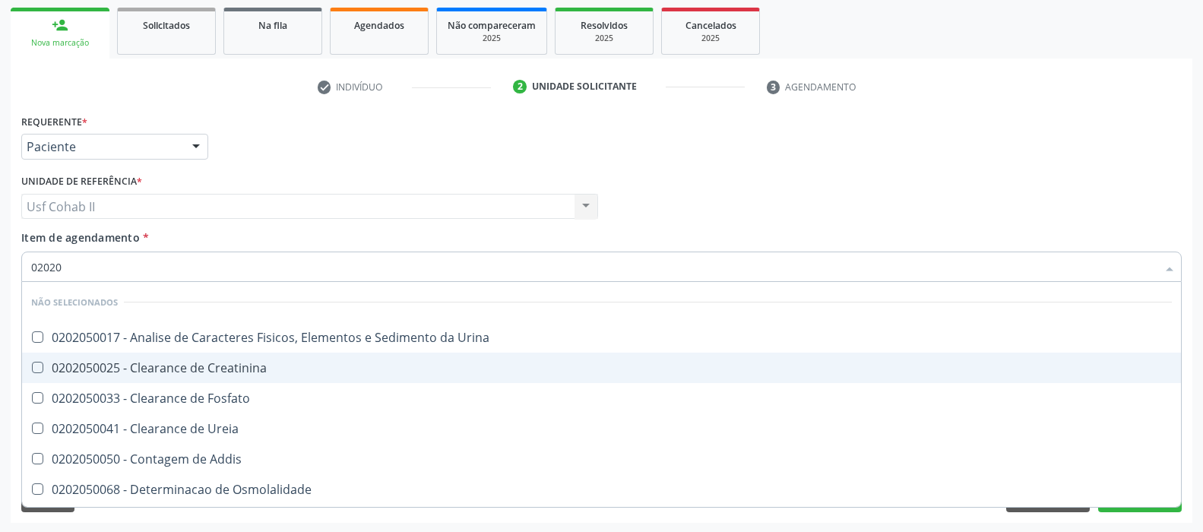
checkbox Addis "false"
checkbox Osmolalidade "false"
checkbox Organicos "false"
checkbox Citrato "false"
checkbox Urina "false"
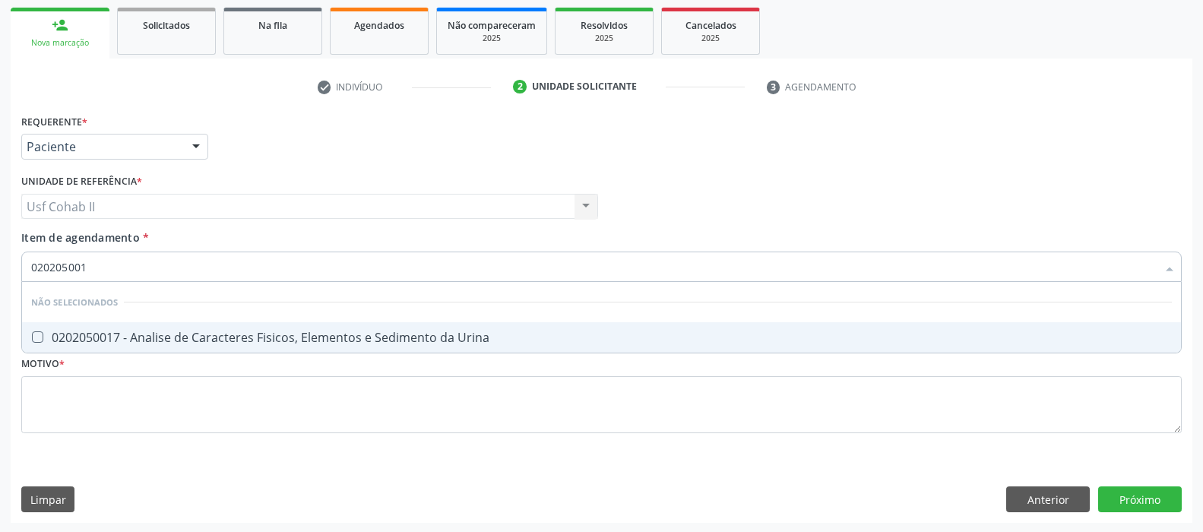
type input "0202050017"
click at [167, 331] on div "0202050017 - Analise de Caracteres Fisicos, Elementos e Sedimento da Urina" at bounding box center [601, 337] width 1140 height 12
checkbox Urina "true"
type input "0202050017"
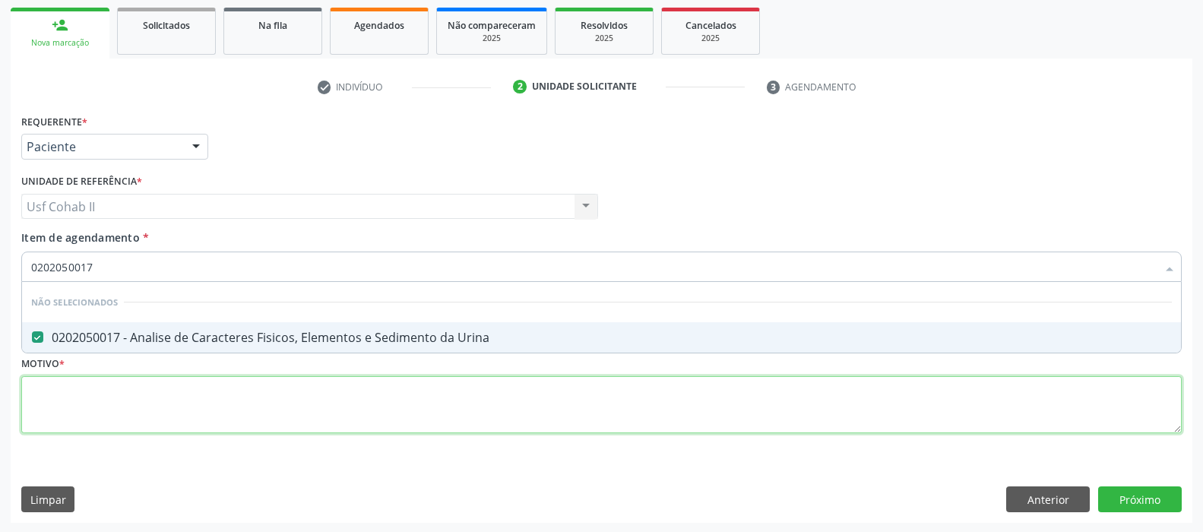
click at [128, 399] on div "Requerente * Paciente Profissional de Saúde Paciente Nenhum resultado encontrad…" at bounding box center [601, 282] width 1160 height 344
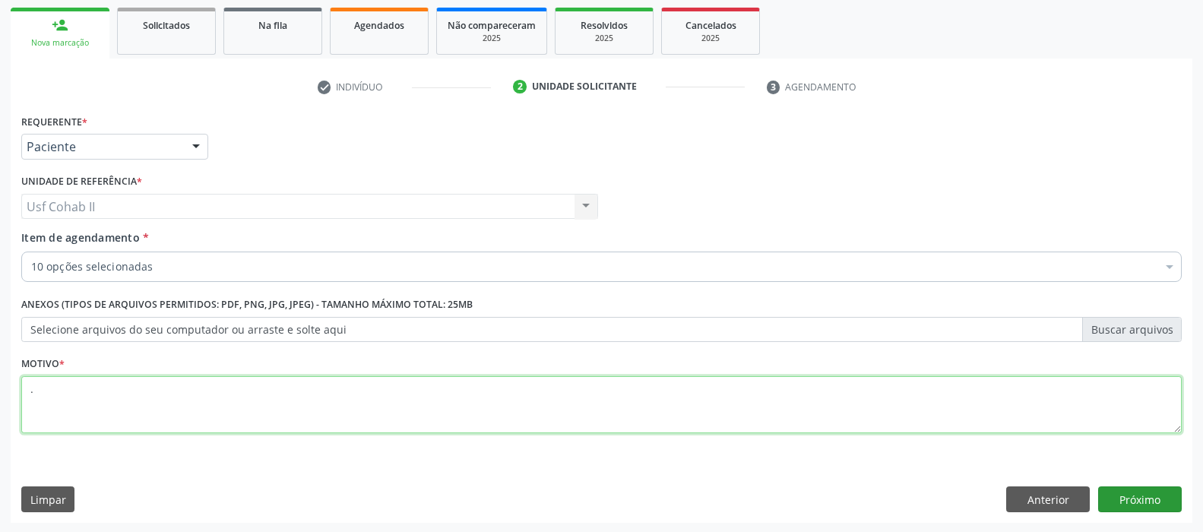
type textarea "."
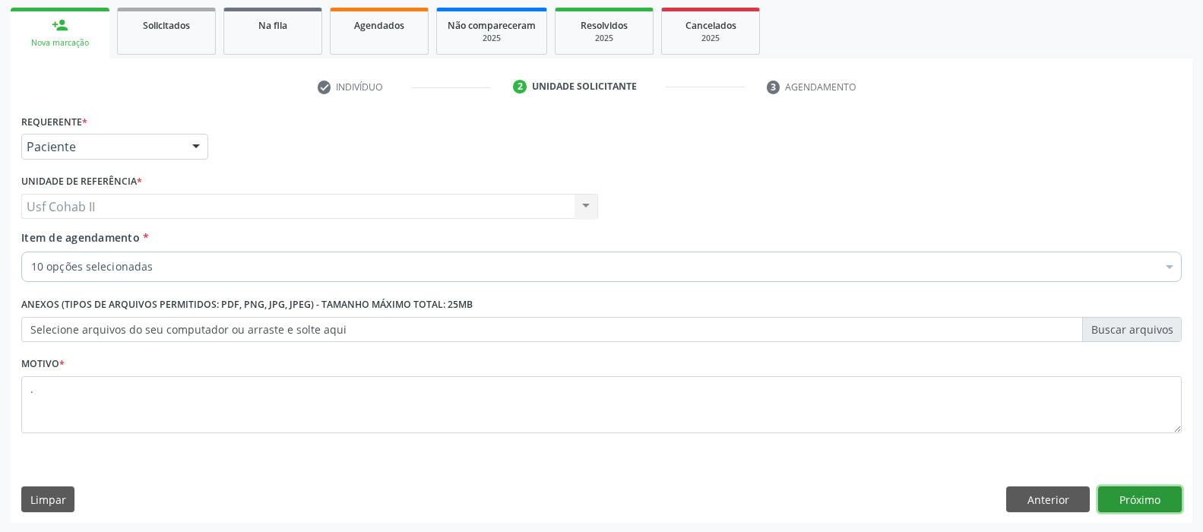
click at [1149, 501] on button "Próximo" at bounding box center [1140, 499] width 84 height 26
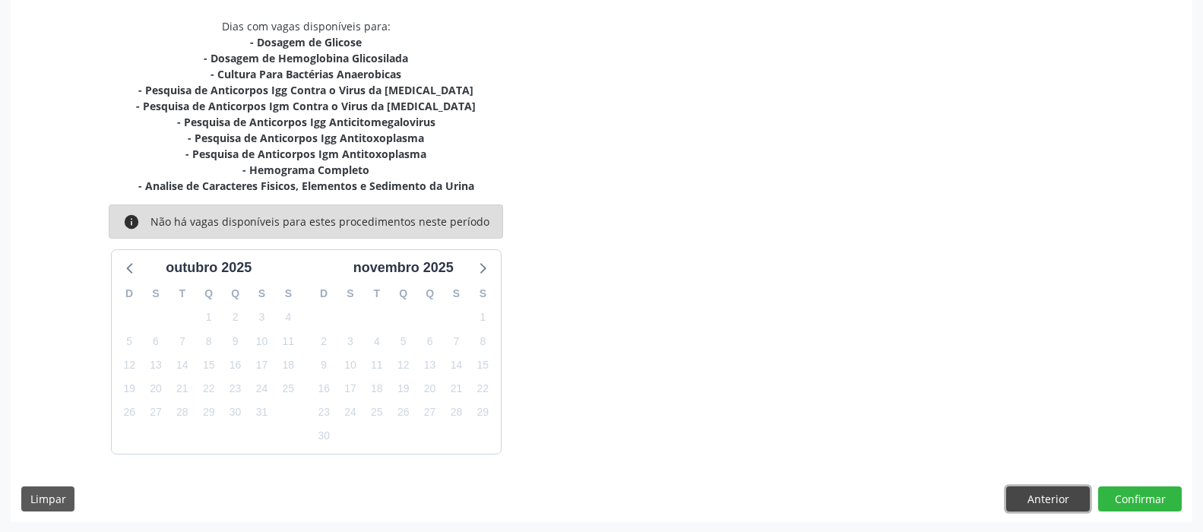
click at [1028, 492] on button "Anterior" at bounding box center [1048, 499] width 84 height 26
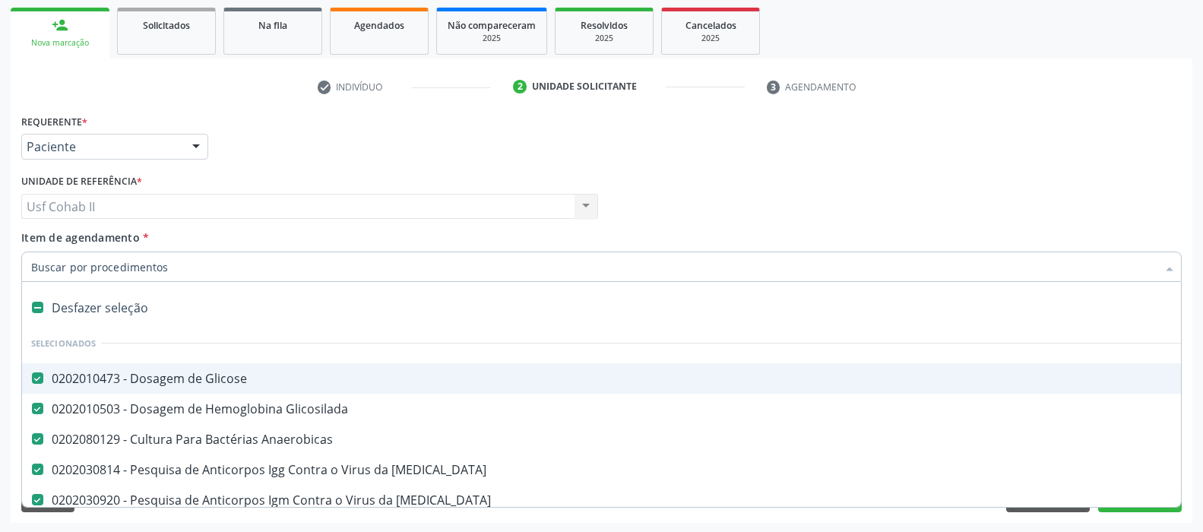
scroll to position [76, 0]
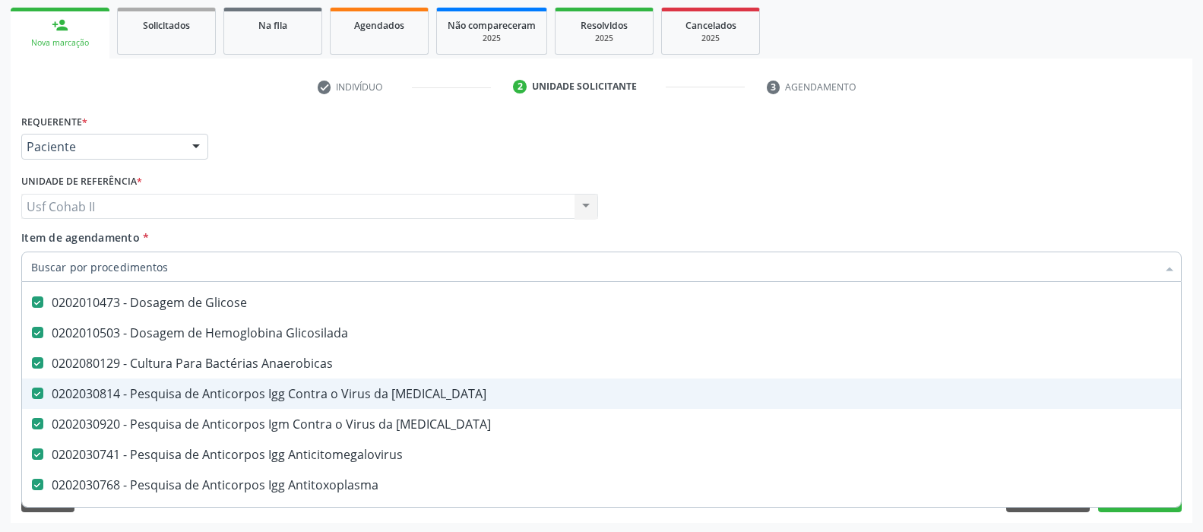
click at [307, 394] on div "0202030814 - Pesquisa de Anticorpos Igg Contra o Virus da Rubeola" at bounding box center [622, 393] width 1183 height 12
click at [307, 392] on div "0202030814 - Pesquisa de Anticorpos Igg Contra o Virus da Rubeola" at bounding box center [622, 393] width 1183 height 12
checkbox Rubeola "true"
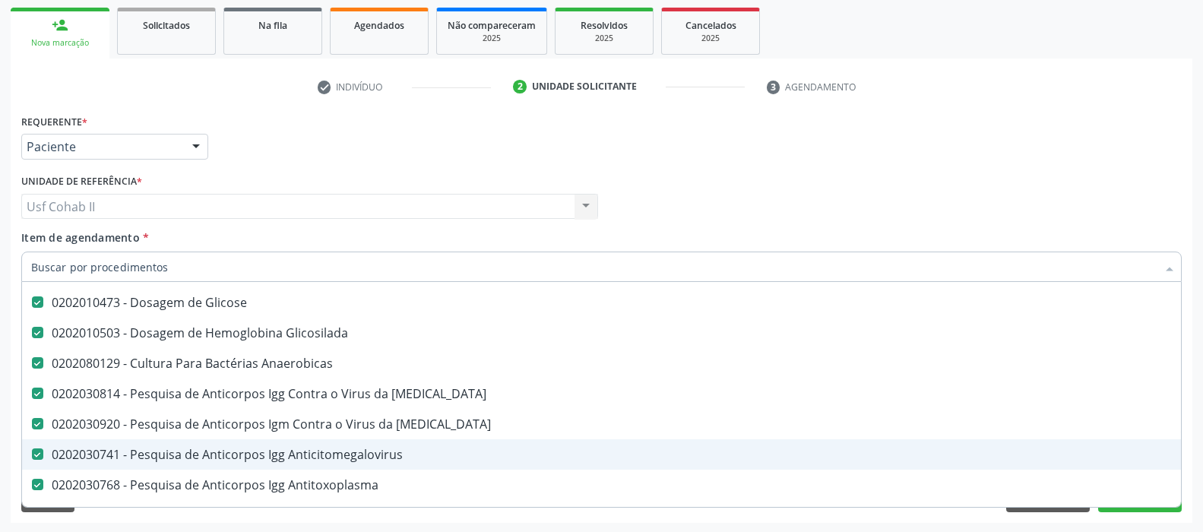
click at [301, 454] on div "0202030741 - Pesquisa de Anticorpos Igg Anticitomegalovirus" at bounding box center [622, 454] width 1183 height 12
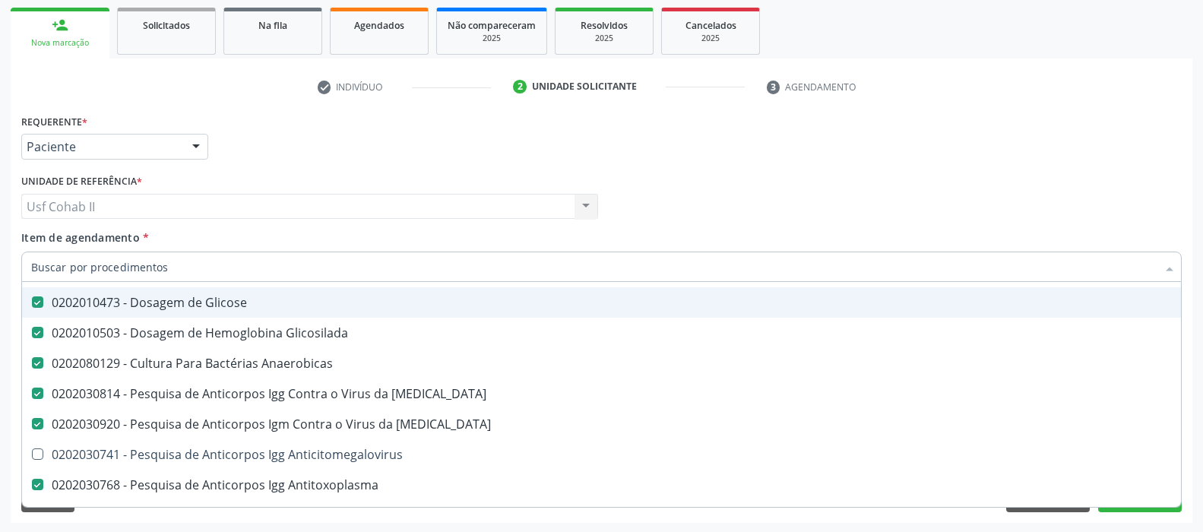
click at [371, 138] on div "Requerente * Paciente Profissional de Saúde Paciente Nenhum resultado encontrad…" at bounding box center [601, 139] width 1168 height 59
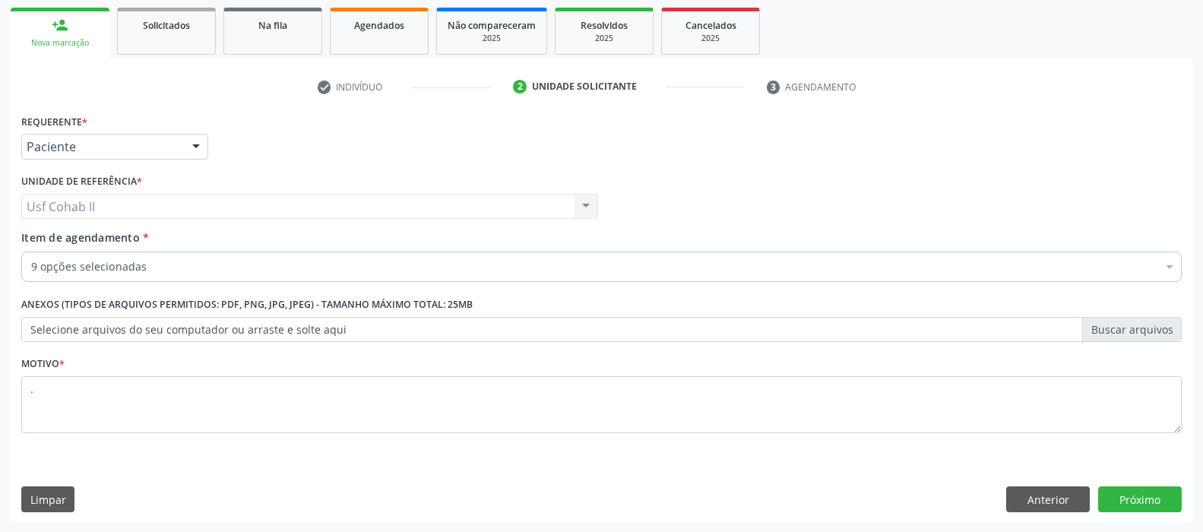
checkbox Antitoxoplasma "true"
click at [1127, 494] on button "Próximo" at bounding box center [1140, 499] width 84 height 26
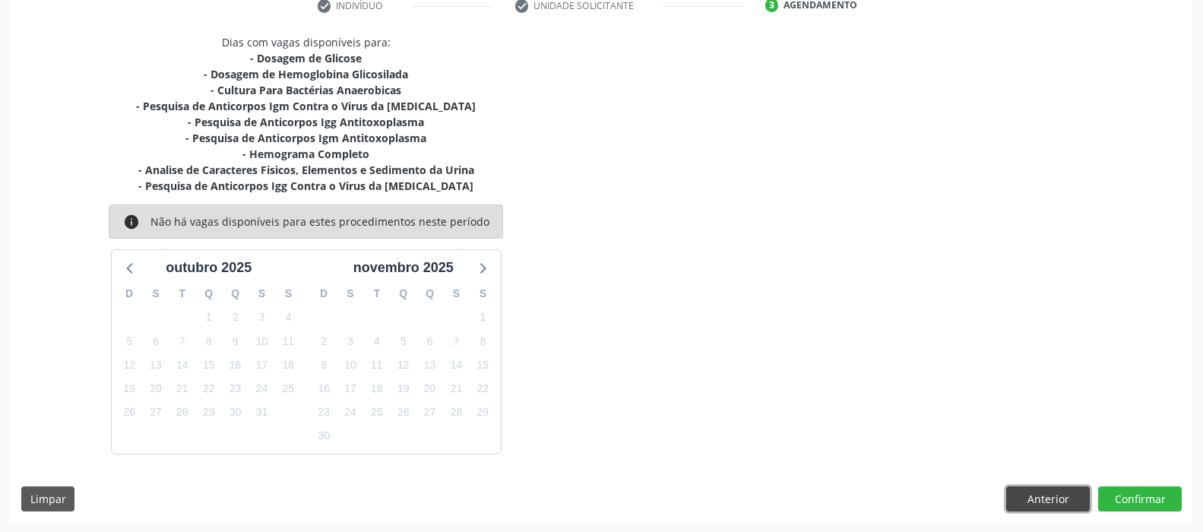
click at [1037, 504] on button "Anterior" at bounding box center [1048, 499] width 84 height 26
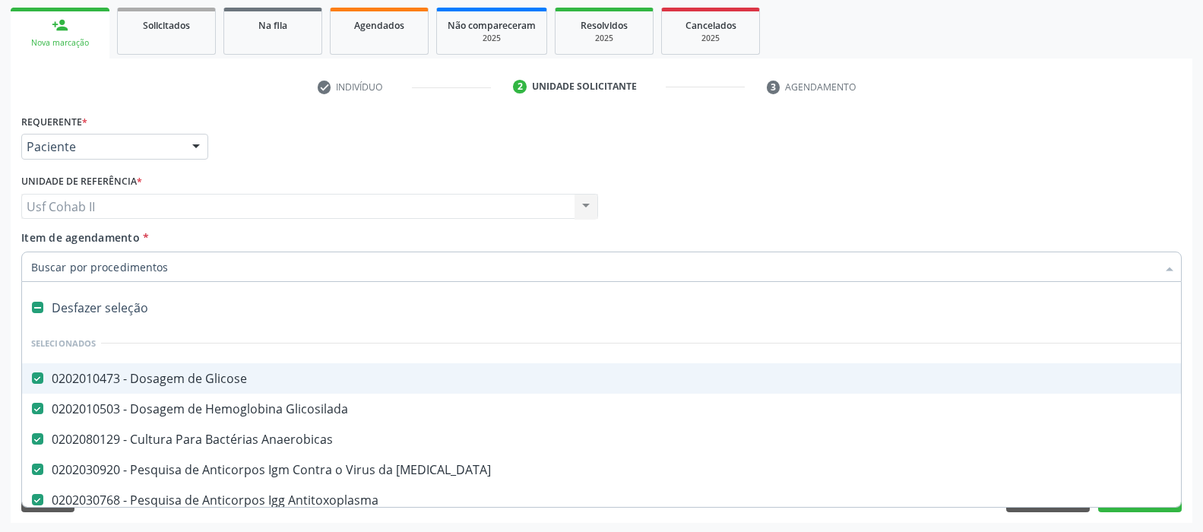
scroll to position [76, 0]
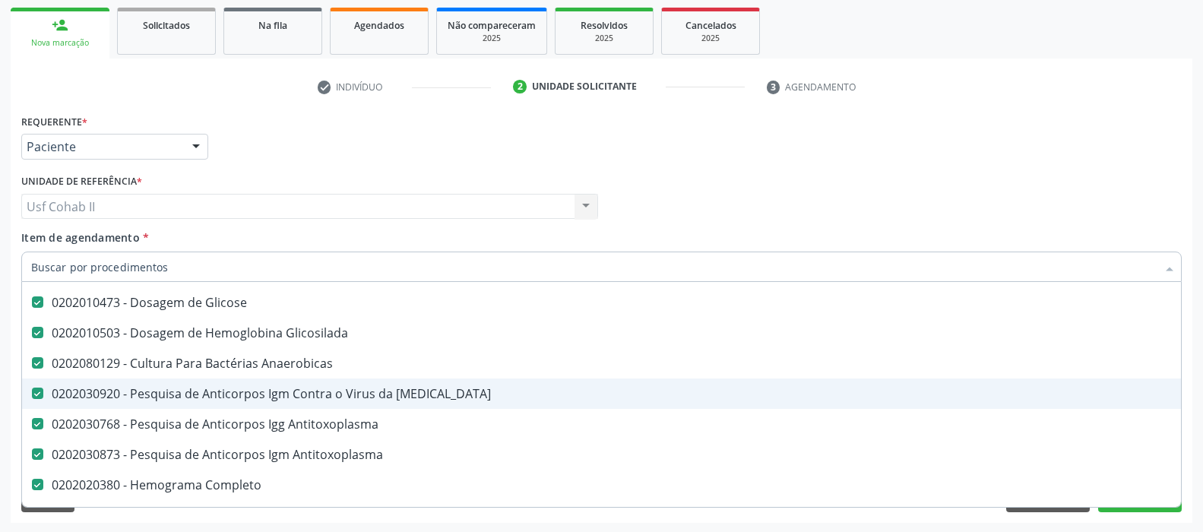
click at [251, 397] on div "0202030920 - Pesquisa de Anticorpos Igm Contra o Virus da Rubeola" at bounding box center [622, 393] width 1183 height 12
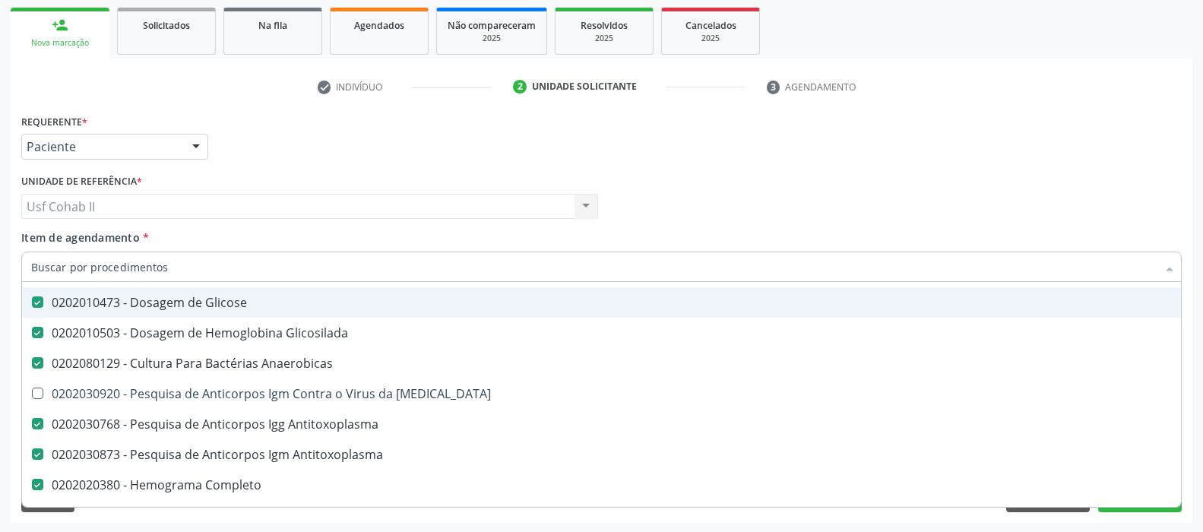
click at [376, 155] on div "Requerente * Paciente Profissional de Saúde Paciente Nenhum resultado encontrad…" at bounding box center [601, 139] width 1168 height 59
checkbox Rubeola "true"
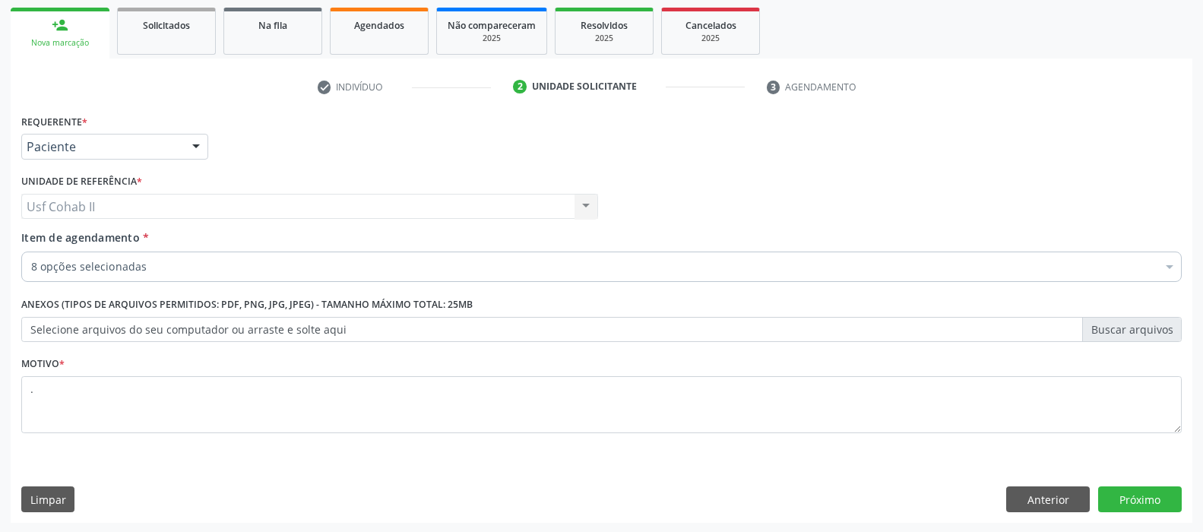
scroll to position [0, 0]
click at [1128, 499] on button "Próximo" at bounding box center [1140, 499] width 84 height 26
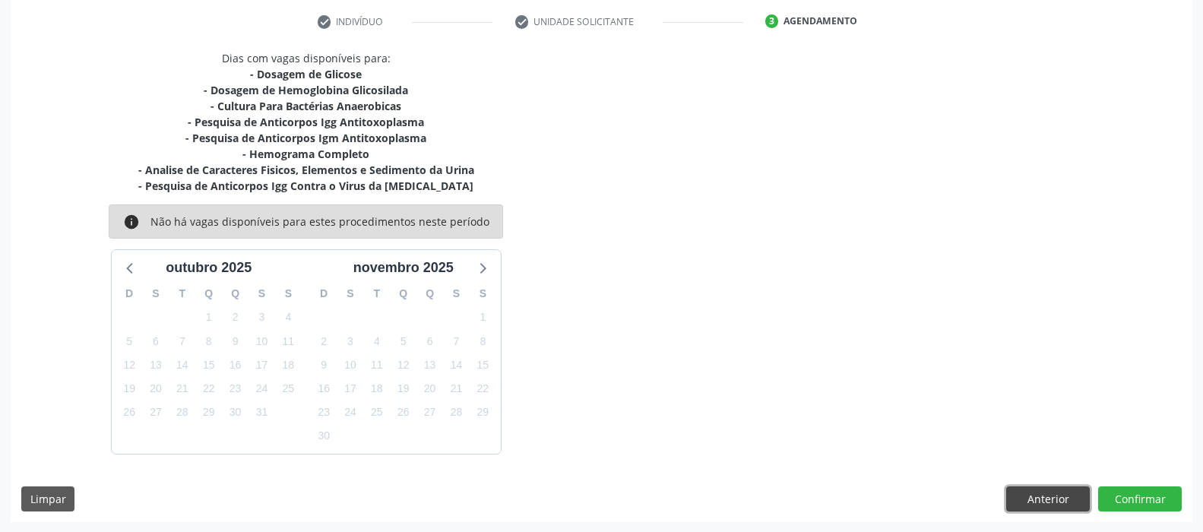
click at [1042, 497] on button "Anterior" at bounding box center [1048, 499] width 84 height 26
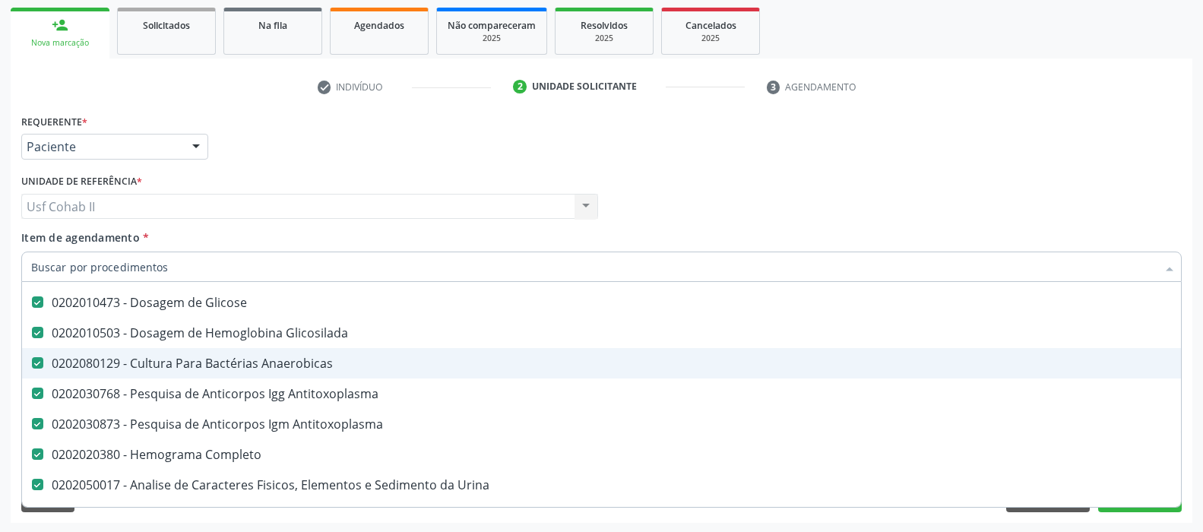
scroll to position [152, 0]
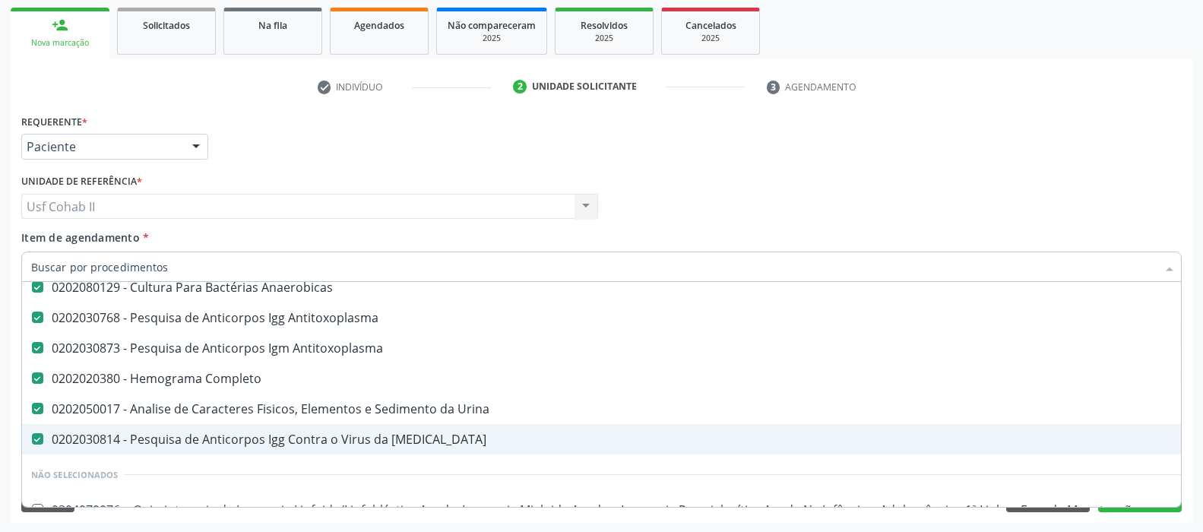
click at [220, 436] on div "0202030814 - Pesquisa de Anticorpos Igg Contra o Virus da Rubeola" at bounding box center [622, 439] width 1183 height 12
checkbox Rubeola "false"
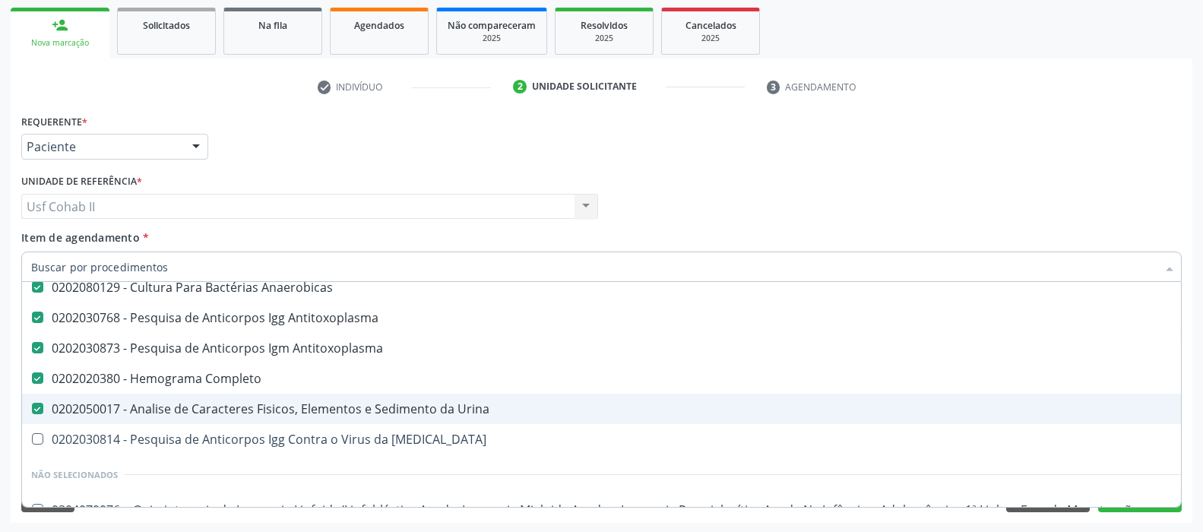
click at [293, 135] on div "Requerente * Paciente Profissional de Saúde Paciente Nenhum resultado encontrad…" at bounding box center [601, 139] width 1168 height 59
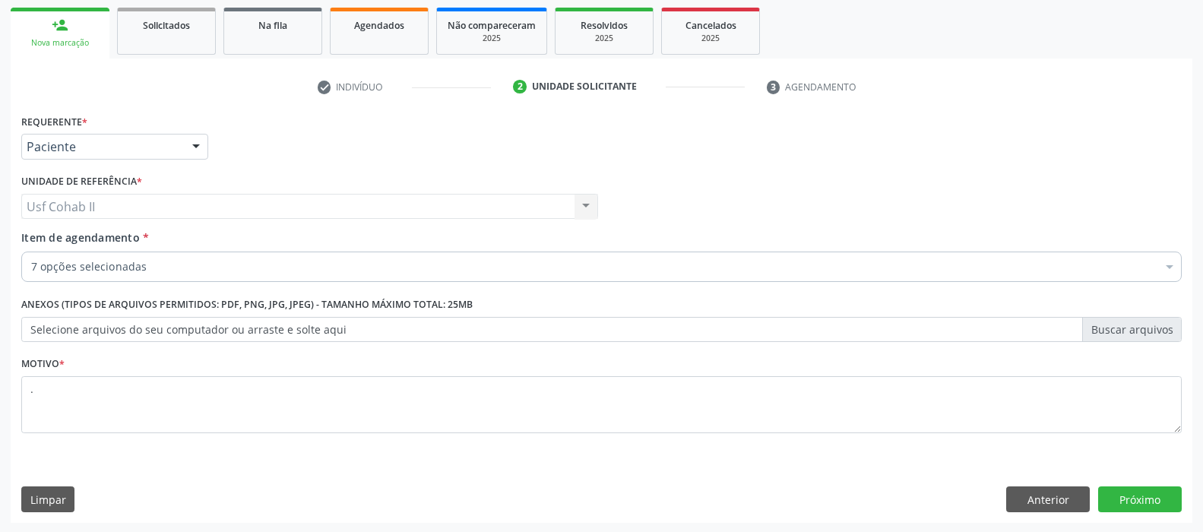
scroll to position [0, 0]
click at [1143, 503] on button "Próximo" at bounding box center [1140, 499] width 84 height 26
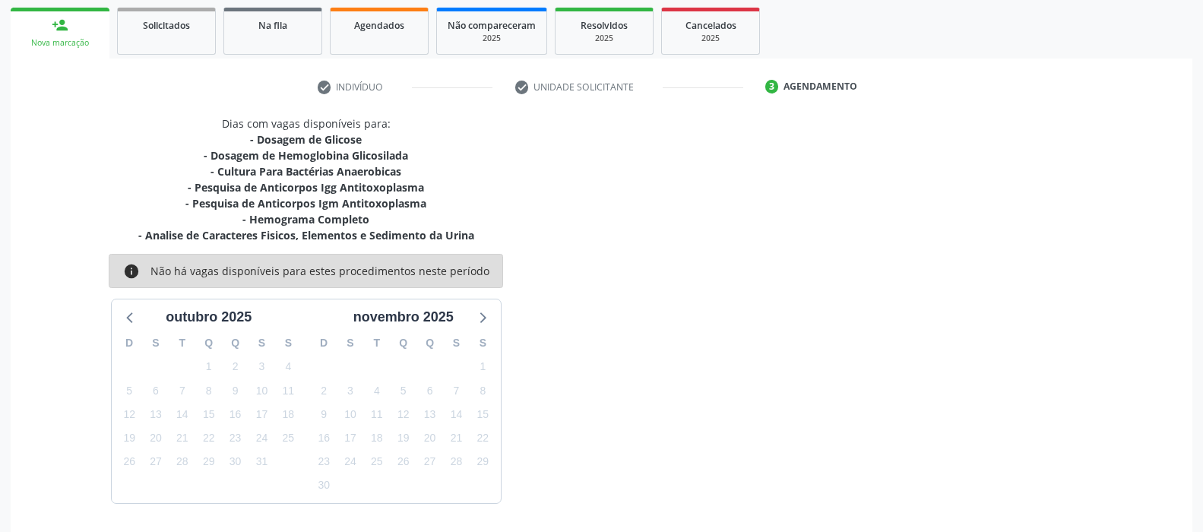
scroll to position [269, 0]
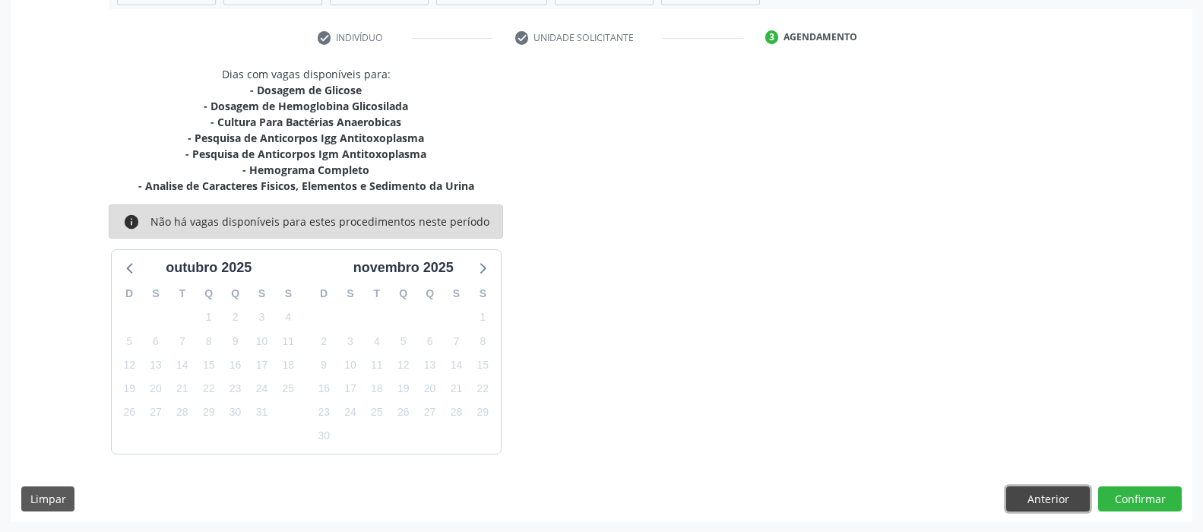
click at [1063, 503] on button "Anterior" at bounding box center [1048, 499] width 84 height 26
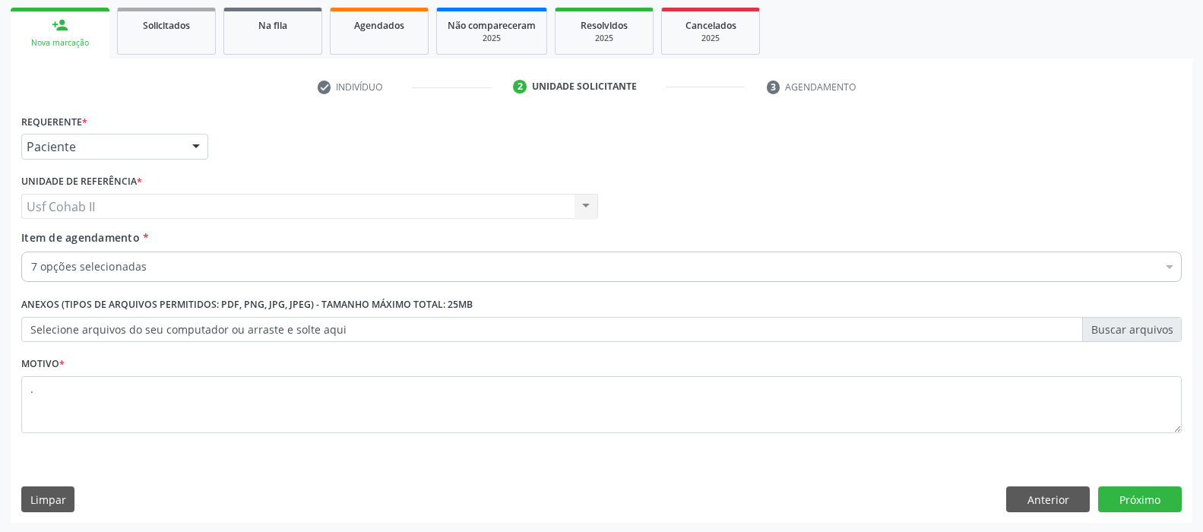
click at [296, 257] on div "7 opções selecionadas" at bounding box center [601, 266] width 1160 height 30
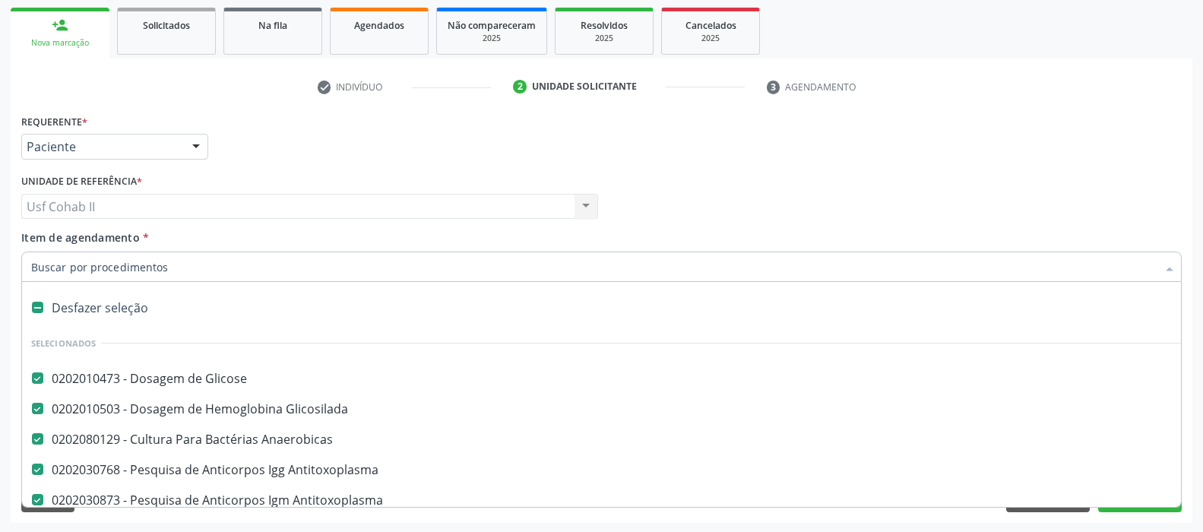
click at [280, 270] on input "Item de agendamento *" at bounding box center [593, 266] width 1125 height 30
click at [353, 157] on div "Requerente * Paciente Profissional de Saúde Paciente Nenhum resultado encontrad…" at bounding box center [601, 139] width 1168 height 59
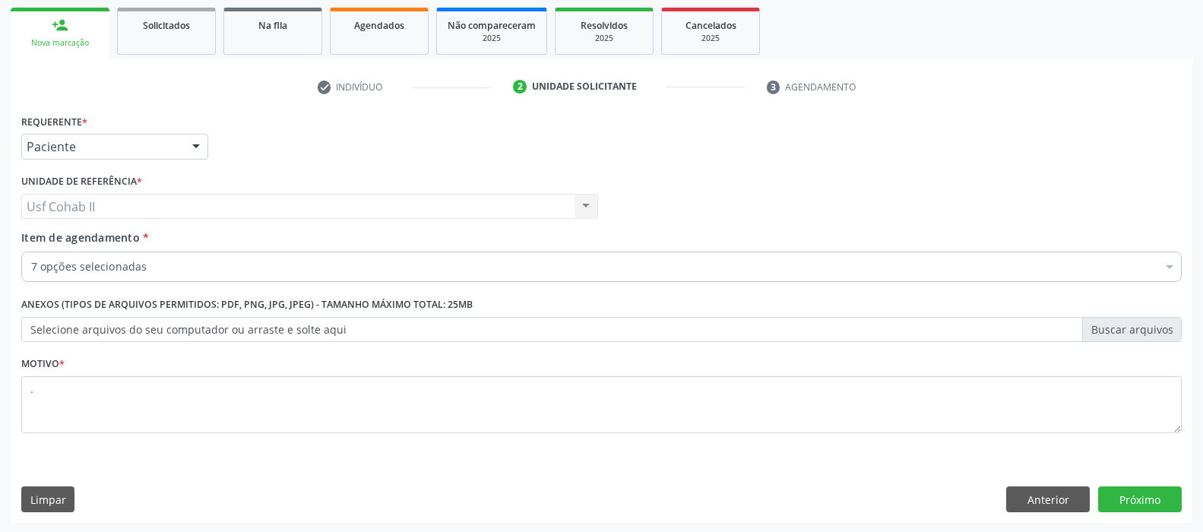
click at [374, 276] on div "7 opções selecionadas" at bounding box center [601, 266] width 1160 height 30
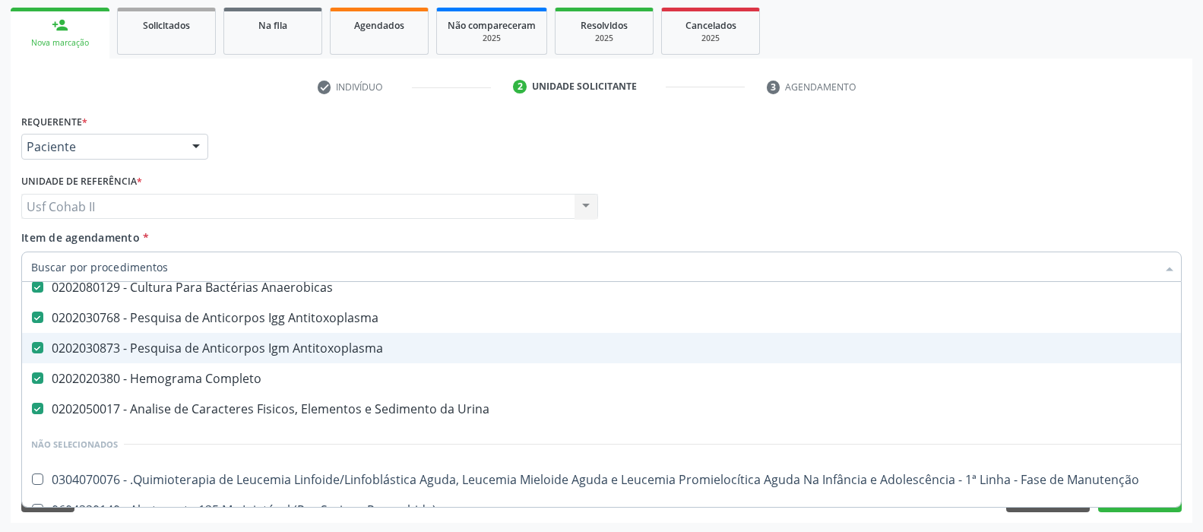
scroll to position [76, 0]
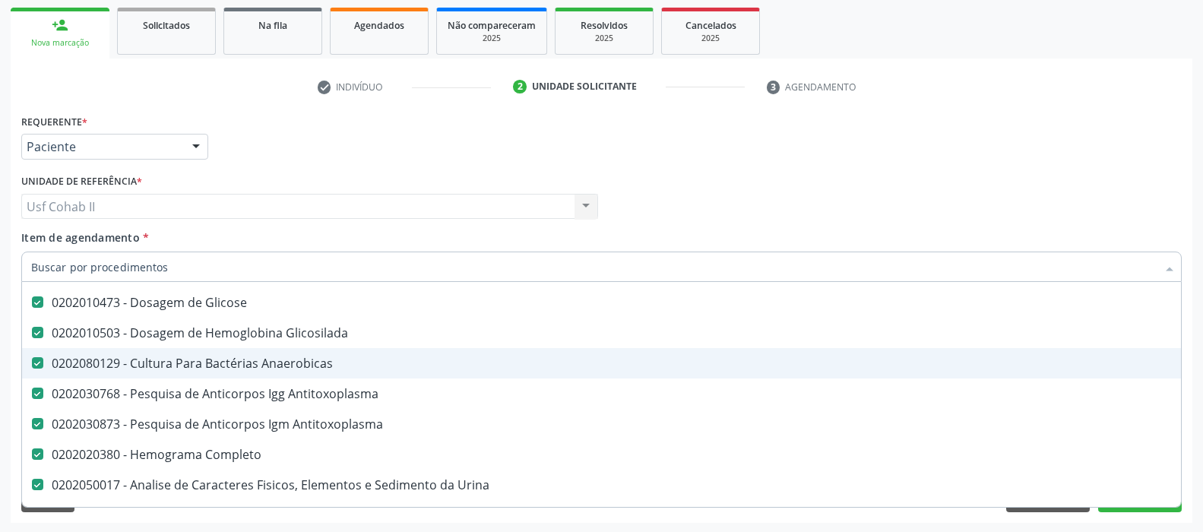
click at [323, 357] on div "0202080129 - Cultura Para Bactérias Anaerobicas" at bounding box center [622, 363] width 1183 height 12
checkbox Anaerobicas "false"
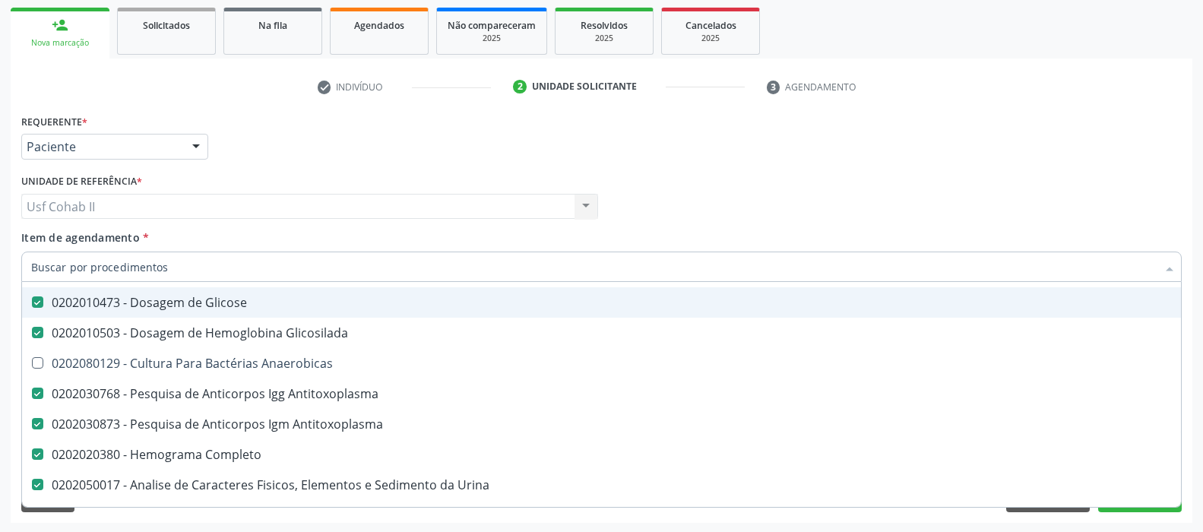
click at [555, 126] on div "Requerente * Paciente Profissional de Saúde Paciente Nenhum resultado encontrad…" at bounding box center [601, 139] width 1168 height 59
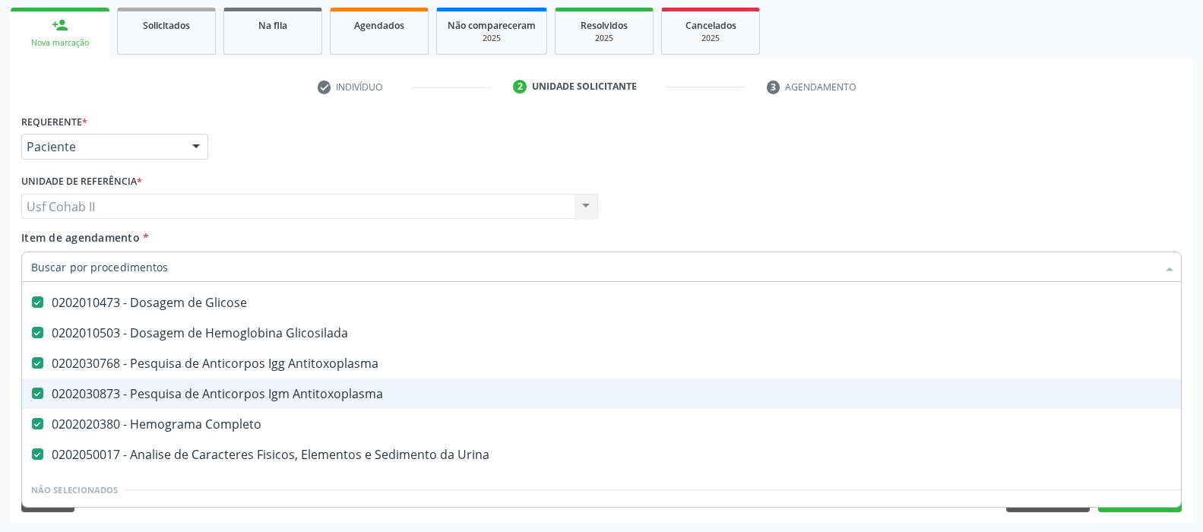
scroll to position [0, 0]
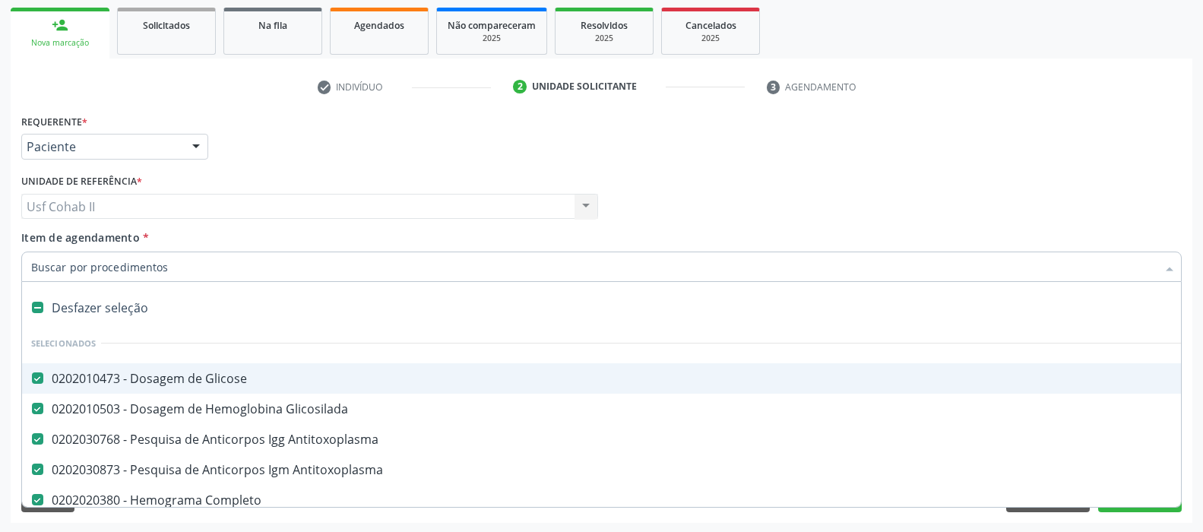
click at [496, 144] on div "Requerente * Paciente Profissional de Saúde Paciente Nenhum resultado encontrad…" at bounding box center [601, 139] width 1168 height 59
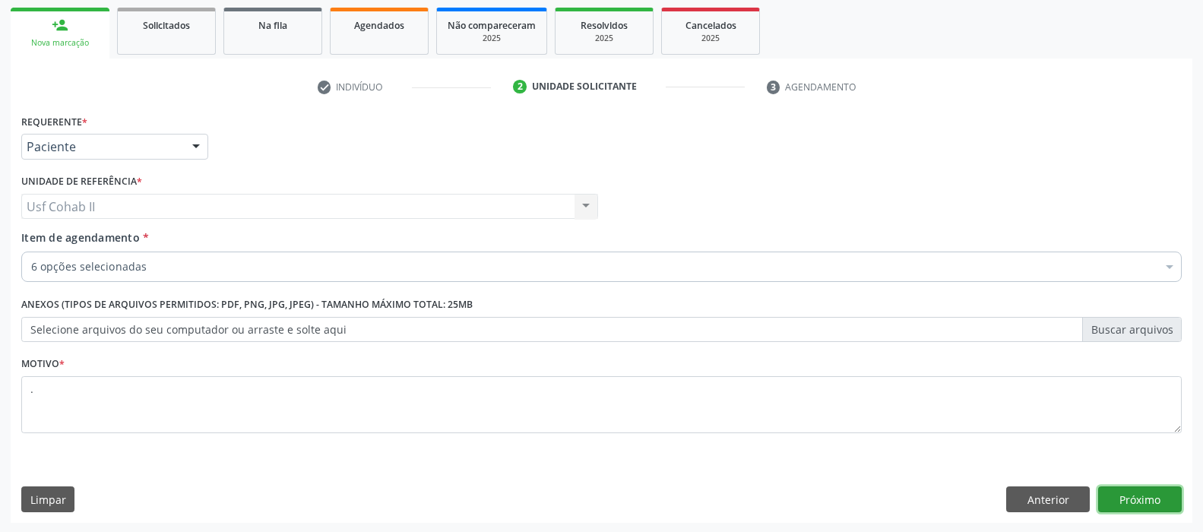
click at [1140, 494] on button "Próximo" at bounding box center [1140, 499] width 84 height 26
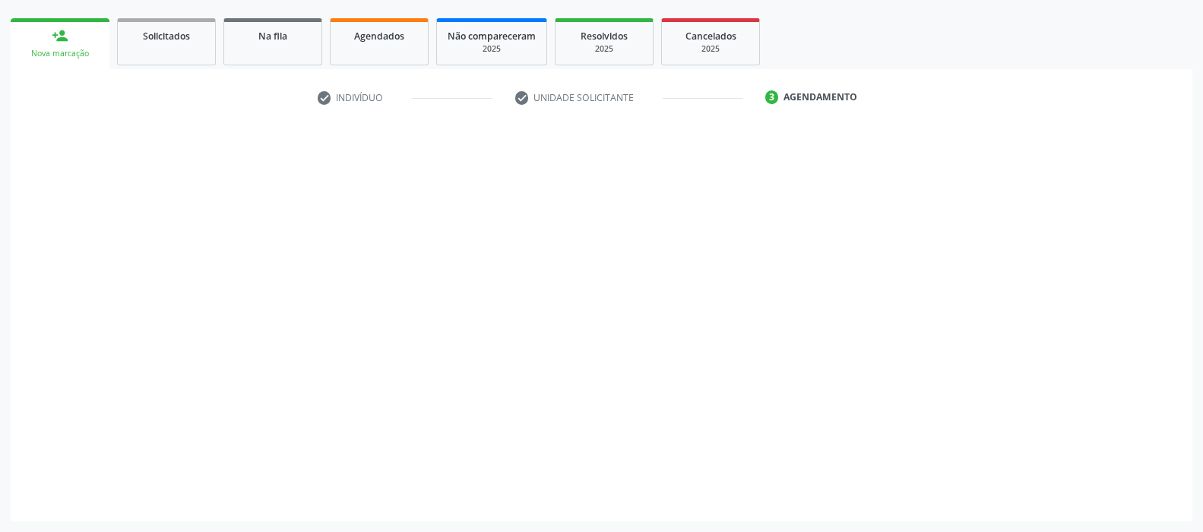
scroll to position [208, 0]
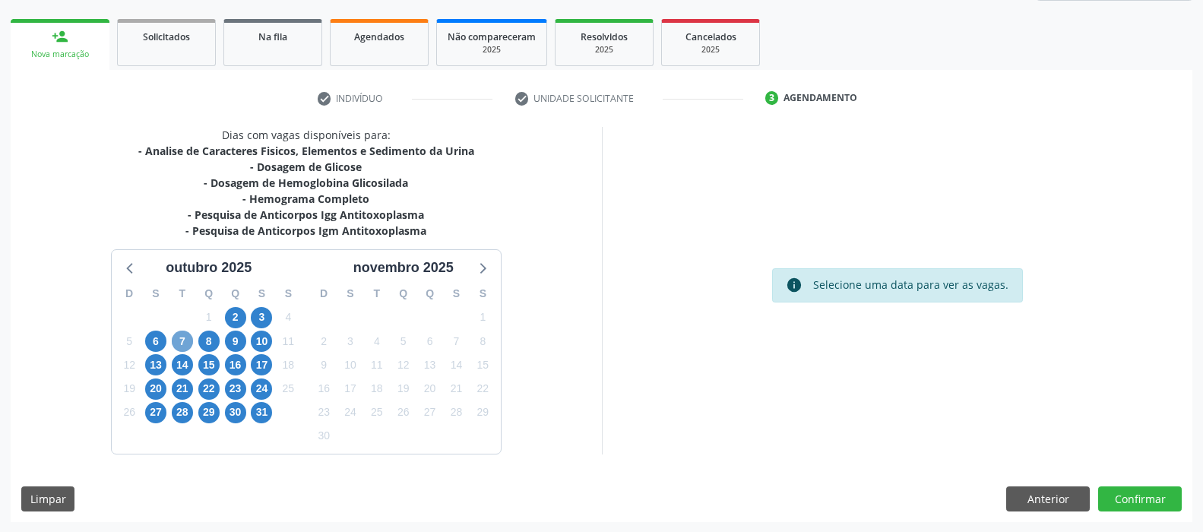
click at [179, 343] on span "7" at bounding box center [182, 340] width 21 height 21
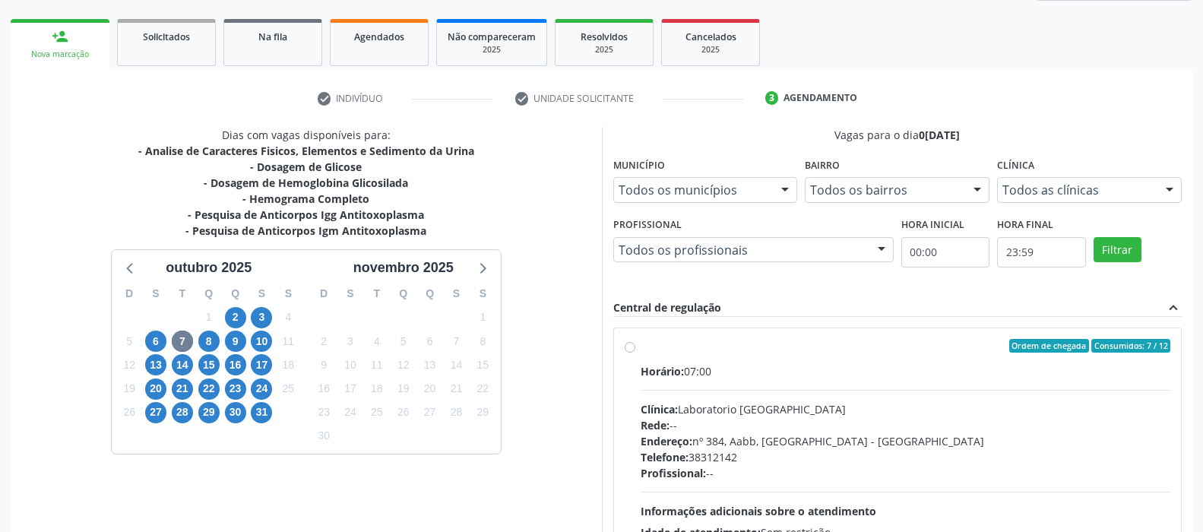
click at [640, 346] on label "Ordem de chegada Consumidos: 7 / 12 Horário: 07:00 Clínica: Laboratorio Sao Fra…" at bounding box center [905, 455] width 530 height 233
click at [625, 346] on input "Ordem de chegada Consumidos: 7 / 12 Horário: 07:00 Clínica: Laboratorio Sao Fra…" at bounding box center [630, 346] width 11 height 14
radio input "true"
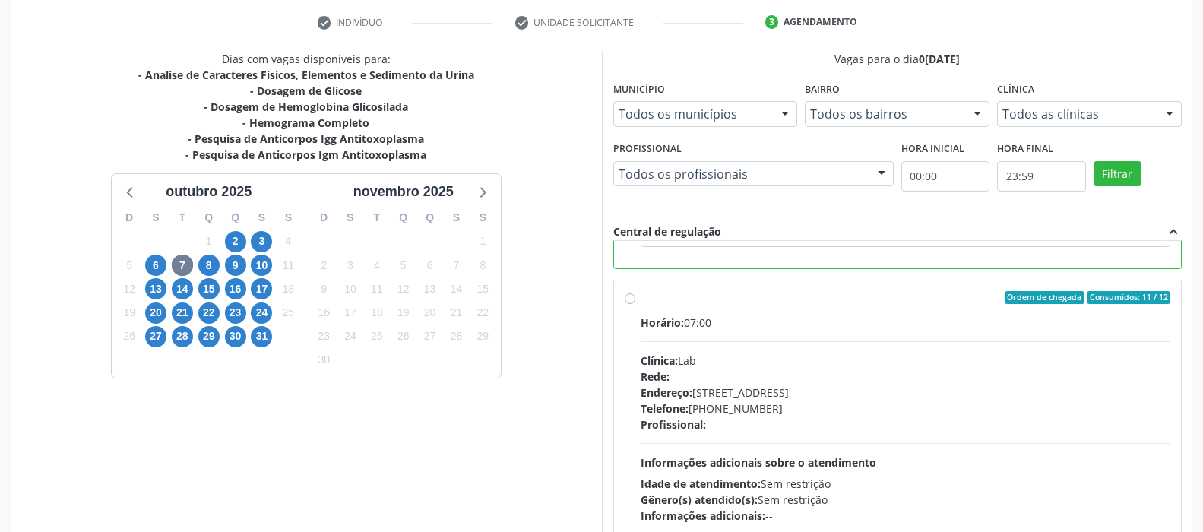
scroll to position [375, 0]
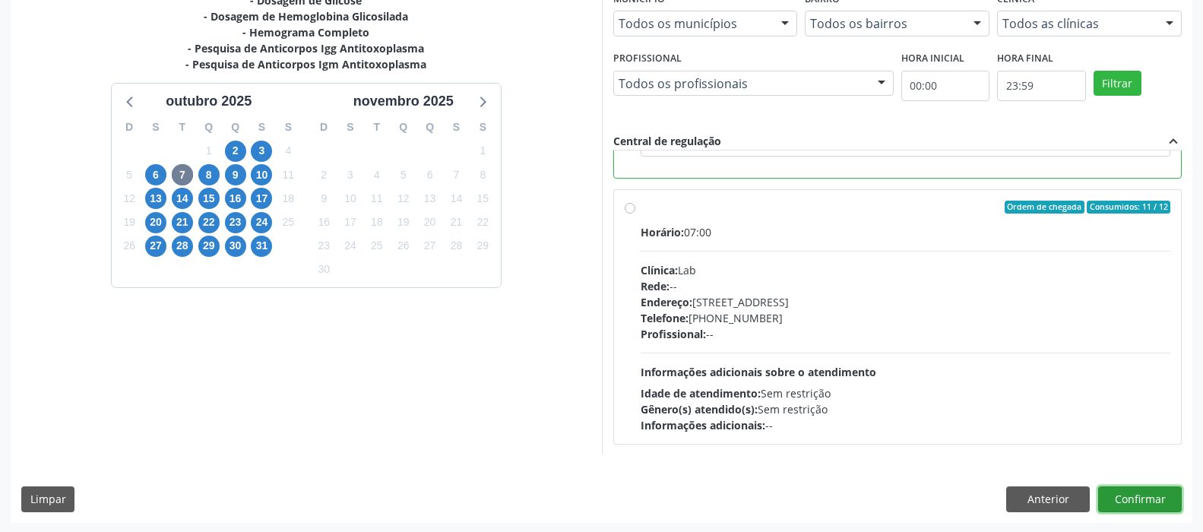
click at [1112, 494] on button "Confirmar" at bounding box center [1140, 499] width 84 height 26
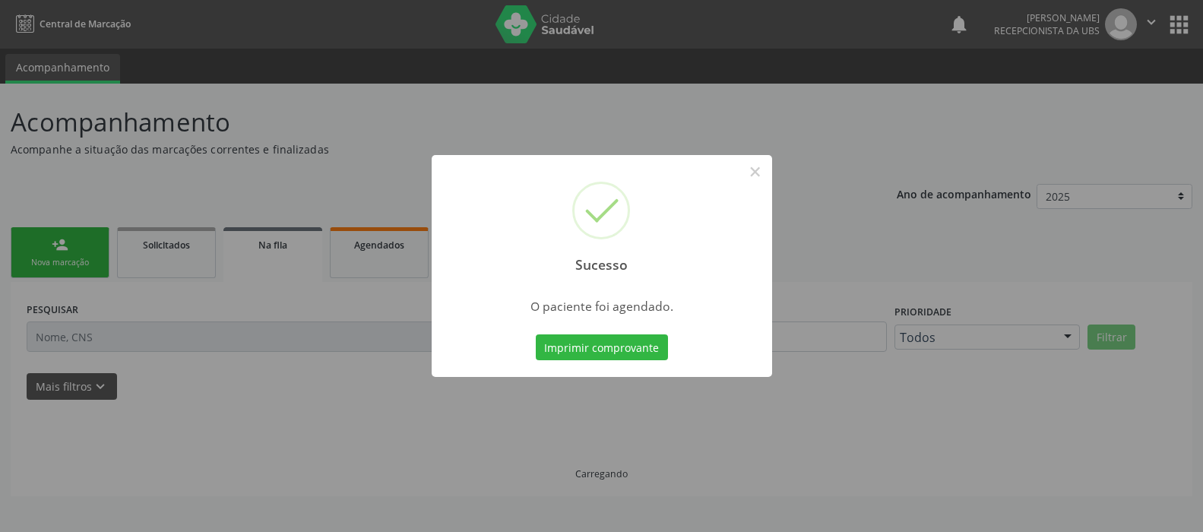
scroll to position [0, 0]
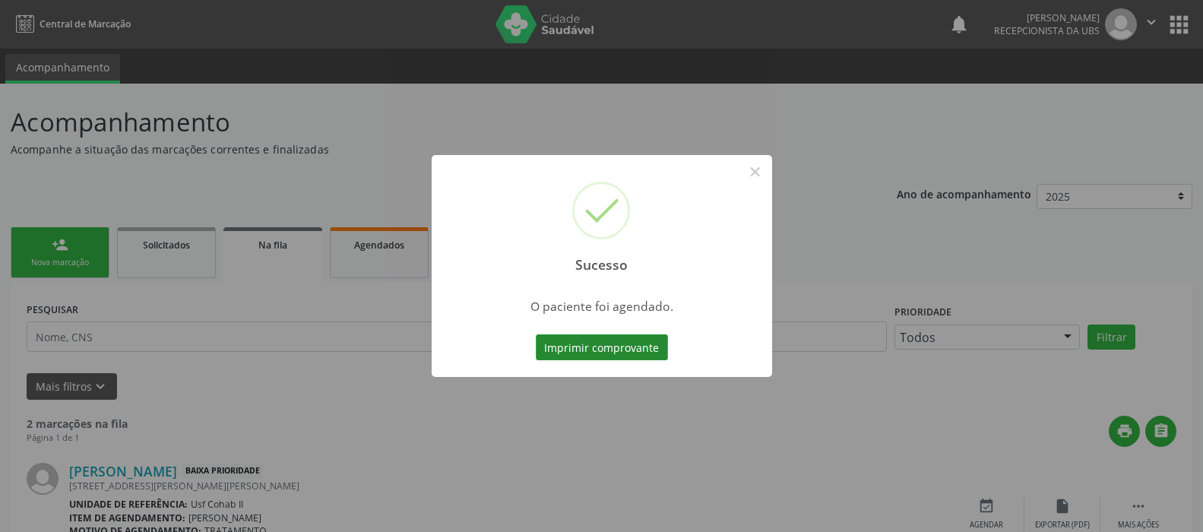
click at [563, 336] on button "Imprimir comprovante" at bounding box center [602, 347] width 132 height 26
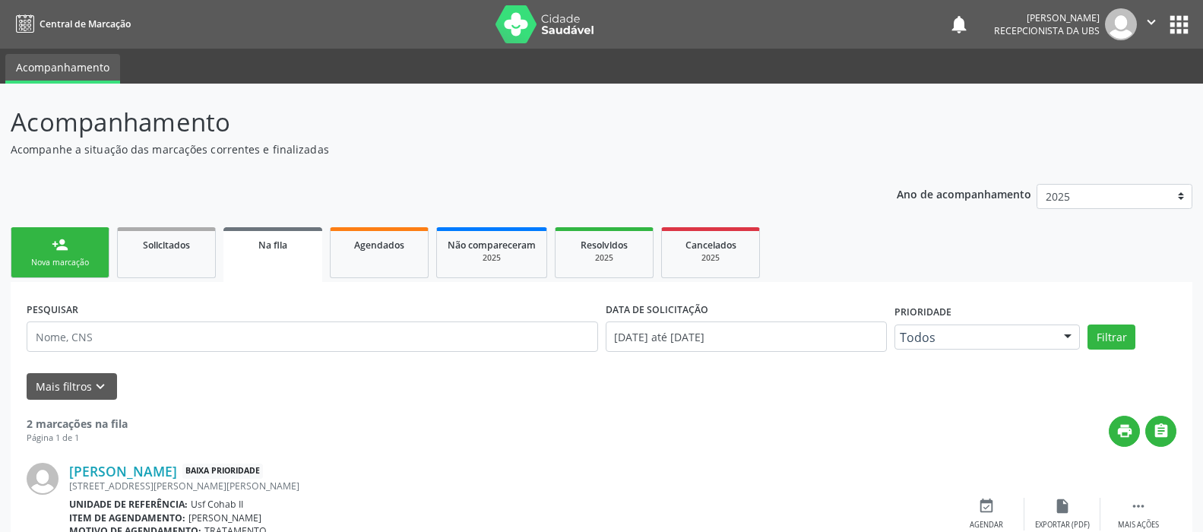
click at [77, 245] on link "person_add Nova marcação" at bounding box center [60, 252] width 99 height 51
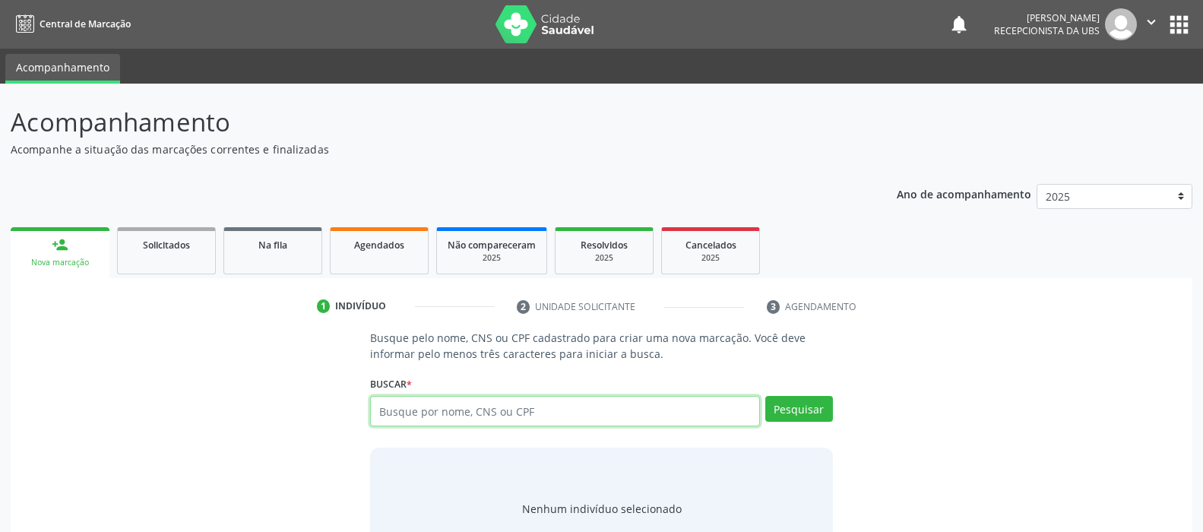
click at [492, 416] on input "text" at bounding box center [564, 411] width 389 height 30
type input "898005809941658"
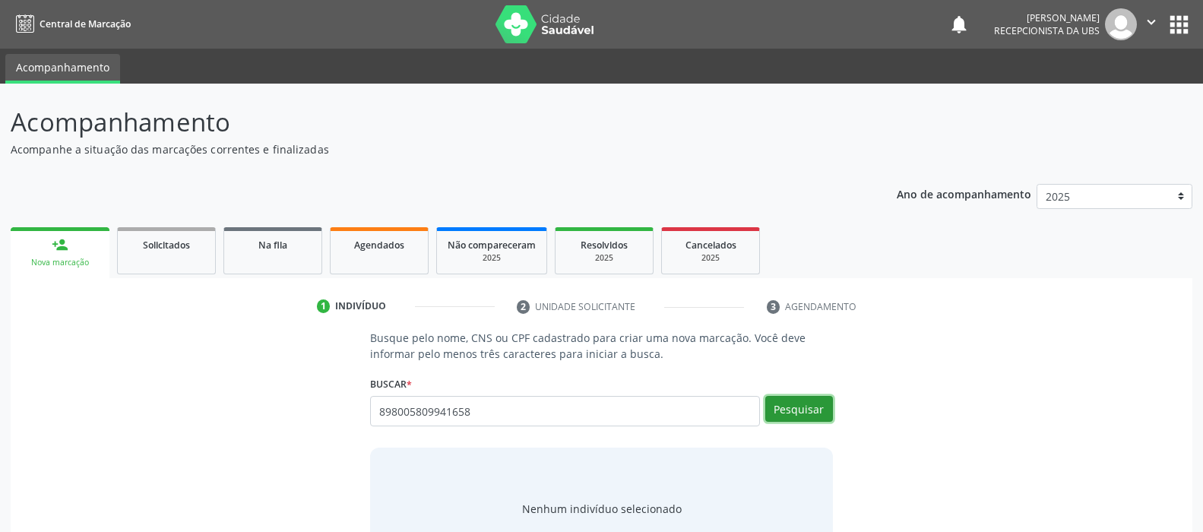
click at [812, 404] on button "Pesquisar" at bounding box center [799, 409] width 68 height 26
type input "898005809941658"
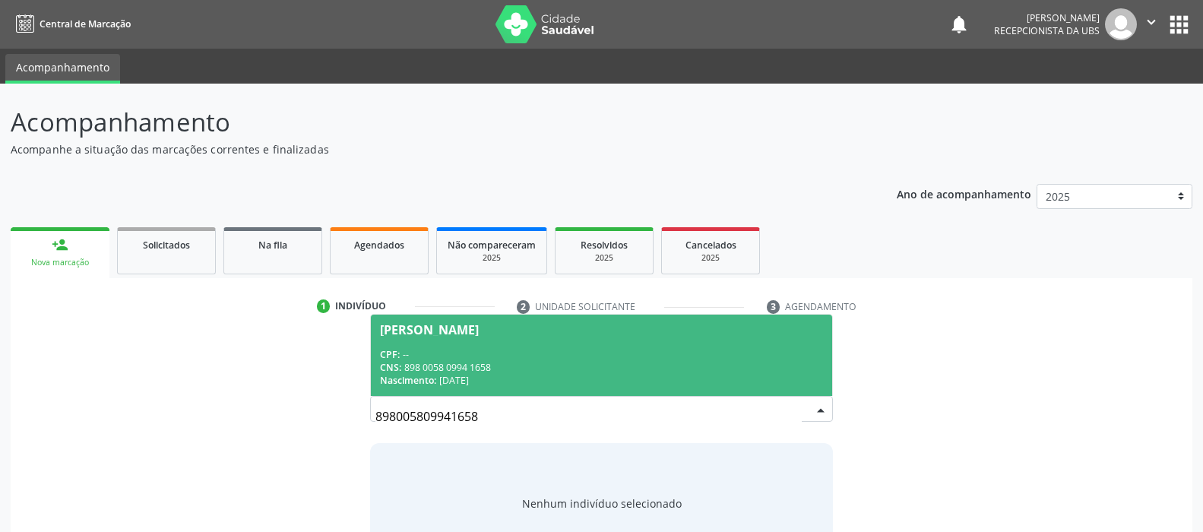
click at [492, 337] on span "[PERSON_NAME] CPF: -- CNS: 898 0058 0994 1658 Nascimento: [DATE]" at bounding box center [601, 355] width 460 height 81
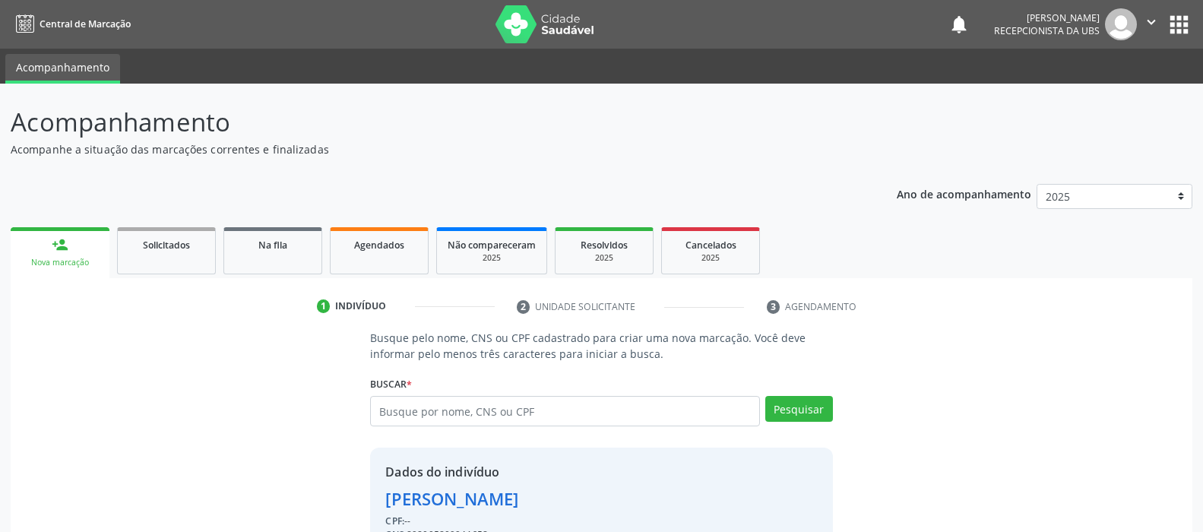
scroll to position [81, 0]
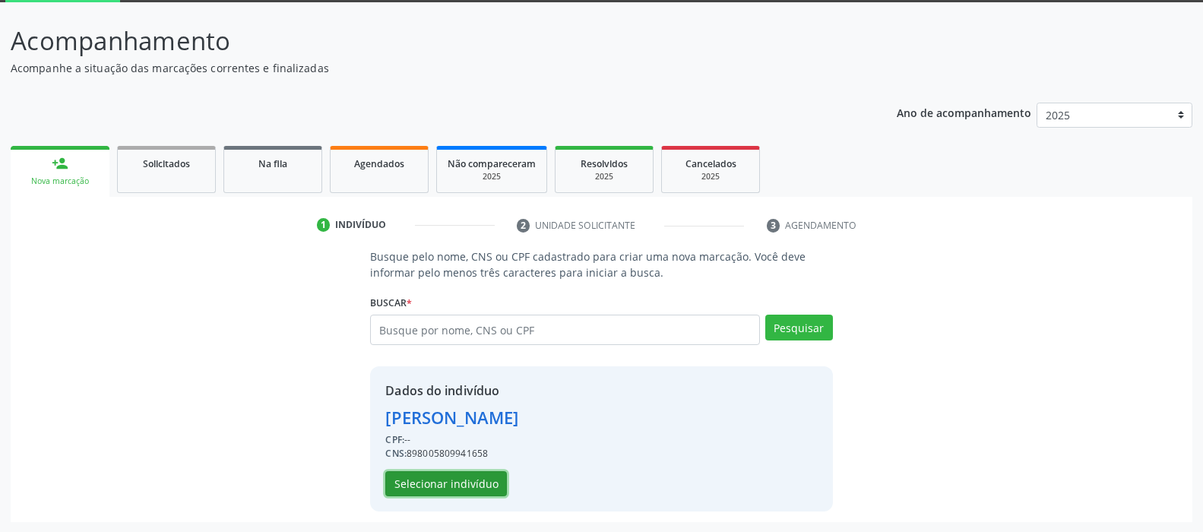
click at [463, 489] on button "Selecionar indivíduo" at bounding box center [446, 484] width 122 height 26
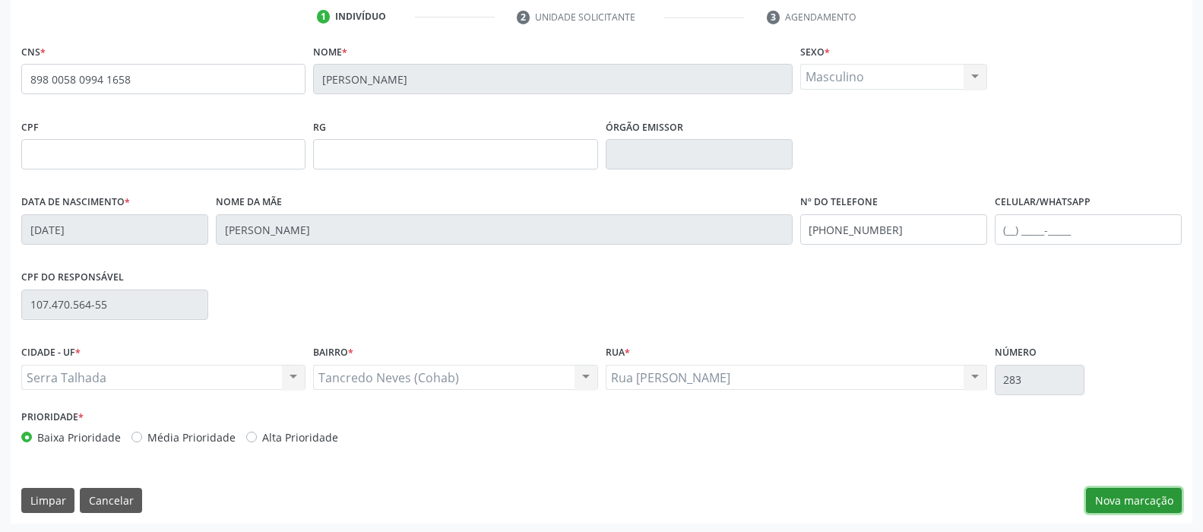
click at [1115, 488] on button "Nova marcação" at bounding box center [1134, 501] width 96 height 26
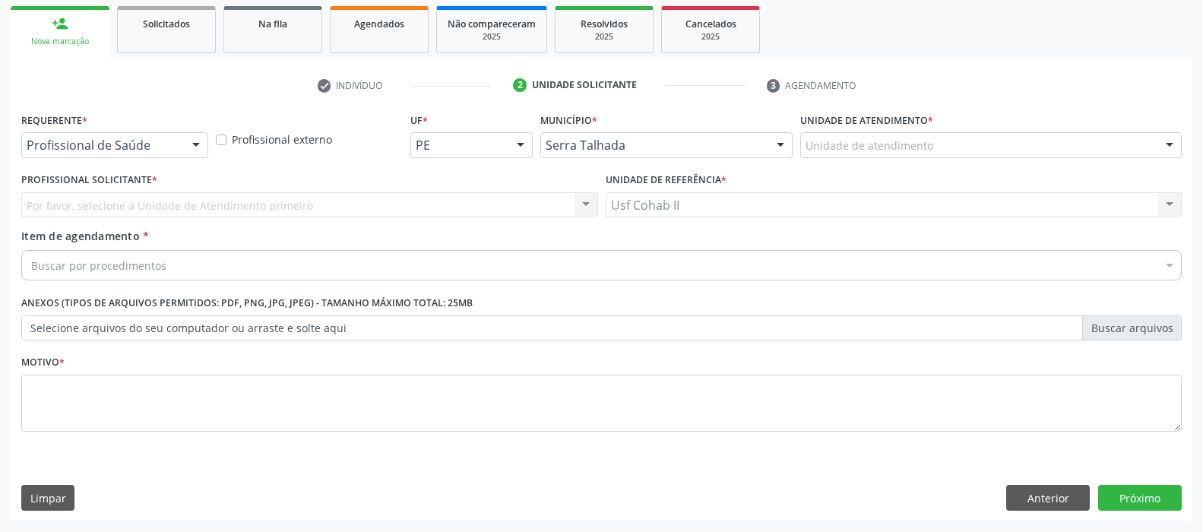
scroll to position [220, 0]
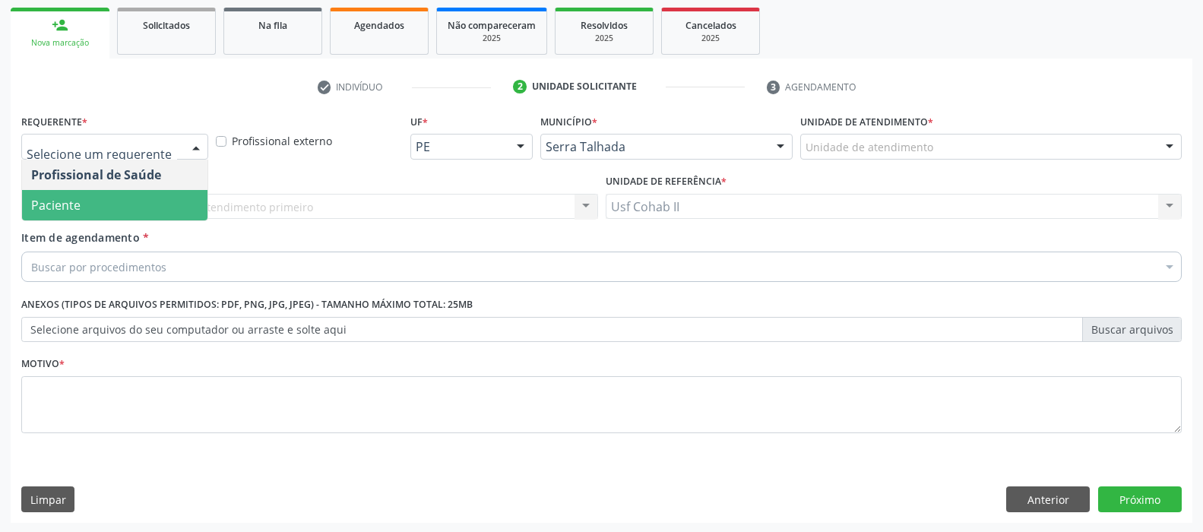
click at [80, 209] on span "Paciente" at bounding box center [114, 205] width 185 height 30
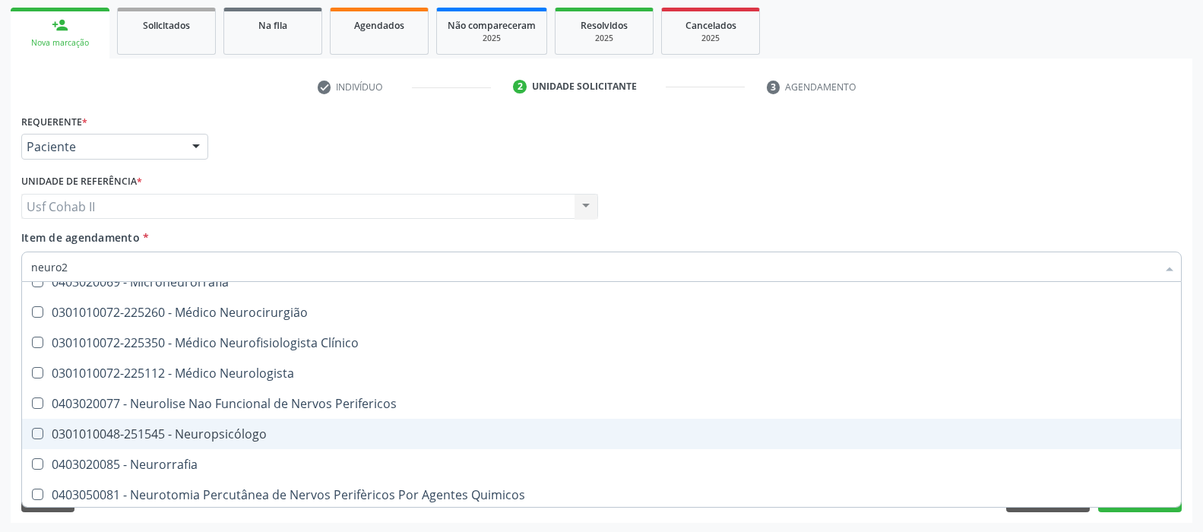
scroll to position [0, 0]
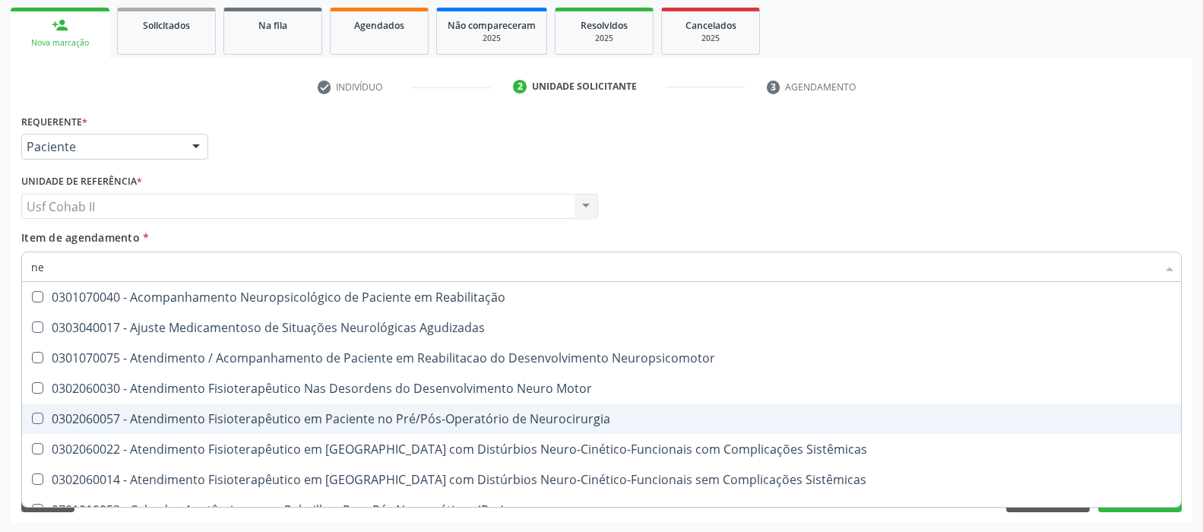
type input "n"
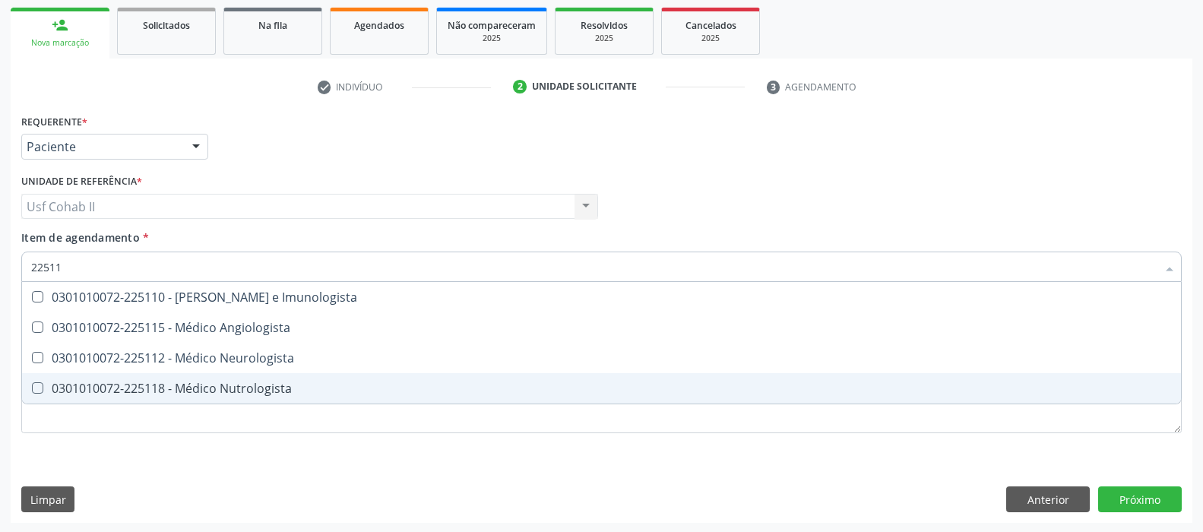
type input "225112"
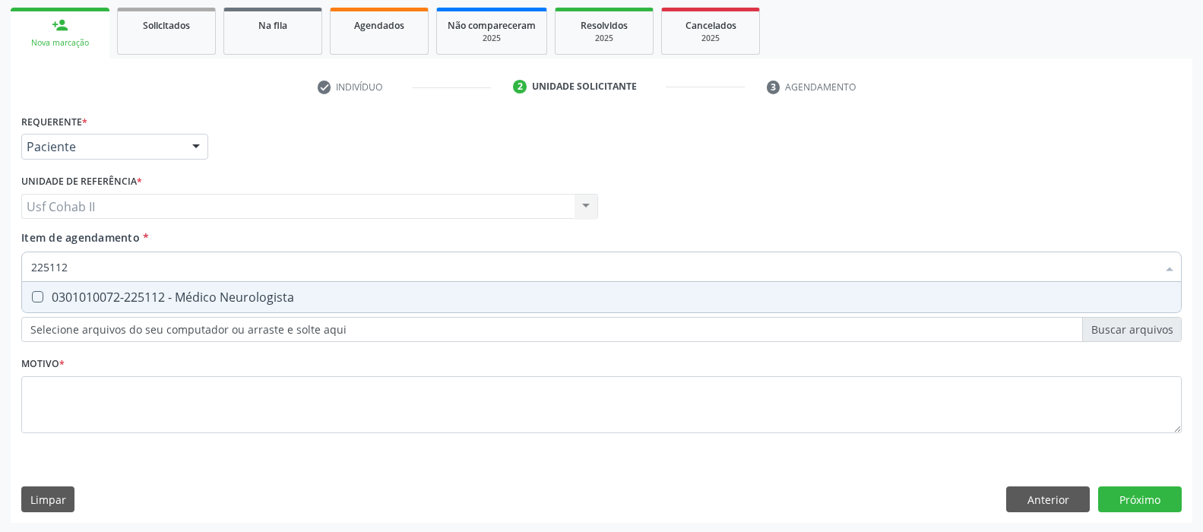
click at [278, 286] on span "0301010072-225112 - Médico Neurologista" at bounding box center [601, 297] width 1159 height 30
checkbox Neurologista "true"
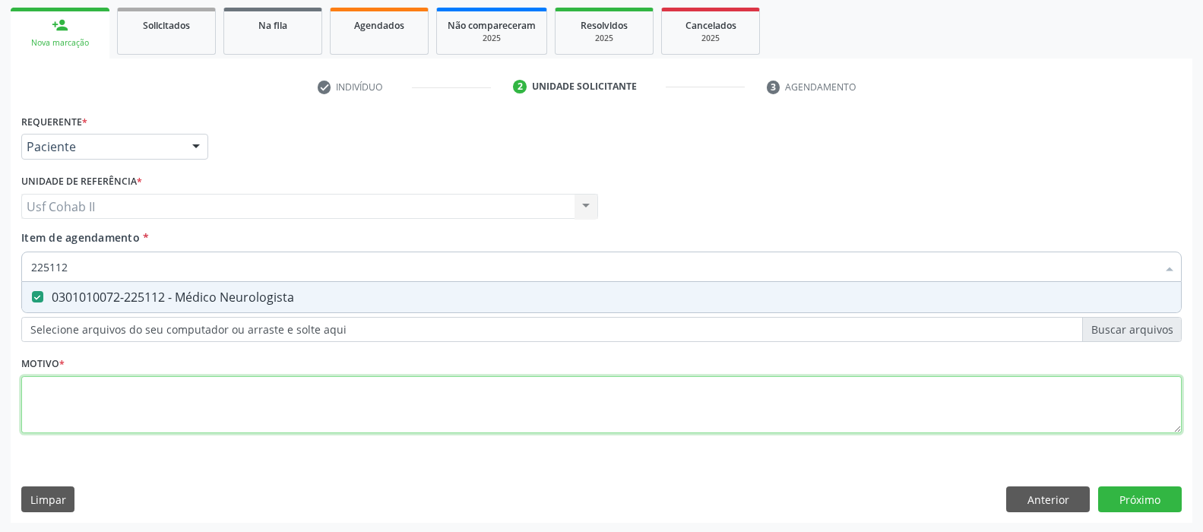
click at [176, 410] on div "Requerente * Paciente Profissional de Saúde Paciente Nenhum resultado encontrad…" at bounding box center [601, 282] width 1160 height 344
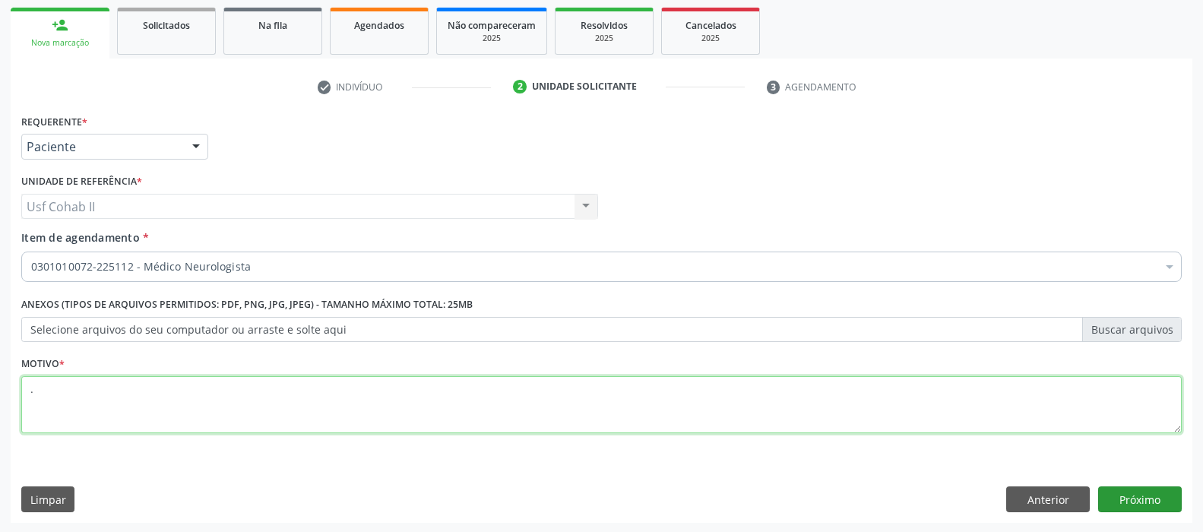
type textarea "."
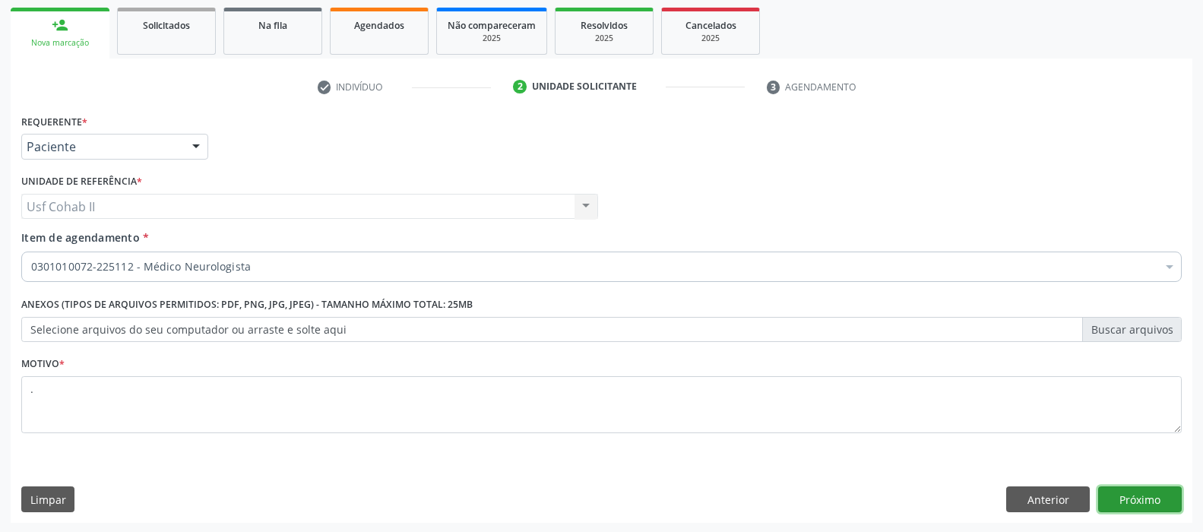
click at [1160, 503] on button "Próximo" at bounding box center [1140, 499] width 84 height 26
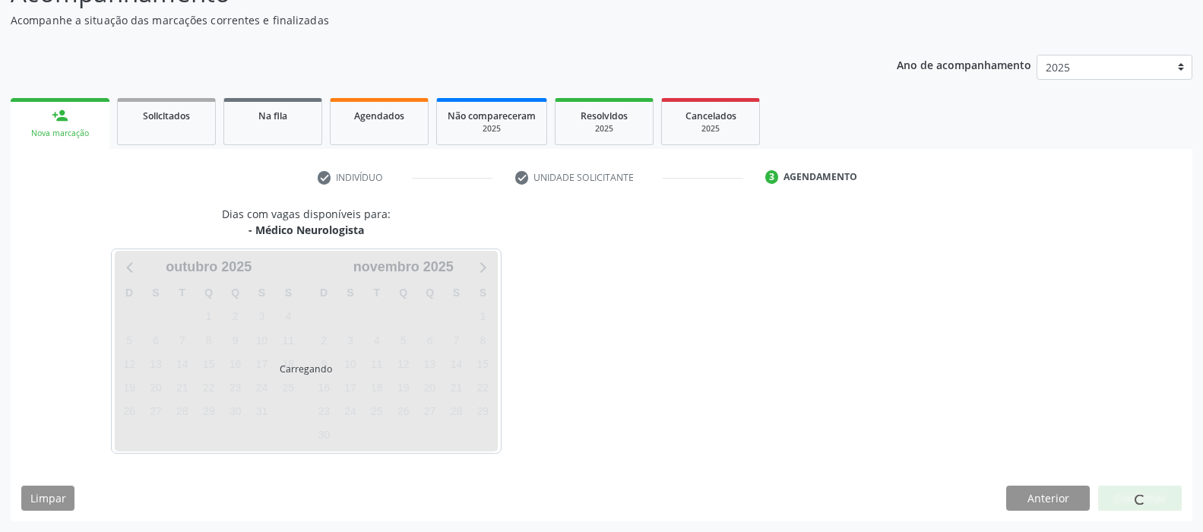
scroll to position [128, 0]
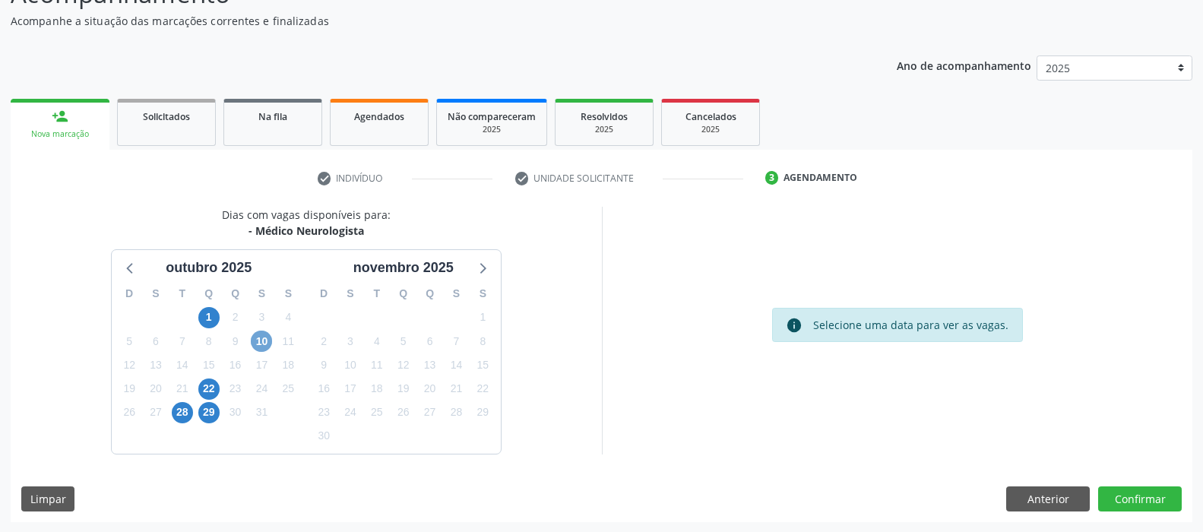
click at [259, 340] on span "10" at bounding box center [261, 340] width 21 height 21
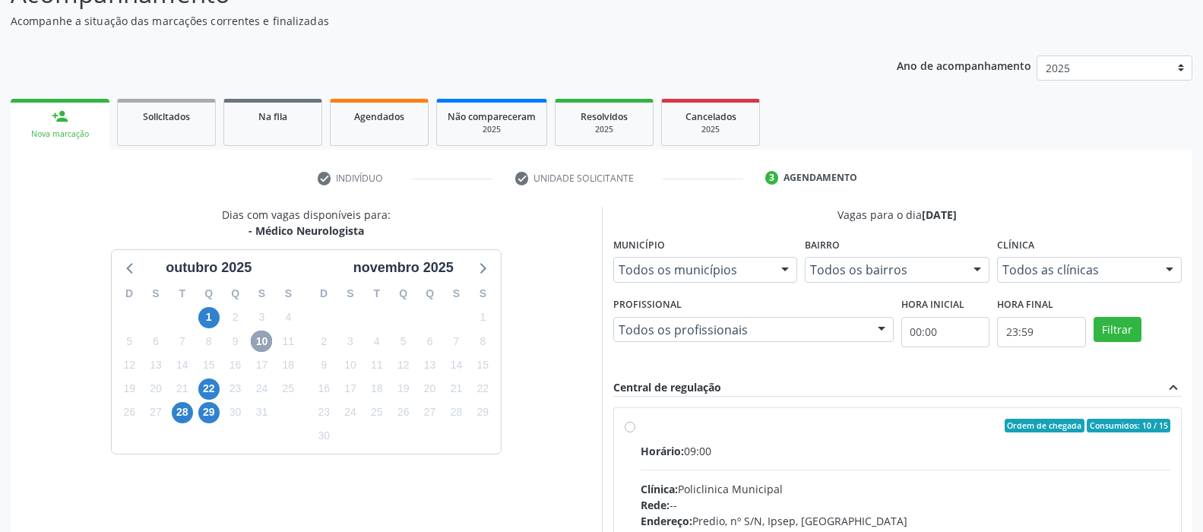
scroll to position [204, 0]
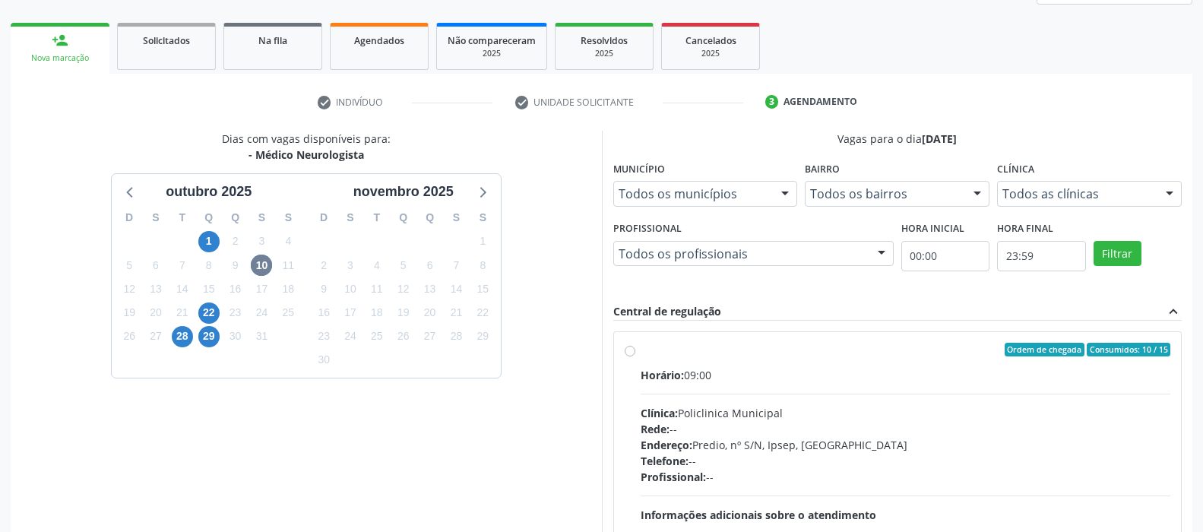
click at [640, 345] on label "Ordem de chegada Consumidos: 10 / 15 Horário: 09:00 Clínica: Policlinica Munici…" at bounding box center [905, 459] width 530 height 233
click at [629, 345] on input "Ordem de chegada Consumidos: 10 / 15 Horário: 09:00 Clínica: Policlinica Munici…" at bounding box center [630, 350] width 11 height 14
radio input "true"
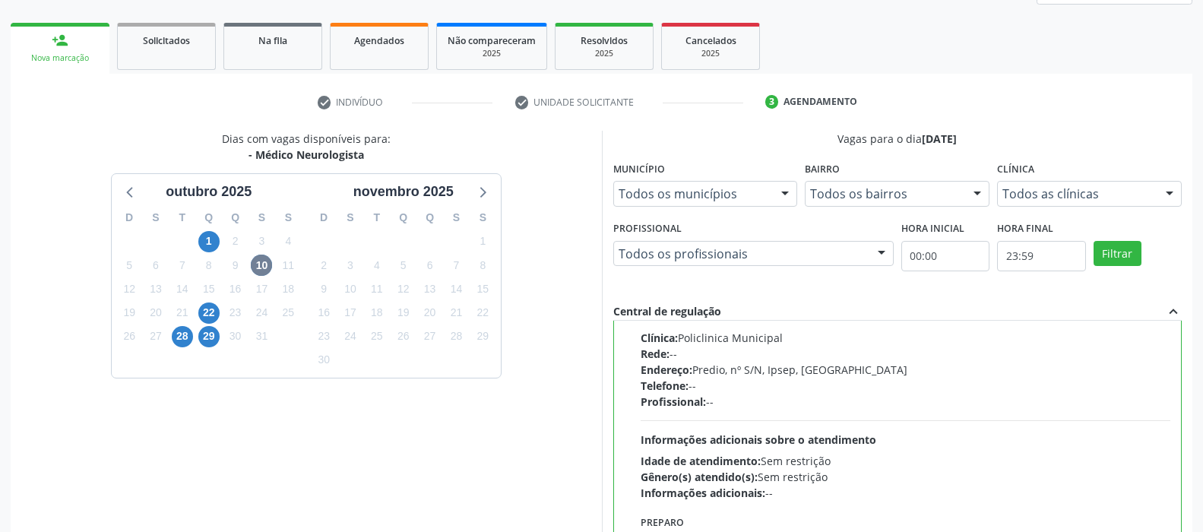
scroll to position [375, 0]
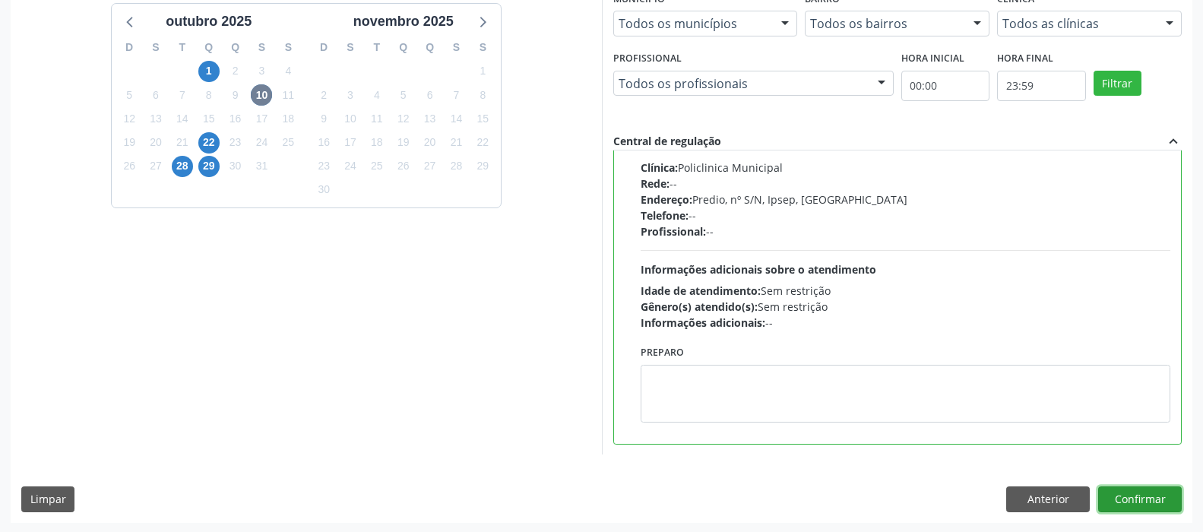
click at [1142, 492] on button "Confirmar" at bounding box center [1140, 499] width 84 height 26
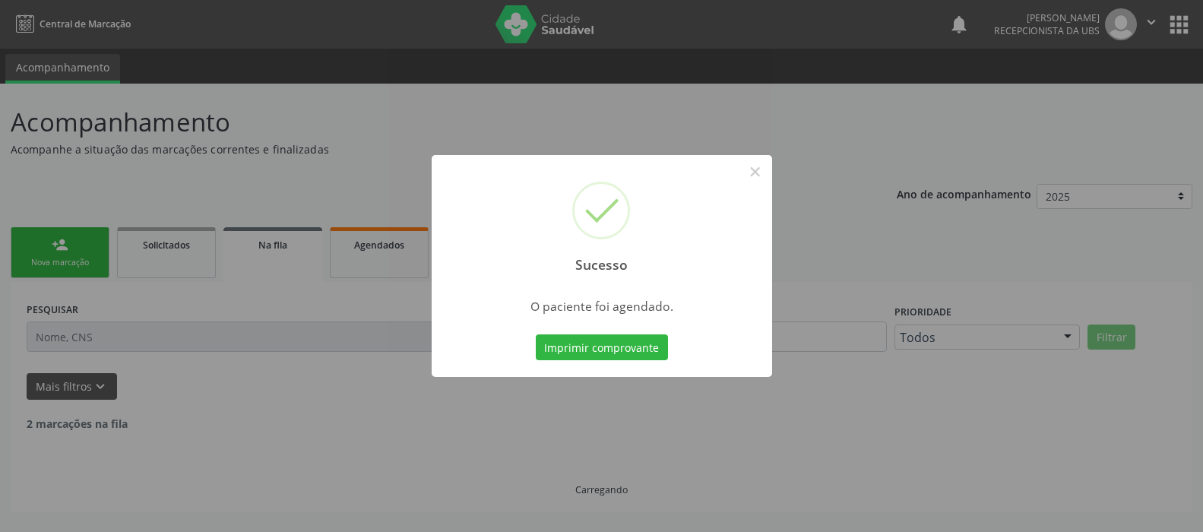
scroll to position [0, 0]
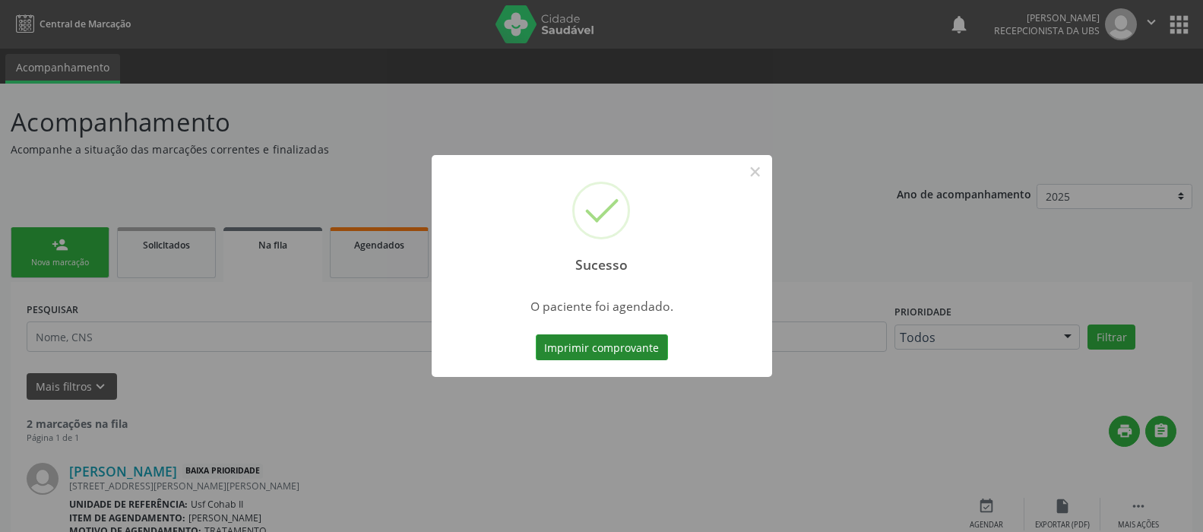
click at [630, 343] on button "Imprimir comprovante" at bounding box center [602, 347] width 132 height 26
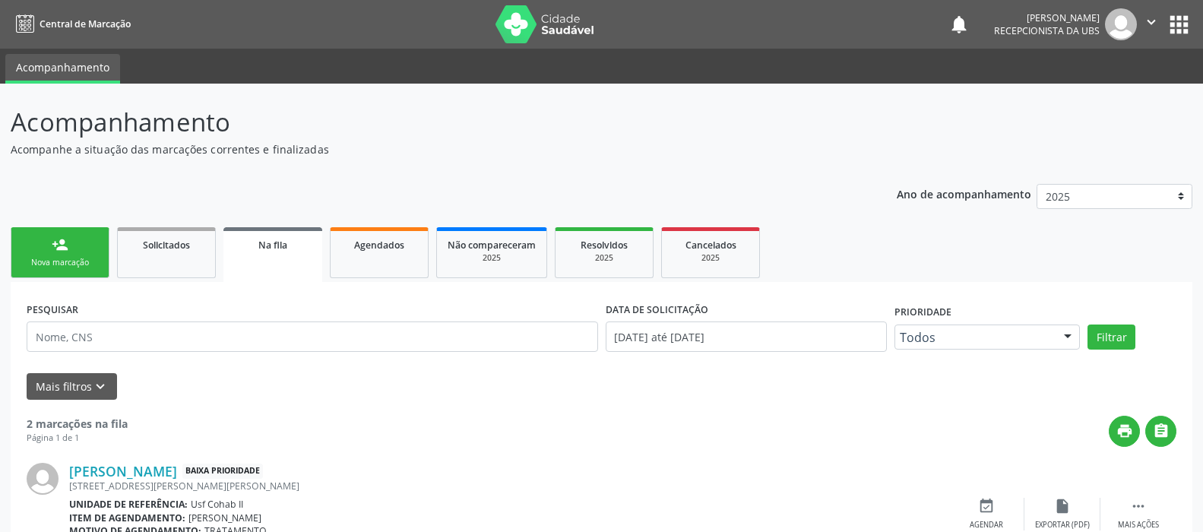
click at [17, 245] on link "person_add Nova marcação" at bounding box center [60, 252] width 99 height 51
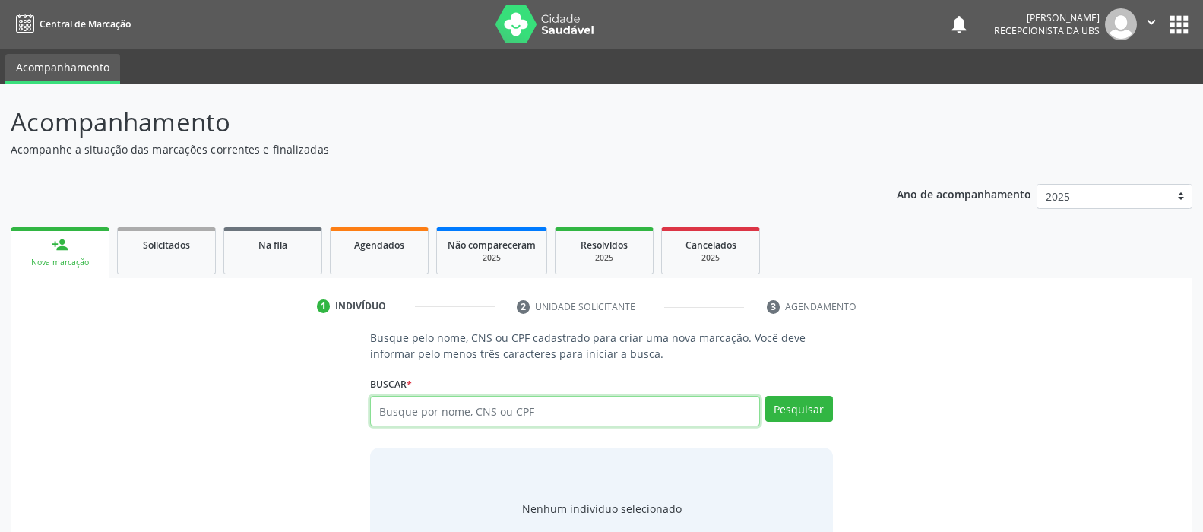
click at [503, 407] on input "text" at bounding box center [564, 411] width 389 height 30
type input "16785558433"
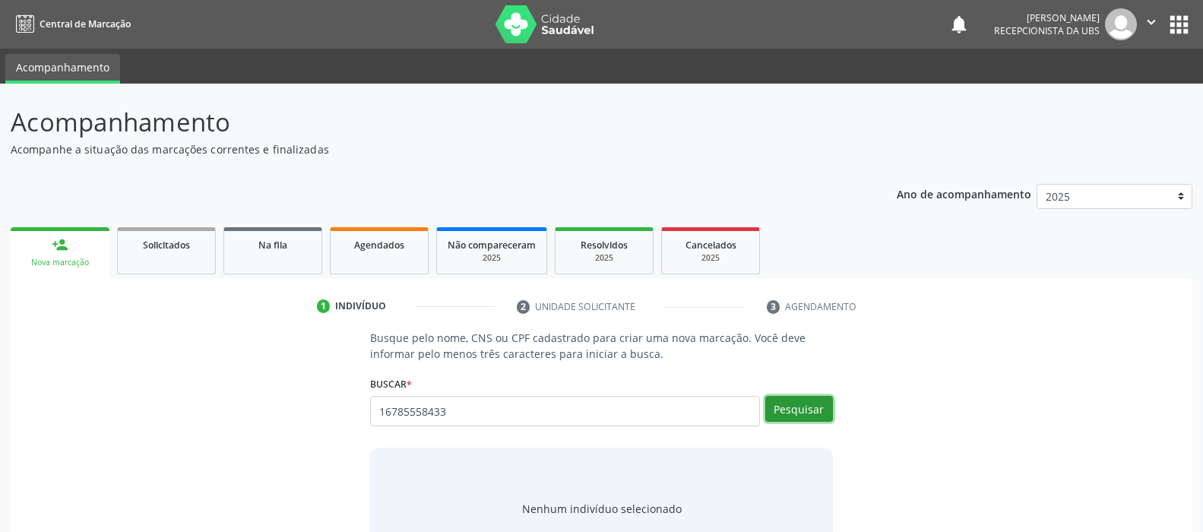
click at [815, 406] on button "Pesquisar" at bounding box center [799, 409] width 68 height 26
type input "16785558433"
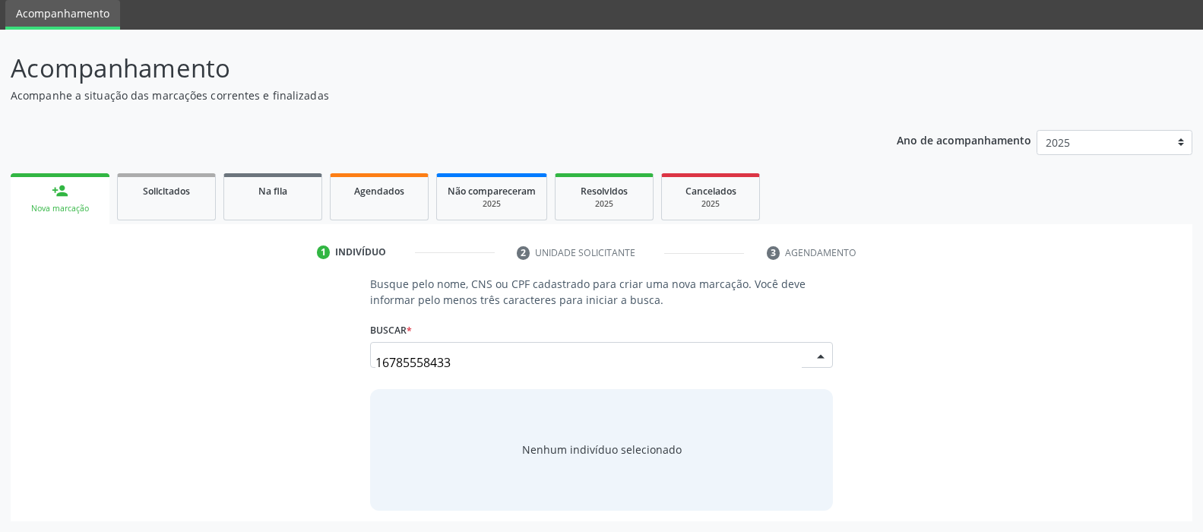
scroll to position [53, 0]
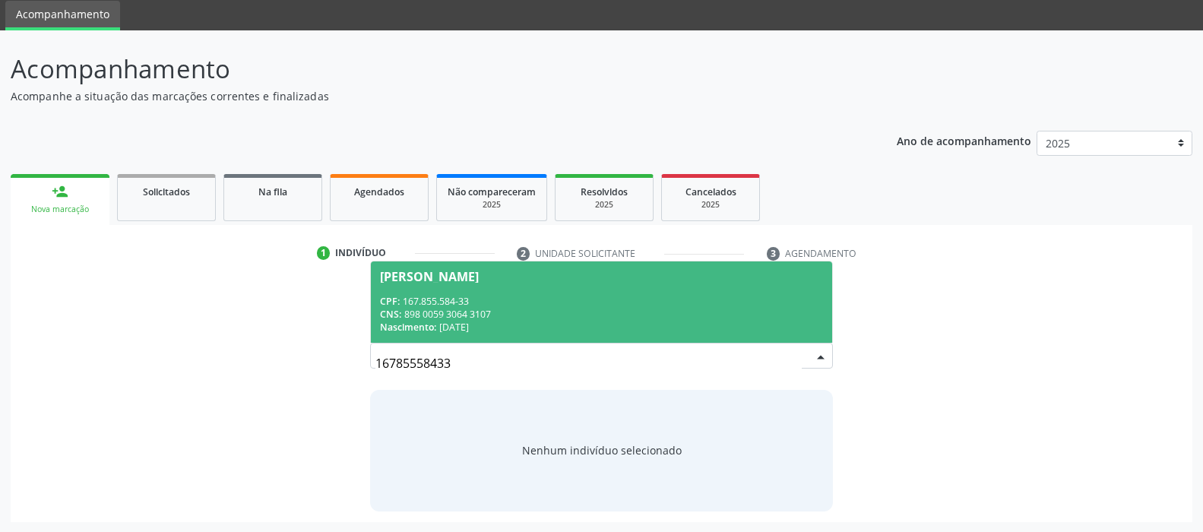
click at [498, 297] on div "CPF: 167.855.584-33" at bounding box center [601, 301] width 442 height 13
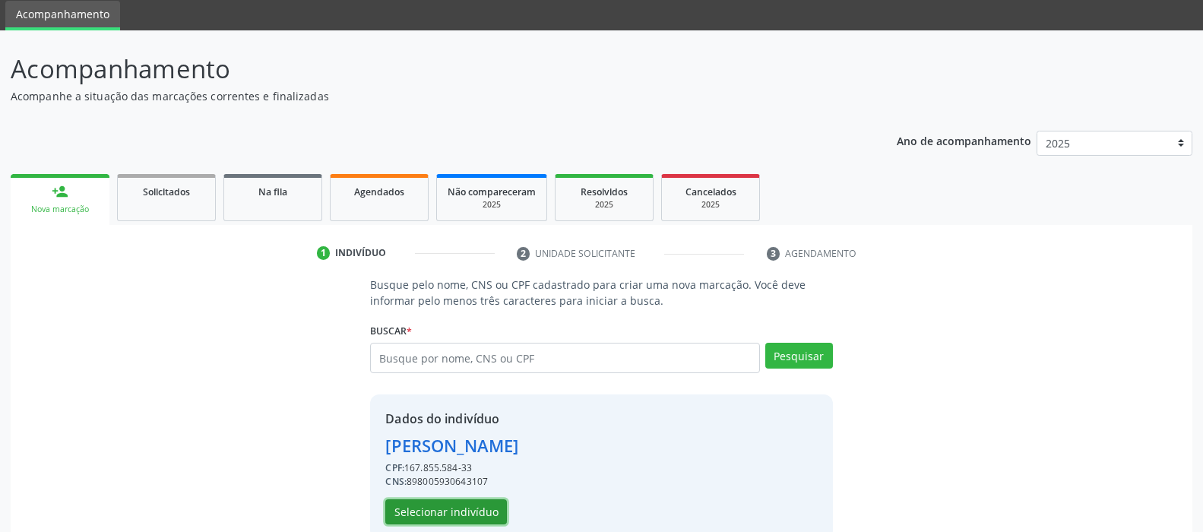
click at [445, 514] on button "Selecionar indivíduo" at bounding box center [446, 512] width 122 height 26
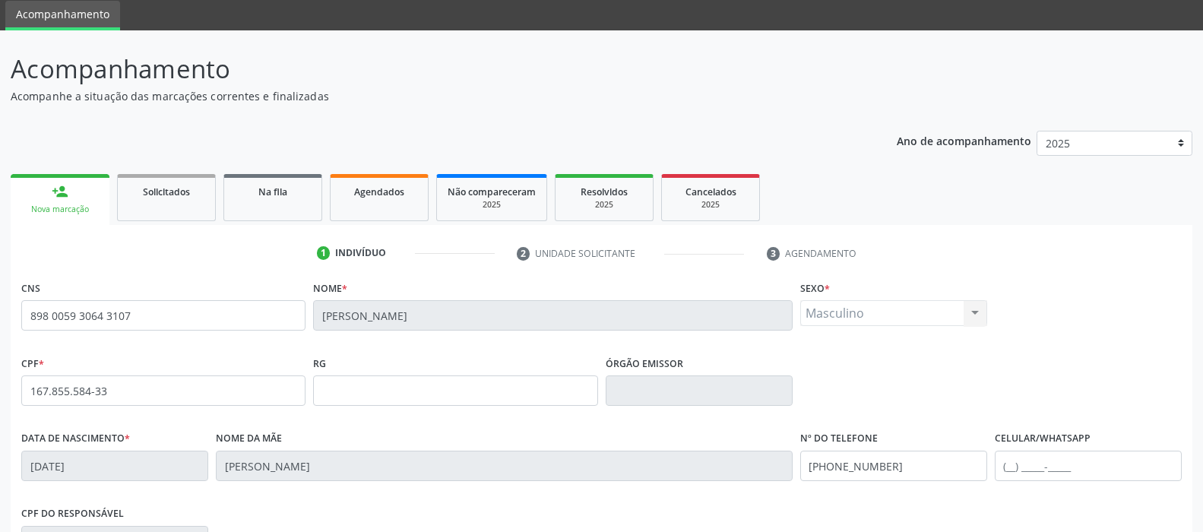
scroll to position [281, 0]
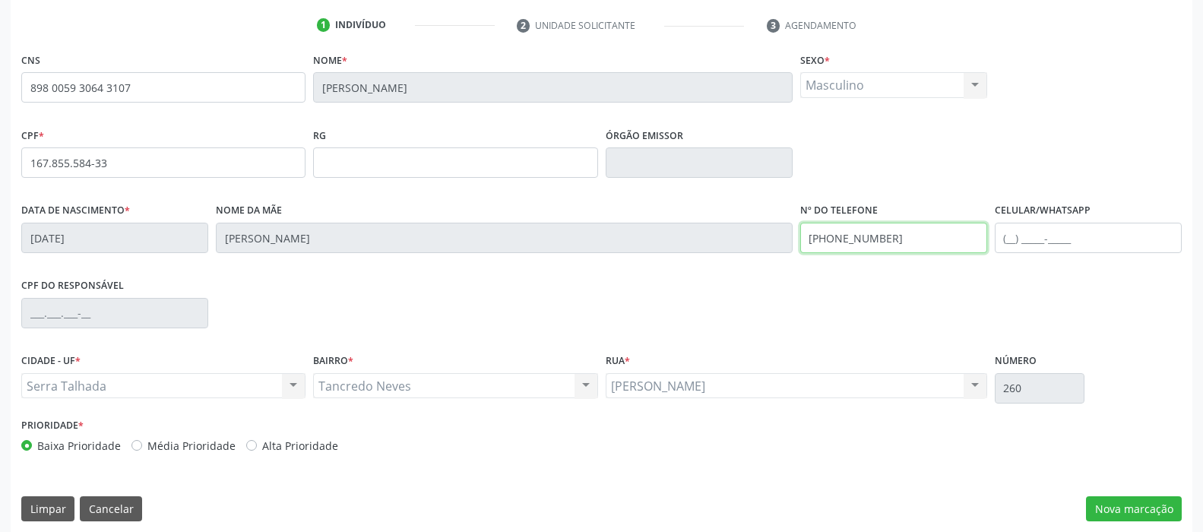
drag, startPoint x: 783, startPoint y: 252, endPoint x: 644, endPoint y: 258, distance: 139.2
click at [651, 255] on div "Data de nascimento * 24/10/2019 Nome da mãe Renata da Silva Mendes Nº do Telefo…" at bounding box center [601, 236] width 1168 height 75
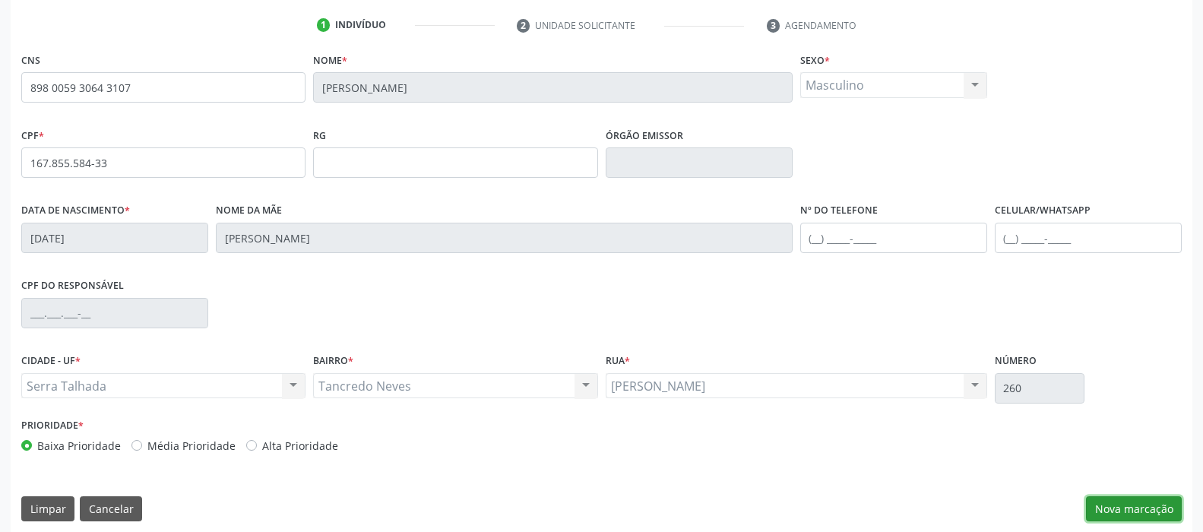
click at [1130, 508] on button "Nova marcação" at bounding box center [1134, 509] width 96 height 26
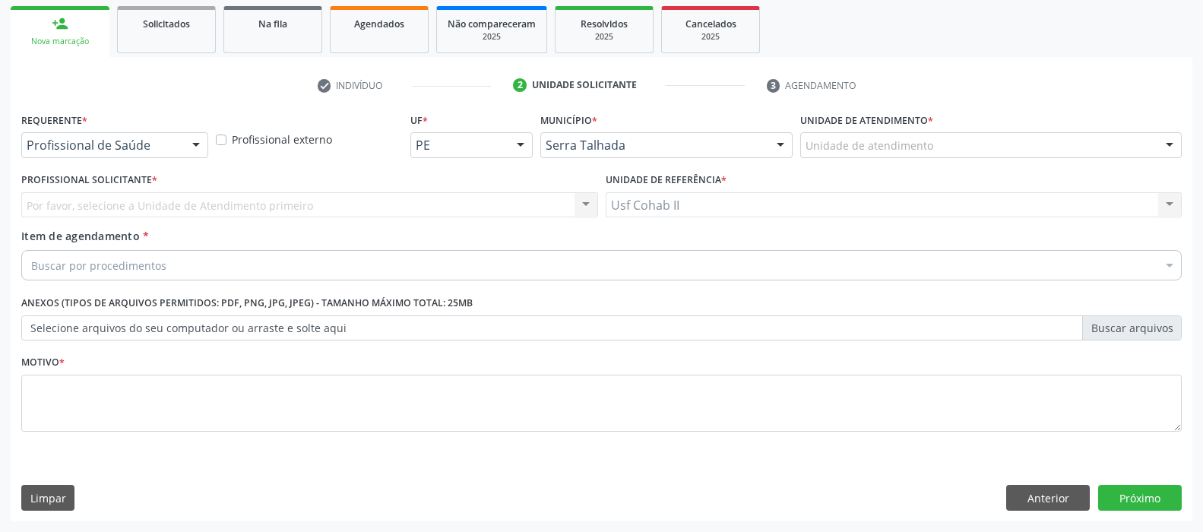
scroll to position [220, 0]
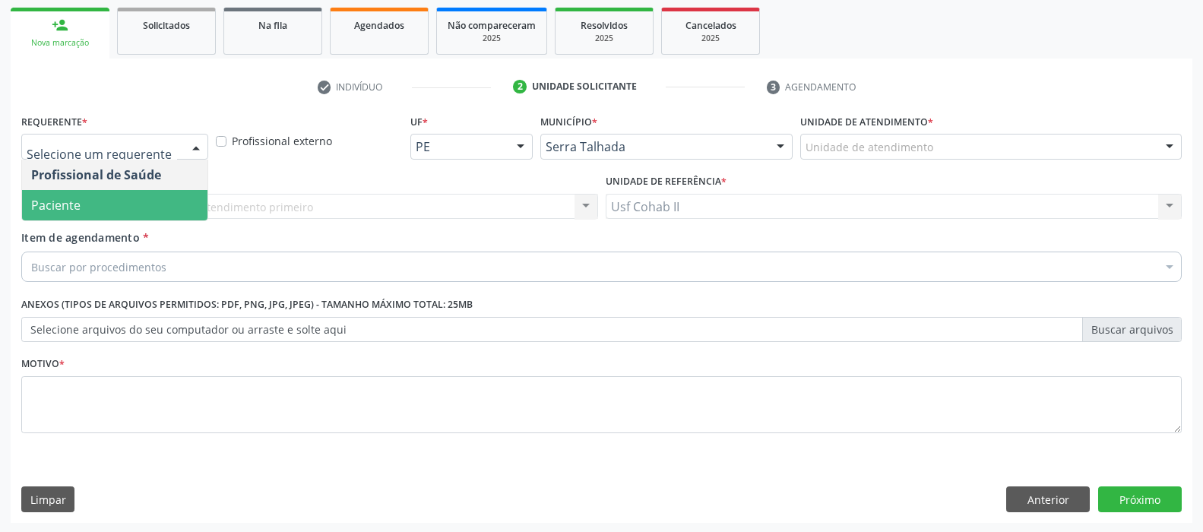
click at [95, 202] on span "Paciente" at bounding box center [114, 205] width 185 height 30
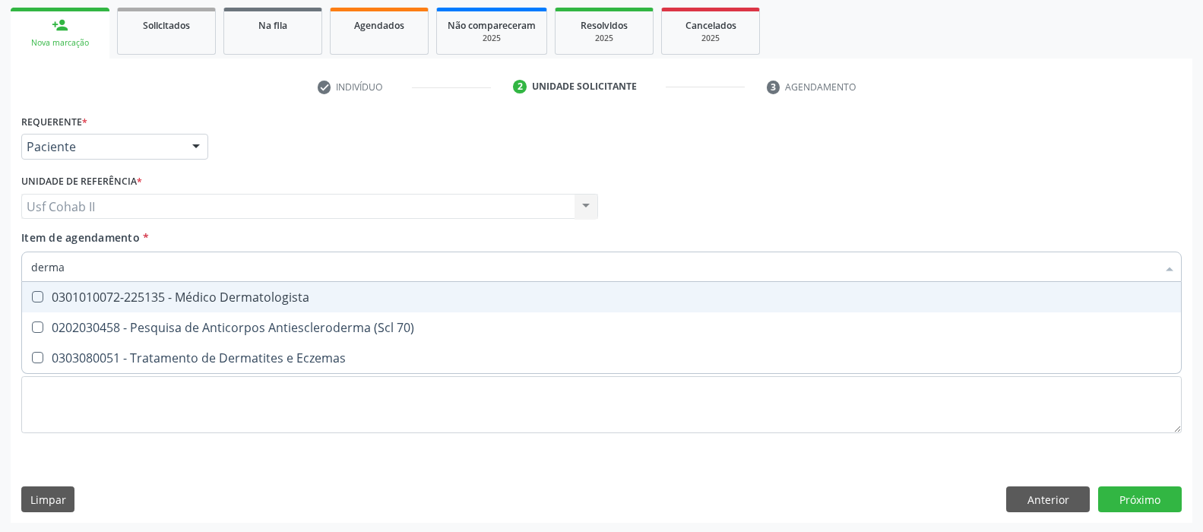
type input "dermat"
click at [186, 299] on div "0301010072-225135 - Médico Dermatologista" at bounding box center [601, 297] width 1140 height 12
checkbox Dermatologista "true"
click at [278, 155] on div "Requerente * Paciente Profissional de Saúde Paciente Nenhum resultado encontrad…" at bounding box center [601, 139] width 1168 height 59
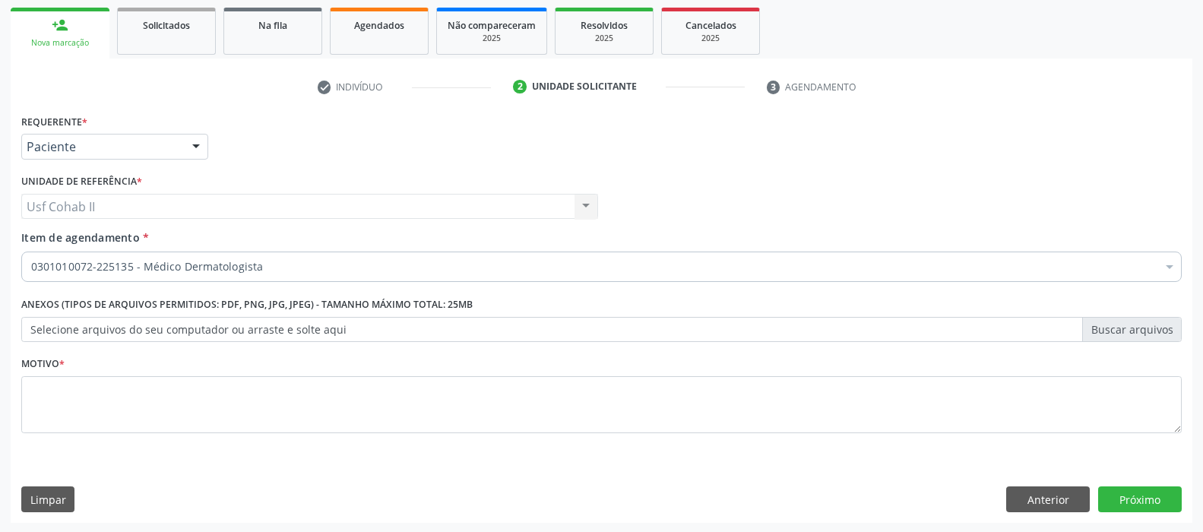
click at [154, 391] on div "Requerente * Paciente Profissional de Saúde Paciente Nenhum resultado encontrad…" at bounding box center [601, 282] width 1160 height 344
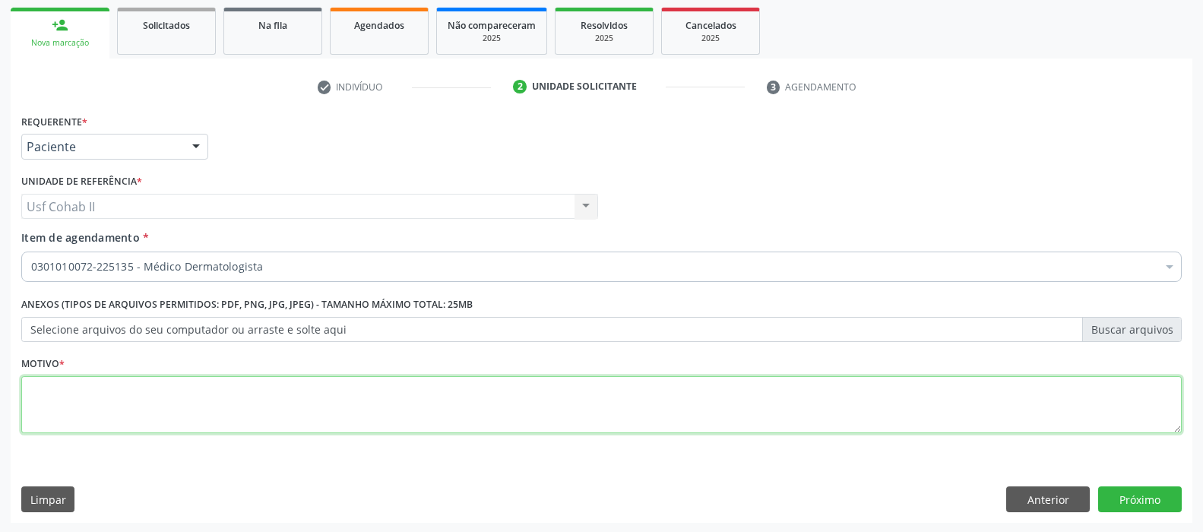
click at [154, 391] on textarea at bounding box center [601, 405] width 1160 height 58
type textarea "."
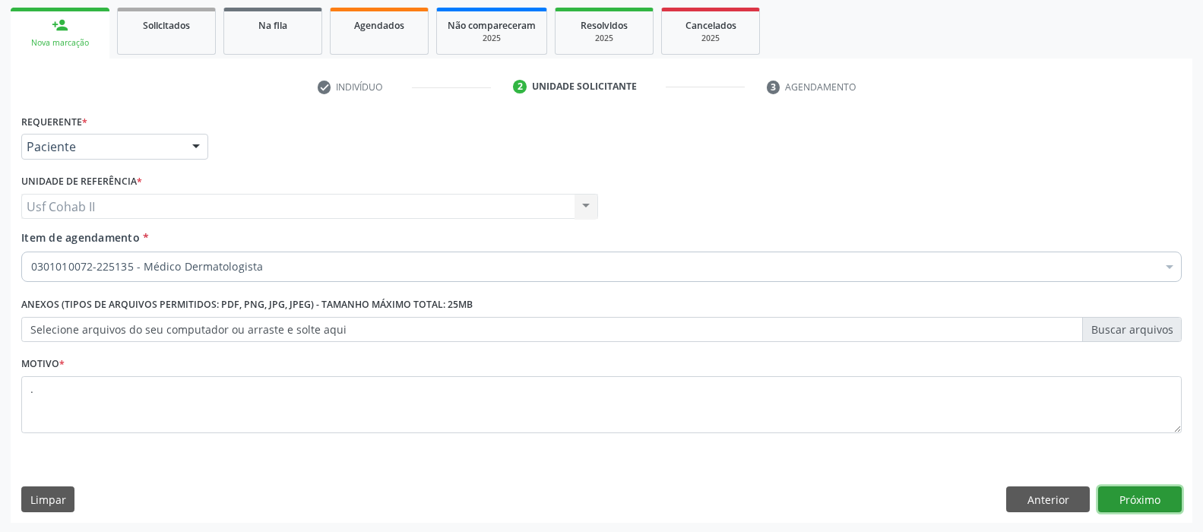
click at [1154, 497] on button "Próximo" at bounding box center [1140, 499] width 84 height 26
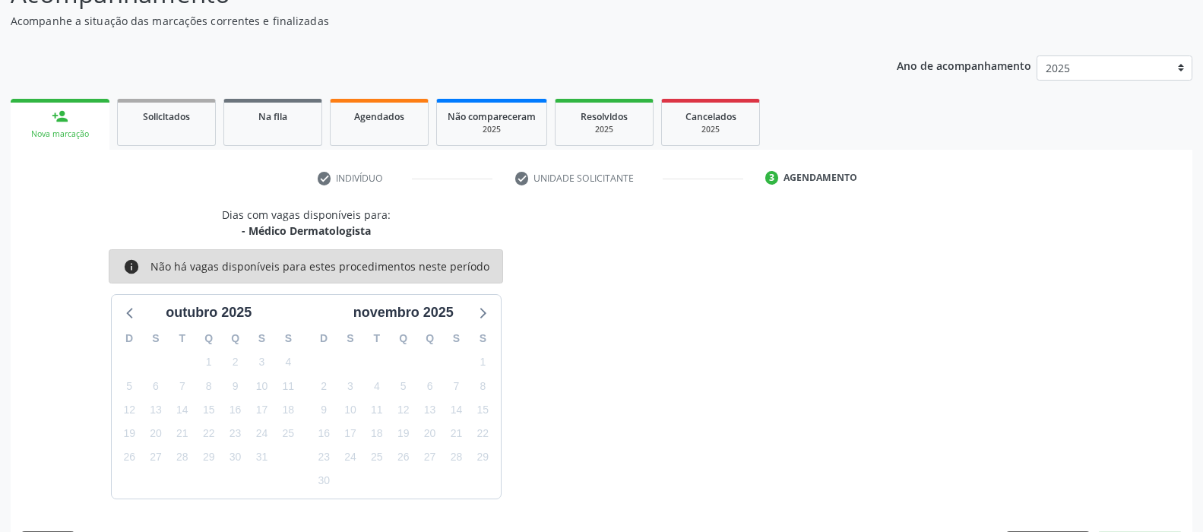
scroll to position [173, 0]
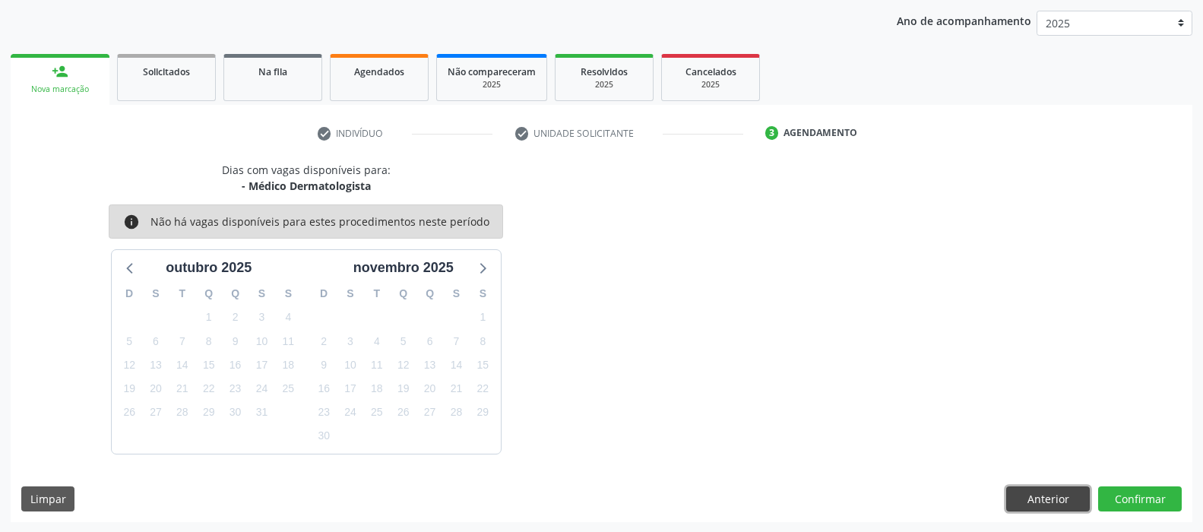
click at [1058, 501] on button "Anterior" at bounding box center [1048, 499] width 84 height 26
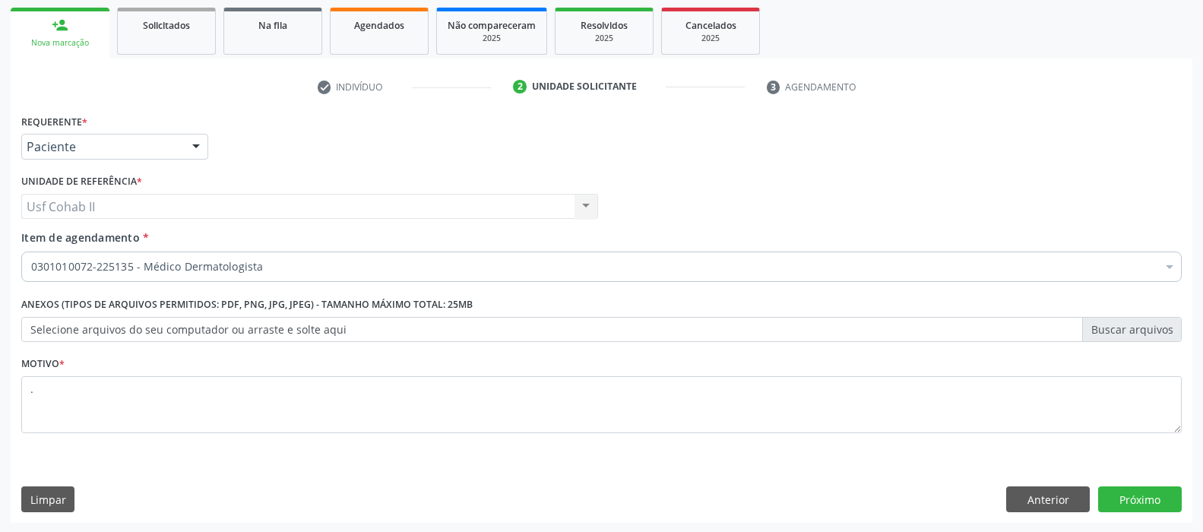
scroll to position [68, 0]
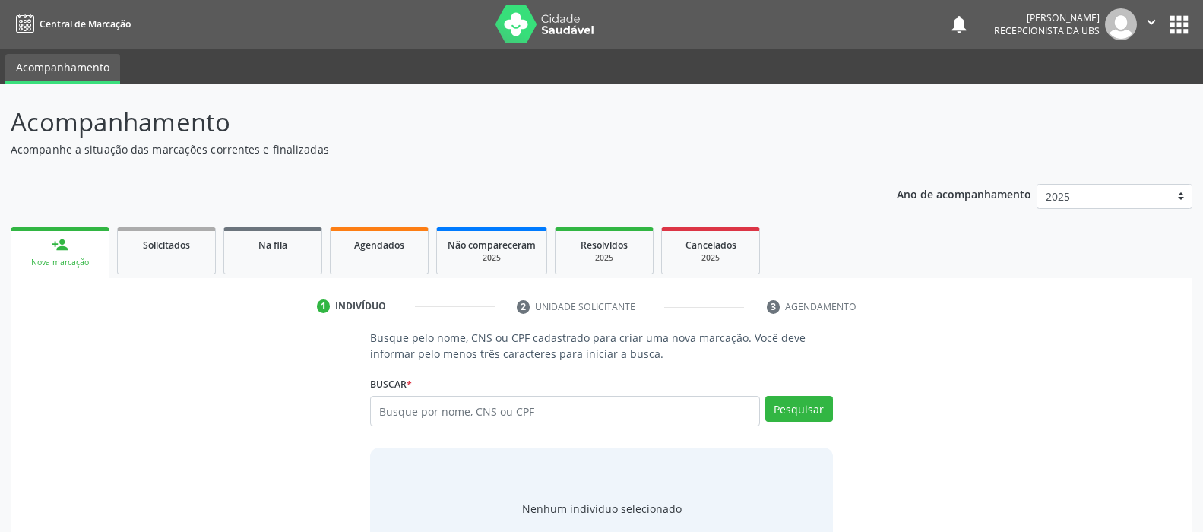
click at [479, 413] on input "text" at bounding box center [564, 411] width 389 height 30
type input "14635914461"
click at [811, 411] on button "Pesquisar" at bounding box center [799, 409] width 68 height 26
type input "14635914461"
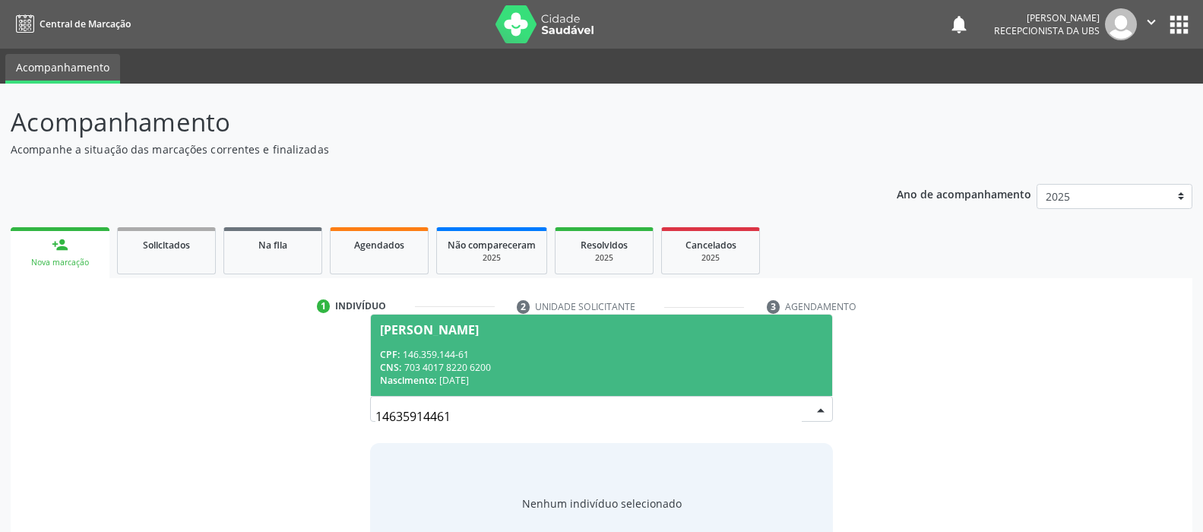
click at [479, 332] on div "[PERSON_NAME]" at bounding box center [429, 330] width 99 height 12
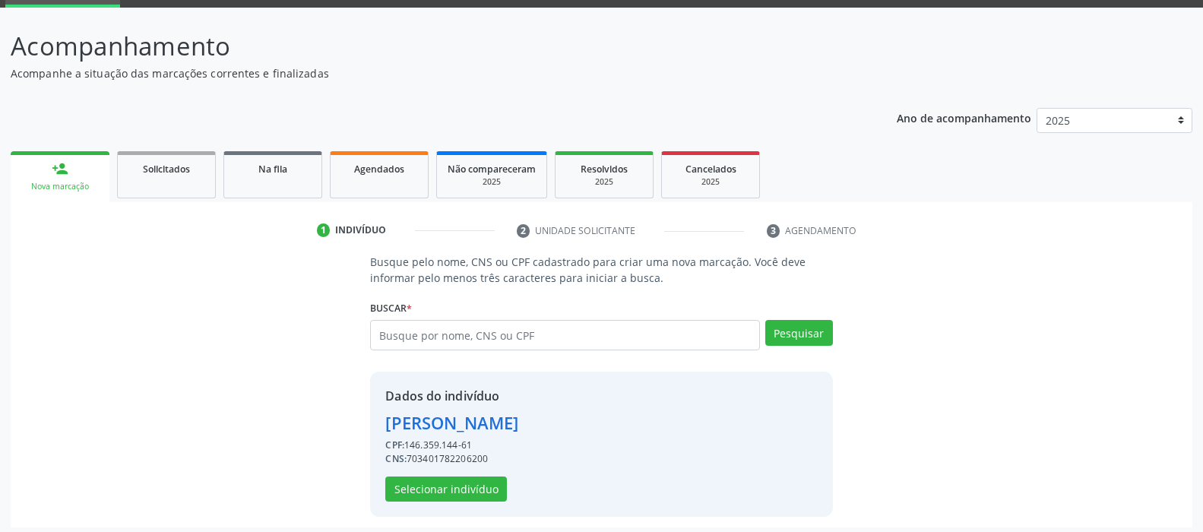
scroll to position [81, 0]
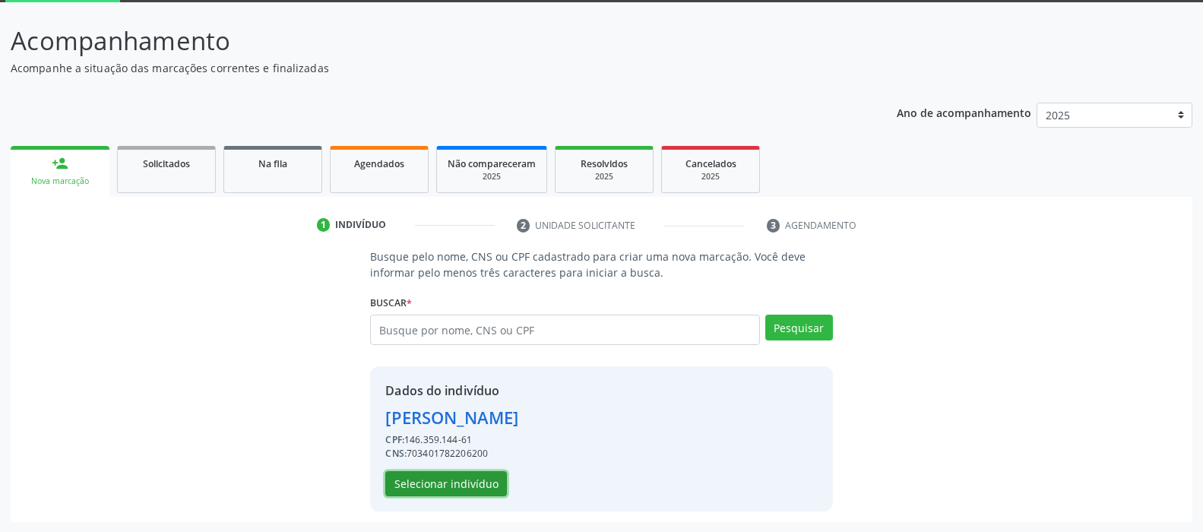
click at [482, 476] on button "Selecionar indivíduo" at bounding box center [446, 484] width 122 height 26
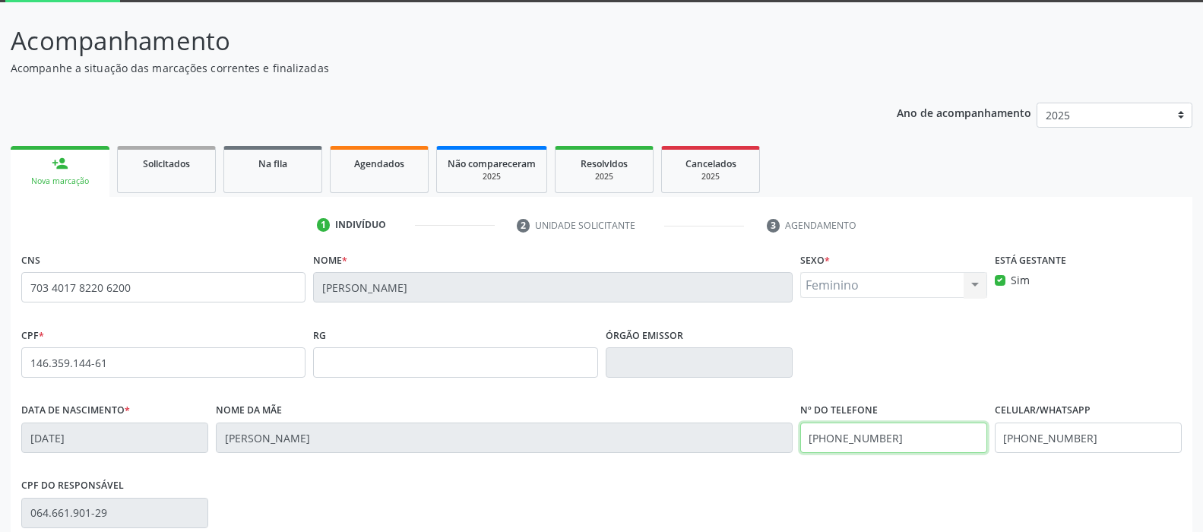
drag, startPoint x: 931, startPoint y: 445, endPoint x: 594, endPoint y: 489, distance: 339.3
click at [594, 489] on div "CNS 703 4017 8220 6200 Nome * [PERSON_NAME] * Feminino Masculino Feminino Nenhu…" at bounding box center [601, 455] width 1160 height 415
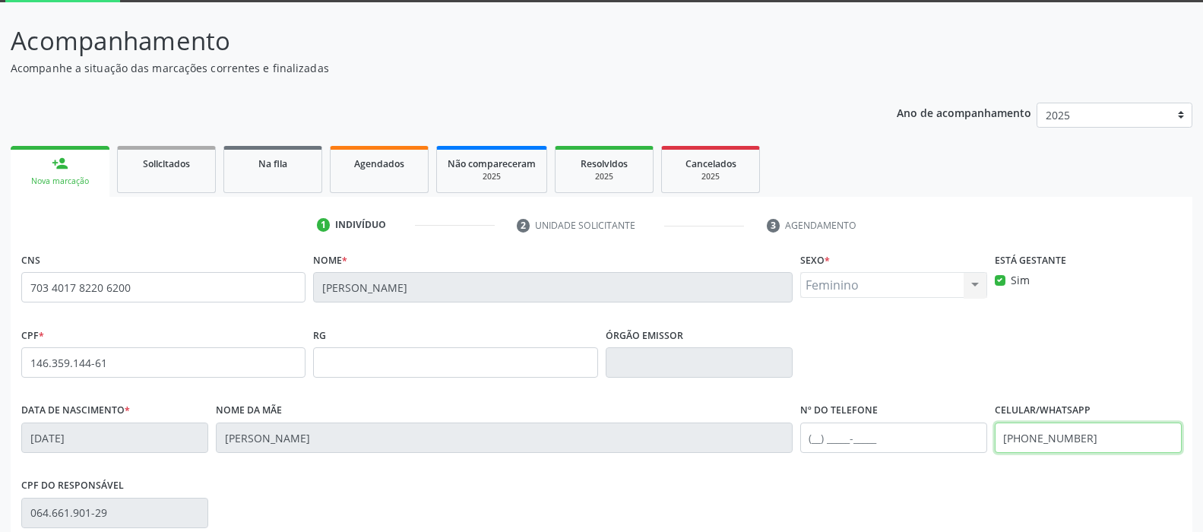
drag, startPoint x: 1128, startPoint y: 430, endPoint x: 612, endPoint y: 467, distance: 517.2
click at [613, 466] on div "Data de nascimento * [DATE] Nome da mãe [PERSON_NAME] Nº do Telefone Celular/Wh…" at bounding box center [601, 436] width 1168 height 75
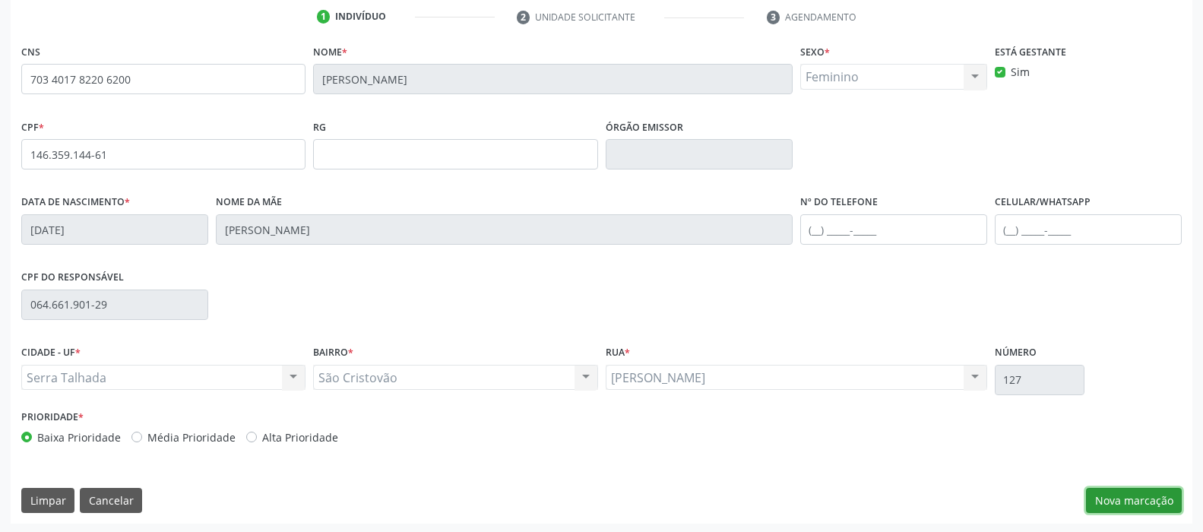
click at [1156, 497] on button "Nova marcação" at bounding box center [1134, 501] width 96 height 26
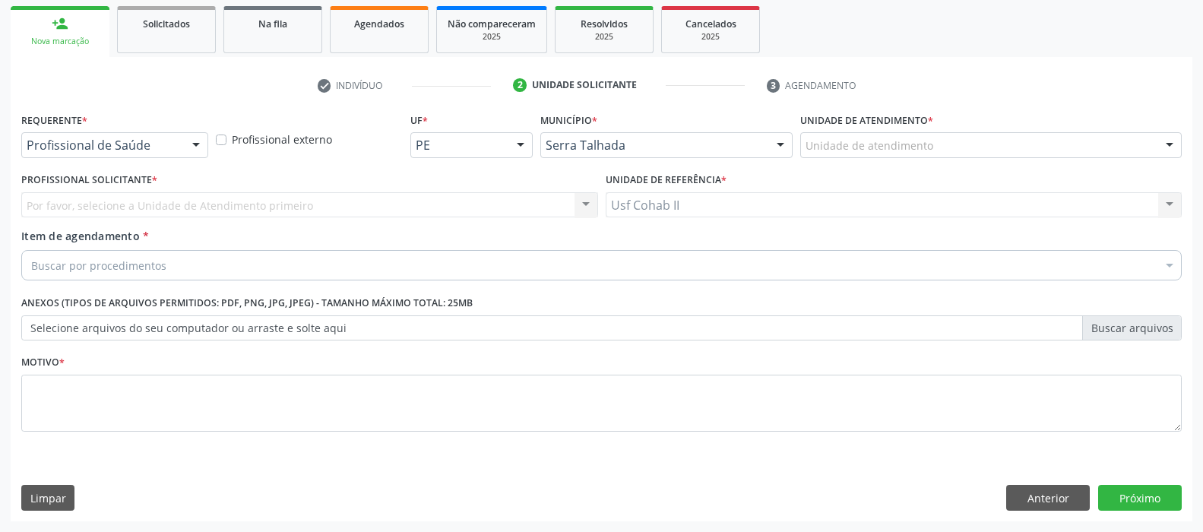
scroll to position [220, 0]
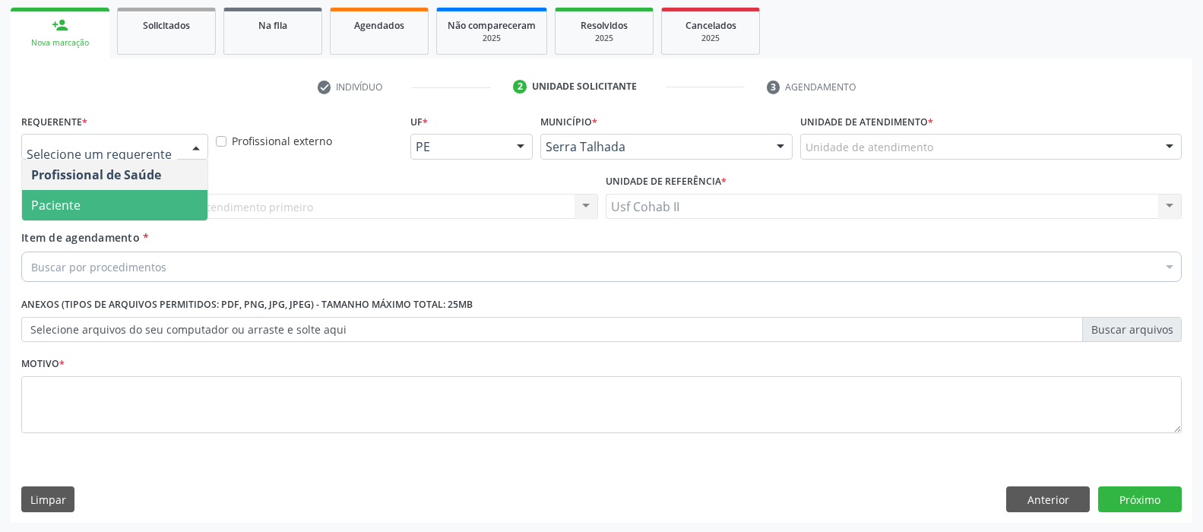
click at [94, 212] on span "Paciente" at bounding box center [114, 205] width 185 height 30
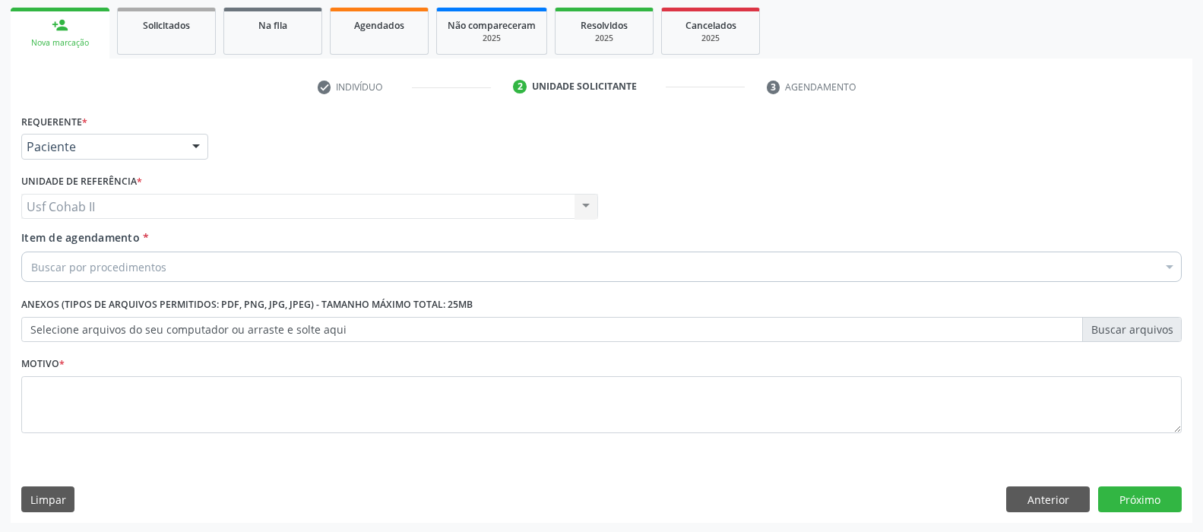
click at [109, 274] on div "Buscar por procedimentos" at bounding box center [601, 266] width 1160 height 30
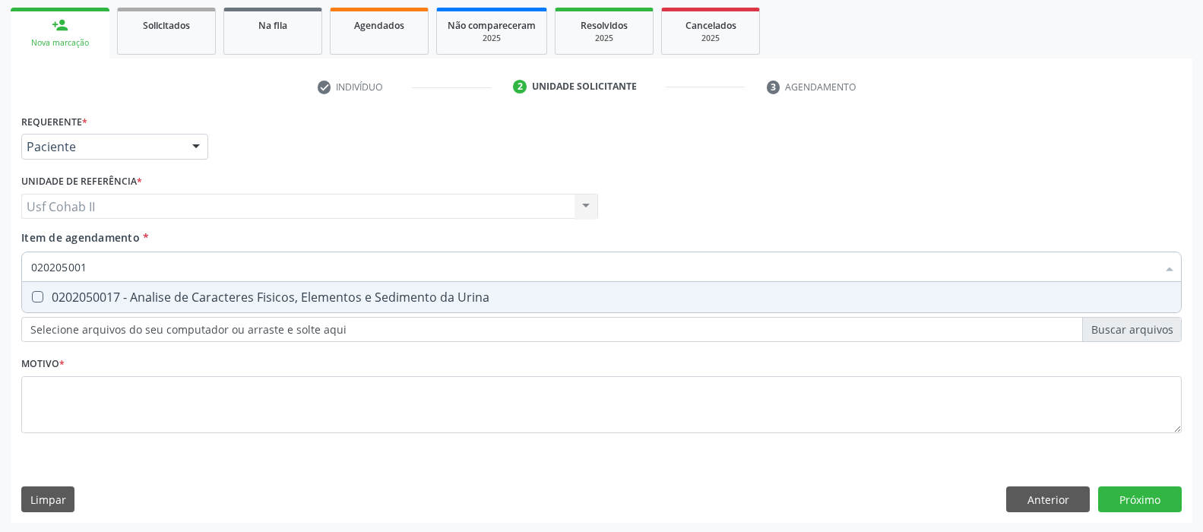
type input "0202050017"
click at [158, 291] on div "0202050017 - Analise de Caracteres Fisicos, Elementos e Sedimento da Urina" at bounding box center [601, 297] width 1140 height 12
checkbox Urina "true"
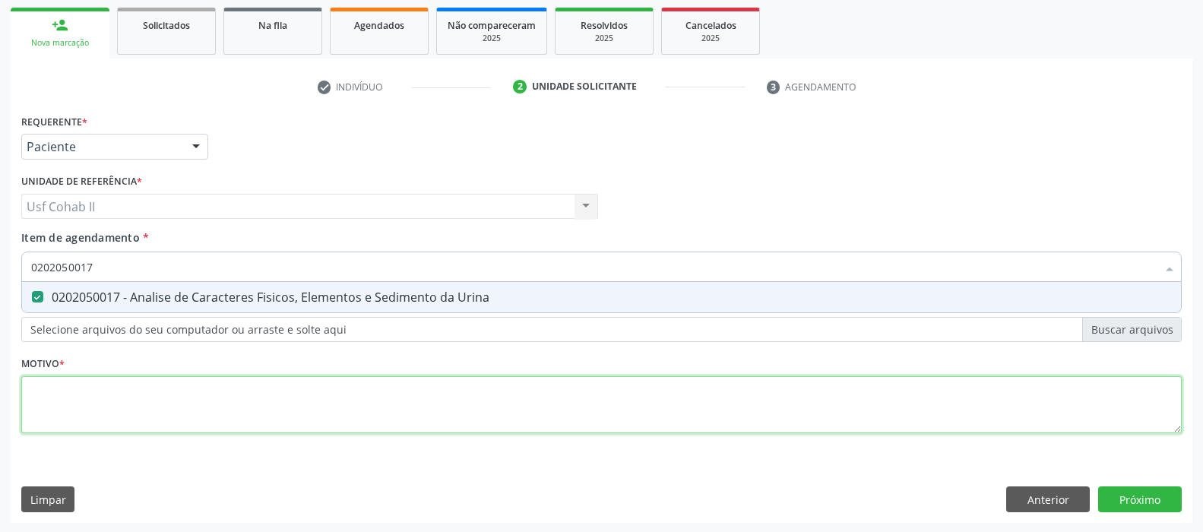
click at [141, 391] on div "Requerente * Paciente Profissional de Saúde Paciente Nenhum resultado encontrad…" at bounding box center [601, 282] width 1160 height 344
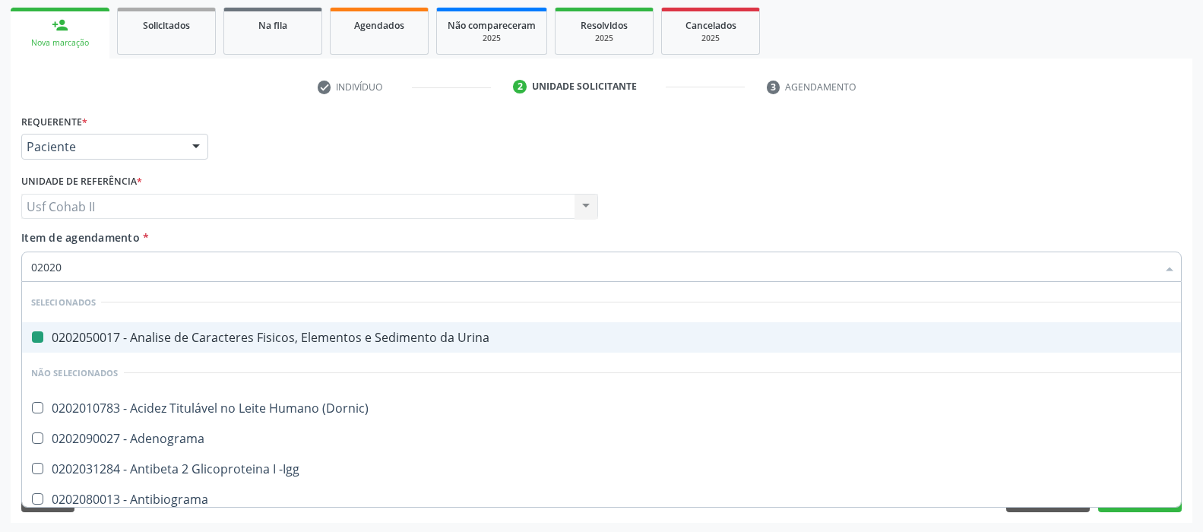
type input "020208"
checkbox Urina "false"
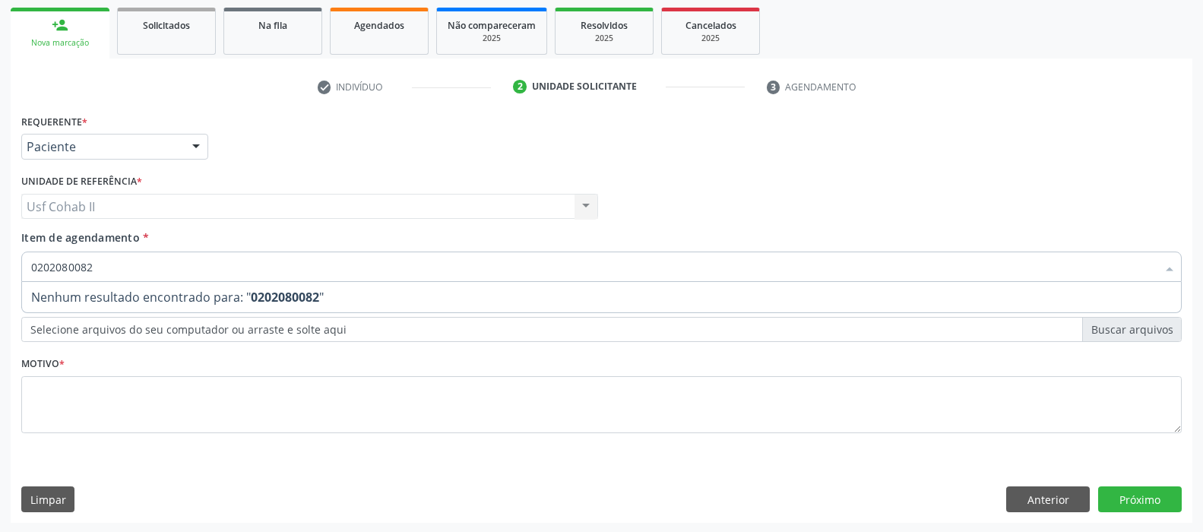
type input "020208008"
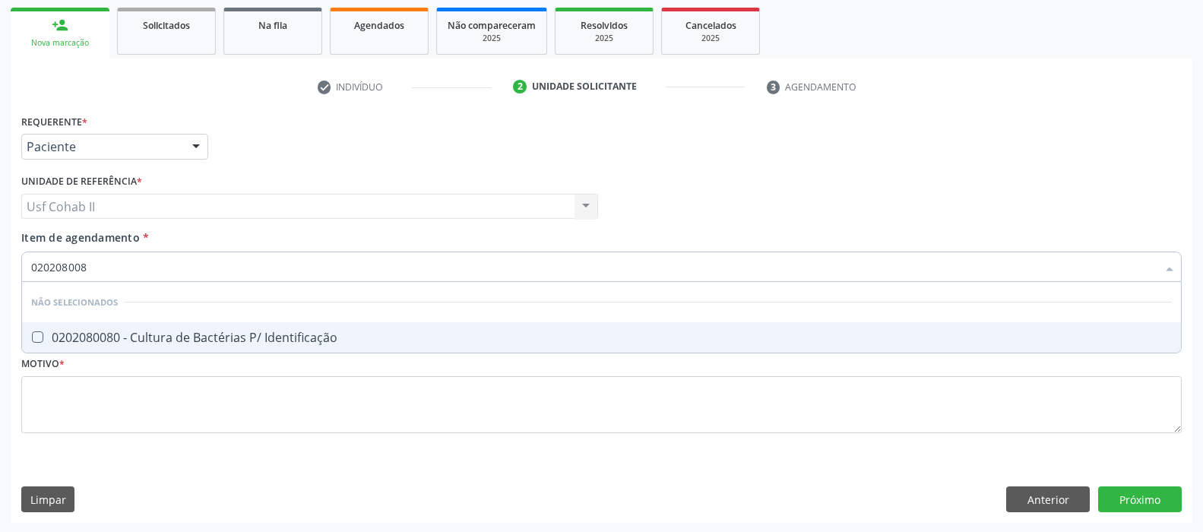
click at [170, 336] on div "0202080080 - Cultura de Bactérias P/ Identificação" at bounding box center [601, 337] width 1140 height 12
checkbox Identificação "true"
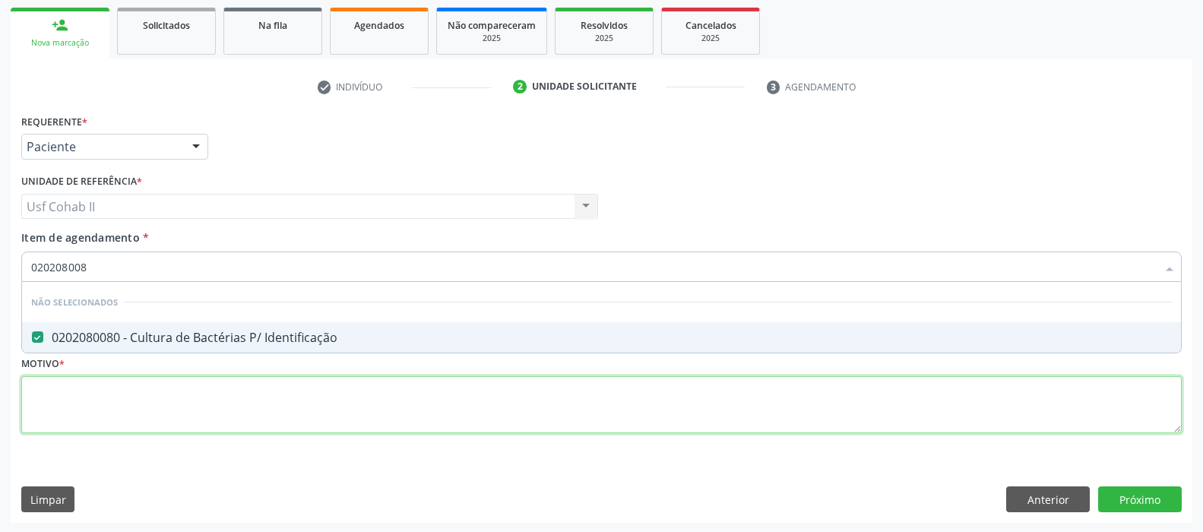
click at [152, 397] on div "Requerente * Paciente Profissional de Saúde Paciente Nenhum resultado encontrad…" at bounding box center [601, 282] width 1160 height 344
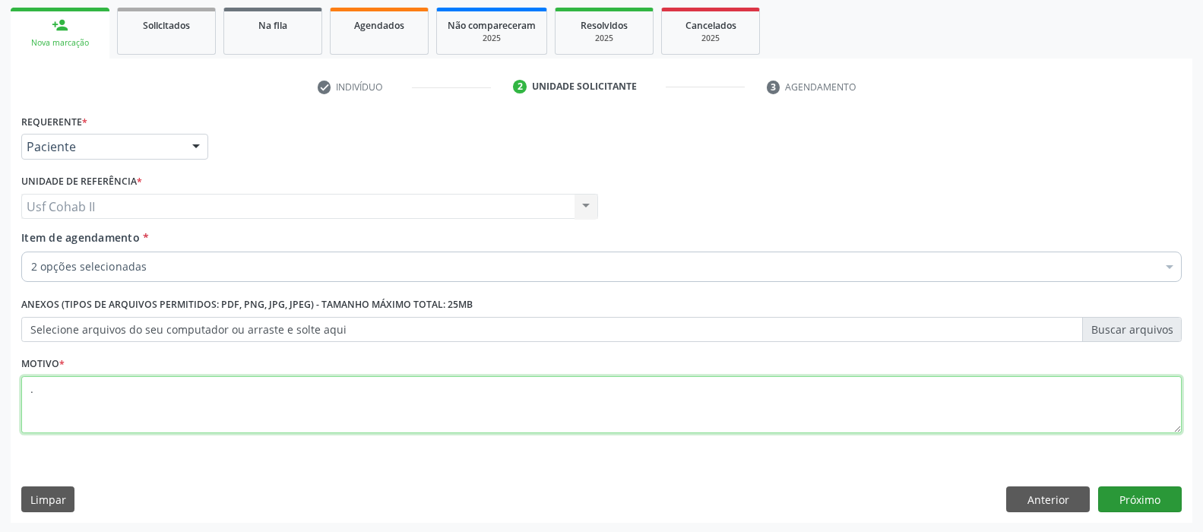
type textarea "."
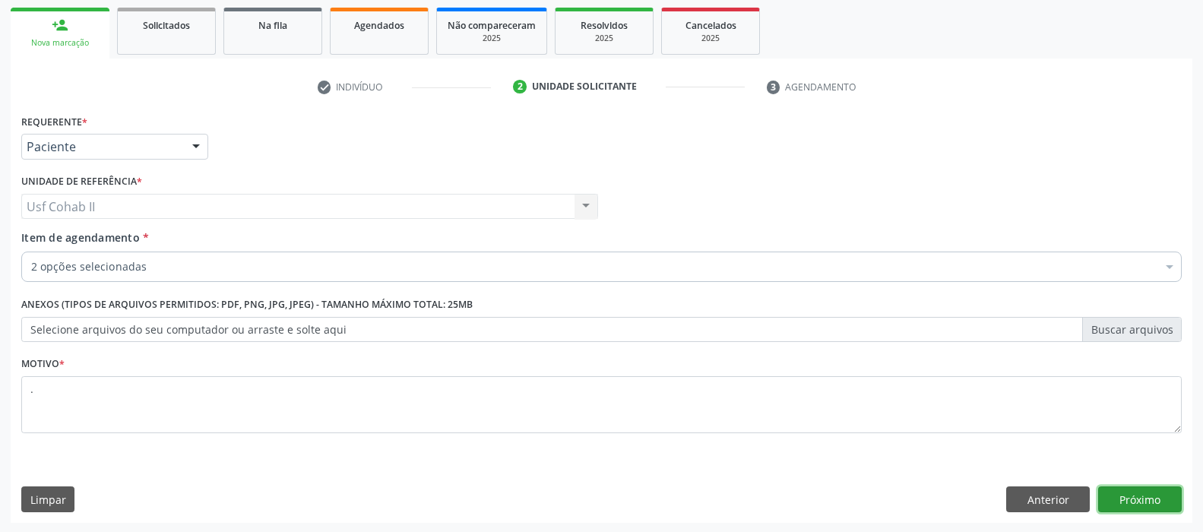
click at [1171, 490] on button "Próximo" at bounding box center [1140, 499] width 84 height 26
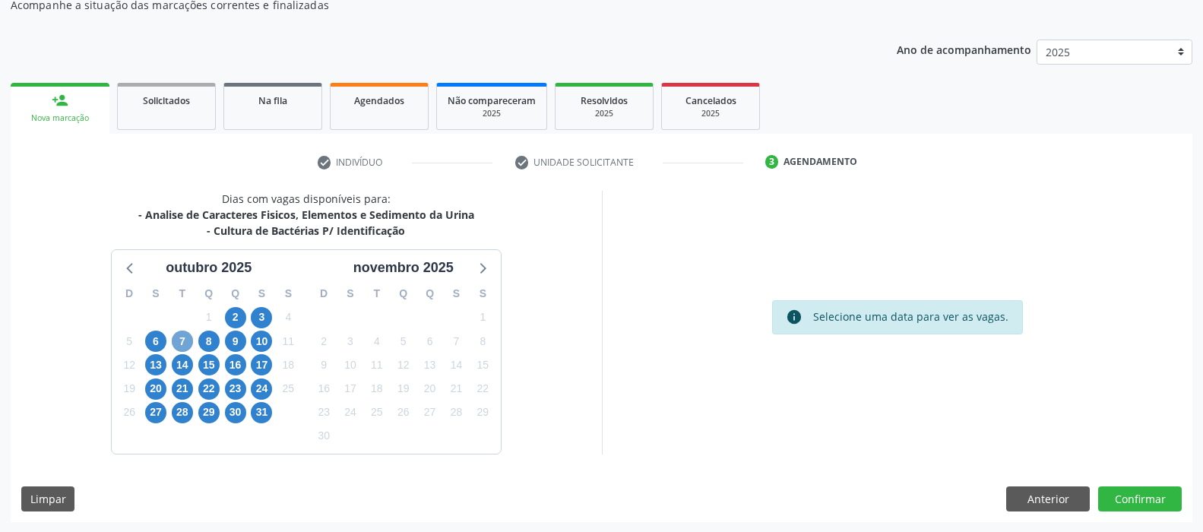
click at [181, 344] on span "7" at bounding box center [182, 340] width 21 height 21
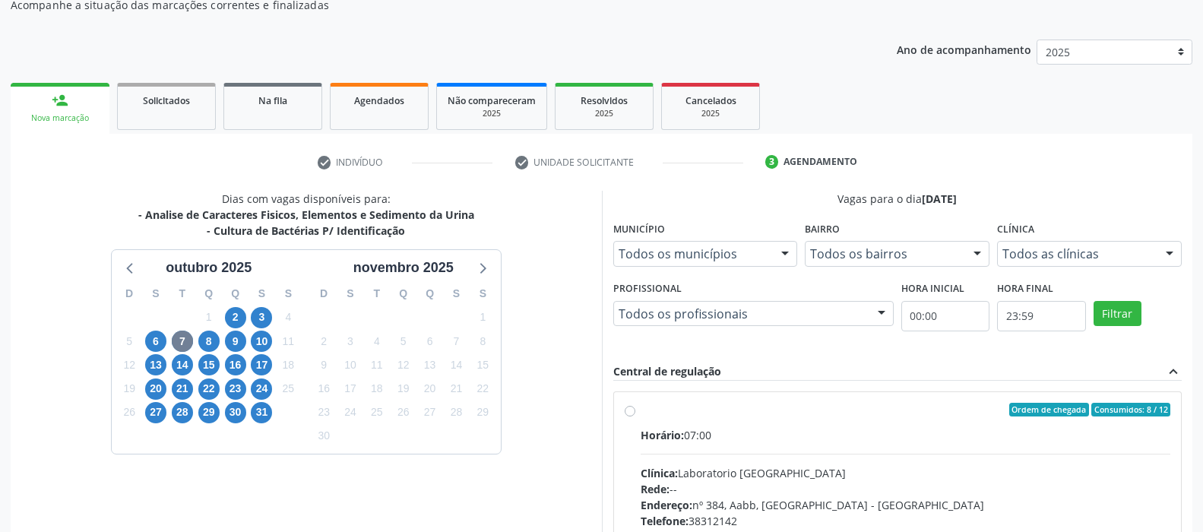
click at [640, 411] on label "Ordem de chegada Consumidos: 8 / 12 Horário: 07:00 Clínica: Laboratorio Sao Fra…" at bounding box center [905, 519] width 530 height 233
click at [633, 411] on input "Ordem de chegada Consumidos: 8 / 12 Horário: 07:00 Clínica: Laboratorio Sao Fra…" at bounding box center [630, 410] width 11 height 14
radio input "true"
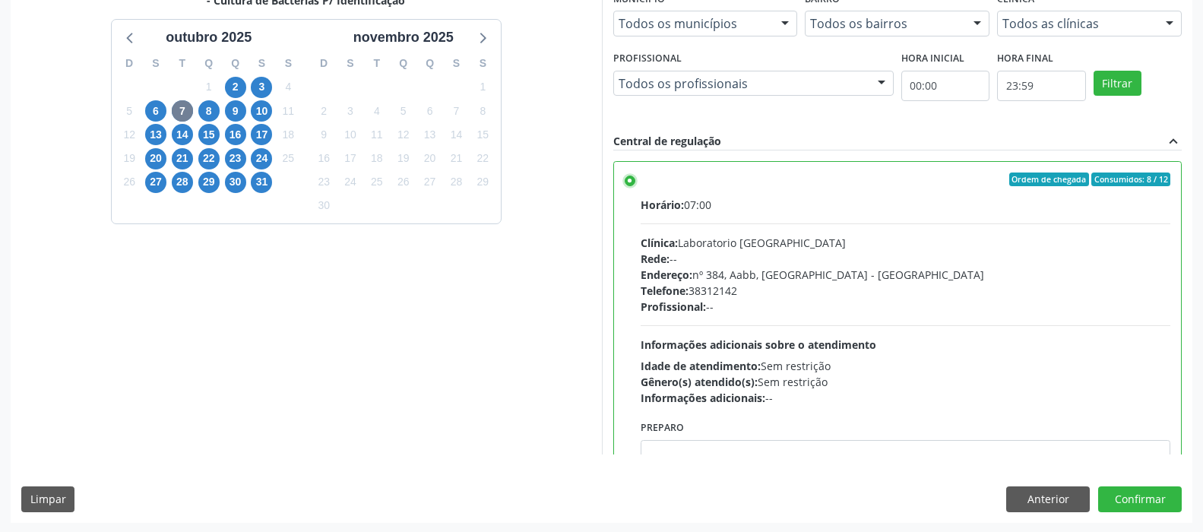
scroll to position [228, 0]
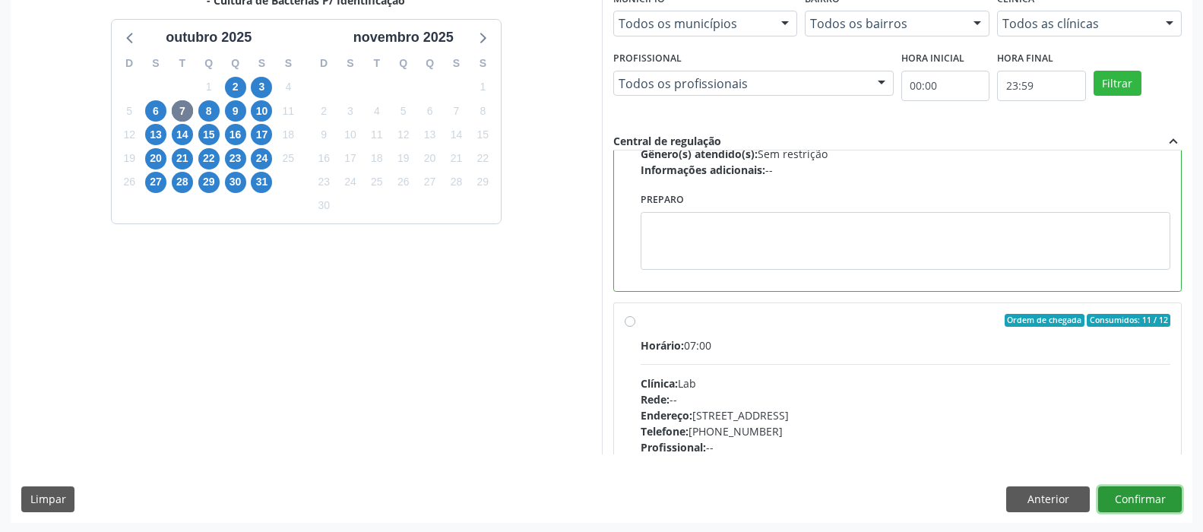
click at [1159, 504] on button "Confirmar" at bounding box center [1140, 499] width 84 height 26
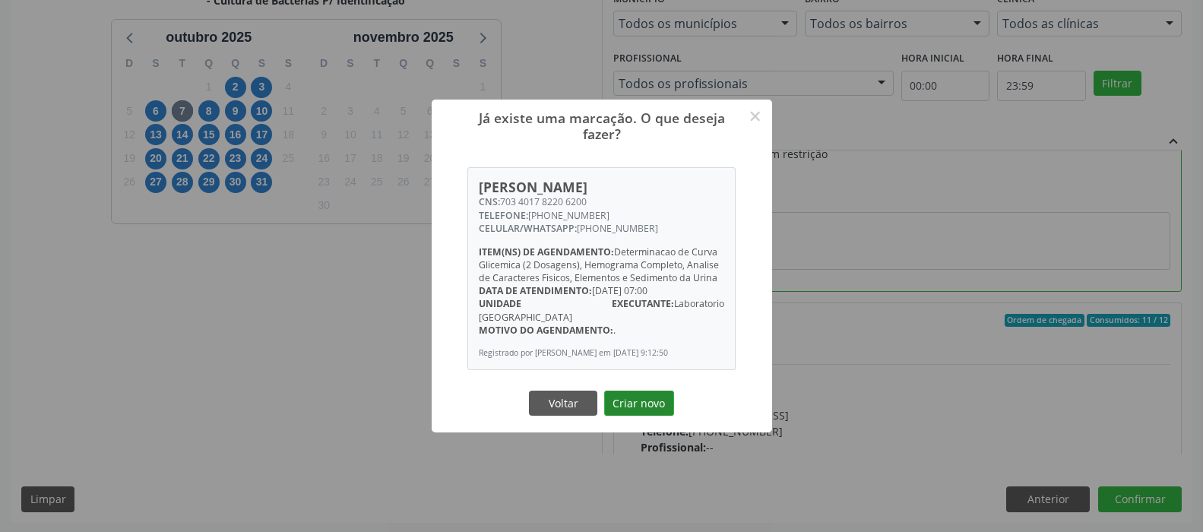
click at [636, 394] on button "Criar novo" at bounding box center [639, 404] width 70 height 26
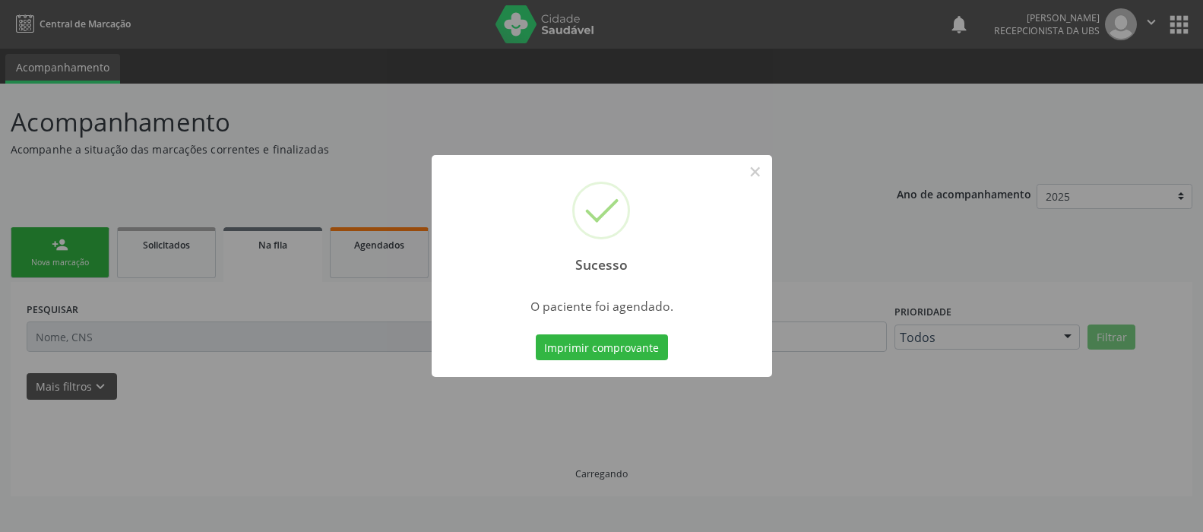
scroll to position [0, 0]
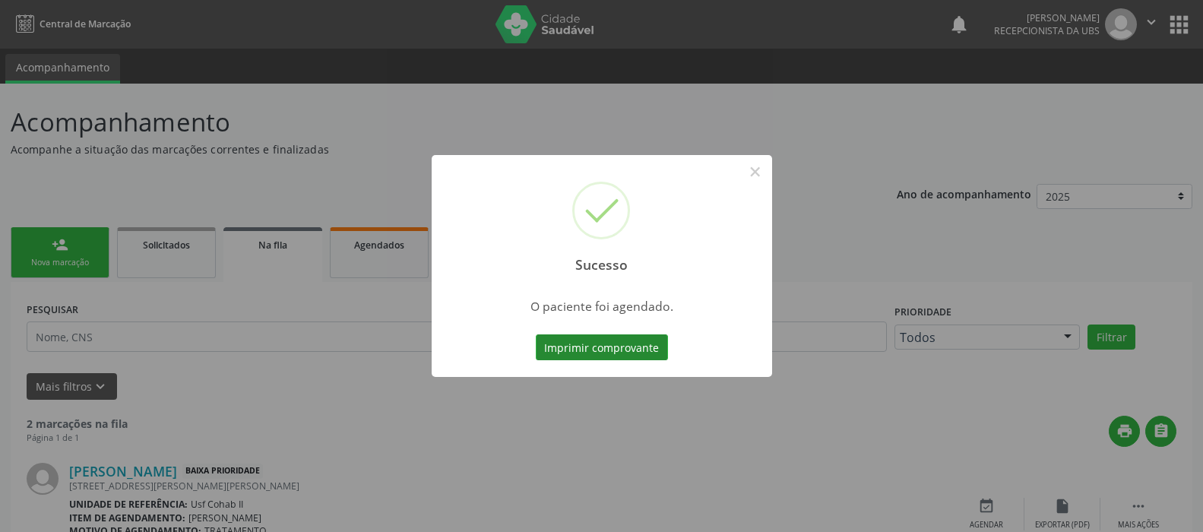
click at [620, 340] on button "Imprimir comprovante" at bounding box center [602, 347] width 132 height 26
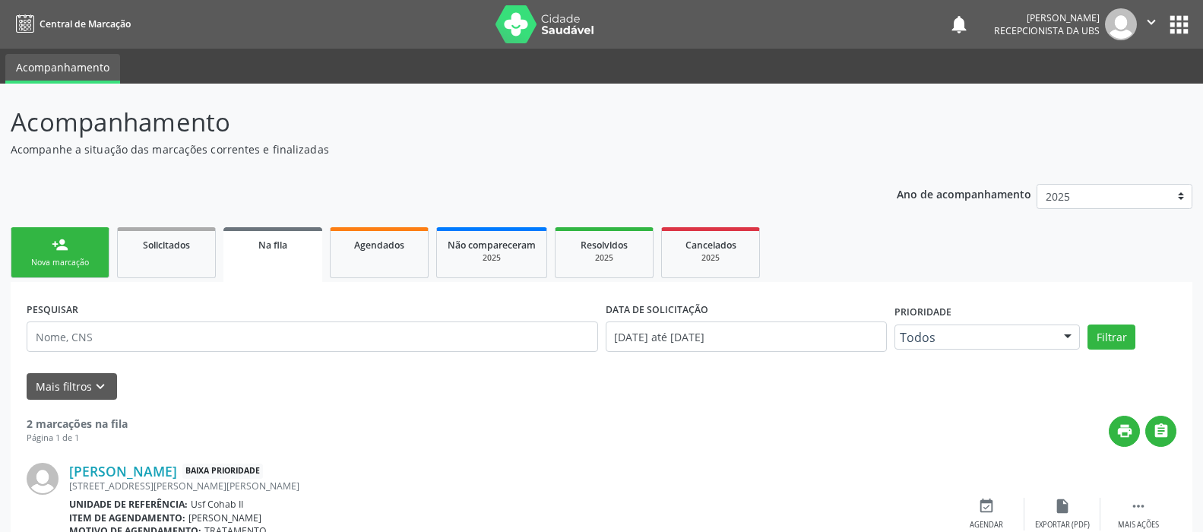
click at [70, 260] on div "Nova marcação" at bounding box center [60, 262] width 76 height 11
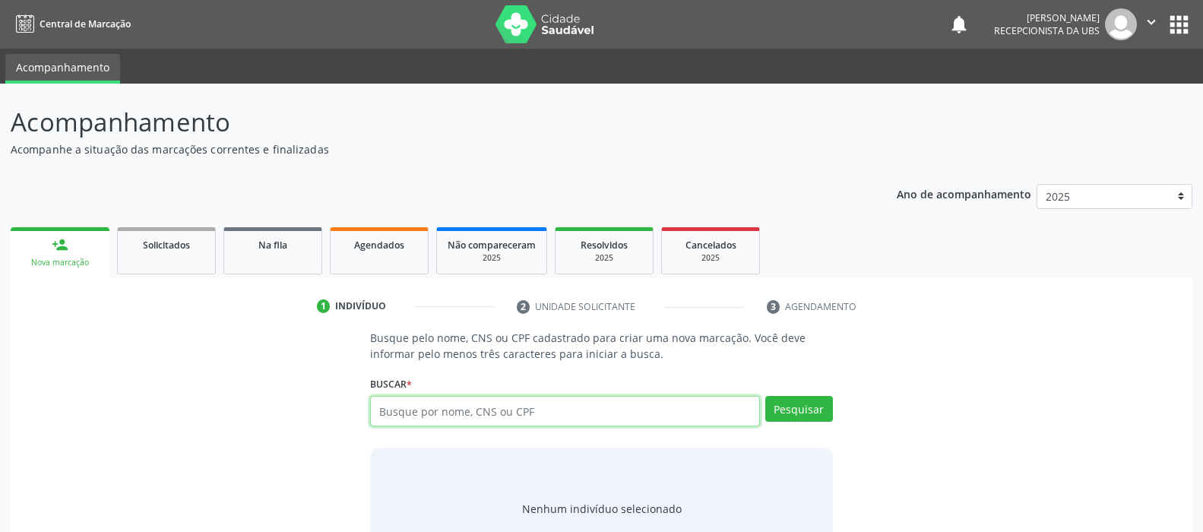
click at [476, 416] on input "text" at bounding box center [564, 411] width 389 height 30
type input "12819177450"
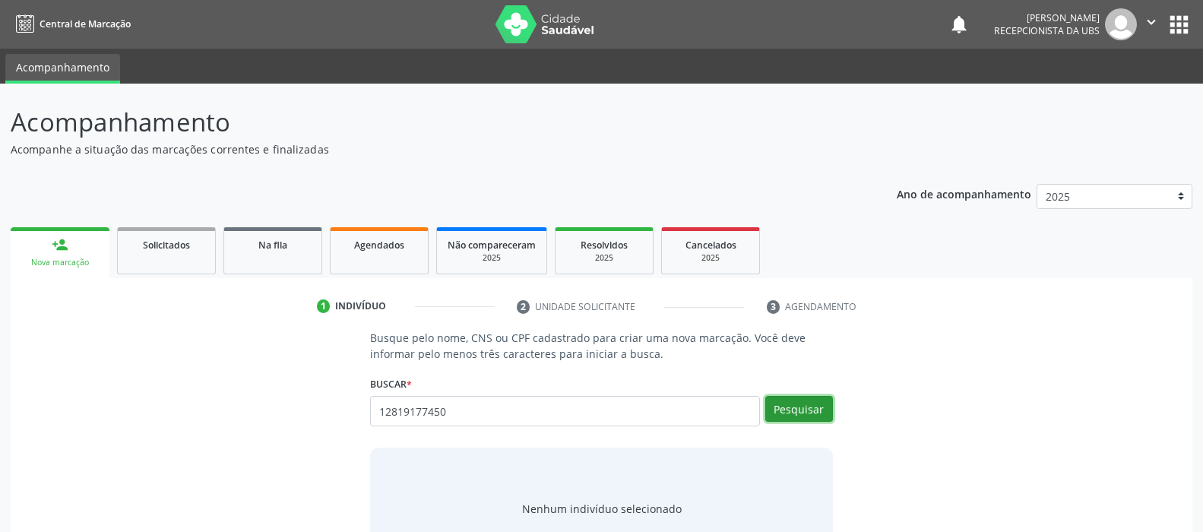
click at [815, 403] on button "Pesquisar" at bounding box center [799, 409] width 68 height 26
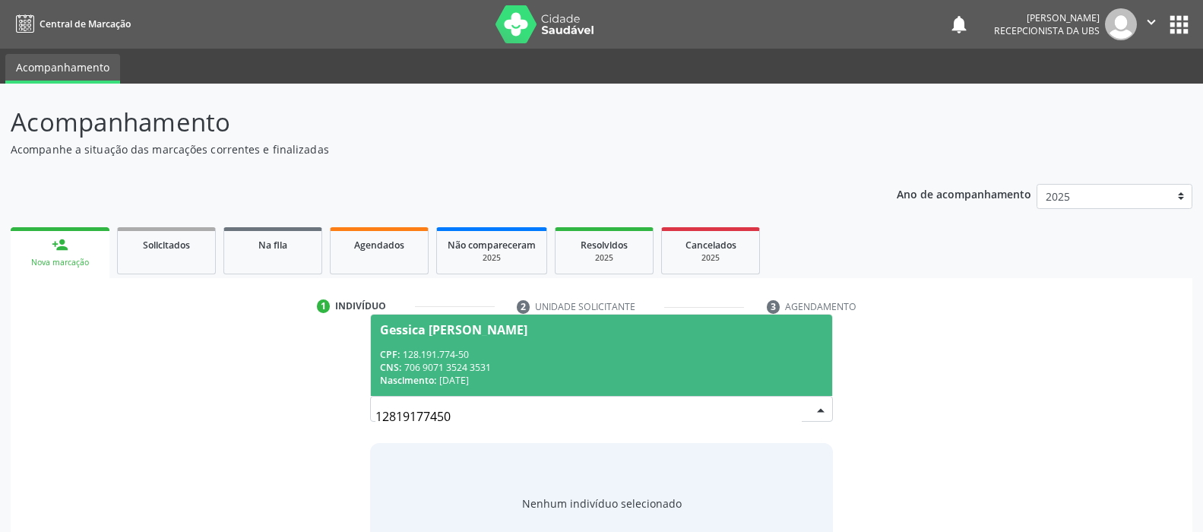
click at [569, 356] on div "CPF: 128.191.774-50" at bounding box center [601, 354] width 442 height 13
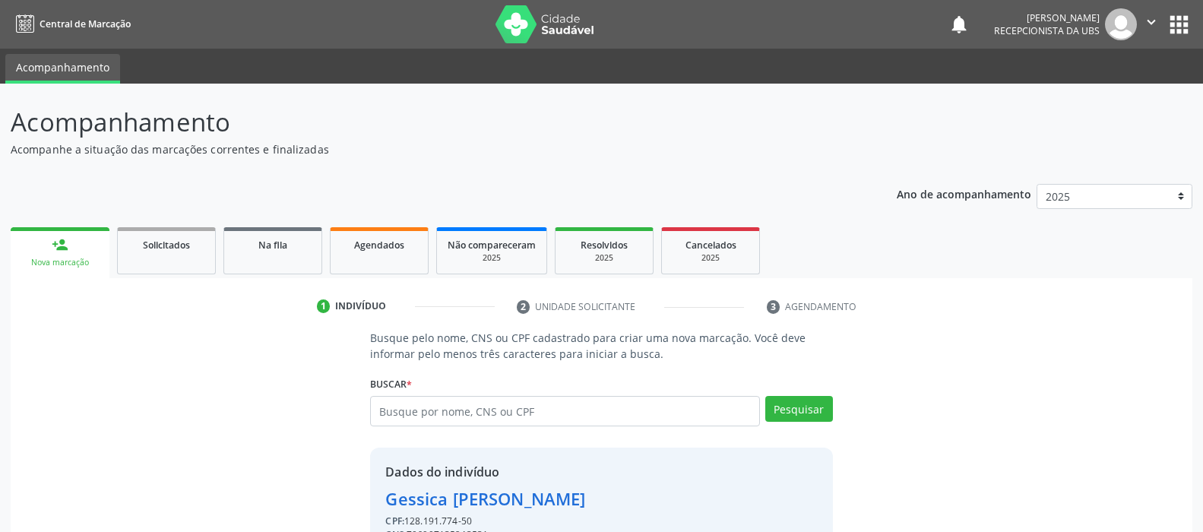
scroll to position [81, 0]
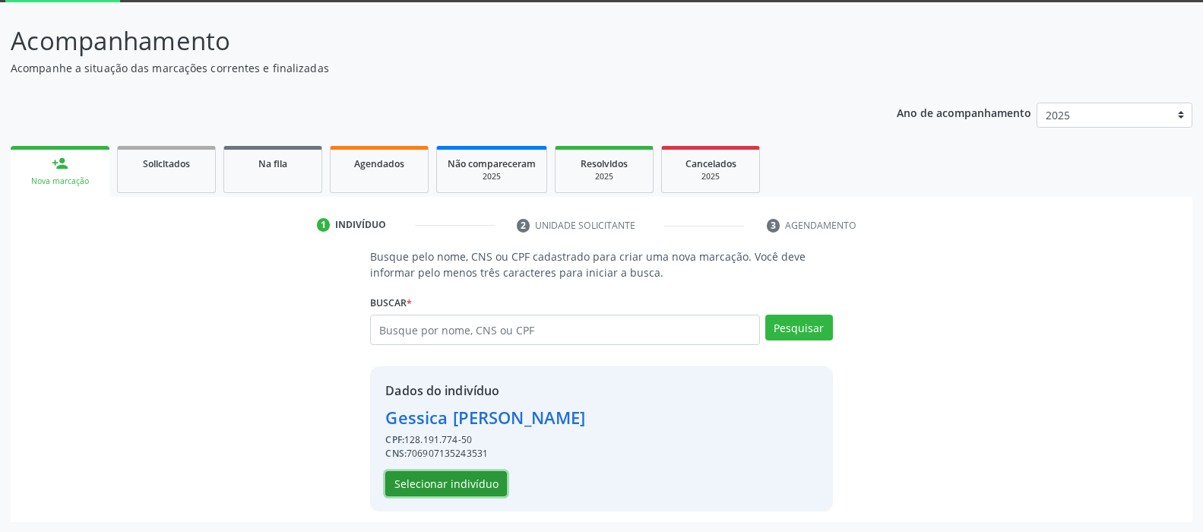
click at [454, 484] on button "Selecionar indivíduo" at bounding box center [446, 484] width 122 height 26
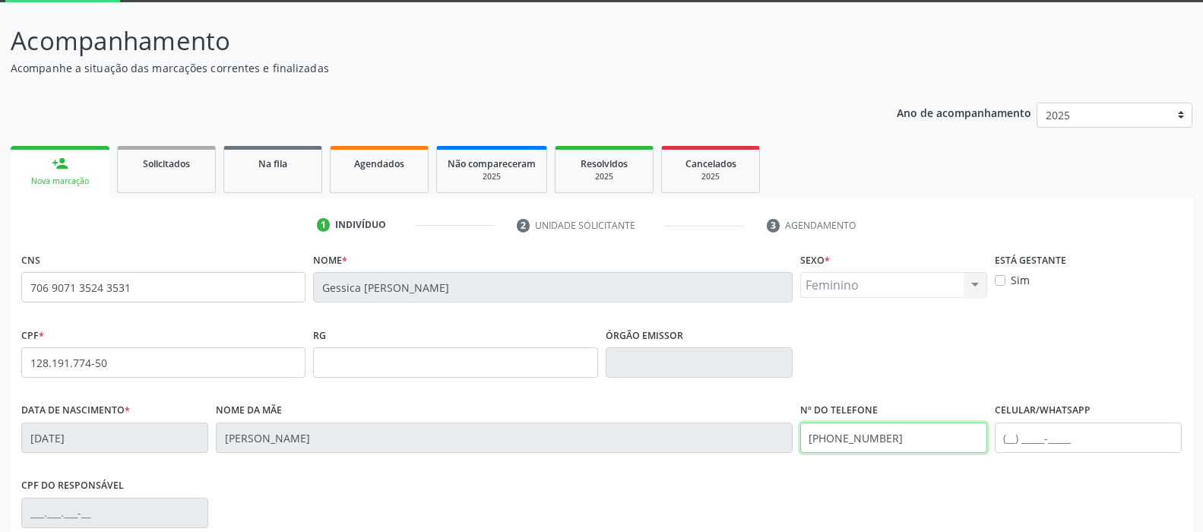
drag, startPoint x: 931, startPoint y: 438, endPoint x: 516, endPoint y: 463, distance: 415.5
click at [517, 463] on div "Data de nascimento * 12/11/1999 Nome da mãe Luciene Gomes dos Santos Nº do Tele…" at bounding box center [601, 436] width 1168 height 75
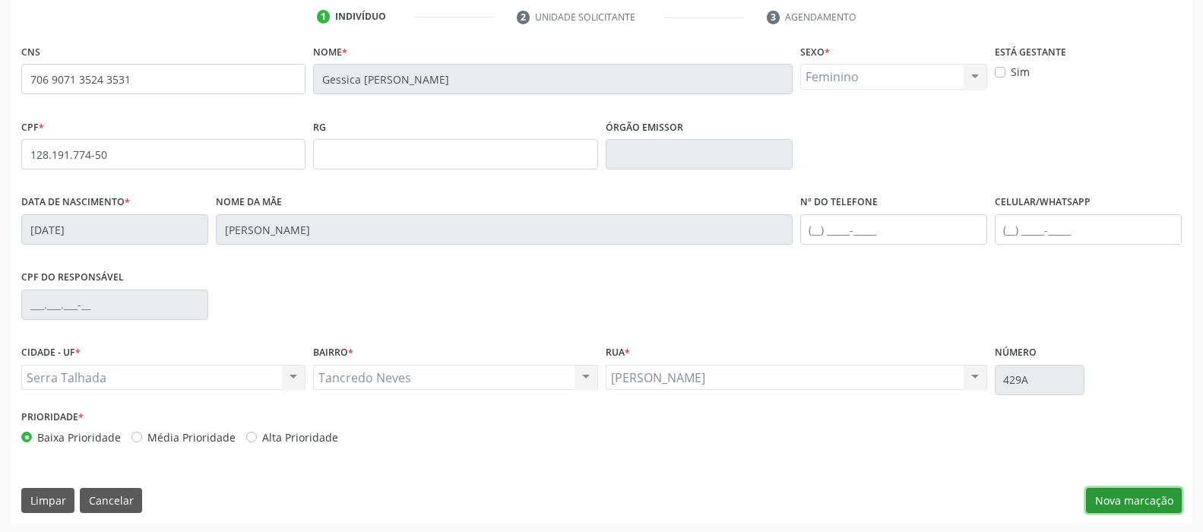
click at [1112, 504] on button "Nova marcação" at bounding box center [1134, 501] width 96 height 26
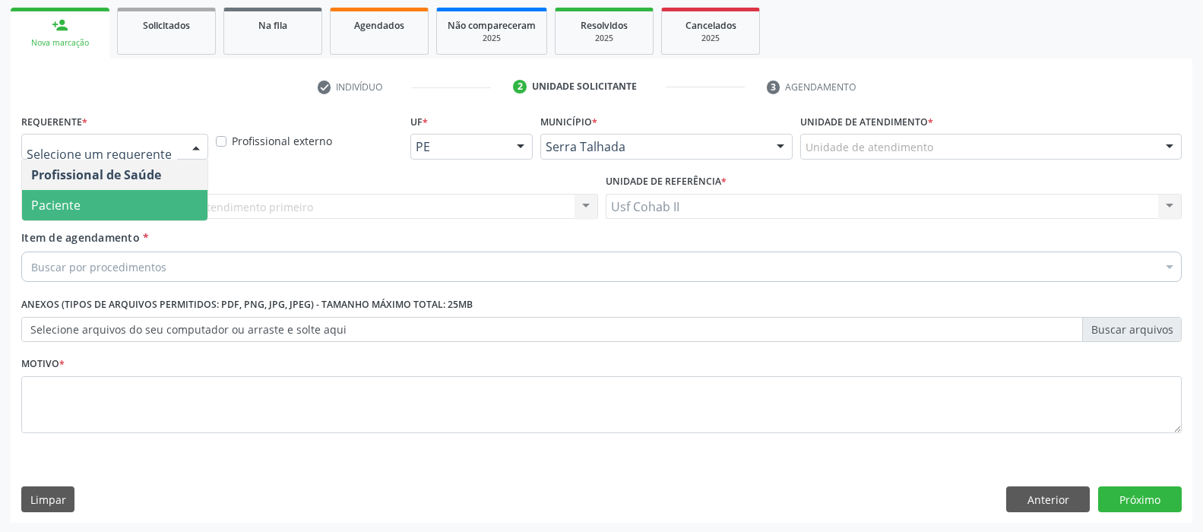
click at [136, 197] on span "Paciente" at bounding box center [114, 205] width 185 height 30
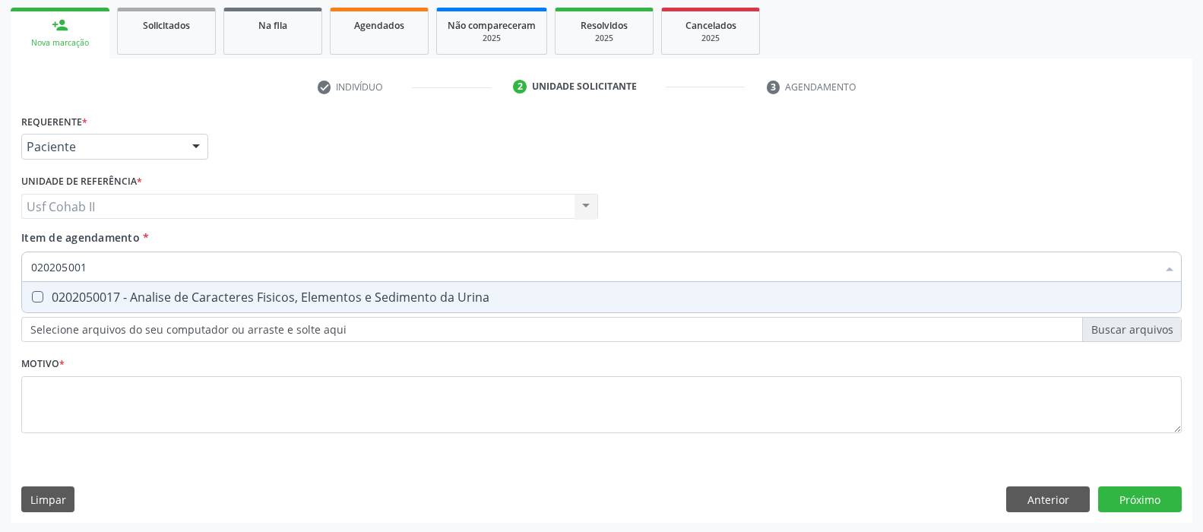
type input "0202050017"
click at [137, 297] on div "0202050017 - Analise de Caracteres Fisicos, Elementos e Sedimento da Urina" at bounding box center [601, 297] width 1140 height 12
checkbox Urina "true"
type input "0202050017"
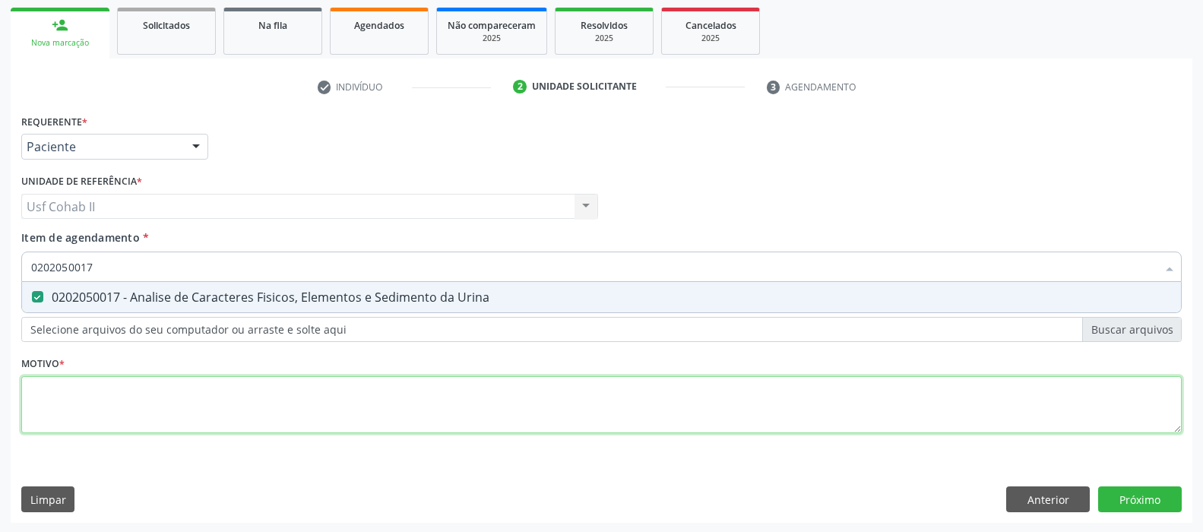
click at [96, 387] on div "Requerente * Paciente Profissional de Saúde Paciente Nenhum resultado encontrad…" at bounding box center [601, 282] width 1160 height 344
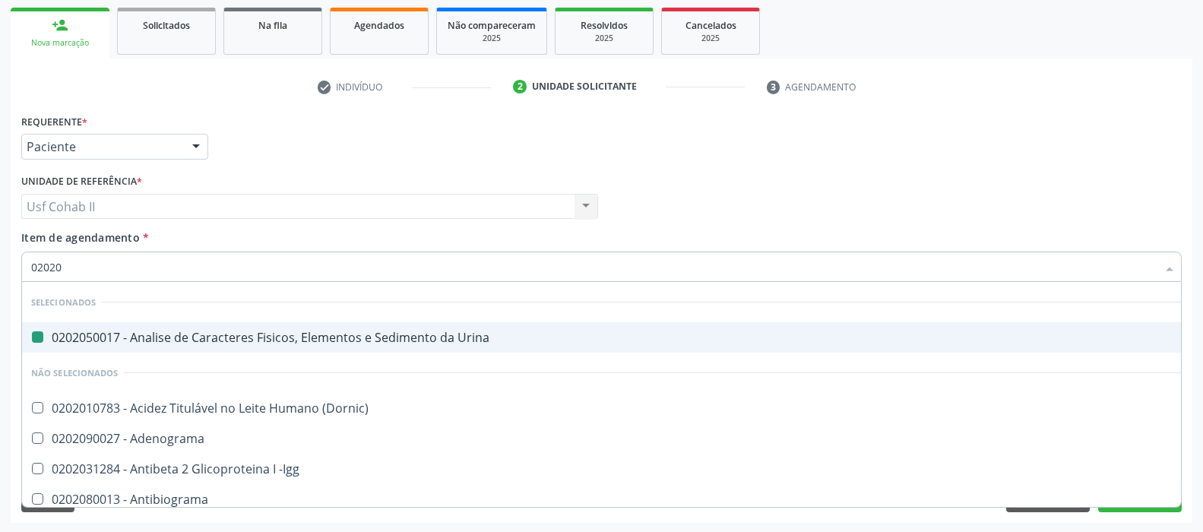
type input "020202"
checkbox Urina "false"
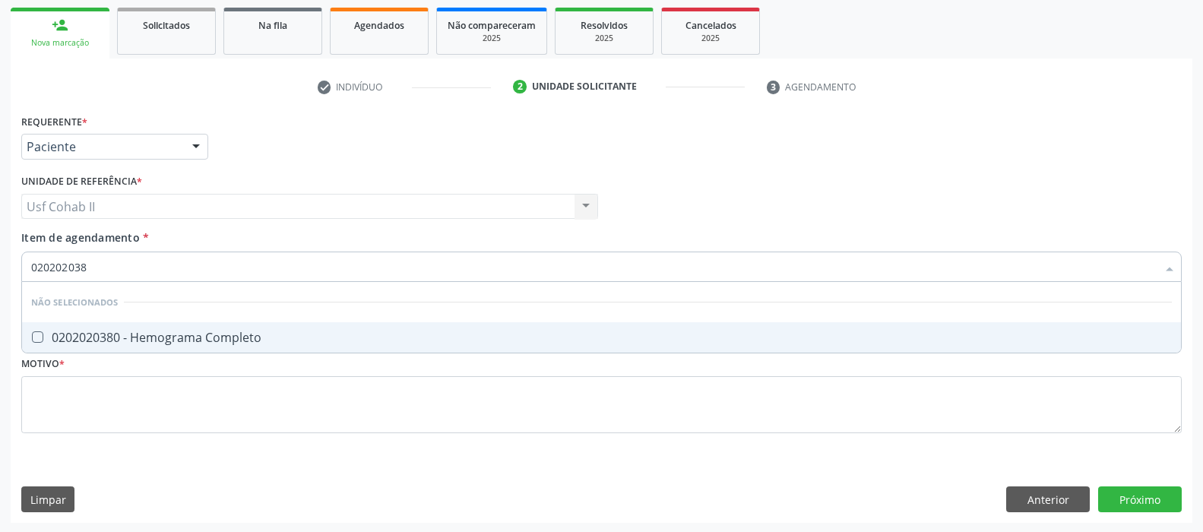
type input "0202020380"
click at [185, 337] on div "0202020380 - Hemograma Completo" at bounding box center [601, 337] width 1140 height 12
checkbox Completo "true"
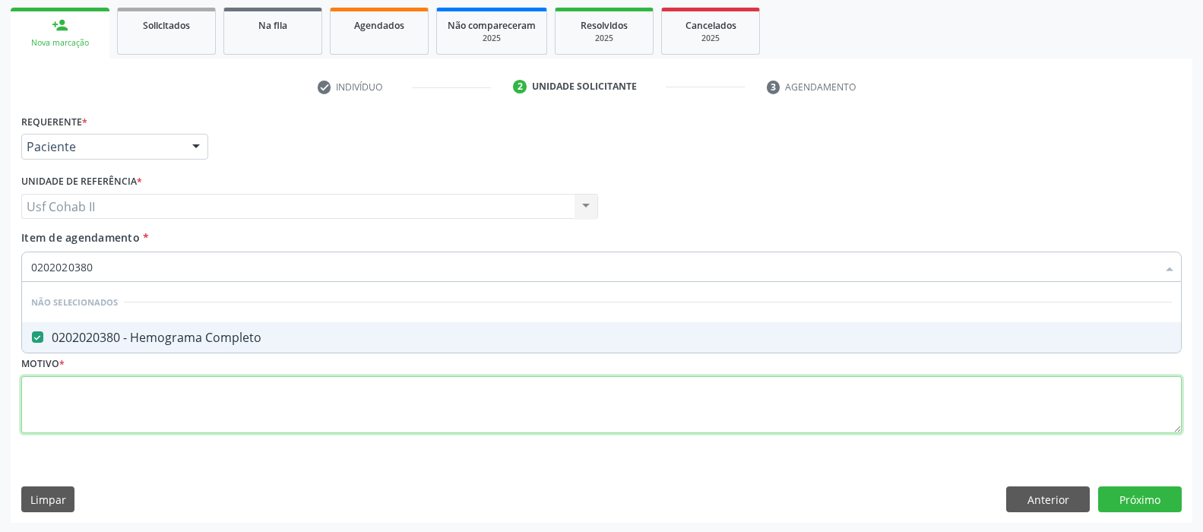
click at [147, 389] on div "Requerente * Paciente Profissional de Saúde Paciente Nenhum resultado encontrad…" at bounding box center [601, 282] width 1160 height 344
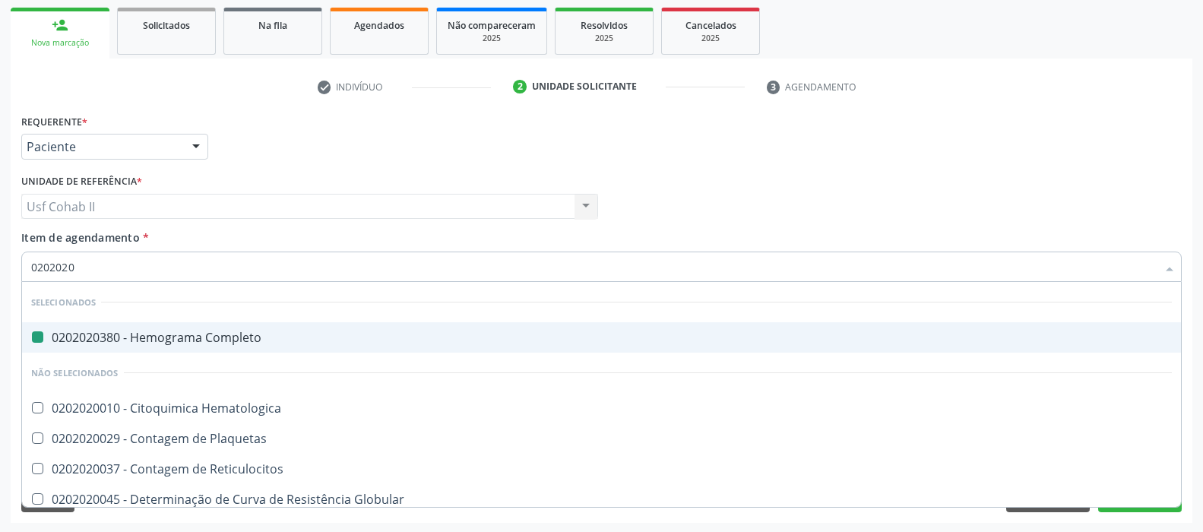
type input "02020201"
checkbox Completo "false"
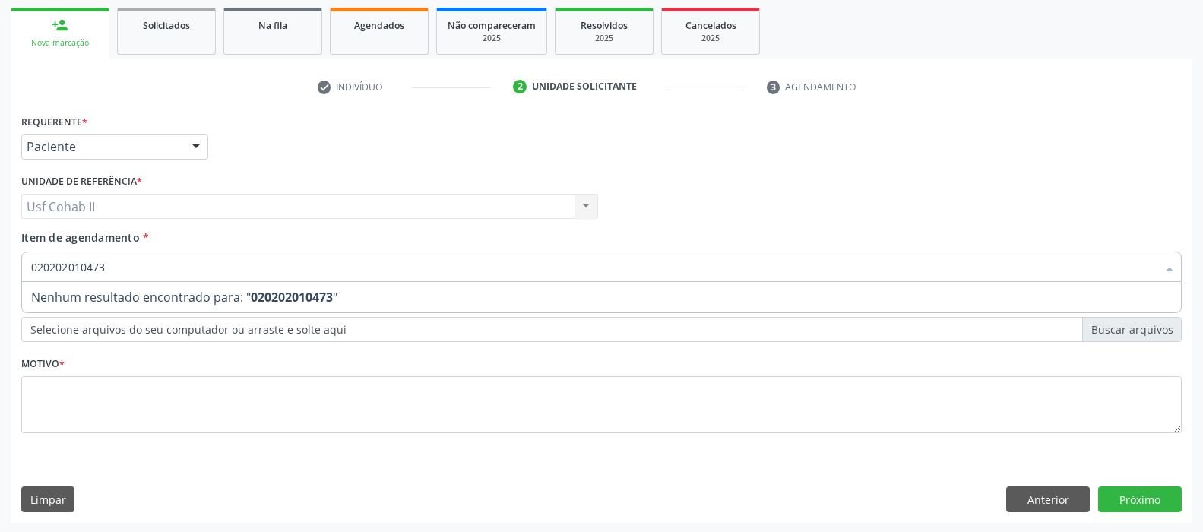
drag, startPoint x: 147, startPoint y: 277, endPoint x: 0, endPoint y: 297, distance: 148.8
click at [0, 297] on div "Acompanhamento Acompanhe a situação das marcações correntes e finalizadas Relat…" at bounding box center [601, 198] width 1203 height 669
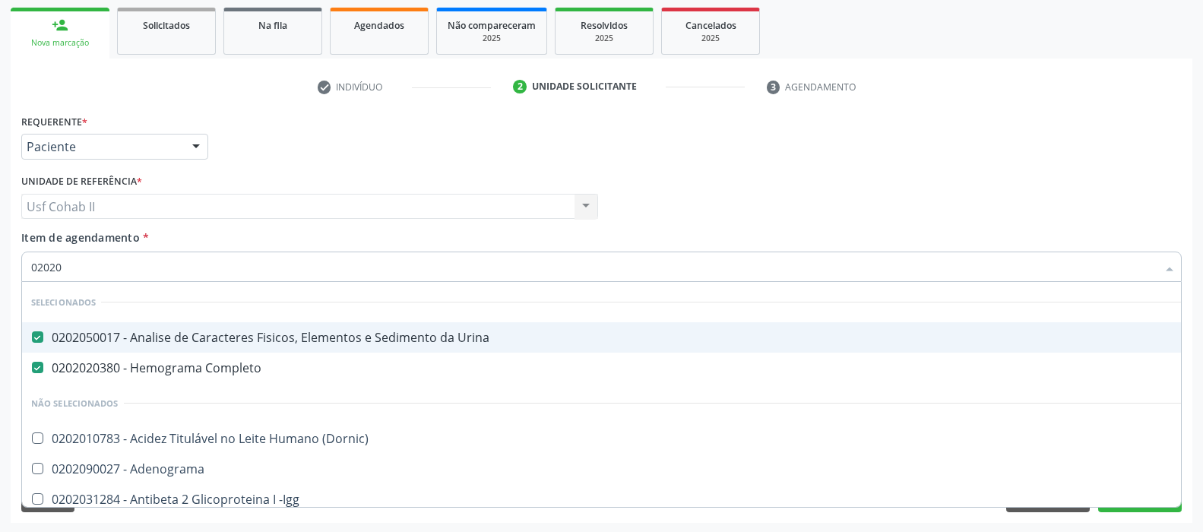
type input "020201"
checkbox Urina "false"
checkbox Completo "false"
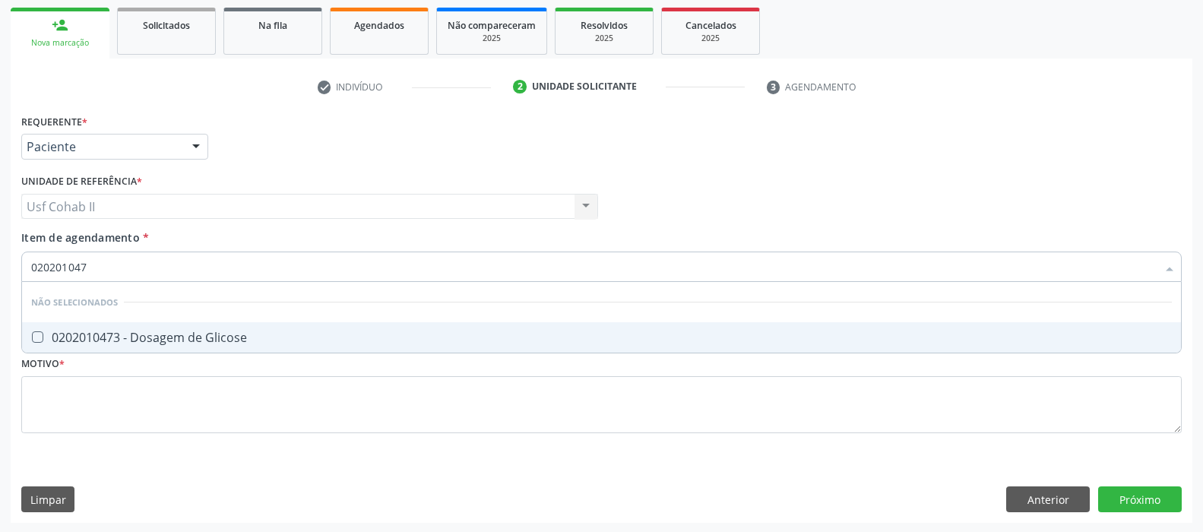
type input "0202010473"
click at [138, 337] on div "0202010473 - Dosagem de Glicose" at bounding box center [601, 337] width 1140 height 12
checkbox Glicose "true"
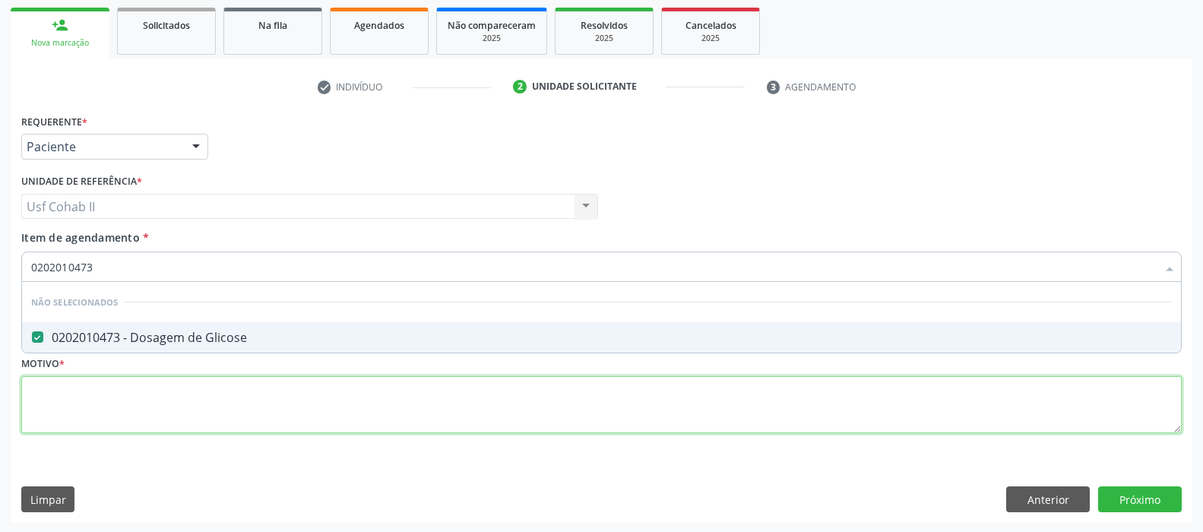
click at [116, 406] on div "Requerente * Paciente Profissional de Saúde Paciente Nenhum resultado encontrad…" at bounding box center [601, 282] width 1160 height 344
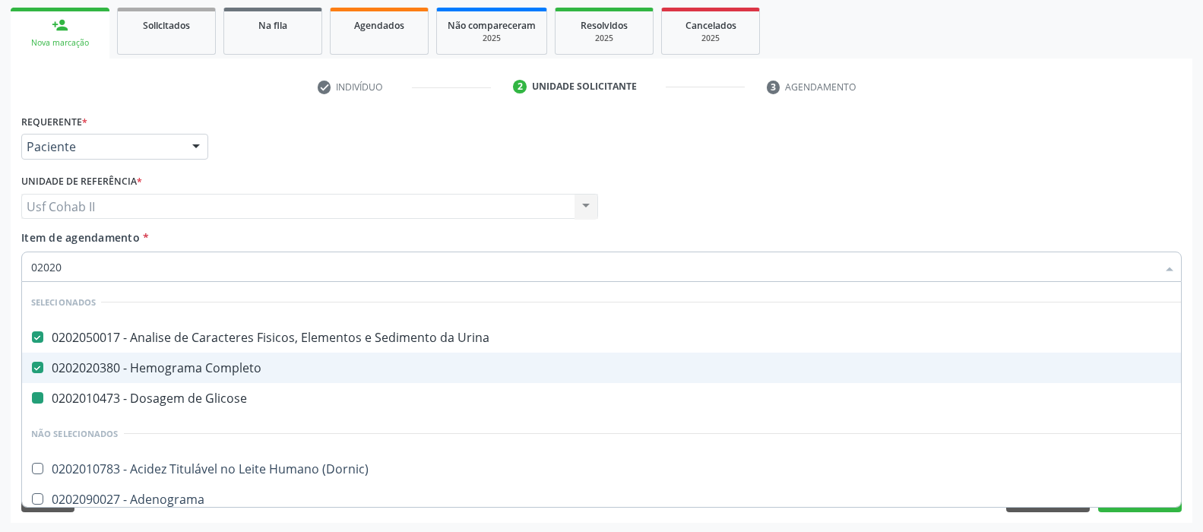
type input "020201"
checkbox Glicose "false"
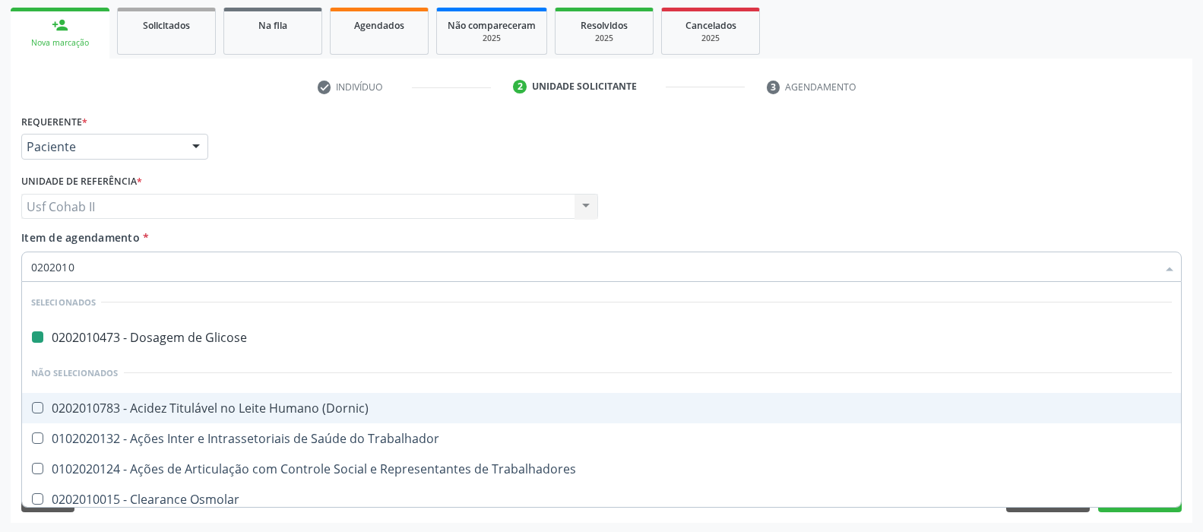
type input "02020100"
checkbox Glicose "false"
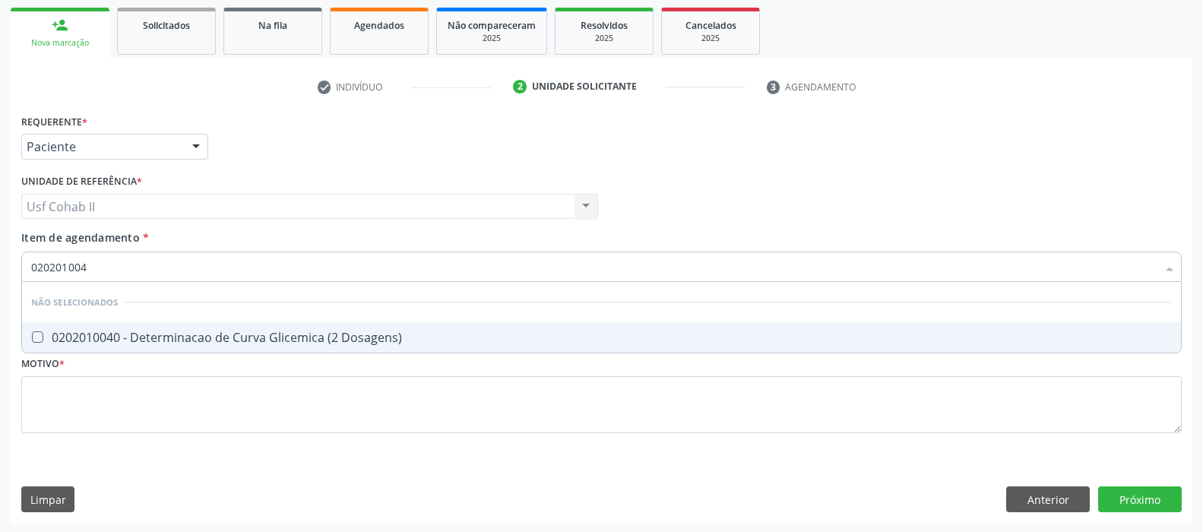
type input "0202010040"
click at [197, 327] on span "0202010040 - Determinacao de Curva Glicemica (2 Dosagens)" at bounding box center [601, 337] width 1159 height 30
checkbox Dosagens\) "true"
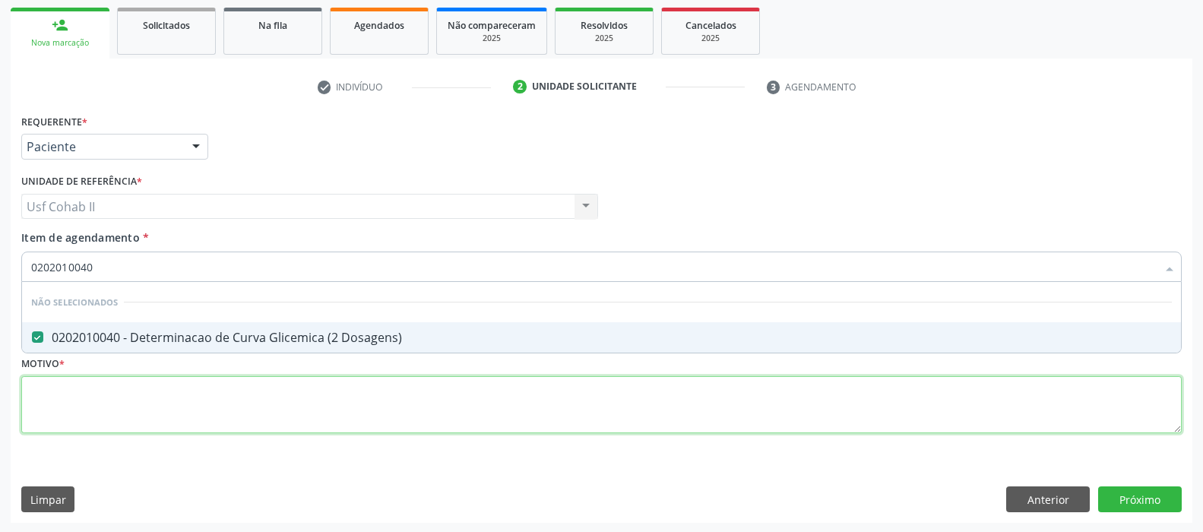
click at [178, 400] on div "Requerente * Paciente Profissional de Saúde Paciente Nenhum resultado encontrad…" at bounding box center [601, 282] width 1160 height 344
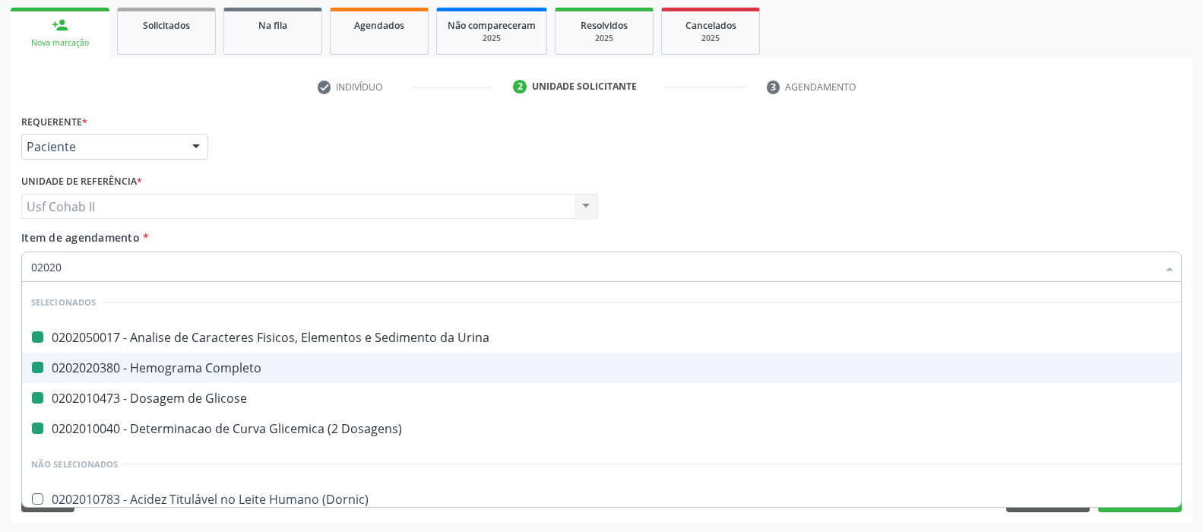
type input "020208"
checkbox Urina "false"
checkbox Completo "false"
checkbox Glicose "false"
checkbox Dosagens\) "false"
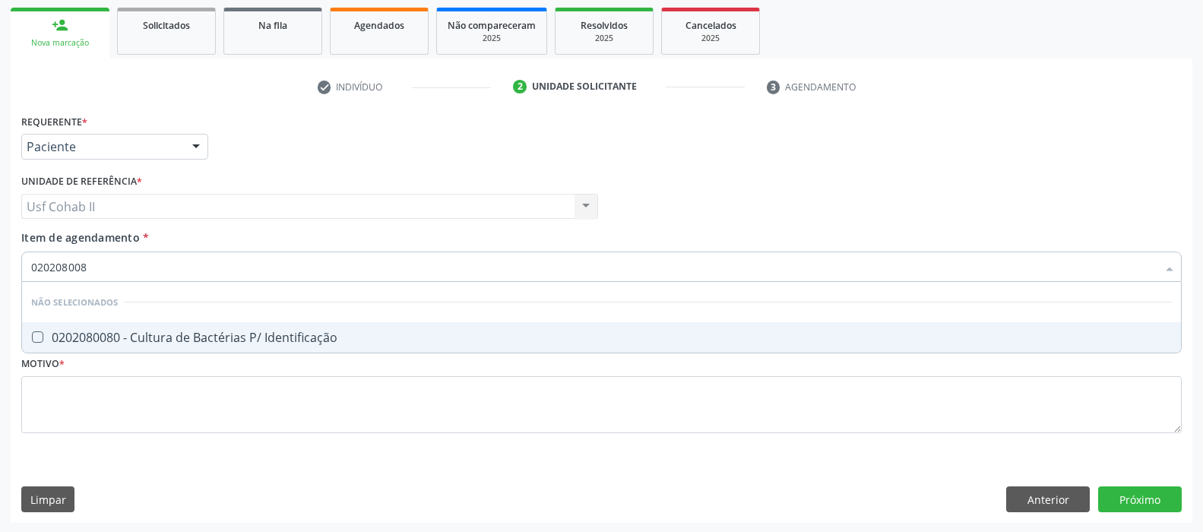
type input "0202080080"
click at [153, 334] on div "0202080080 - Cultura de Bactérias P/ Identificação" at bounding box center [601, 337] width 1140 height 12
checkbox Identificação "true"
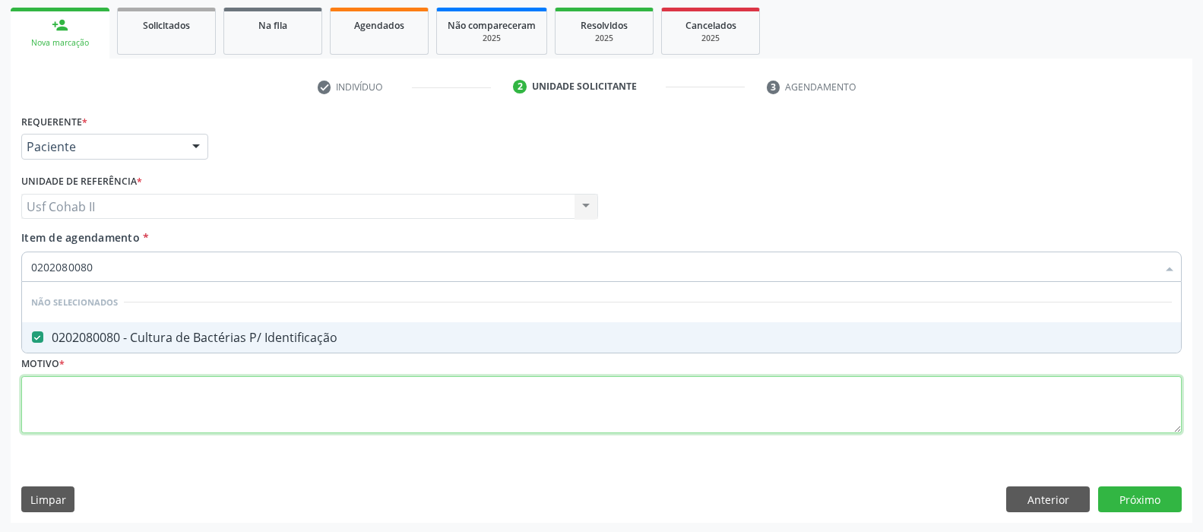
click at [131, 416] on div "Requerente * Paciente Profissional de Saúde Paciente Nenhum resultado encontrad…" at bounding box center [601, 282] width 1160 height 344
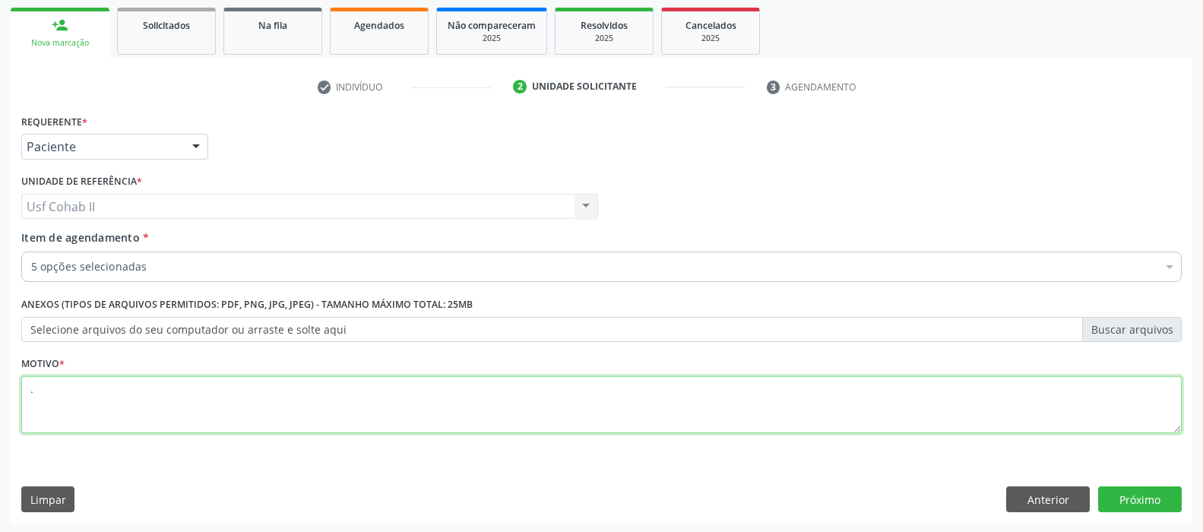
type textarea "."
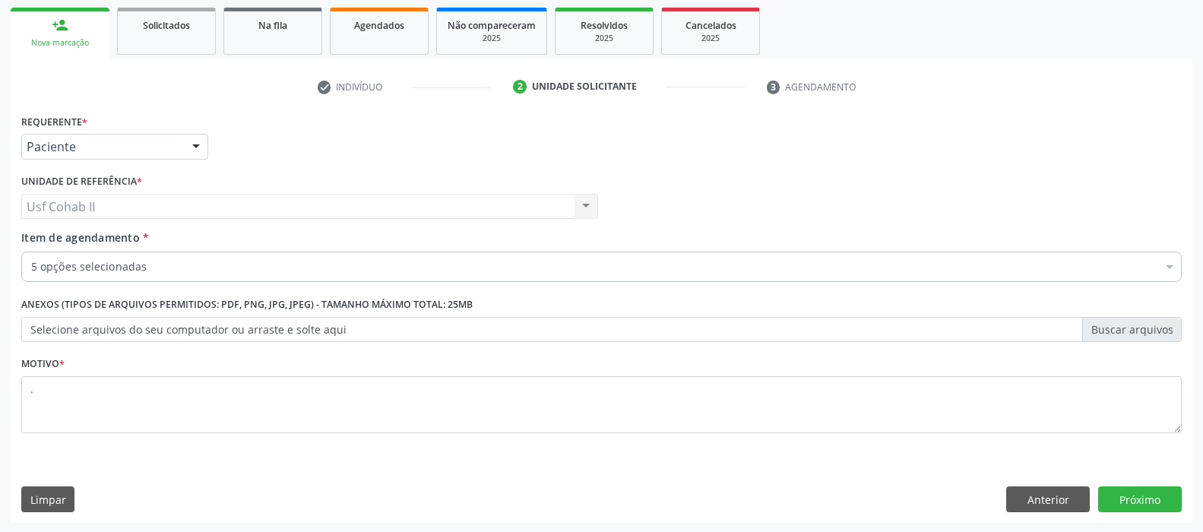
click at [1149, 482] on div "Requerente * Paciente Profissional de Saúde Paciente Nenhum resultado encontrad…" at bounding box center [601, 316] width 1181 height 413
click at [1151, 498] on button "Próximo" at bounding box center [1140, 499] width 84 height 26
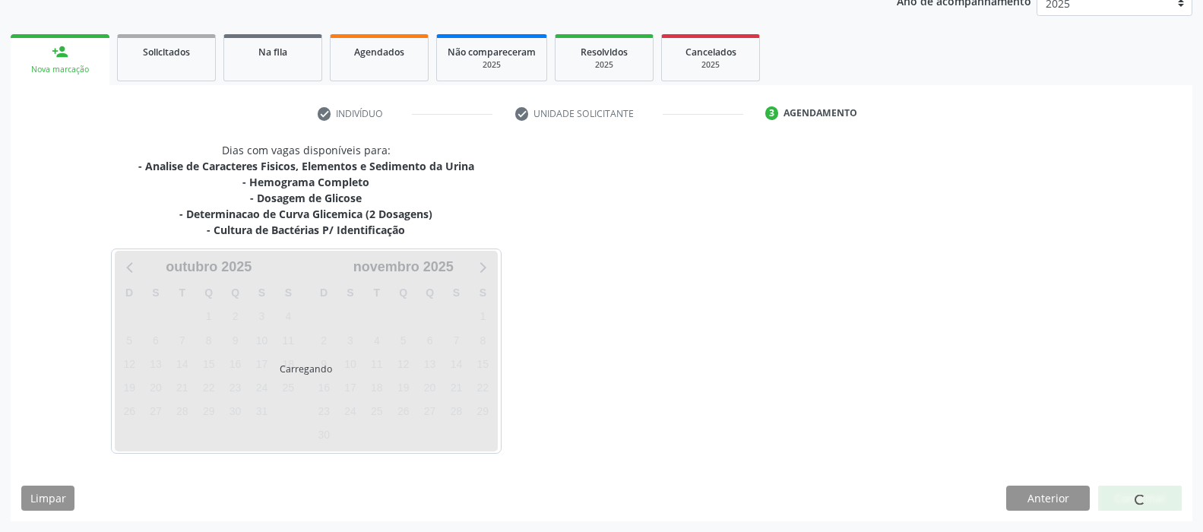
scroll to position [192, 0]
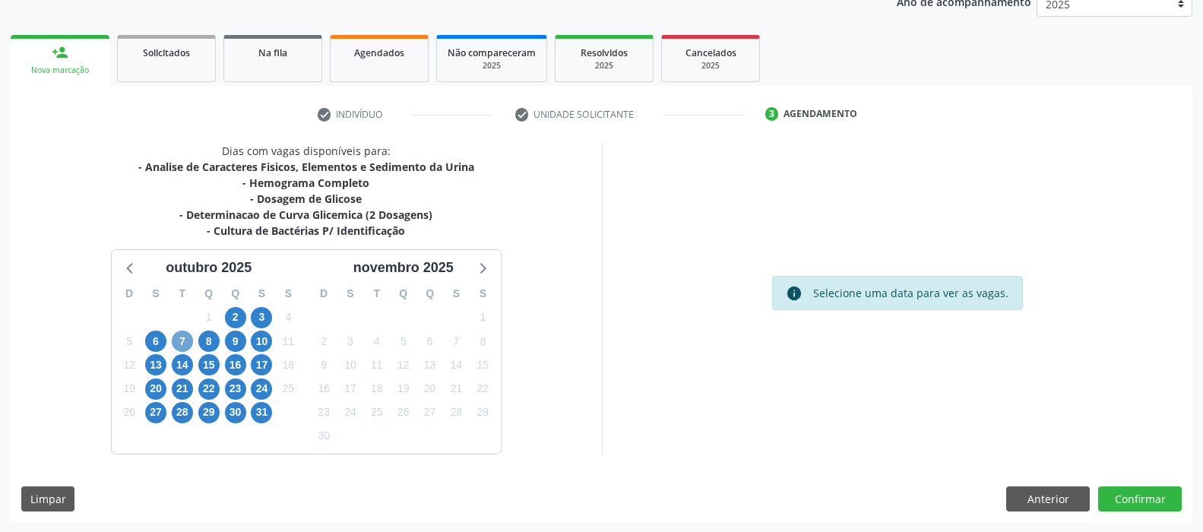
click at [180, 345] on span "7" at bounding box center [182, 340] width 21 height 21
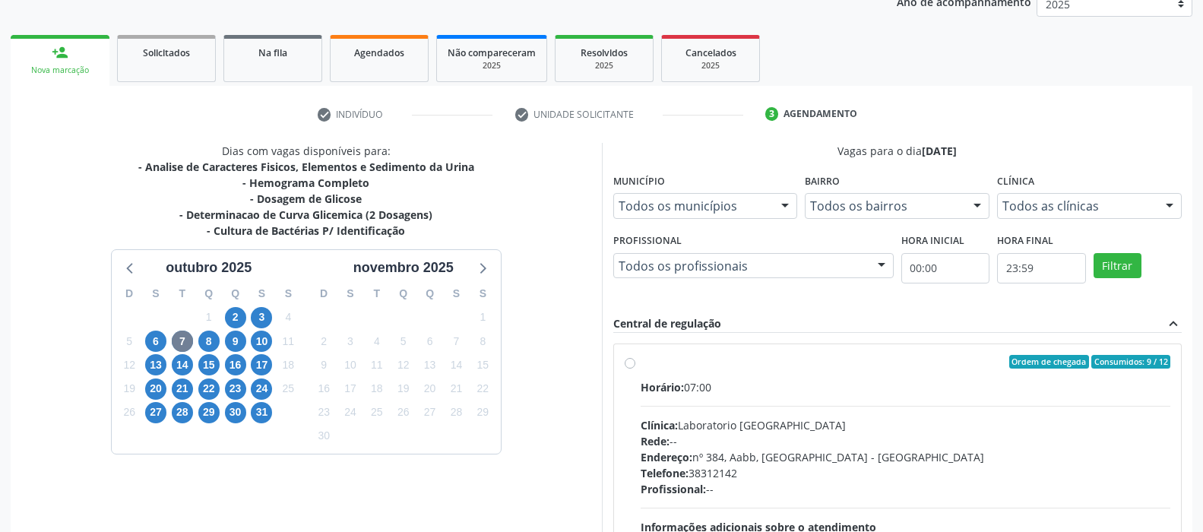
click at [640, 365] on label "Ordem de chegada Consumidos: 9 / 12 Horário: 07:00 Clínica: Laboratorio Sao Fra…" at bounding box center [905, 471] width 530 height 233
click at [628, 365] on input "Ordem de chegada Consumidos: 9 / 12 Horário: 07:00 Clínica: Laboratorio Sao Fra…" at bounding box center [630, 362] width 11 height 14
radio input "true"
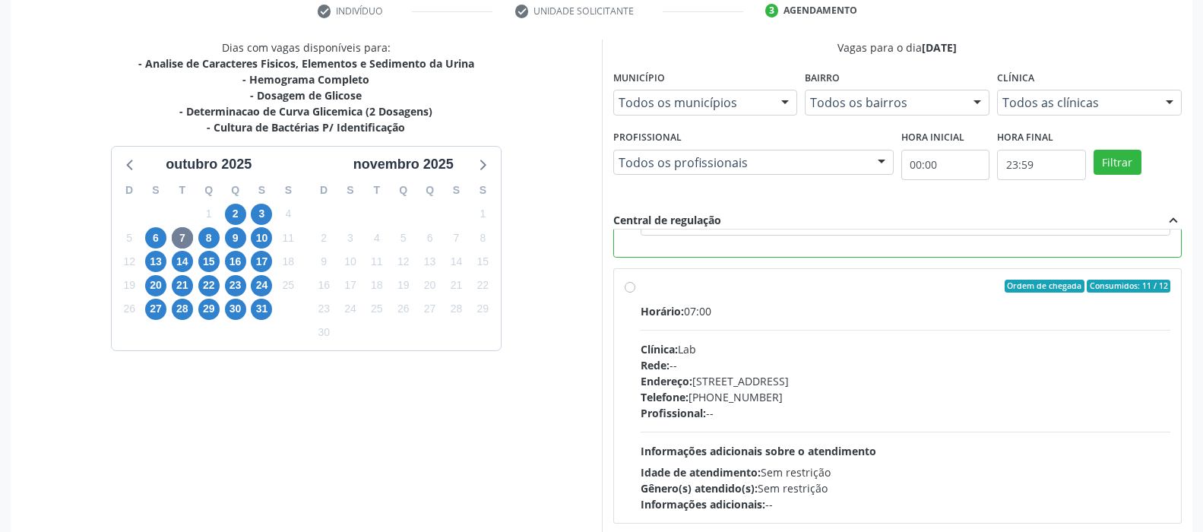
scroll to position [375, 0]
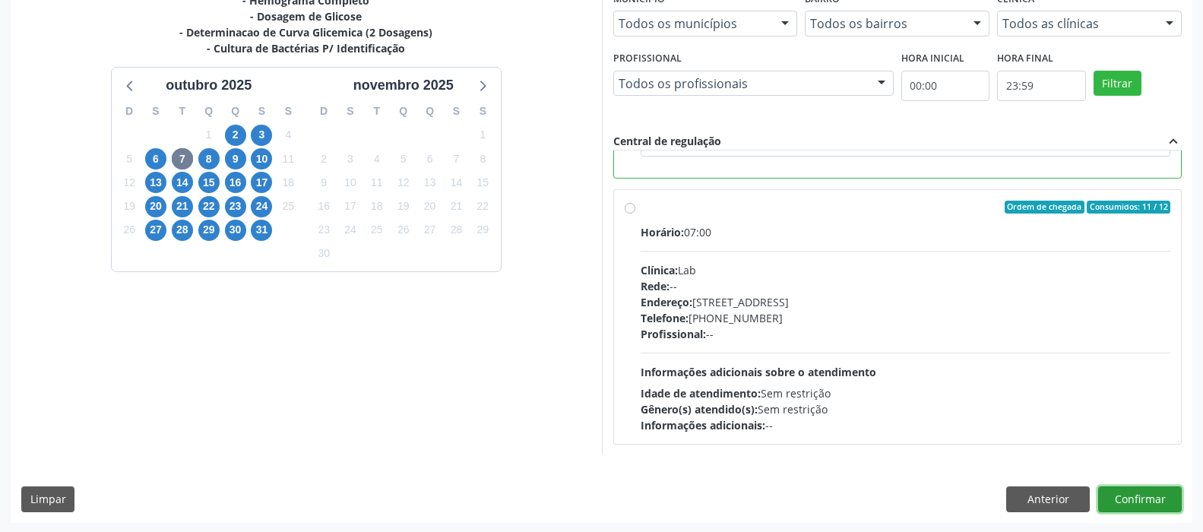
click at [1144, 501] on button "Confirmar" at bounding box center [1140, 499] width 84 height 26
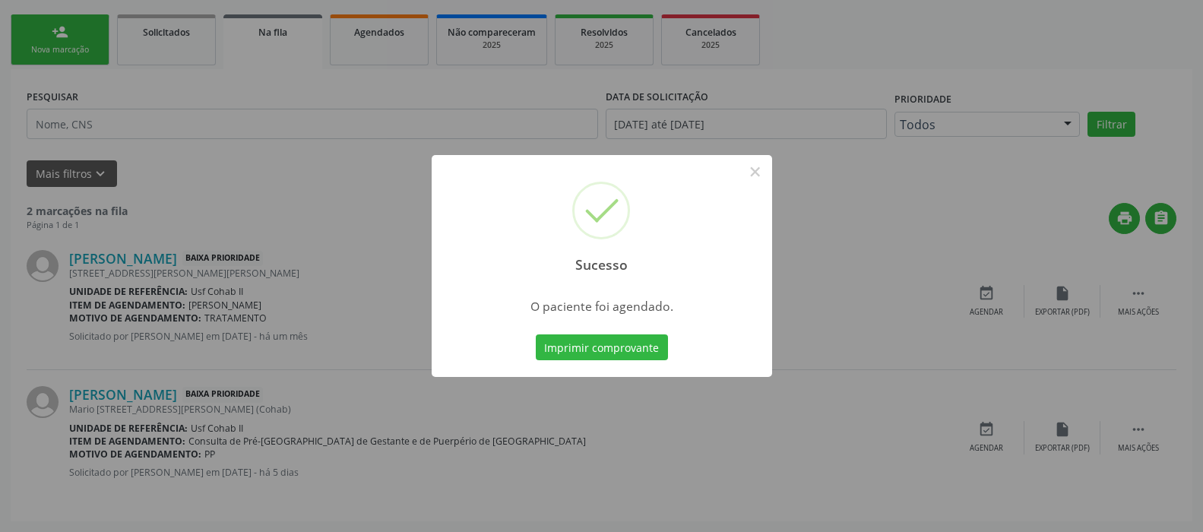
scroll to position [0, 0]
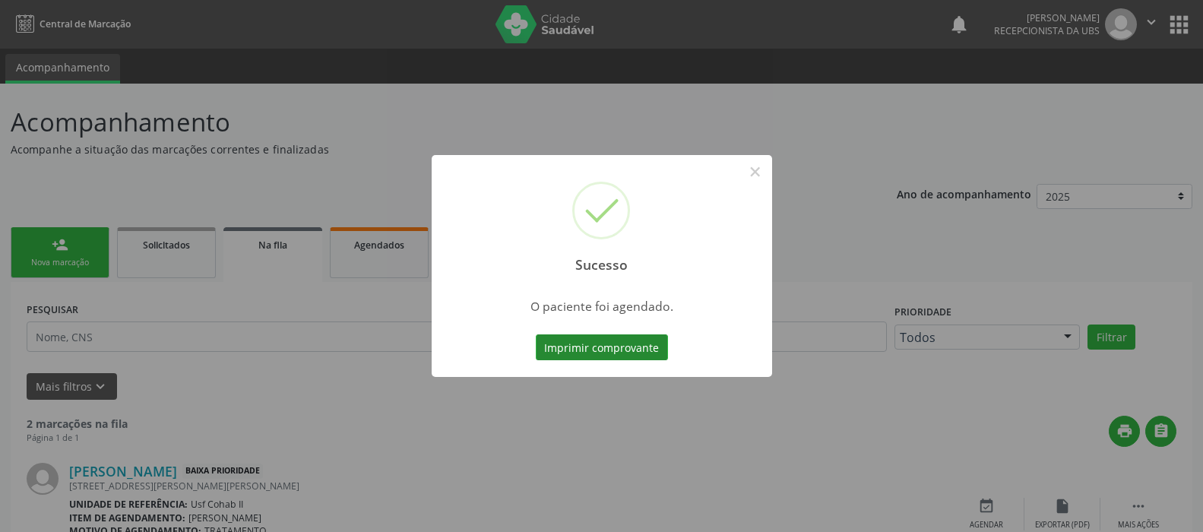
click at [601, 349] on button "Imprimir comprovante" at bounding box center [602, 347] width 132 height 26
